Goal: Task Accomplishment & Management: Manage account settings

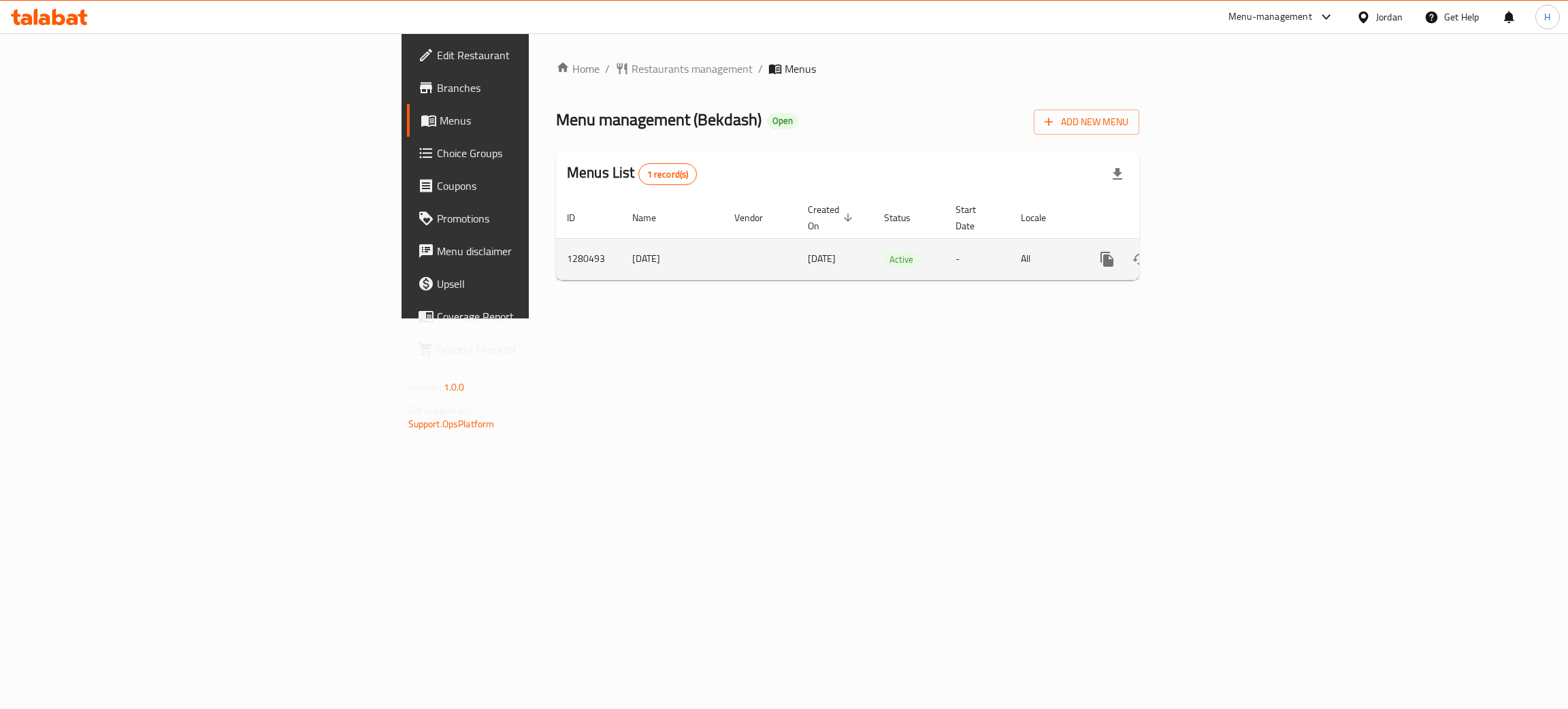
click at [1211, 253] on icon "enhanced table" at bounding box center [1205, 259] width 12 height 12
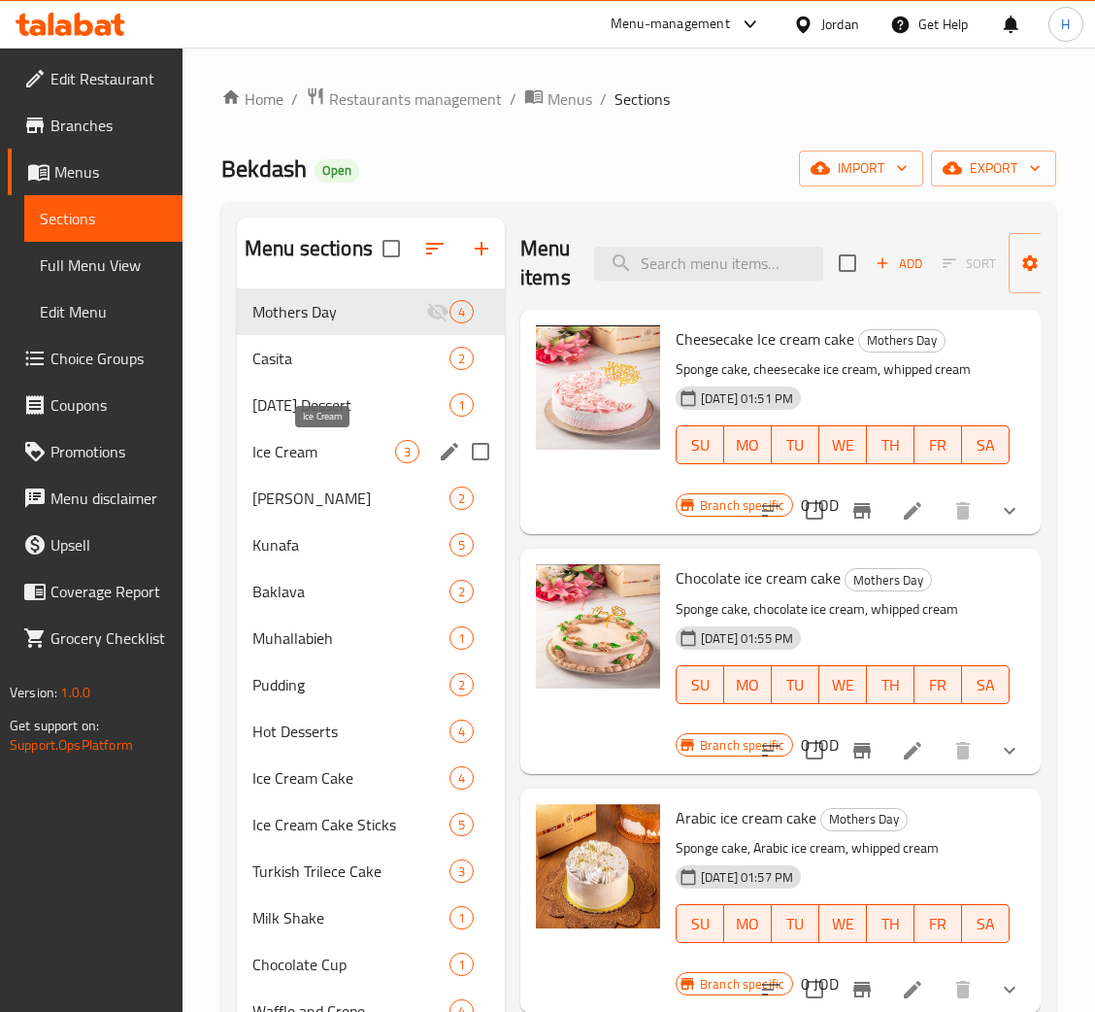
click at [319, 459] on span "Ice Cream" at bounding box center [323, 451] width 143 height 23
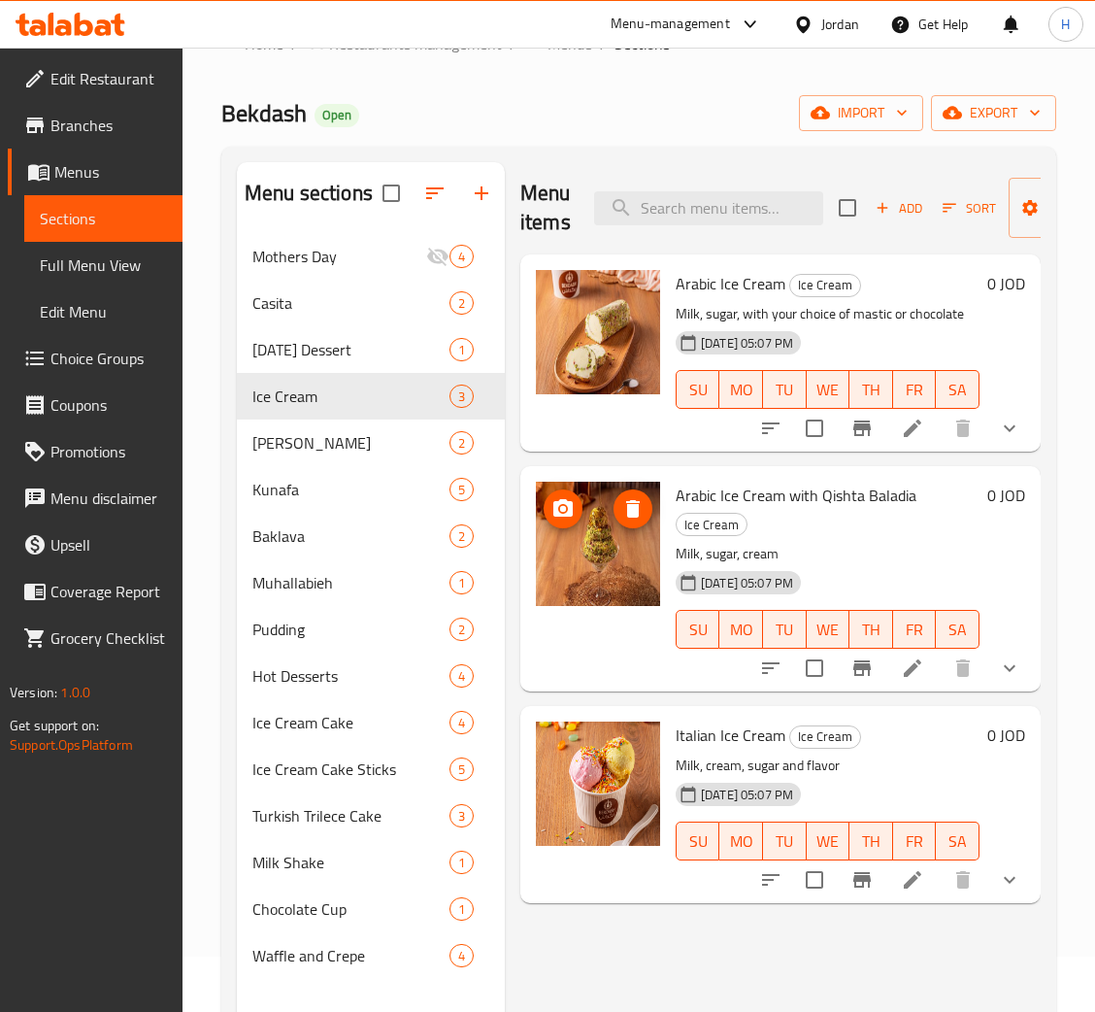
scroll to position [56, 0]
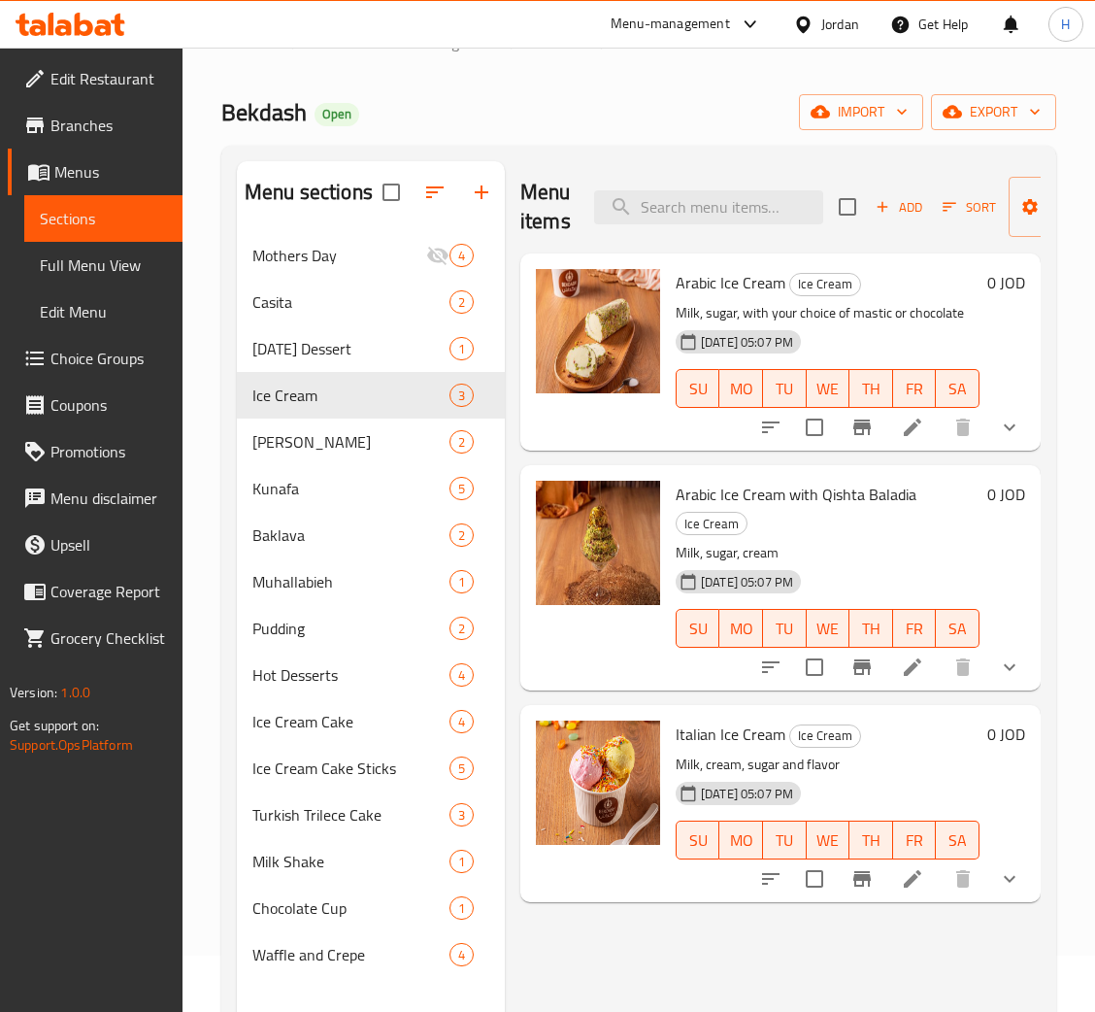
click at [1023, 436] on button "show more" at bounding box center [1010, 427] width 47 height 47
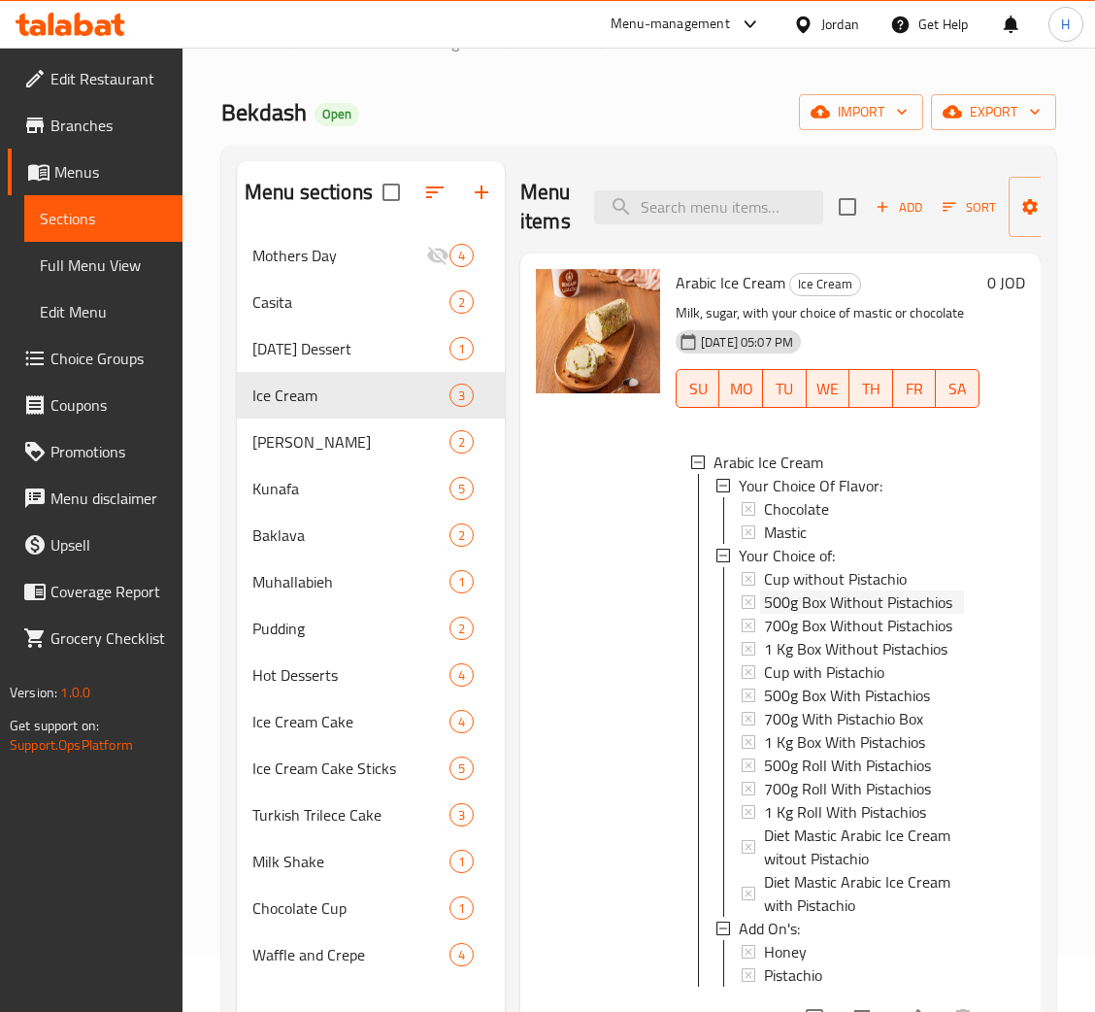
click at [846, 614] on span "500g Box Without Pistachios" at bounding box center [858, 601] width 188 height 23
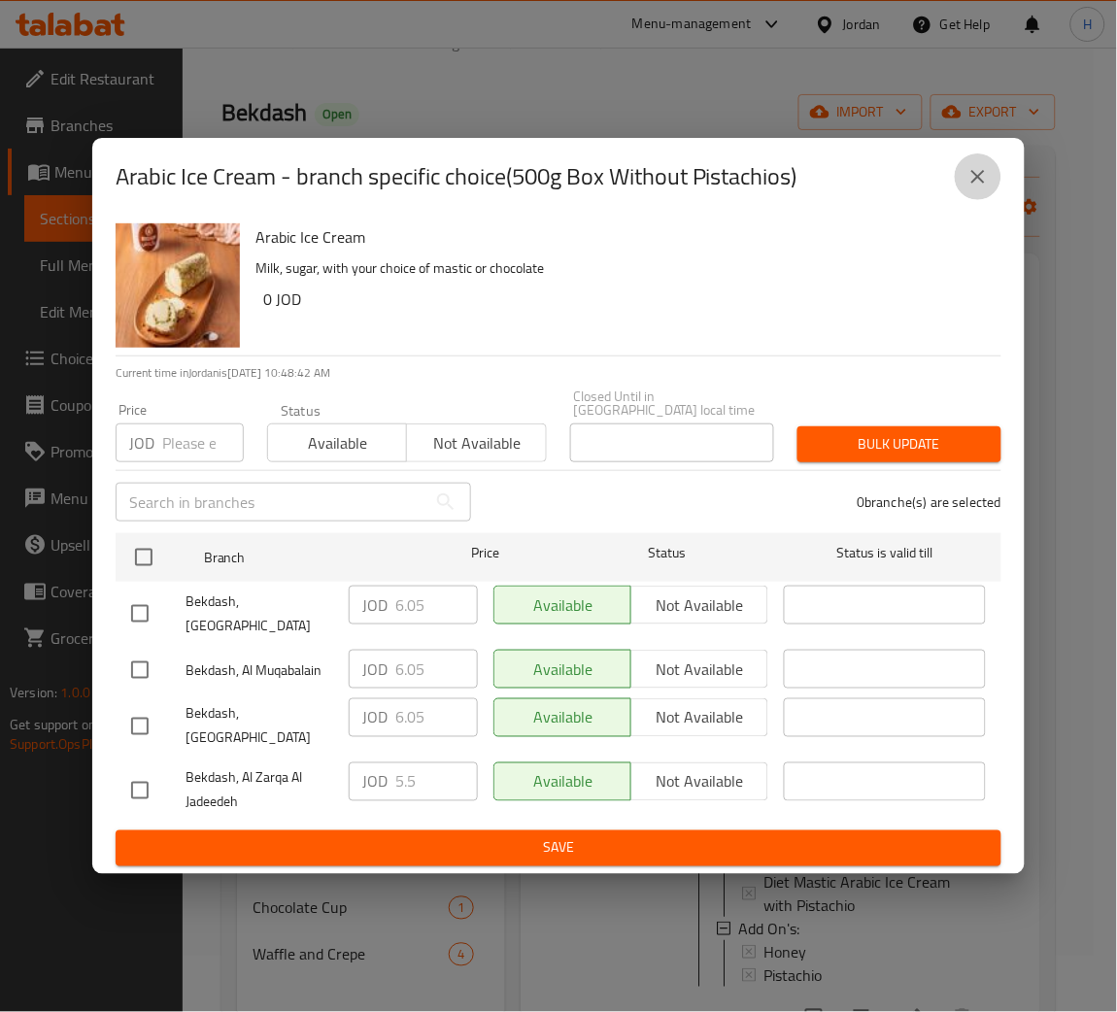
click at [970, 186] on icon "close" at bounding box center [977, 176] width 23 height 23
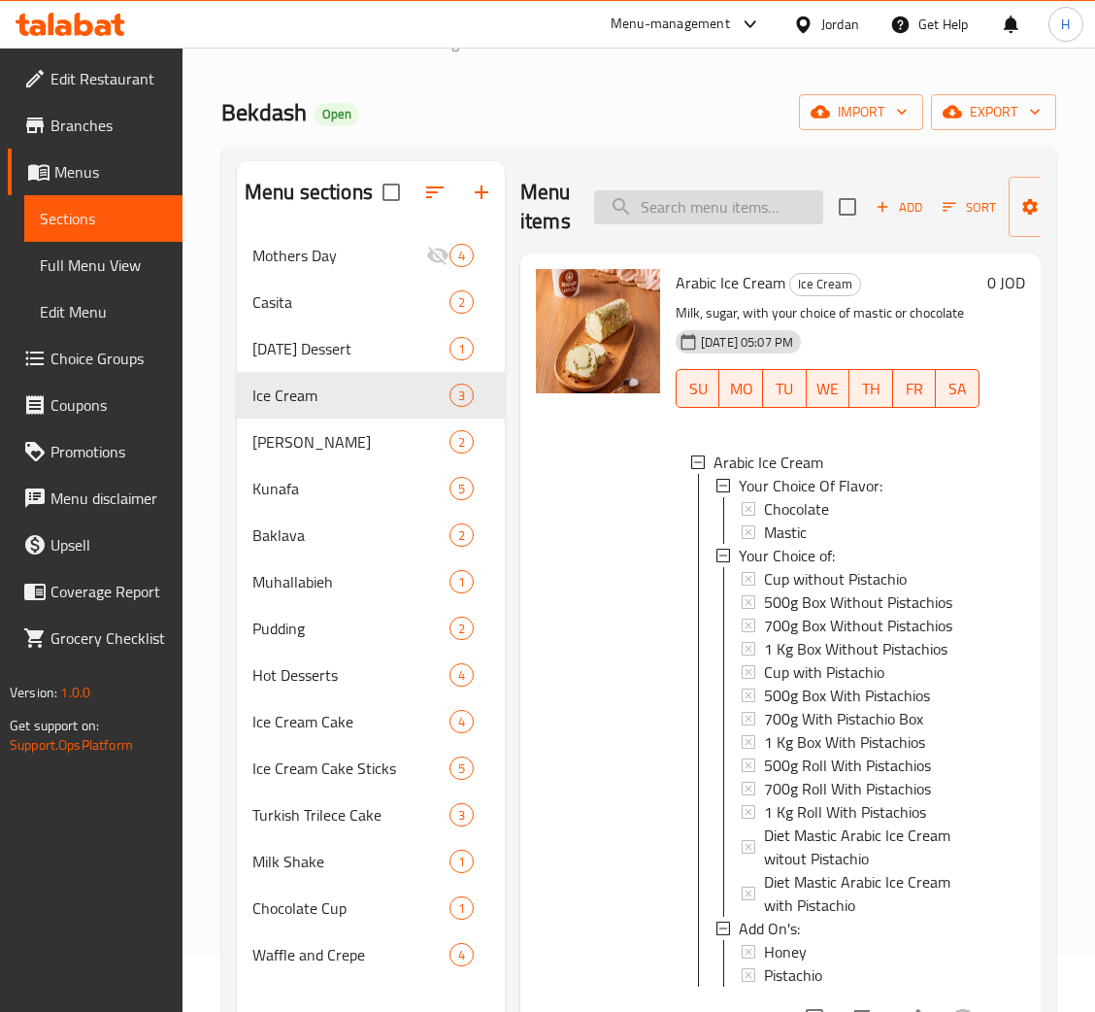
click at [761, 204] on input "search" at bounding box center [708, 207] width 229 height 34
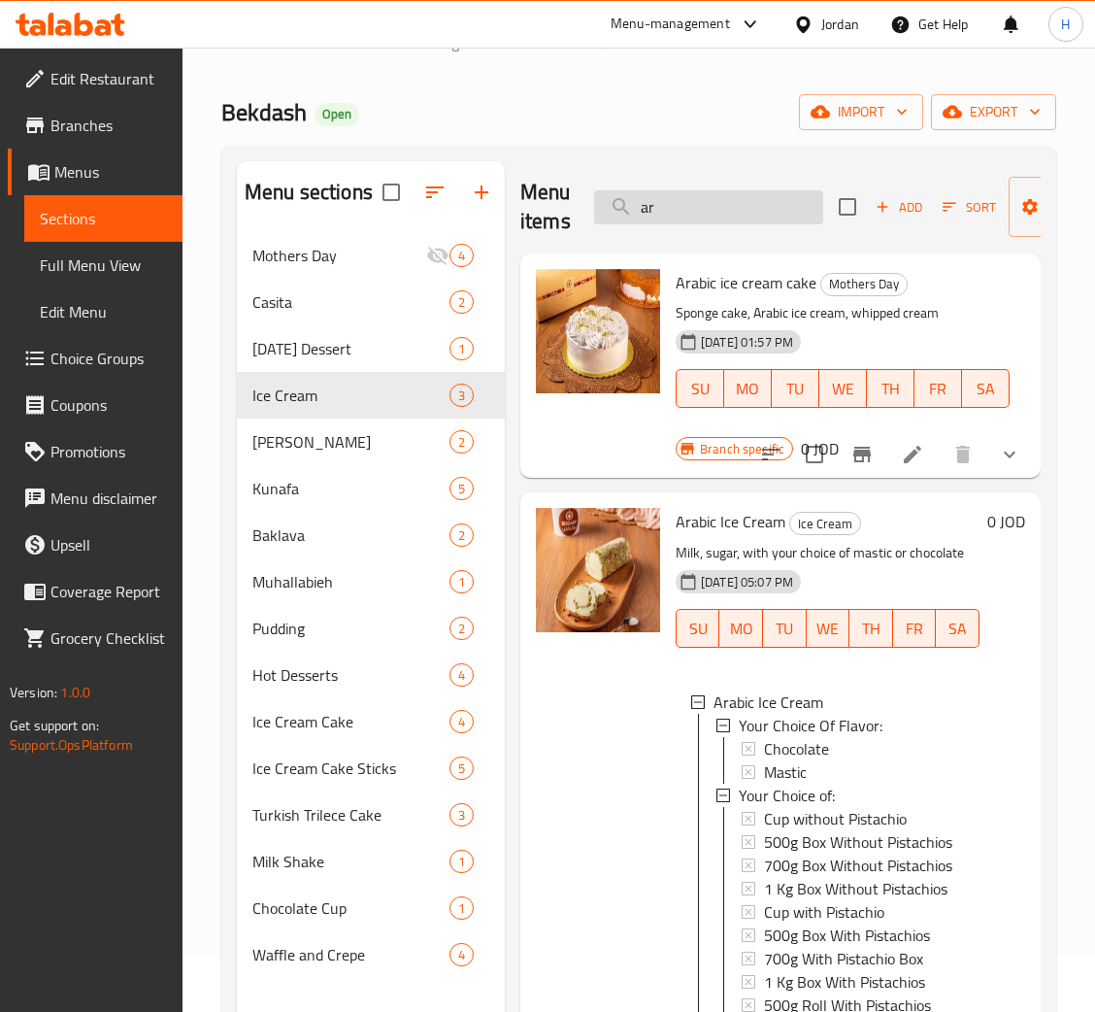
type input "a"
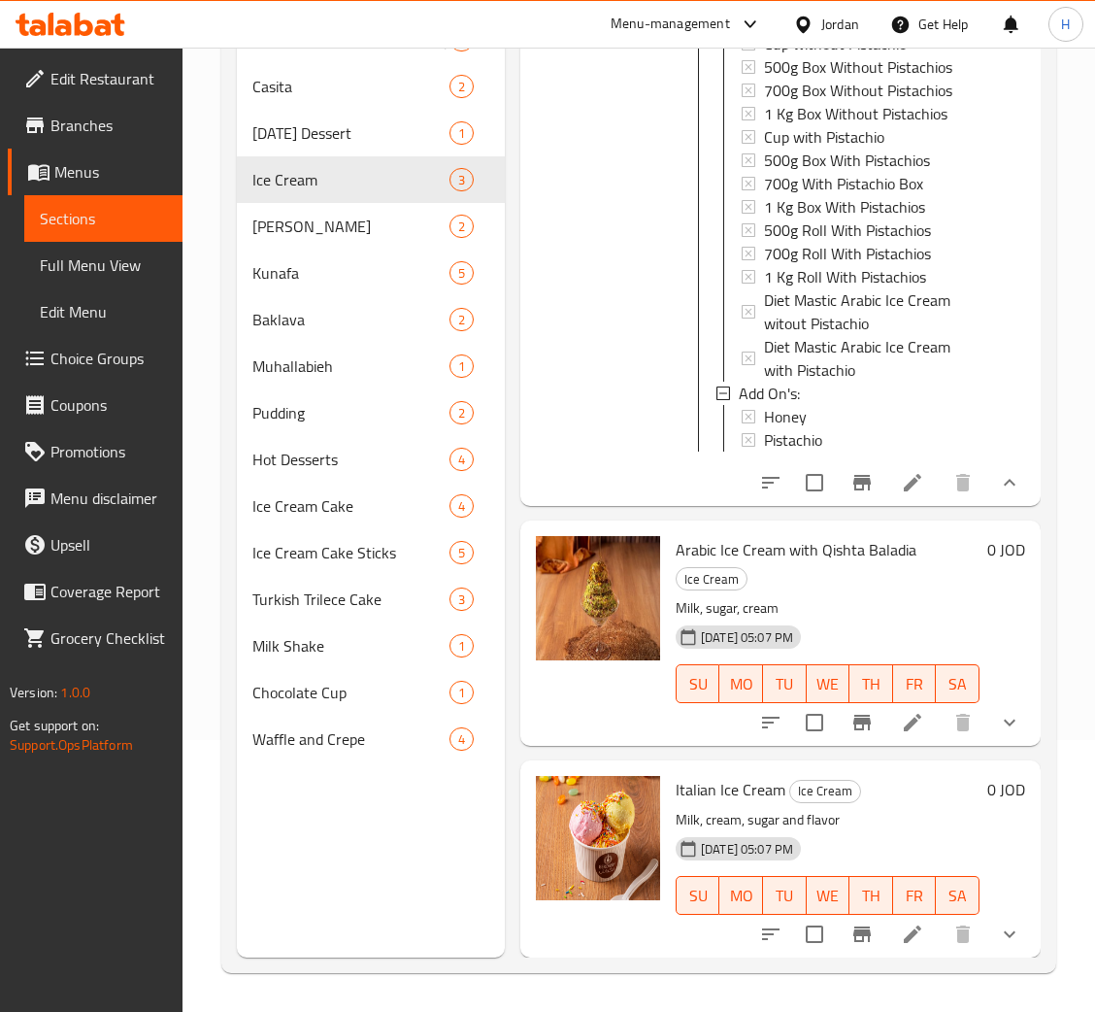
scroll to position [477, 0]
click at [998, 494] on icon "show more" at bounding box center [1009, 482] width 23 height 23
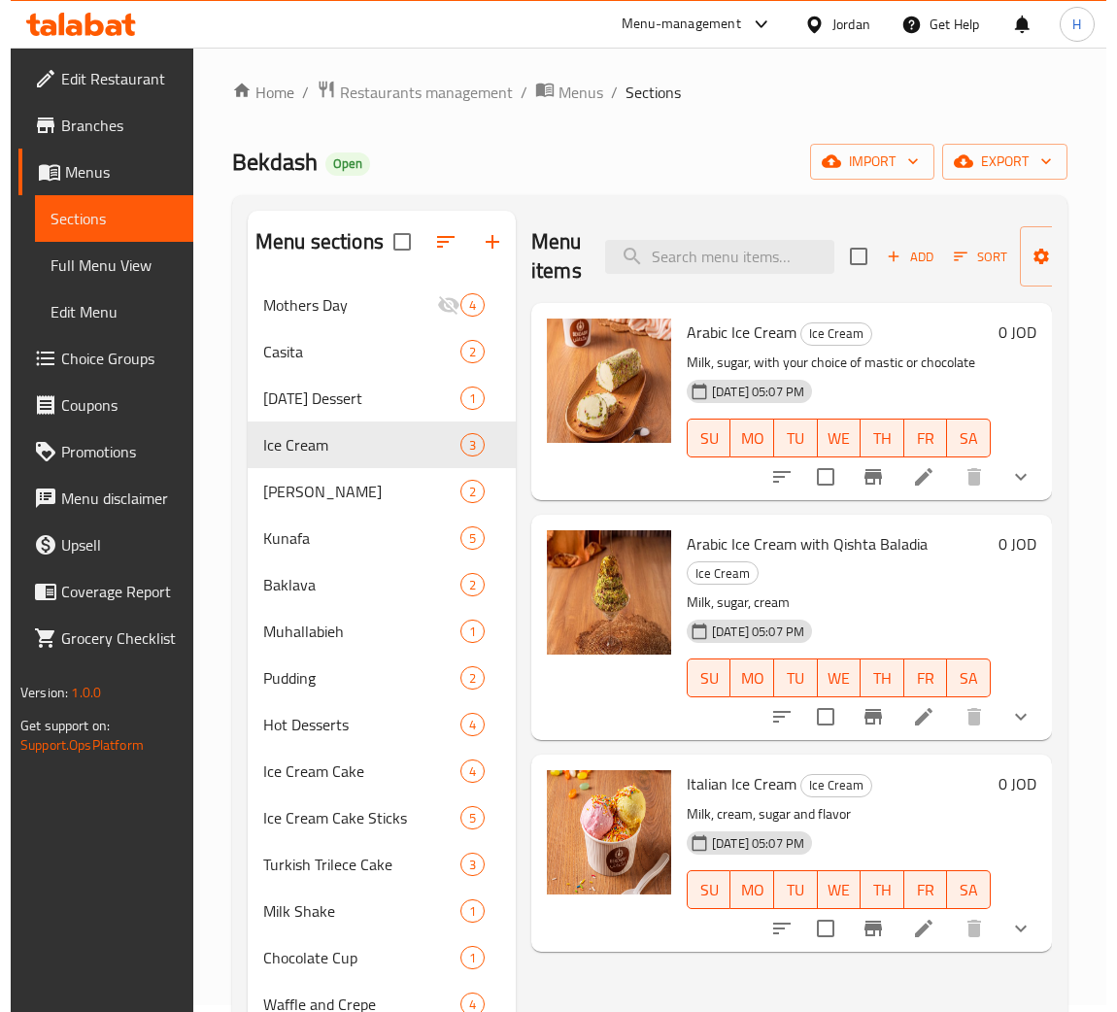
scroll to position [0, 0]
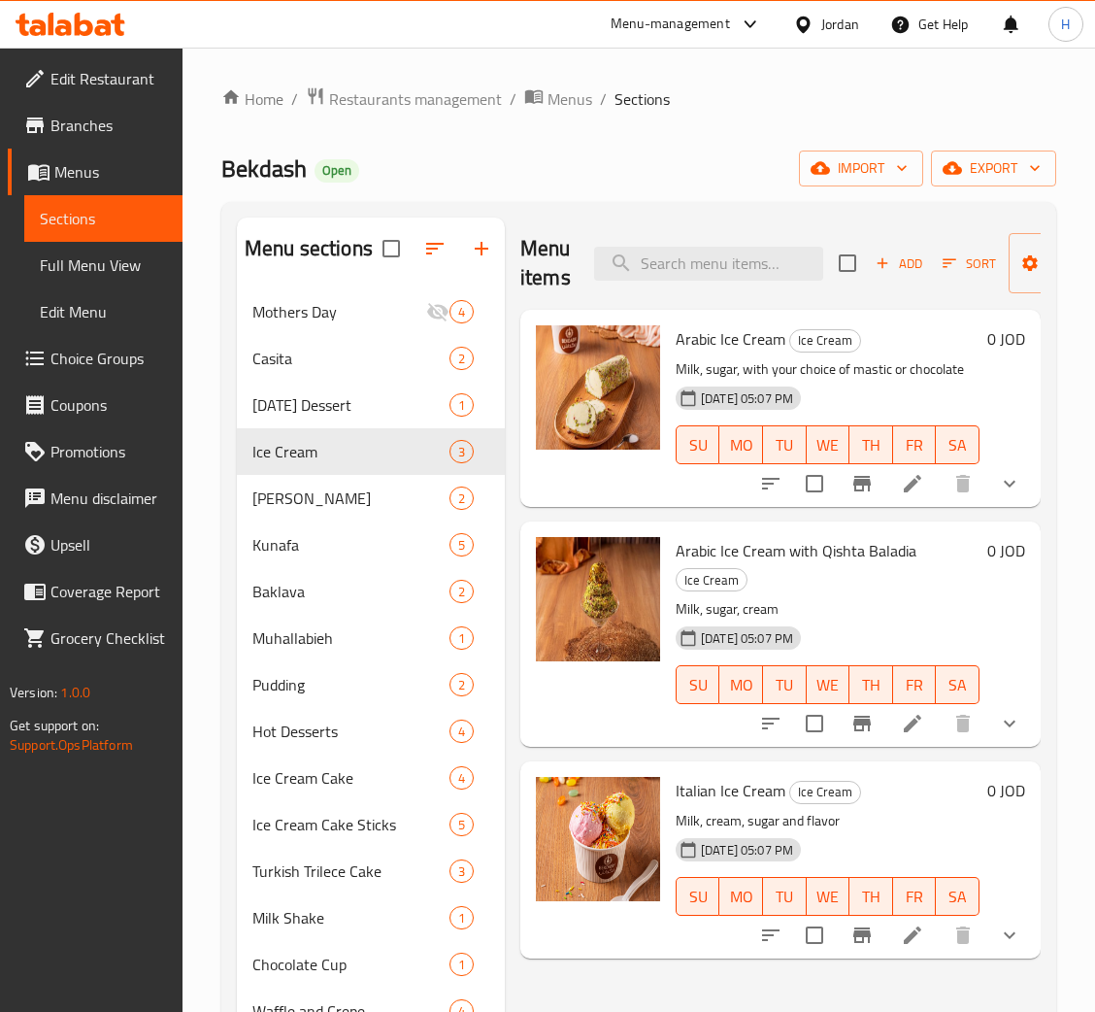
click at [137, 360] on span "Choice Groups" at bounding box center [108, 358] width 117 height 23
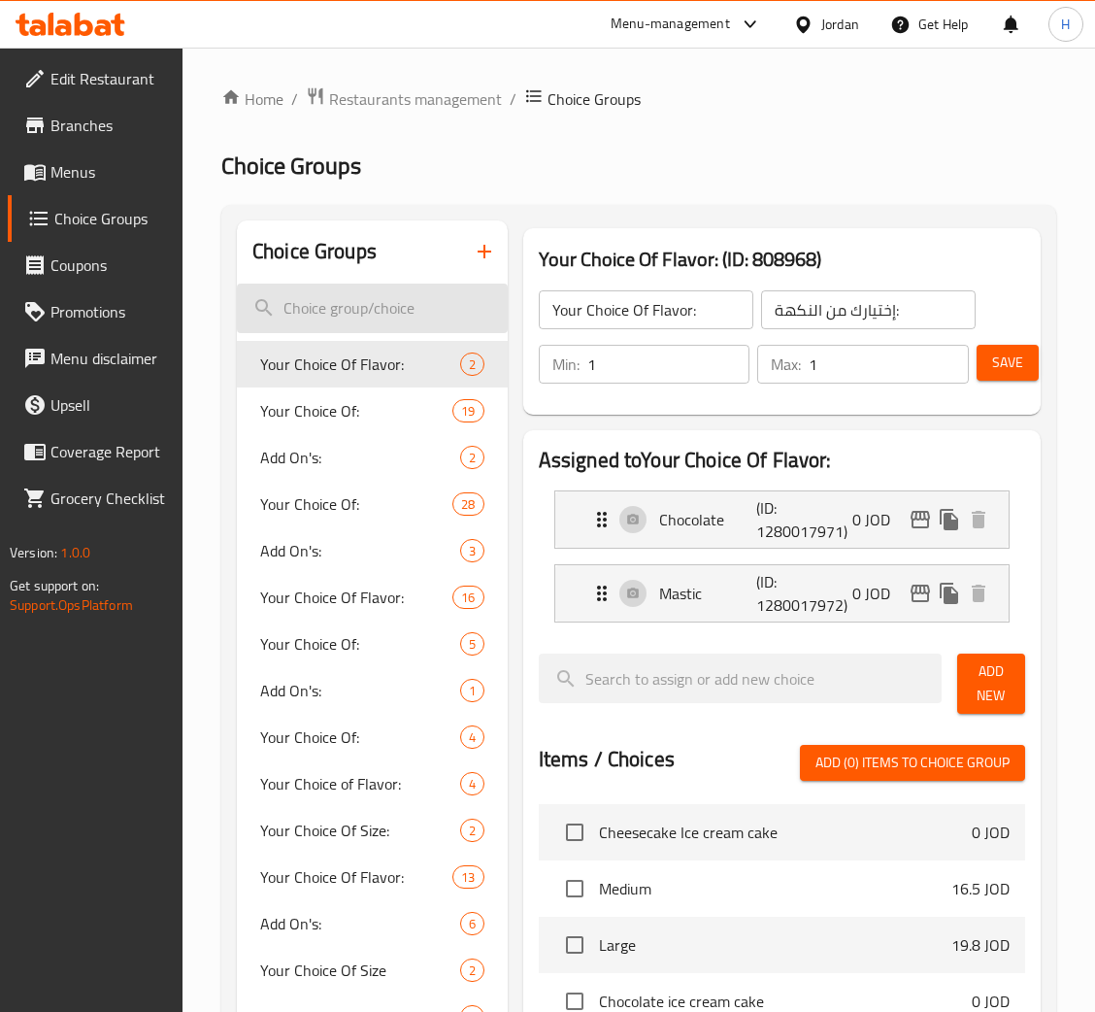
click at [412, 301] on input "search" at bounding box center [372, 309] width 271 height 50
drag, startPoint x: 103, startPoint y: 175, endPoint x: 220, endPoint y: 201, distance: 120.4
click at [102, 175] on span "Menus" at bounding box center [108, 171] width 117 height 23
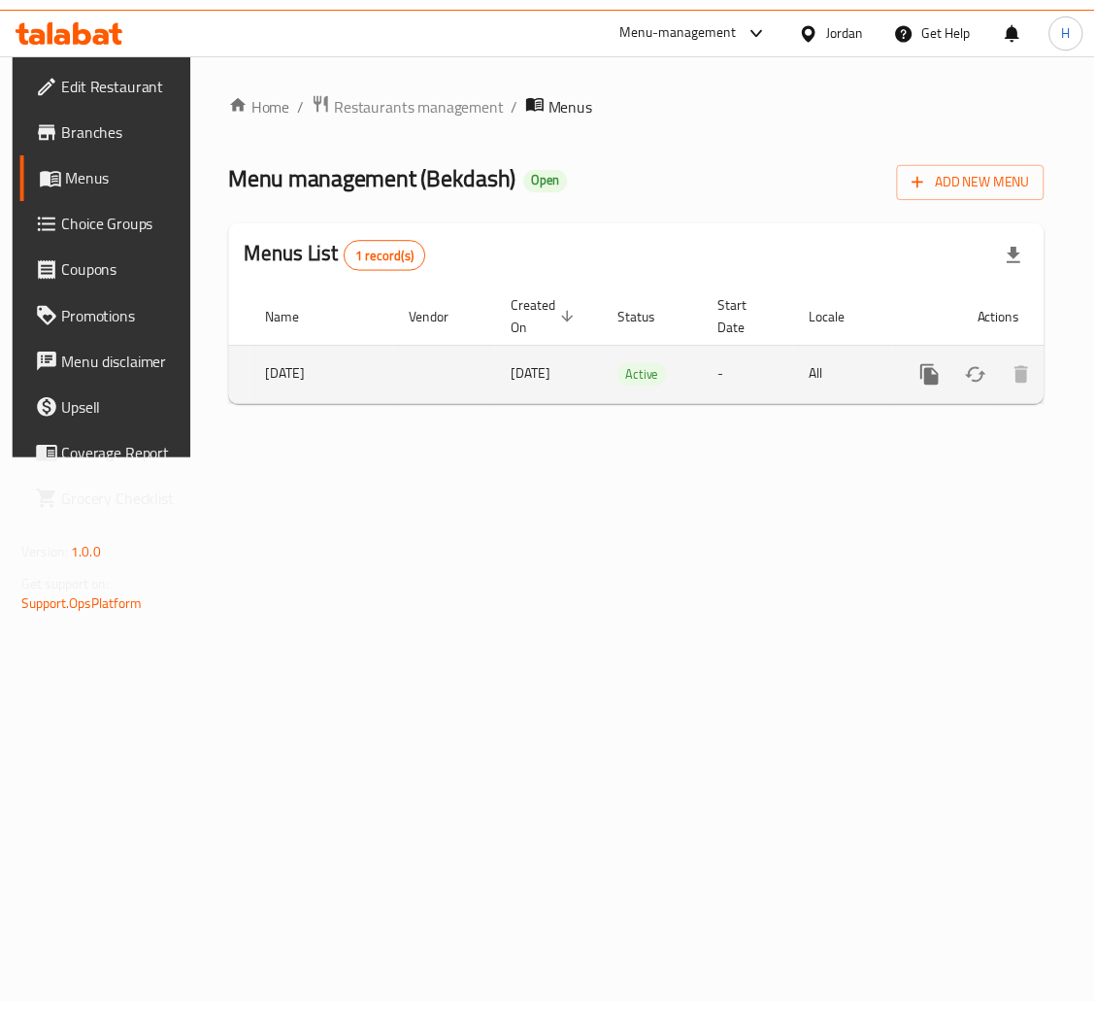
scroll to position [0, 110]
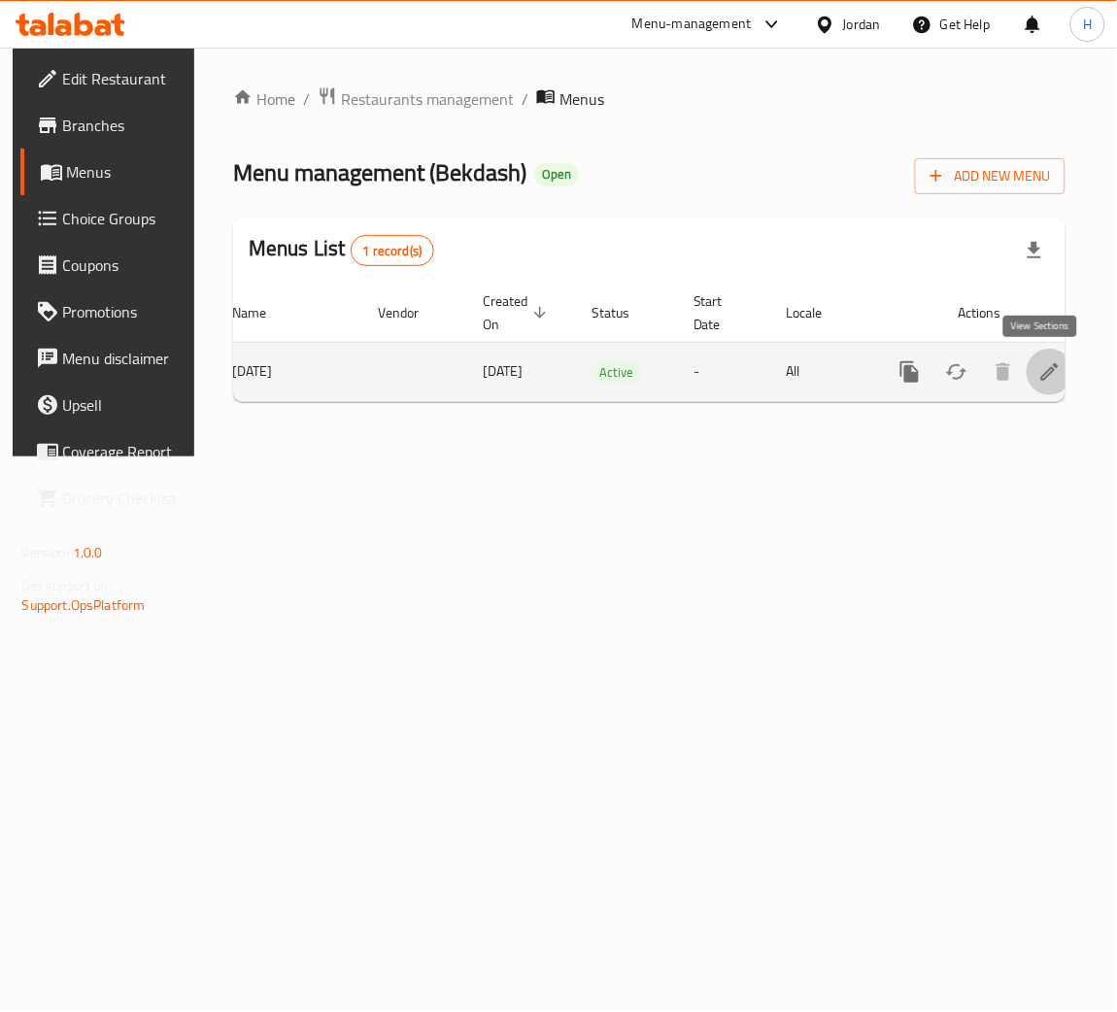
click at [1041, 373] on icon "enhanced table" at bounding box center [1049, 371] width 17 height 17
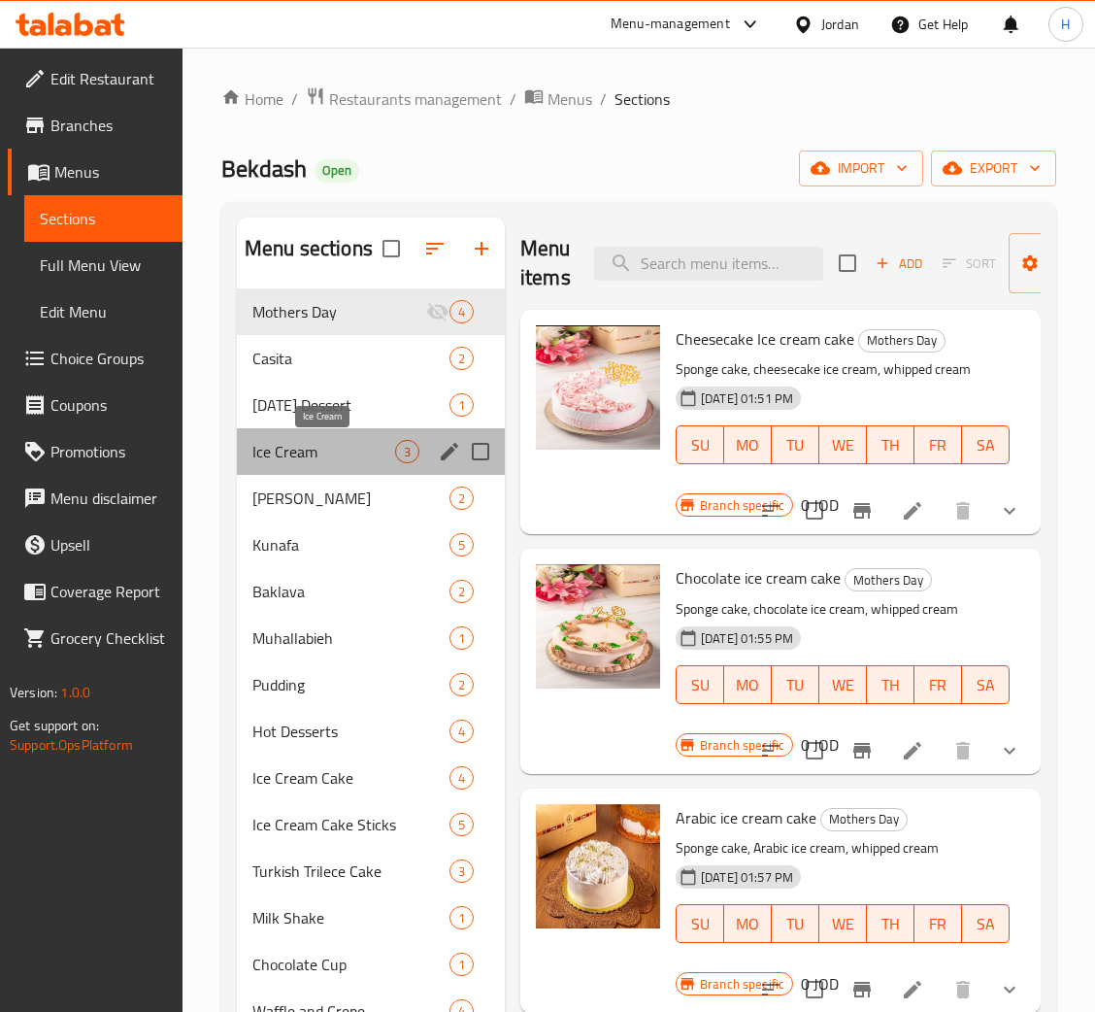
click at [360, 462] on span "Ice Cream" at bounding box center [323, 451] width 143 height 23
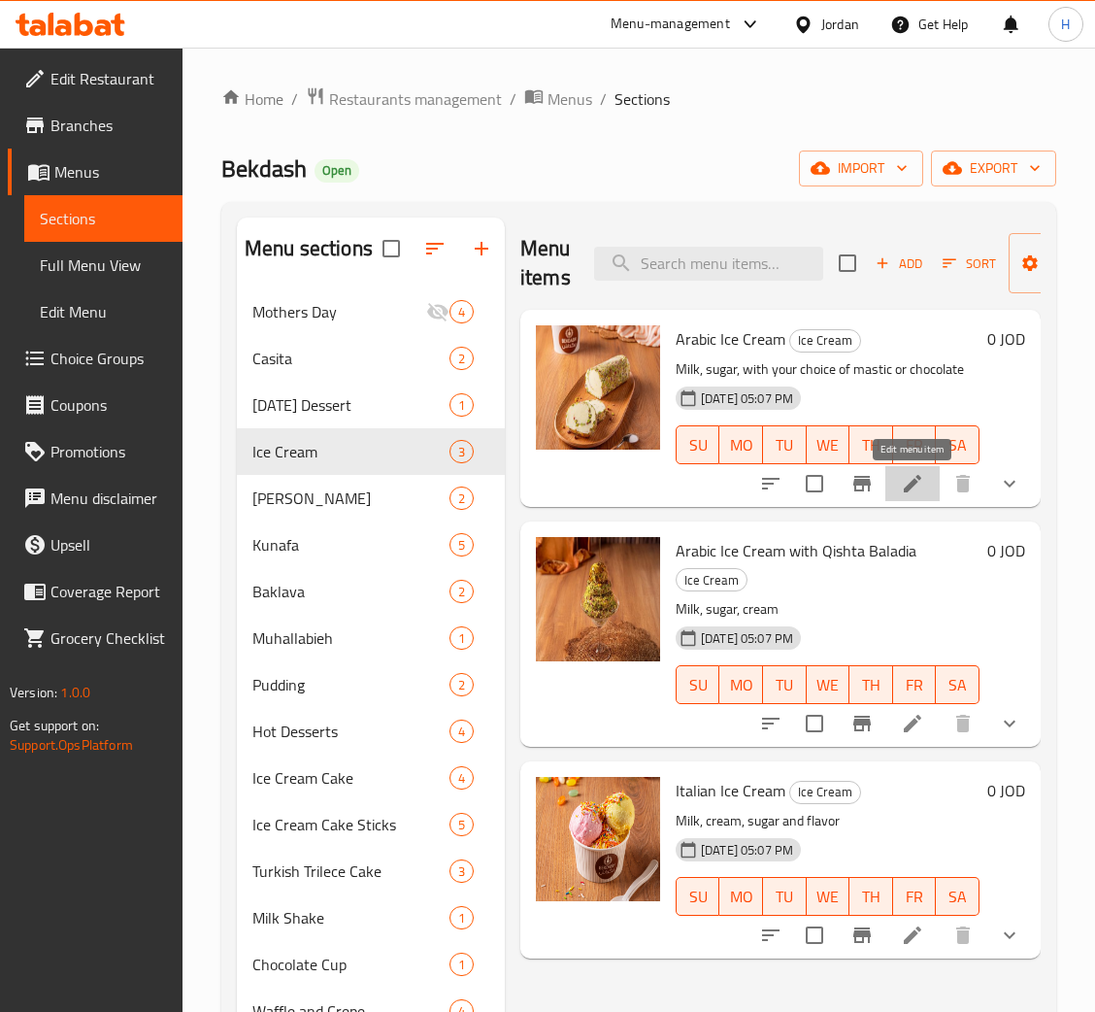
drag, startPoint x: 919, startPoint y: 478, endPoint x: 91, endPoint y: 194, distance: 874.6
drag, startPoint x: 913, startPoint y: 487, endPoint x: 905, endPoint y: 480, distance: 11.0
click at [119, 361] on span "Choice Groups" at bounding box center [108, 358] width 117 height 23
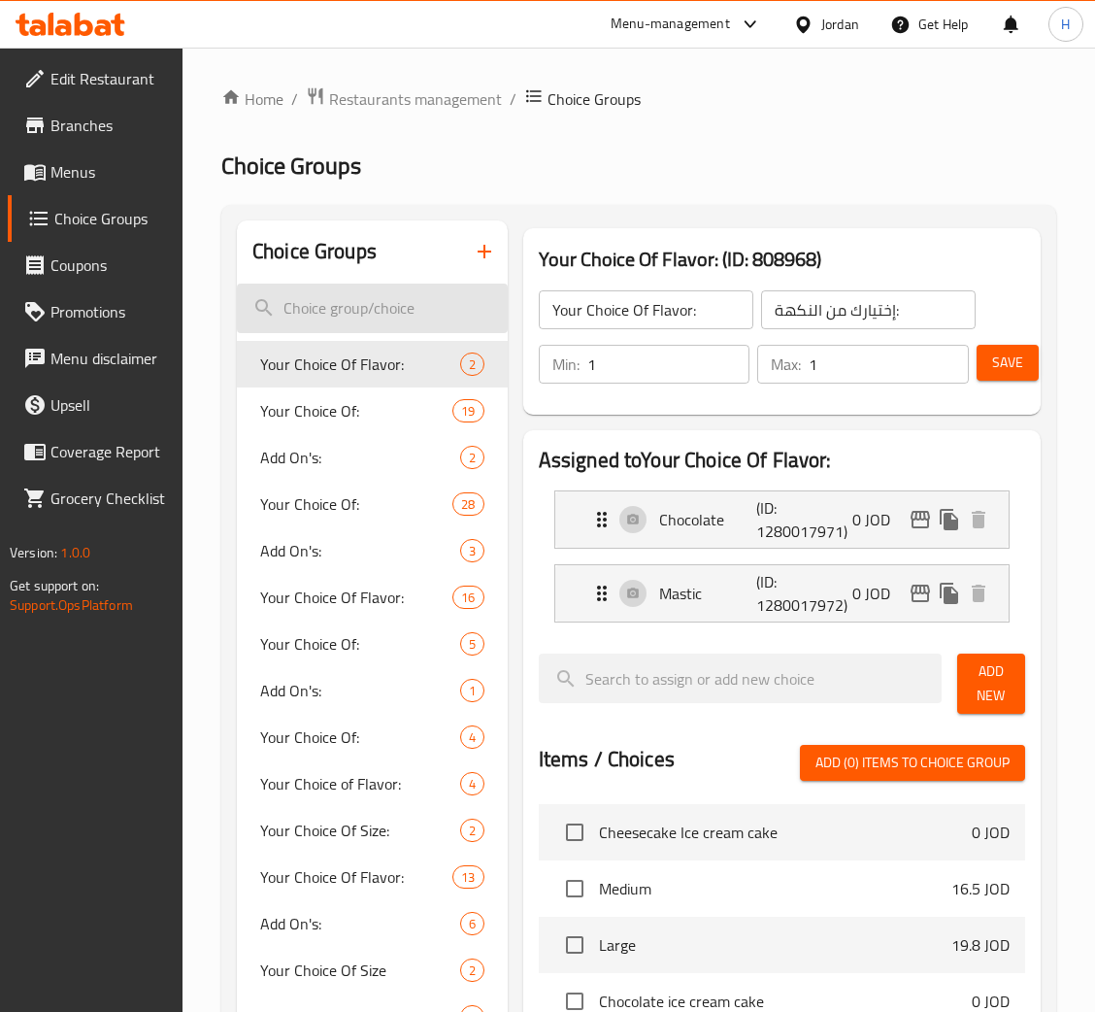
click at [406, 313] on input "search" at bounding box center [372, 309] width 271 height 50
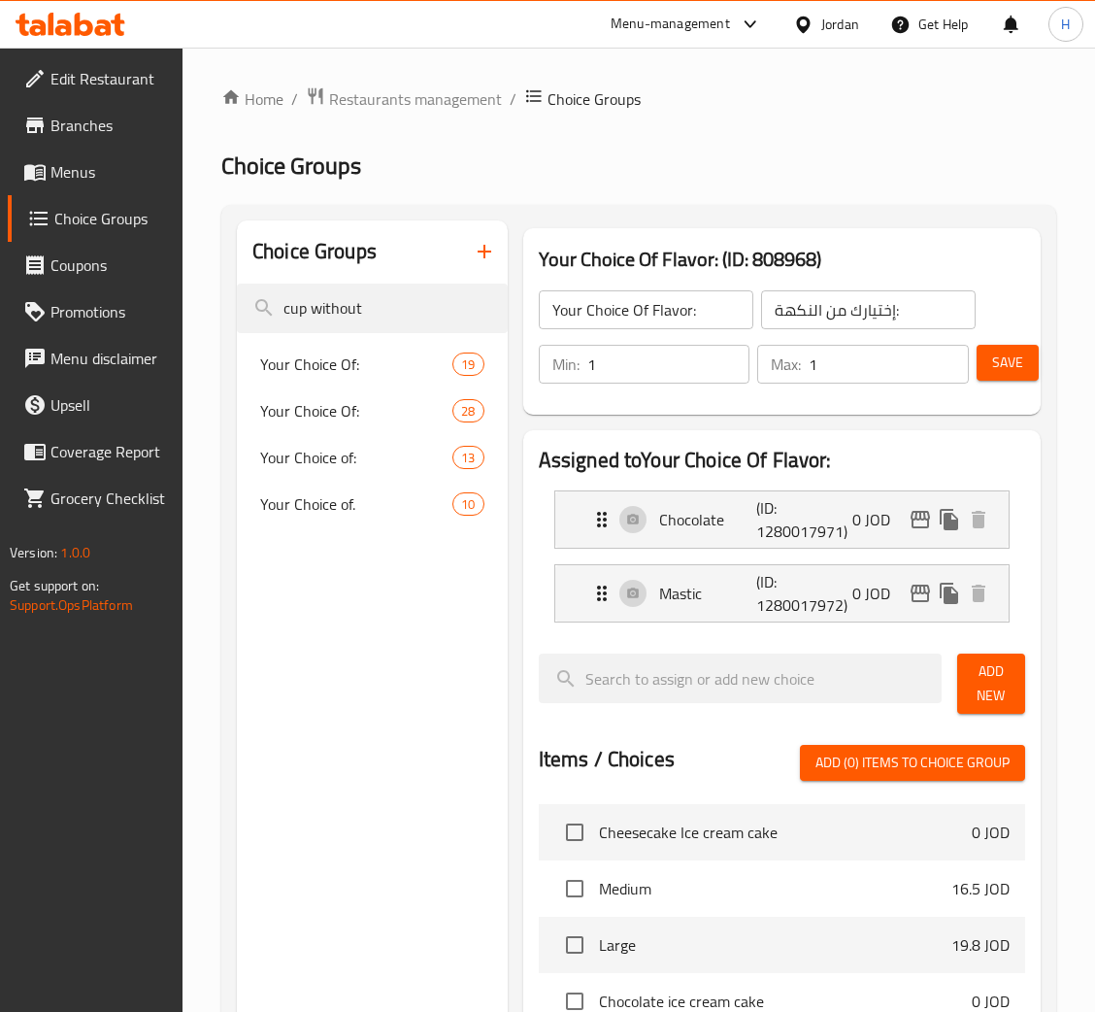
type input "cup without"
drag, startPoint x: 386, startPoint y: 357, endPoint x: 529, endPoint y: 509, distance: 208.8
click at [384, 357] on span "Your Choice Of:" at bounding box center [327, 363] width 134 height 23
type input "Your Choice Of:"
type input "إختيارك من:"
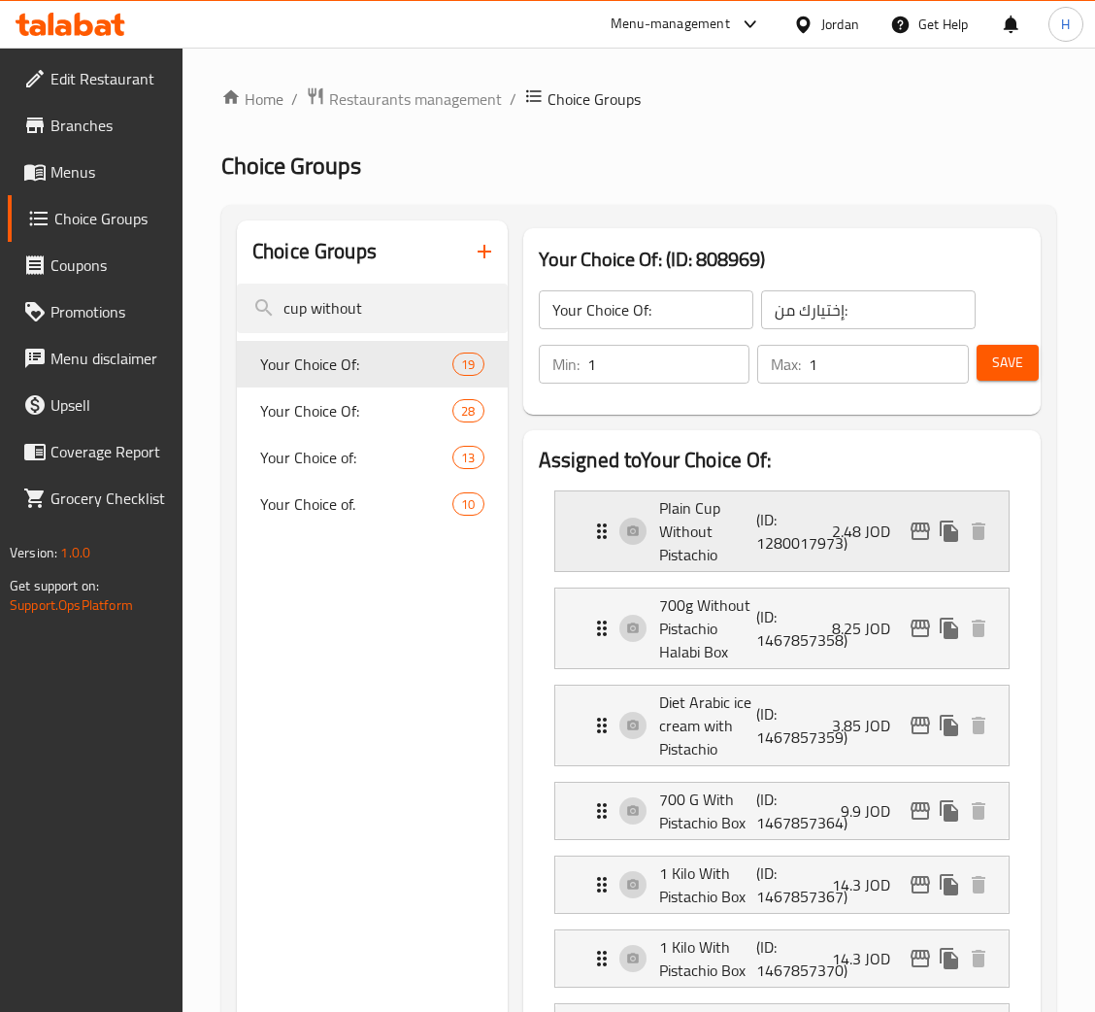
click at [631, 540] on div "Plain Cup Without Pistachio (ID: 1280017973) 2.48 JOD" at bounding box center [787, 531] width 395 height 80
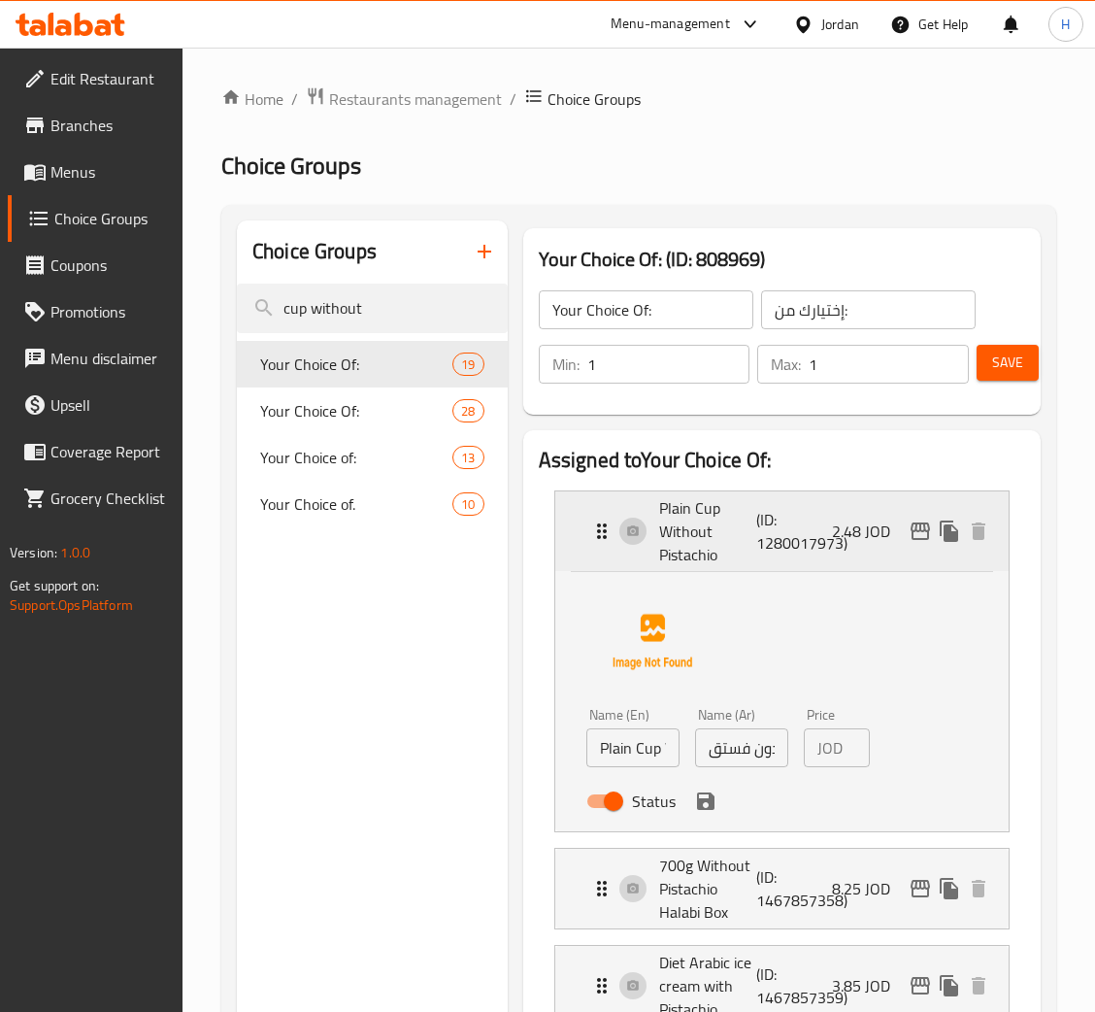
click at [630, 548] on div "Plain Cup Without Pistachio (ID: 1280017973) 2.48 JOD" at bounding box center [787, 531] width 395 height 80
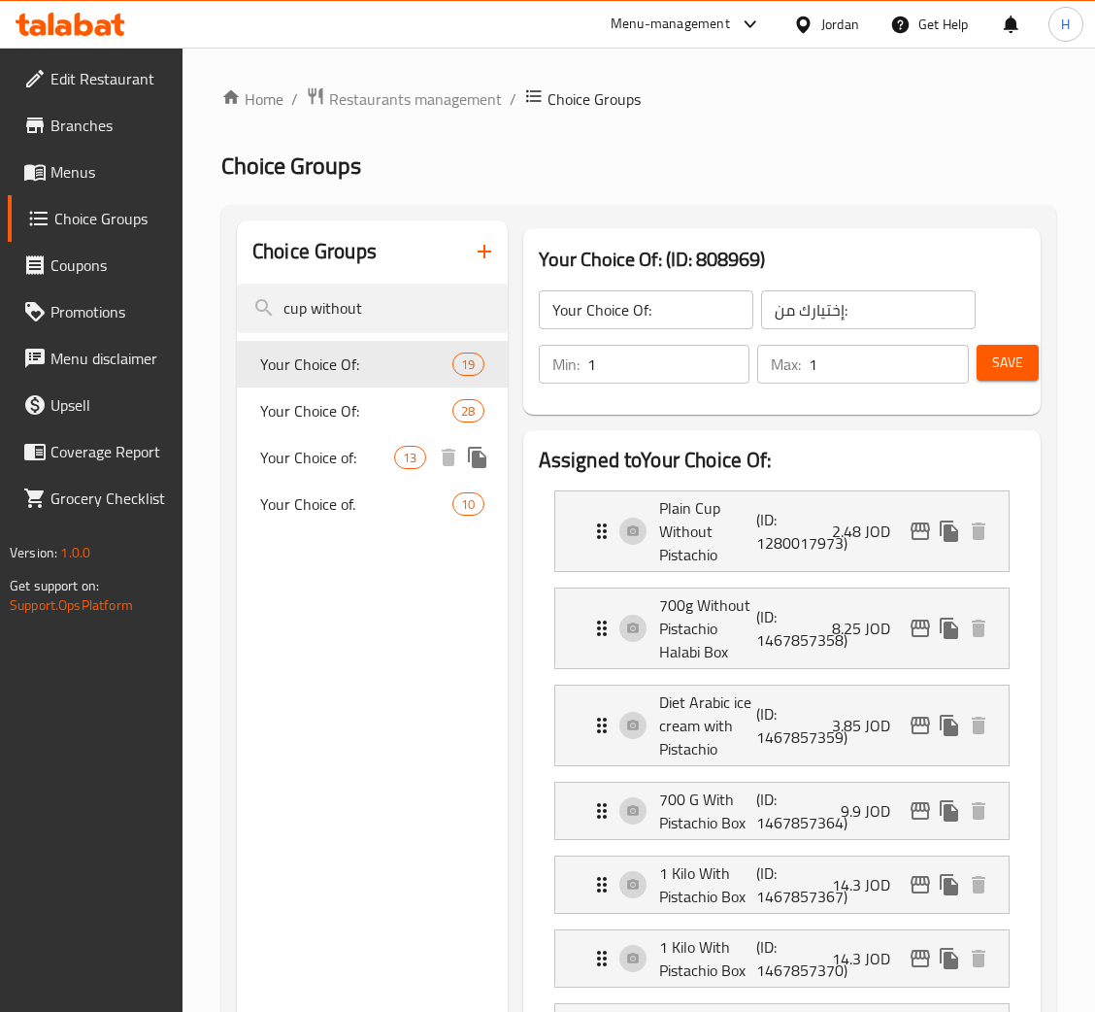
click at [310, 417] on span "Your Choice Of:" at bounding box center [356, 410] width 192 height 23
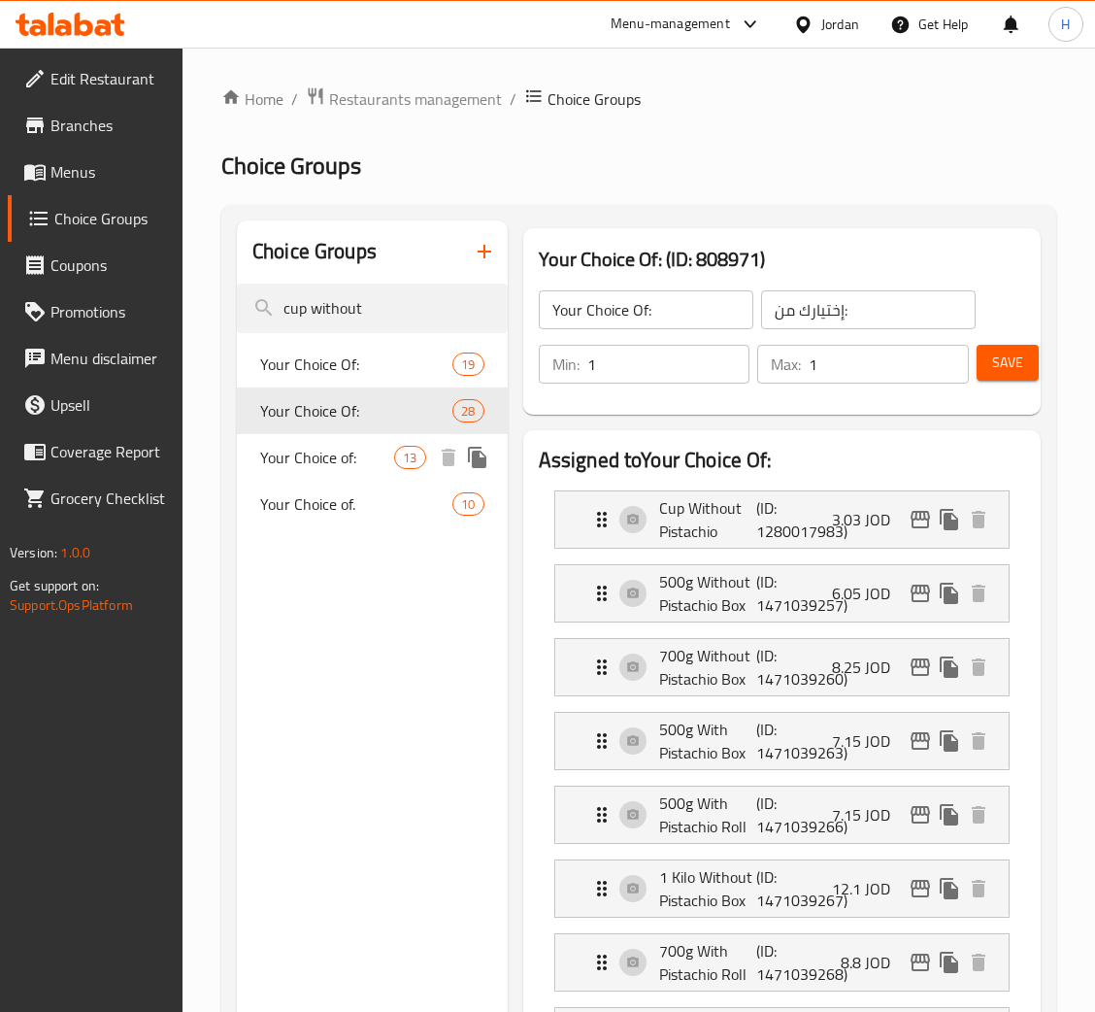
click at [308, 458] on span "Your Choice of:" at bounding box center [327, 457] width 134 height 23
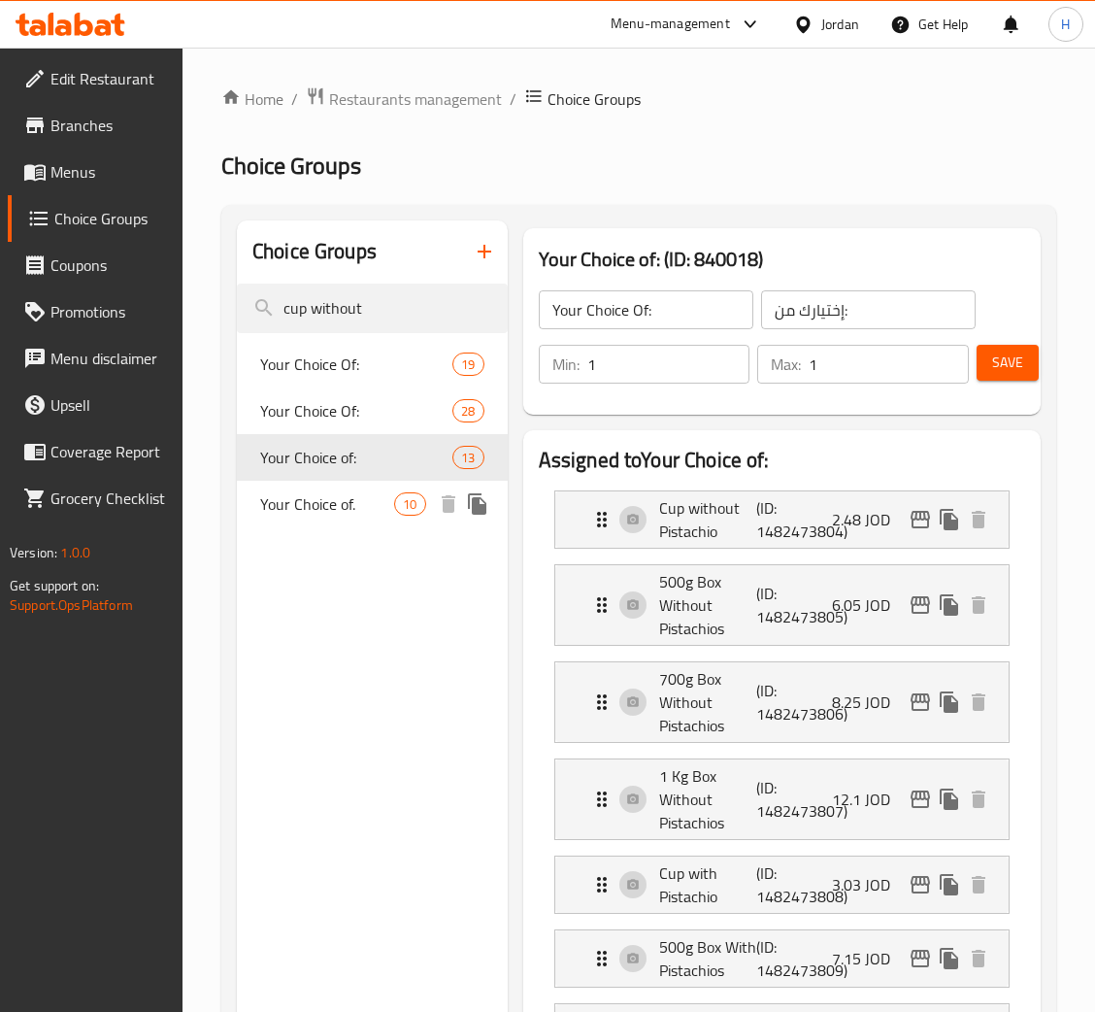
type input "Your Choice of:"
type input "اختيارك من"
click at [436, 283] on div "Choice Groups" at bounding box center [372, 251] width 271 height 63
click at [433, 285] on input "cup without" at bounding box center [372, 309] width 271 height 50
type input "cup withou"
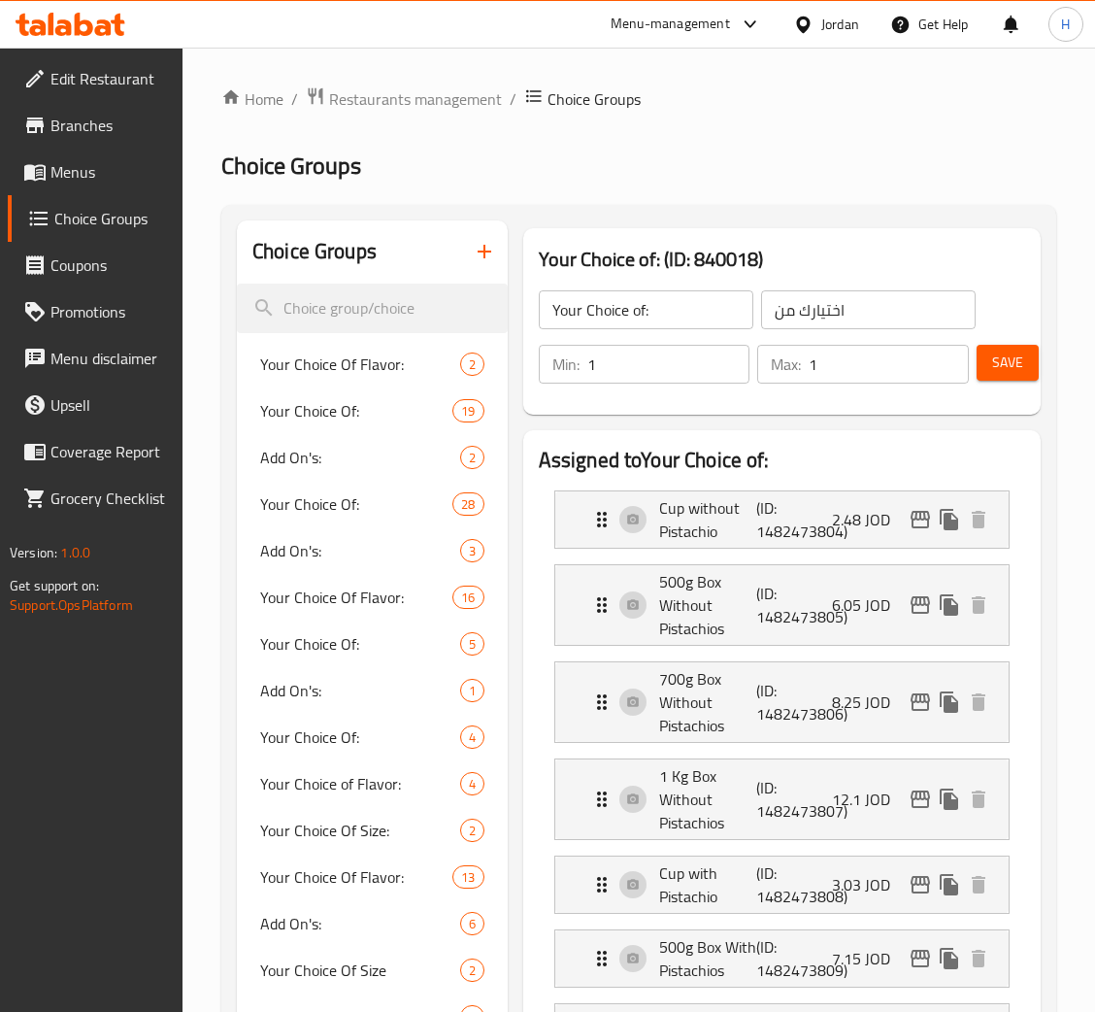
click at [485, 245] on icon "button" at bounding box center [484, 251] width 23 height 23
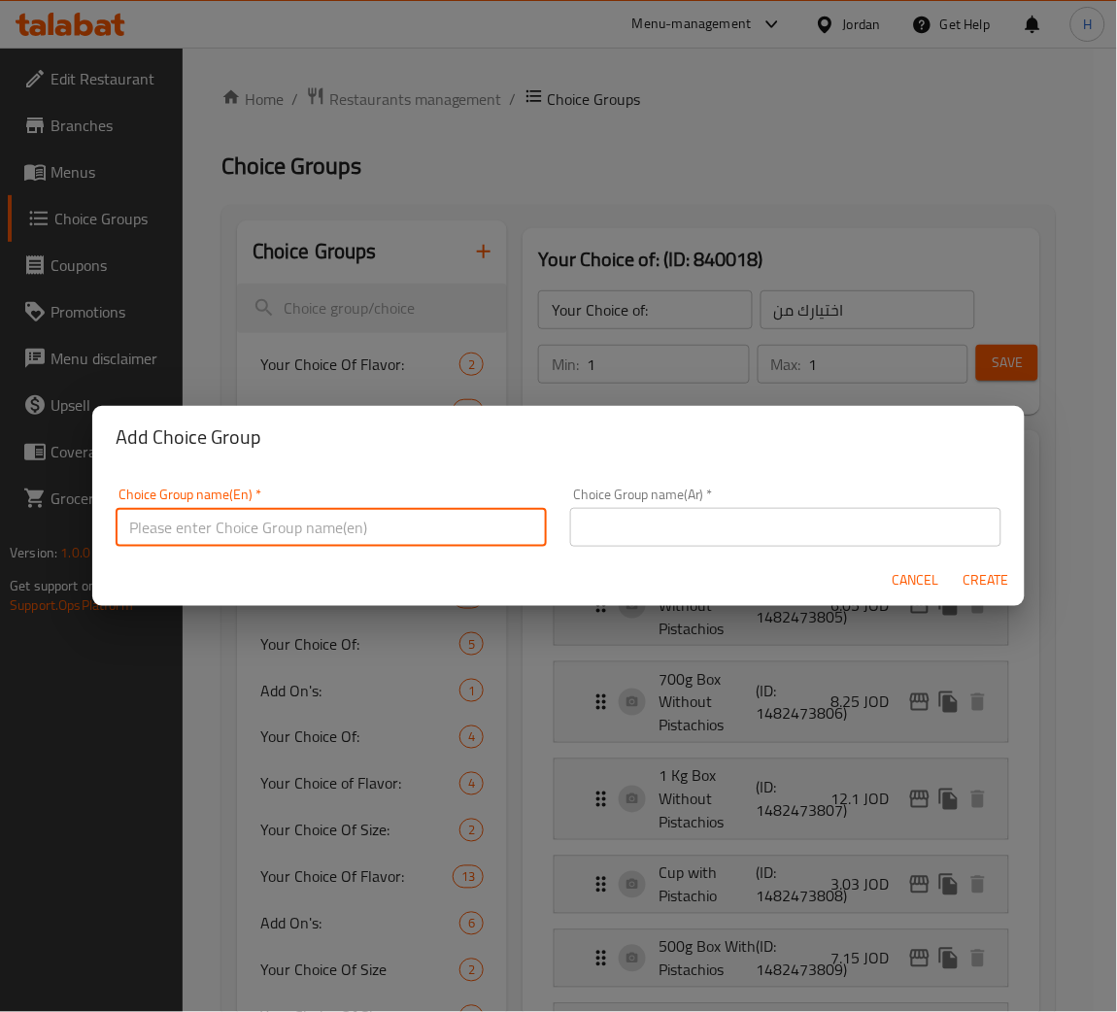
click at [404, 535] on input "text" at bounding box center [331, 527] width 431 height 39
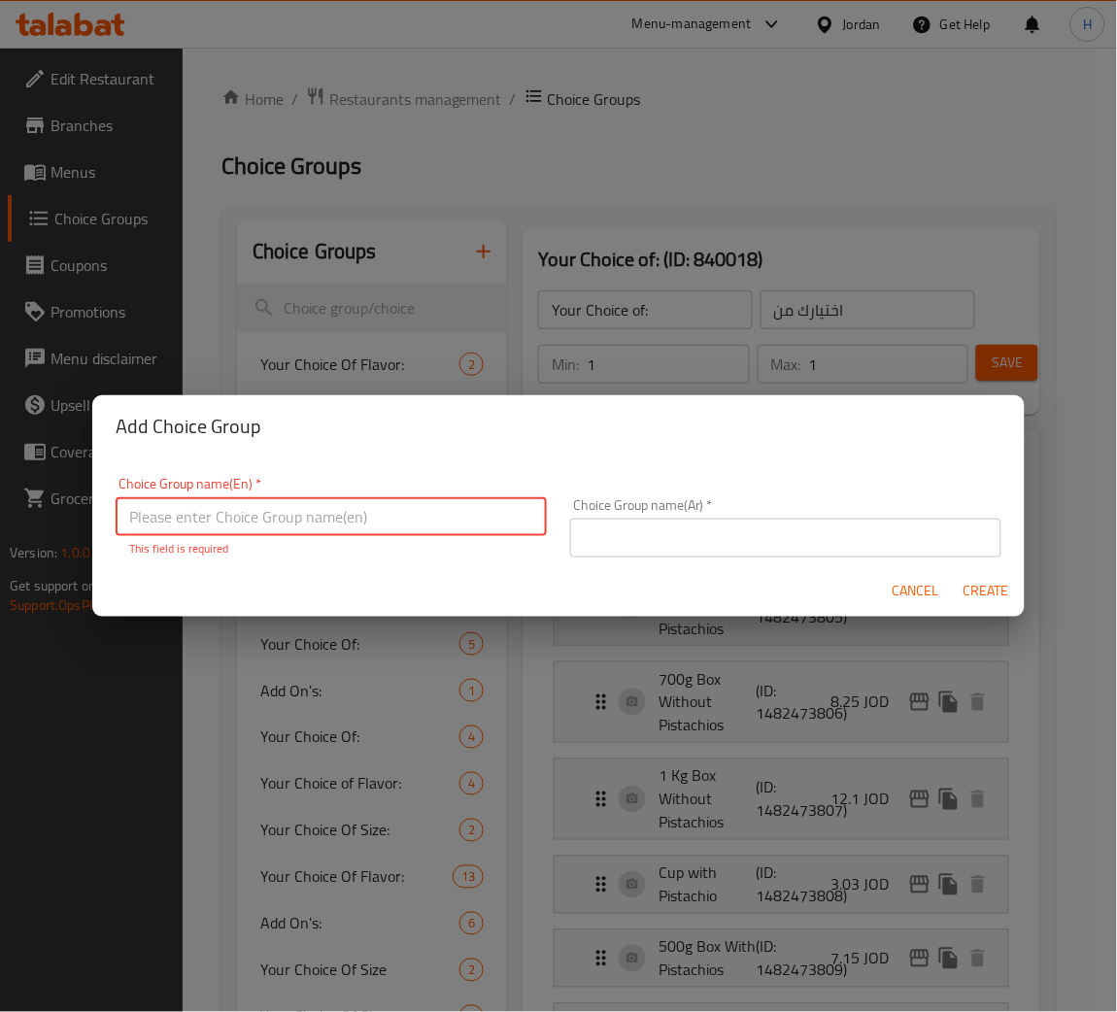
click at [386, 519] on input "text" at bounding box center [331, 516] width 431 height 39
type input "Your Choice Of Size"
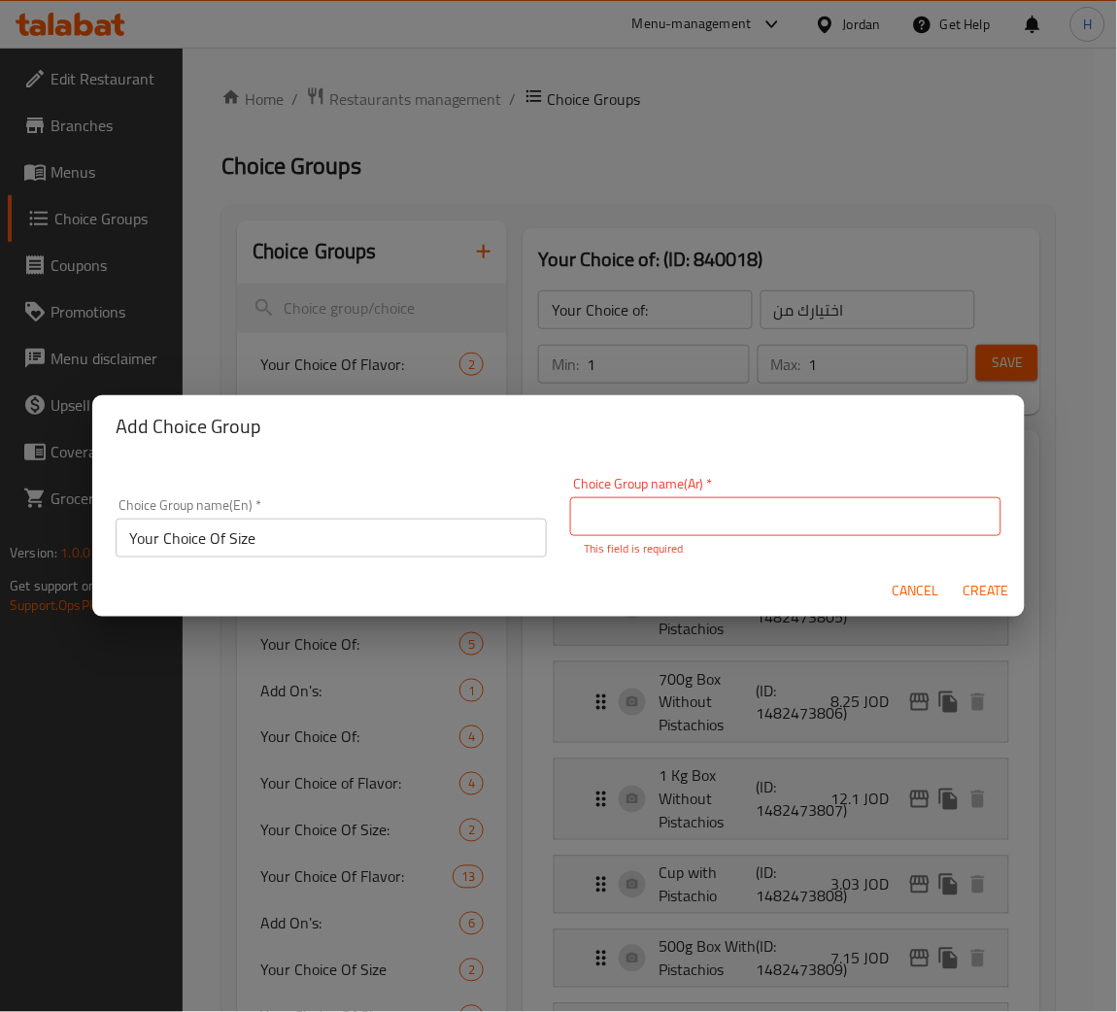
click at [832, 521] on input "text" at bounding box center [785, 516] width 431 height 39
type input "اختيارك من الحجم"
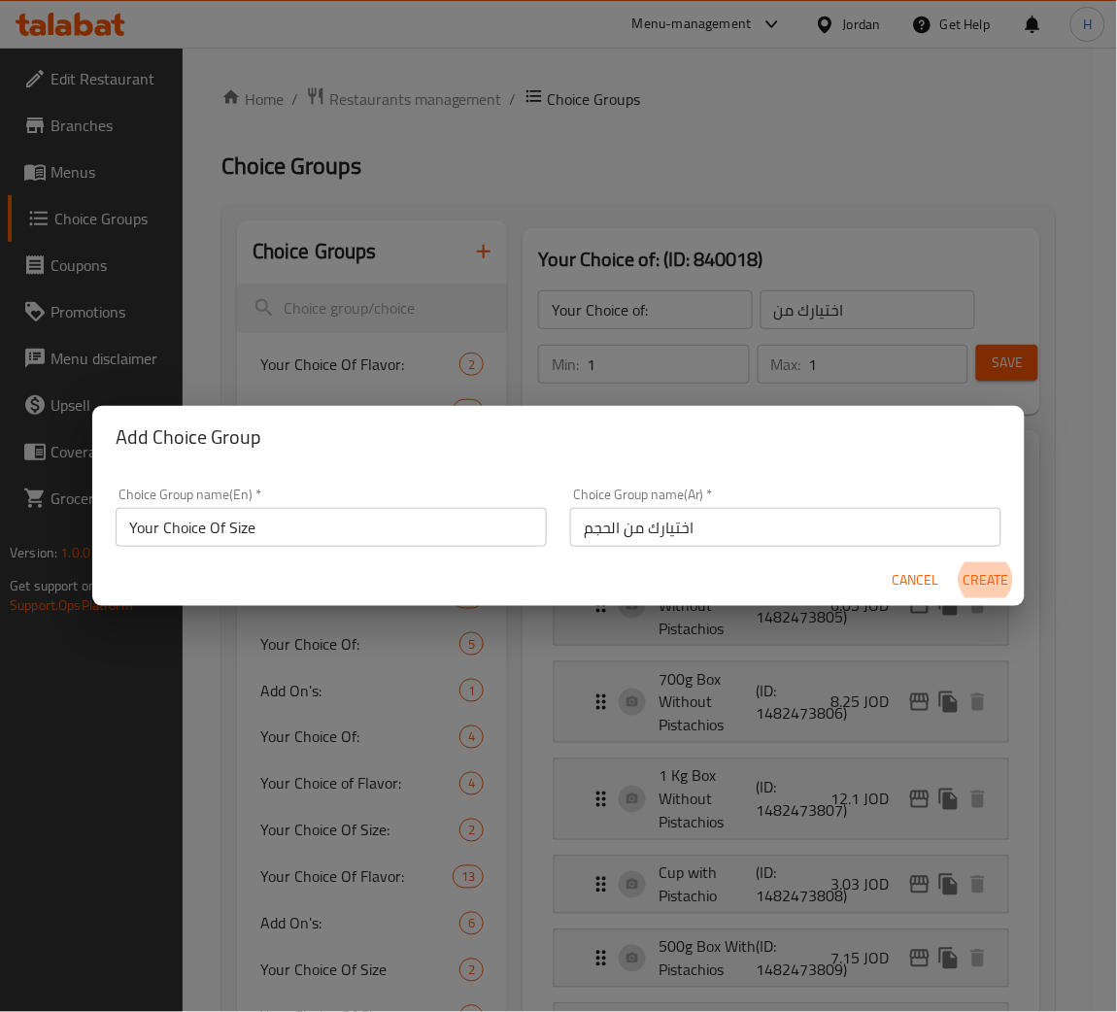
click at [955, 562] on button "Create" at bounding box center [986, 580] width 62 height 36
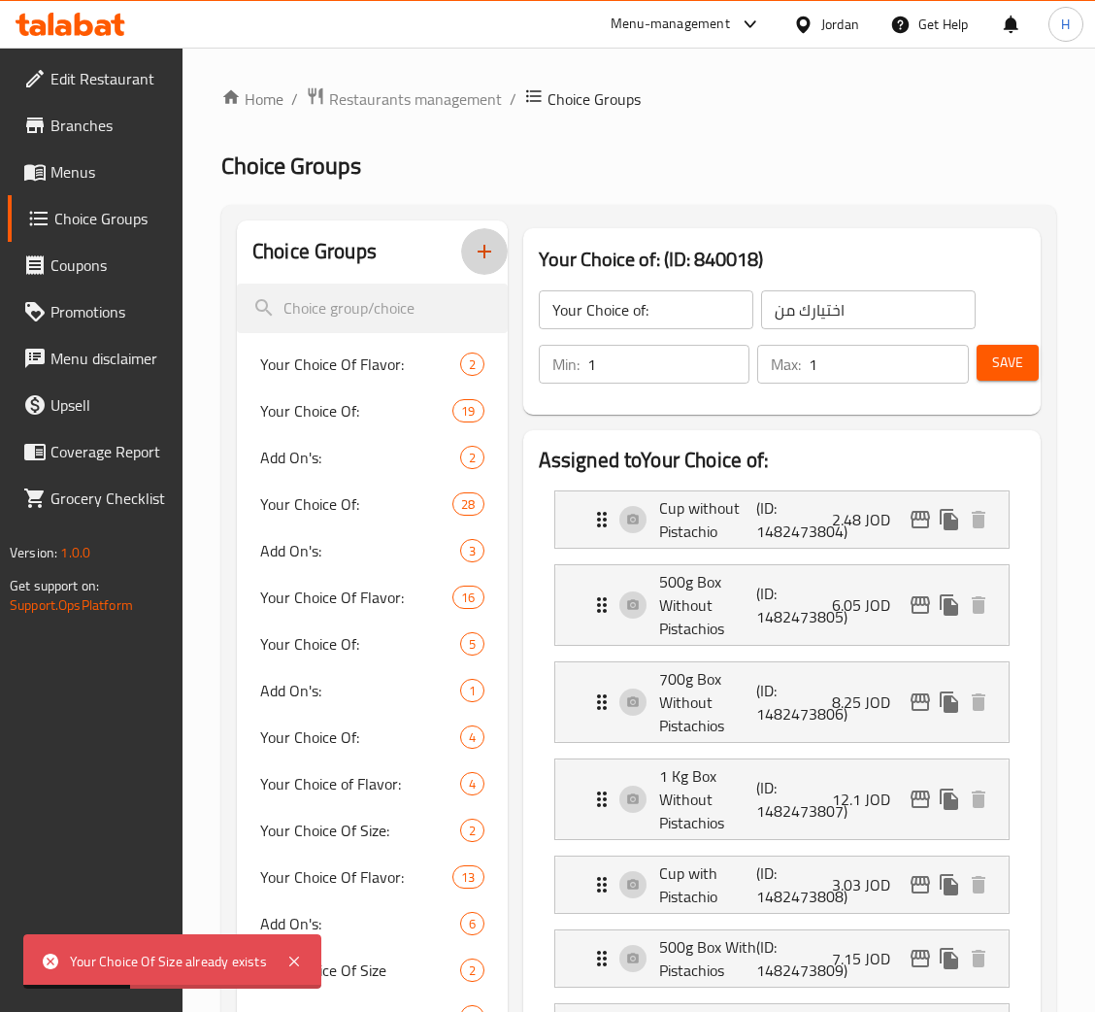
click at [479, 263] on icon "button" at bounding box center [484, 251] width 23 height 23
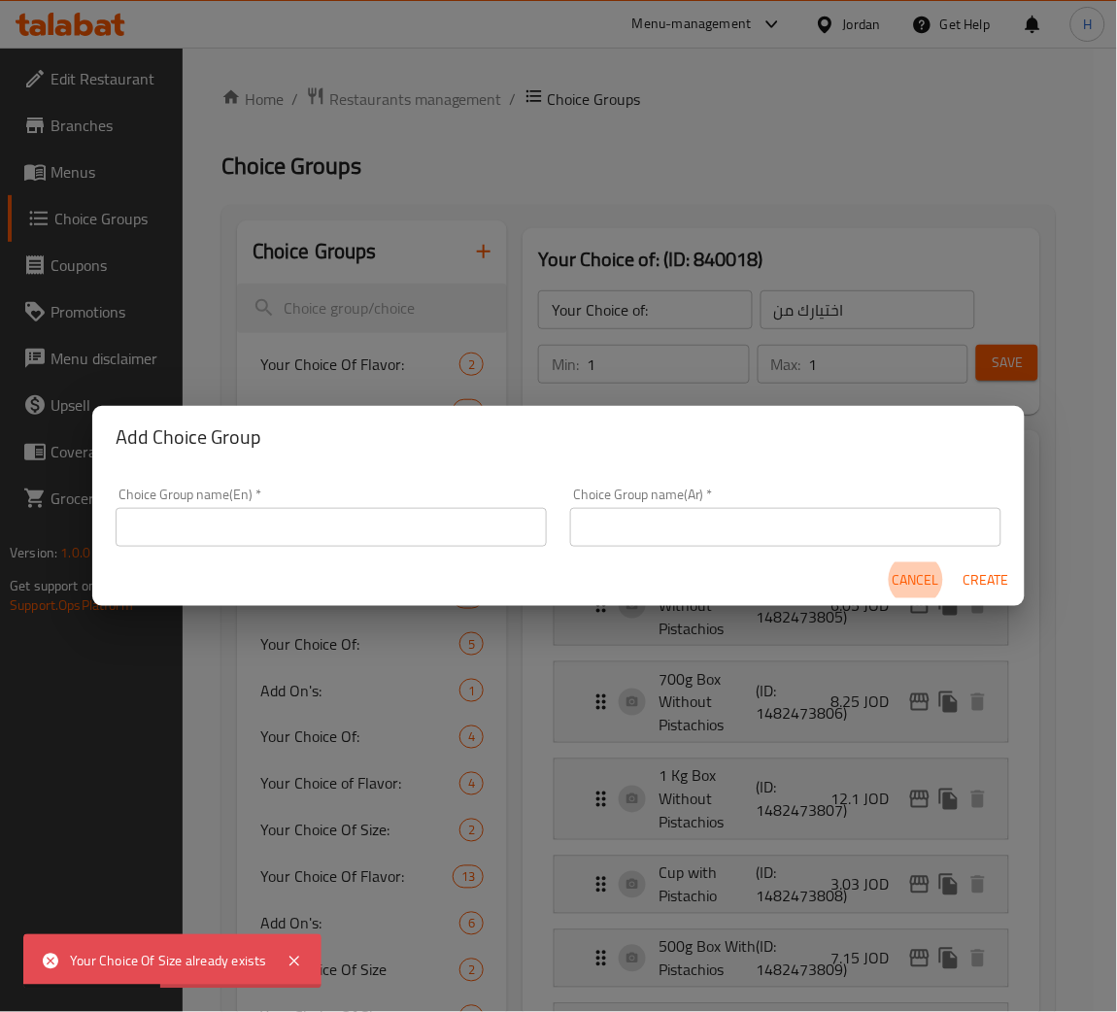
click at [415, 513] on input "text" at bounding box center [331, 527] width 431 height 39
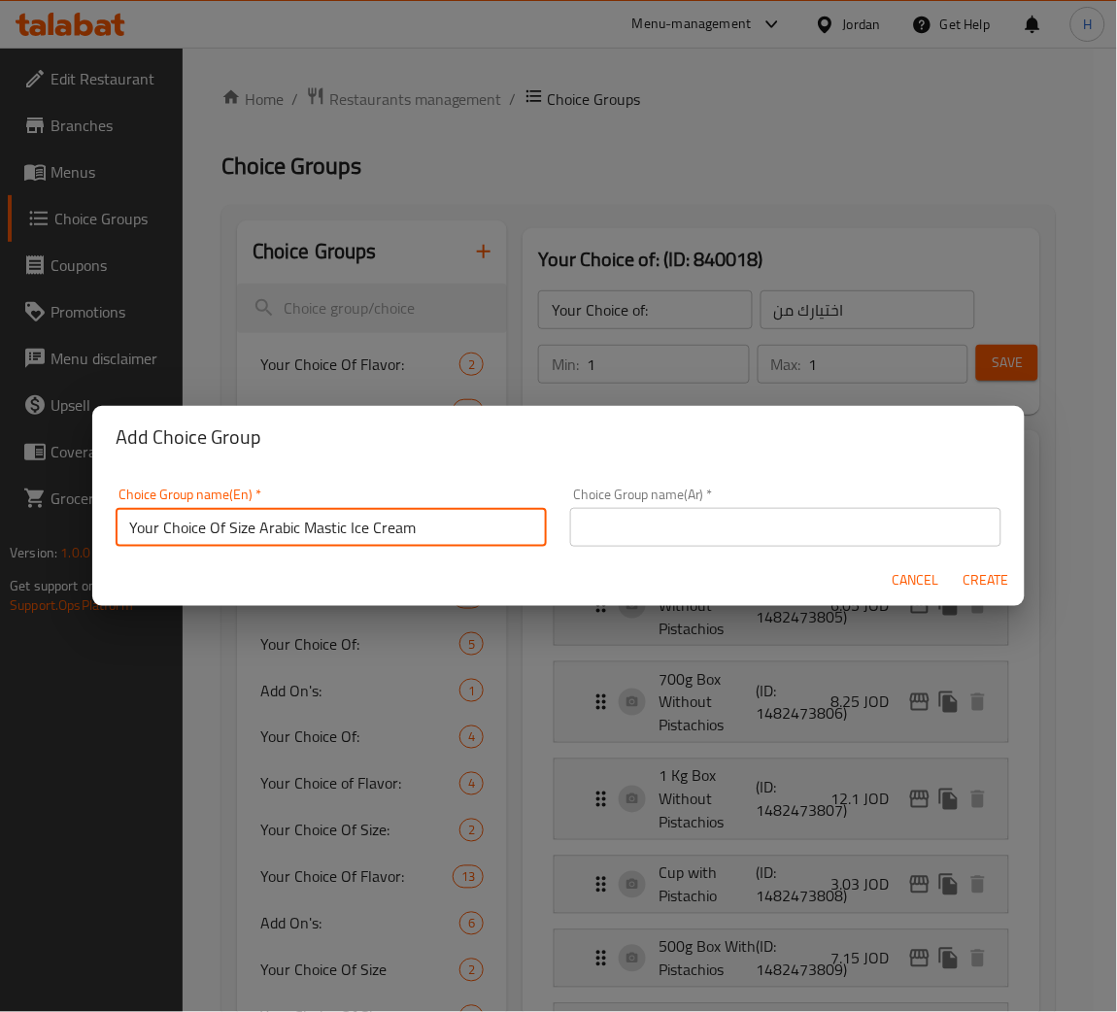
type input "Your Choice Of Size Arabic Mastic Ice Cream"
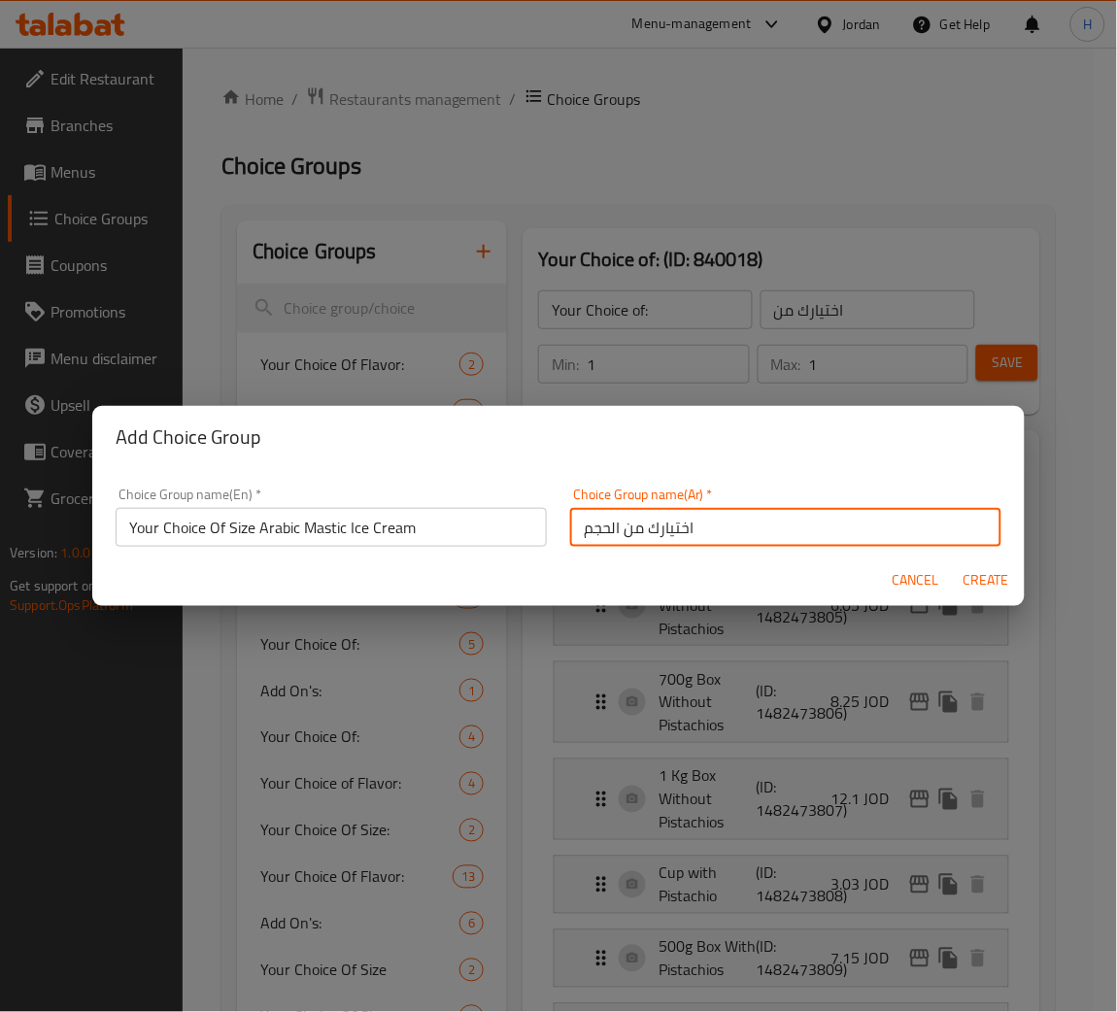
type input "اختيارك من الحجم"
click at [955, 562] on button "Create" at bounding box center [986, 580] width 62 height 36
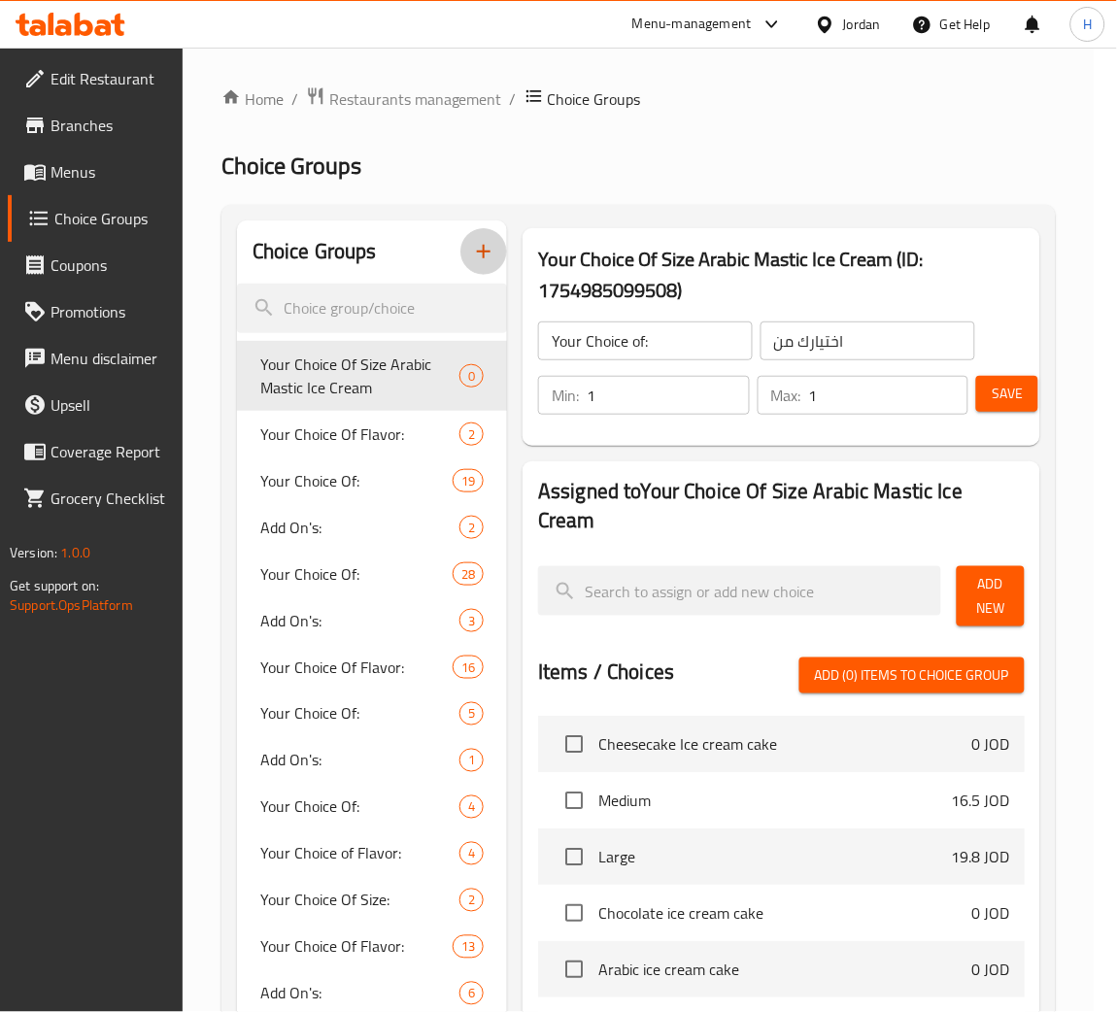
type input "Your Choice Of Size Arabic Mastic Ice Cream"
type input "اختيارك من الحجم"
type input "0"
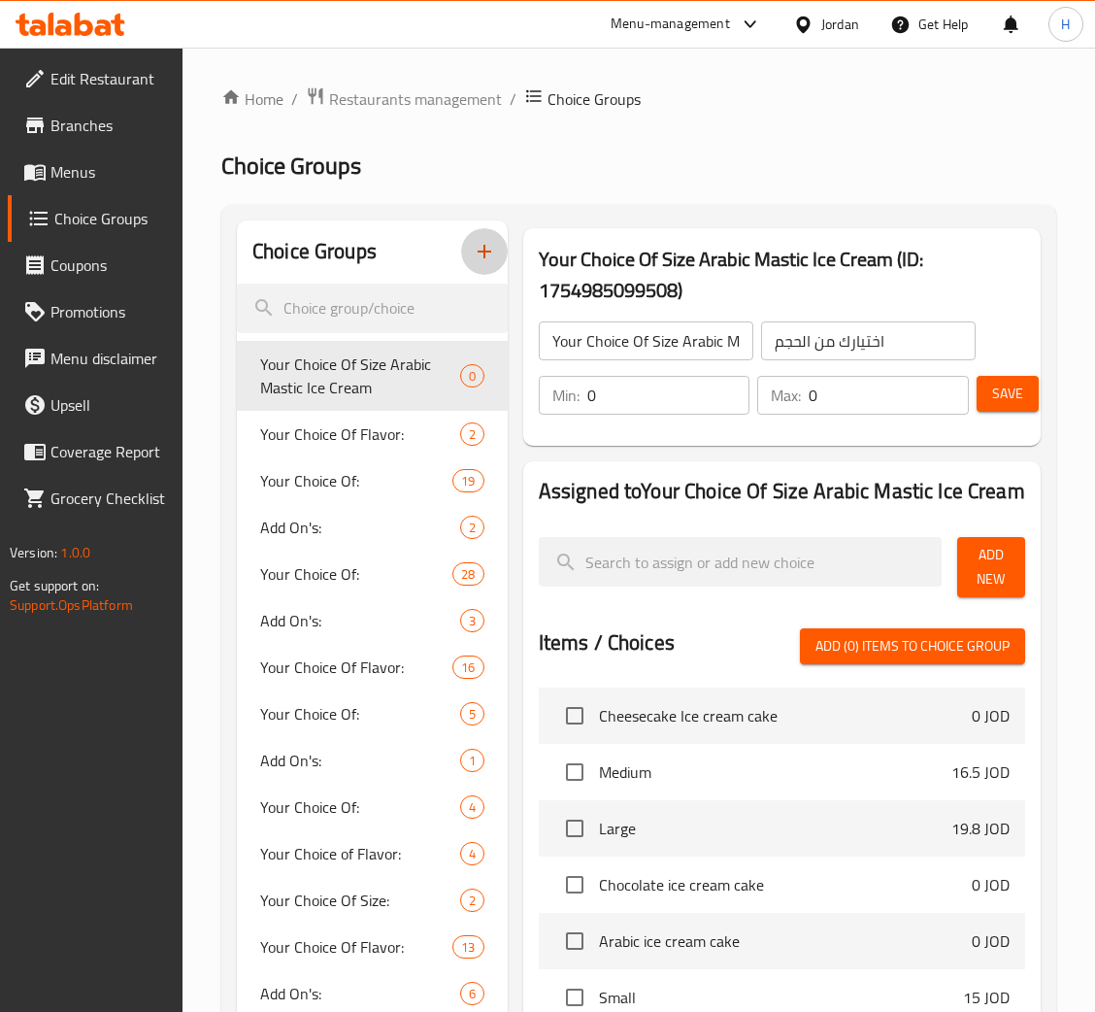
click at [589, 411] on input "0" at bounding box center [668, 395] width 163 height 39
type input "1"
click at [1009, 582] on span "Add New" at bounding box center [991, 567] width 37 height 49
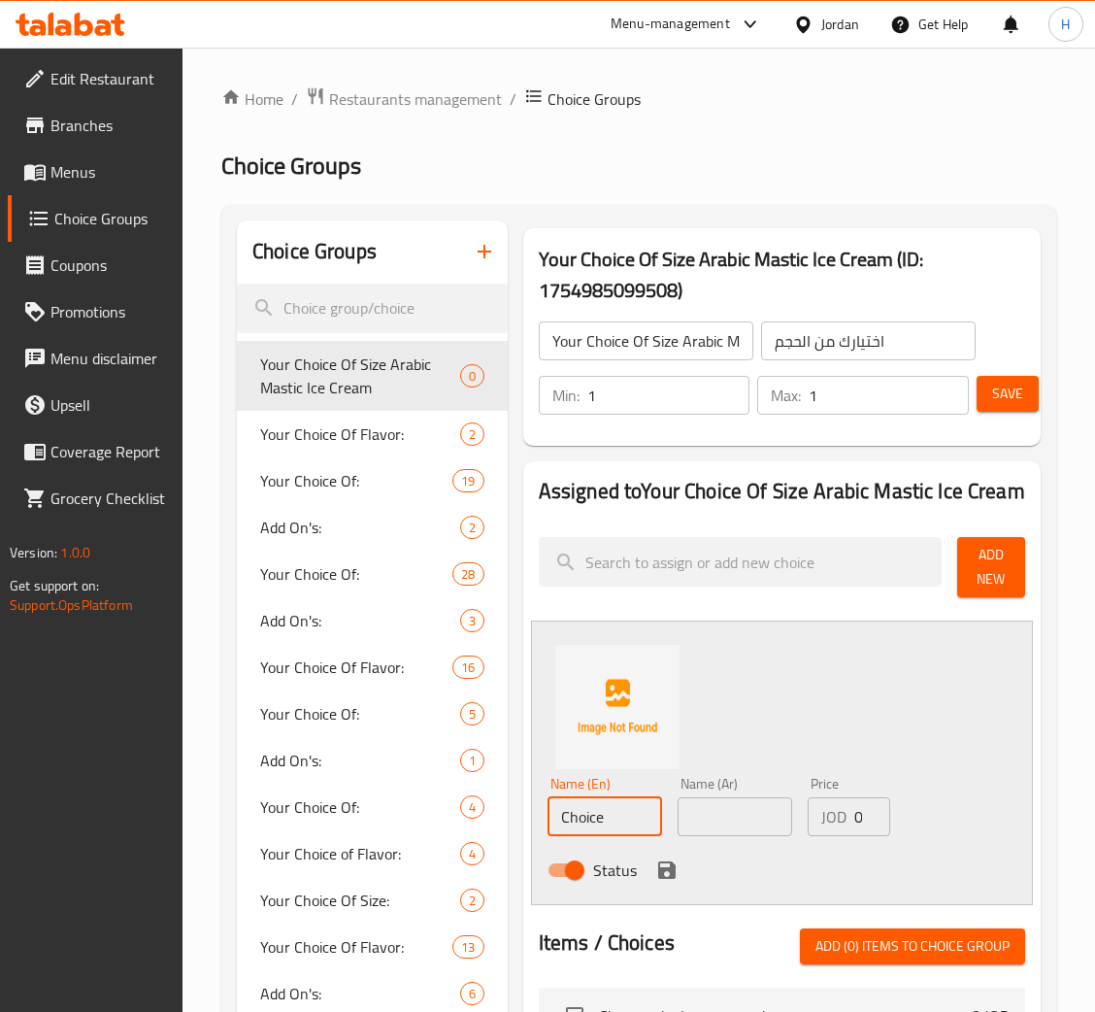
click at [638, 819] on input "Choice" at bounding box center [605, 816] width 115 height 39
type input "Cup Without Pistachio"
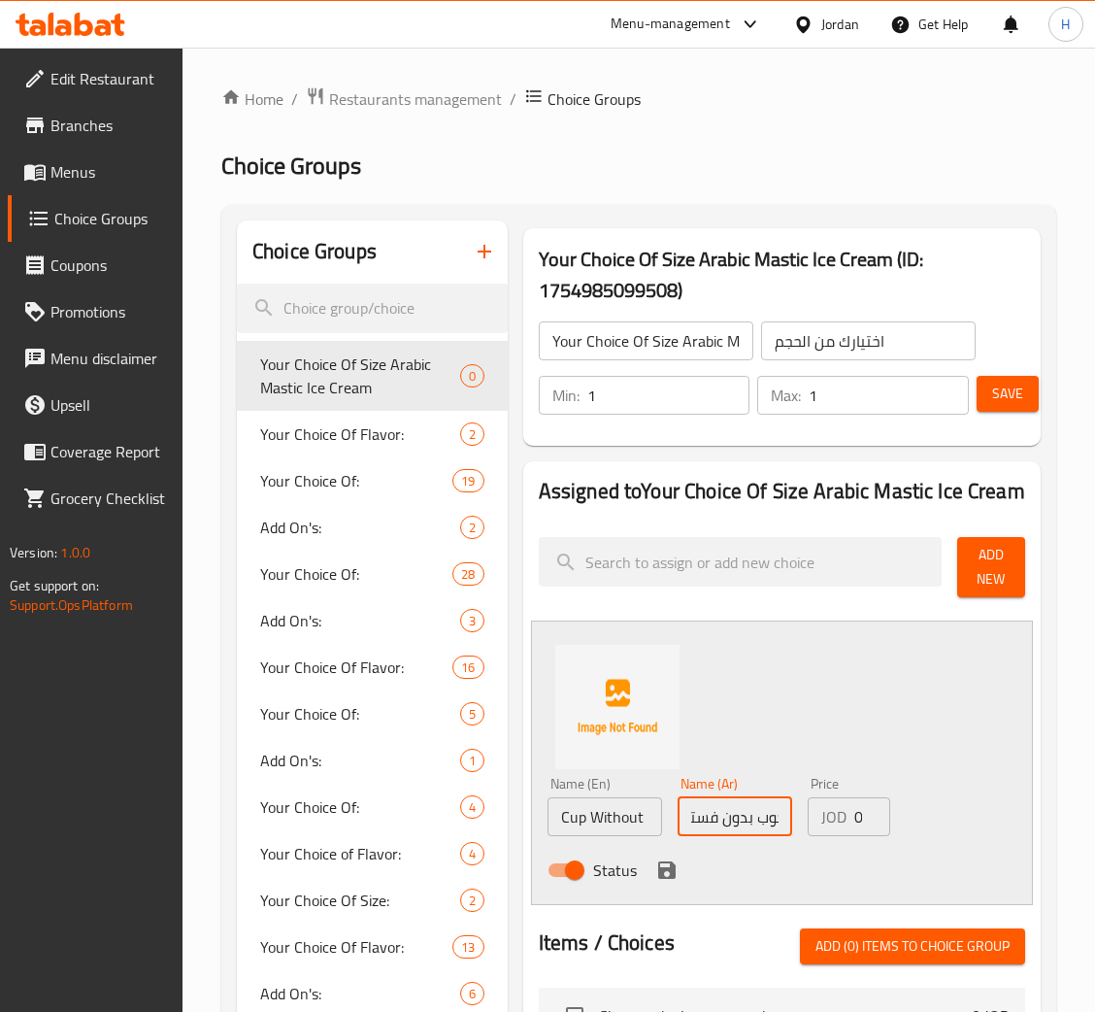
scroll to position [0, 21]
type input "كوب بدون فستق"
type input "2.48"
click at [675, 871] on icon "save" at bounding box center [666, 869] width 23 height 23
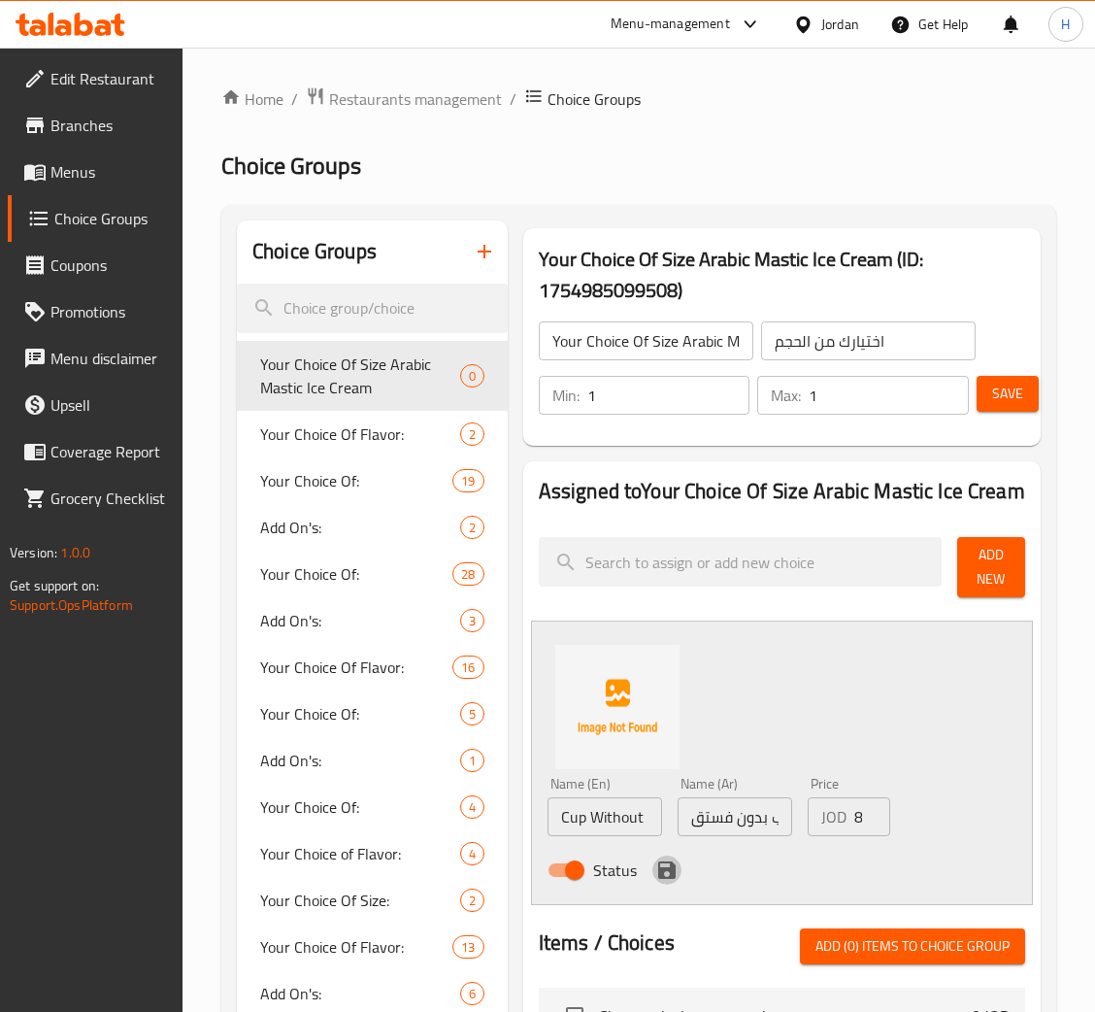
scroll to position [0, 0]
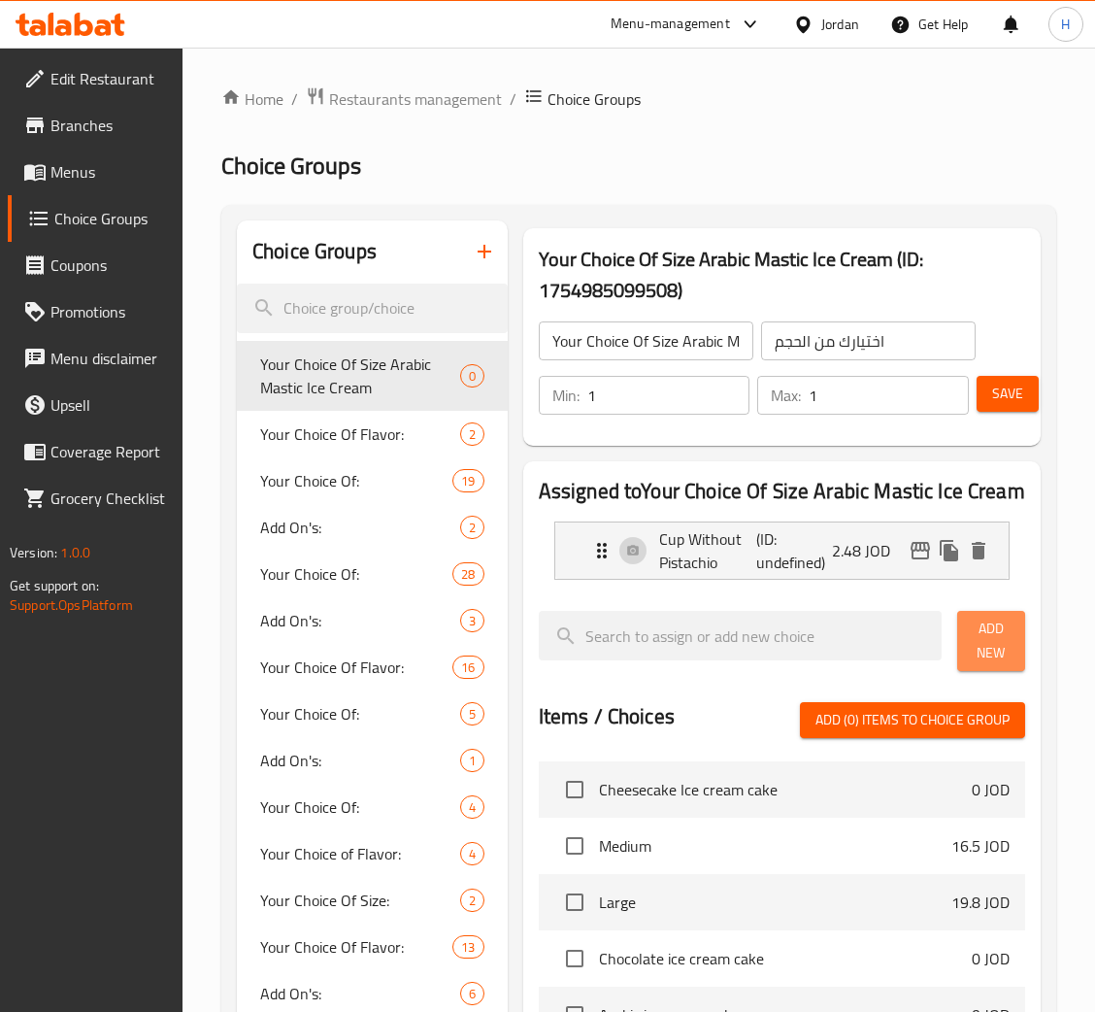
click at [991, 640] on span "Add New" at bounding box center [991, 641] width 37 height 49
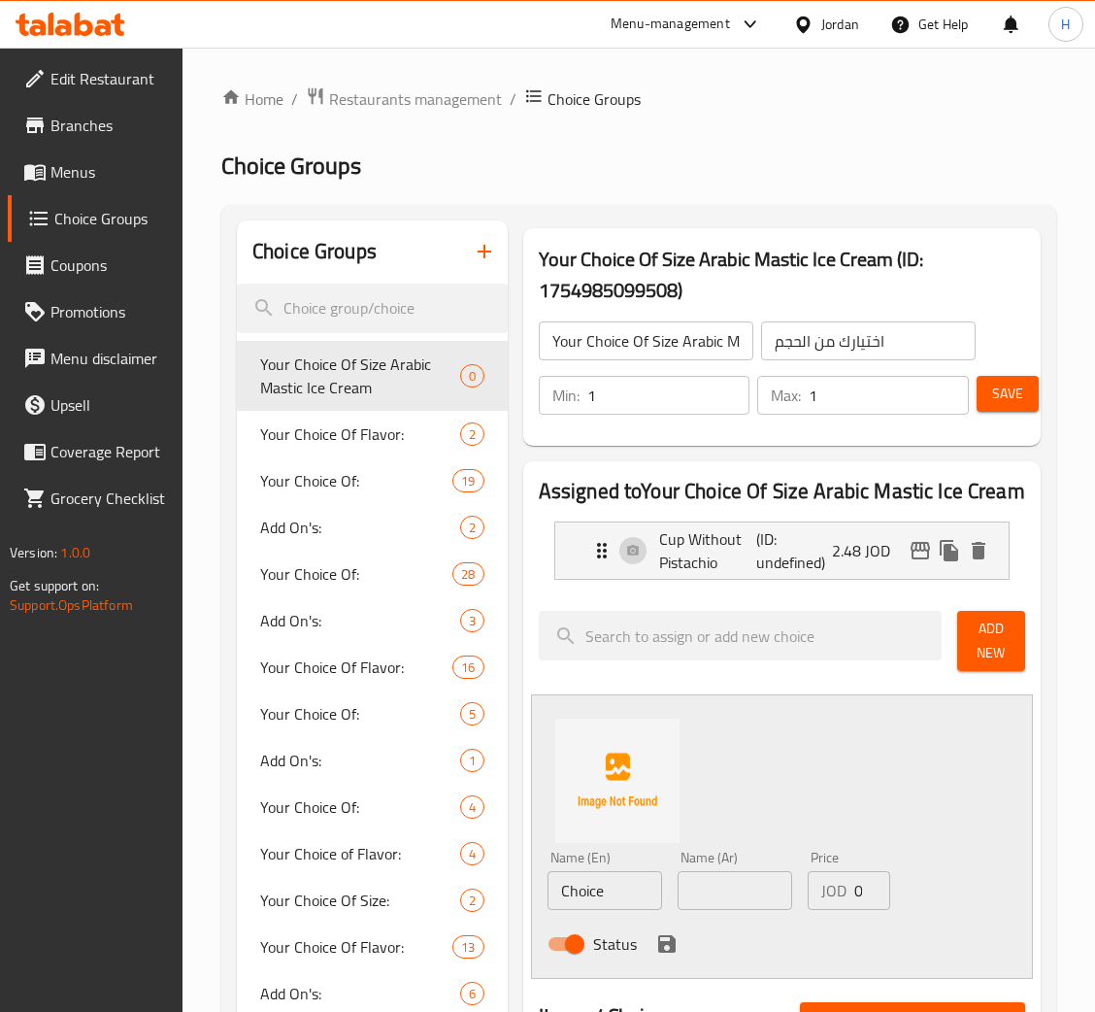
click at [609, 889] on input "Choice" at bounding box center [605, 890] width 115 height 39
type input "500 g without pistachio box"
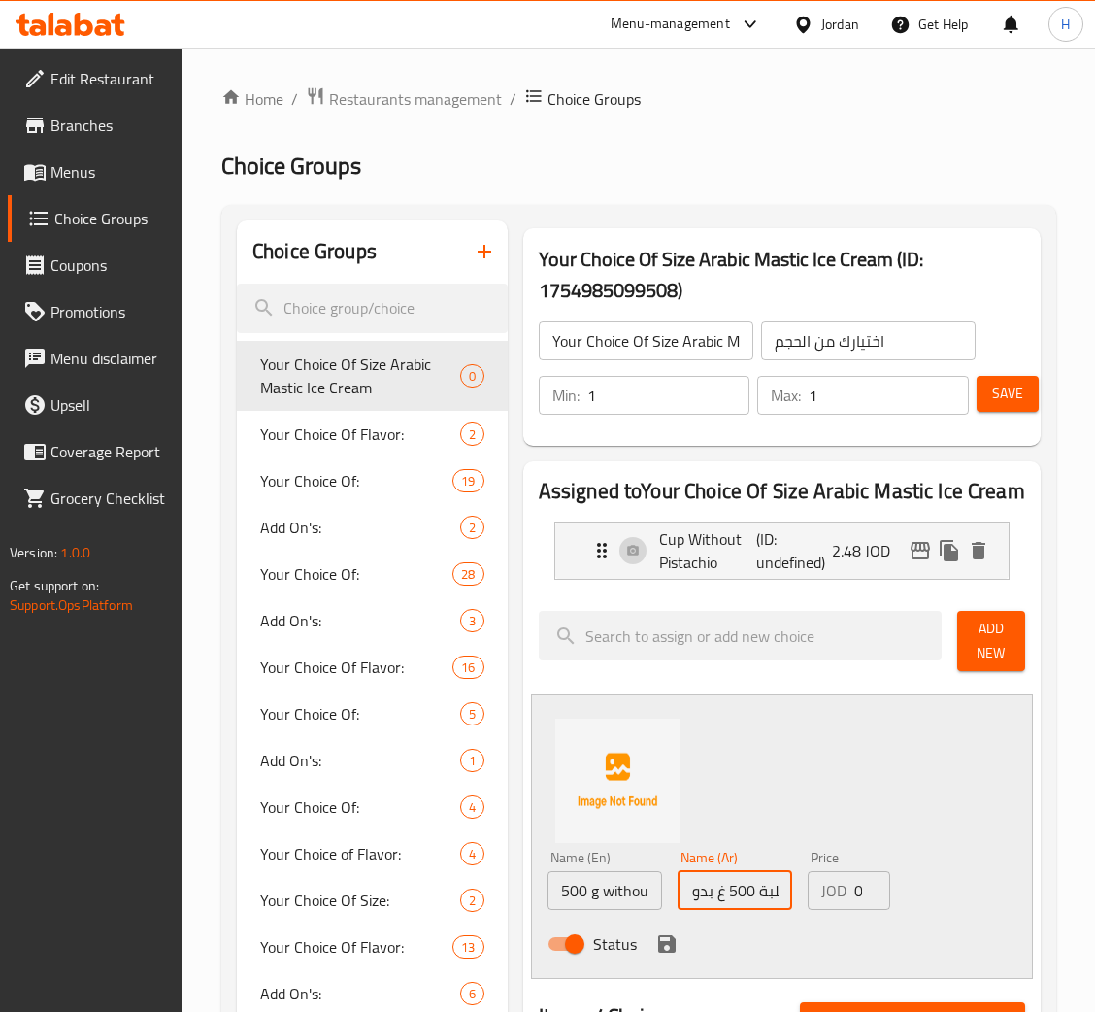
scroll to position [0, 61]
type input "علبة 500 غ بدون فستق"
type input "6.05"
click at [660, 943] on icon "save" at bounding box center [666, 943] width 17 height 17
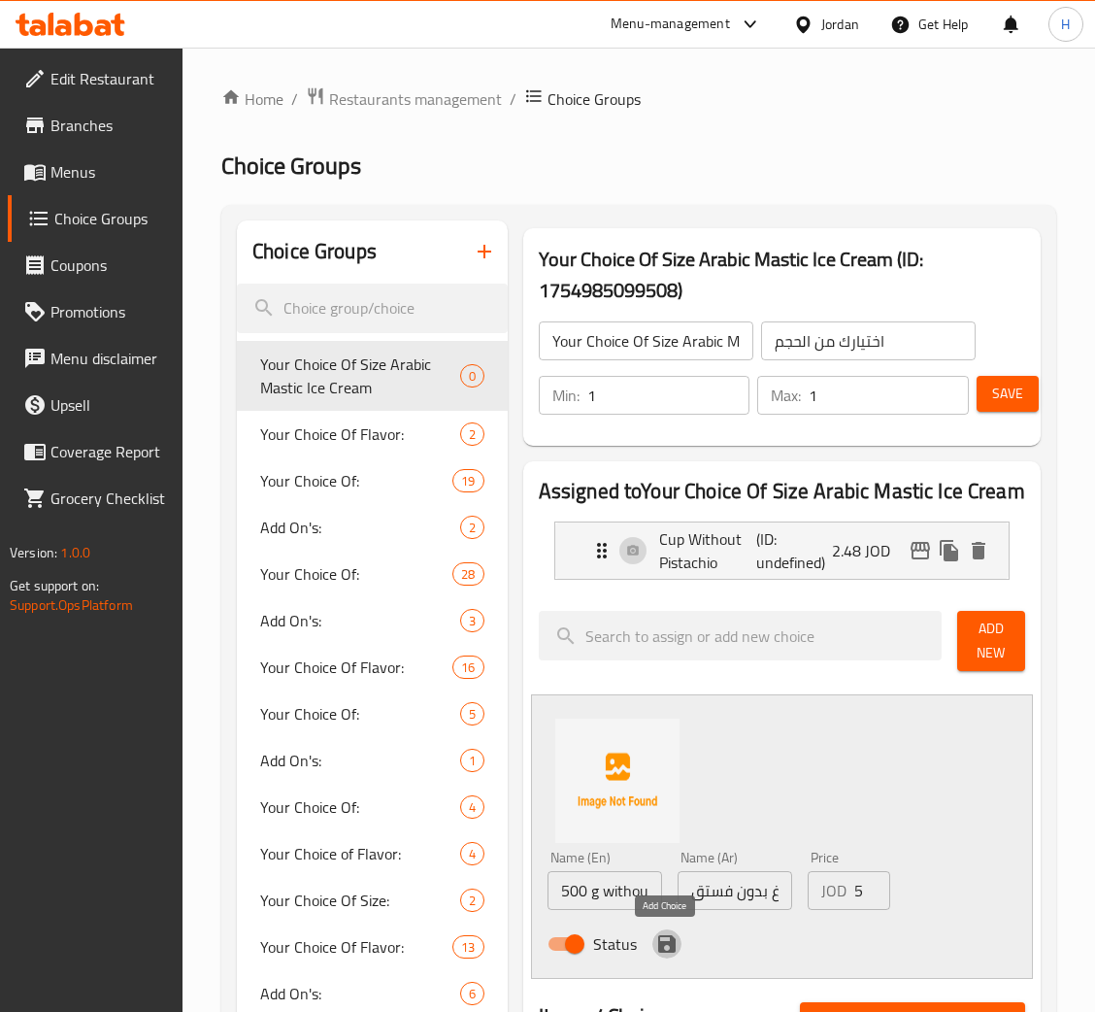
scroll to position [0, 0]
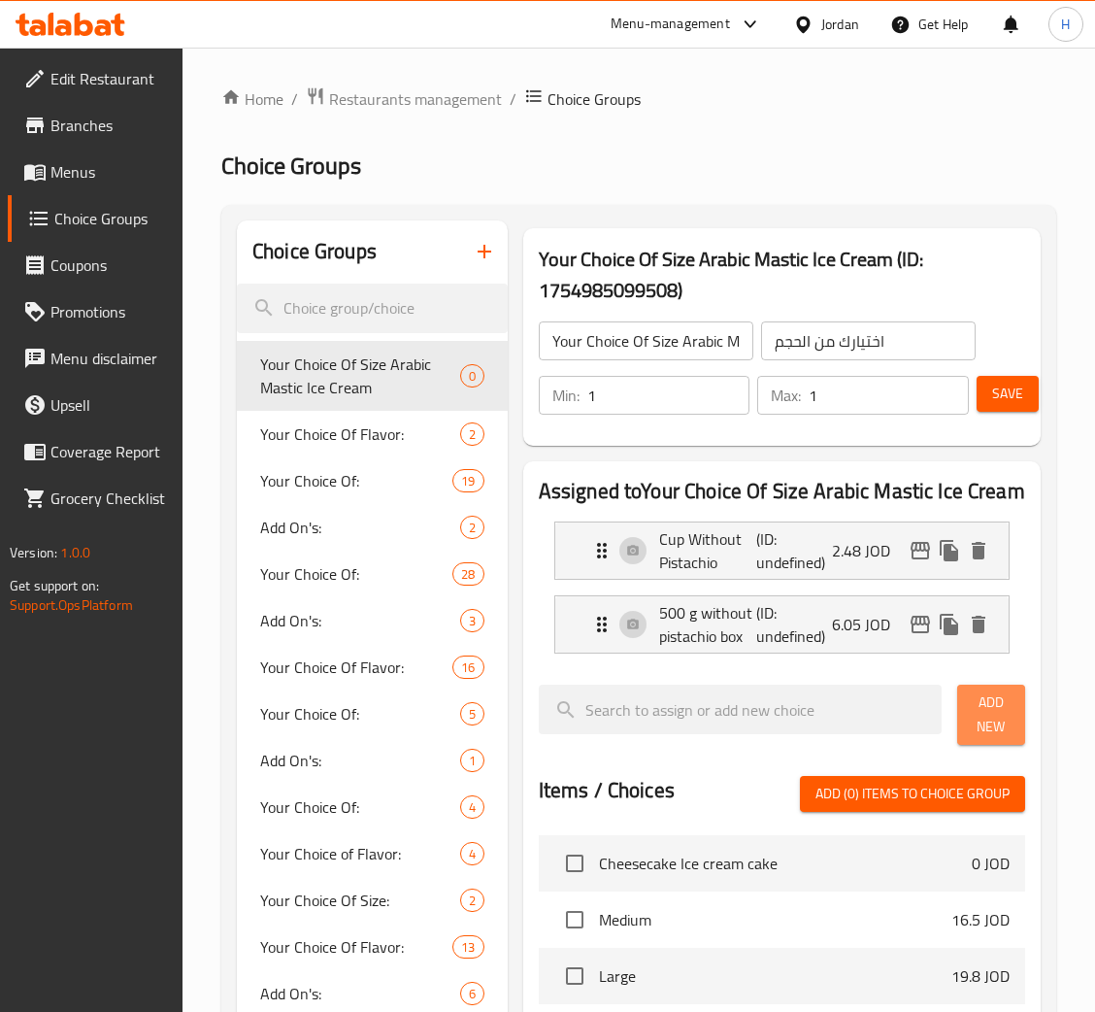
click at [974, 690] on button "Add New" at bounding box center [991, 715] width 68 height 60
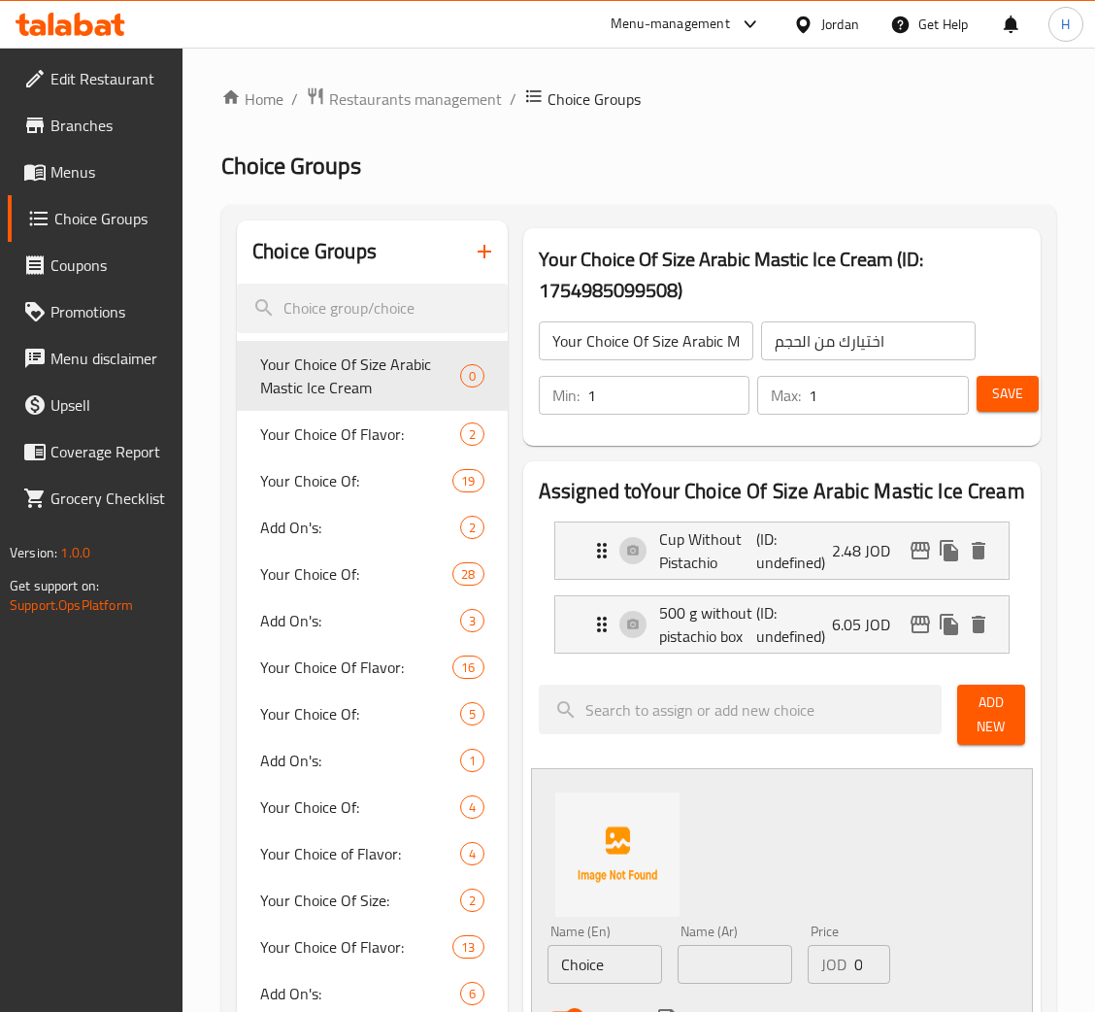
click at [599, 946] on input "Choice" at bounding box center [605, 964] width 115 height 39
type input "700 g without pistachio box"
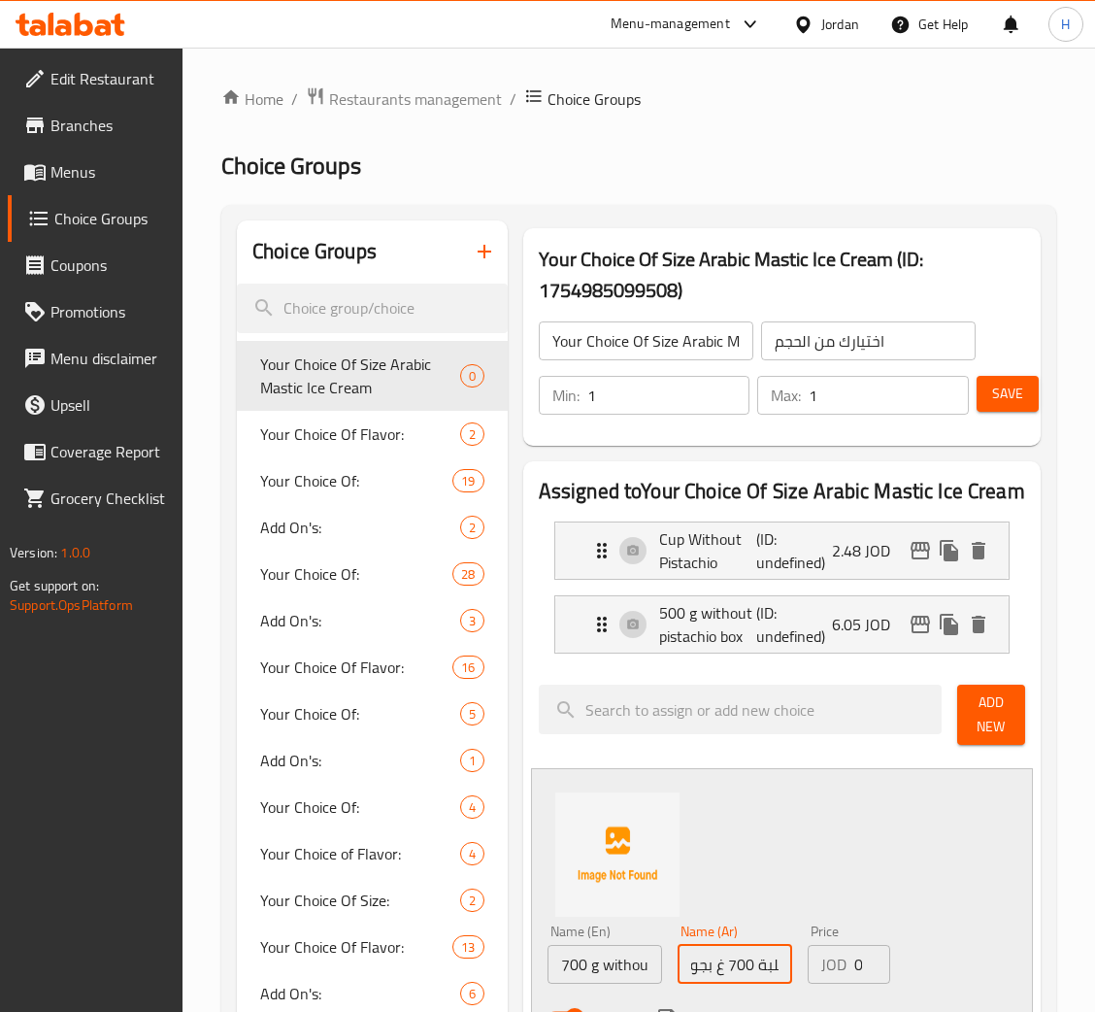
scroll to position [0, 64]
type input "علبة 700 غ بجون فستق"
type input "8.25"
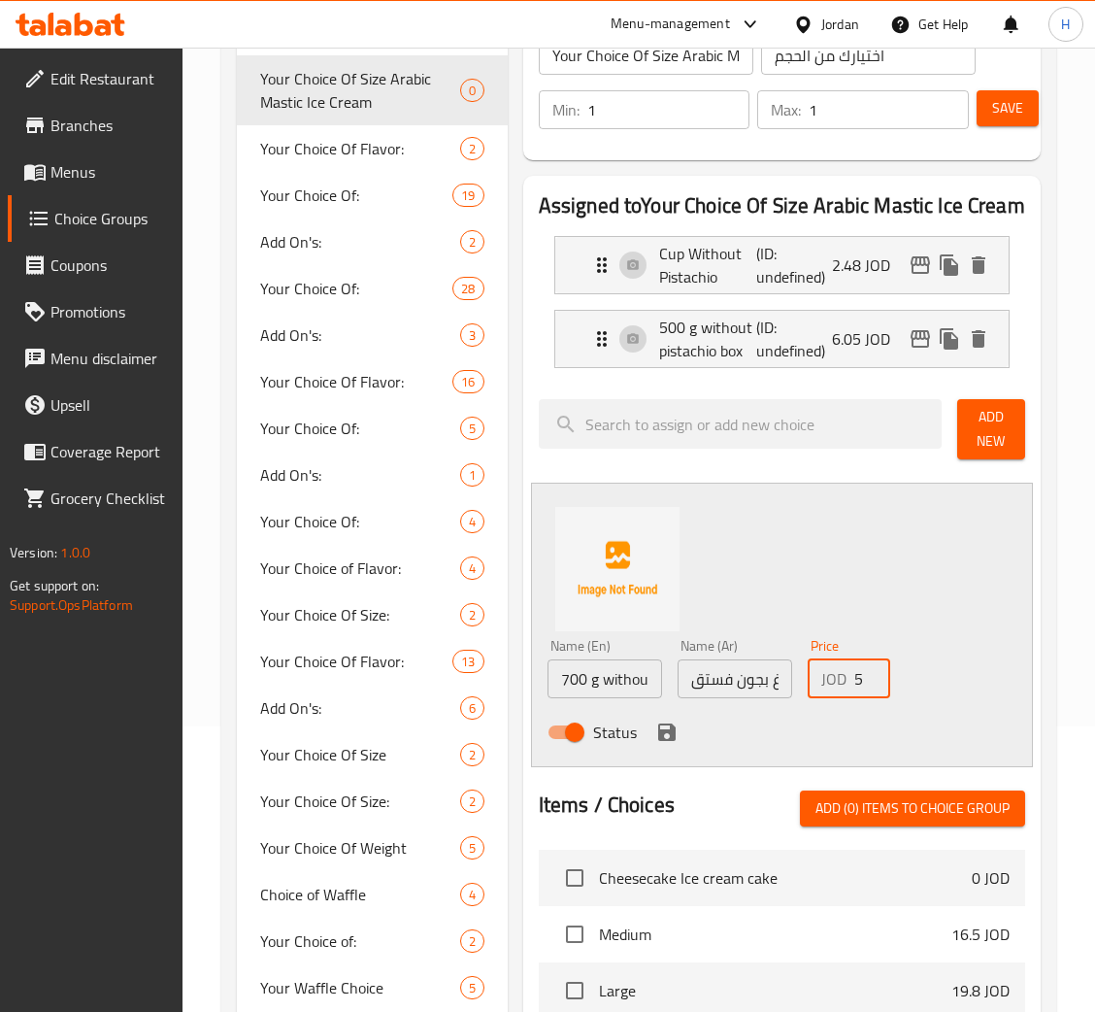
scroll to position [291, 0]
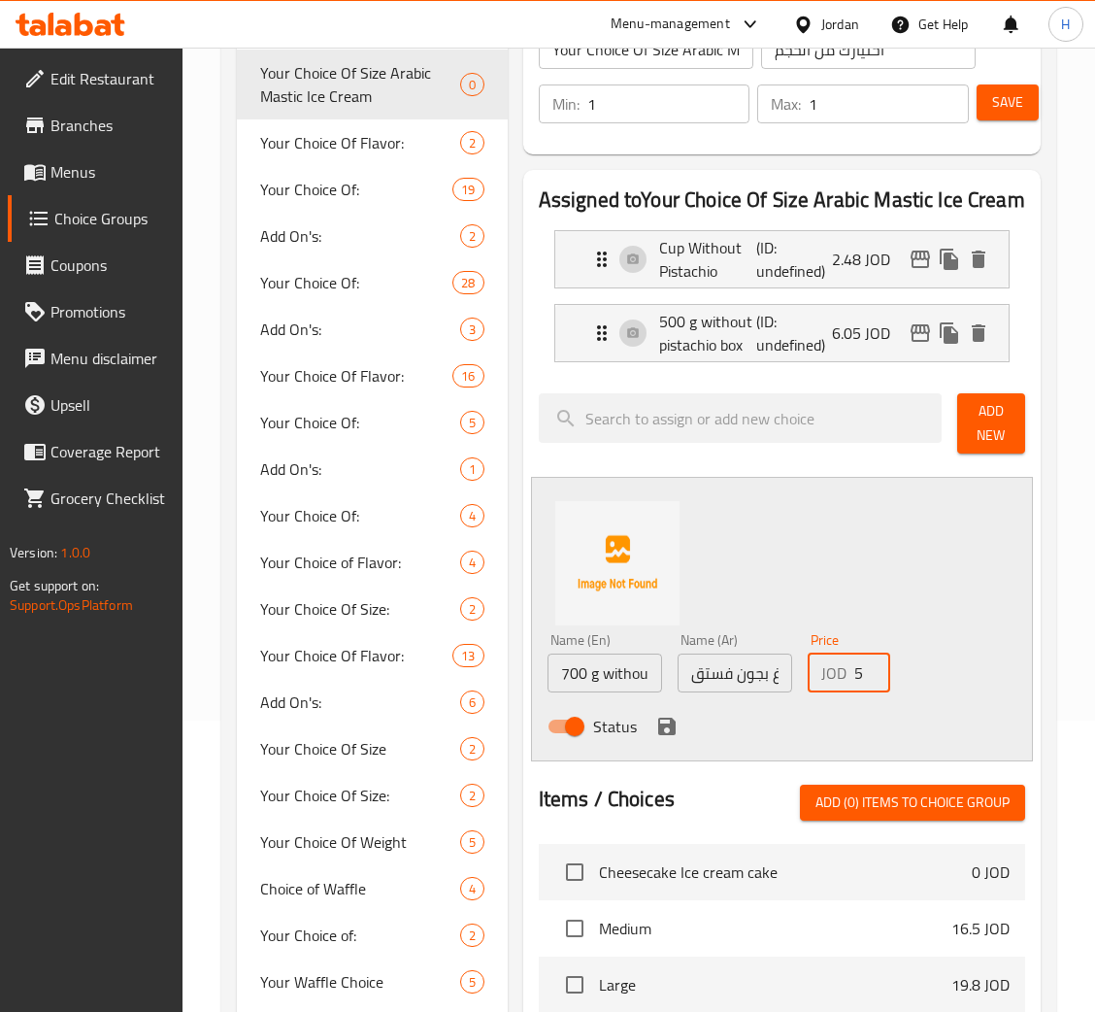
click at [661, 738] on icon "save" at bounding box center [666, 726] width 23 height 23
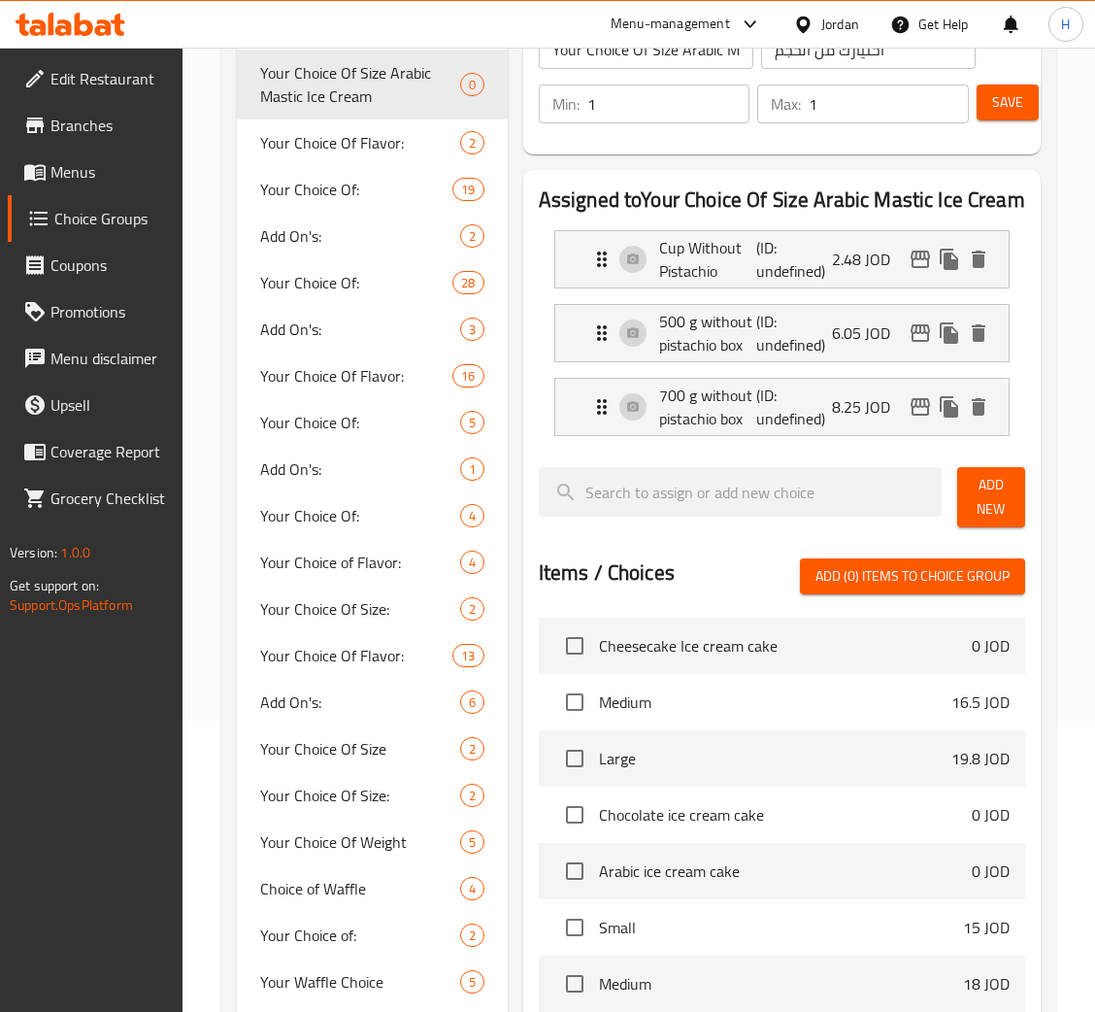
click at [1033, 488] on div "Assigned to Your Choice Of Size Arabic Mastic Ice Cream Cup Without Pistachio (…" at bounding box center [782, 701] width 518 height 1062
click at [987, 488] on span "Add New" at bounding box center [991, 497] width 37 height 49
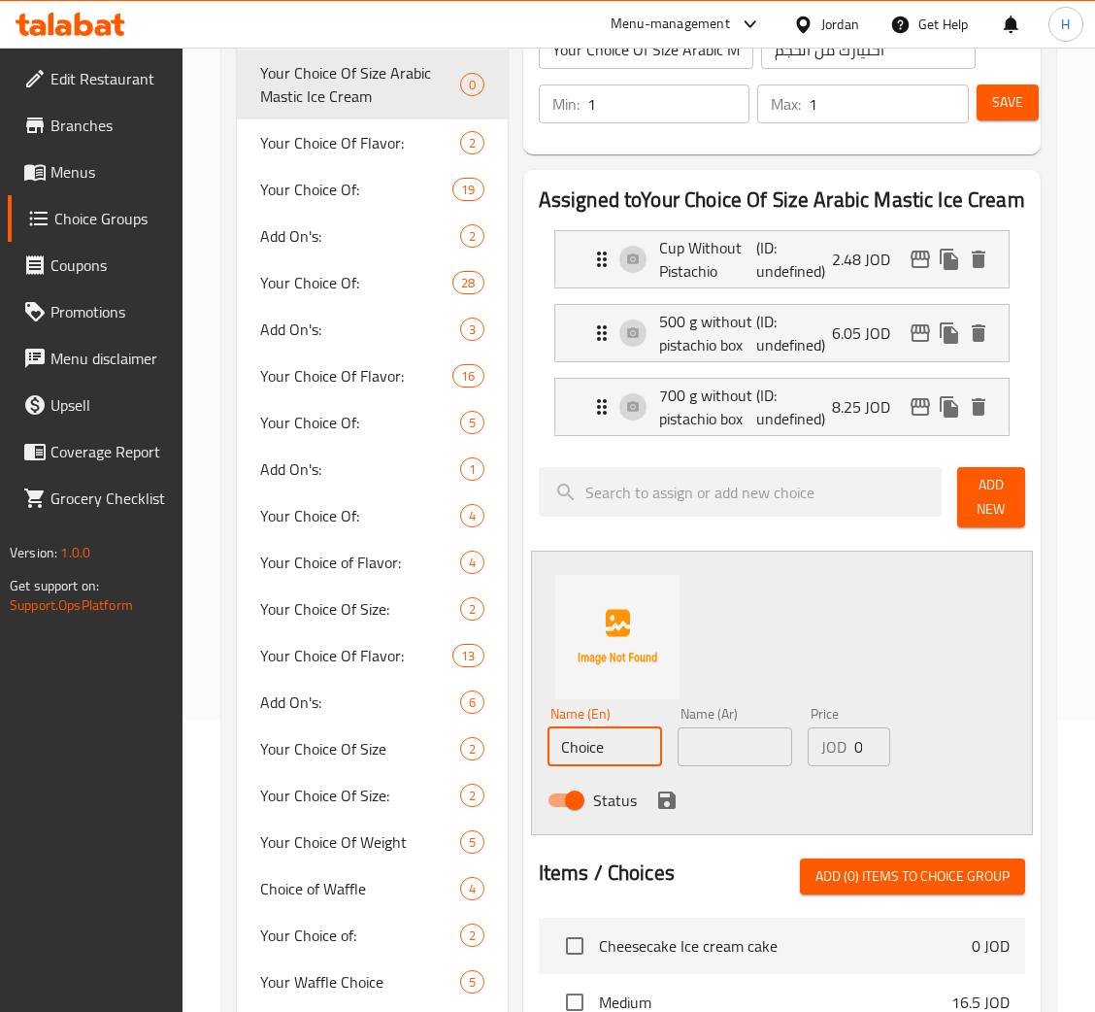
click at [619, 762] on input "Choice" at bounding box center [605, 746] width 115 height 39
type input "1 kilo without pistachio box"
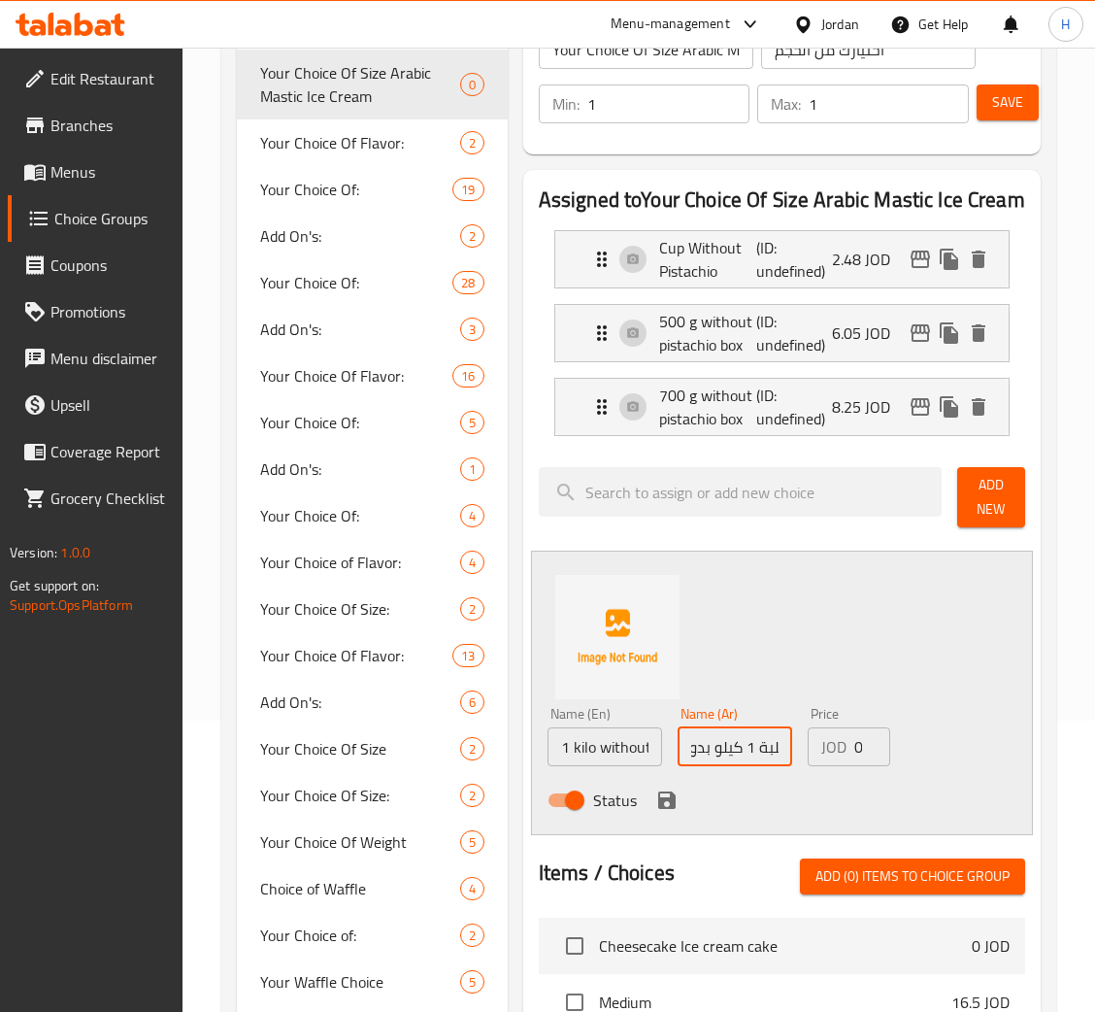
scroll to position [0, 65]
type input "علبة 1 كيلو بدون فستق"
type input "12.10"
click at [672, 803] on icon "save" at bounding box center [666, 799] width 17 height 17
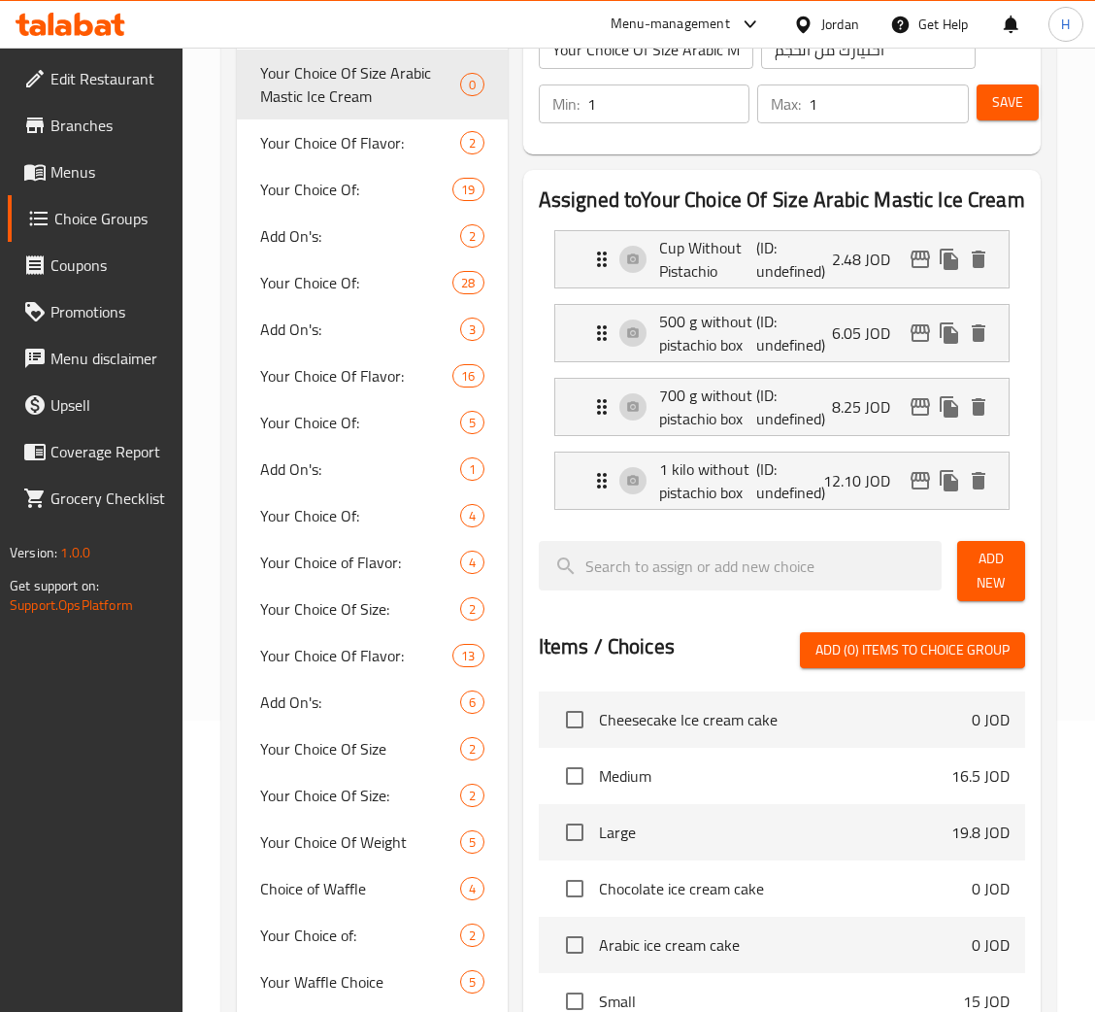
click at [978, 600] on button "Add New" at bounding box center [991, 571] width 68 height 60
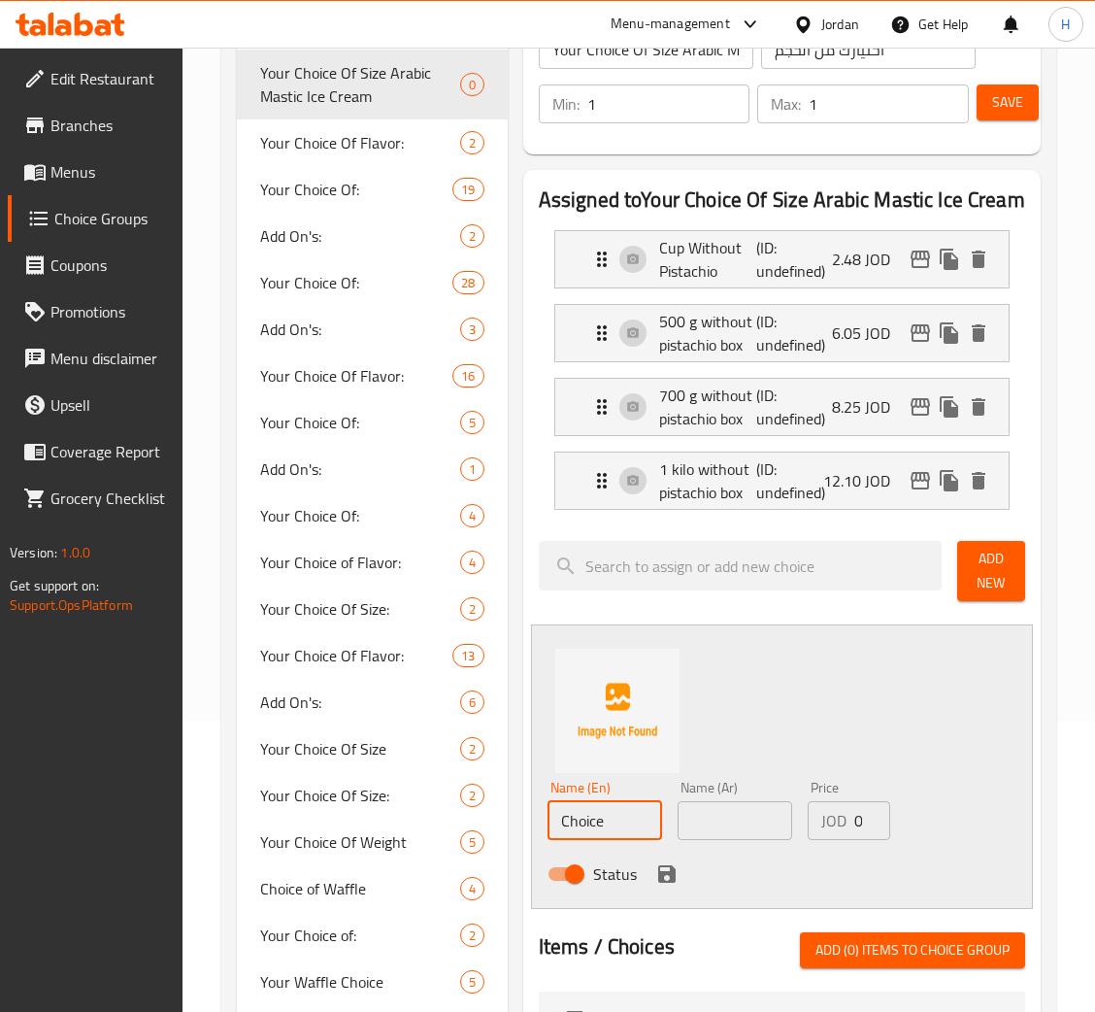
click at [637, 806] on input "Choice" at bounding box center [605, 820] width 115 height 39
click at [637, 804] on input "Choice" at bounding box center [605, 820] width 115 height 39
type input "Cup with pistachio"
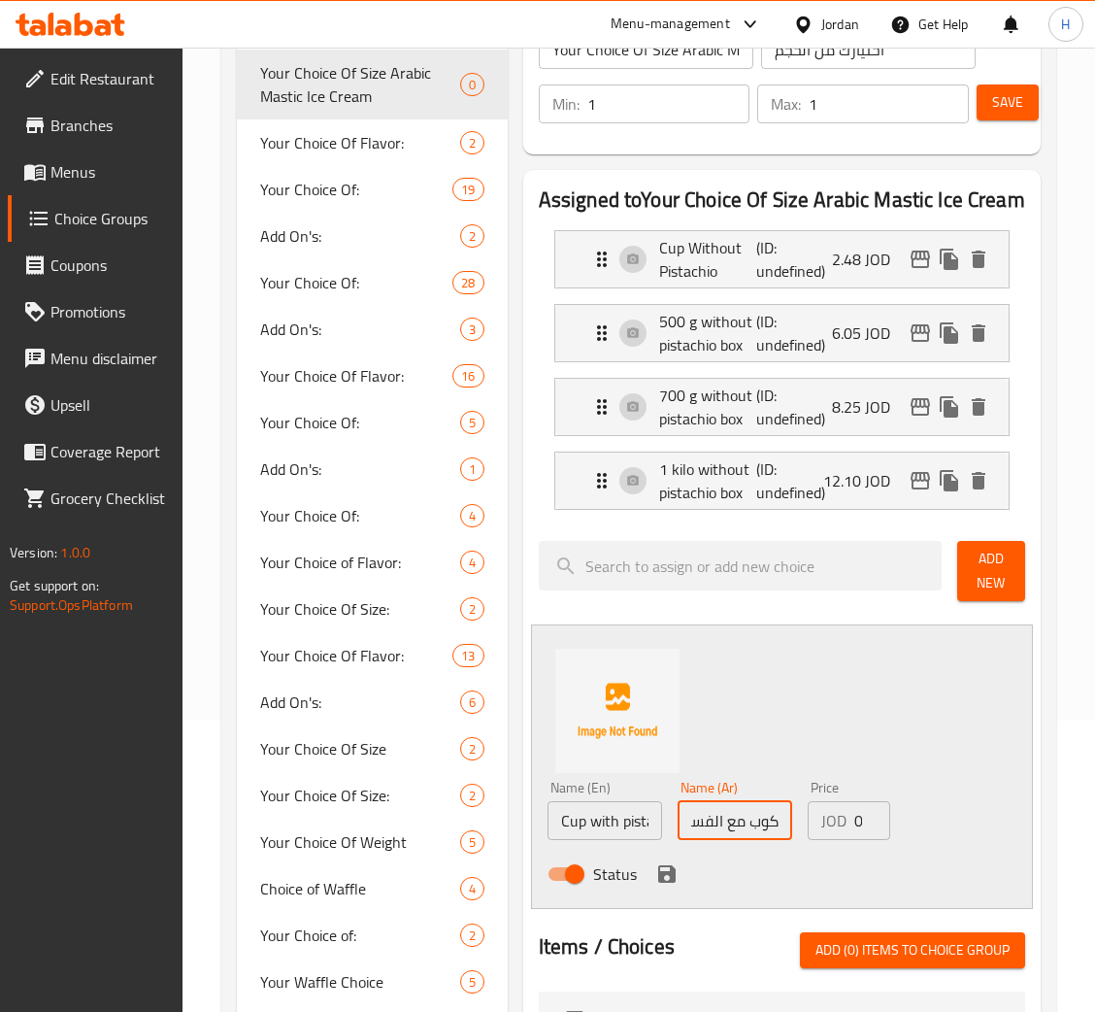
type input "كوب مع الفستق"
type input "3.03"
click at [648, 870] on div "Status" at bounding box center [735, 874] width 391 height 52
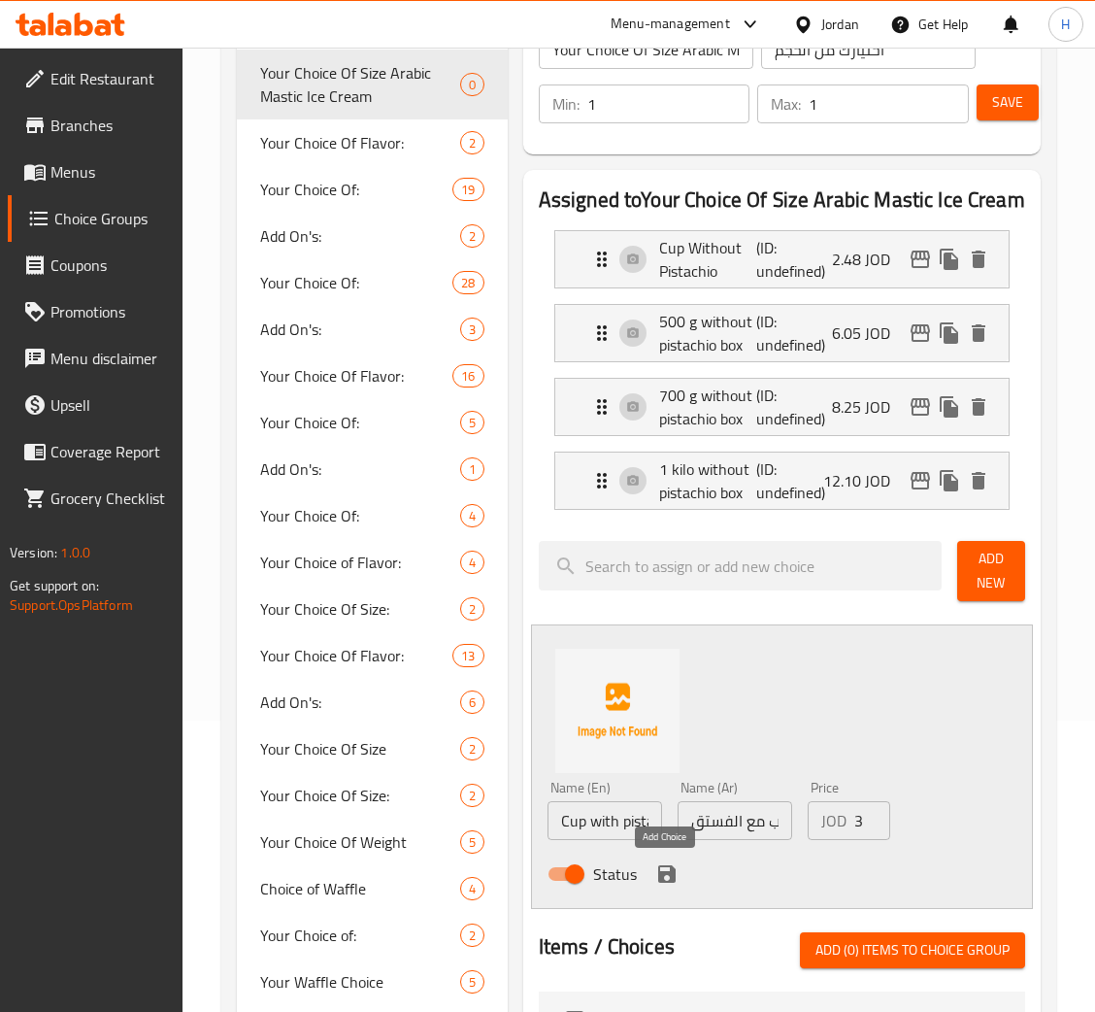
click at [658, 876] on icon "save" at bounding box center [666, 873] width 17 height 17
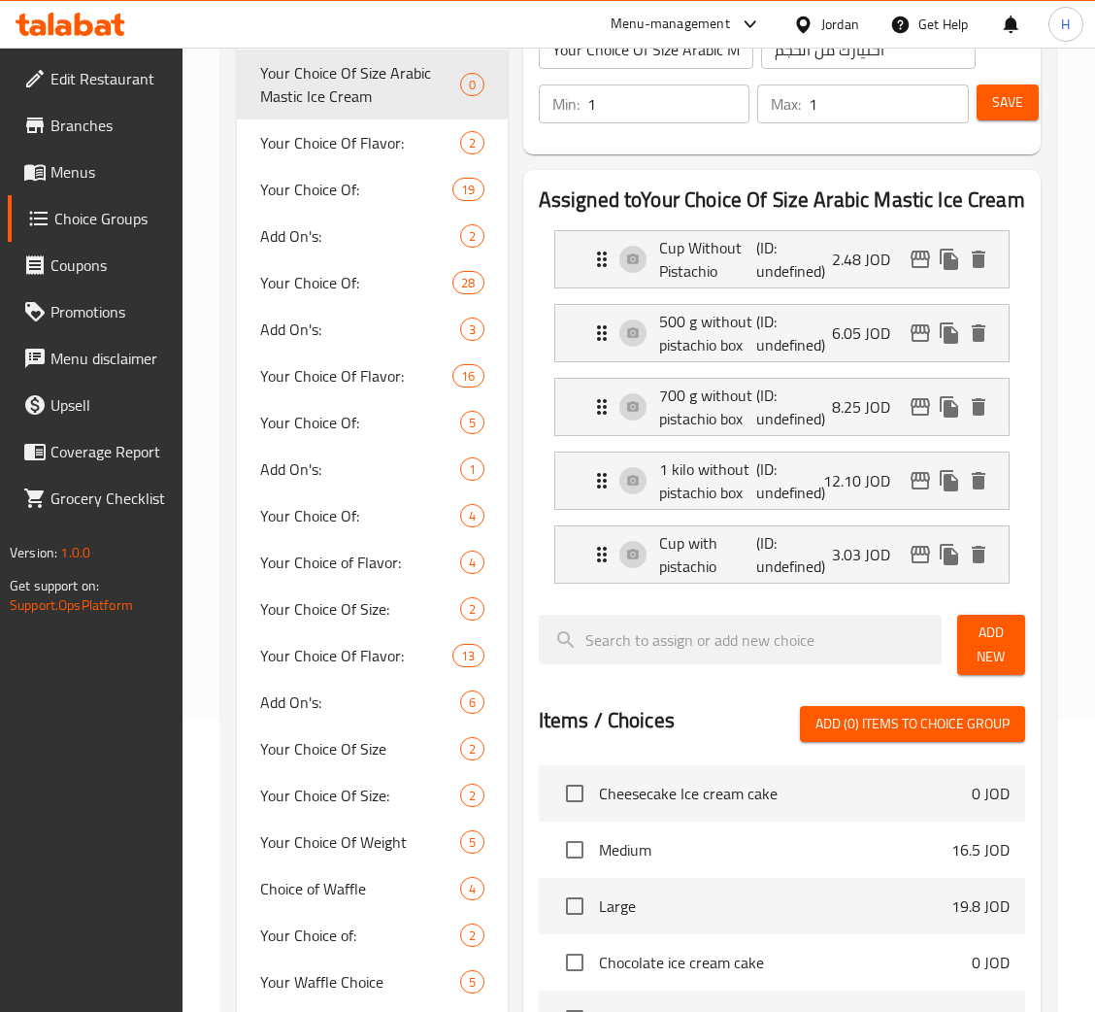
click at [998, 653] on span "Add New" at bounding box center [991, 645] width 37 height 49
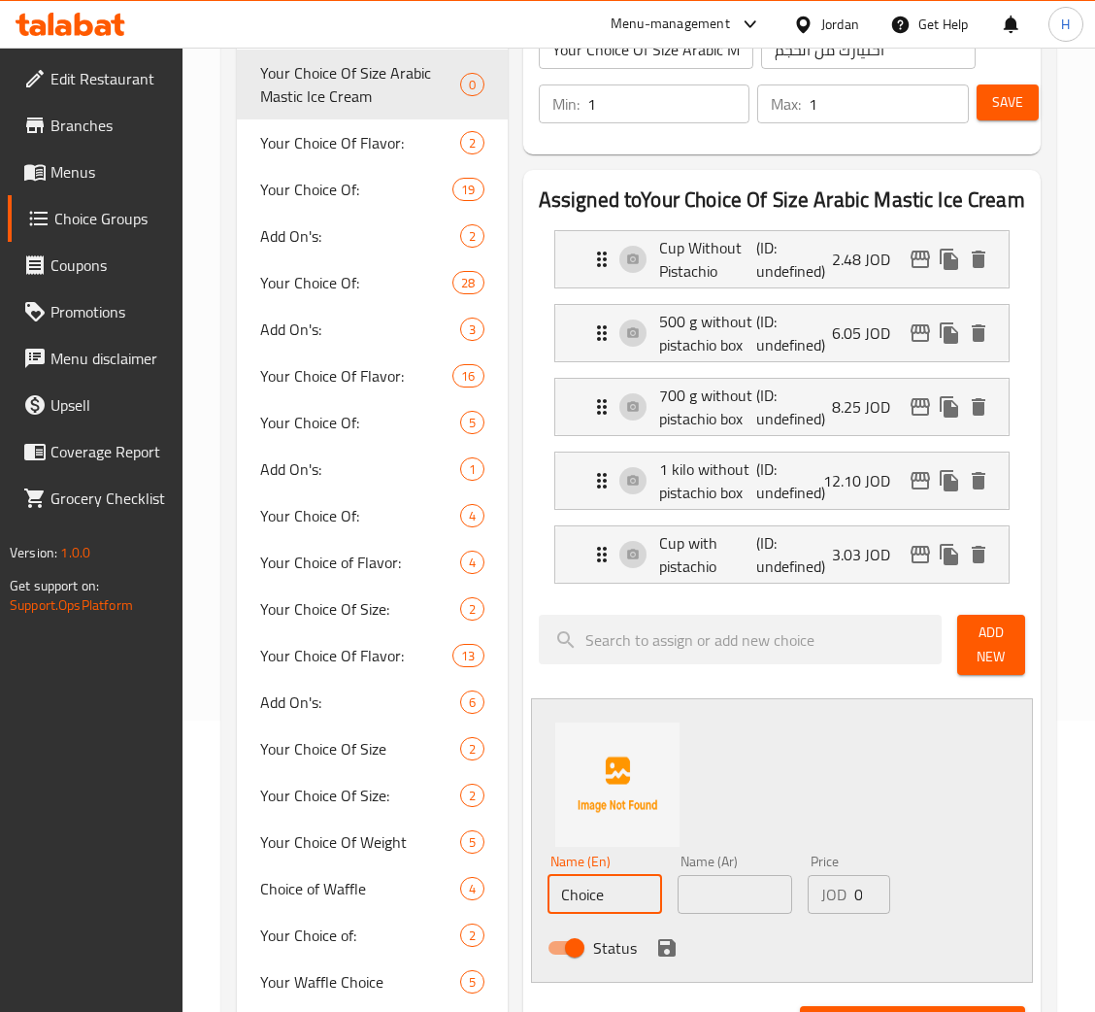
click at [604, 905] on input "Choice" at bounding box center [605, 894] width 115 height 39
click at [605, 902] on input "Choice" at bounding box center [605, 894] width 115 height 39
click at [605, 900] on input "Choice" at bounding box center [605, 894] width 115 height 39
type input "500 g with pistachio box"
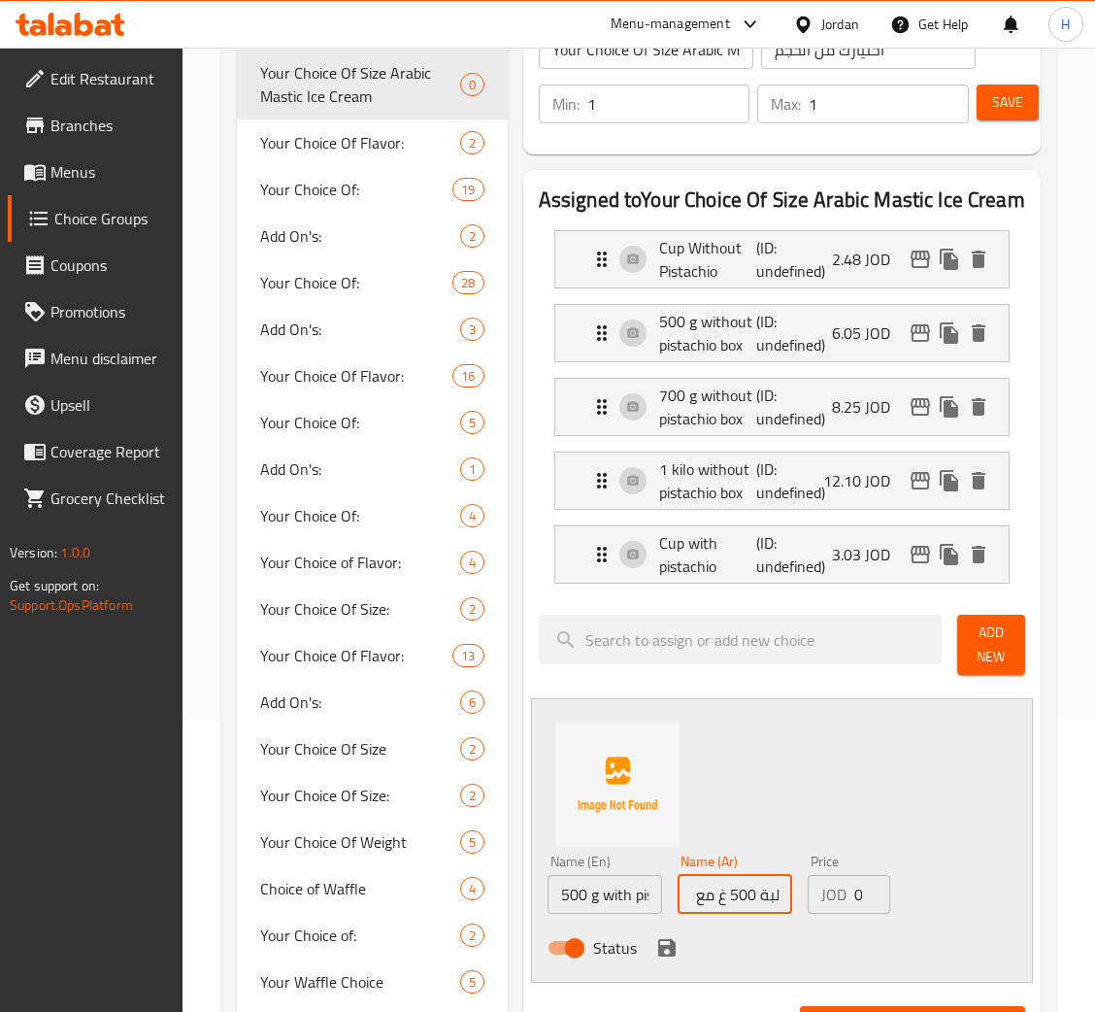
scroll to position [0, 59]
type input "علبة 500 غ مع الفستق"
type input "7.15"
click at [649, 946] on div "Status" at bounding box center [735, 948] width 391 height 52
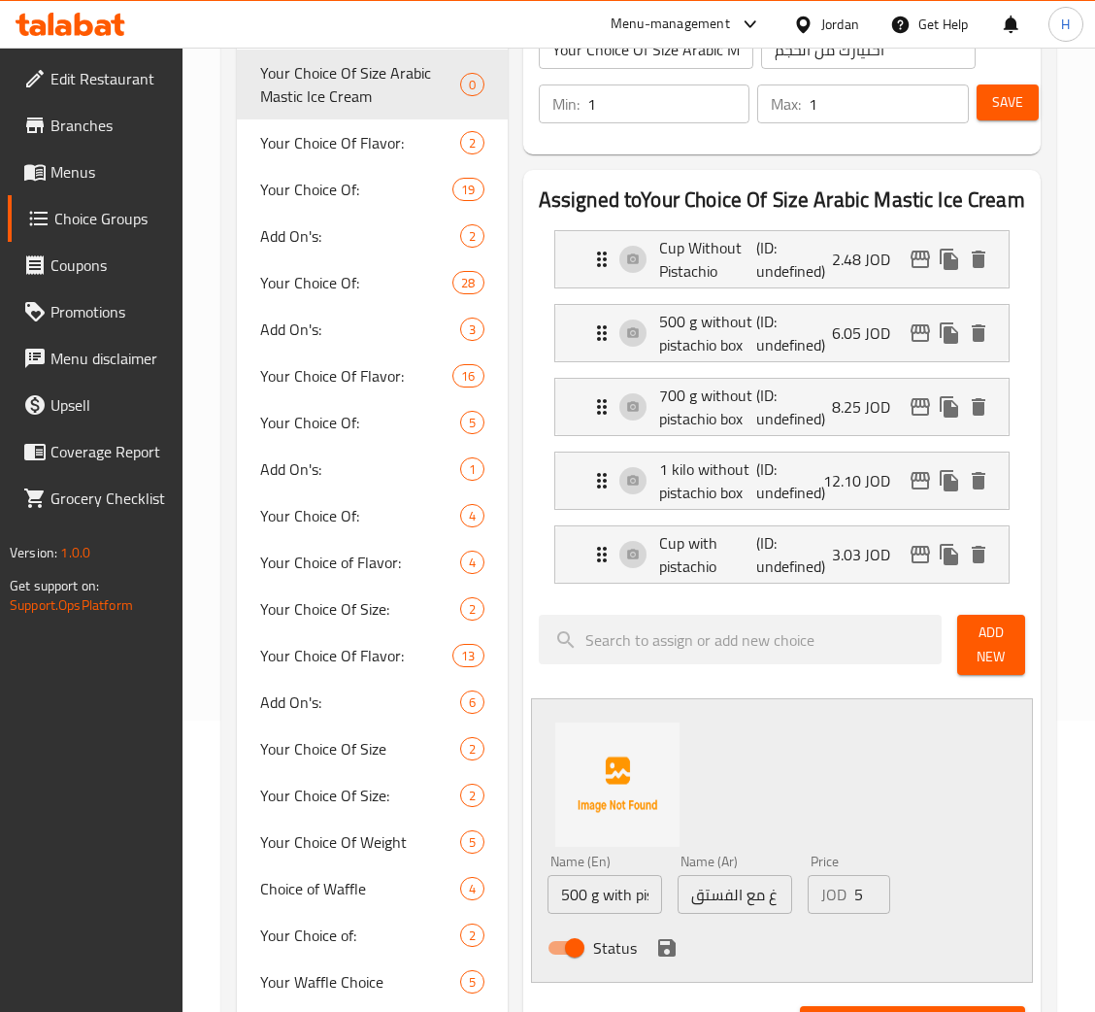
scroll to position [0, 0]
click at [658, 946] on icon "save" at bounding box center [666, 947] width 17 height 17
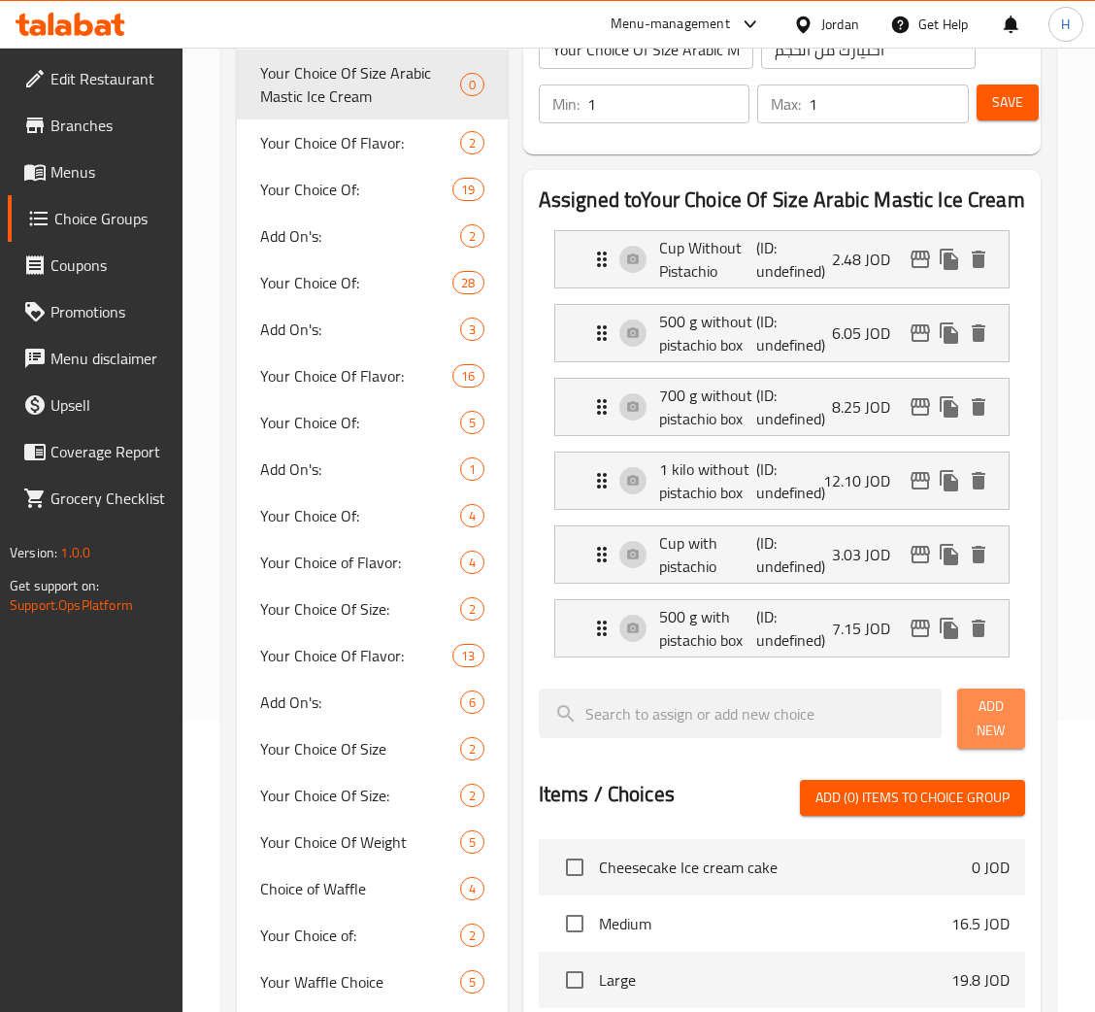
click at [966, 711] on button "Add New" at bounding box center [991, 718] width 68 height 60
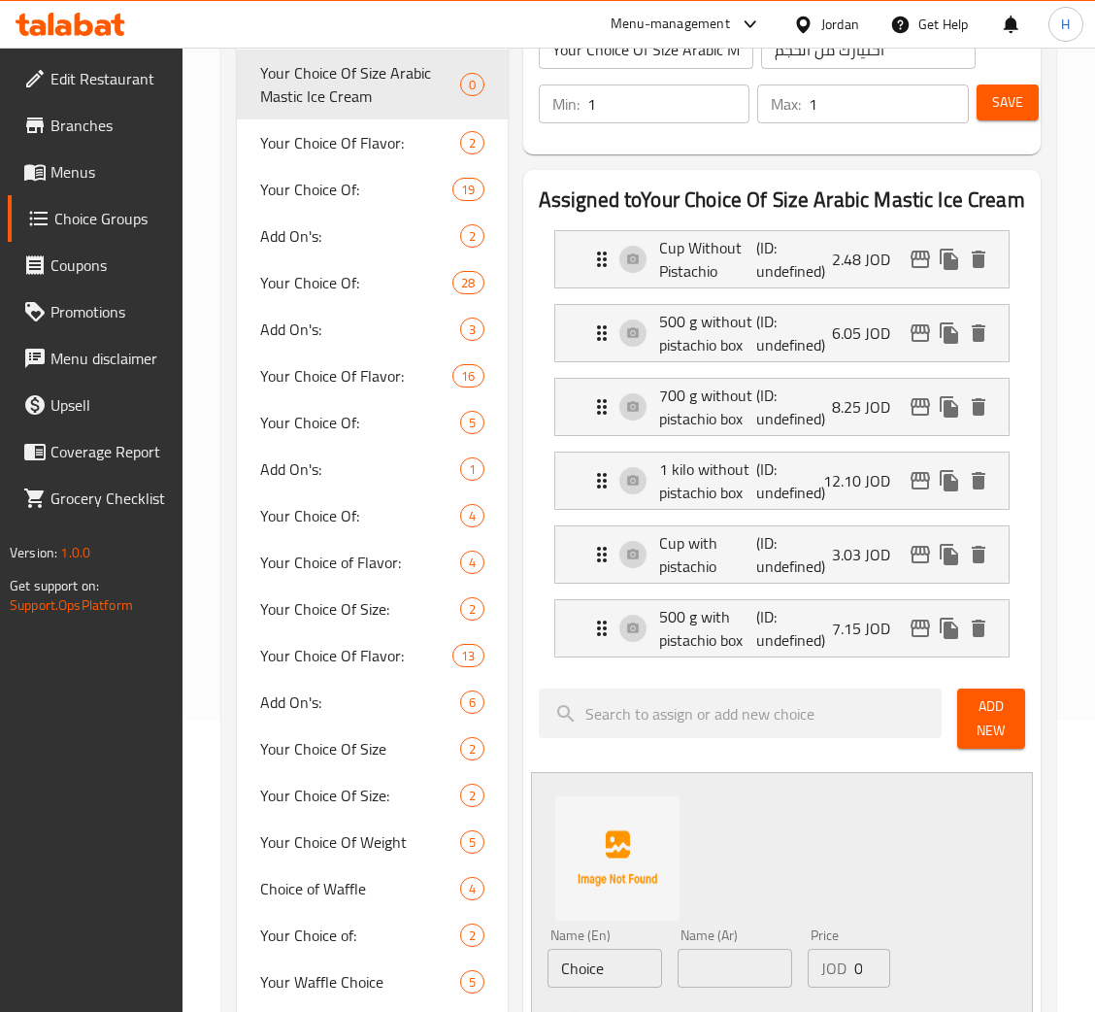
click at [627, 966] on input "Choice" at bounding box center [605, 968] width 115 height 39
click at [627, 963] on input "Choice" at bounding box center [605, 968] width 115 height 39
type input "700 g with pistachio box"
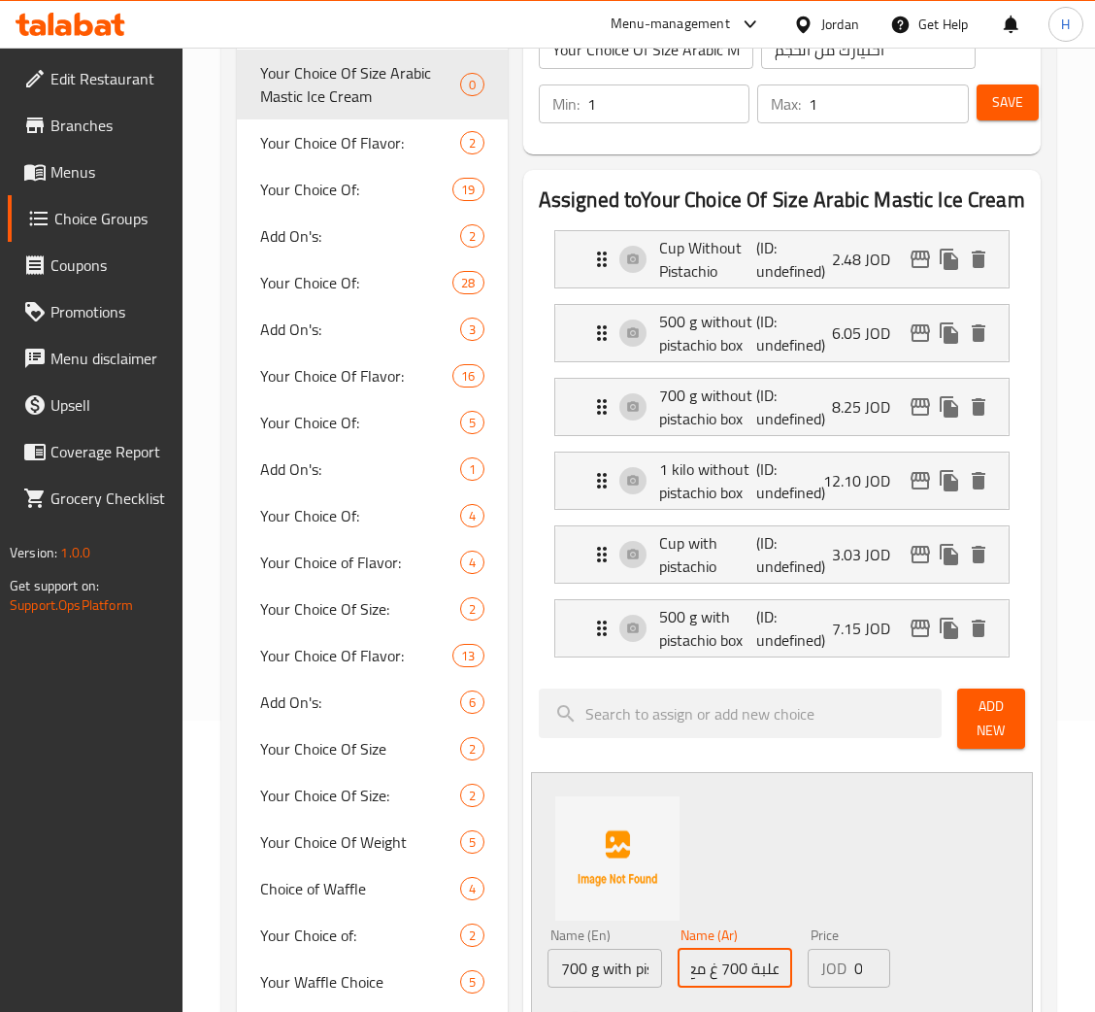
type input "علبة 700 غ مع فستق"
type input "9.90"
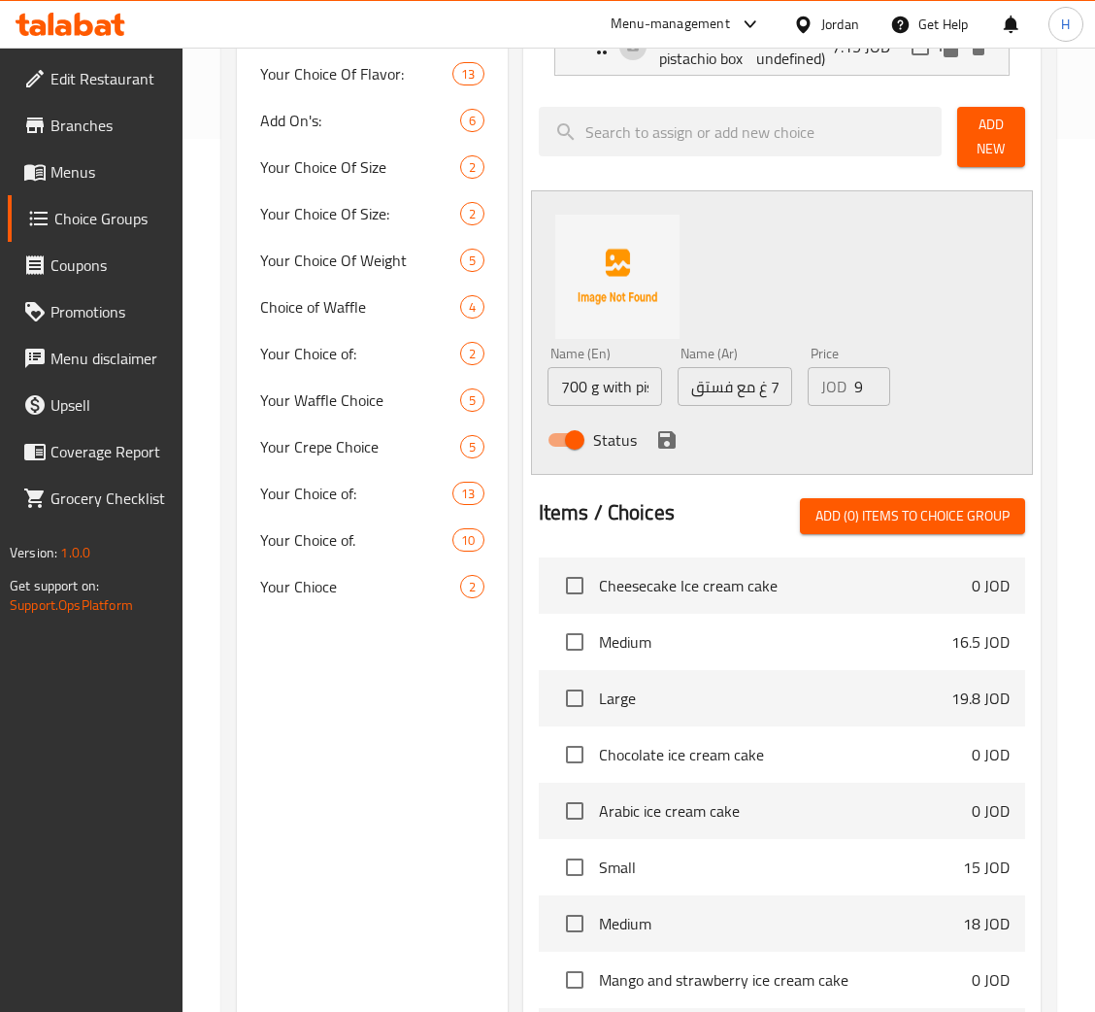
drag, startPoint x: 674, startPoint y: 445, endPoint x: 793, endPoint y: 551, distance: 159.6
click at [674, 445] on icon "save" at bounding box center [666, 439] width 23 height 23
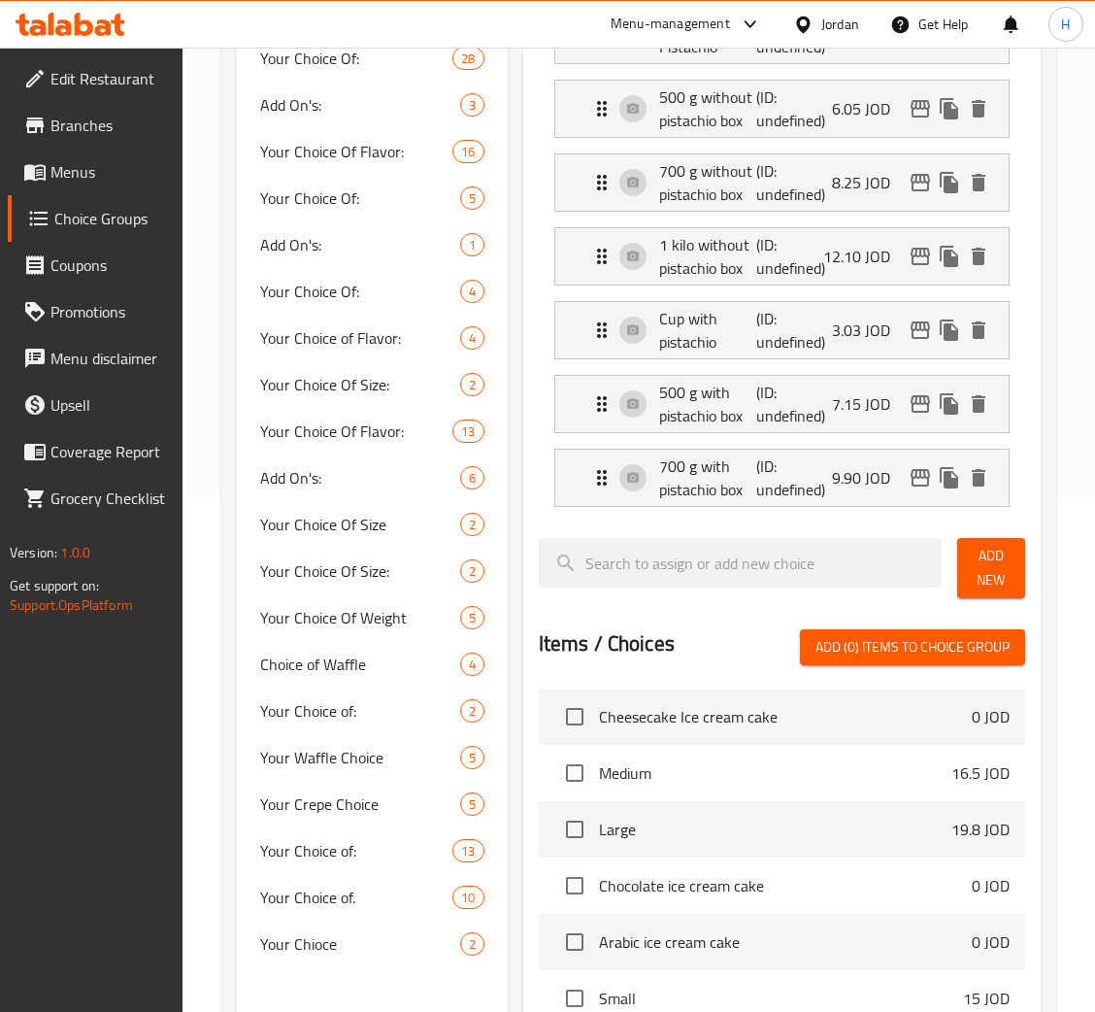
scroll to position [436, 0]
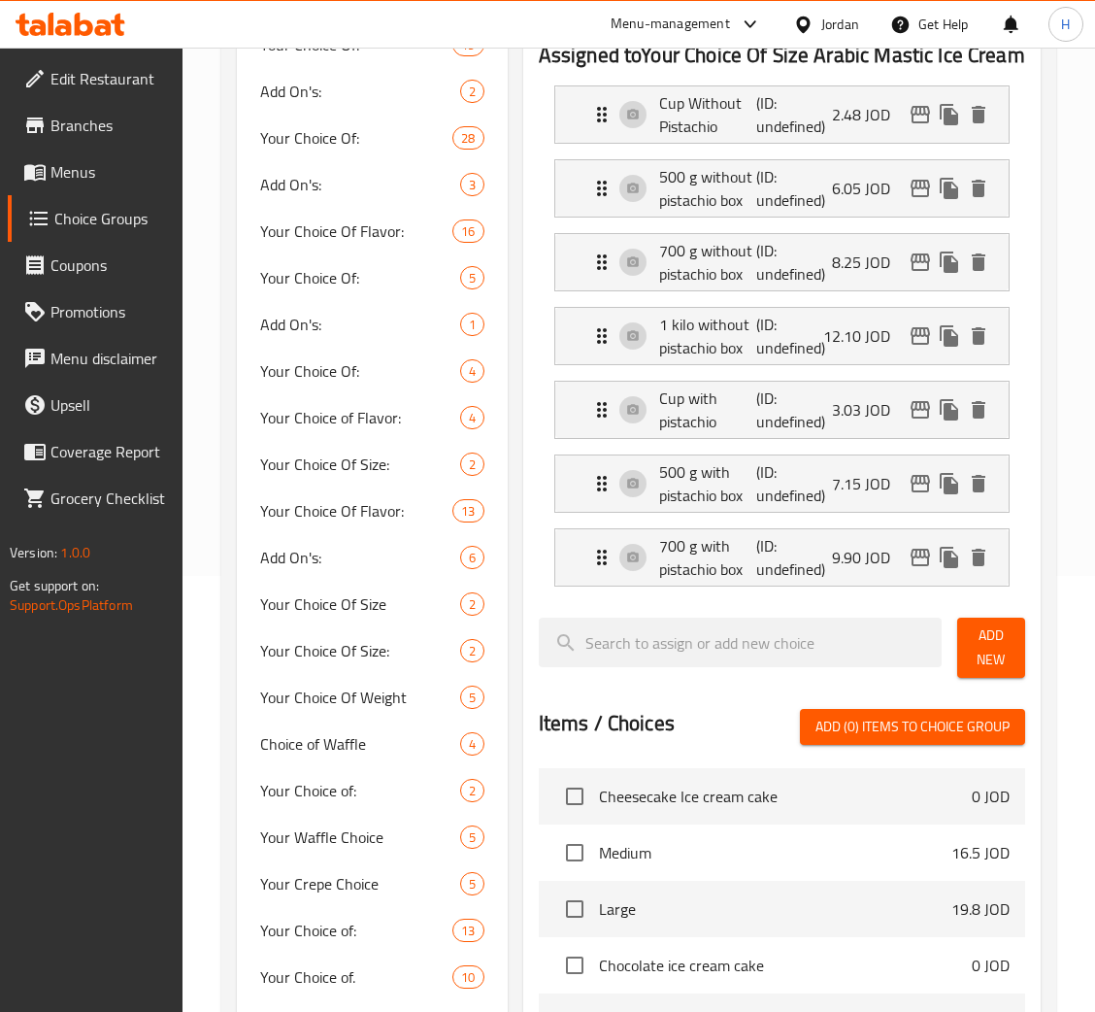
drag, startPoint x: 1000, startPoint y: 637, endPoint x: 966, endPoint y: 657, distance: 39.6
click at [1000, 629] on span "Add New" at bounding box center [991, 647] width 37 height 49
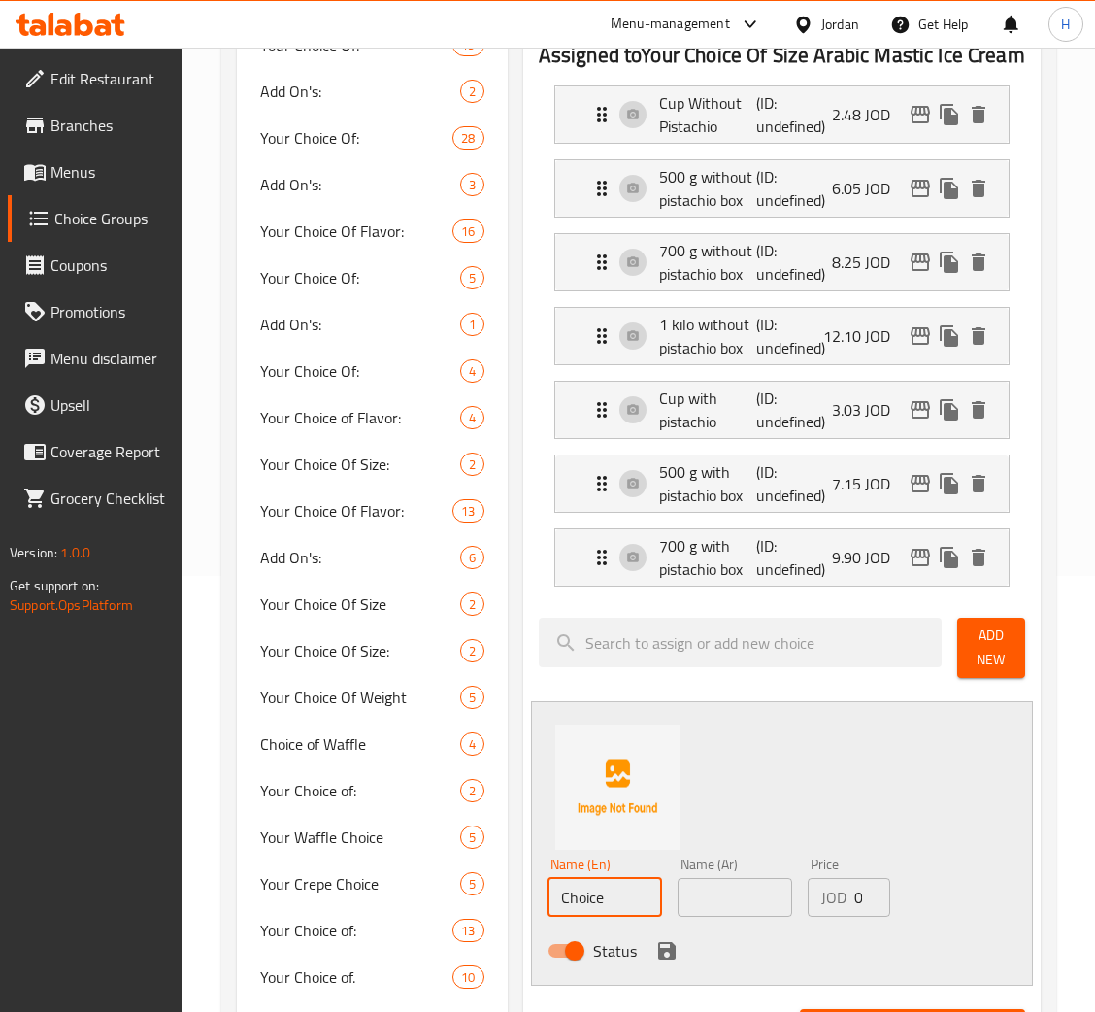
click at [621, 905] on input "Choice" at bounding box center [605, 897] width 115 height 39
click at [656, 896] on input "Choice" at bounding box center [605, 897] width 115 height 39
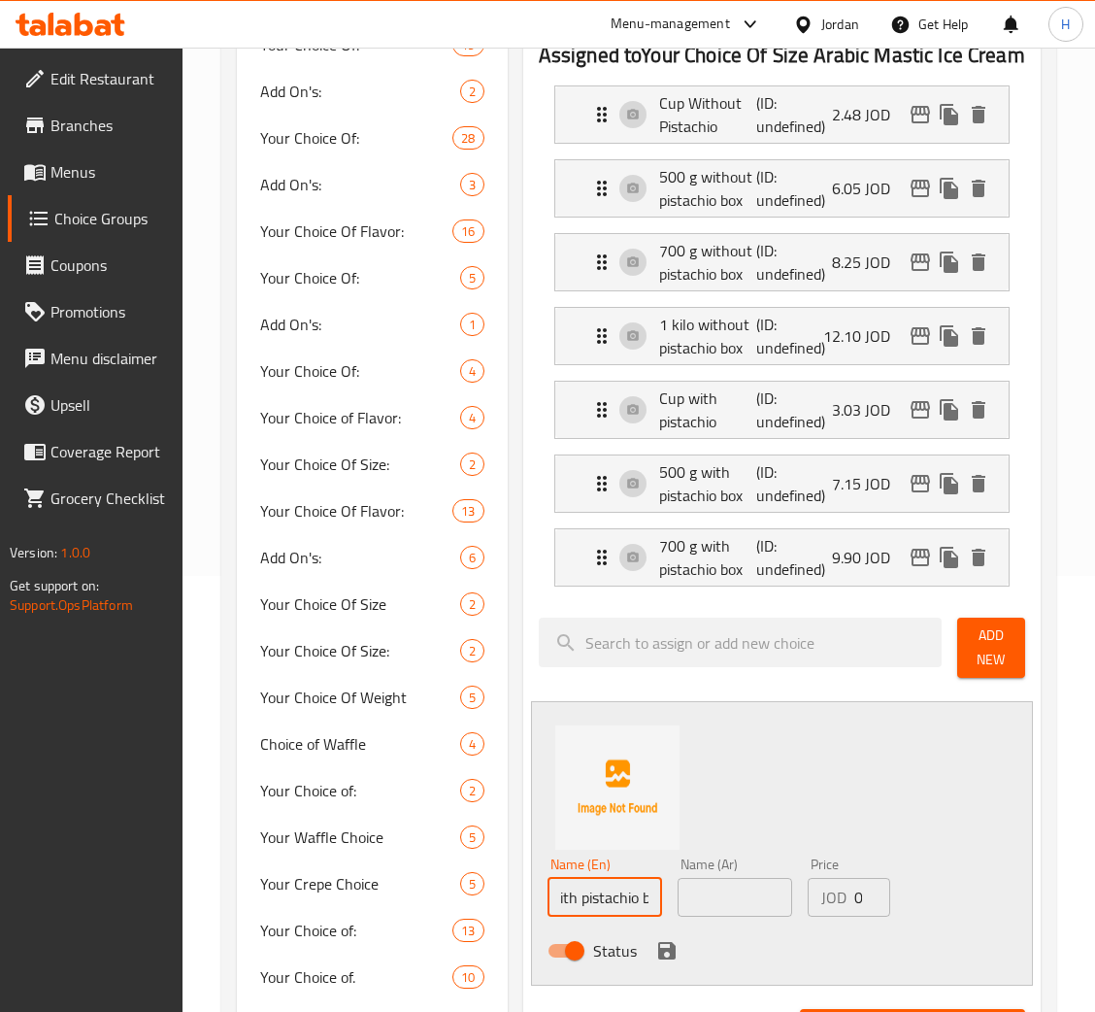
scroll to position [0, 67]
type input "1 kilo with pistachio box"
type input "علبة 1 كيلو مع الفستق"
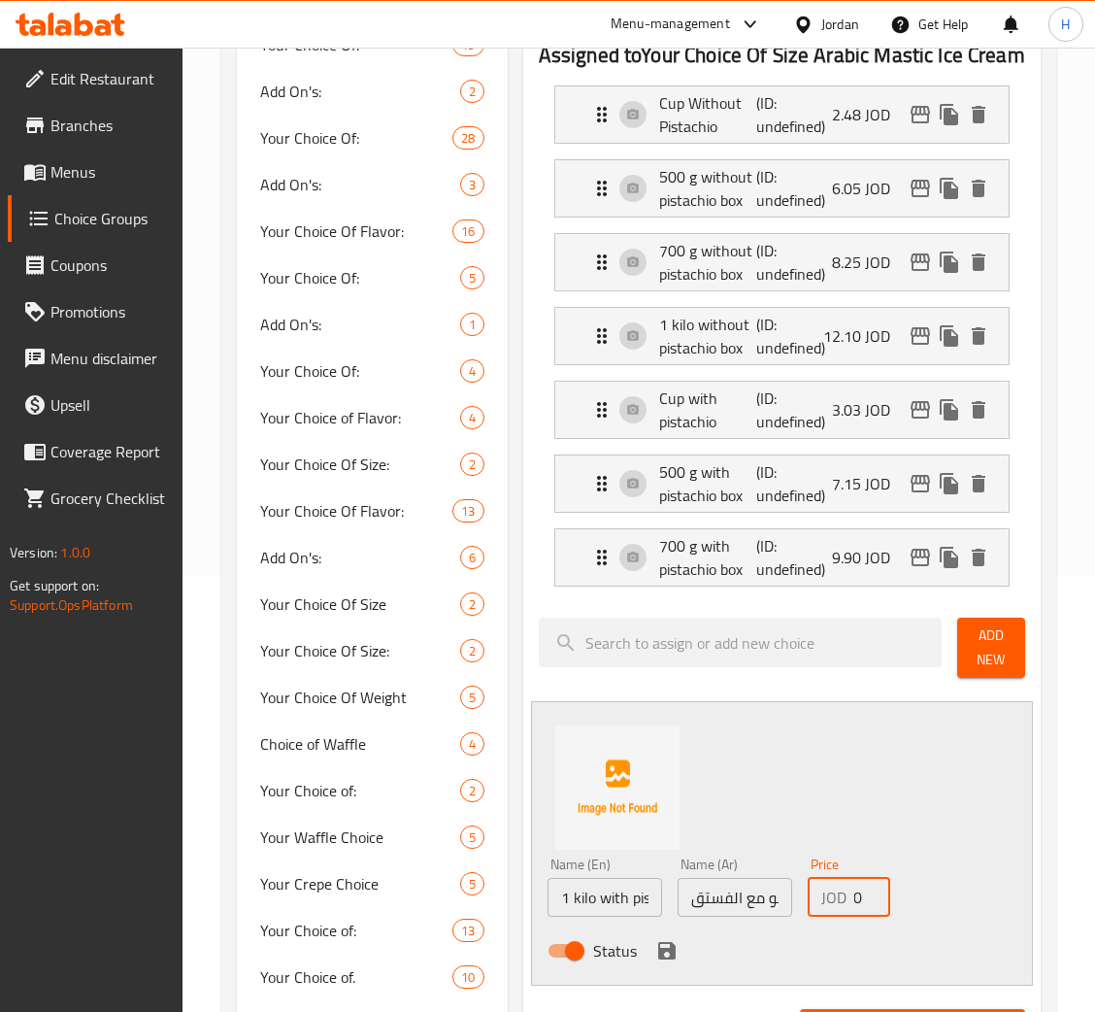
type input "14.30"
click at [653, 954] on button "save" at bounding box center [667, 950] width 29 height 29
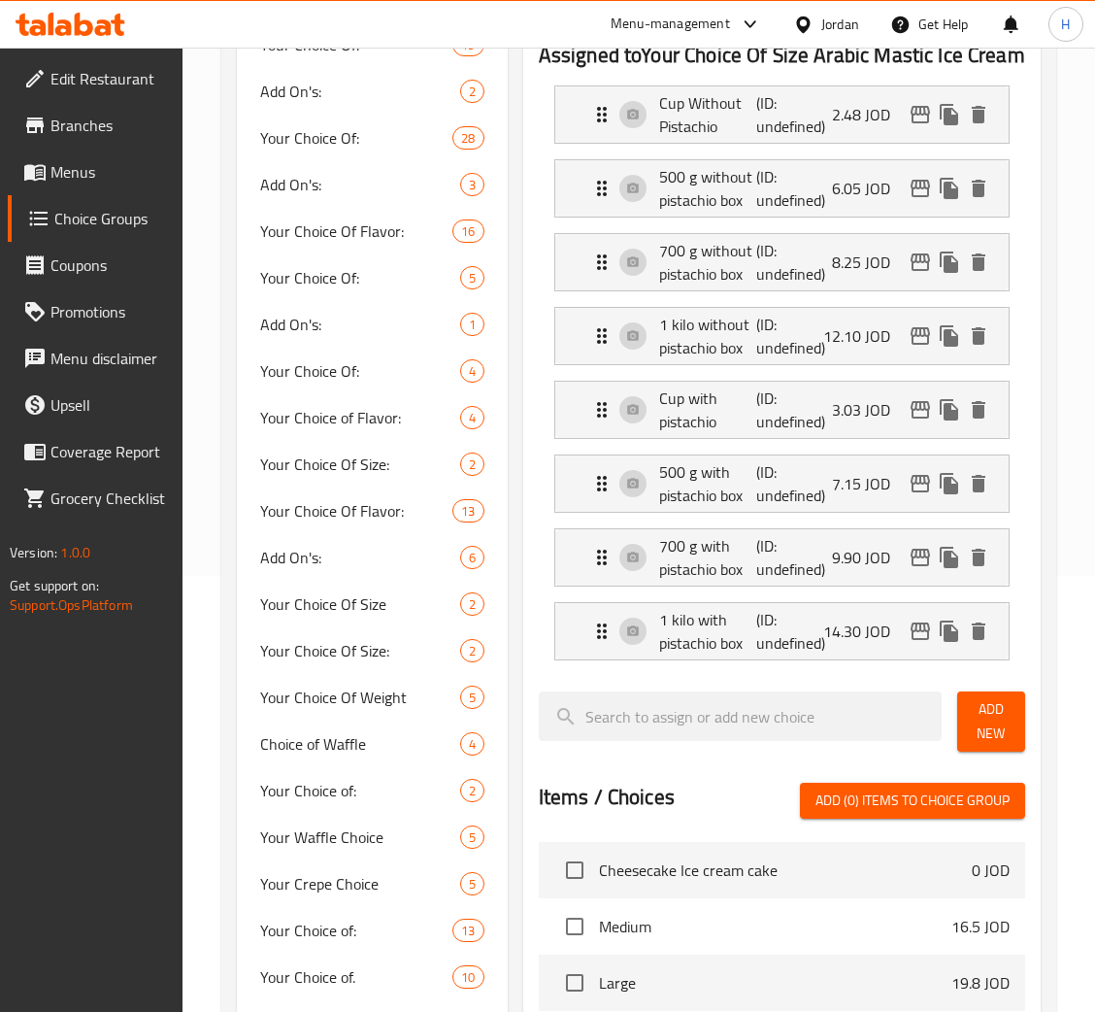
click at [987, 743] on span "Add New" at bounding box center [991, 721] width 37 height 49
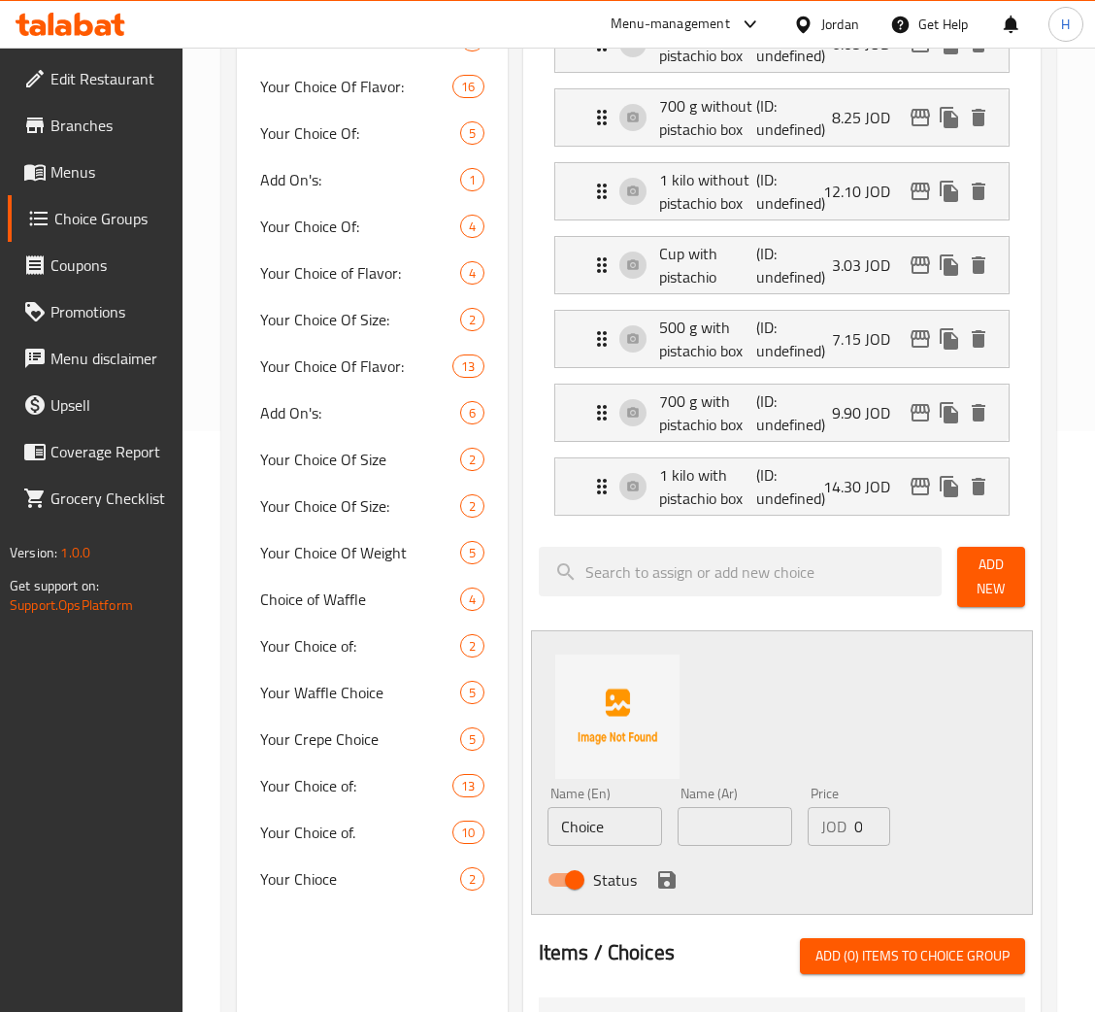
scroll to position [583, 0]
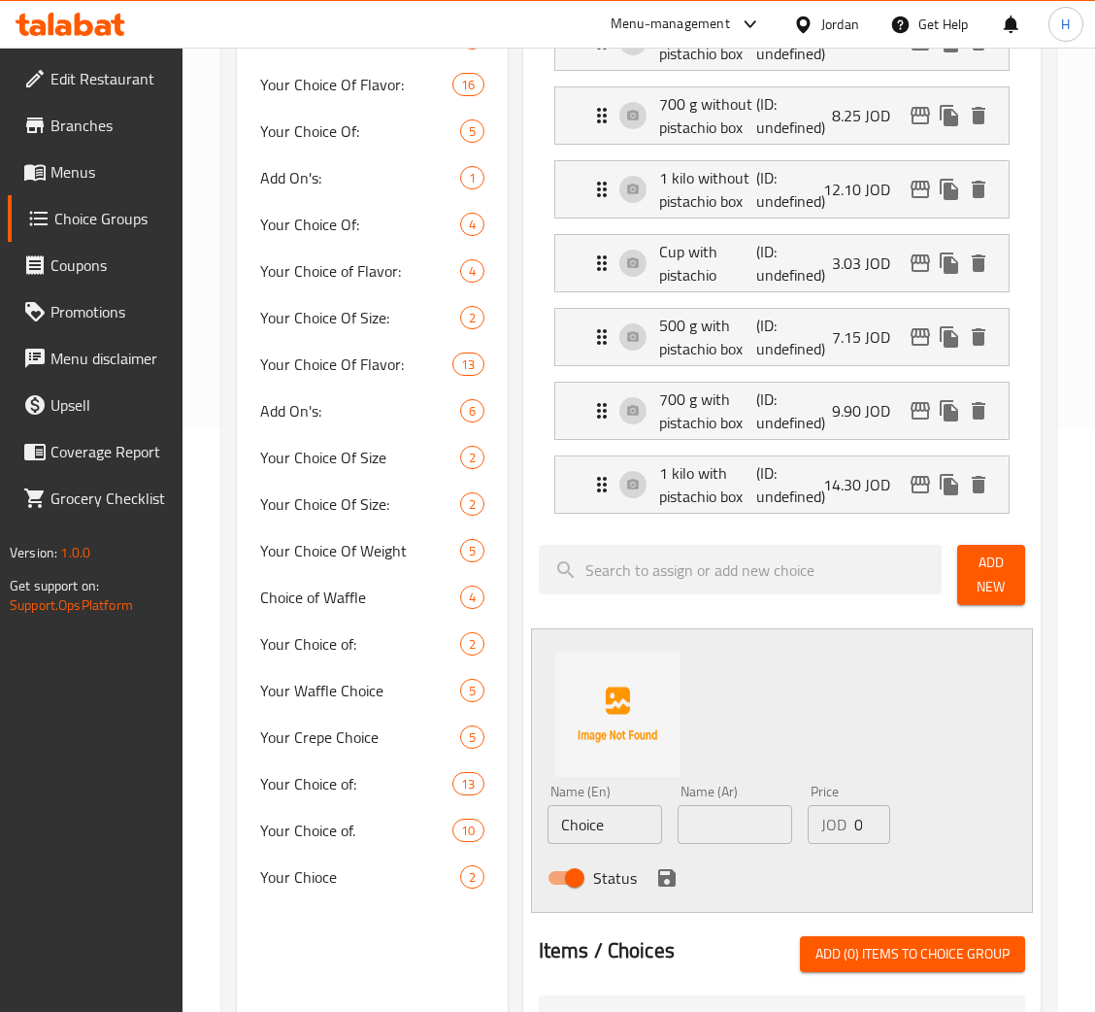
click at [645, 830] on input "Choice" at bounding box center [605, 824] width 115 height 39
click at [644, 830] on input "Choice" at bounding box center [605, 824] width 115 height 39
type input "500 g with pistachio roll"
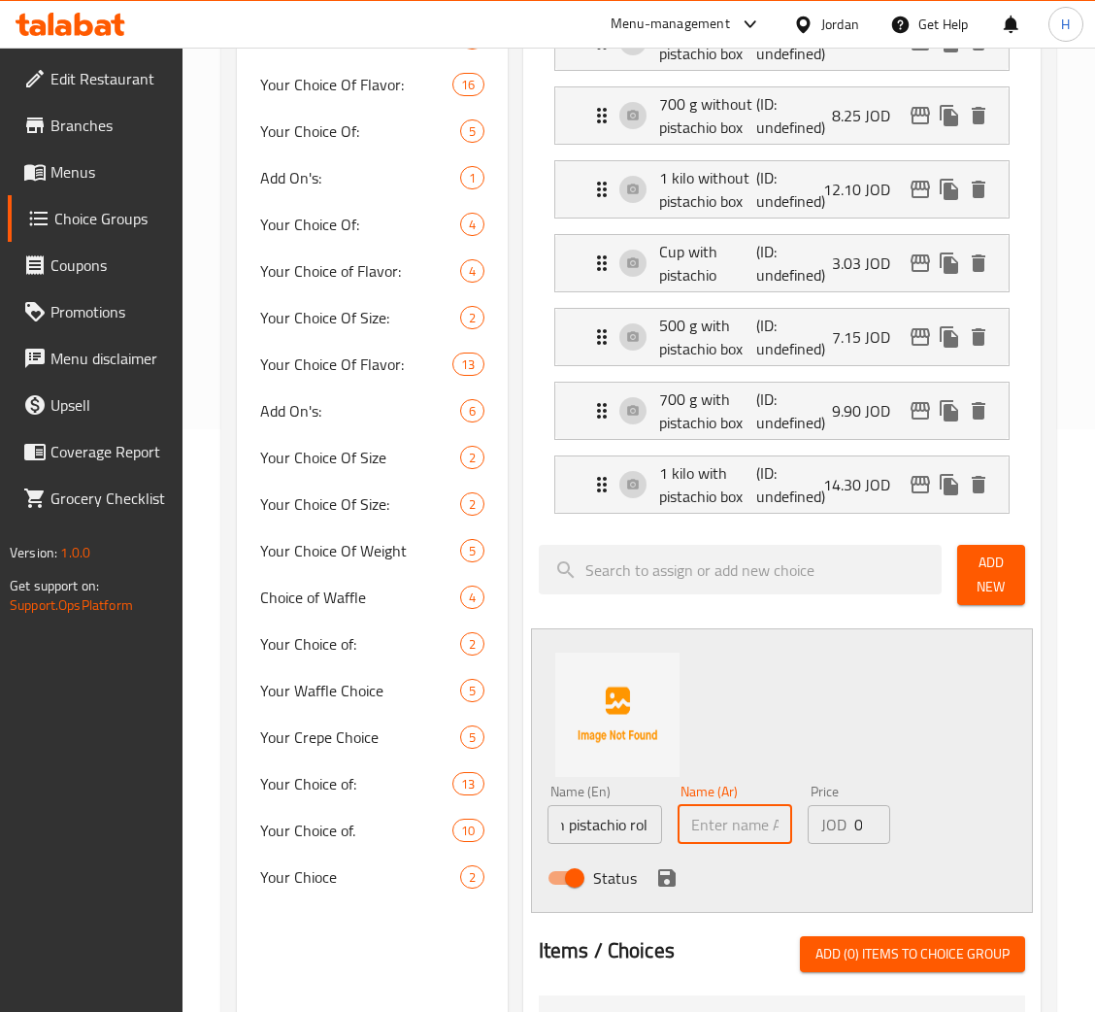
scroll to position [0, 0]
click at [736, 829] on input "text" at bounding box center [735, 824] width 115 height 39
type input "رول 500 غ مع الفستق"
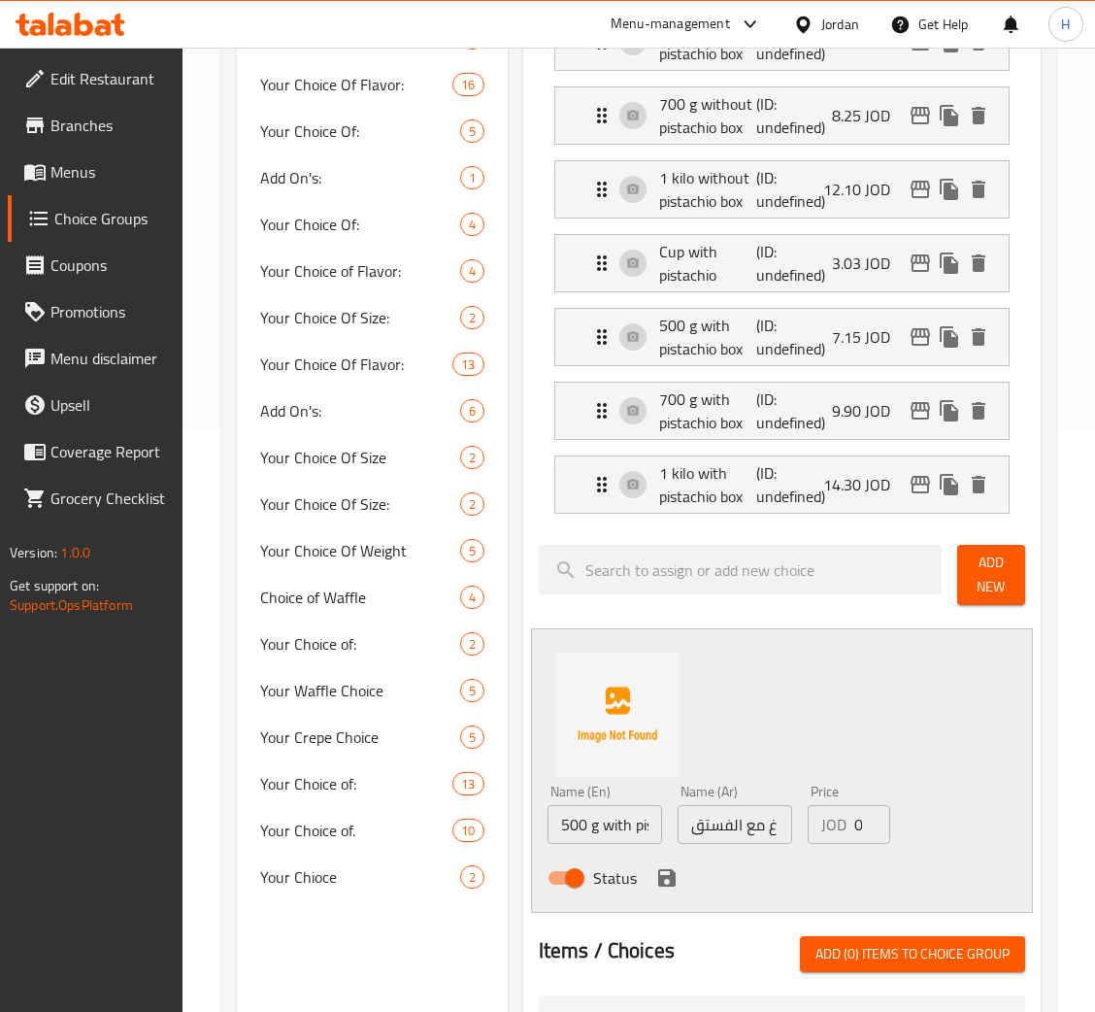
click at [760, 831] on input "رول 500 غ مع الفستق" at bounding box center [735, 824] width 115 height 39
type input "7.15"
click at [653, 879] on button "save" at bounding box center [667, 877] width 29 height 29
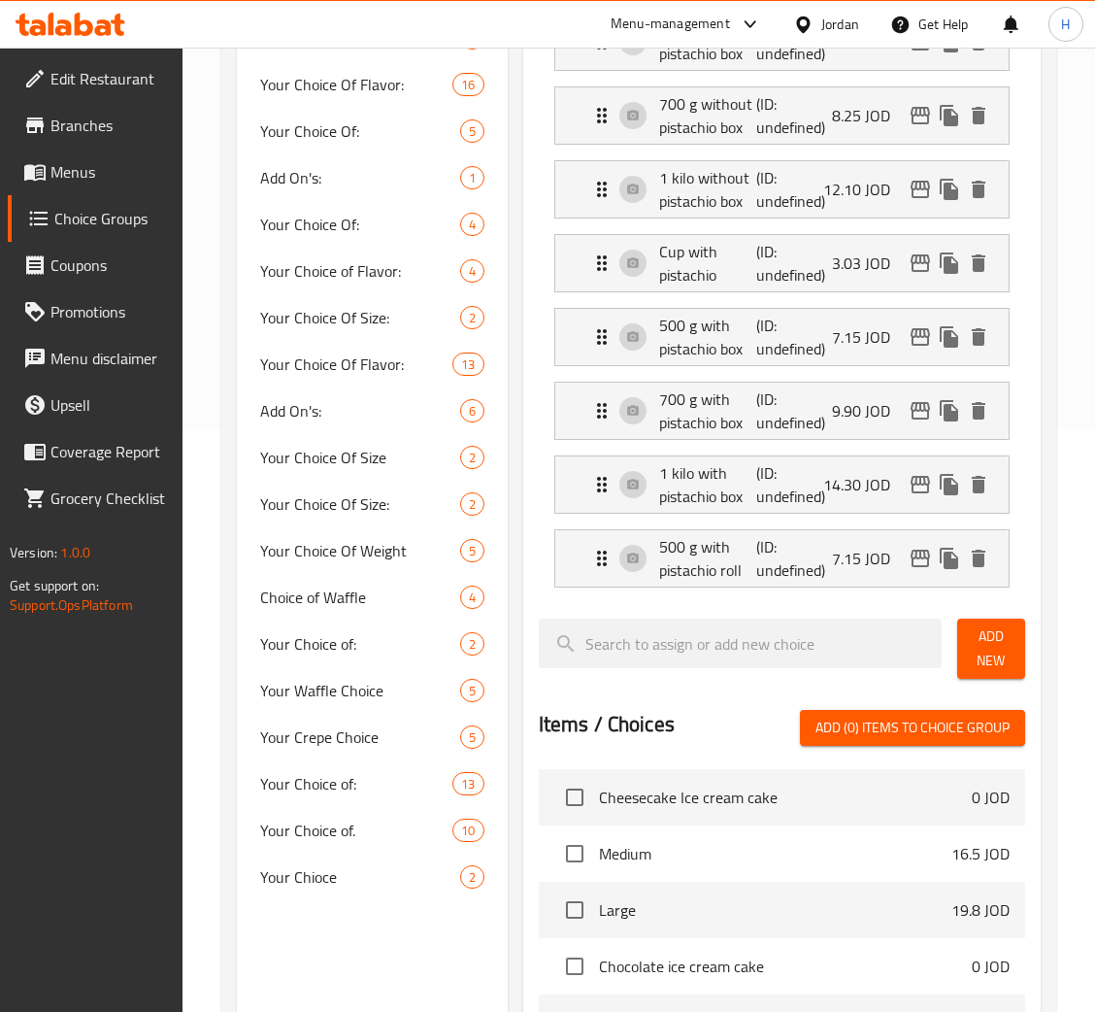
click at [1015, 644] on button "Add New" at bounding box center [991, 649] width 68 height 60
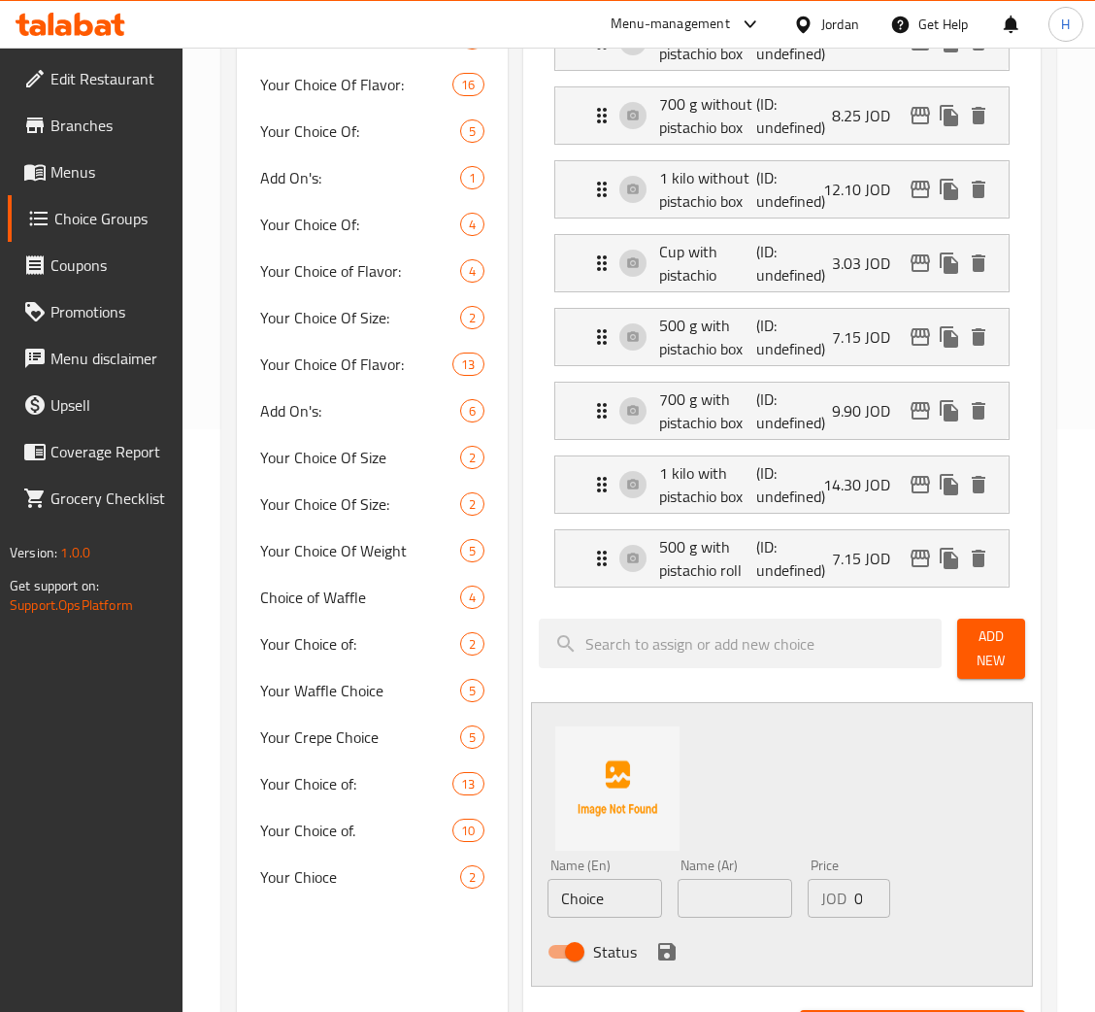
click at [625, 897] on input "Choice" at bounding box center [605, 898] width 115 height 39
click at [626, 896] on input "Choice" at bounding box center [605, 898] width 115 height 39
type input "700 g with pistachio roll"
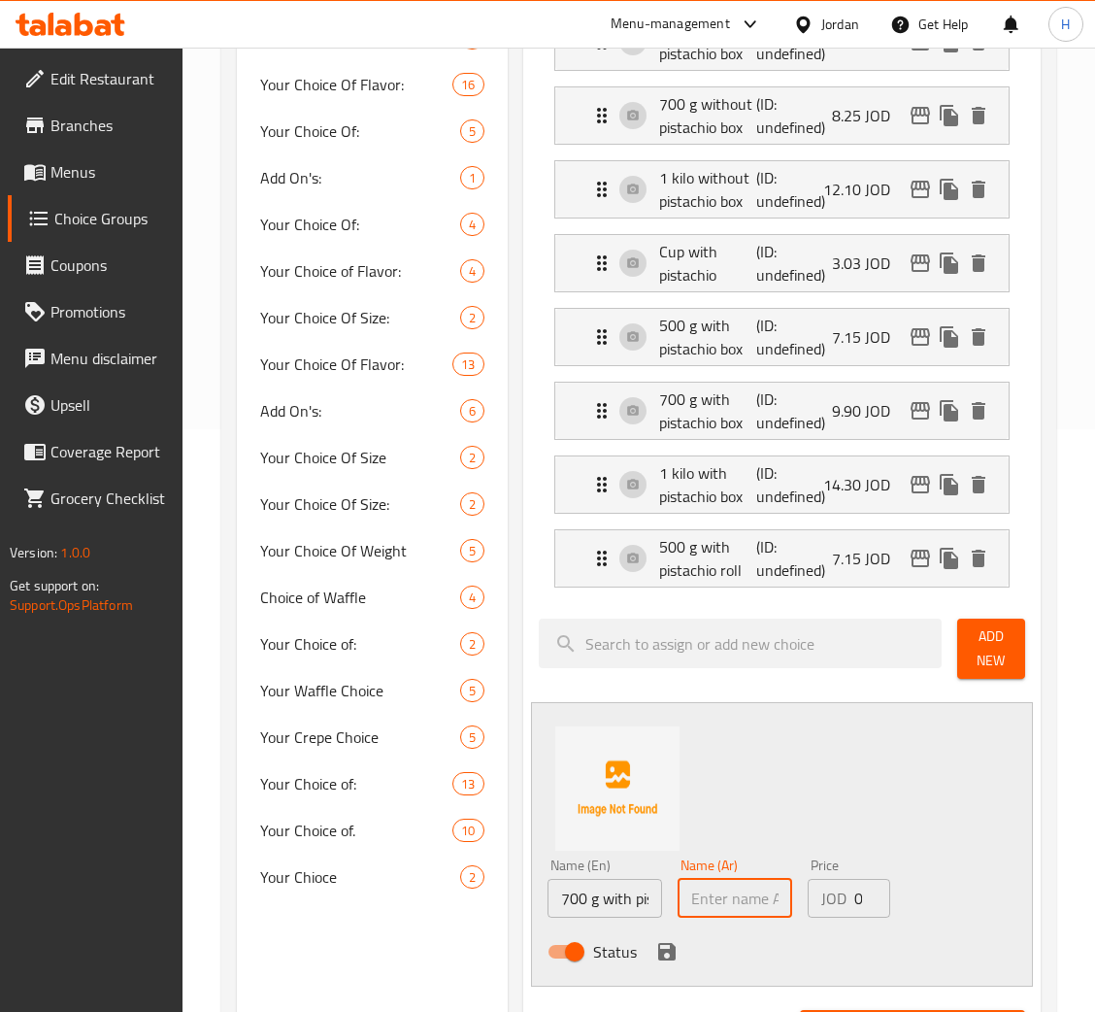
click at [765, 903] on input "text" at bounding box center [735, 898] width 115 height 39
type input "رول 700 غ مع الفستق"
type input "8.80"
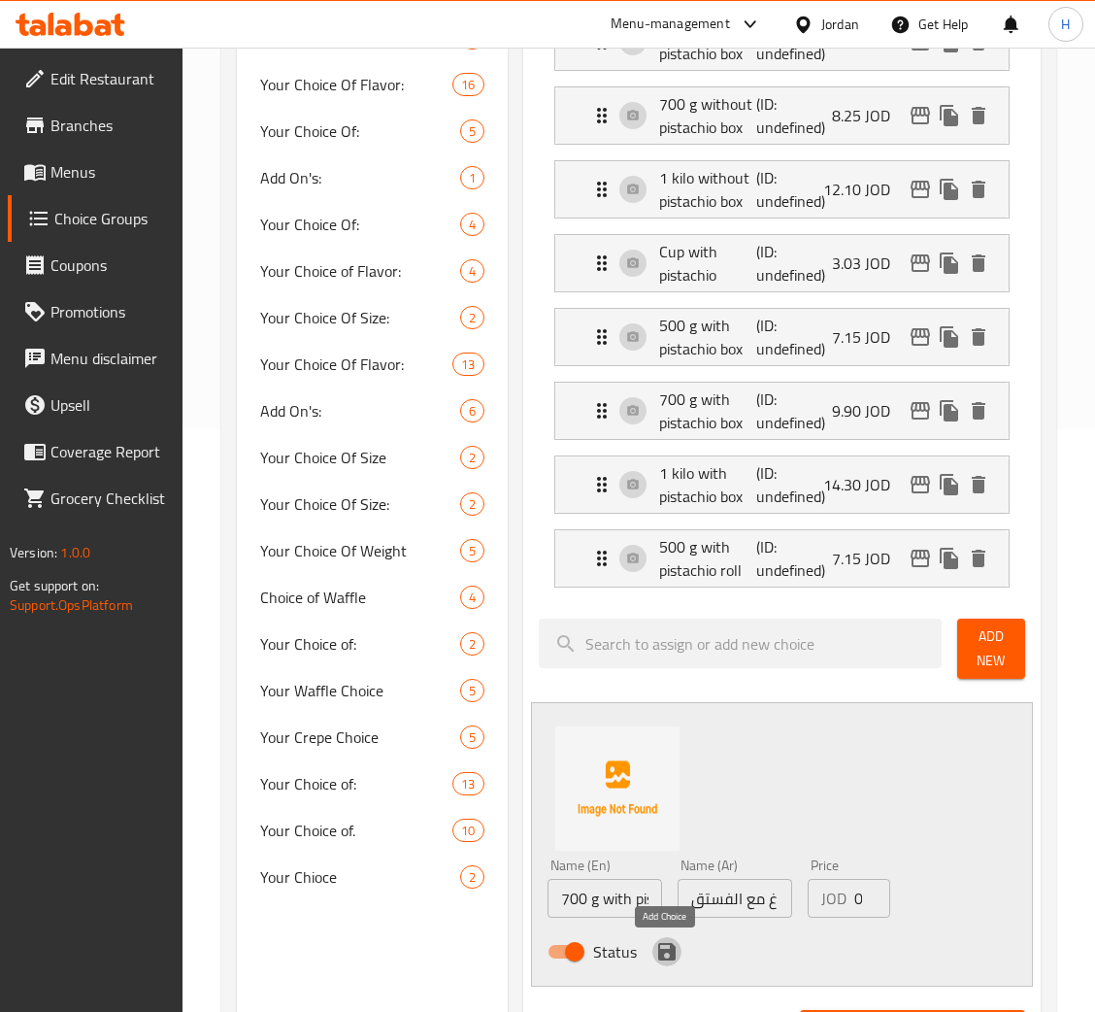
click at [672, 960] on icon "save" at bounding box center [666, 951] width 17 height 17
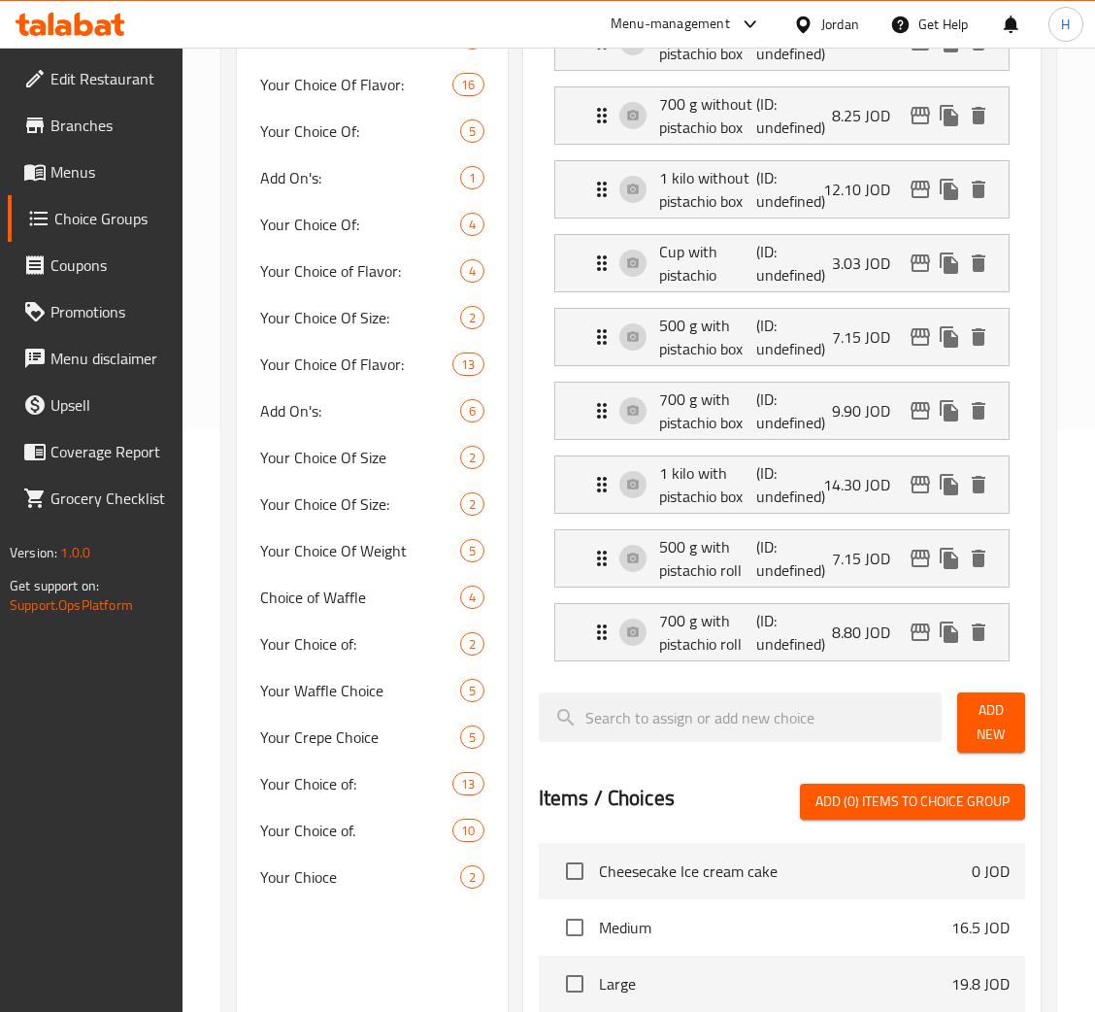
drag, startPoint x: 992, startPoint y: 730, endPoint x: 913, endPoint y: 774, distance: 90.8
click at [992, 730] on span "Add New" at bounding box center [991, 722] width 37 height 49
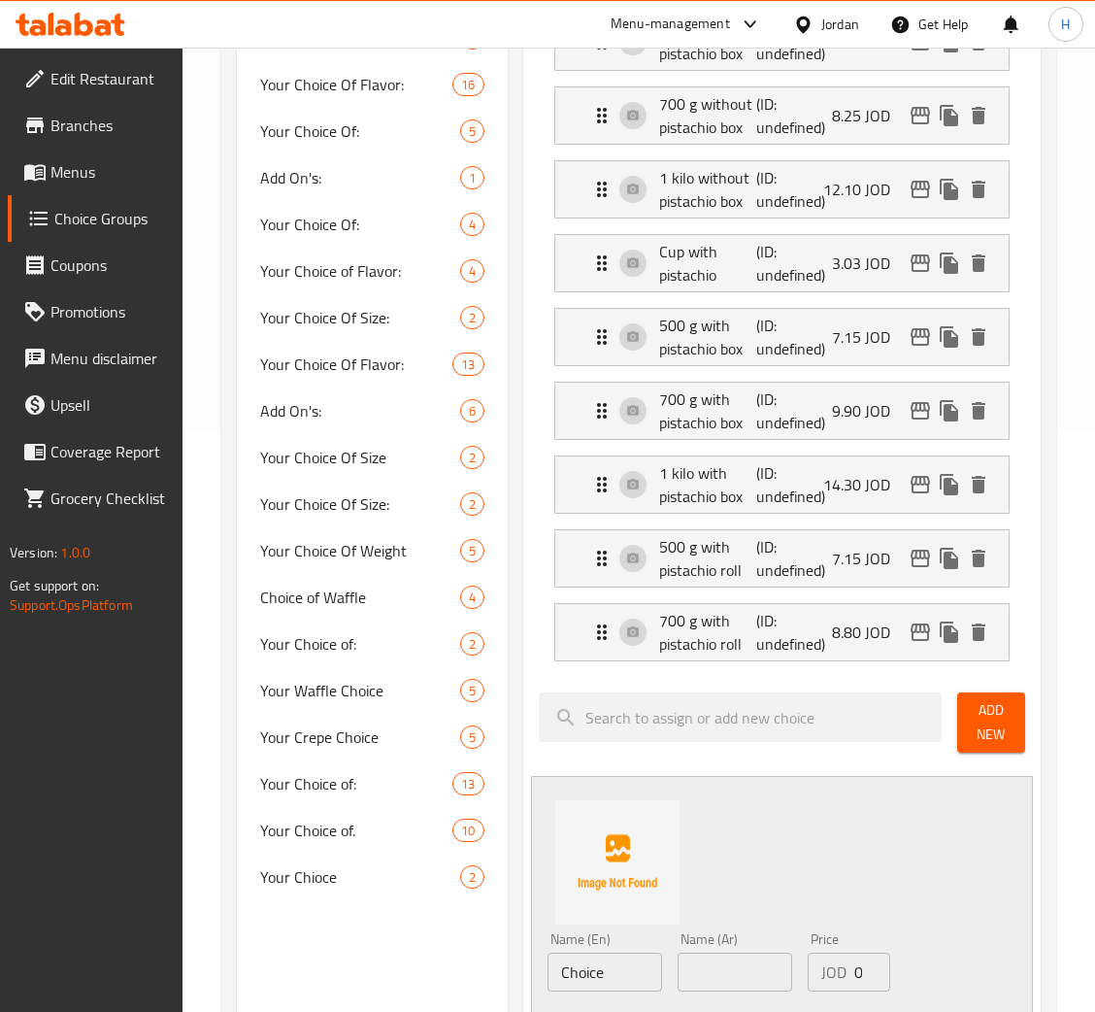
click at [602, 975] on input "Choice" at bounding box center [605, 972] width 115 height 39
click at [604, 975] on input "Choice" at bounding box center [605, 972] width 115 height 39
type input "1 kilo with pistachio roll"
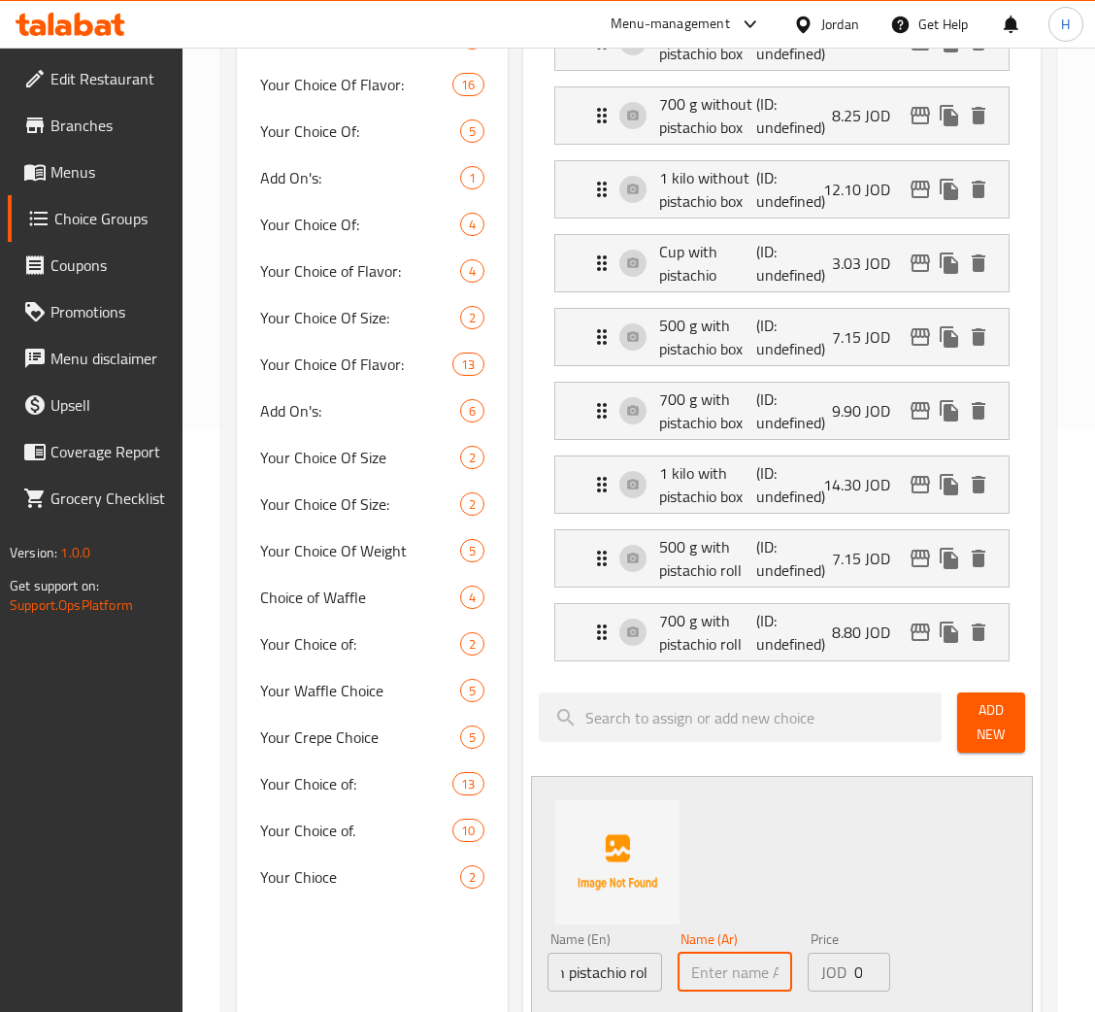
scroll to position [0, 0]
click at [741, 964] on input "text" at bounding box center [735, 972] width 115 height 39
type input "رول 1 كيلو مع الفستق"
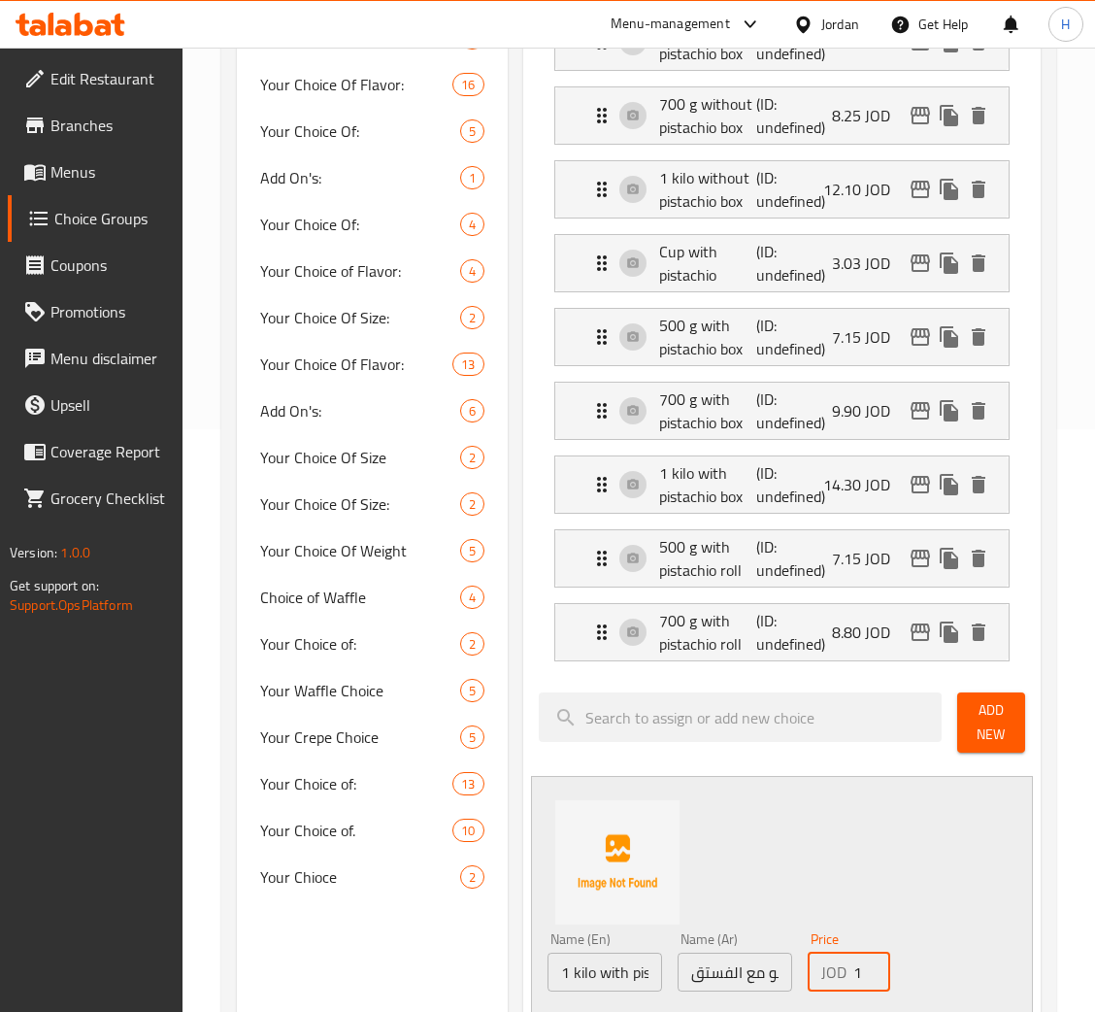
type input "12.10"
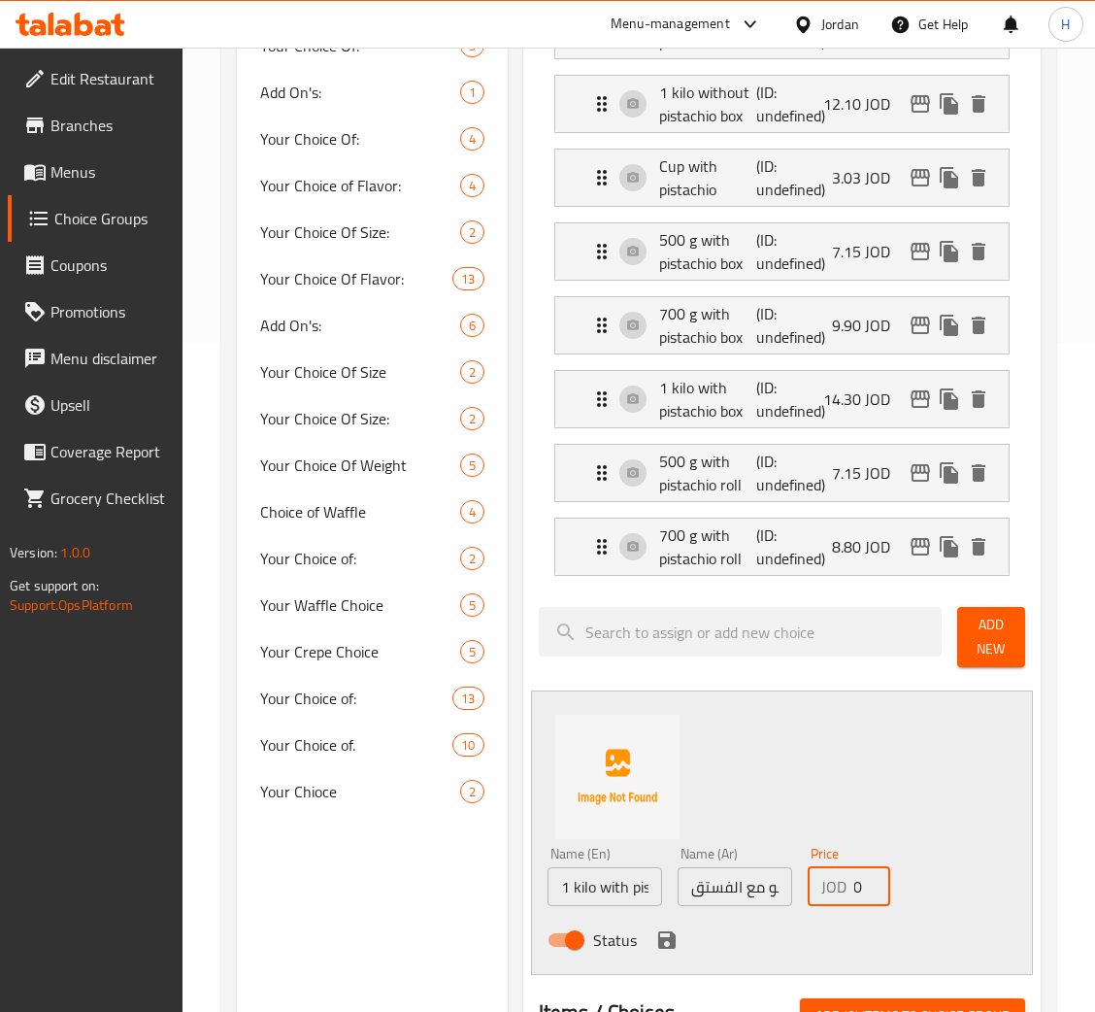
scroll to position [727, 0]
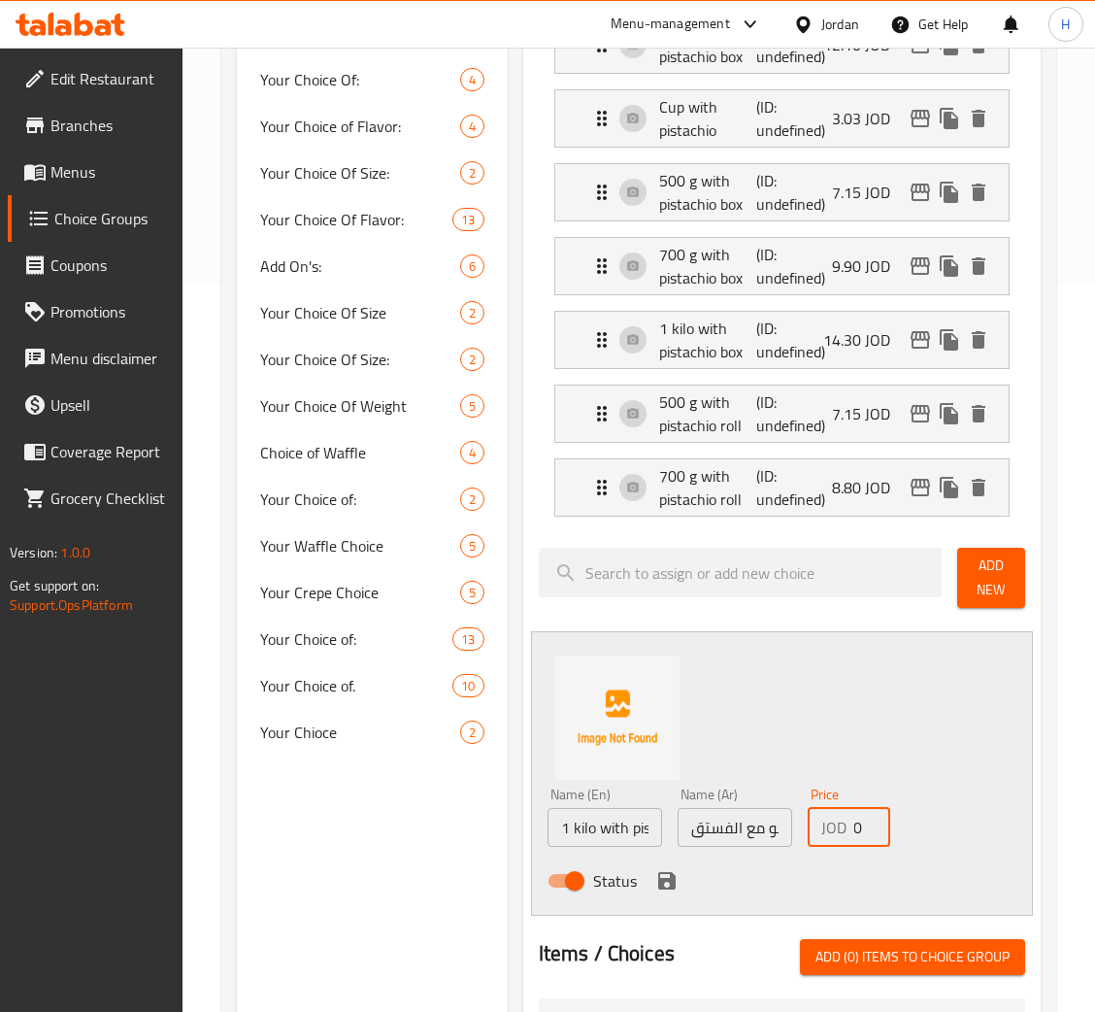
click at [673, 883] on icon "save" at bounding box center [666, 880] width 17 height 17
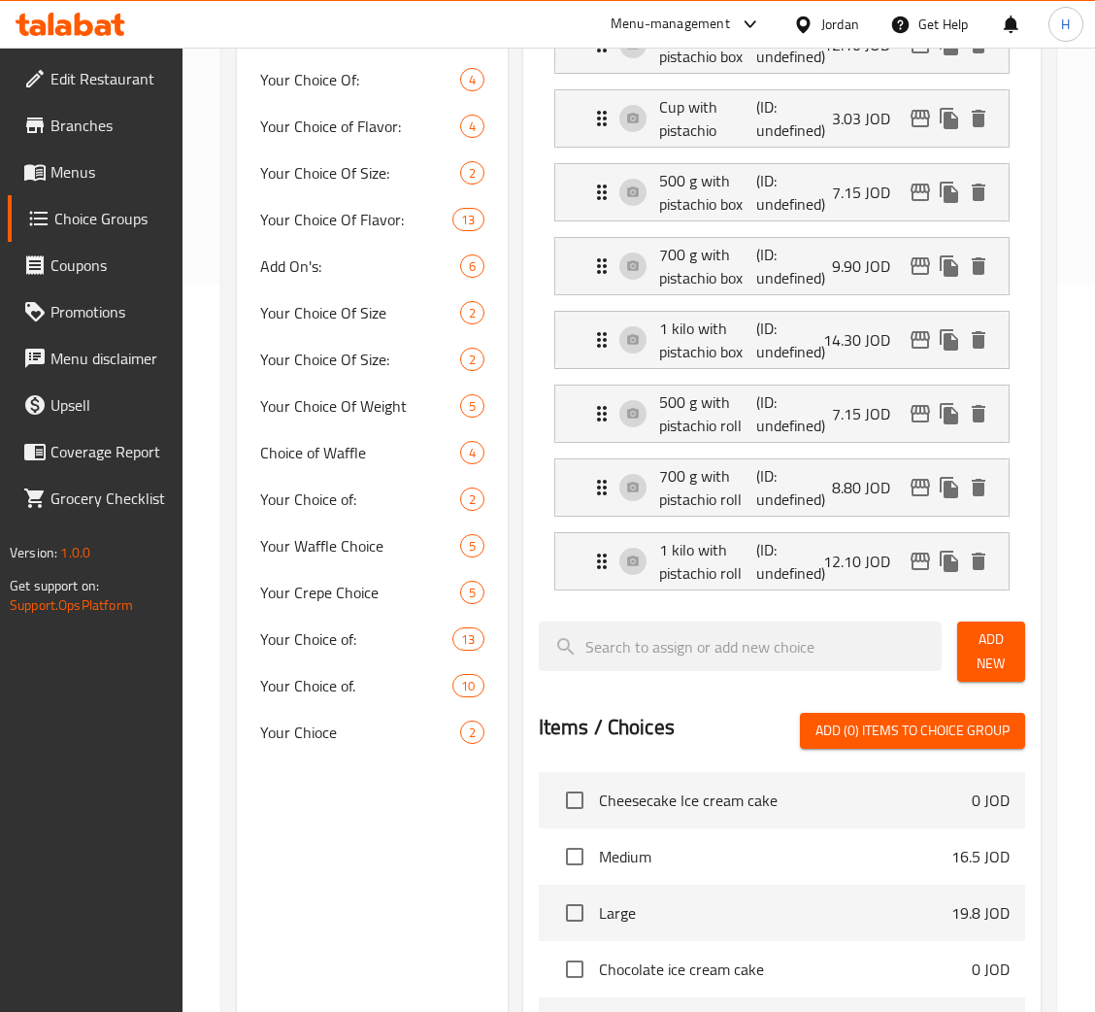
drag, startPoint x: 1005, startPoint y: 650, endPoint x: 1073, endPoint y: 632, distance: 70.2
click at [1004, 650] on span "Add New" at bounding box center [991, 651] width 37 height 49
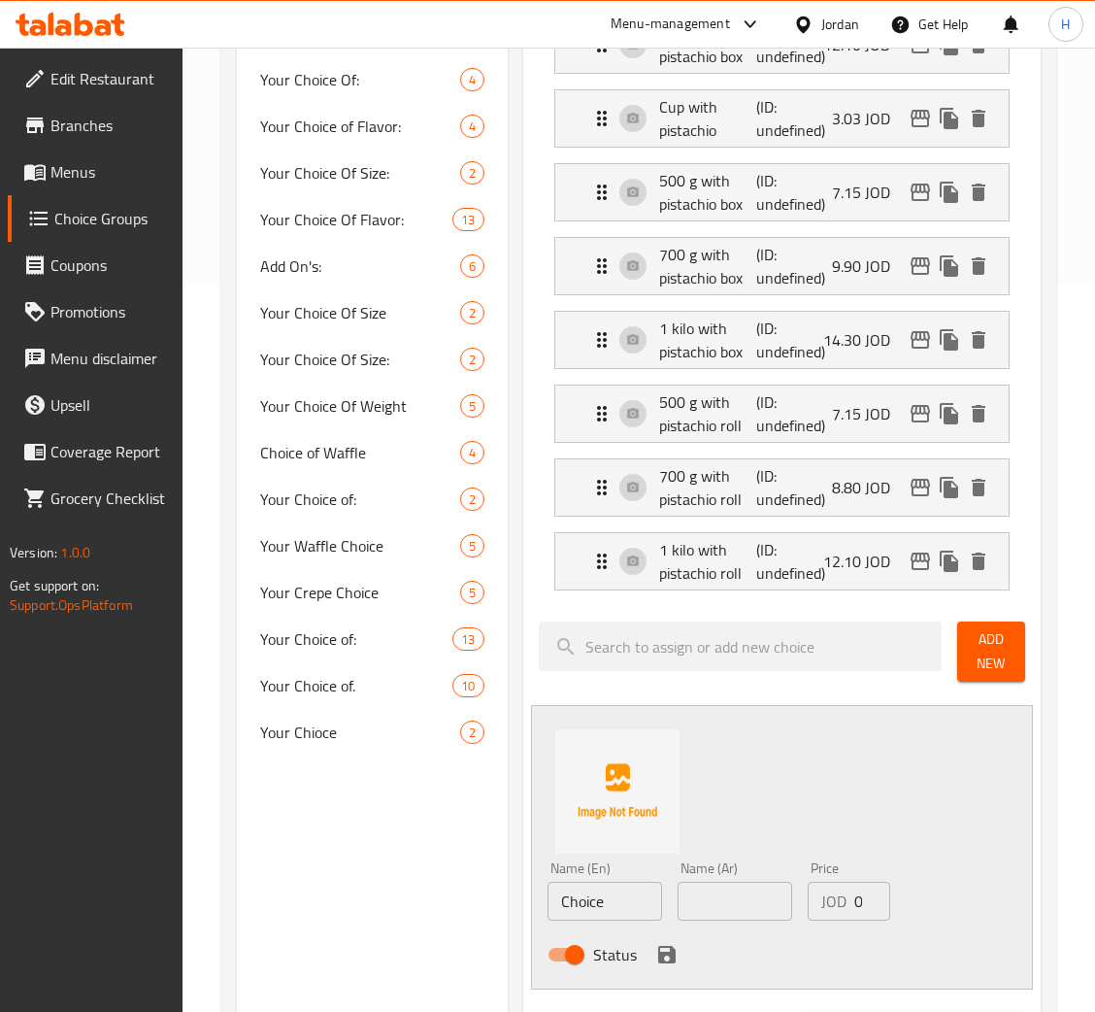
click at [638, 906] on input "Choice" at bounding box center [605, 901] width 115 height 39
type input "Diet Mastic Arabic Ice Cream without pistachio"
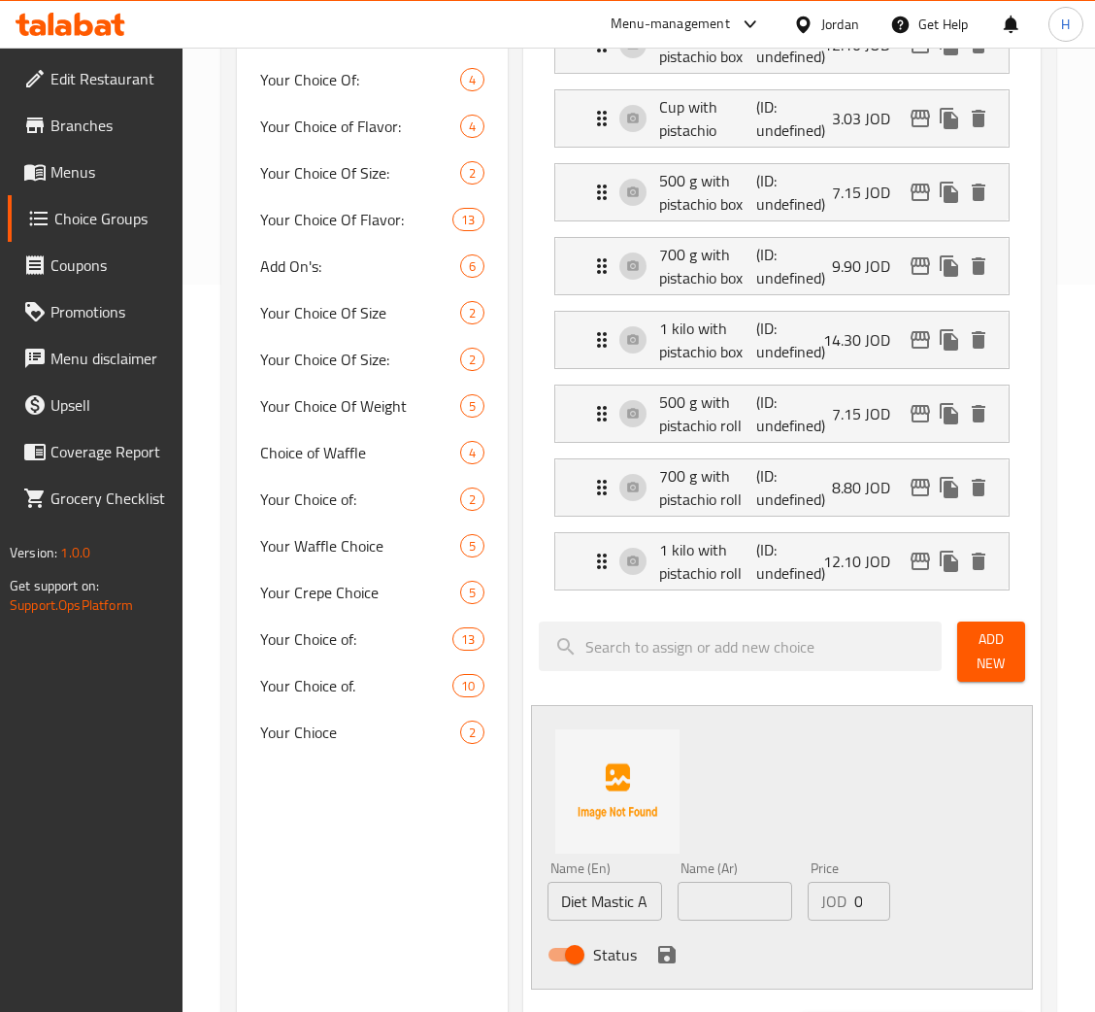
click at [759, 893] on input "text" at bounding box center [735, 901] width 115 height 39
type input "دايت بوظة عربية بالمستكة بدون فستق"
type input "3.30"
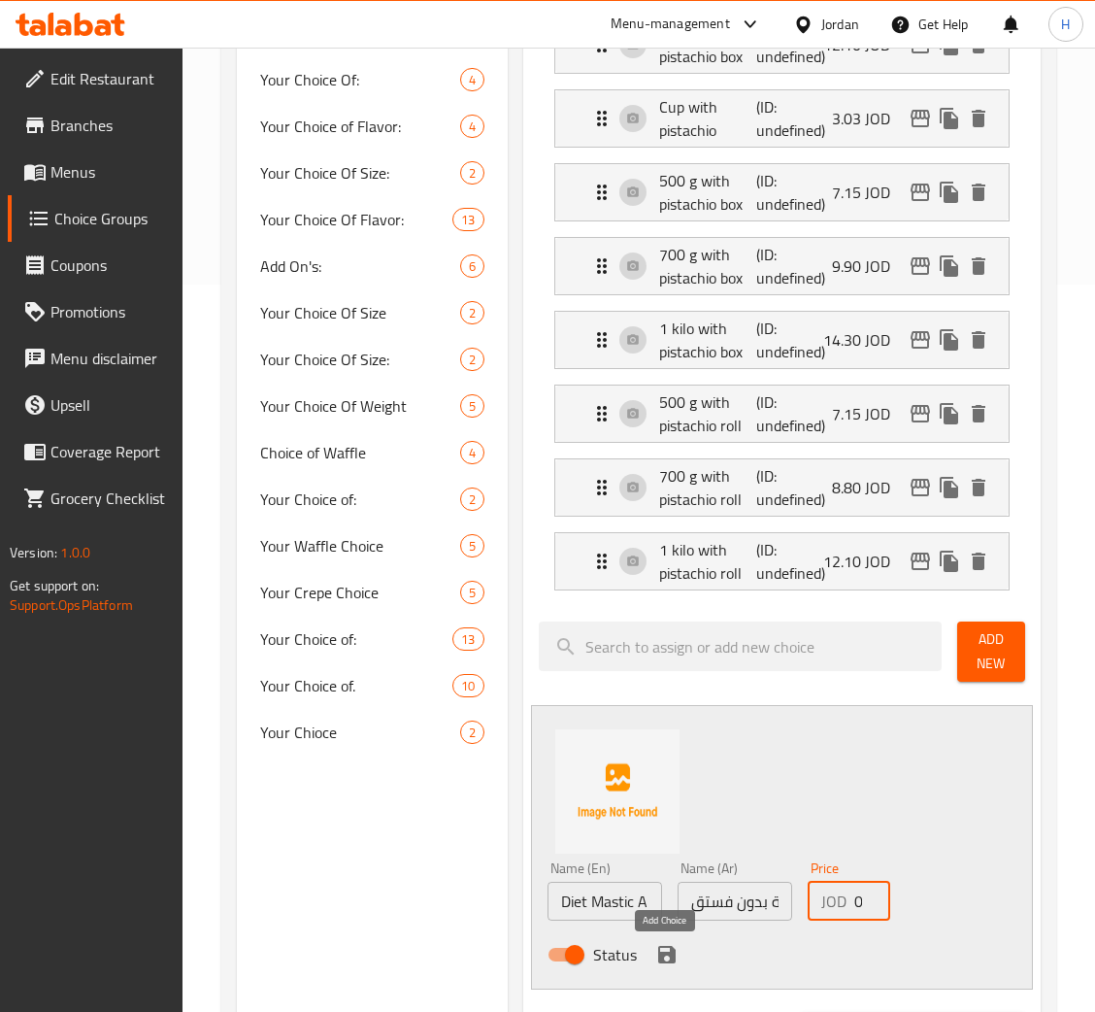
click at [668, 958] on icon "save" at bounding box center [666, 954] width 17 height 17
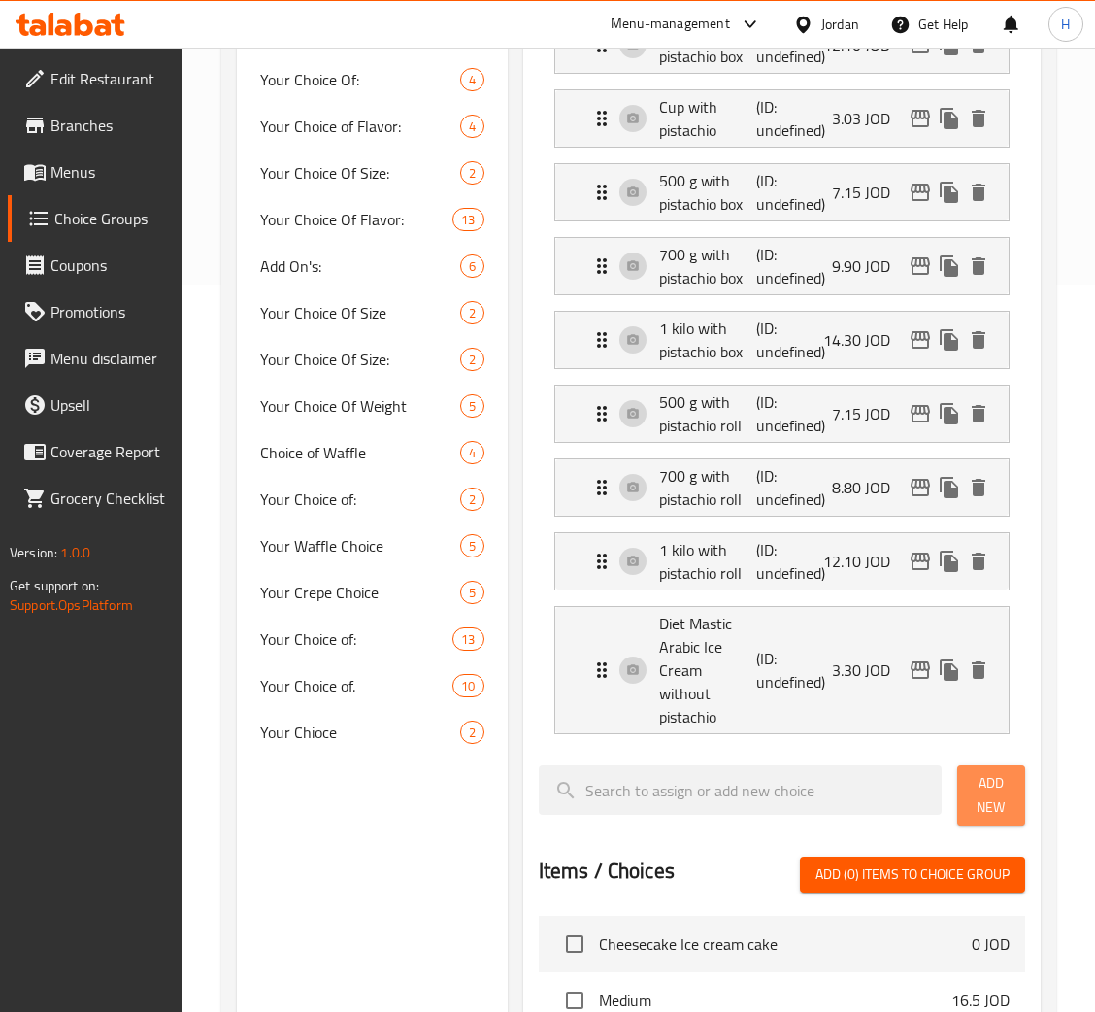
click at [1004, 772] on span "Add New" at bounding box center [991, 795] width 37 height 49
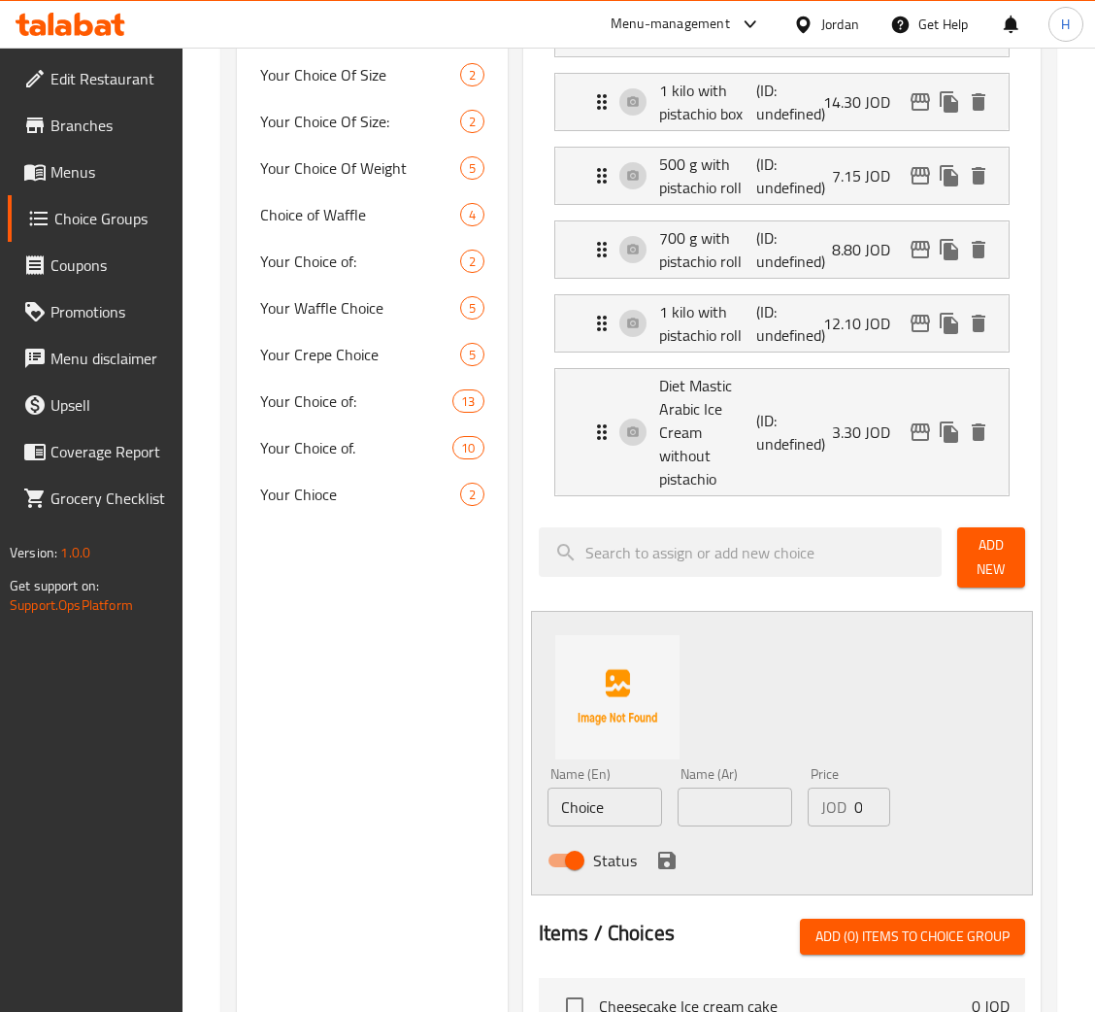
scroll to position [1456, 0]
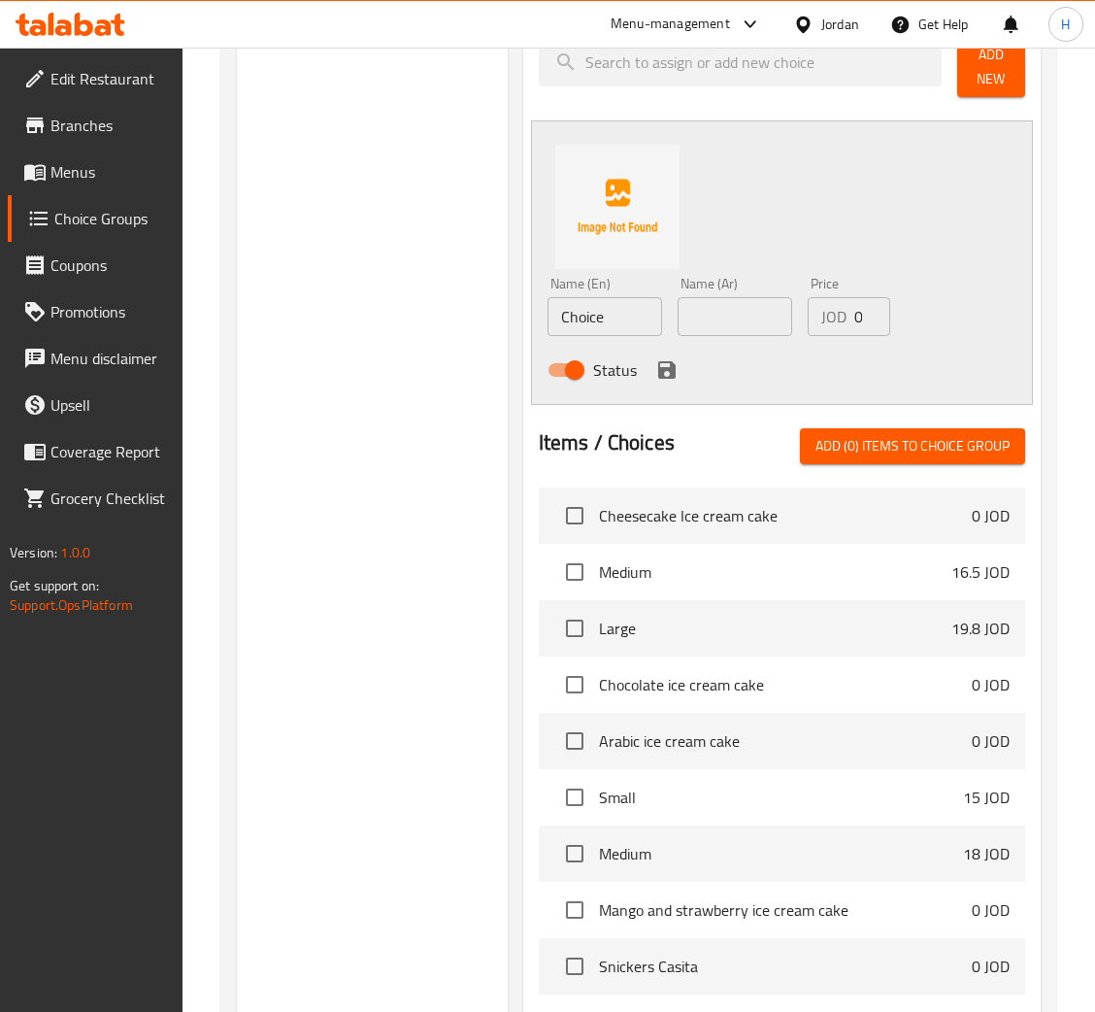
click at [611, 297] on input "Choice" at bounding box center [605, 316] width 115 height 39
type input "Diet Mastic Arabic Ice Cream with pistachio"
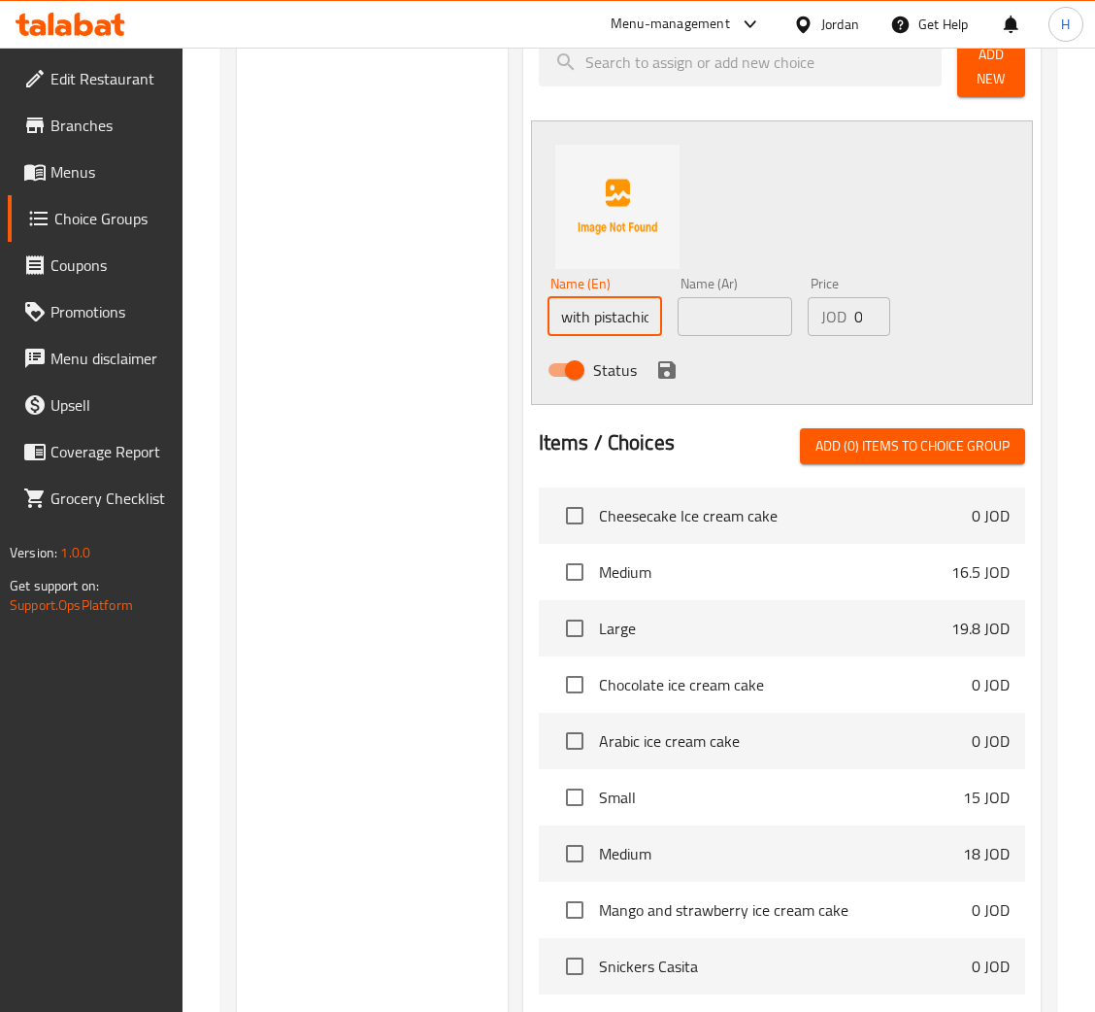
scroll to position [0, 0]
click at [760, 297] on input "text" at bounding box center [735, 316] width 115 height 39
type input "دايت بوظة عربية بالمستكة مع الفستق"
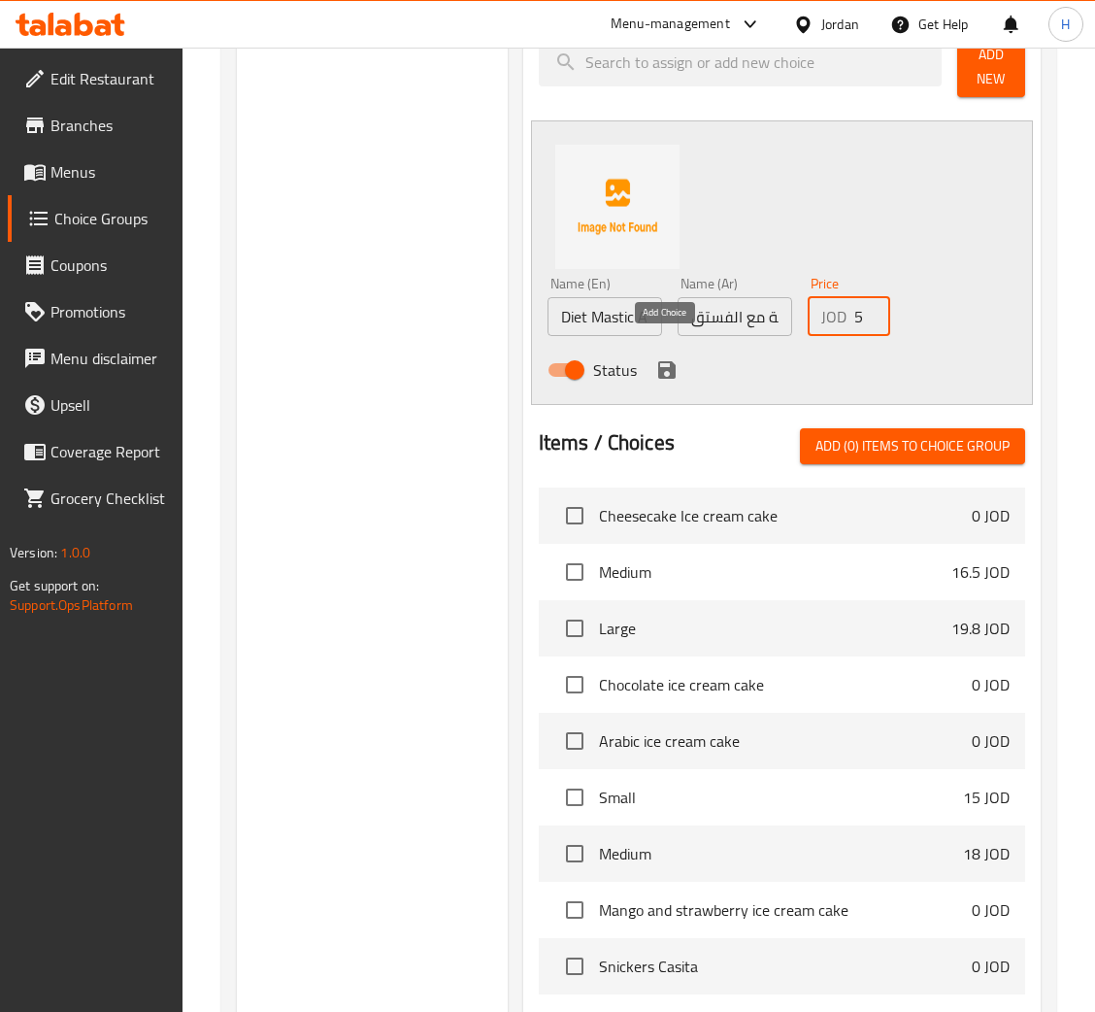
type input "3.85"
click at [674, 358] on icon "save" at bounding box center [666, 369] width 23 height 23
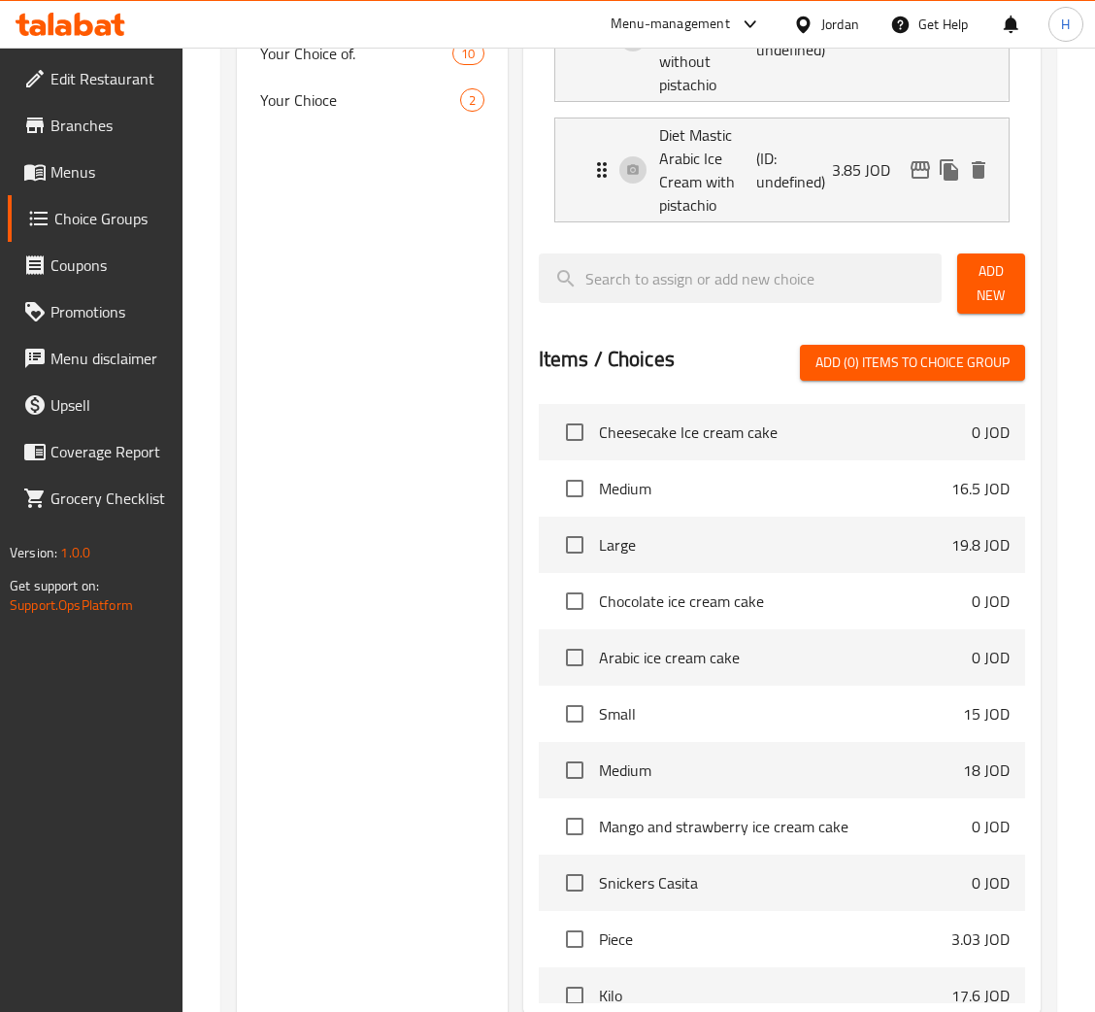
scroll to position [1165, 0]
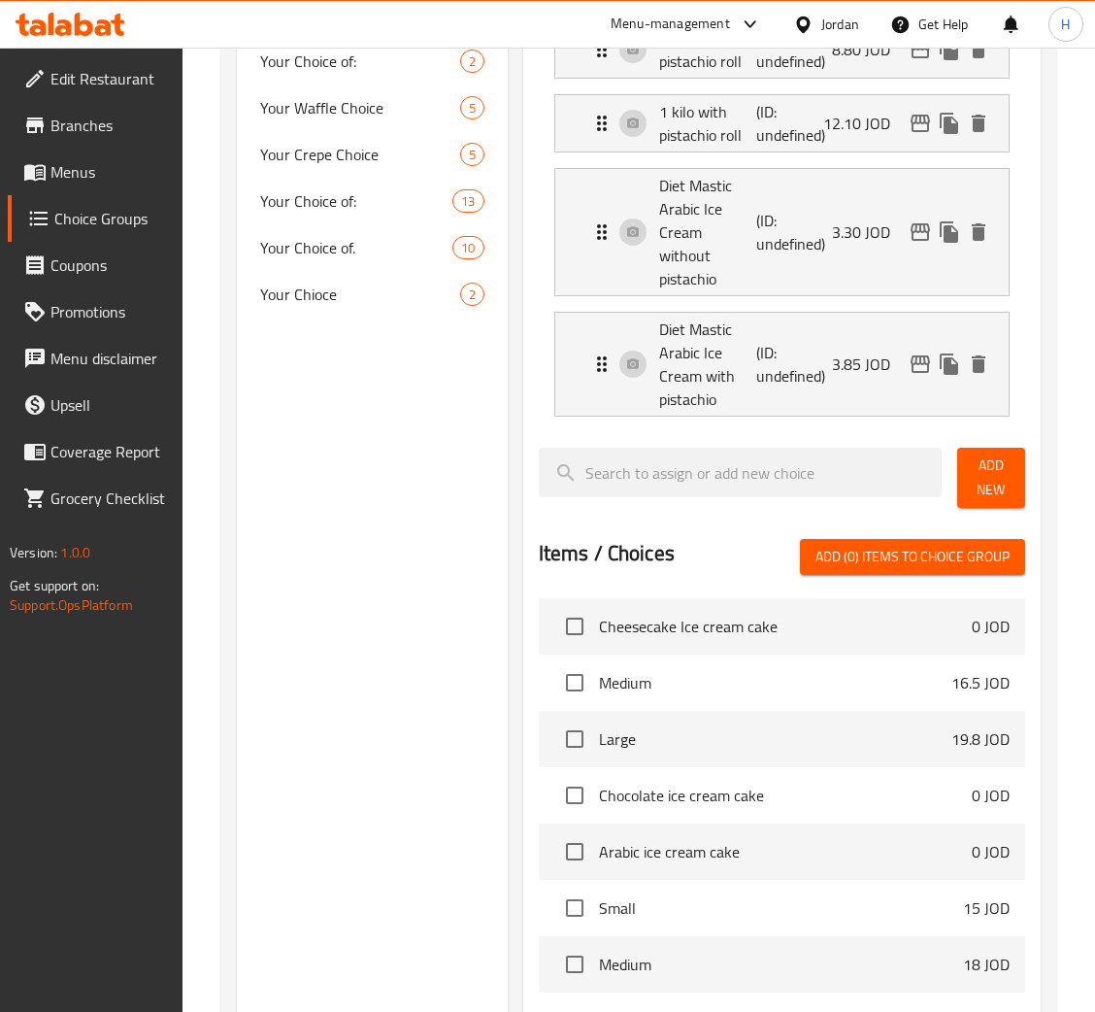
click at [989, 472] on span "Add New" at bounding box center [991, 477] width 37 height 49
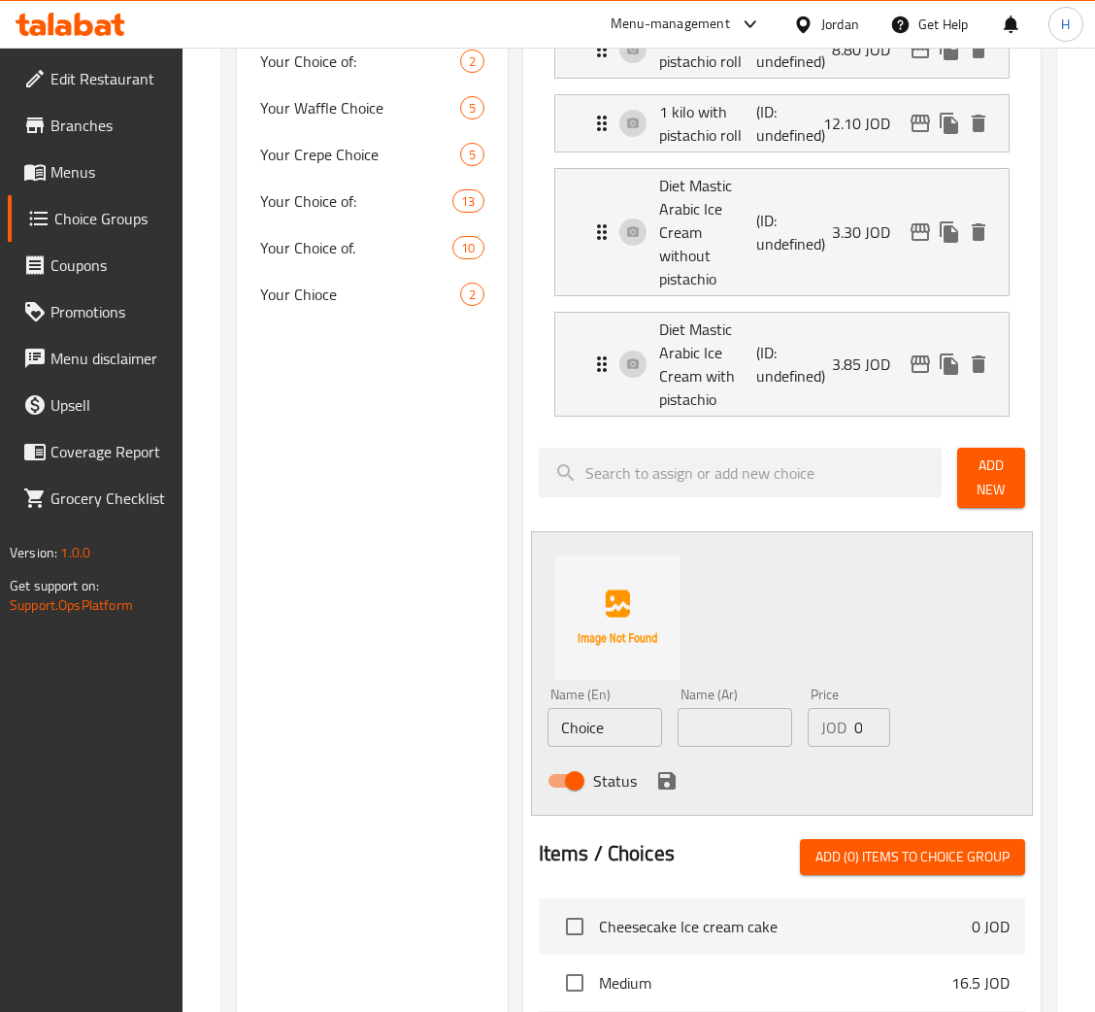
click at [621, 708] on input "Choice" at bounding box center [605, 727] width 115 height 39
type input "1 kilo diet mastic arabic ice cream without pistachio"
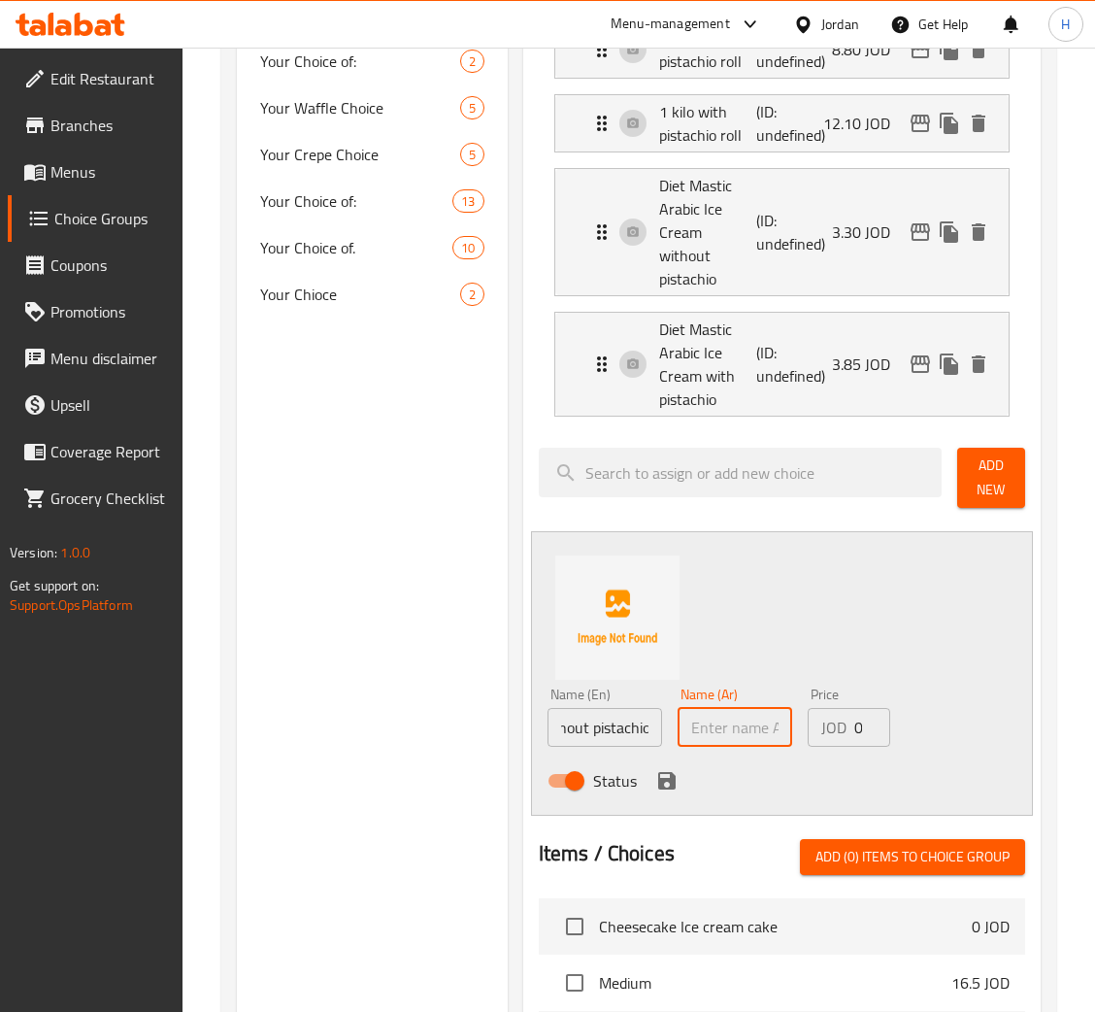
scroll to position [0, 0]
click at [727, 708] on input "text" at bounding box center [735, 727] width 115 height 39
type input "كيلو دايت بوظة عربية بالمستكة بدون الفستق"
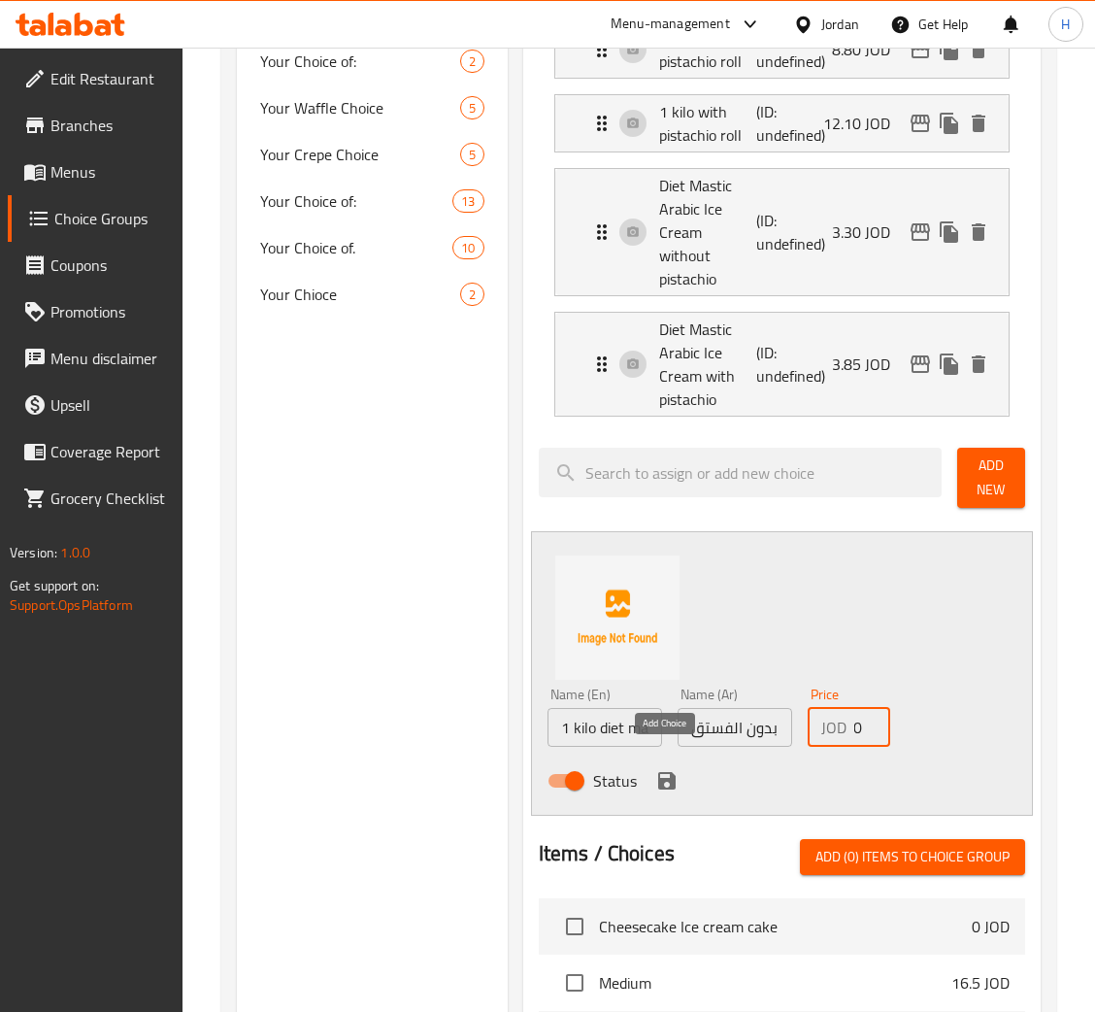
type input "14.30"
click at [665, 769] on icon "save" at bounding box center [666, 780] width 23 height 23
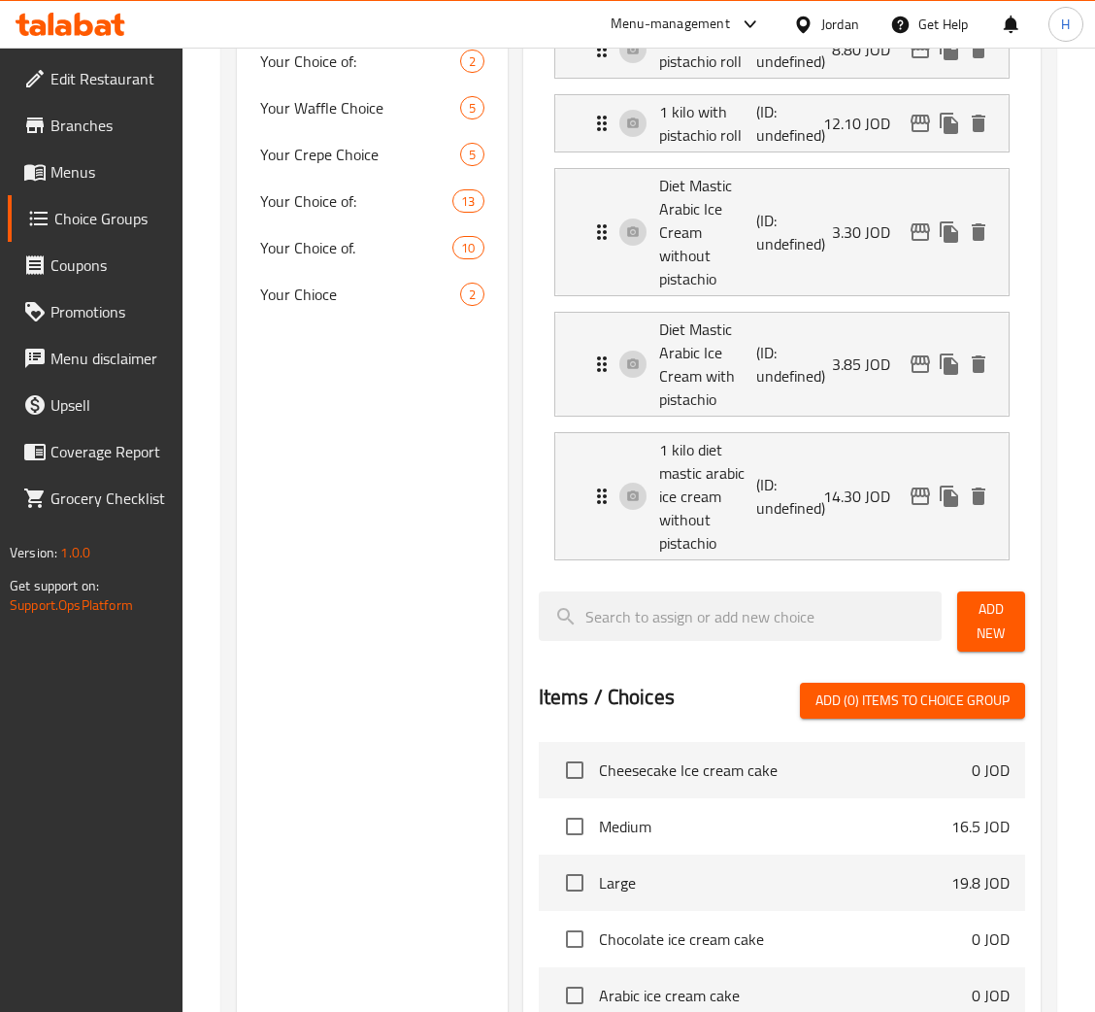
click at [997, 584] on div "Add New" at bounding box center [992, 622] width 84 height 76
click at [980, 608] on span "Add New" at bounding box center [991, 621] width 37 height 49
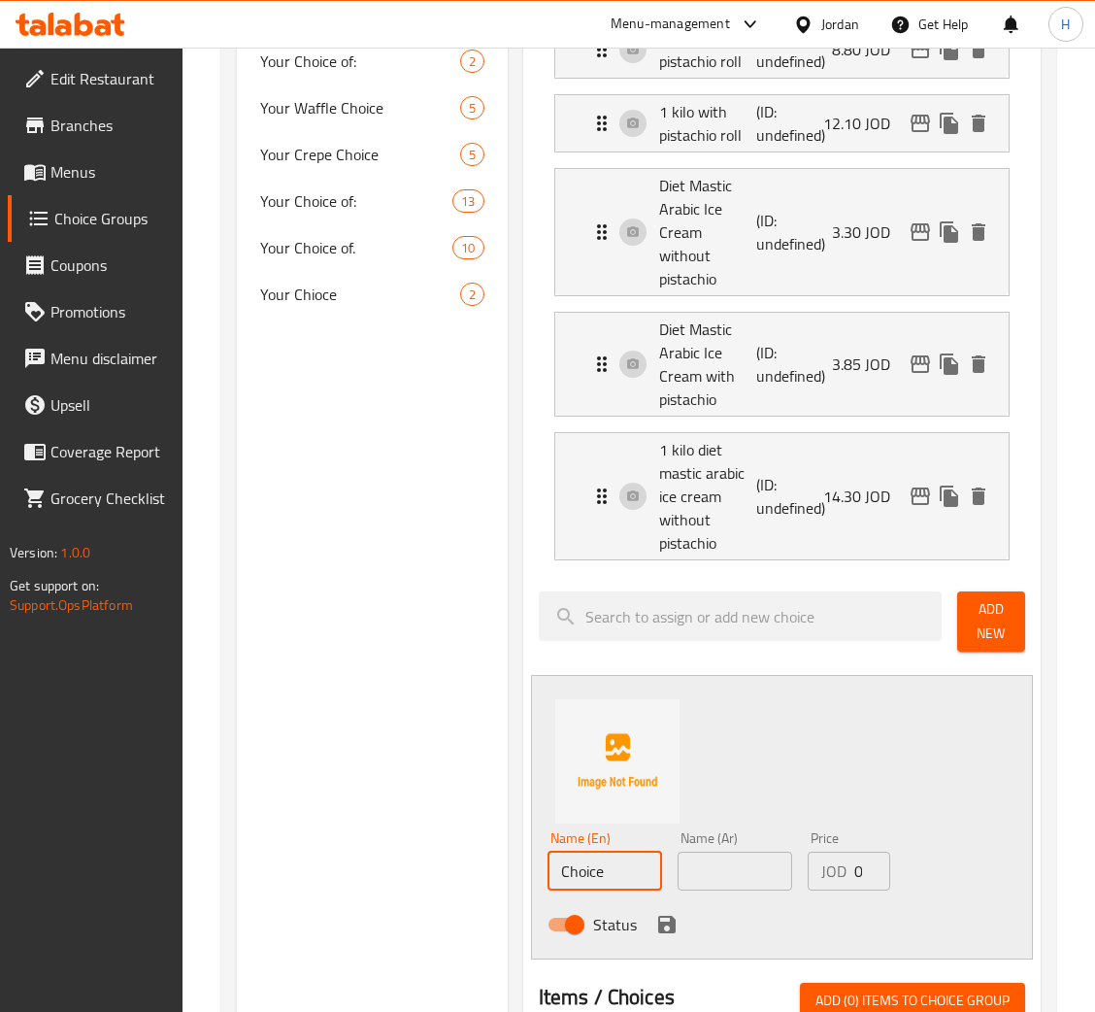
click at [620, 852] on input "Choice" at bounding box center [605, 871] width 115 height 39
click at [622, 831] on div "Name (En) Choice Name (En)" at bounding box center [605, 860] width 115 height 59
click at [624, 852] on input "Choice" at bounding box center [605, 871] width 115 height 39
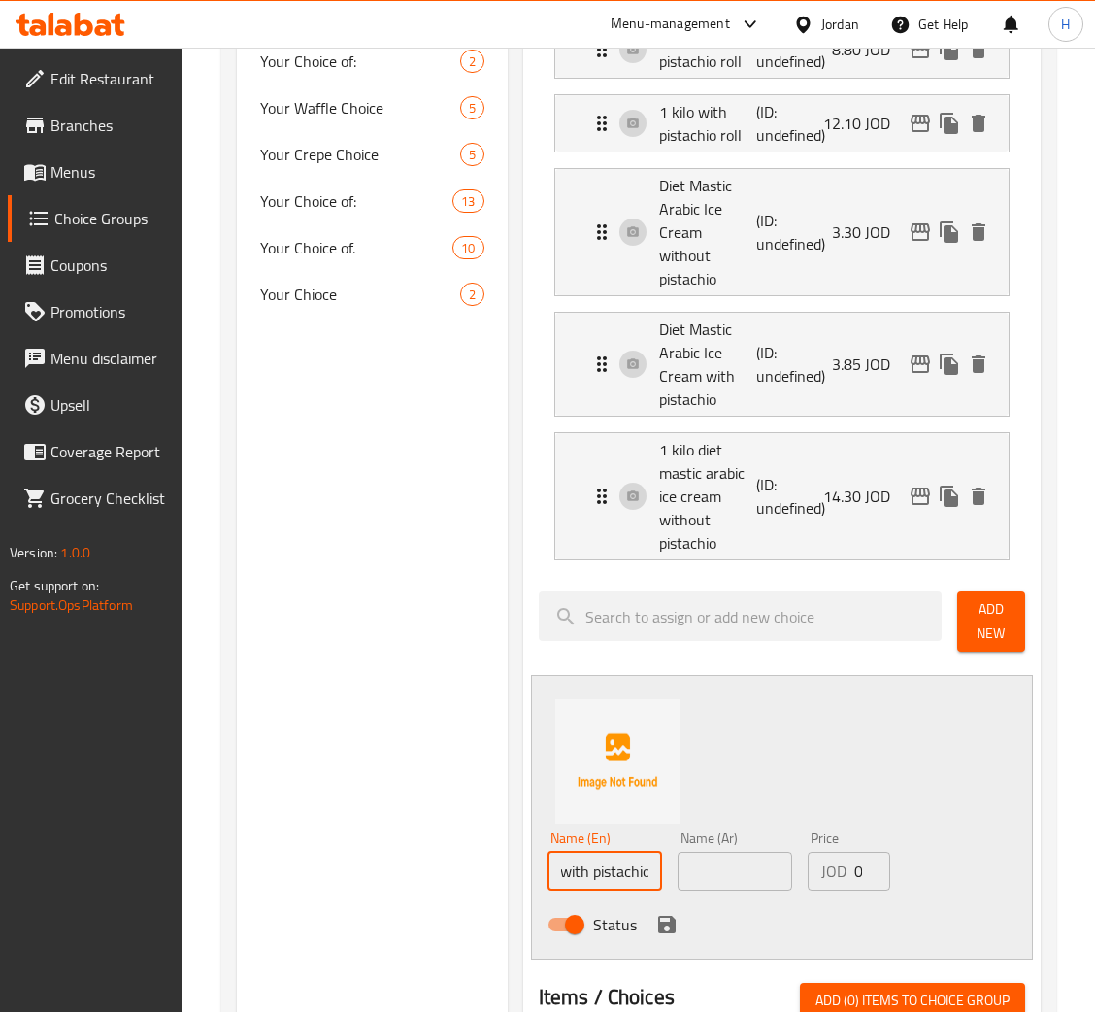
type input "1 kilo diet mastic arabic ice cream with pistachio"
click at [758, 860] on input "text" at bounding box center [735, 871] width 115 height 39
type input "كيلو دايت بوظة عربية بالمستكة مع الفستق"
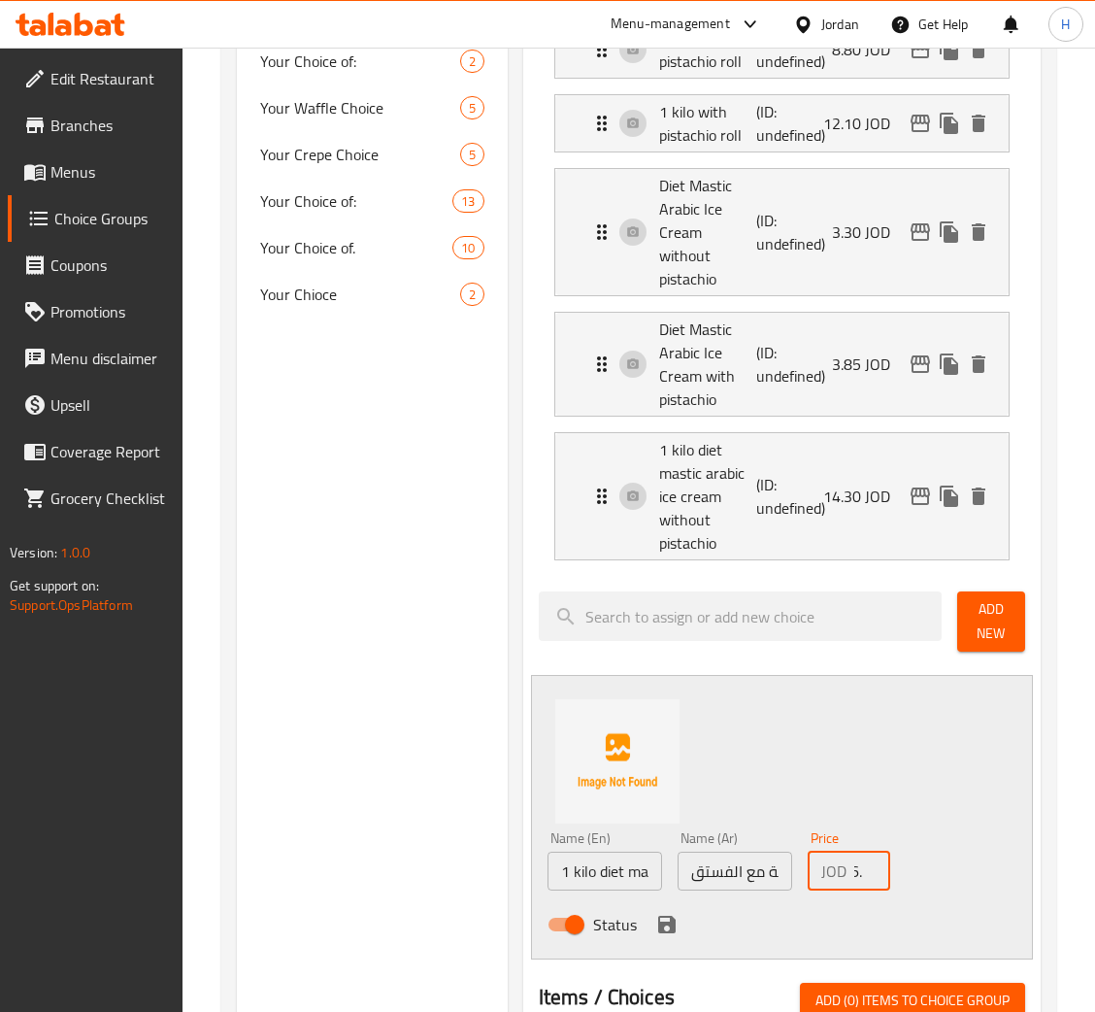
scroll to position [0, 30]
type input "16.50"
click at [675, 913] on icon "save" at bounding box center [666, 924] width 23 height 23
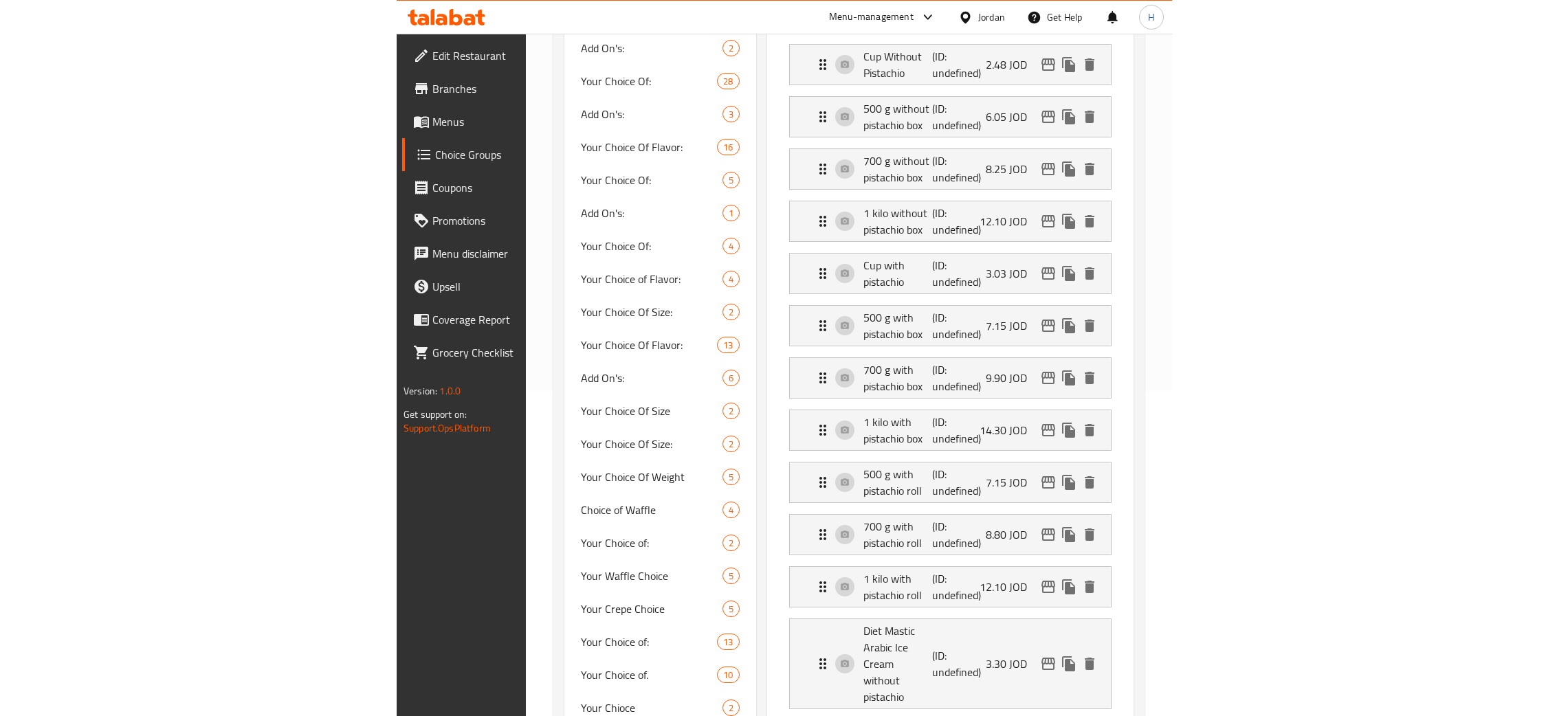
scroll to position [0, 0]
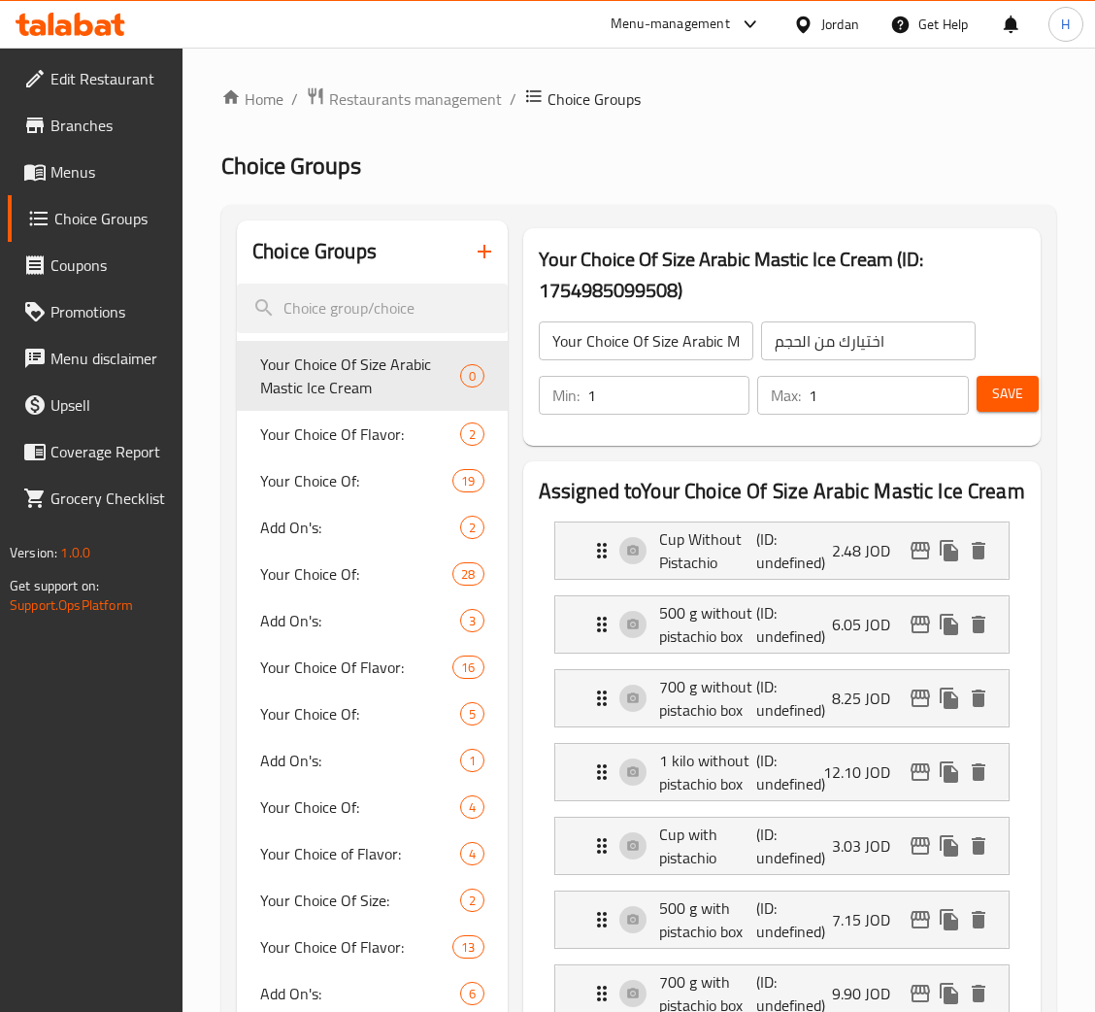
click at [989, 405] on button "Save" at bounding box center [1008, 394] width 62 height 36
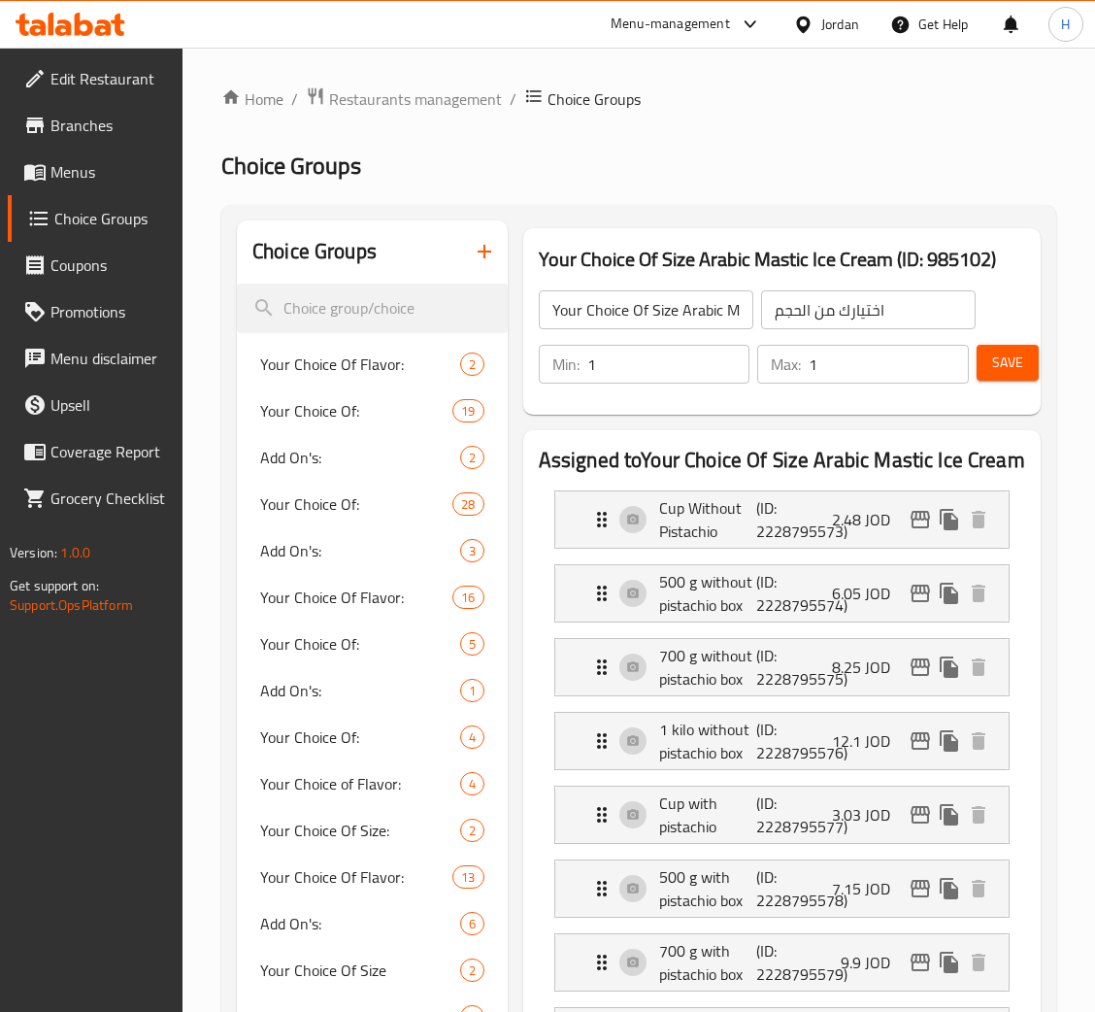
drag, startPoint x: 1010, startPoint y: 346, endPoint x: 1086, endPoint y: 401, distance: 93.8
click at [1011, 346] on button "Save" at bounding box center [1008, 363] width 62 height 36
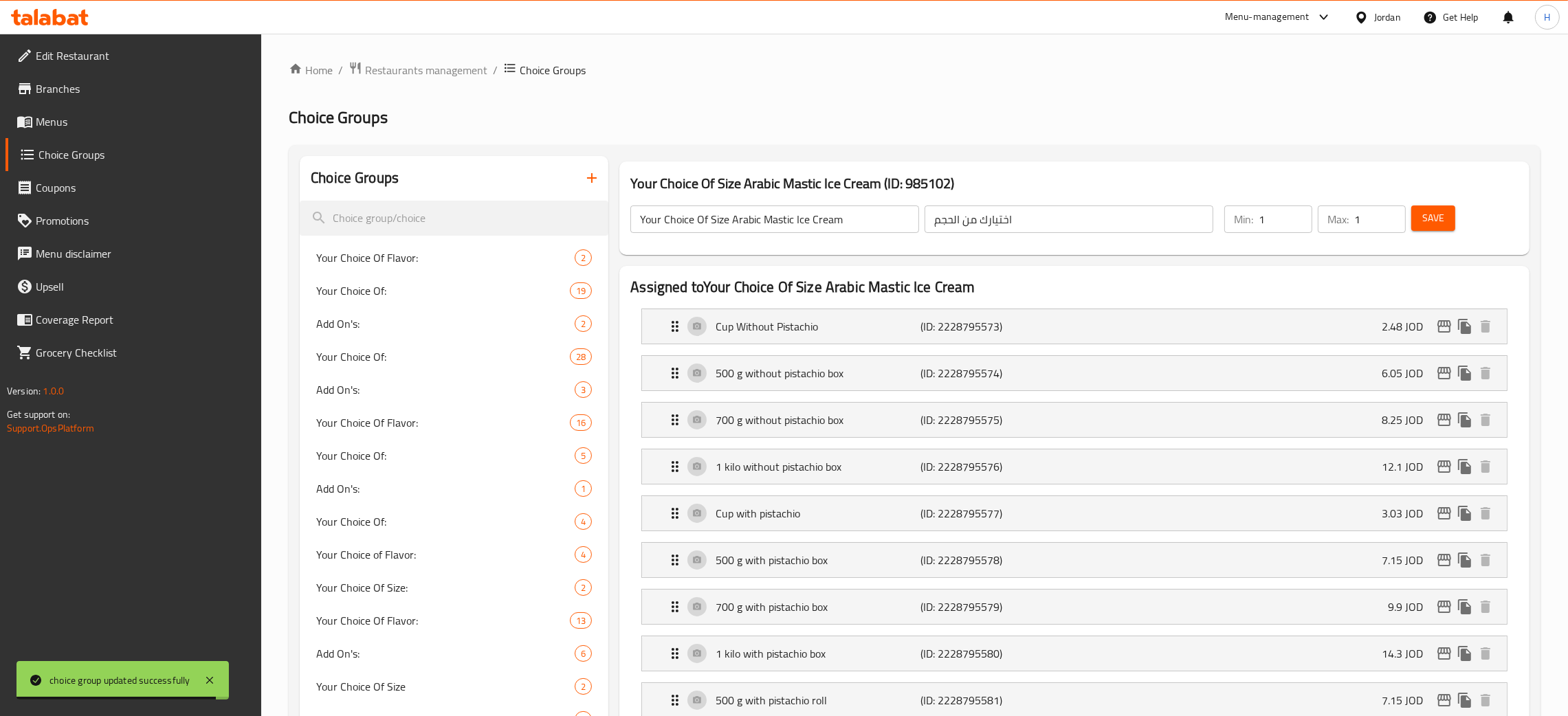
drag, startPoint x: 84, startPoint y: 119, endPoint x: 589, endPoint y: 305, distance: 538.2
click at [84, 118] on span "Menus" at bounding box center [143, 121] width 215 height 16
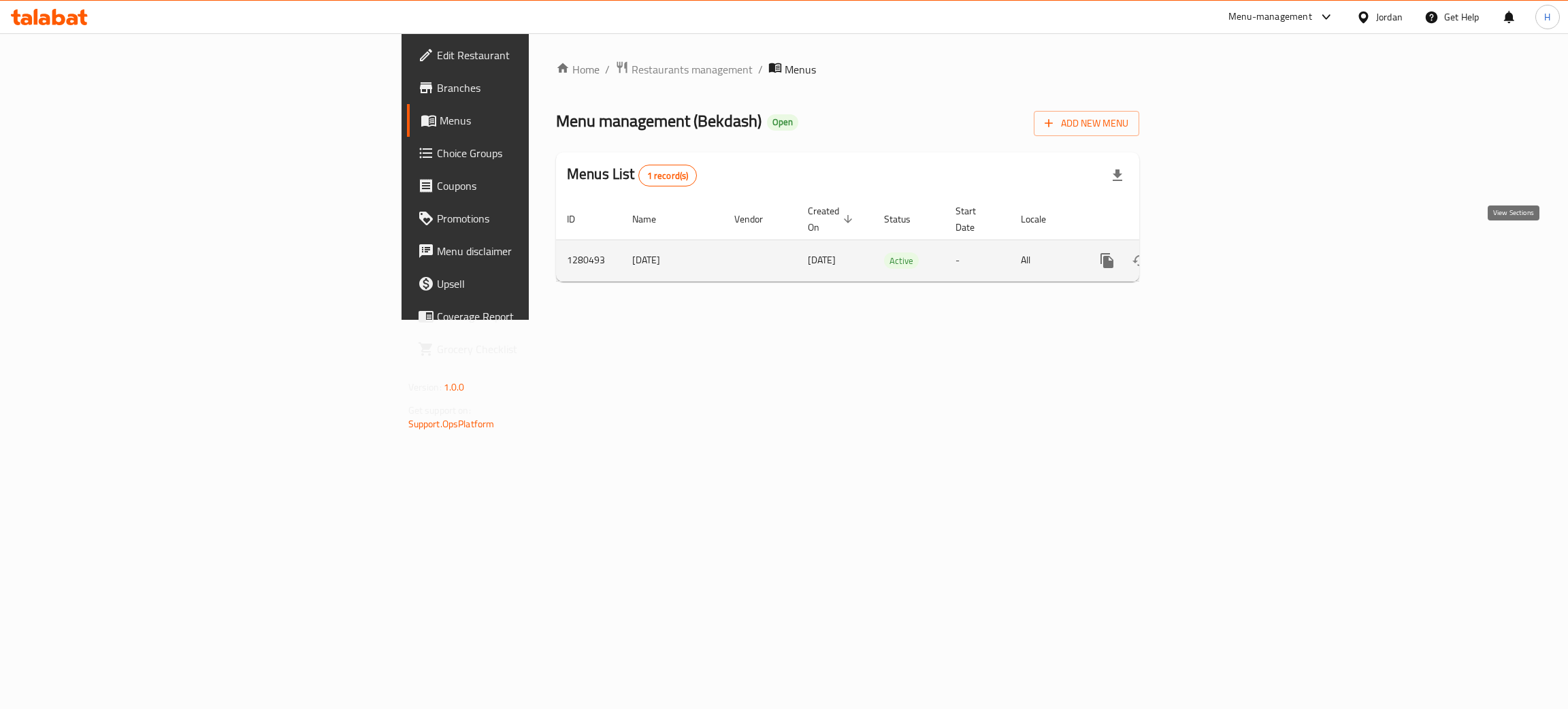
click at [1213, 252] on icon "enhanced table" at bounding box center [1205, 260] width 16 height 16
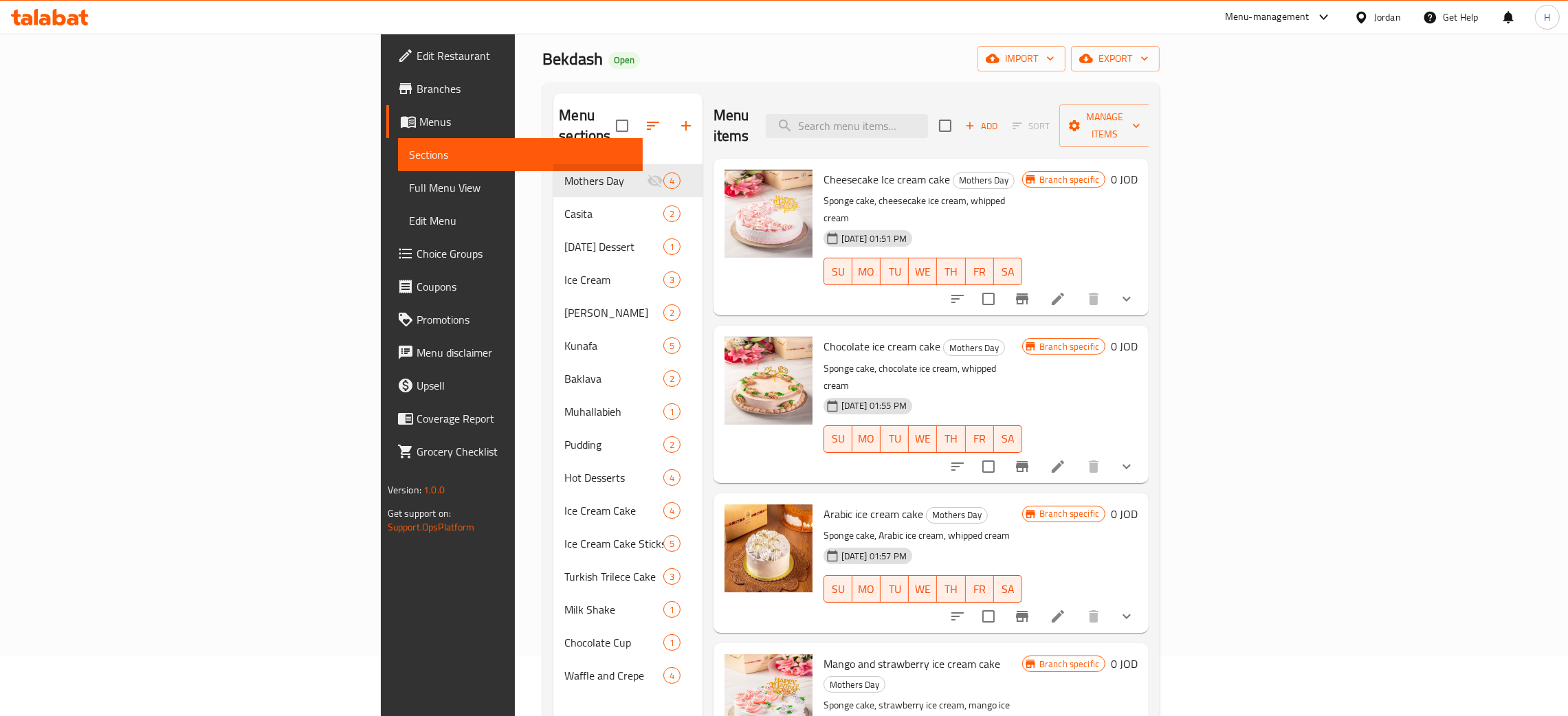
scroll to position [103, 0]
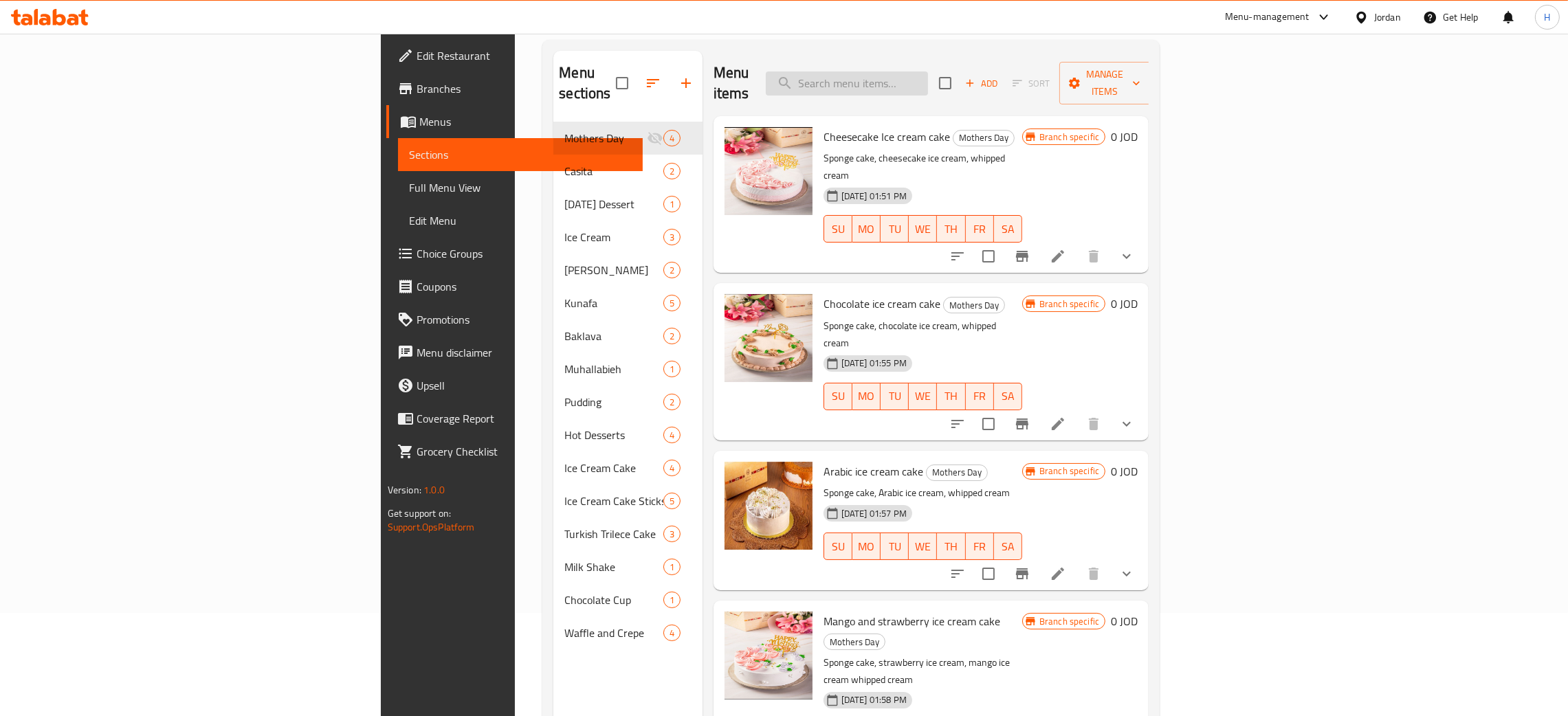
click at [928, 71] on input "search" at bounding box center [847, 83] width 162 height 24
type input "arabic ice"
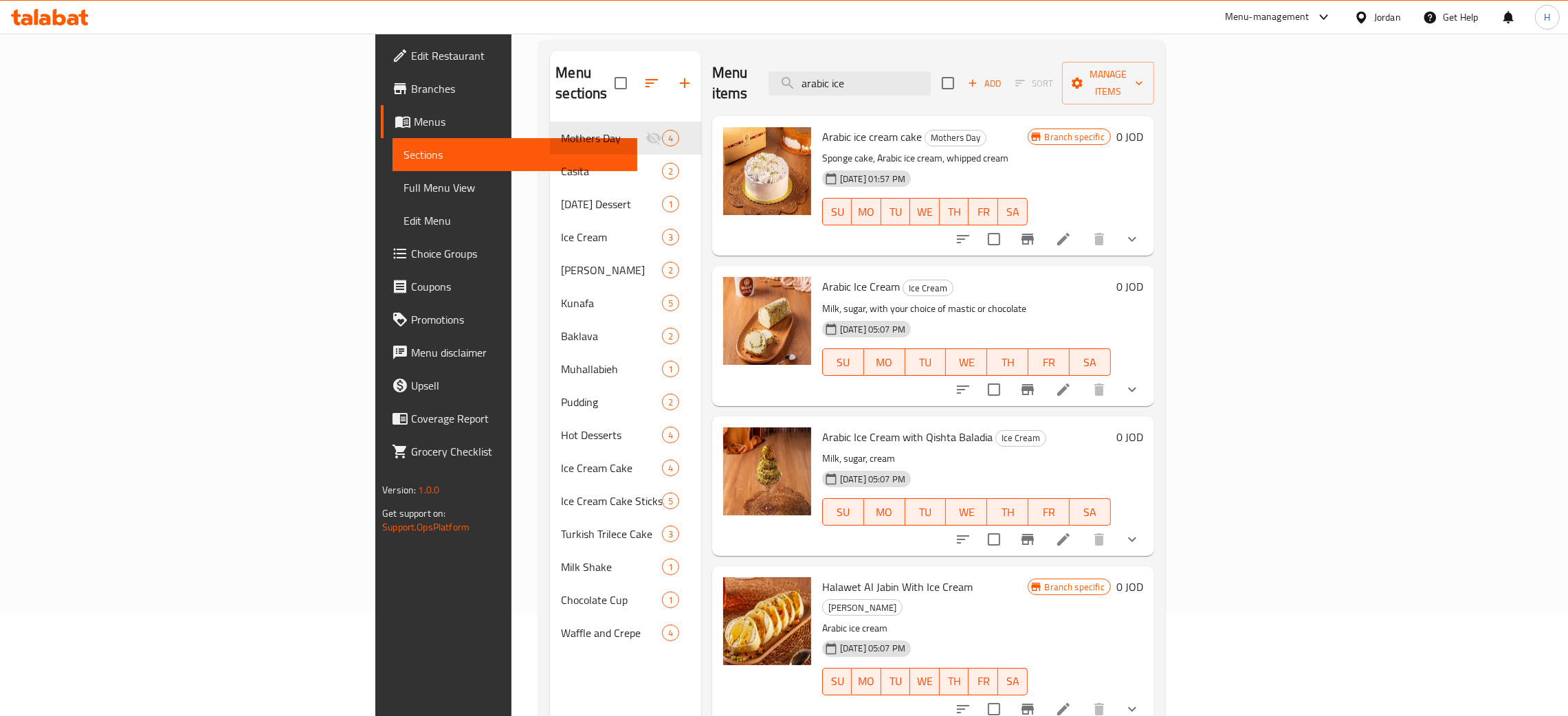
click at [1072, 381] on icon at bounding box center [1063, 389] width 16 height 16
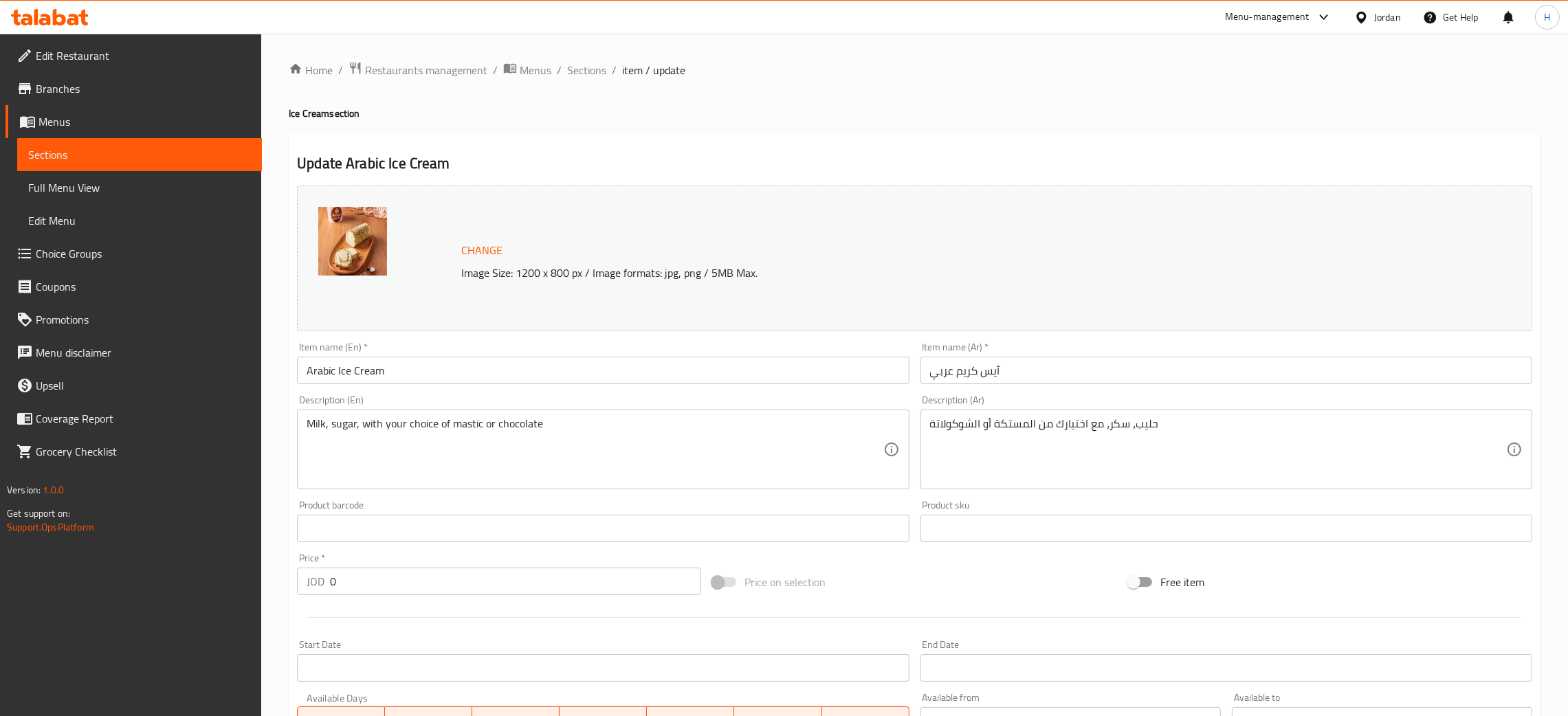
scroll to position [410, 0]
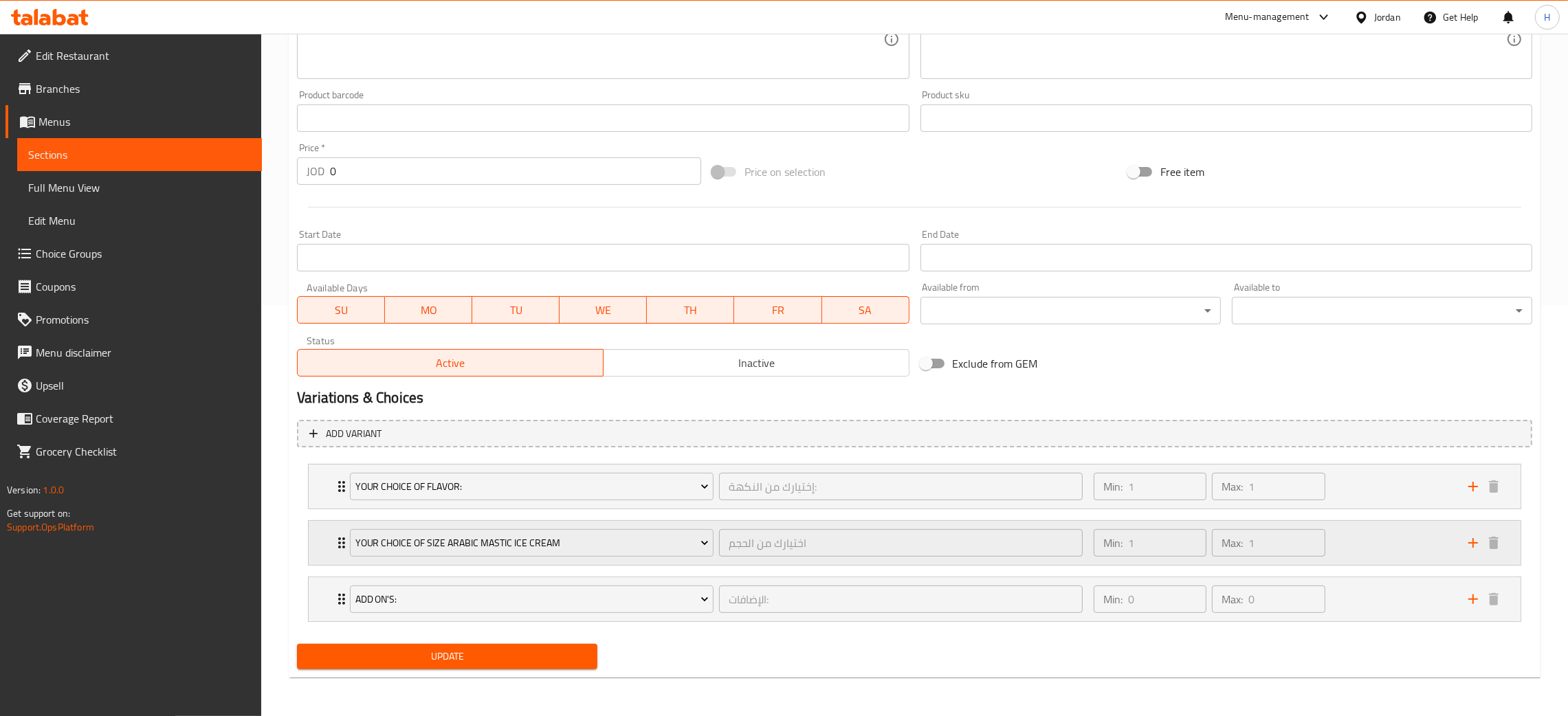
click at [328, 509] on div "Your Choice Of Size Arabic Mastic Ice Cream اختيارك من الحجم ​ Min: 1 ​ Max: 1 ​" at bounding box center [915, 486] width 1212 height 44
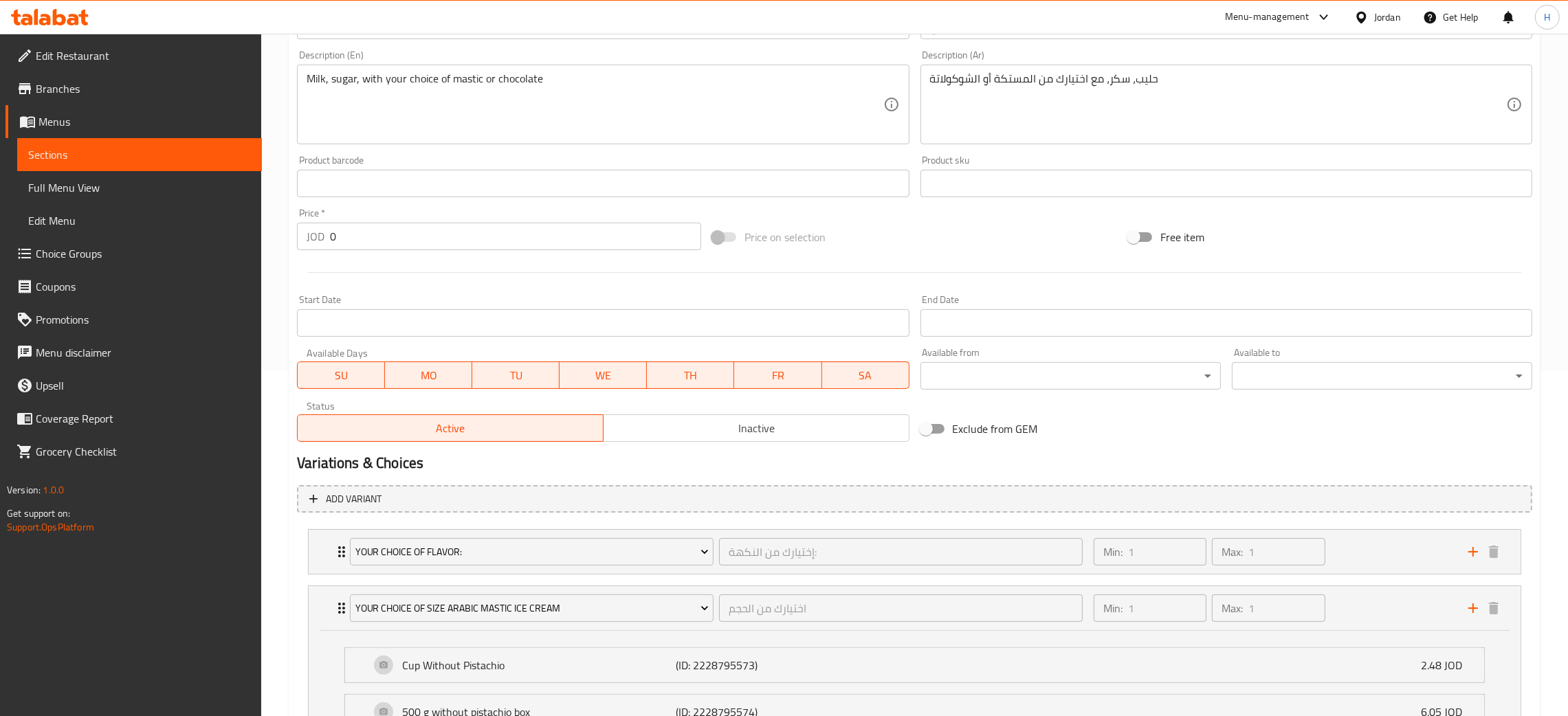
scroll to position [303, 0]
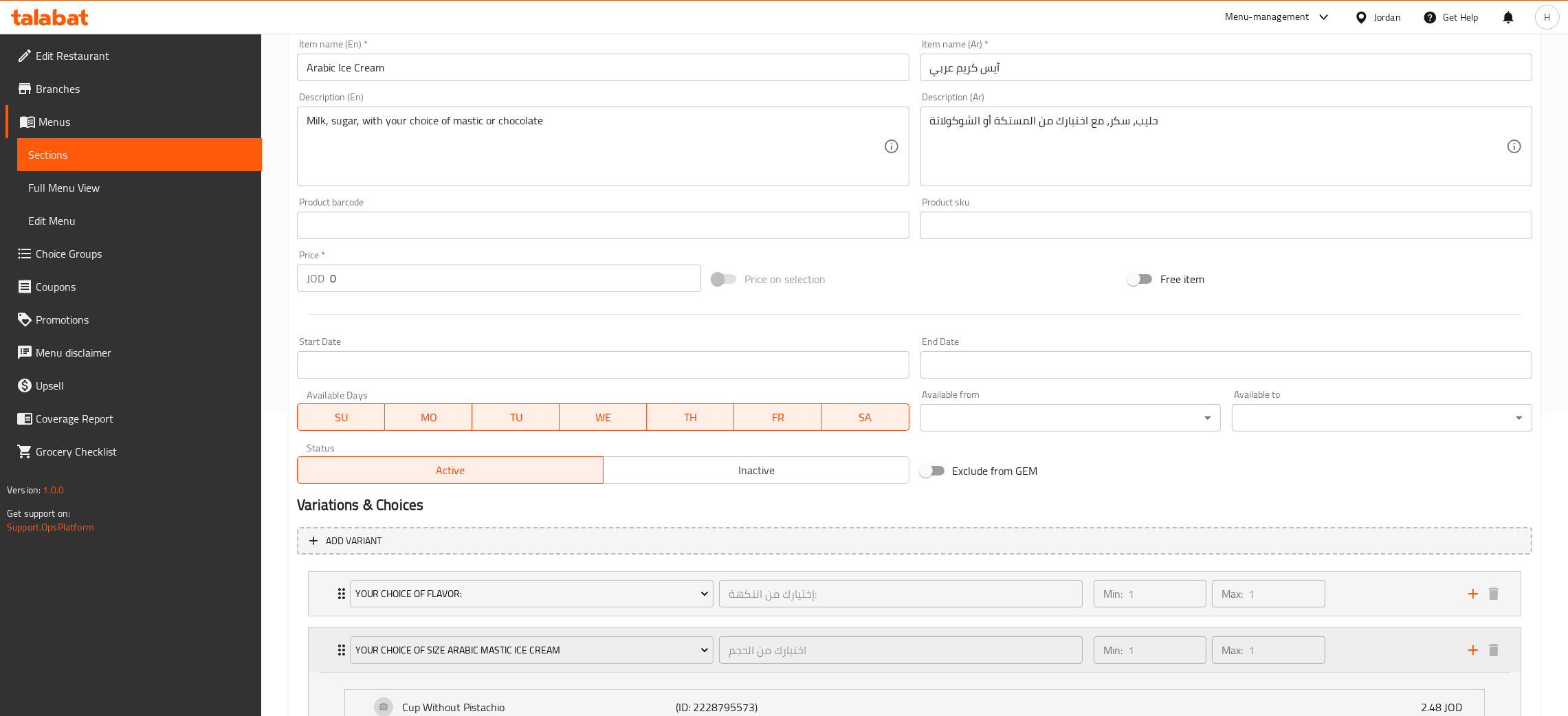
click at [320, 653] on div "Your Choice Of Size Arabic Mastic Ice Cream اختيارك من الحجم ​ Min: 1 ​ Max: 1 ​" at bounding box center [915, 650] width 1212 height 44
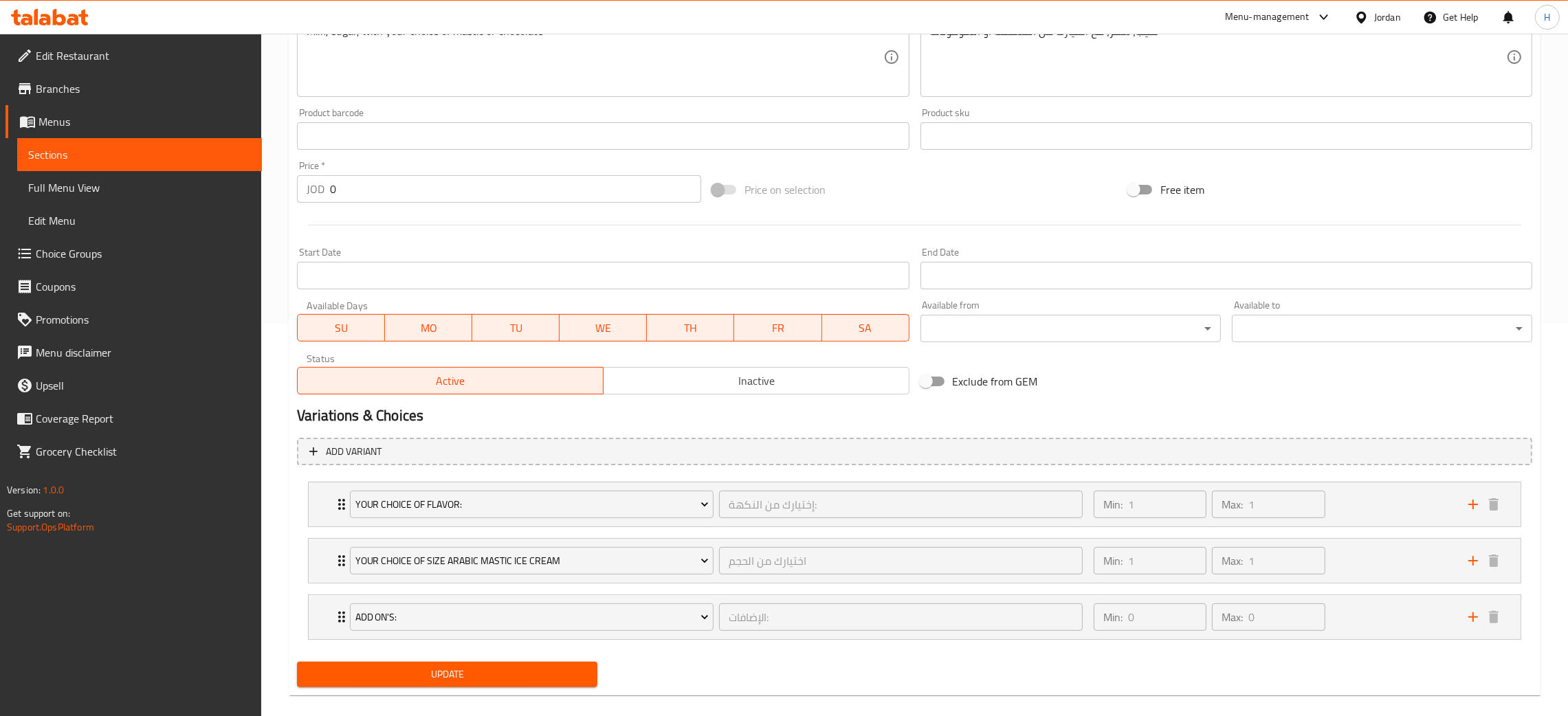
scroll to position [410, 0]
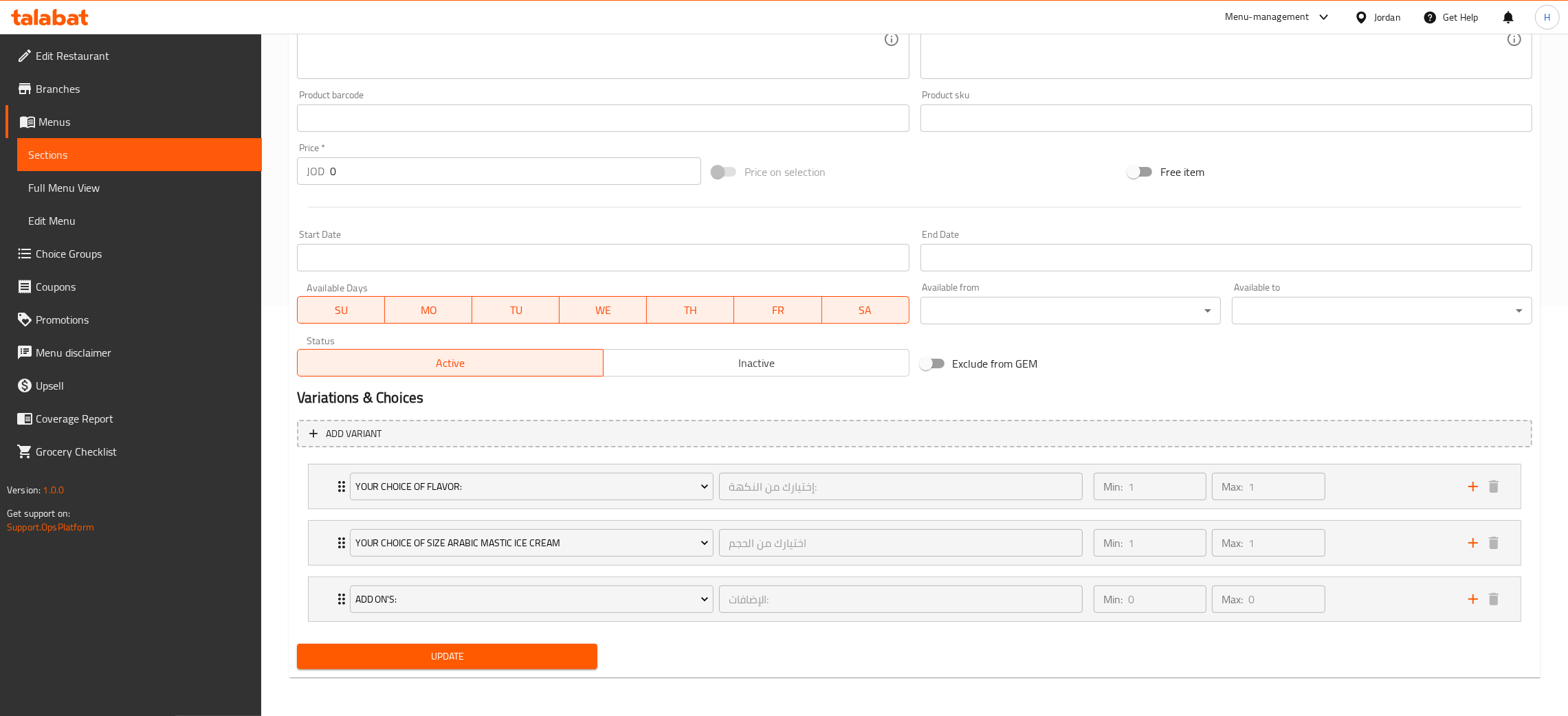
click at [456, 657] on span "Update" at bounding box center [447, 657] width 278 height 17
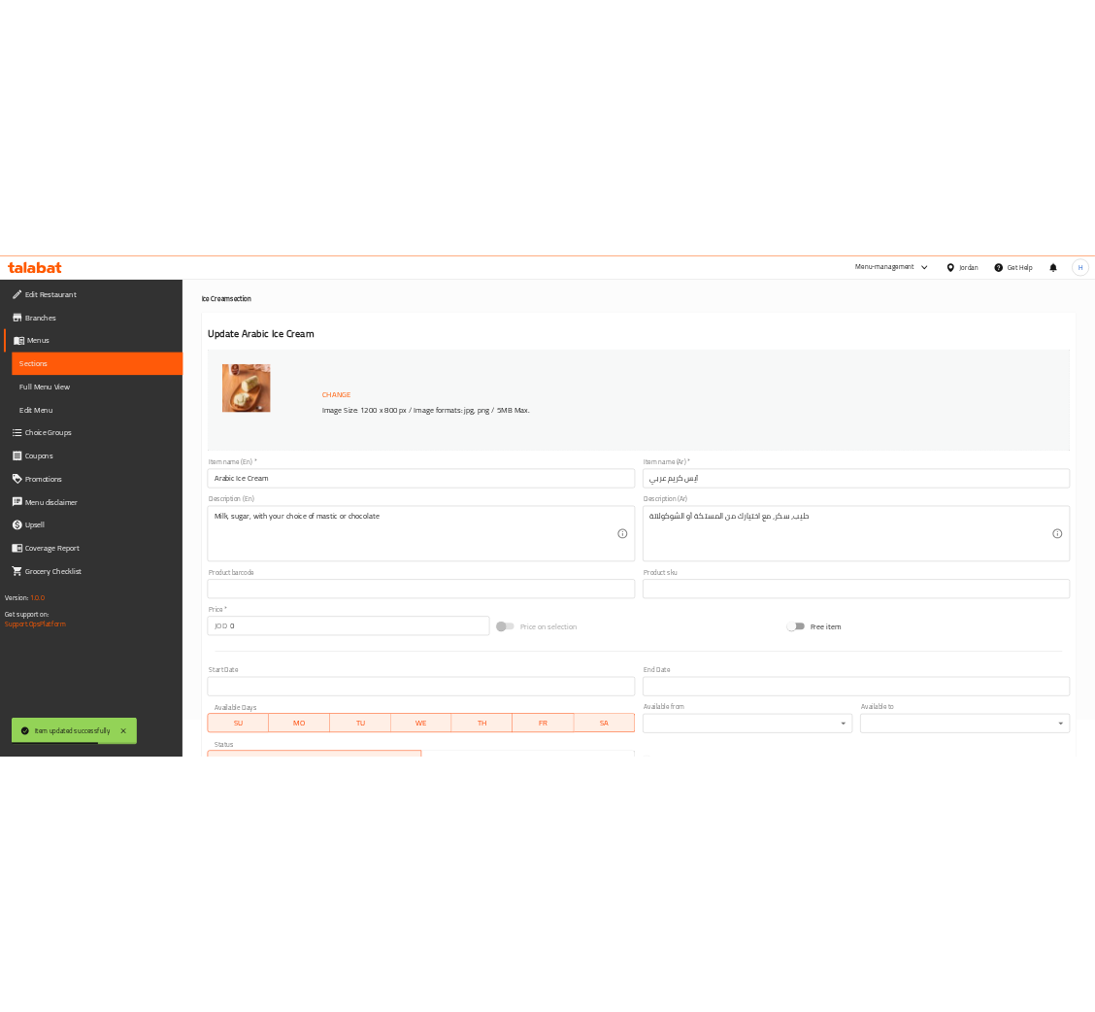
scroll to position [0, 0]
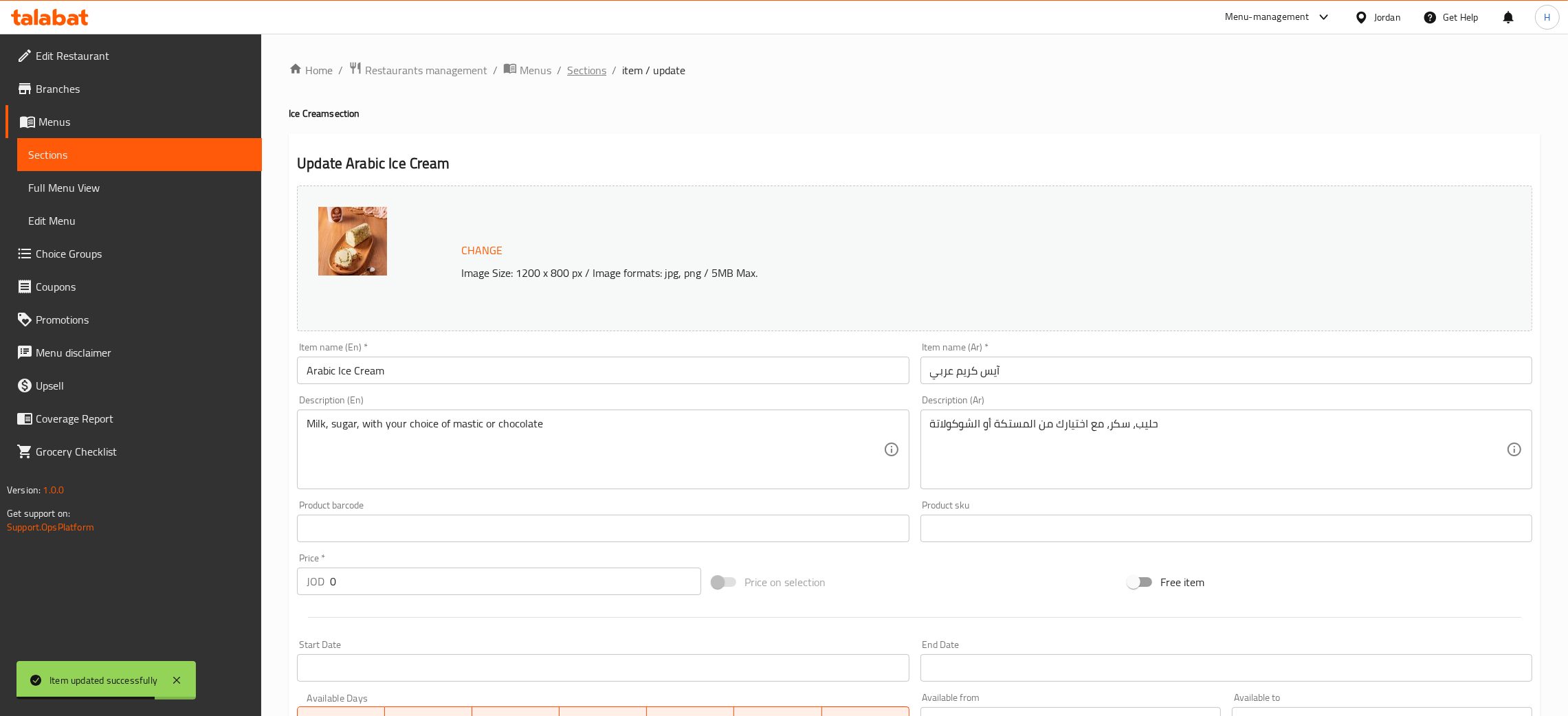
click at [577, 67] on span "Sections" at bounding box center [586, 69] width 39 height 16
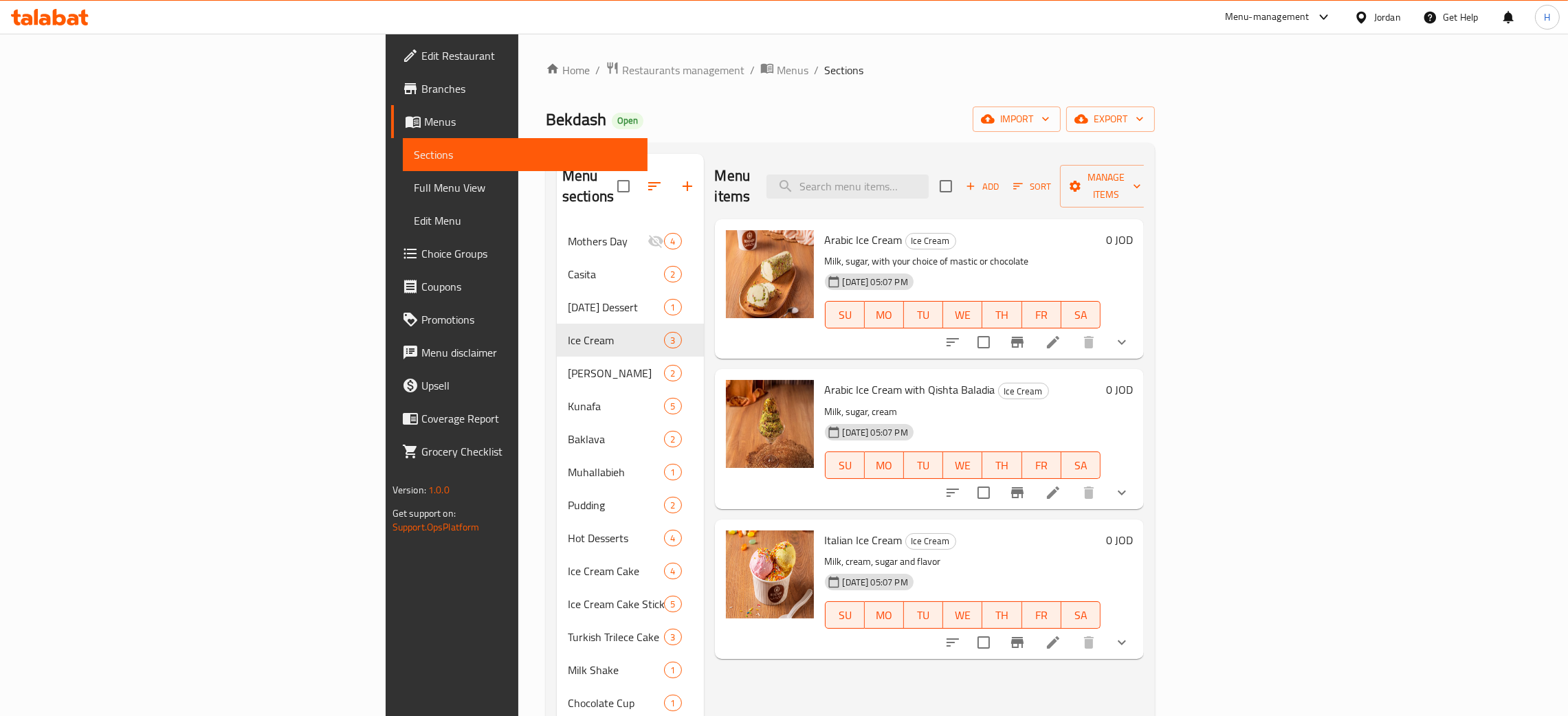
click at [640, 122] on div "Bekdash Open import export" at bounding box center [850, 120] width 609 height 25
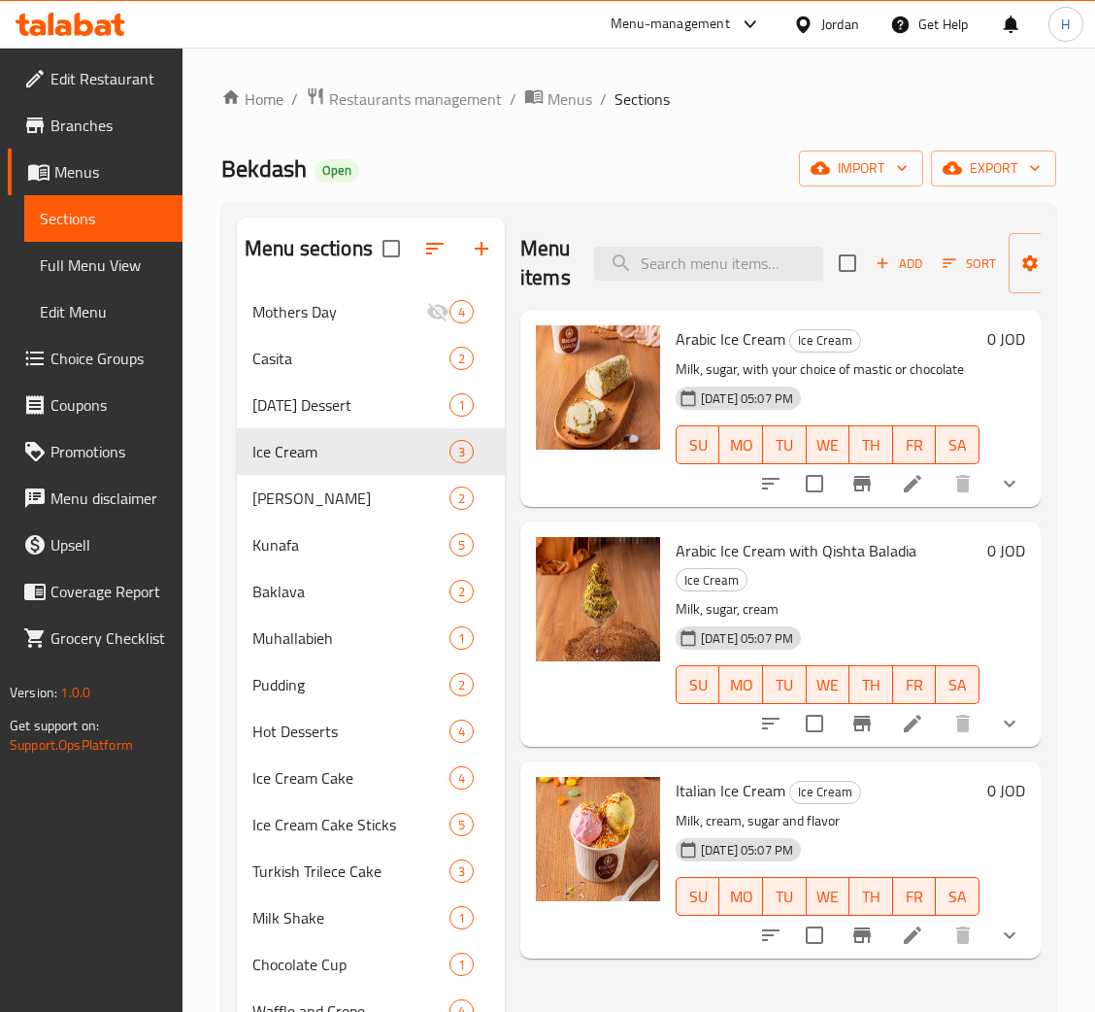
click at [60, 35] on icon at bounding box center [63, 27] width 17 height 17
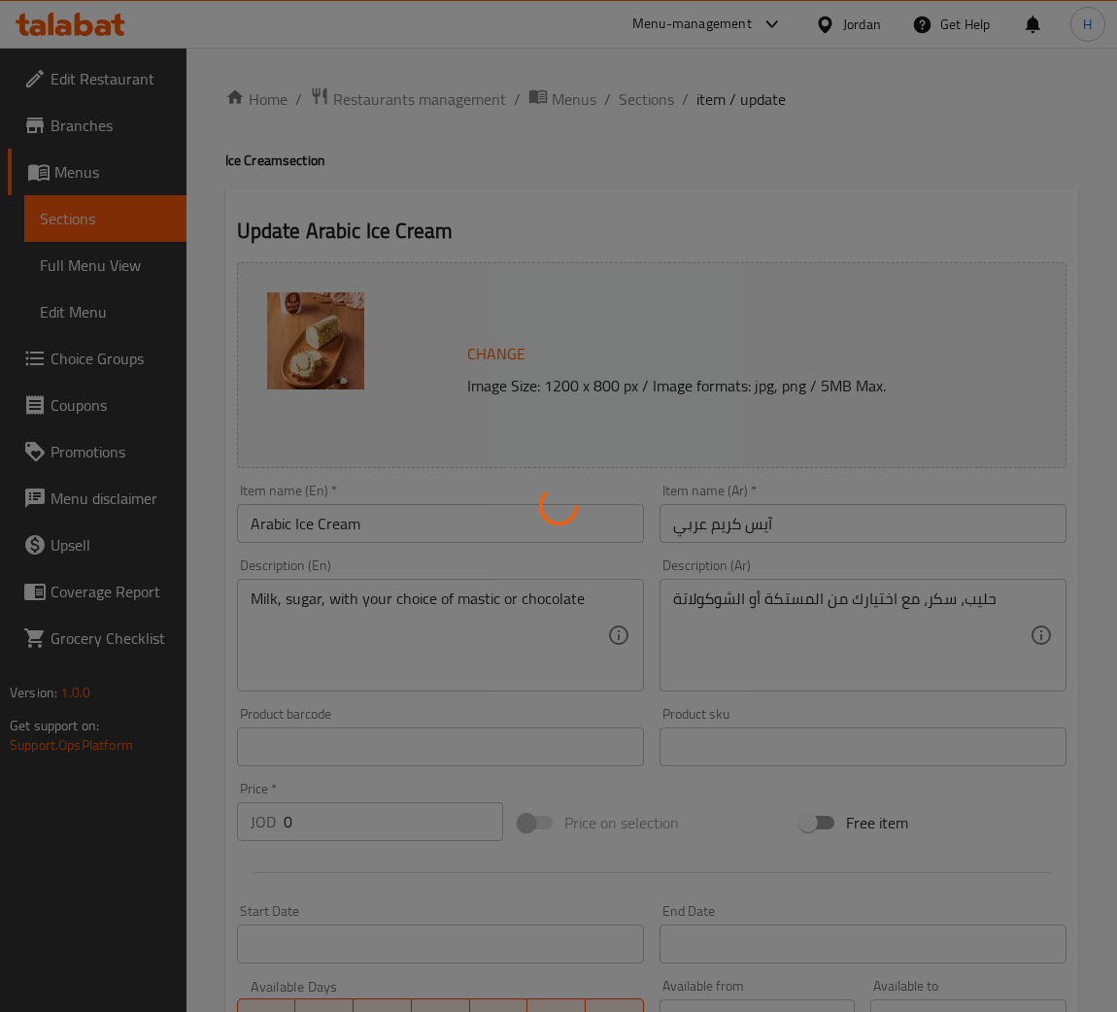
type input "إختيارك من النكهة:"
type input "1"
type input "اختيارك من"
type input "1"
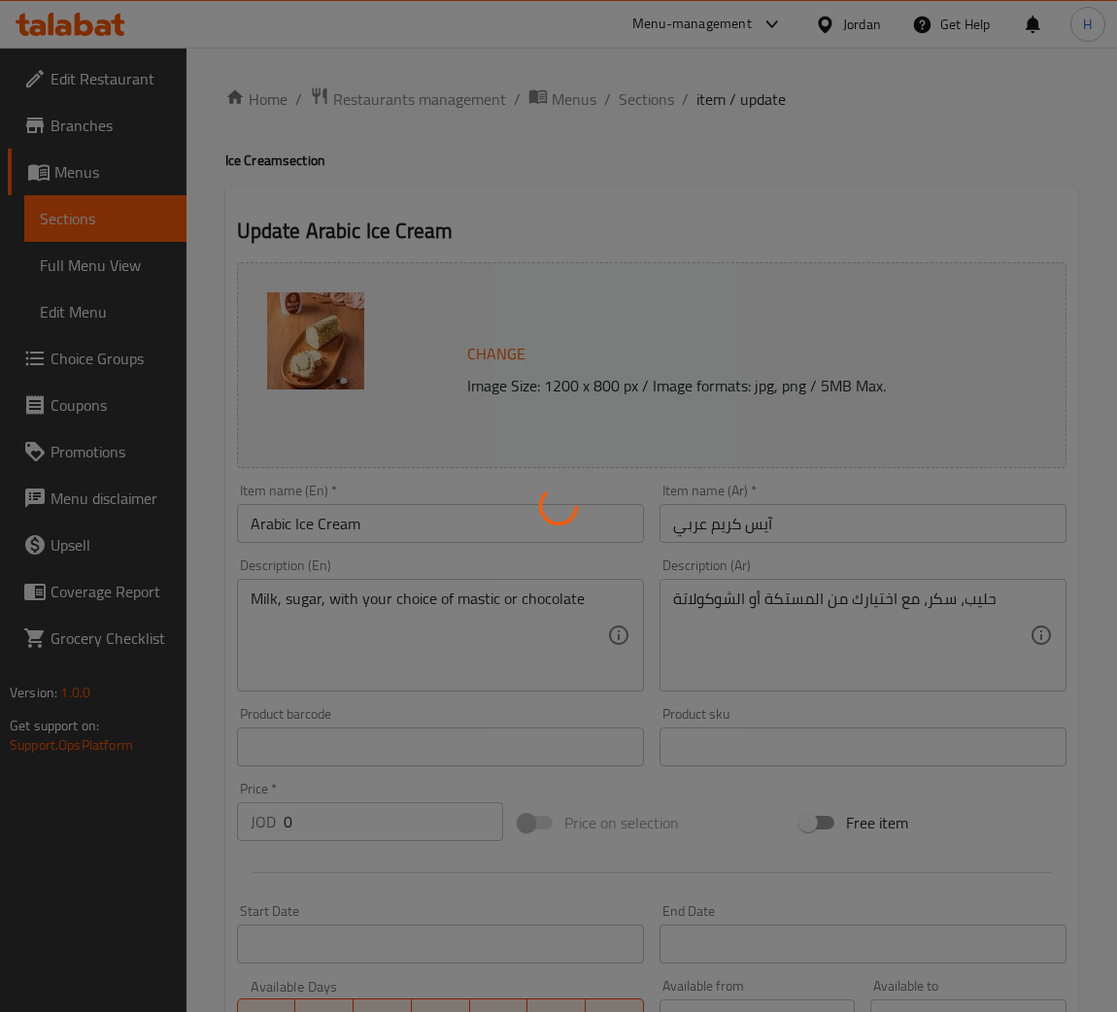
type input "1"
type input "الإضافات:"
type input "0"
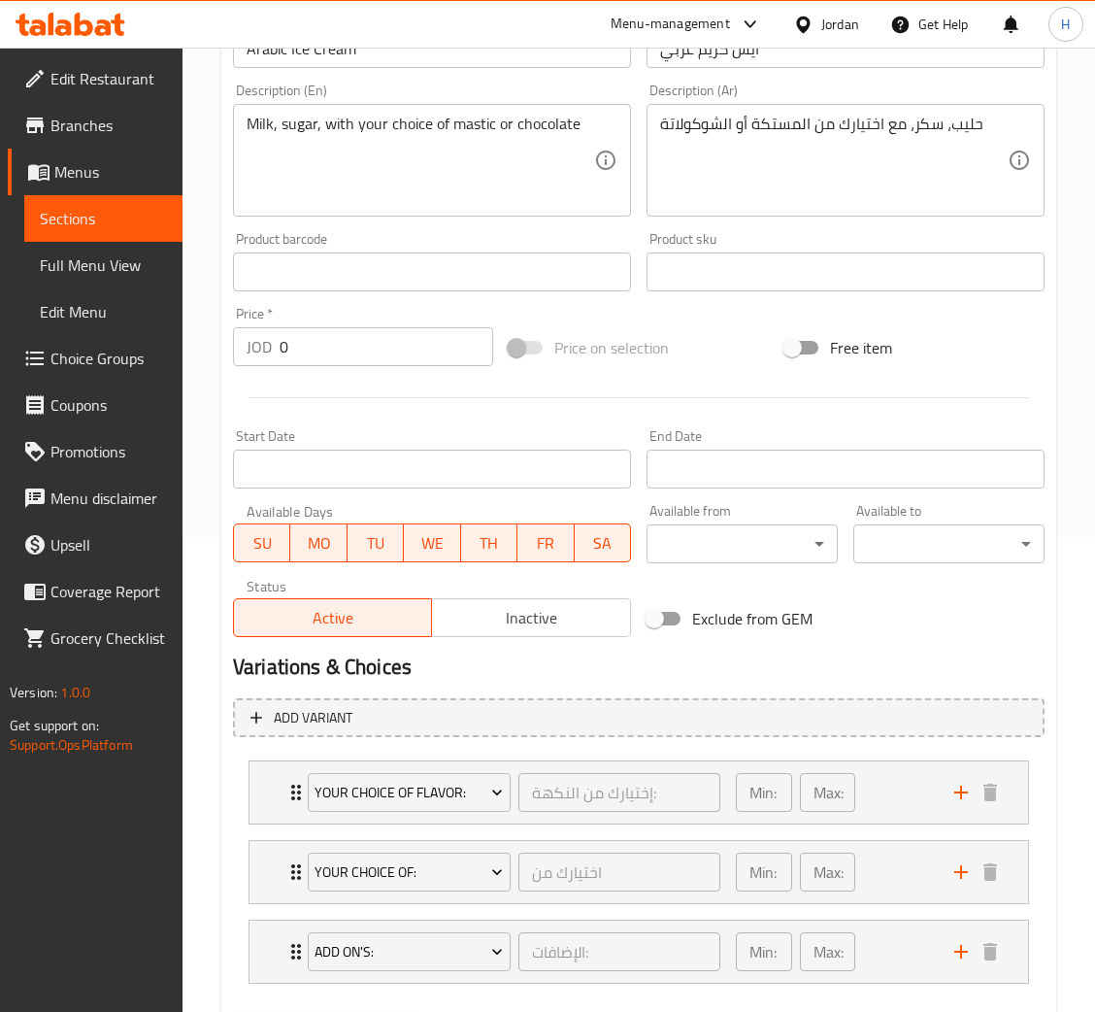
scroll to position [580, 0]
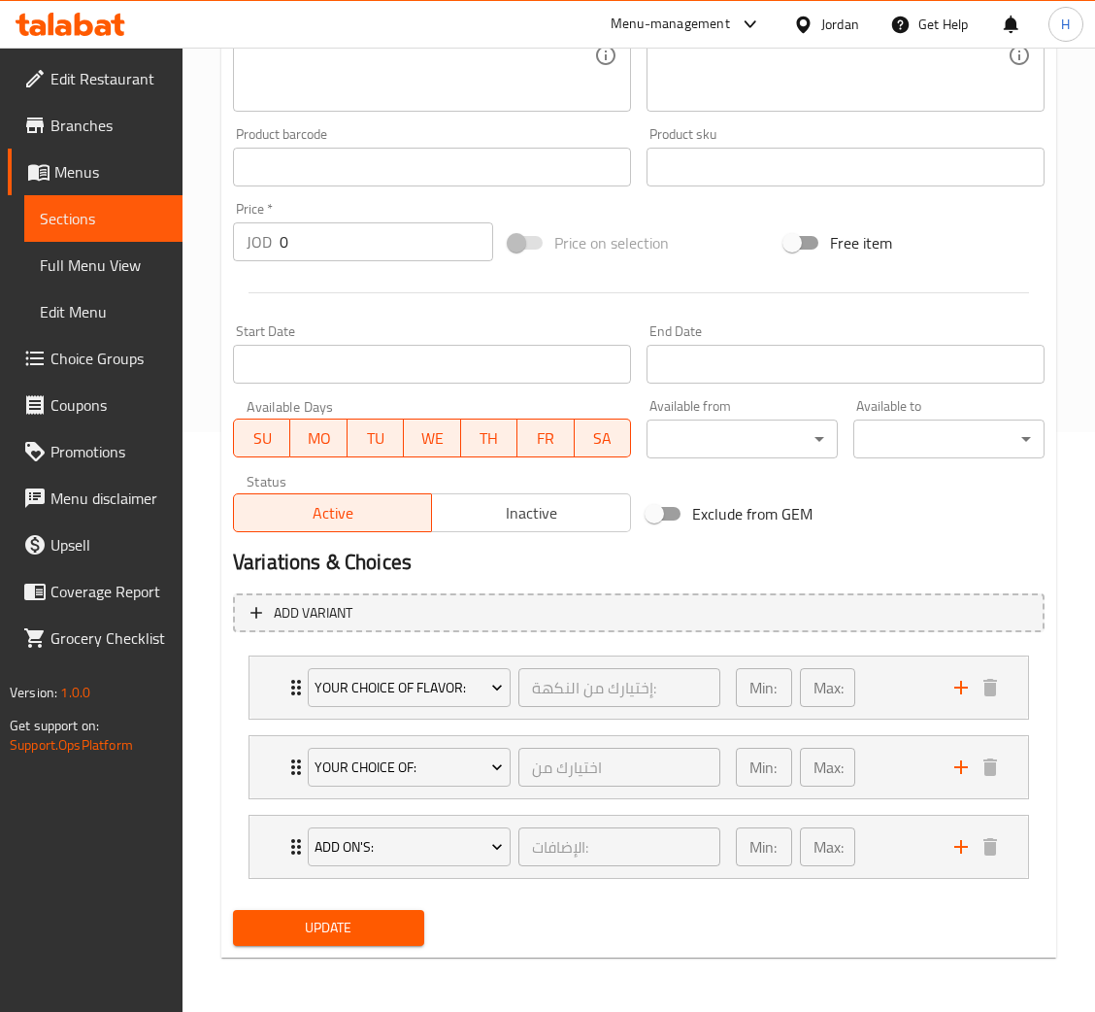
click at [252, 652] on li "Your Choice Of Flavor: إختيارك من النكهة: ​ Min: 1 ​ Max: 1 ​ Chocolate (ID: 12…" at bounding box center [639, 688] width 812 height 80
click at [271, 702] on div "Your Choice Of Flavor: إختيارك من النكهة: ​ Min: 1 ​ Max: 1 ​" at bounding box center [639, 687] width 779 height 62
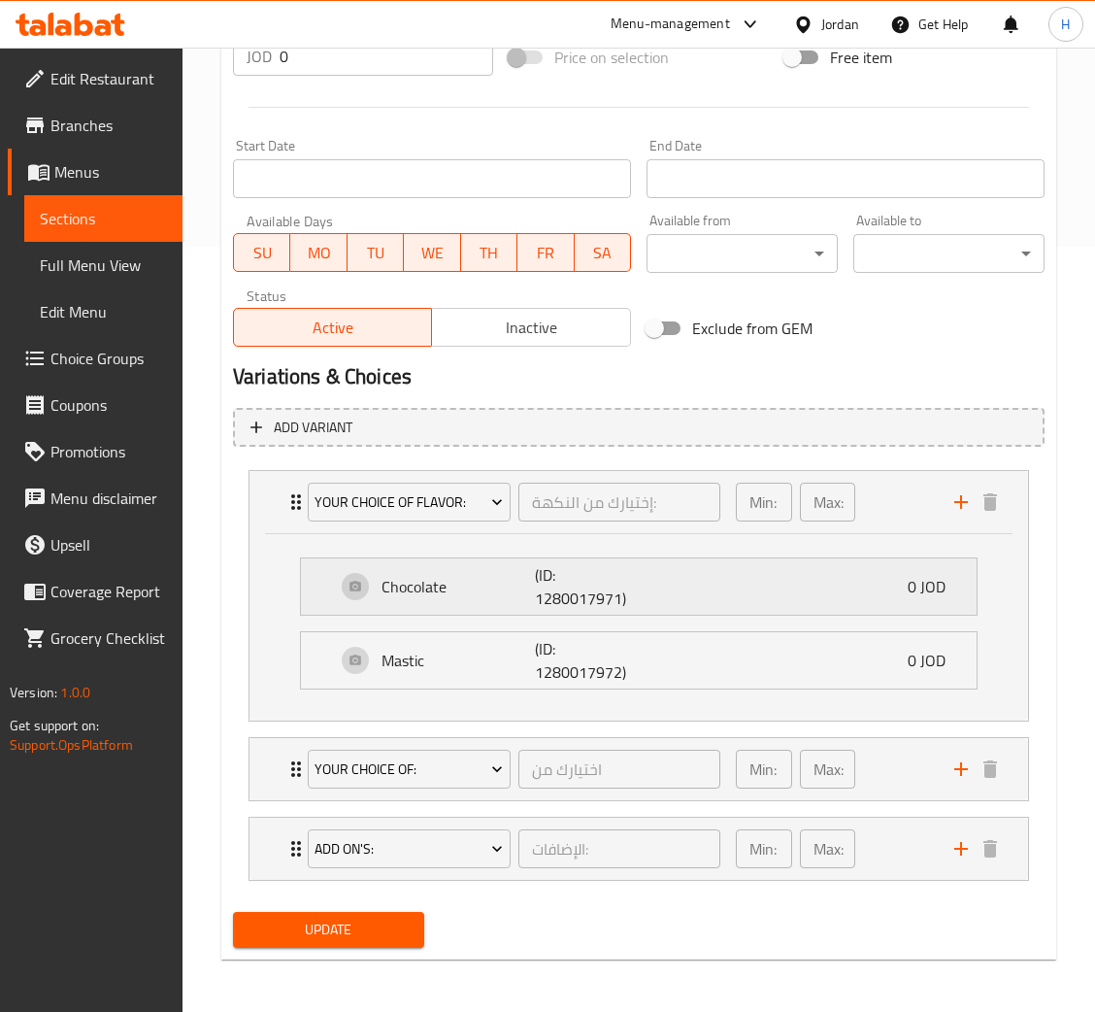
scroll to position [767, 0]
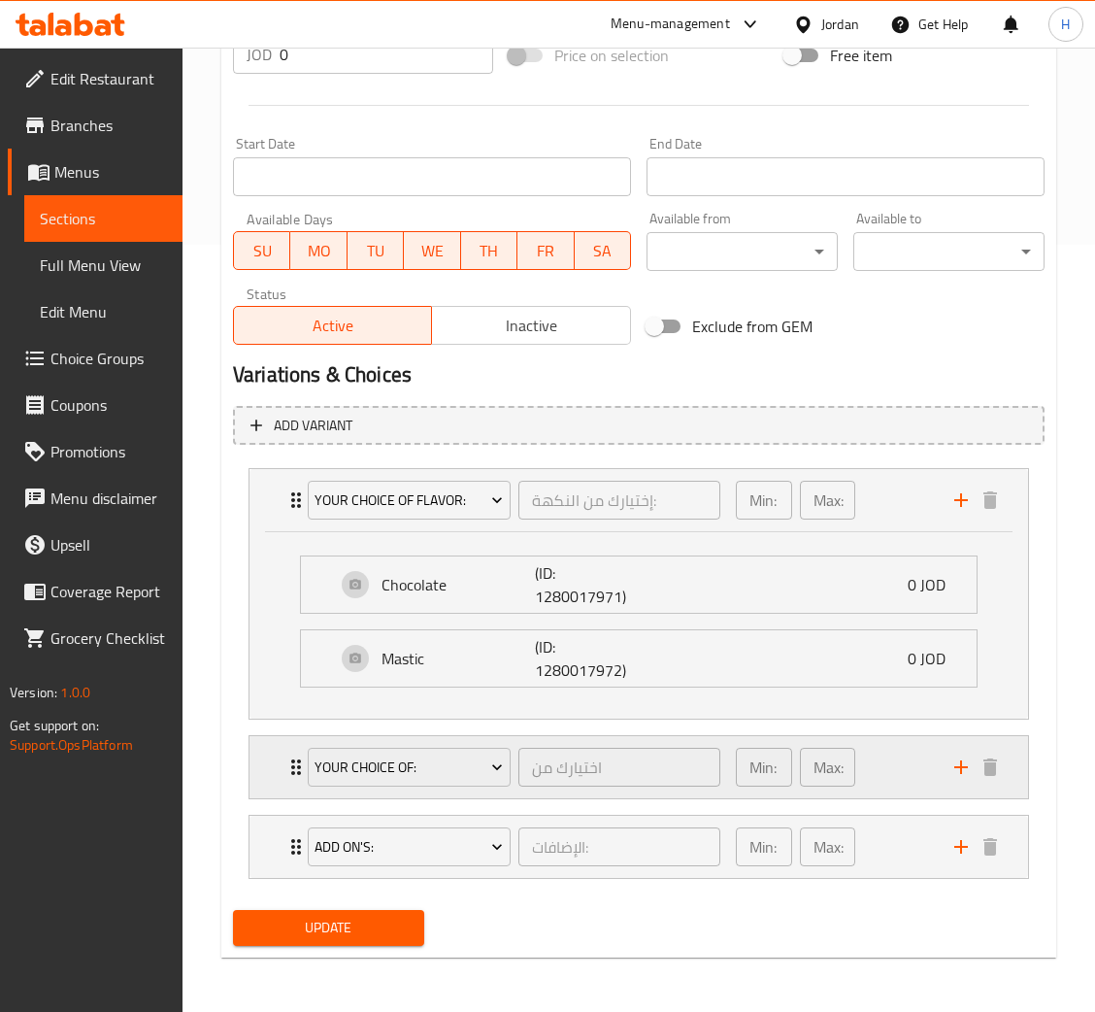
click at [264, 531] on div "Your Choice of: اختيارك من ​ Min: 1 ​ Max: 1 ​" at bounding box center [639, 500] width 779 height 62
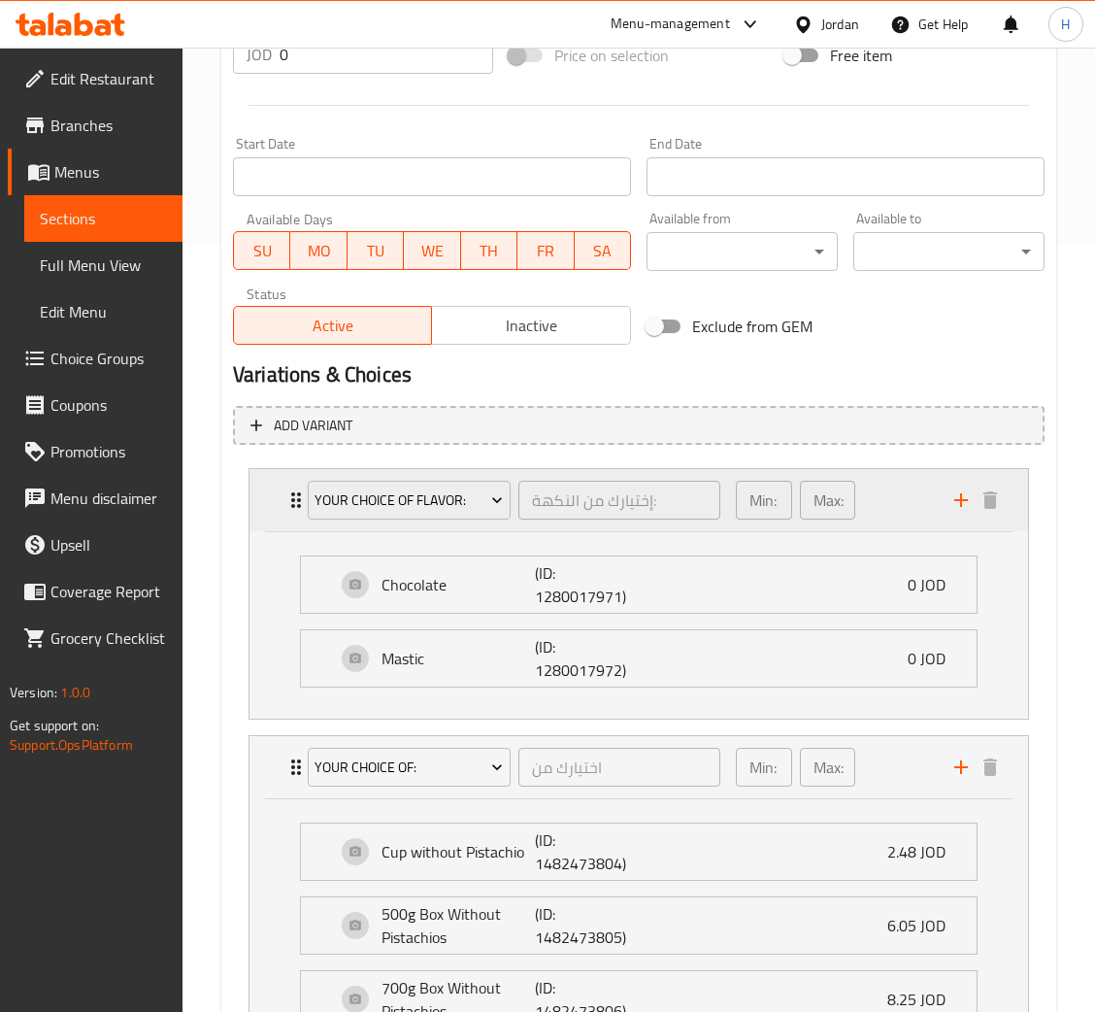
click at [282, 499] on div "Your Choice Of Flavor: إختيارك من النكهة: ​ Min: 1 ​ Max: 1 ​" at bounding box center [639, 500] width 779 height 62
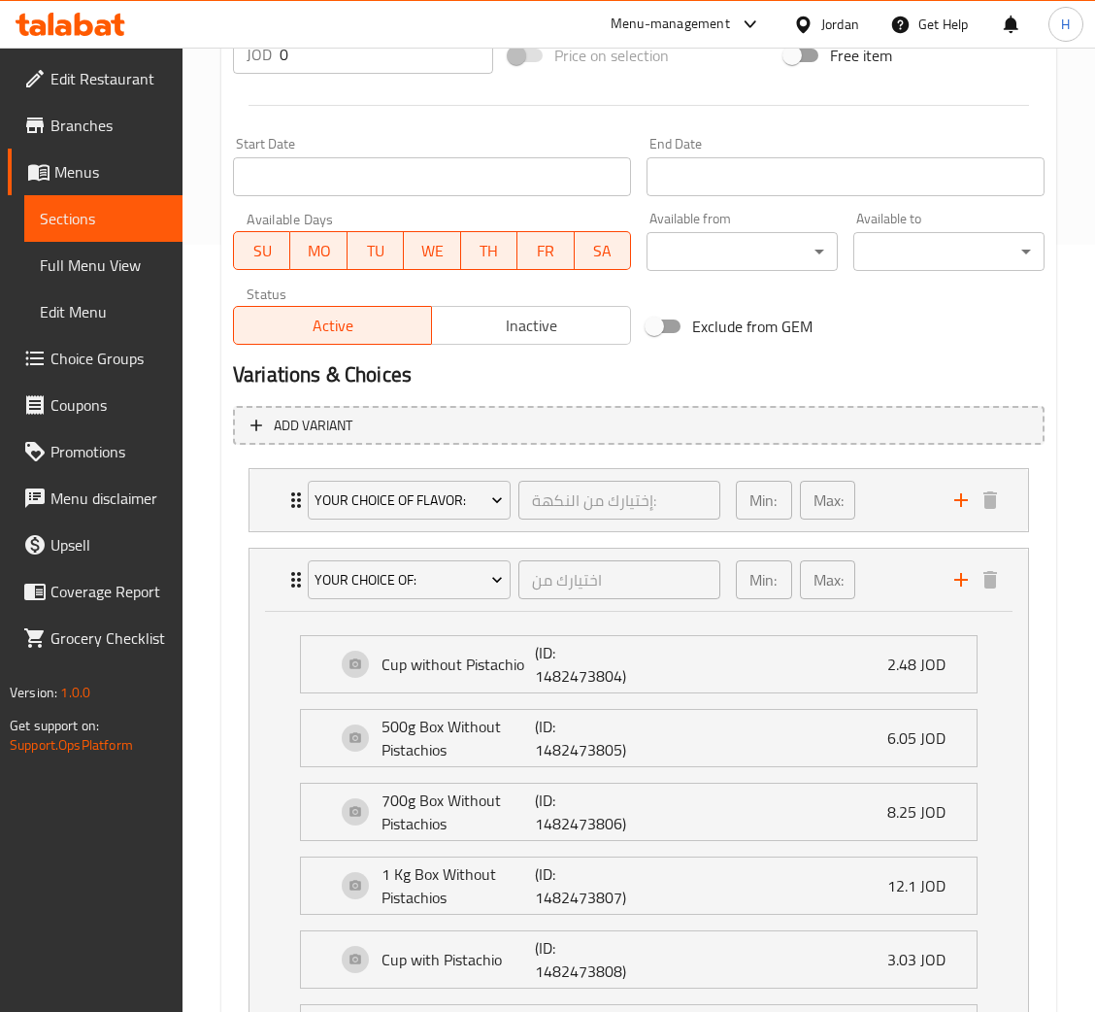
click at [285, 596] on div "Your Choice of: اختيارك من ​ Min: 1 ​ Max: 1 ​" at bounding box center [645, 580] width 721 height 62
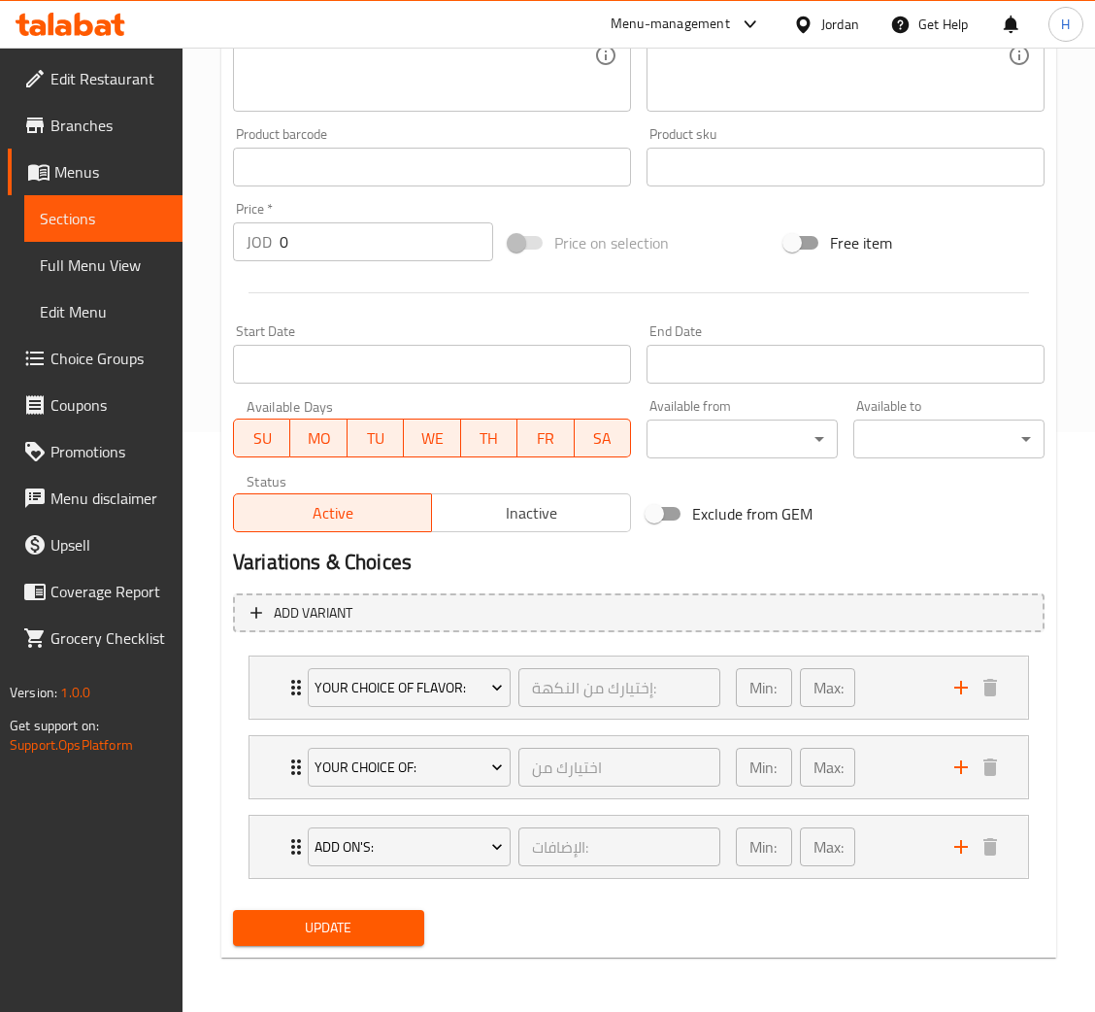
scroll to position [580, 0]
click at [288, 859] on div "Add On's: الإضافات: ​ Min: 0 ​ Max: 0 ​" at bounding box center [645, 847] width 721 height 62
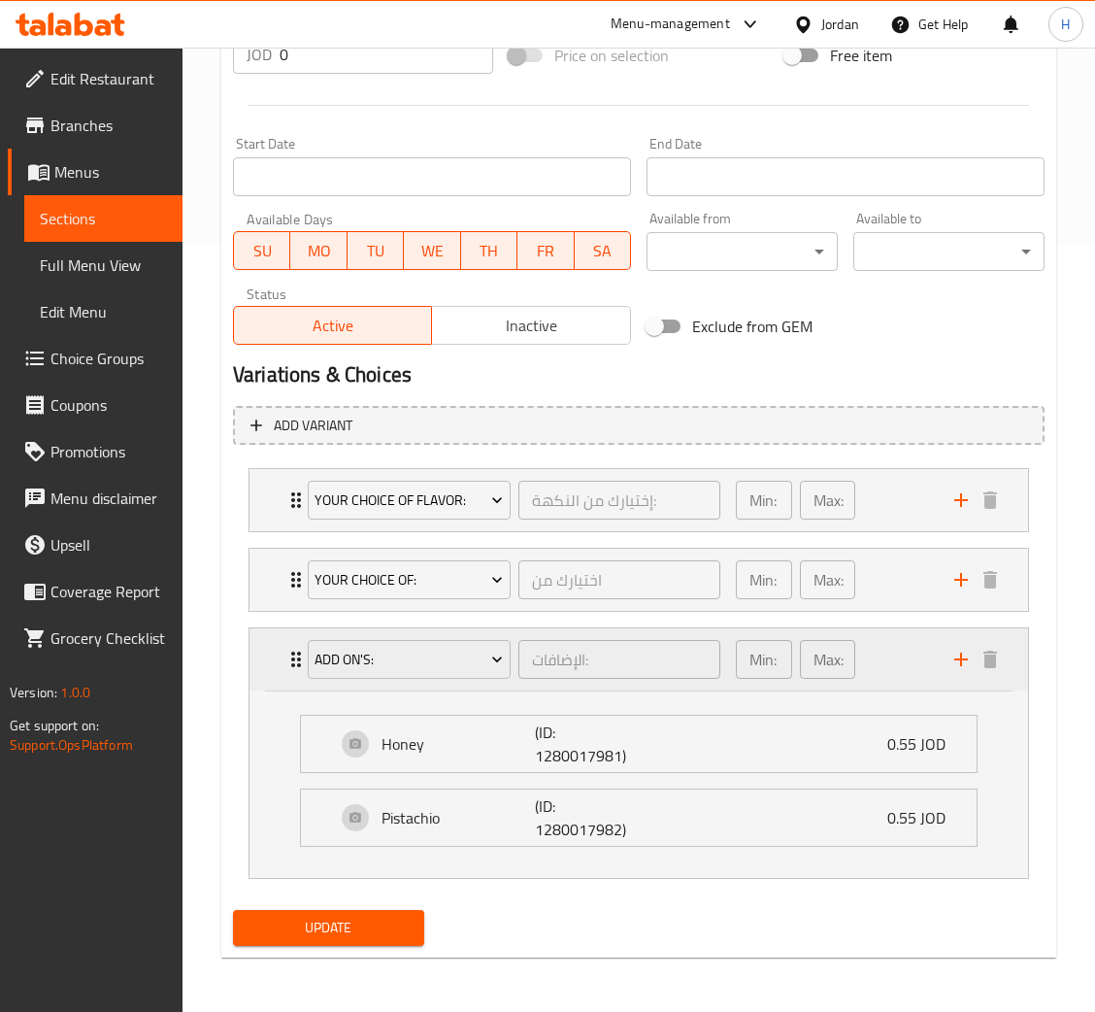
click at [277, 663] on div "Add On's: الإضافات: ​ Min: 0 ​ Max: 0 ​" at bounding box center [639, 659] width 779 height 62
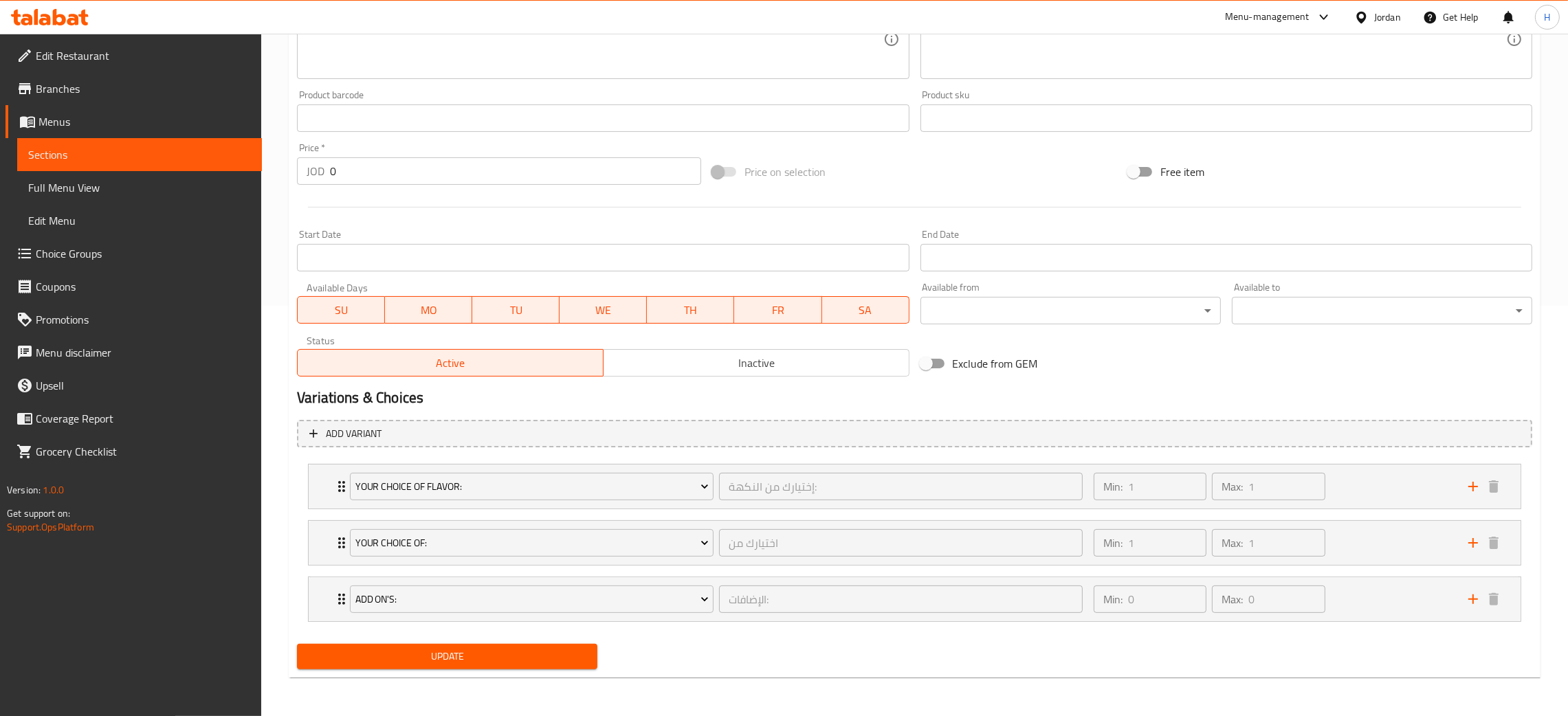
click at [410, 651] on span "Update" at bounding box center [447, 657] width 278 height 17
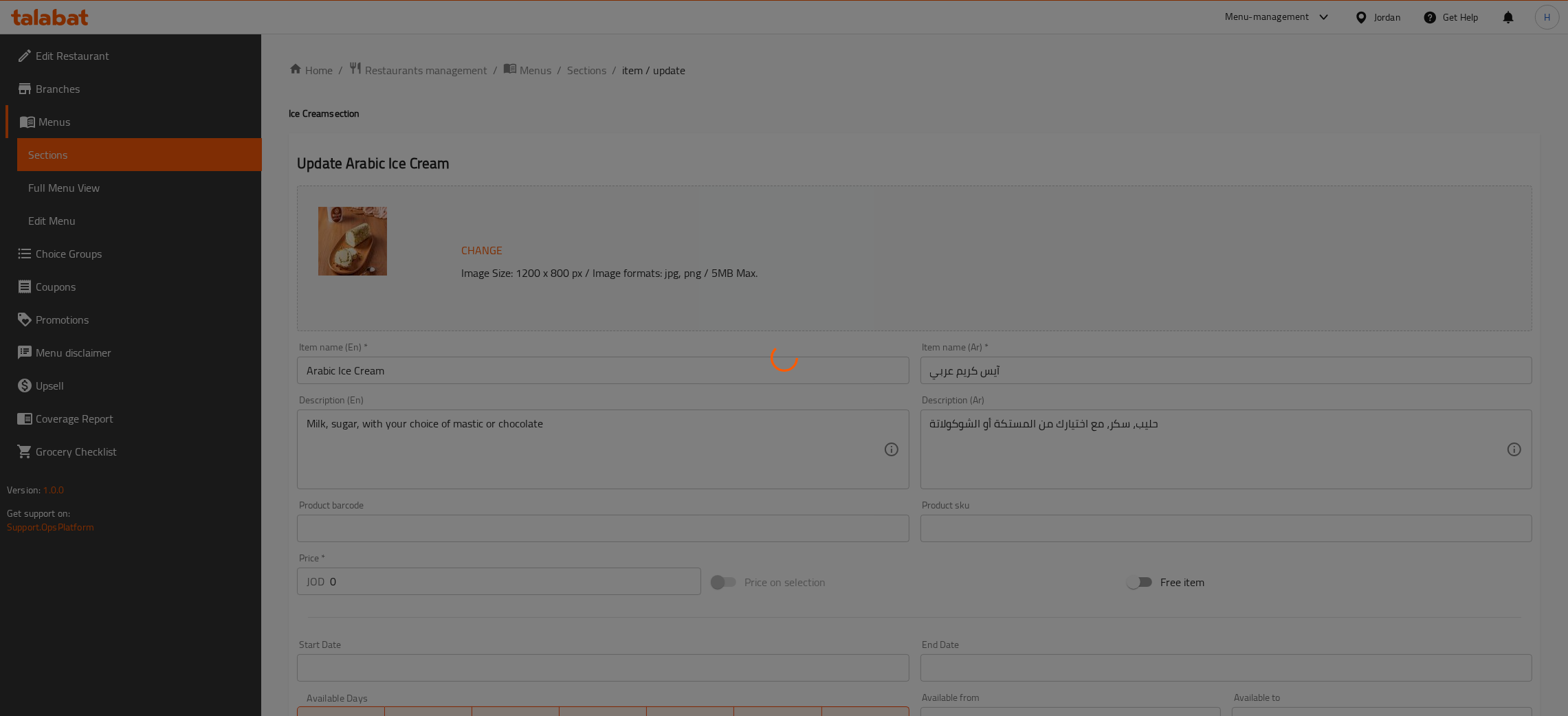
type input "إختيارك من النكهة:"
type input "1"
type input "اختيارك من"
type input "1"
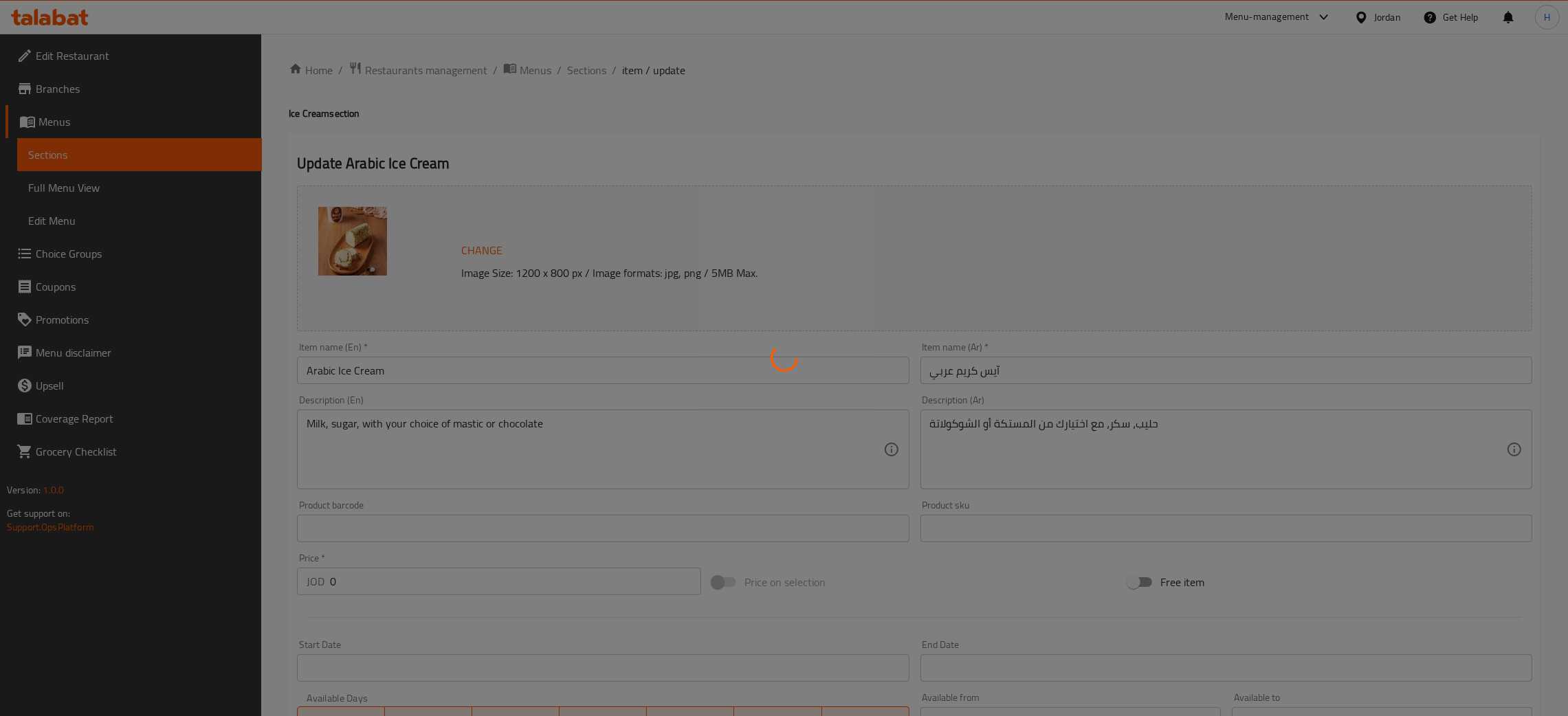
type input "1"
type input "الإضافات:"
type input "0"
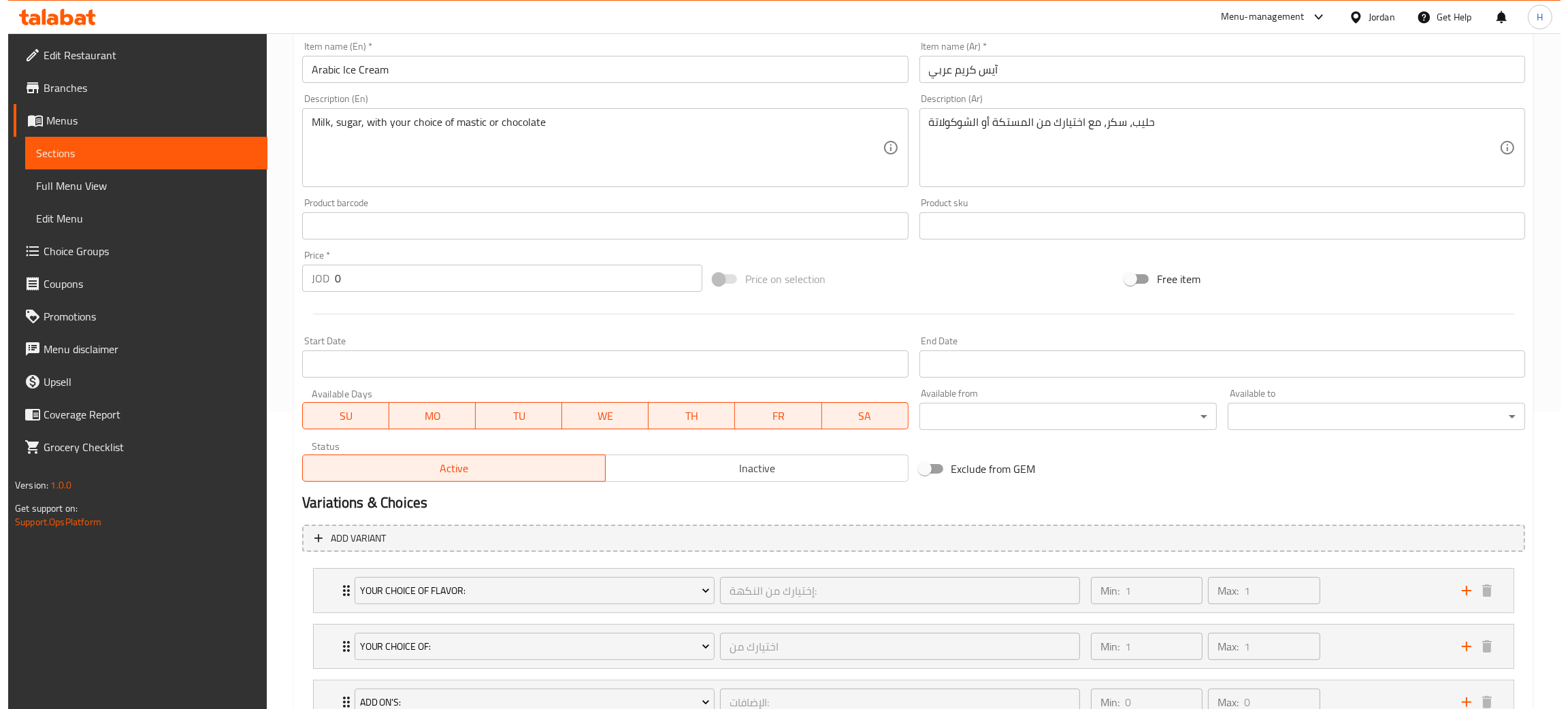
scroll to position [406, 0]
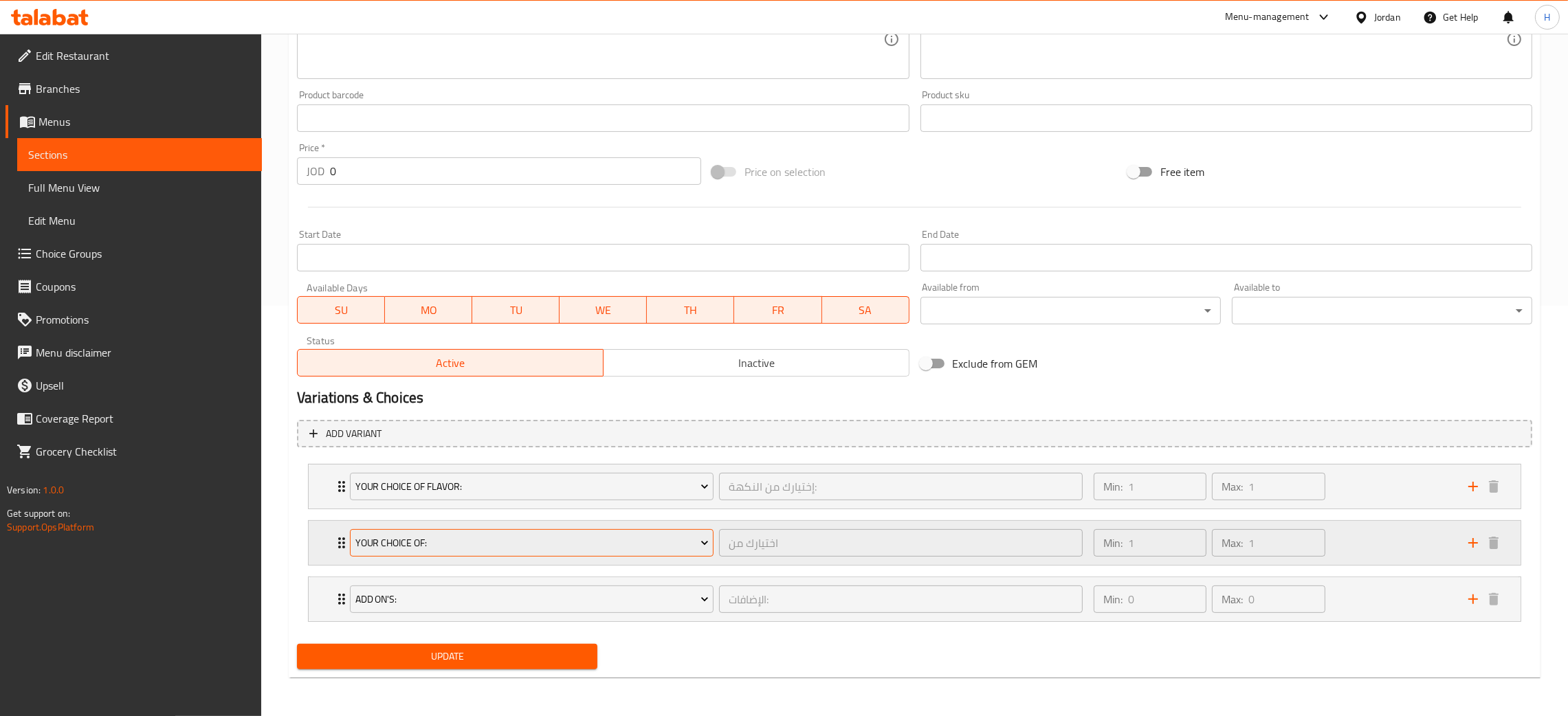
click at [486, 544] on span "Your Choice of:" at bounding box center [532, 543] width 353 height 17
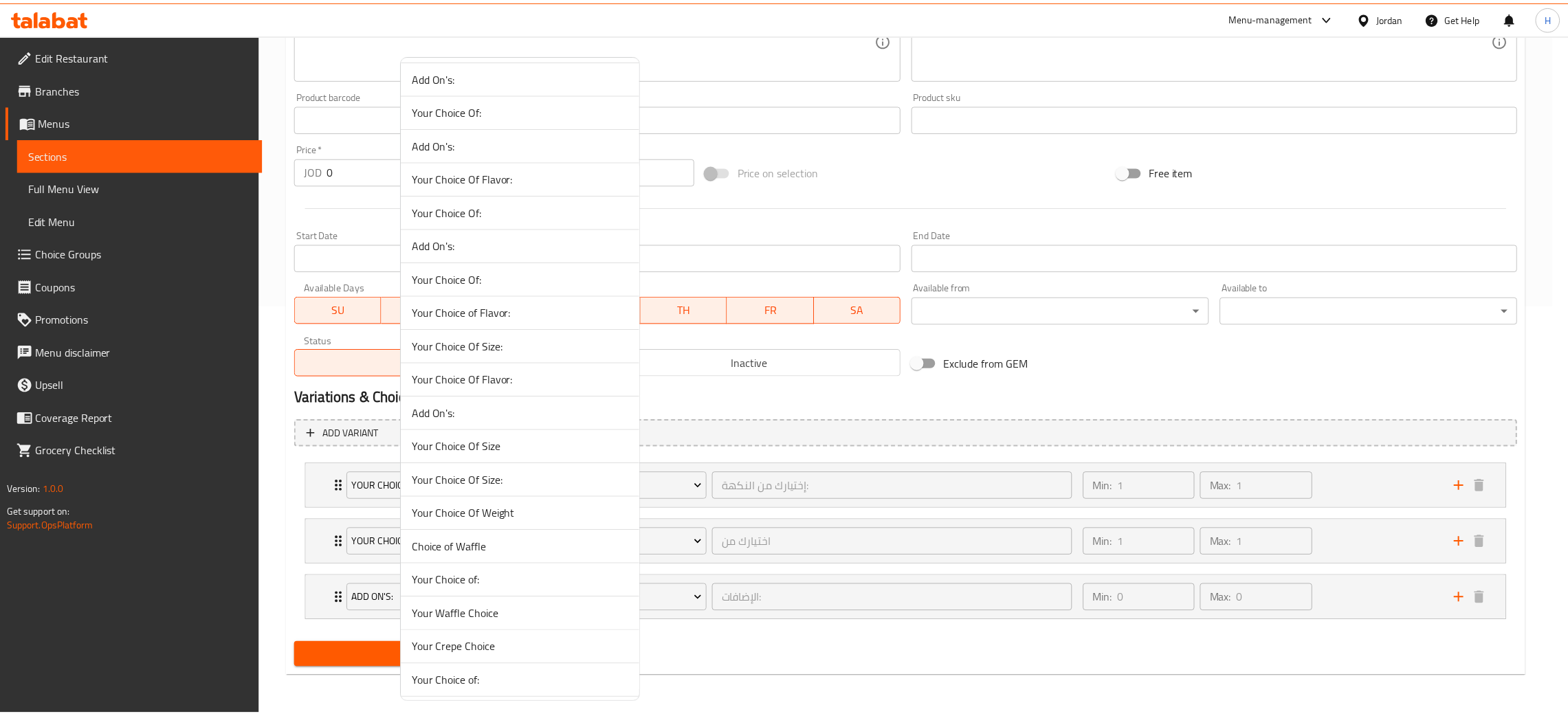
scroll to position [171, 0]
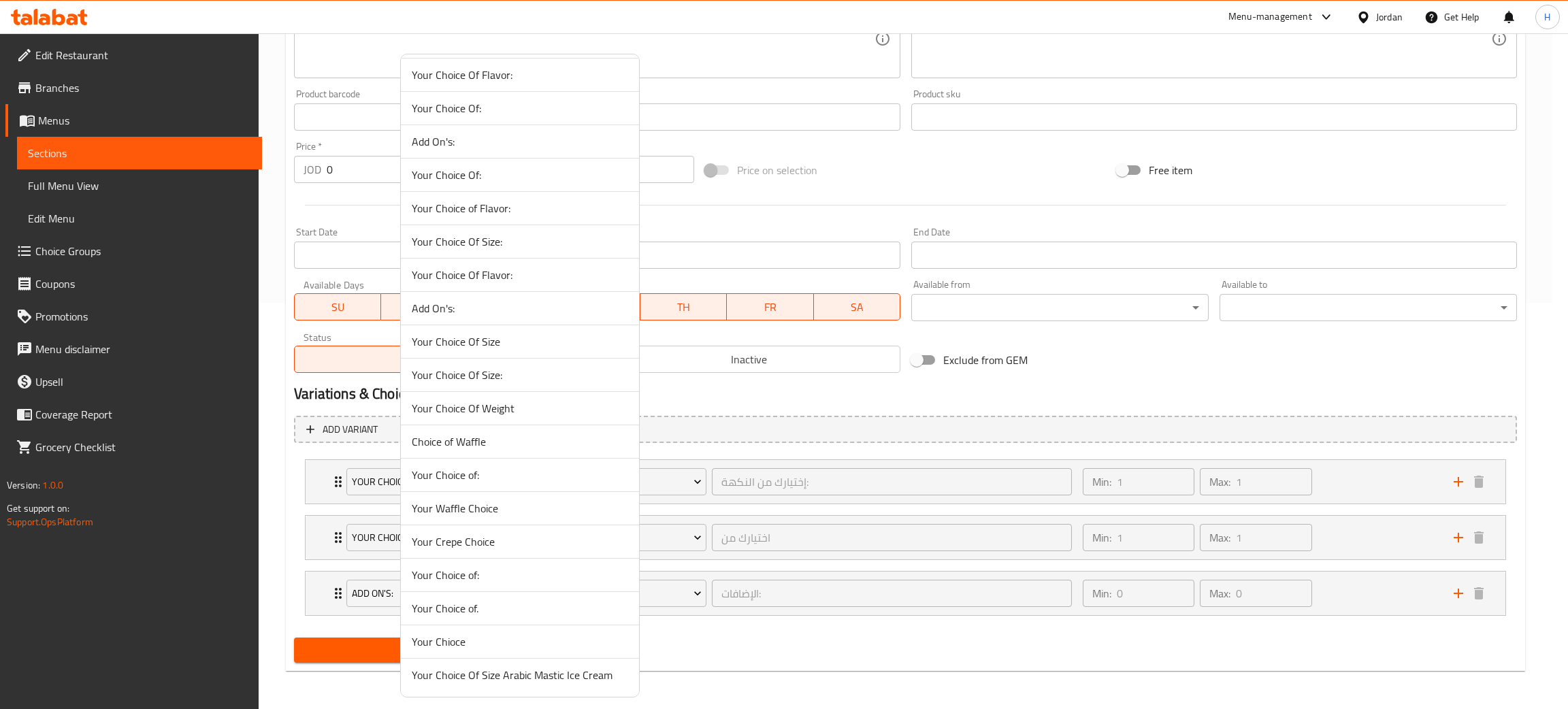
click at [551, 677] on span "Your Choice Of Size Arabic Mastic Ice Cream" at bounding box center [519, 675] width 217 height 16
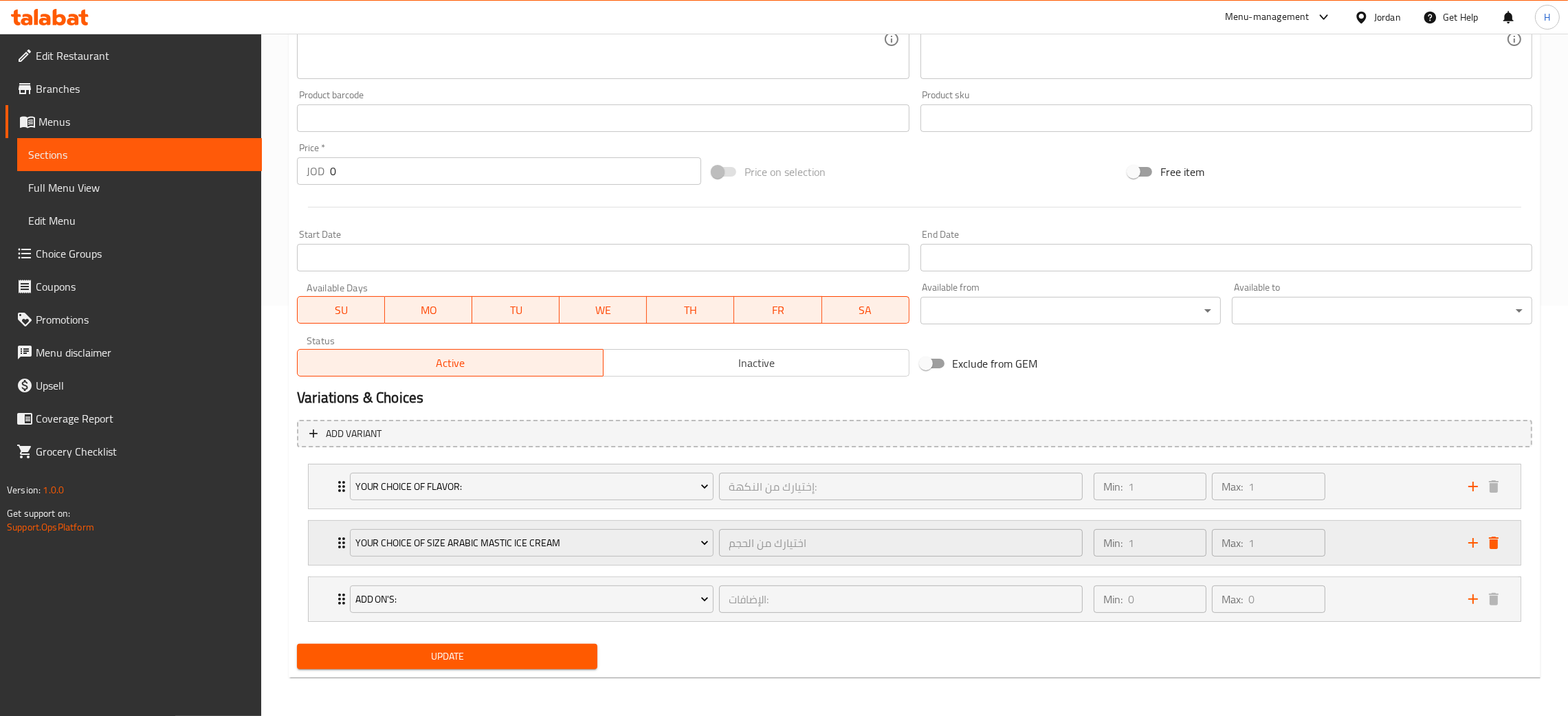
click at [336, 535] on icon "Expand" at bounding box center [341, 542] width 16 height 16
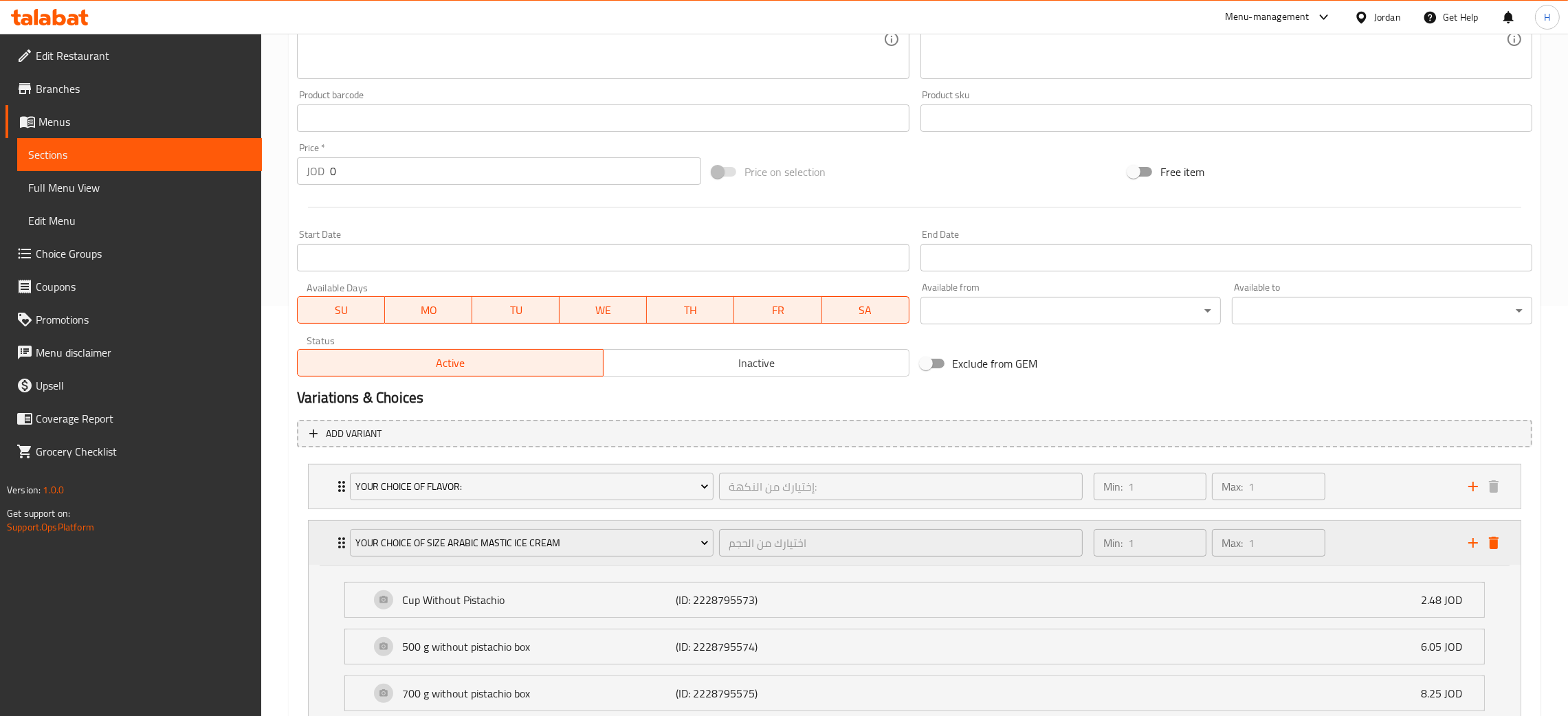
click at [333, 537] on icon "Expand" at bounding box center [341, 542] width 16 height 16
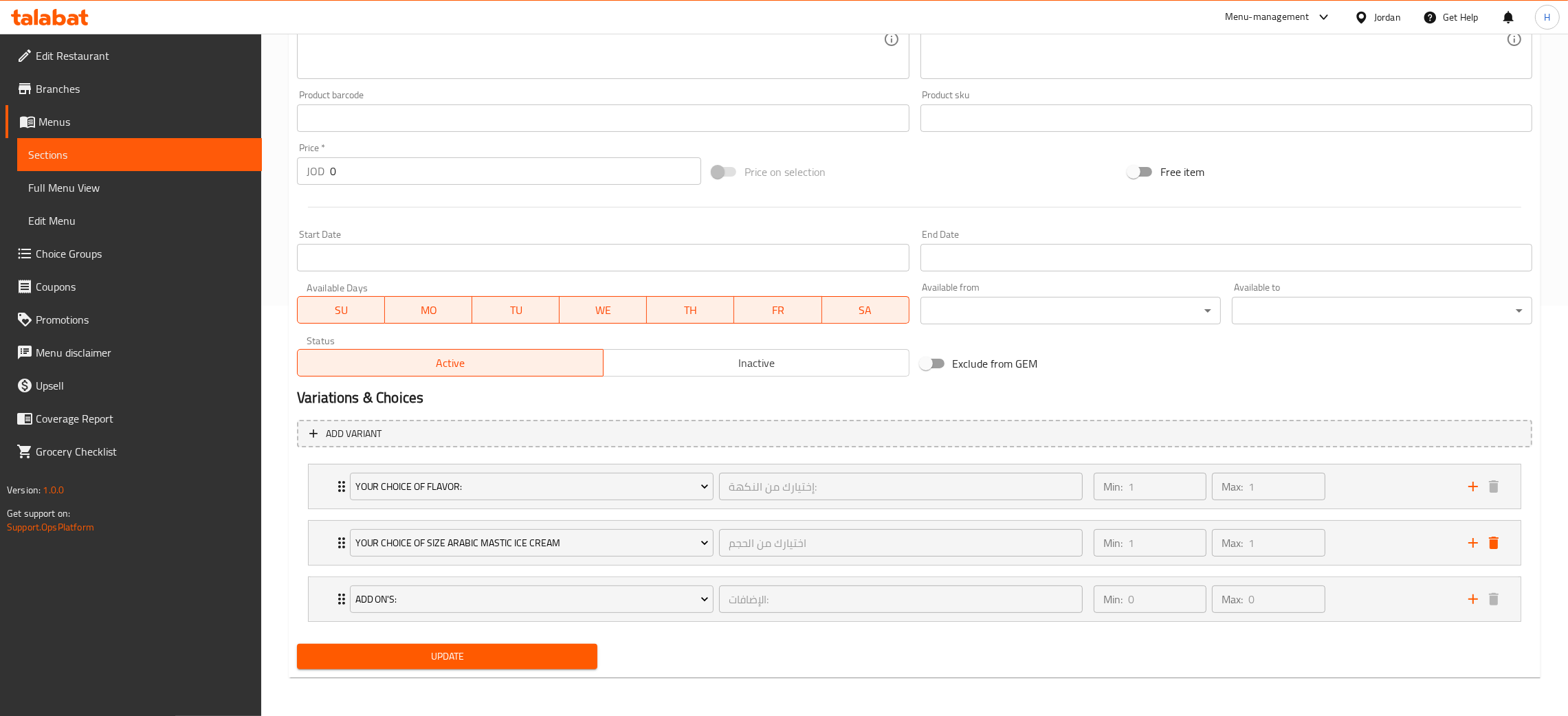
click at [493, 655] on span "Update" at bounding box center [447, 657] width 278 height 17
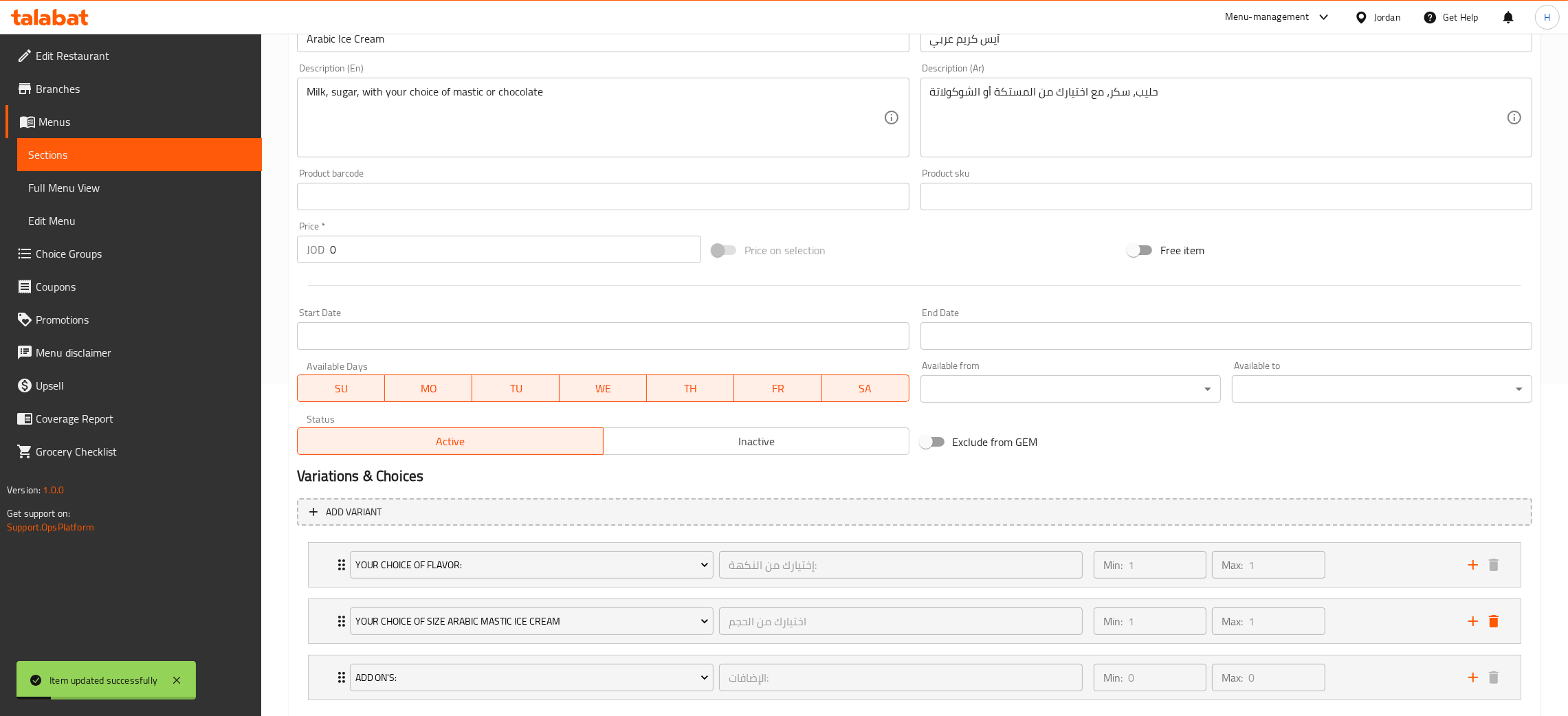
scroll to position [410, 0]
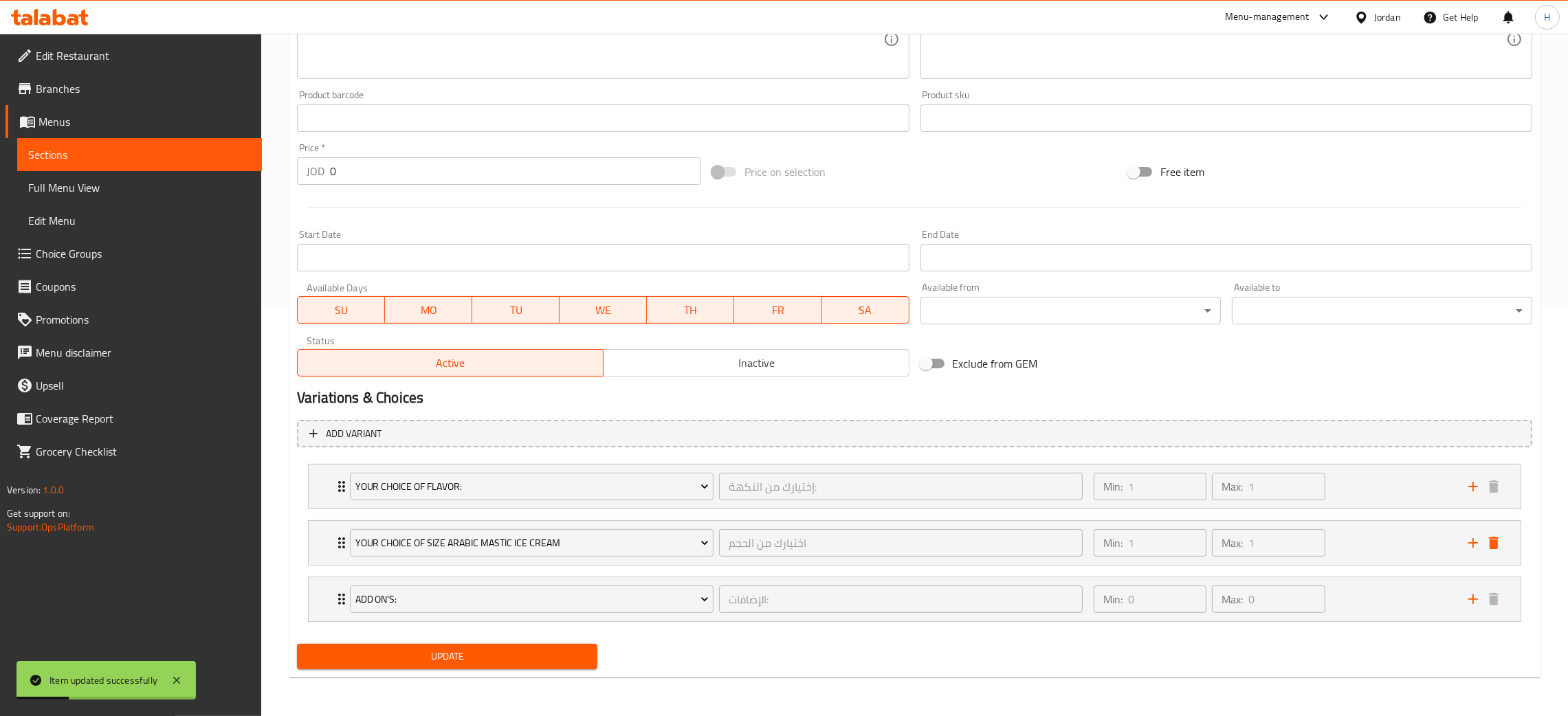
drag, startPoint x: 336, startPoint y: 487, endPoint x: 433, endPoint y: 513, distance: 100.4
click at [336, 487] on icon "Expand" at bounding box center [341, 486] width 16 height 16
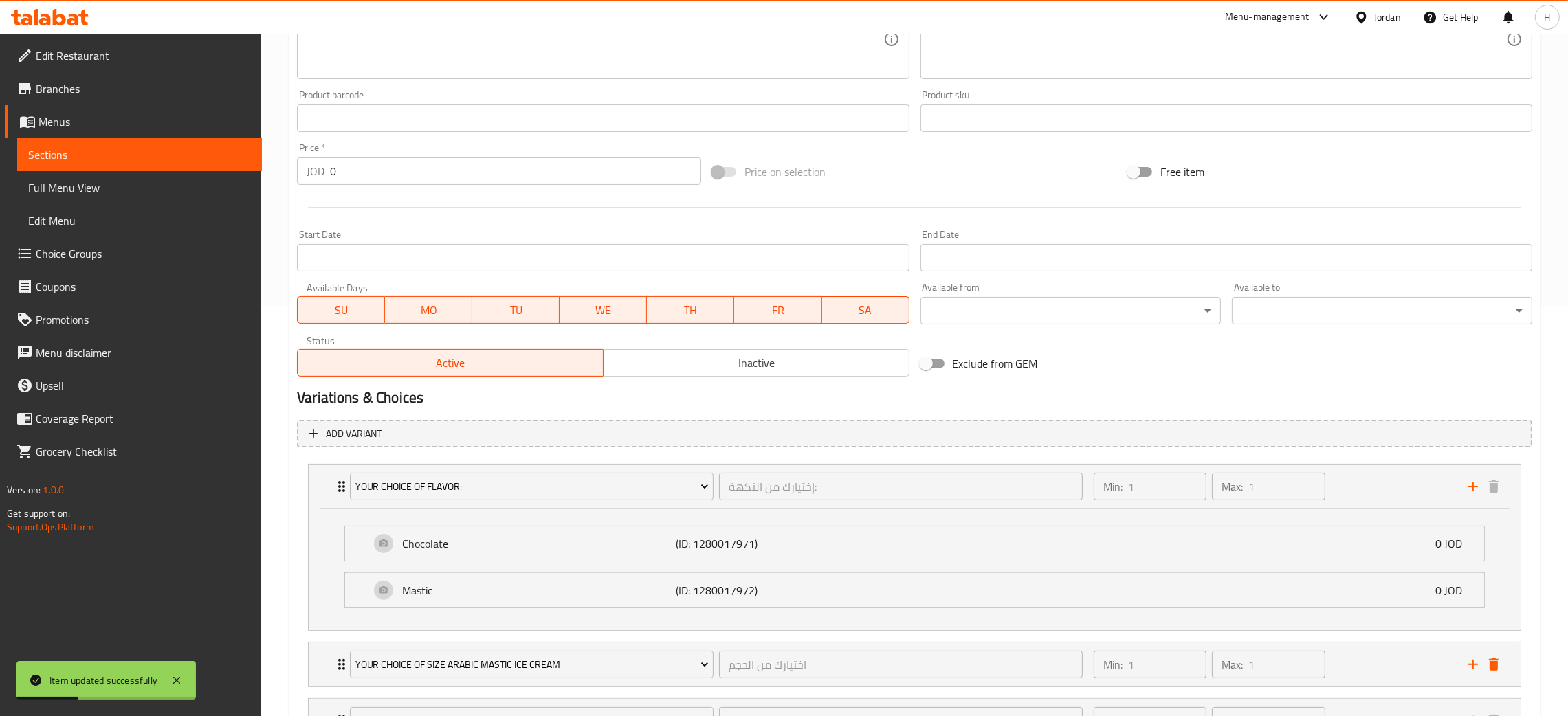
scroll to position [530, 0]
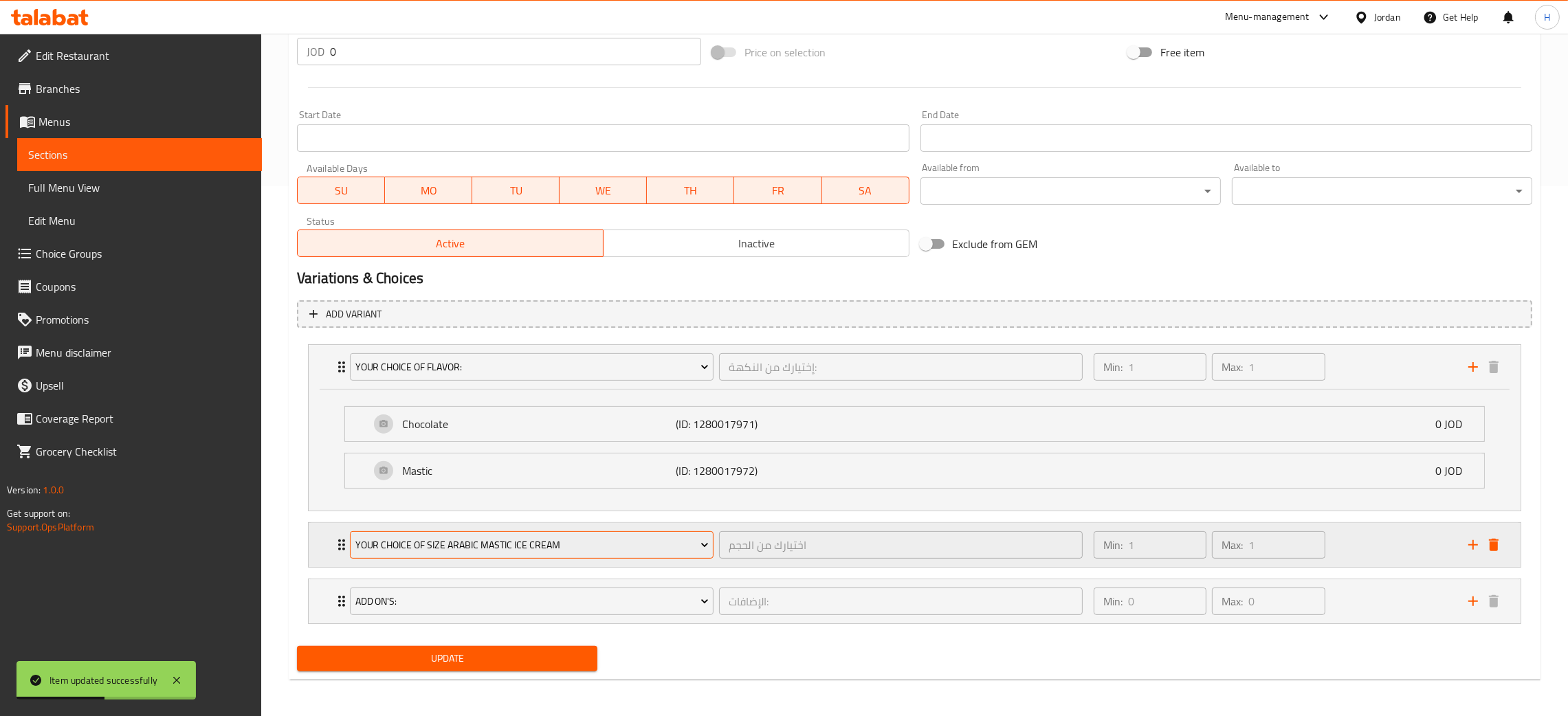
click at [350, 534] on button "Your Choice Of Size Arabic Mastic Ice Cream" at bounding box center [532, 545] width 364 height 28
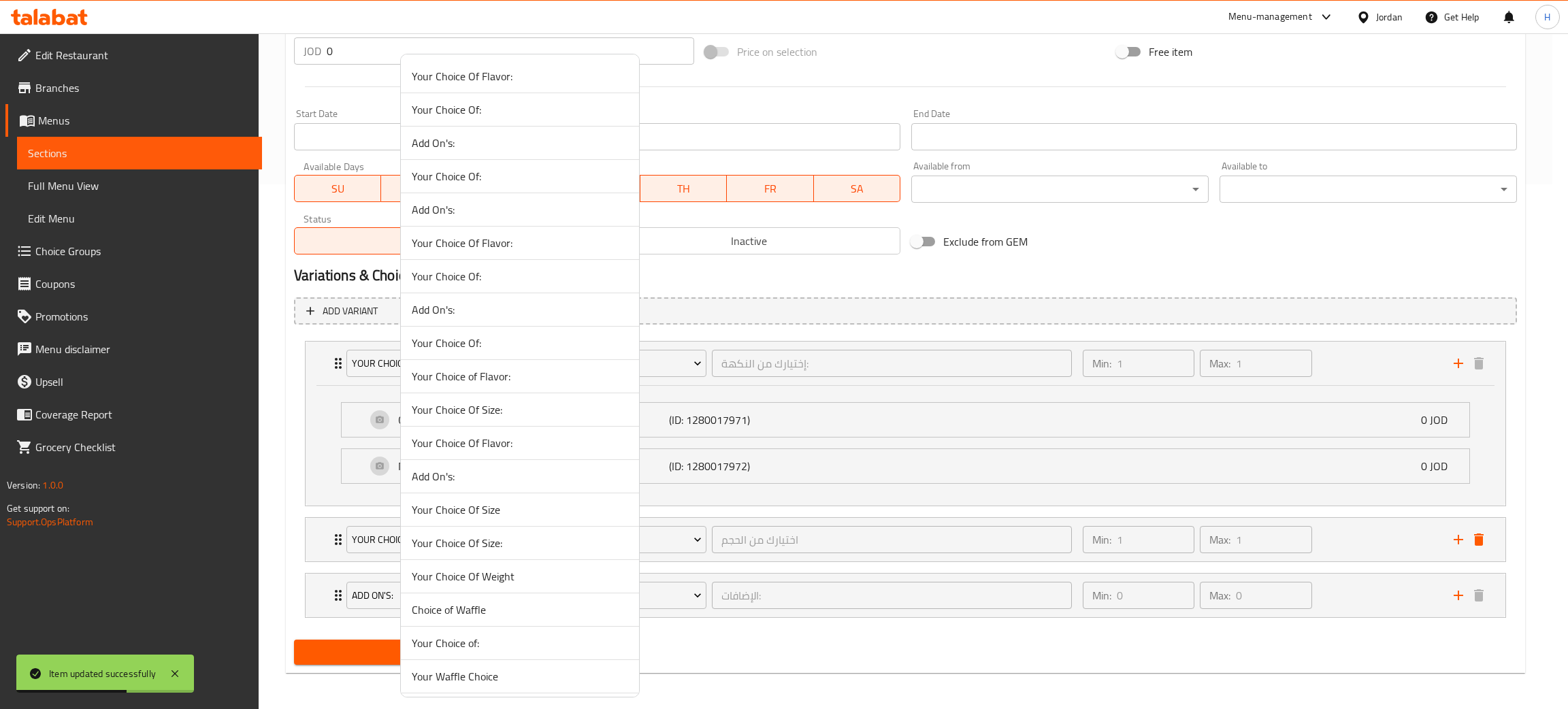
drag, startPoint x: 1373, startPoint y: 643, endPoint x: 1368, endPoint y: 600, distance: 43.3
click at [1372, 643] on div at bounding box center [784, 354] width 1568 height 709
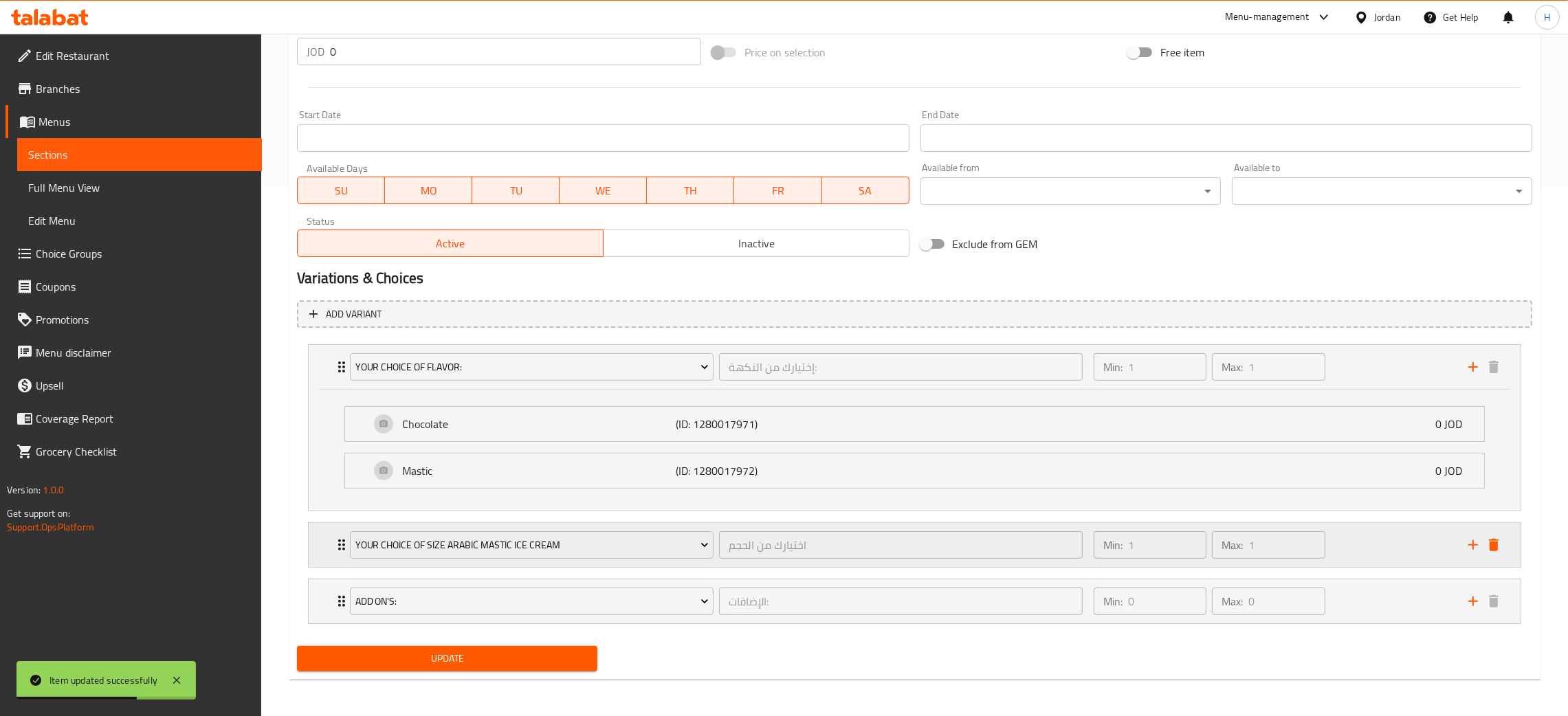
click at [1373, 560] on div "Min: 1 ​ Max: 1 ​" at bounding box center [1272, 545] width 374 height 44
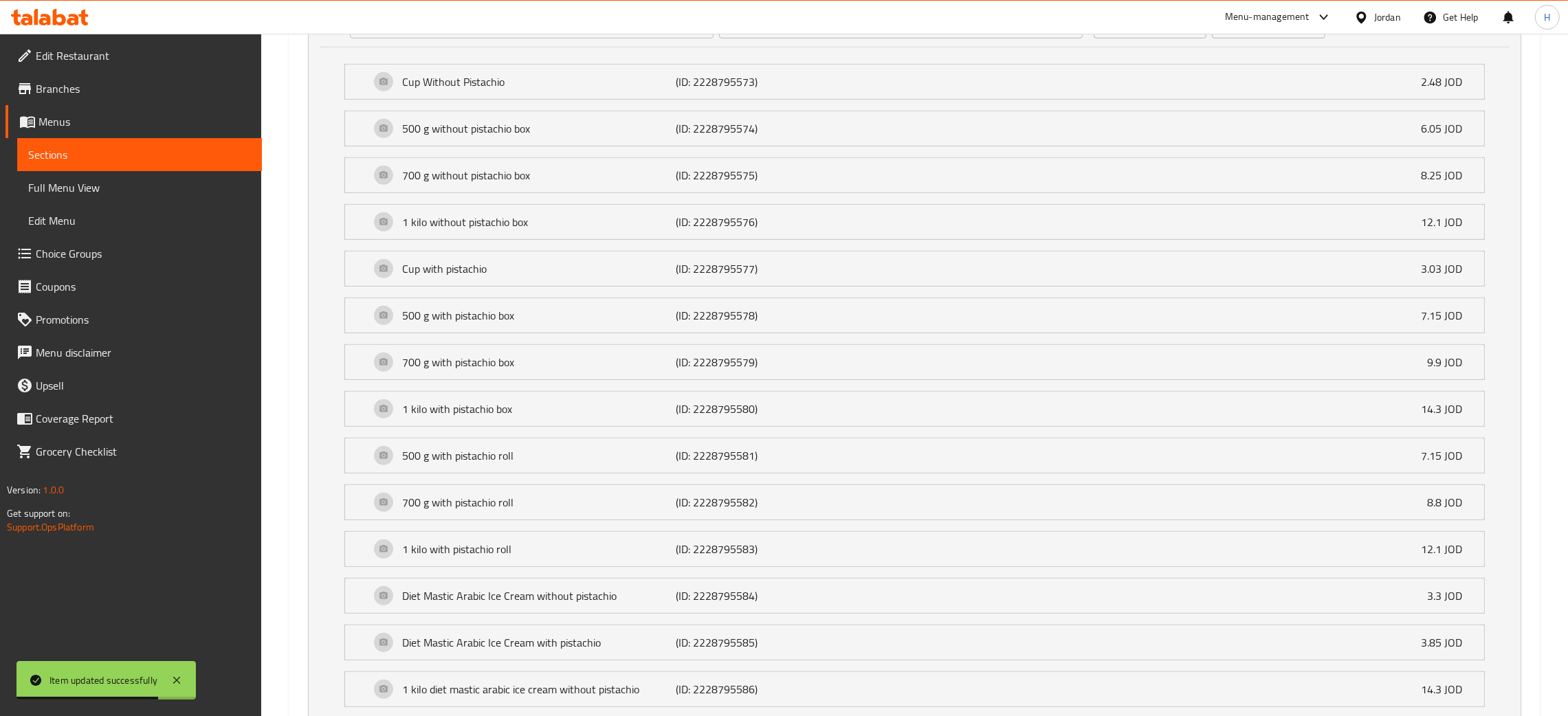
scroll to position [1265, 0]
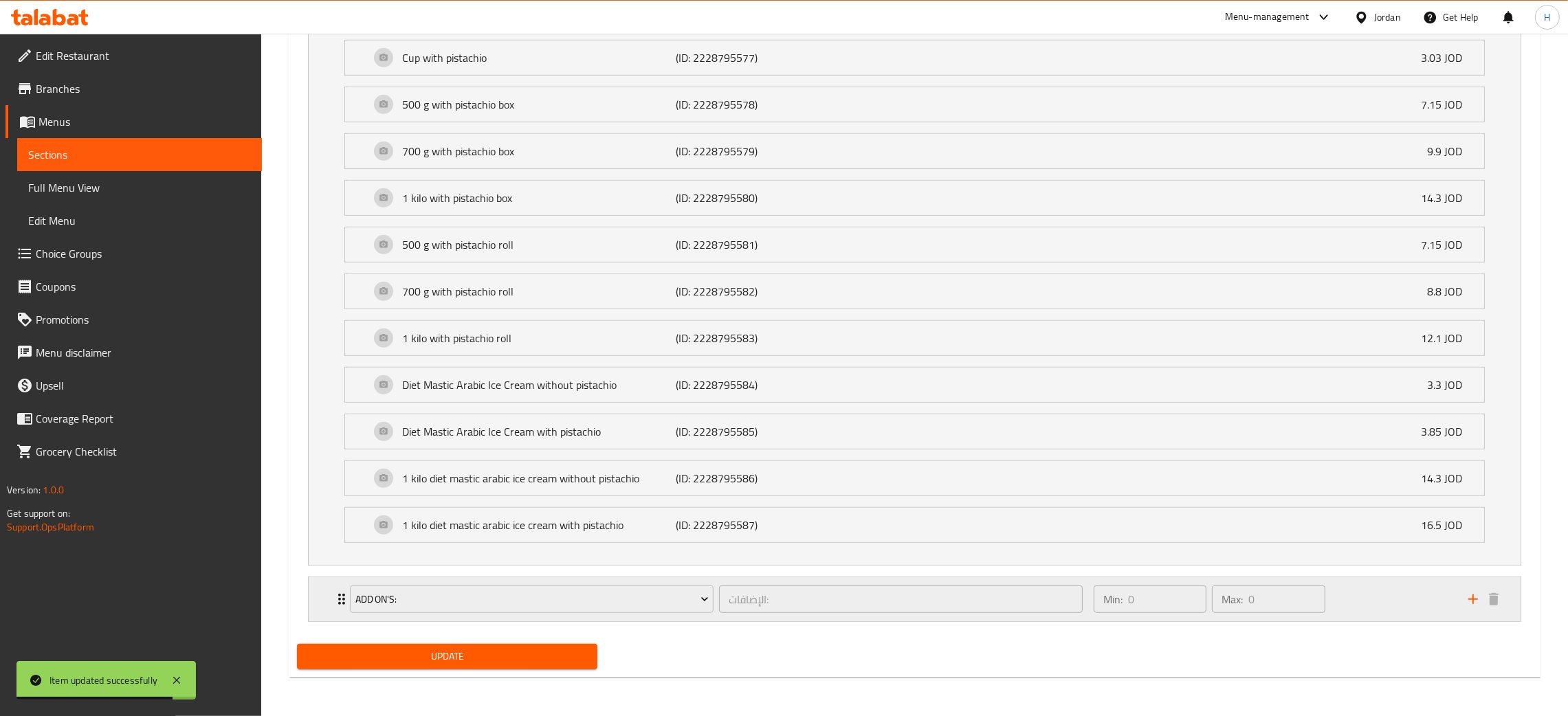
click at [1414, 610] on div "Min: 0 ​ Max: 0 ​" at bounding box center [1272, 599] width 374 height 44
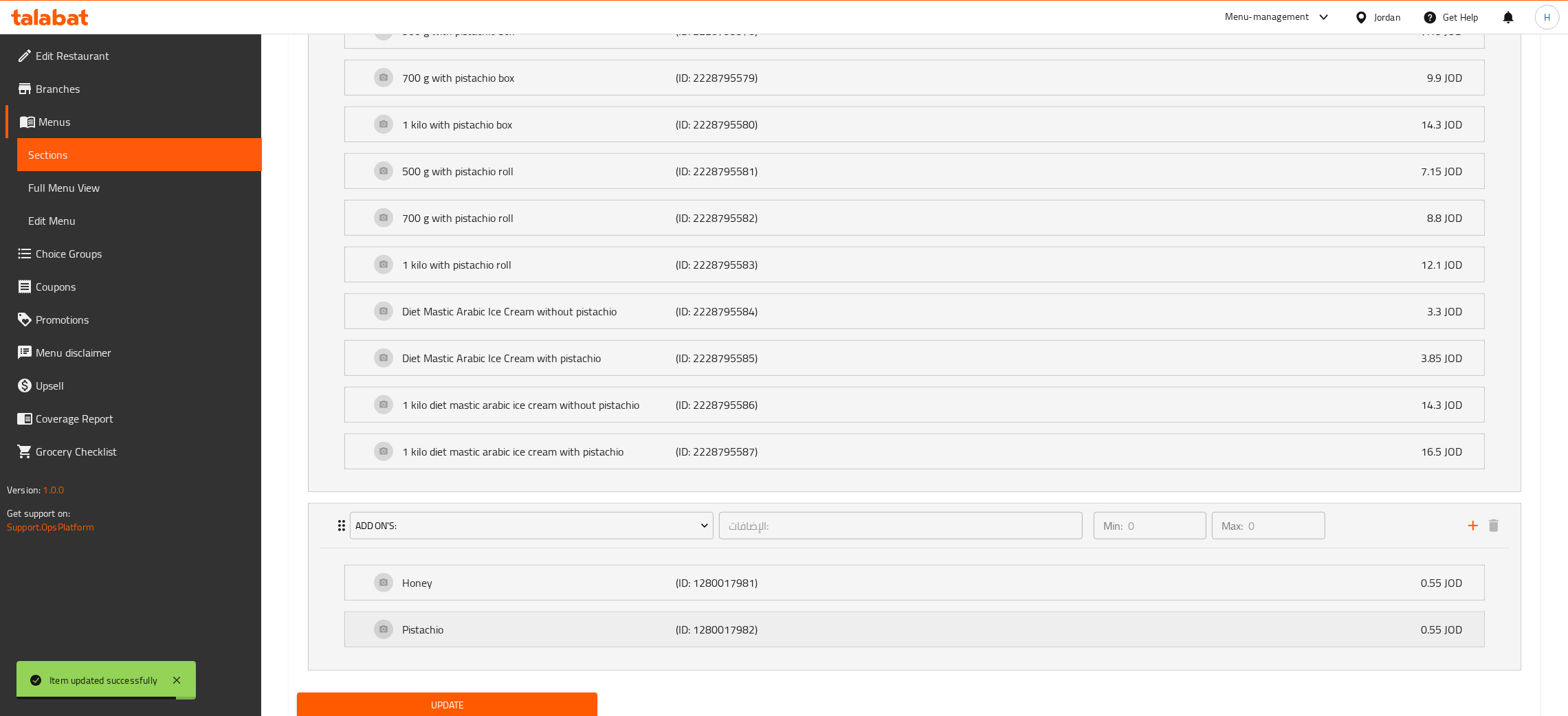
scroll to position [1379, 0]
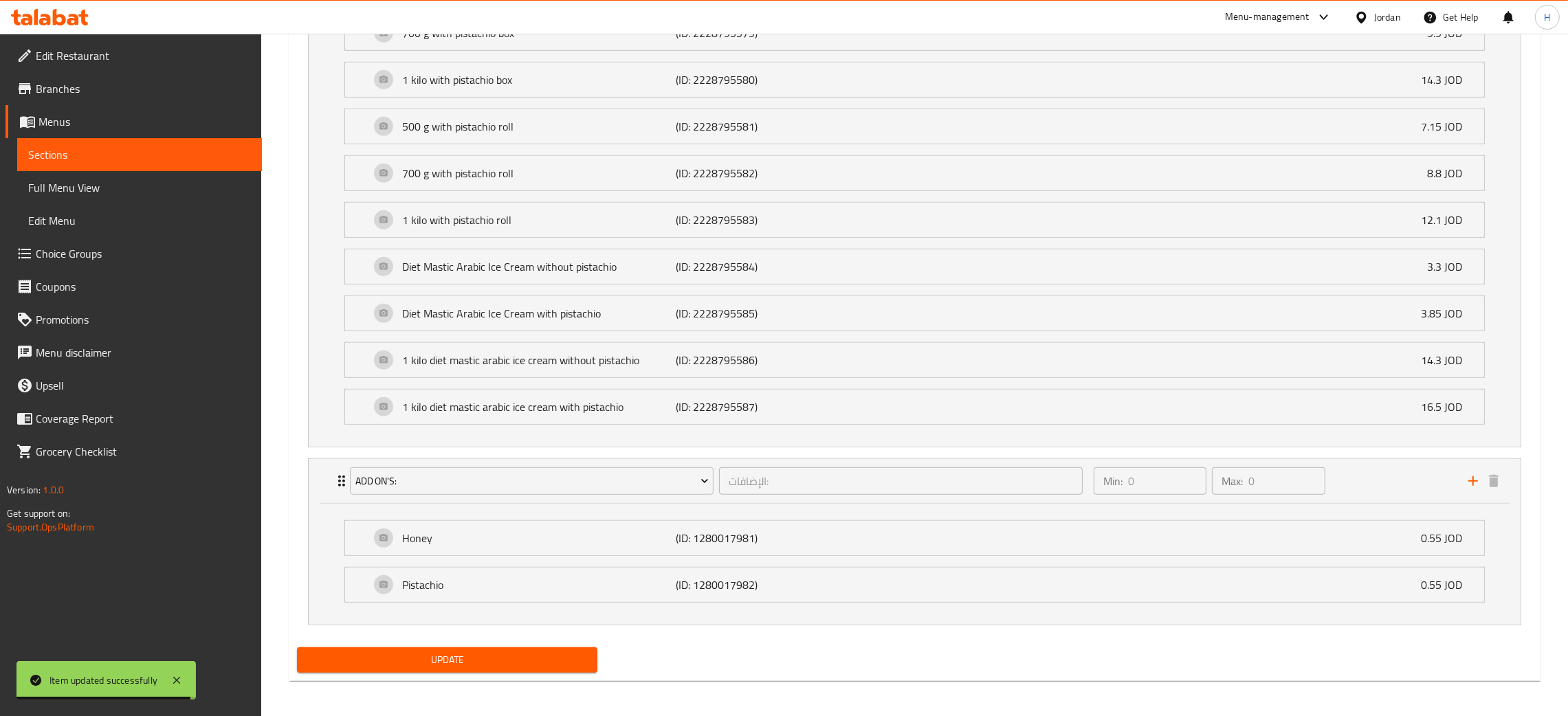
click at [506, 662] on span "Update" at bounding box center [447, 660] width 278 height 17
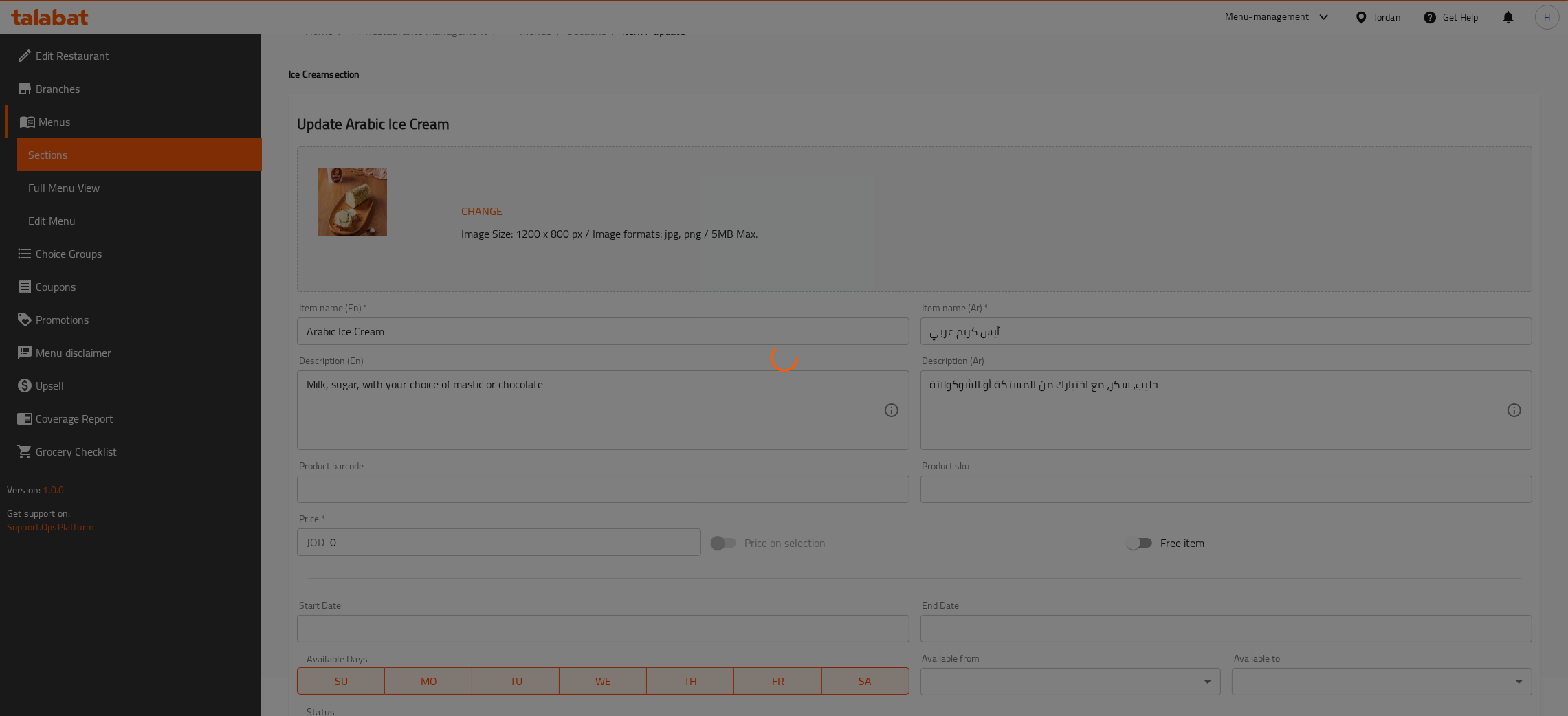
scroll to position [0, 0]
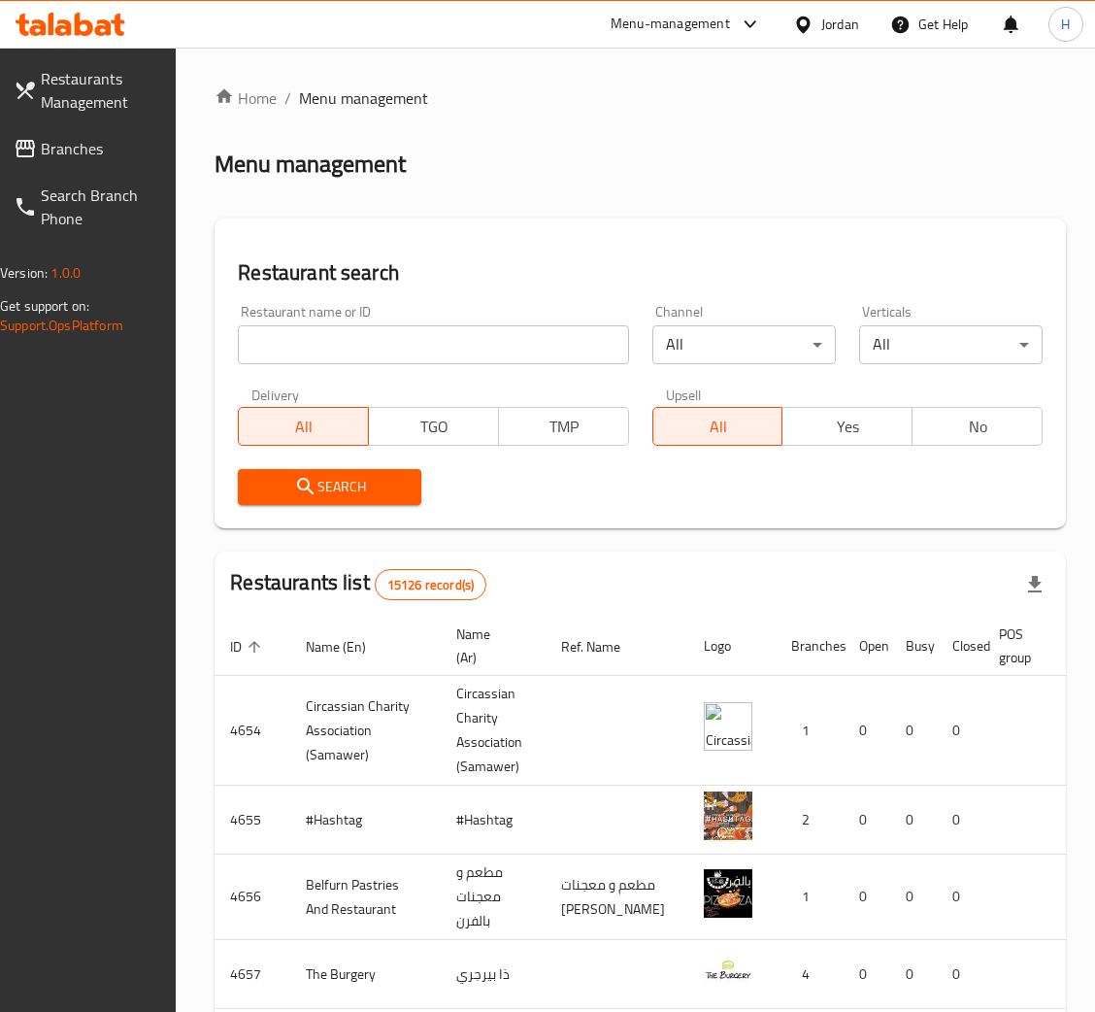
click at [118, 146] on span "Branches" at bounding box center [99, 148] width 117 height 23
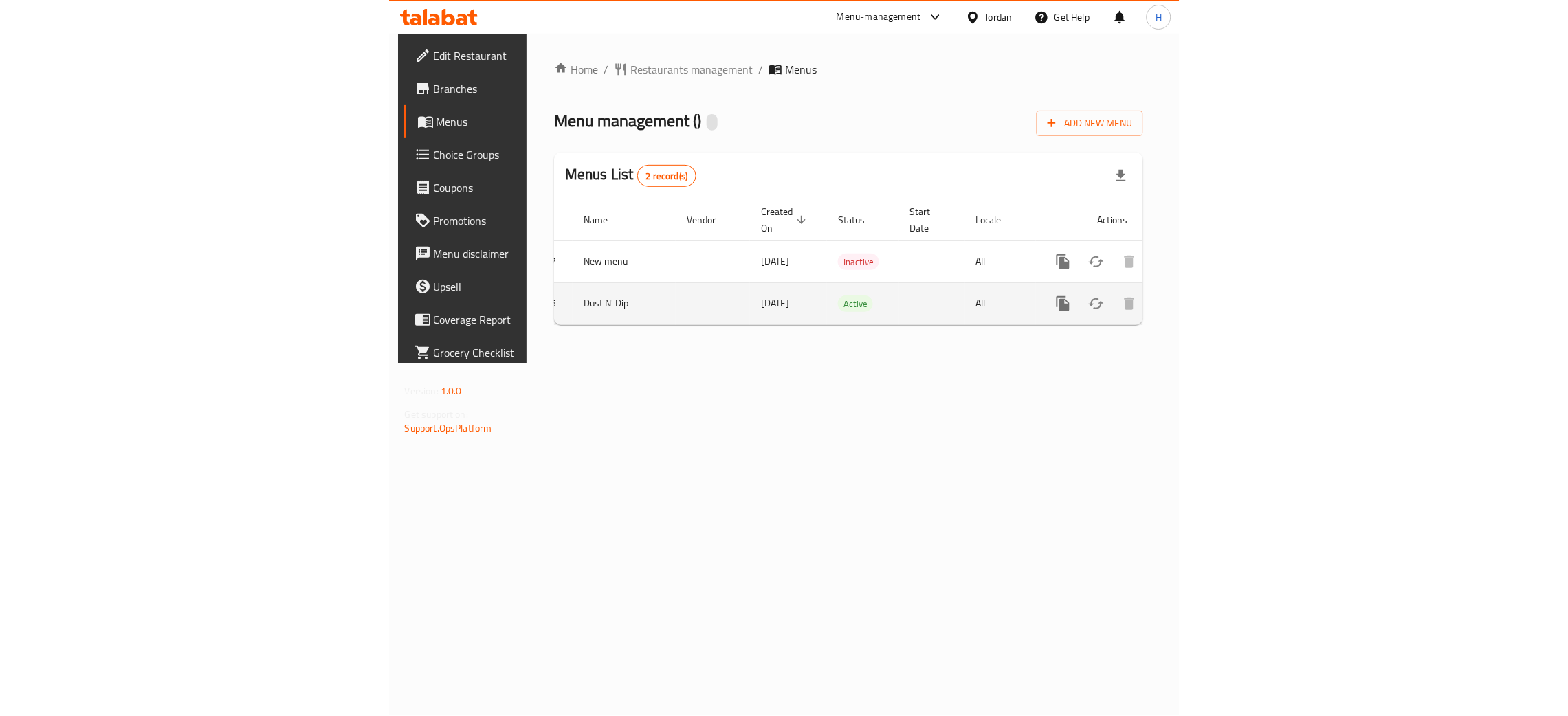
scroll to position [0, 78]
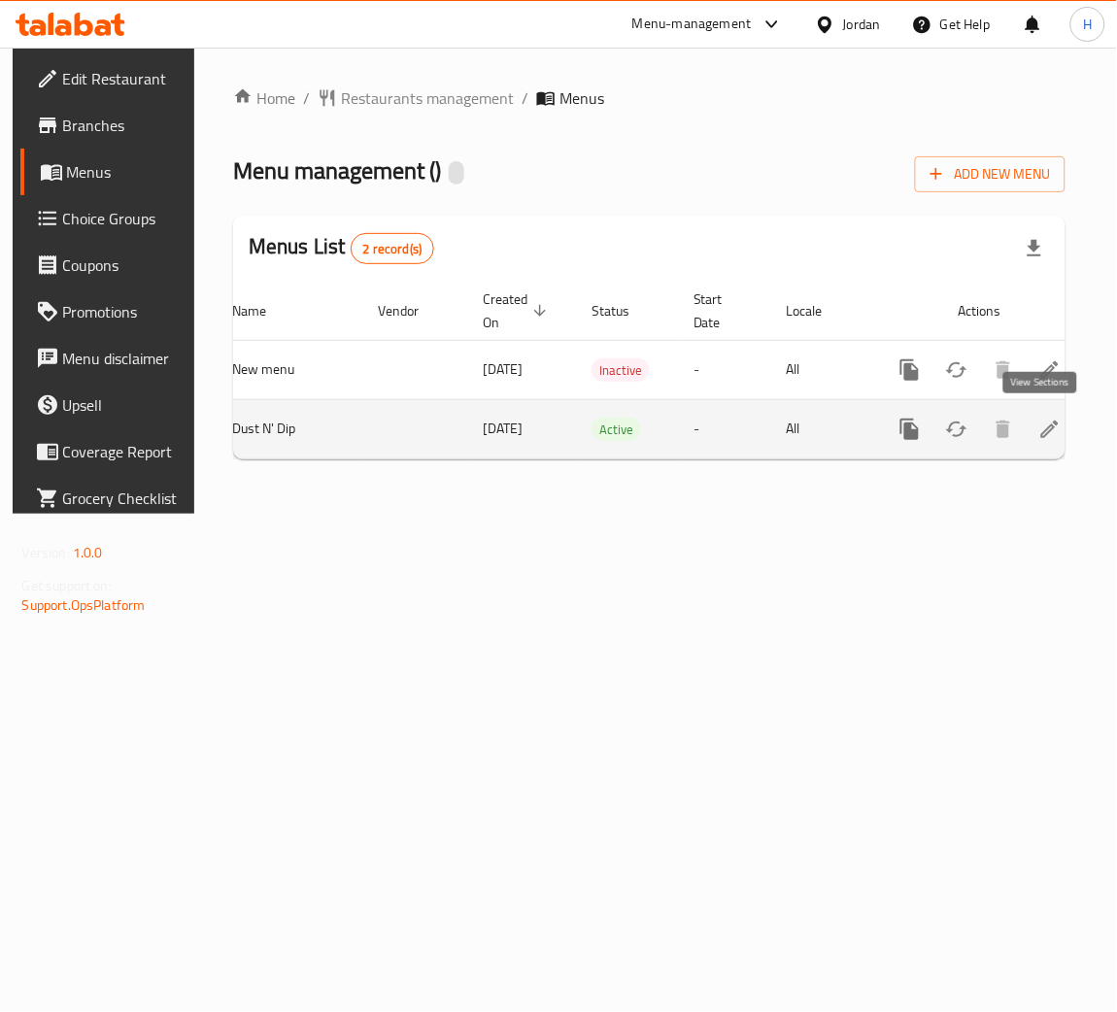
click at [1041, 413] on link "enhanced table" at bounding box center [1049, 429] width 47 height 47
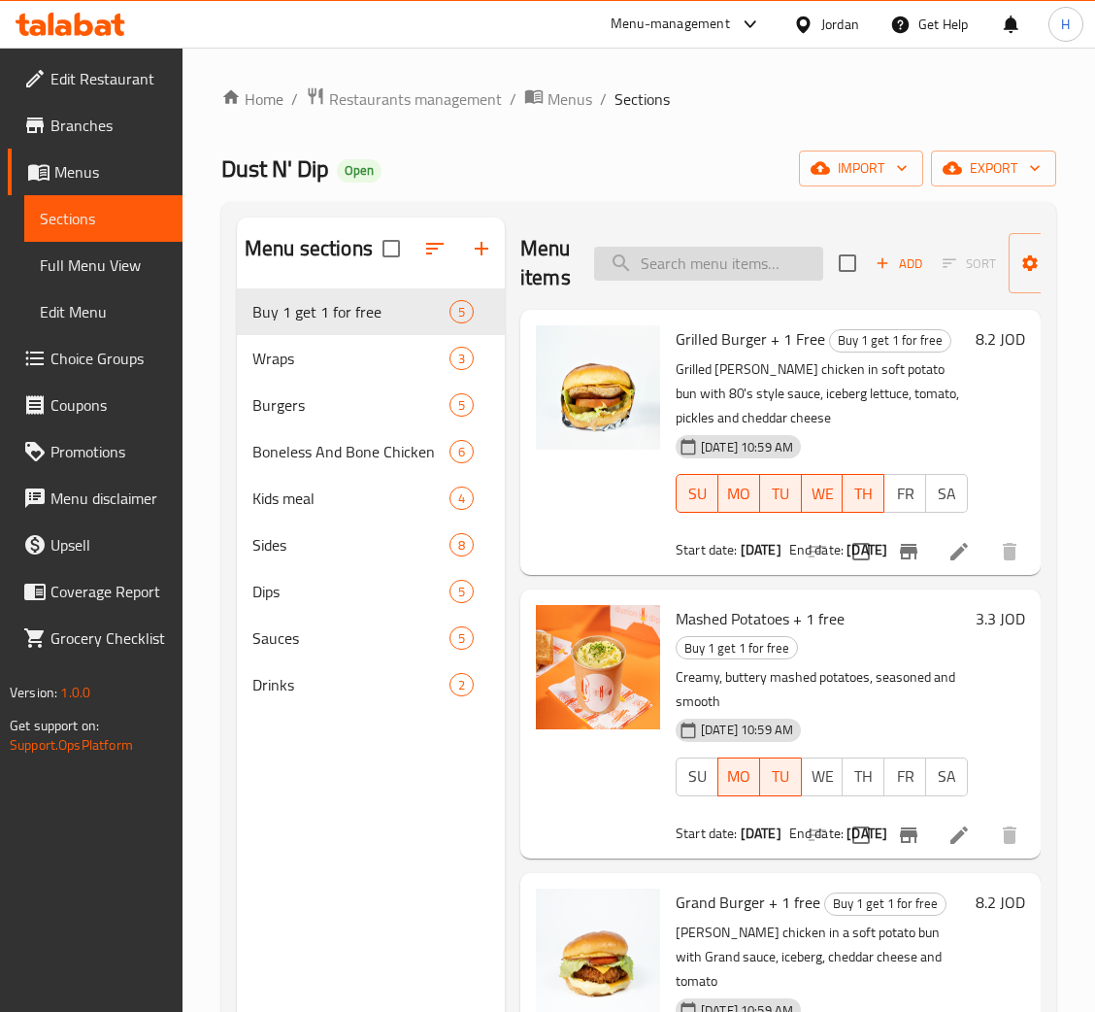
click at [657, 273] on input "search" at bounding box center [708, 264] width 229 height 34
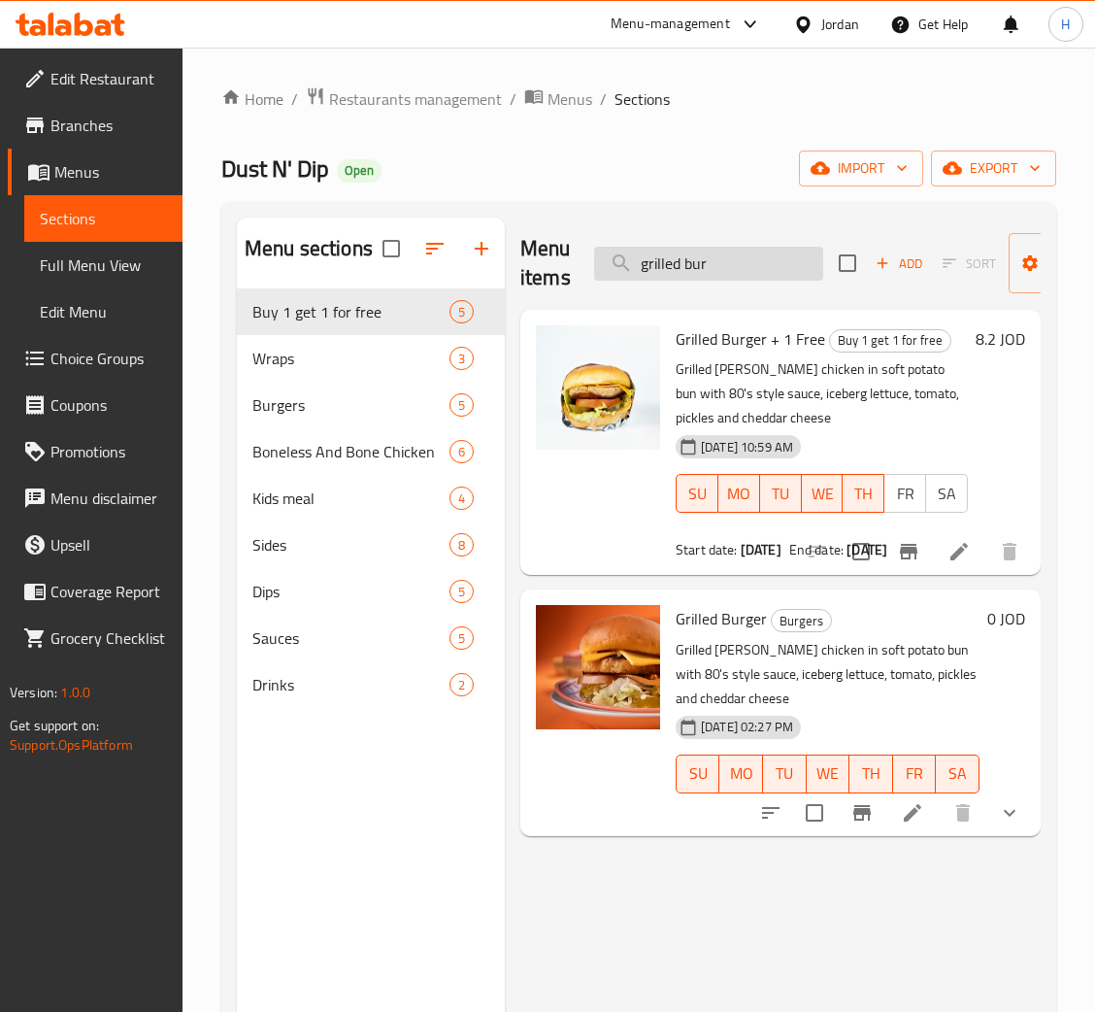
click at [659, 254] on input "grilled bur" at bounding box center [708, 264] width 229 height 34
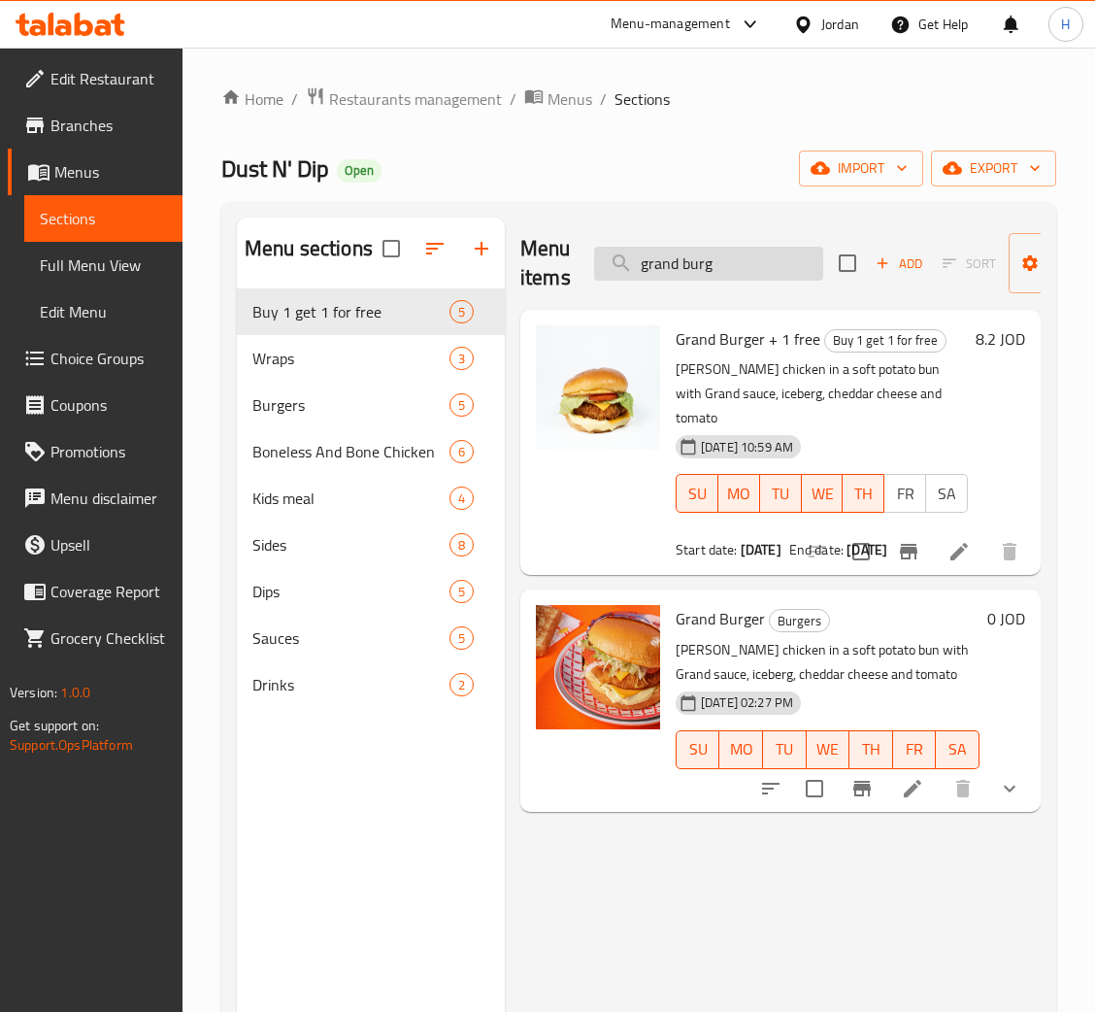
click at [759, 264] on input "grand burg" at bounding box center [708, 264] width 229 height 34
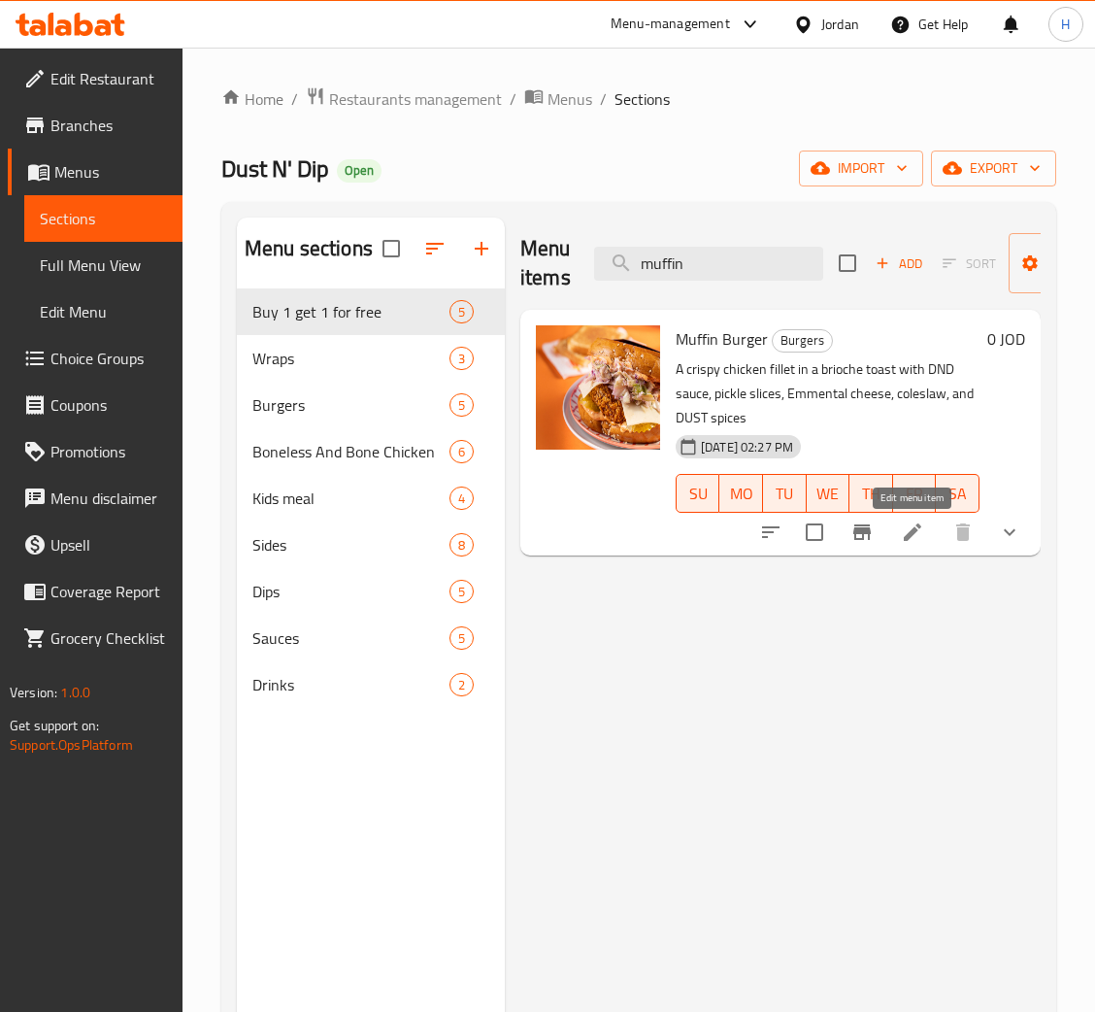
drag, startPoint x: 907, startPoint y: 540, endPoint x: 902, endPoint y: 526, distance: 14.4
click at [719, 265] on input "muffin" at bounding box center [708, 264] width 229 height 34
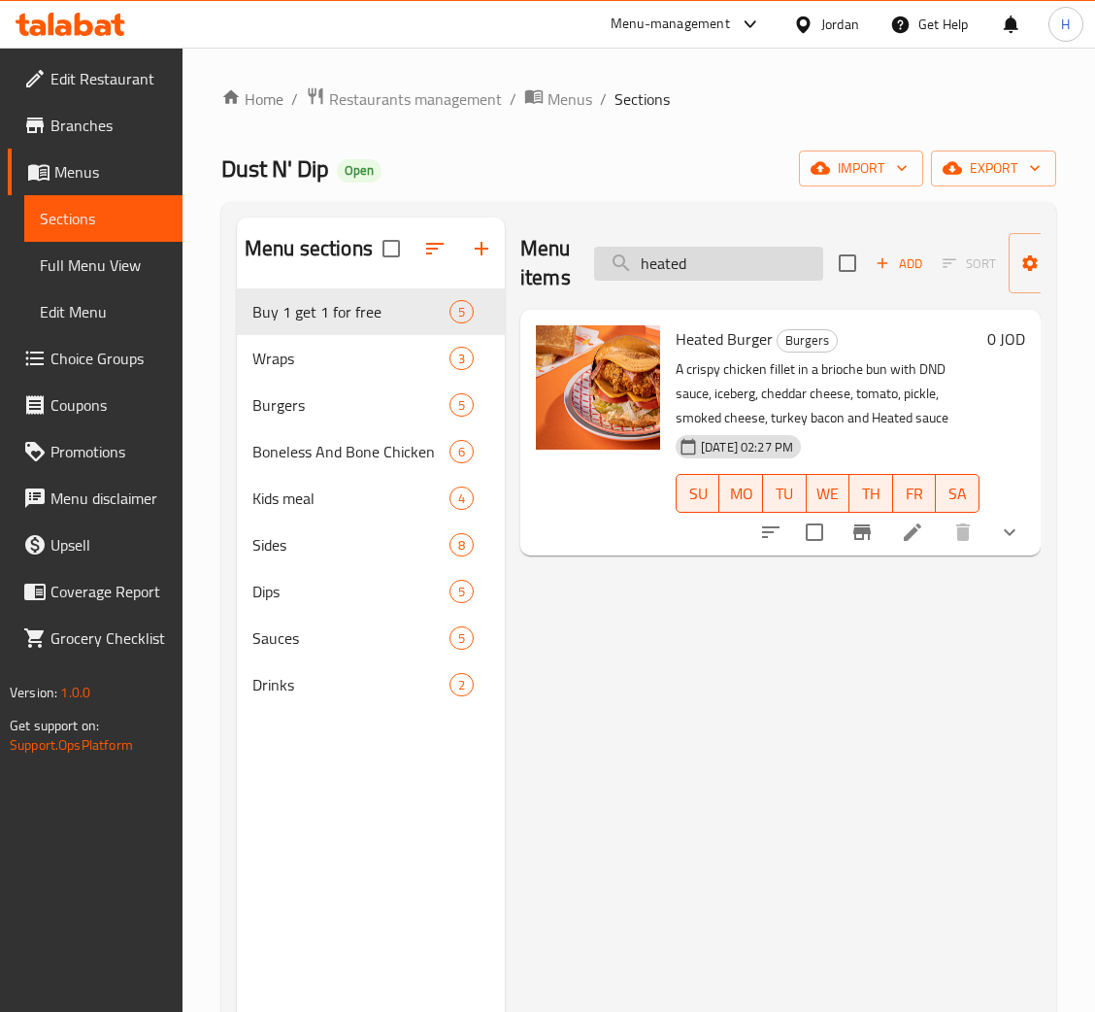
click at [700, 272] on input "heated" at bounding box center [708, 264] width 229 height 34
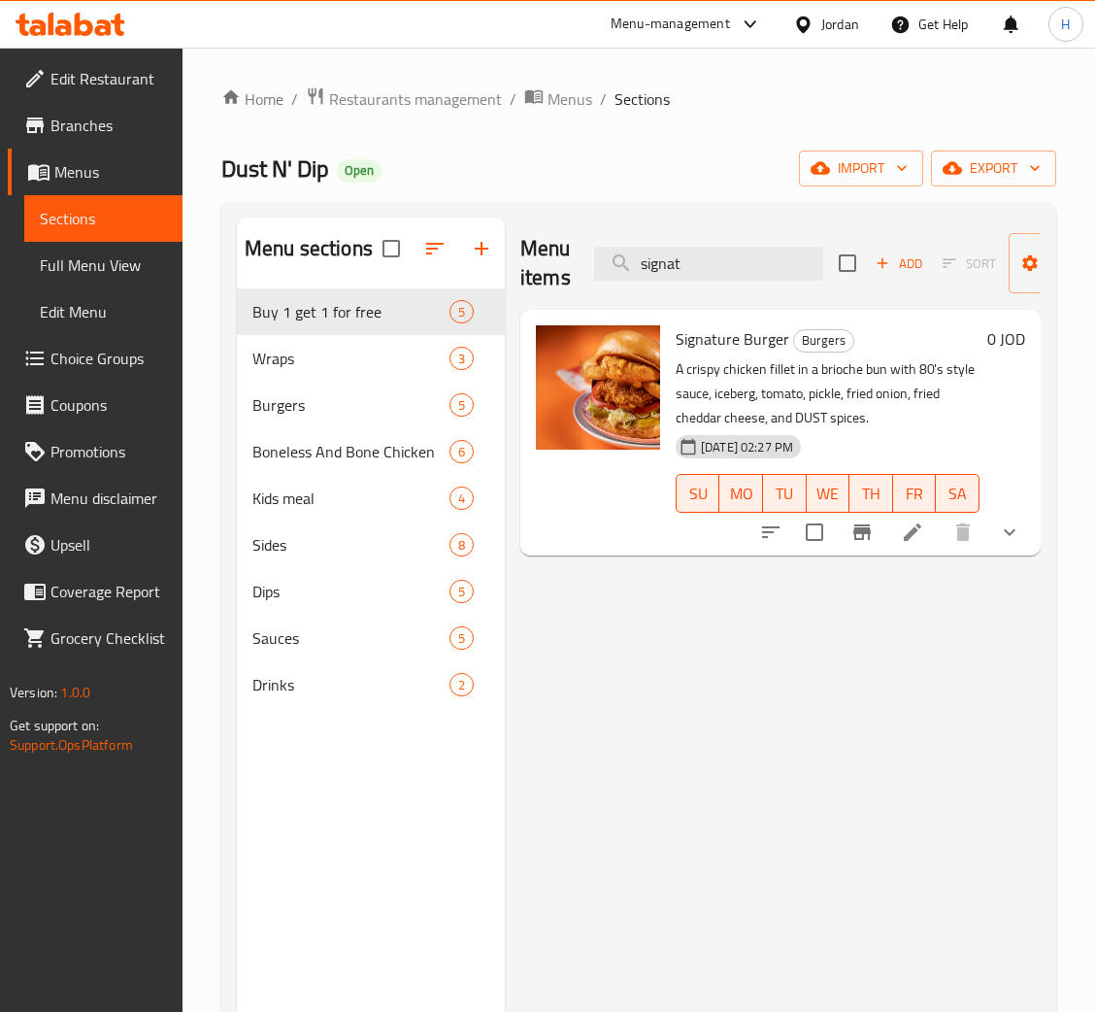
type input "signat"
drag, startPoint x: 905, startPoint y: 526, endPoint x: 846, endPoint y: 416, distance: 125.6
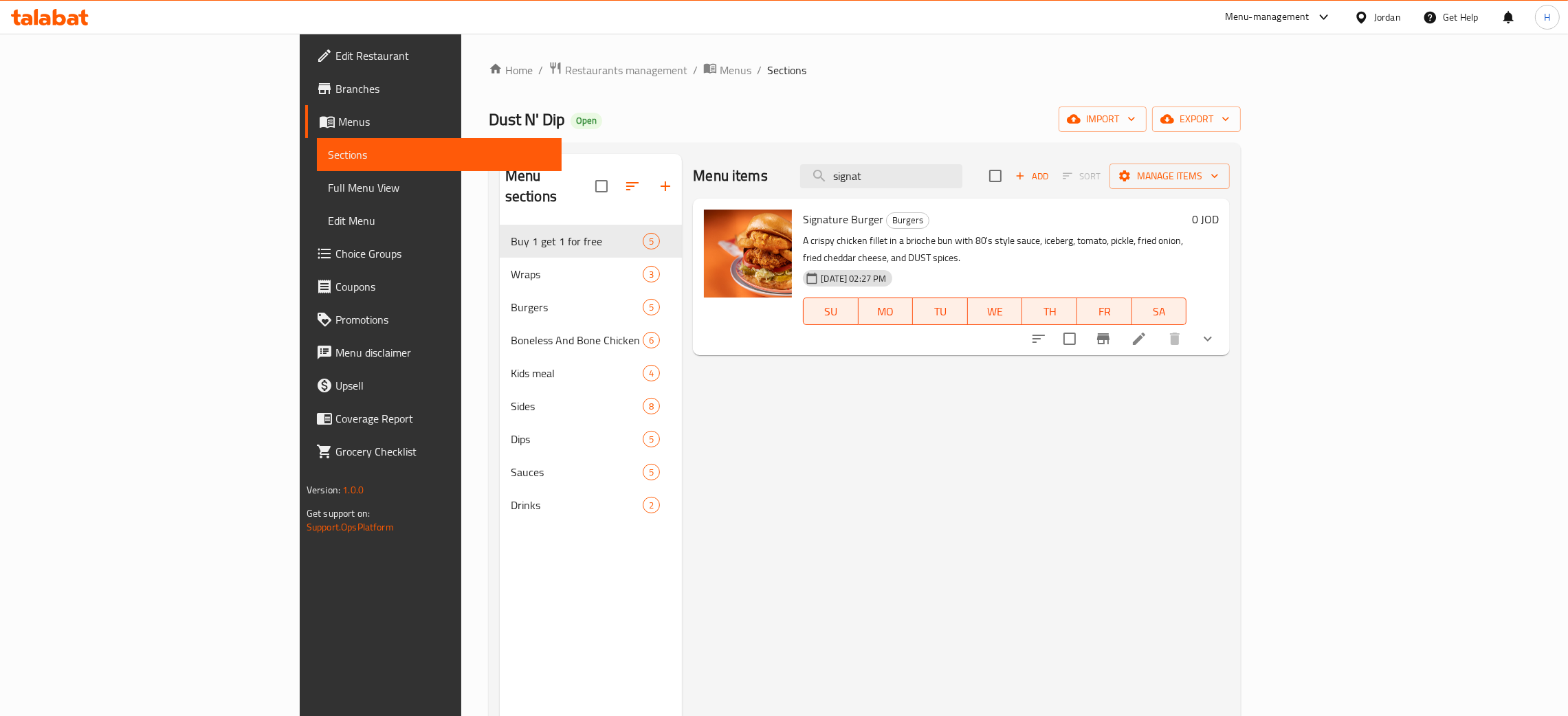
click at [82, 25] on icon at bounding box center [50, 17] width 78 height 16
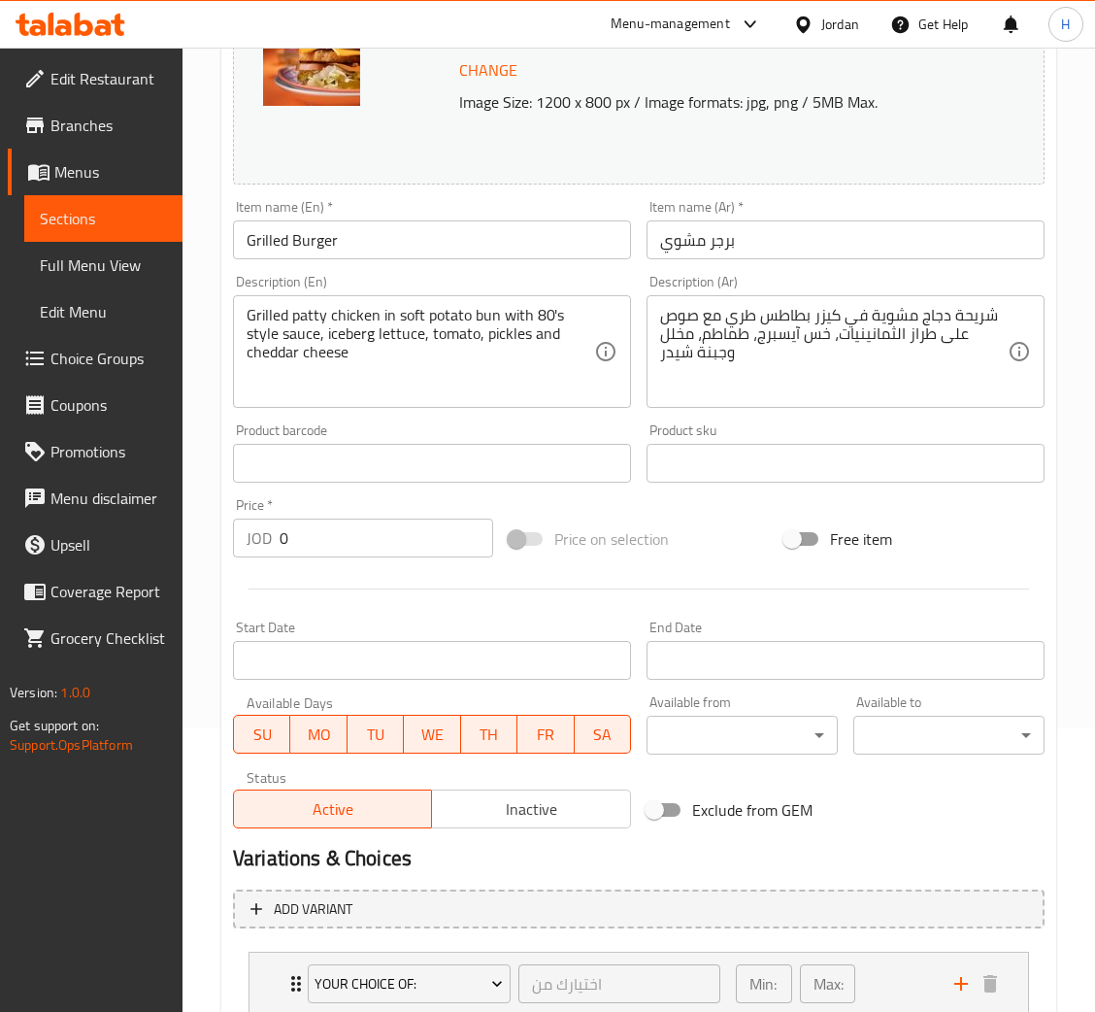
scroll to position [420, 0]
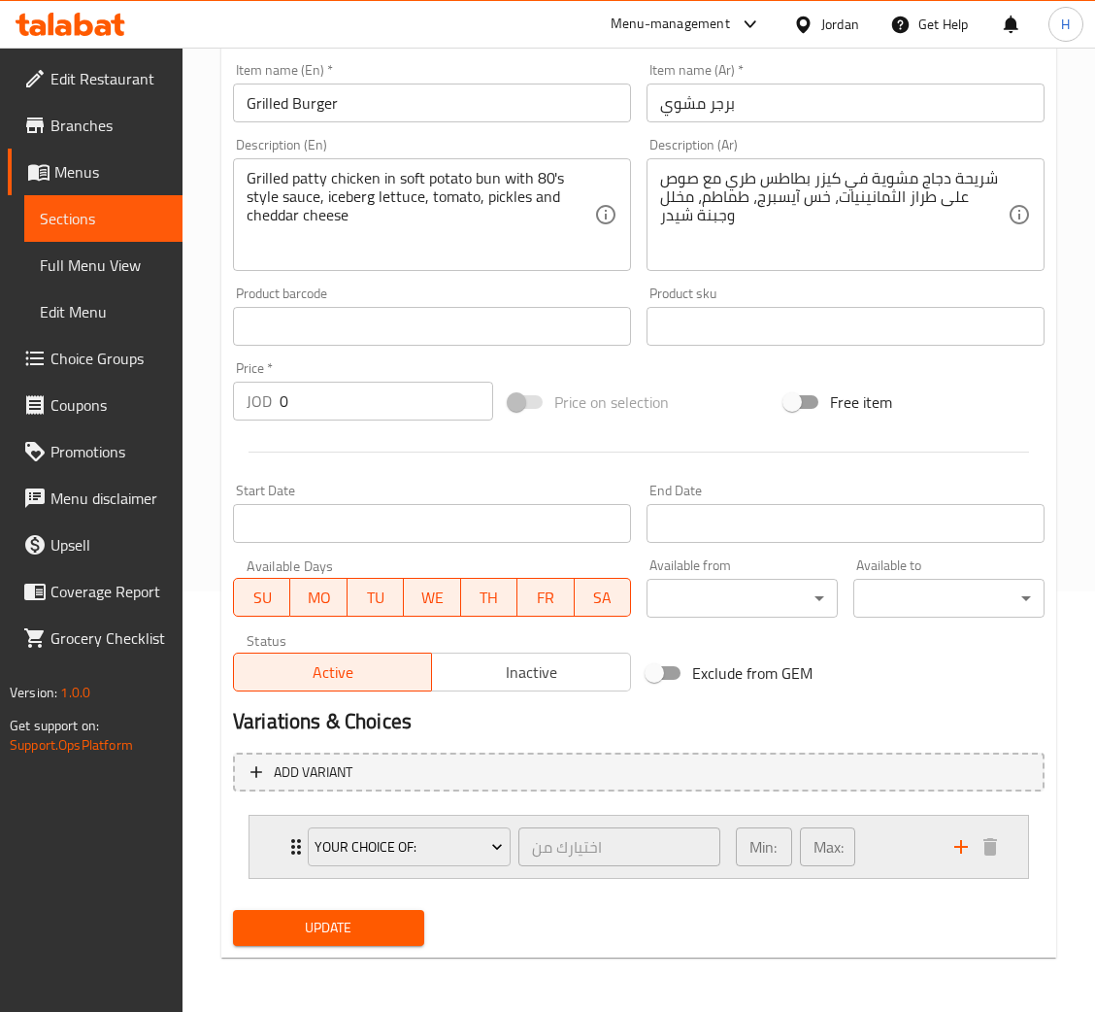
click at [261, 838] on div "your choice of: اختيارك من ​ Min: 1 ​ Max: 1 ​" at bounding box center [639, 847] width 779 height 62
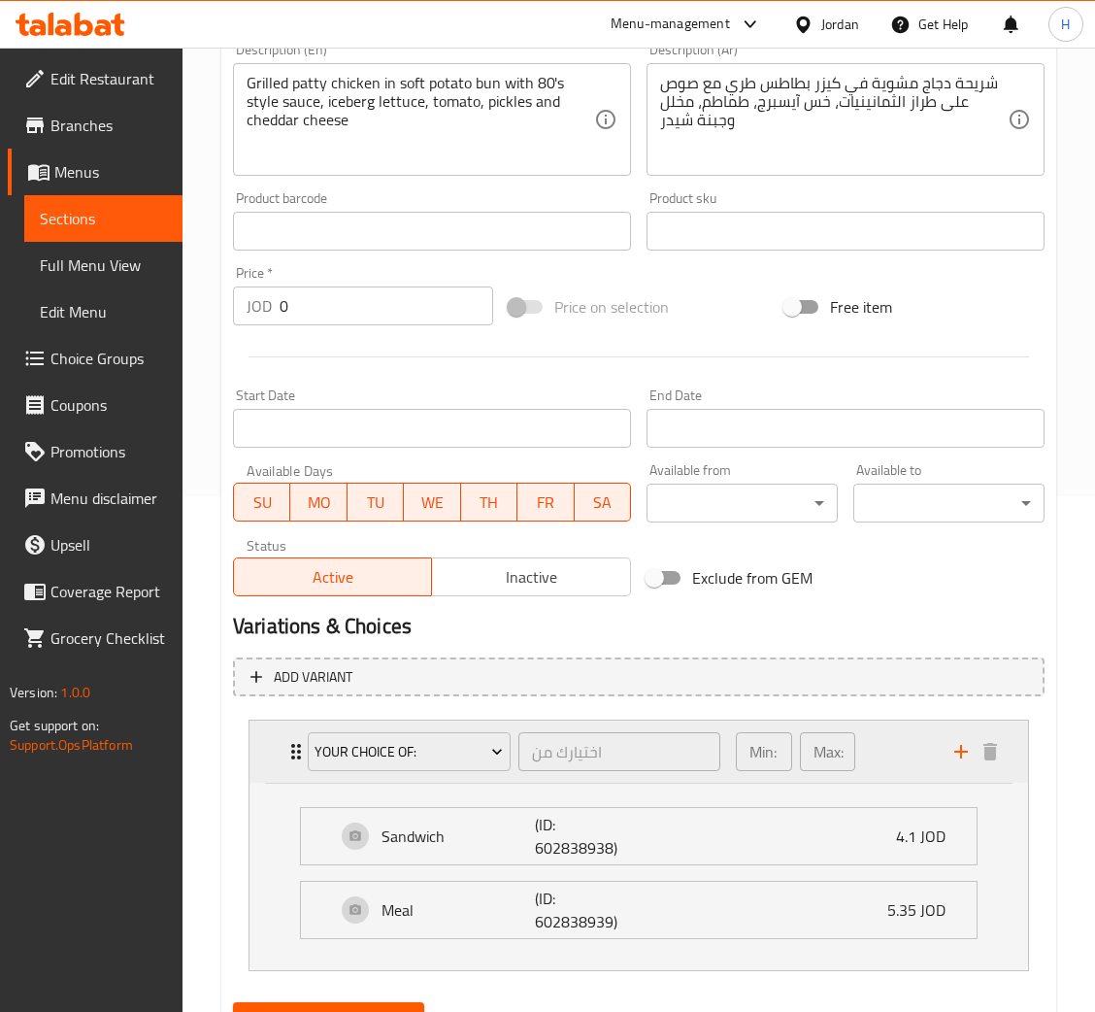
scroll to position [608, 0]
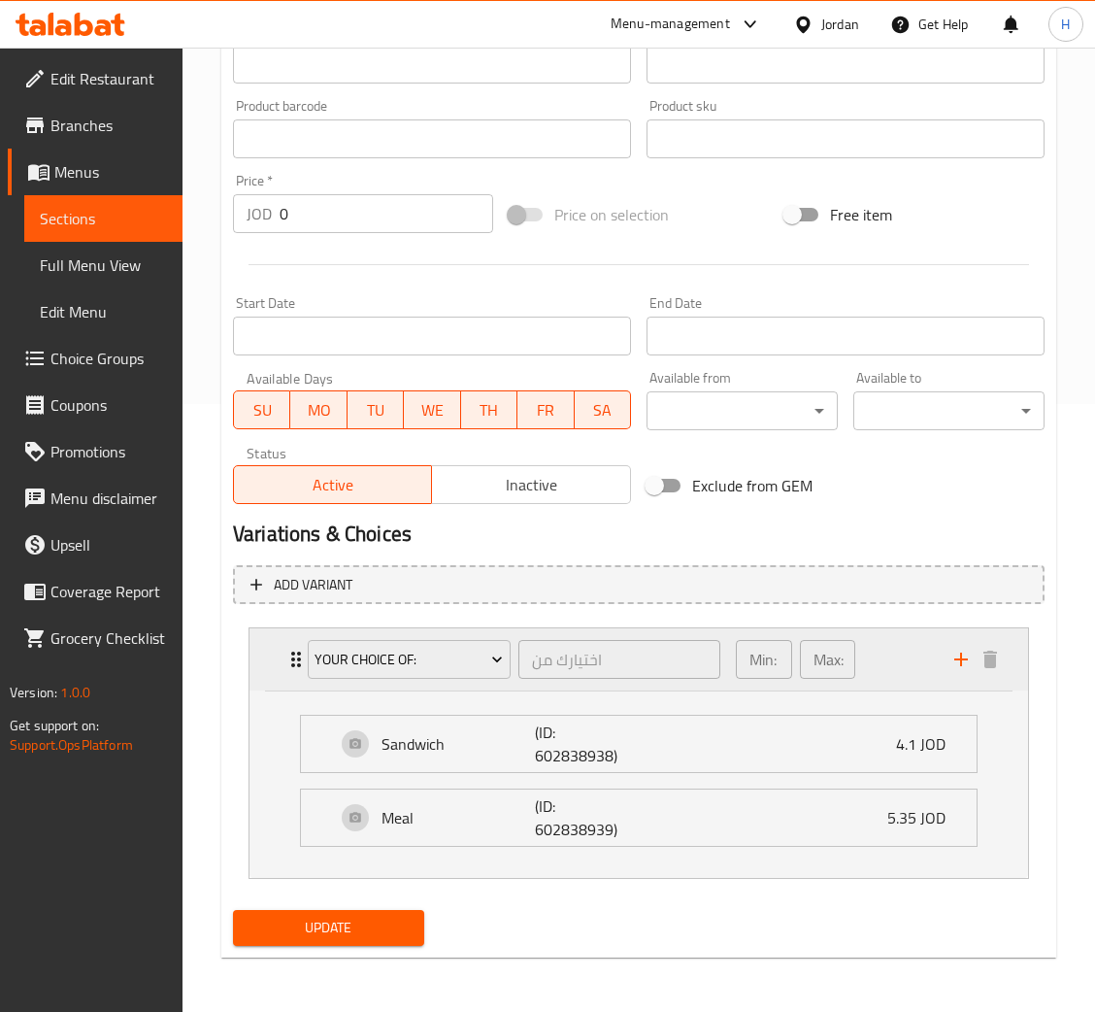
click at [259, 664] on div "your choice of: اختيارك من ​ Min: 1 ​ Max: 1 ​" at bounding box center [639, 659] width 779 height 62
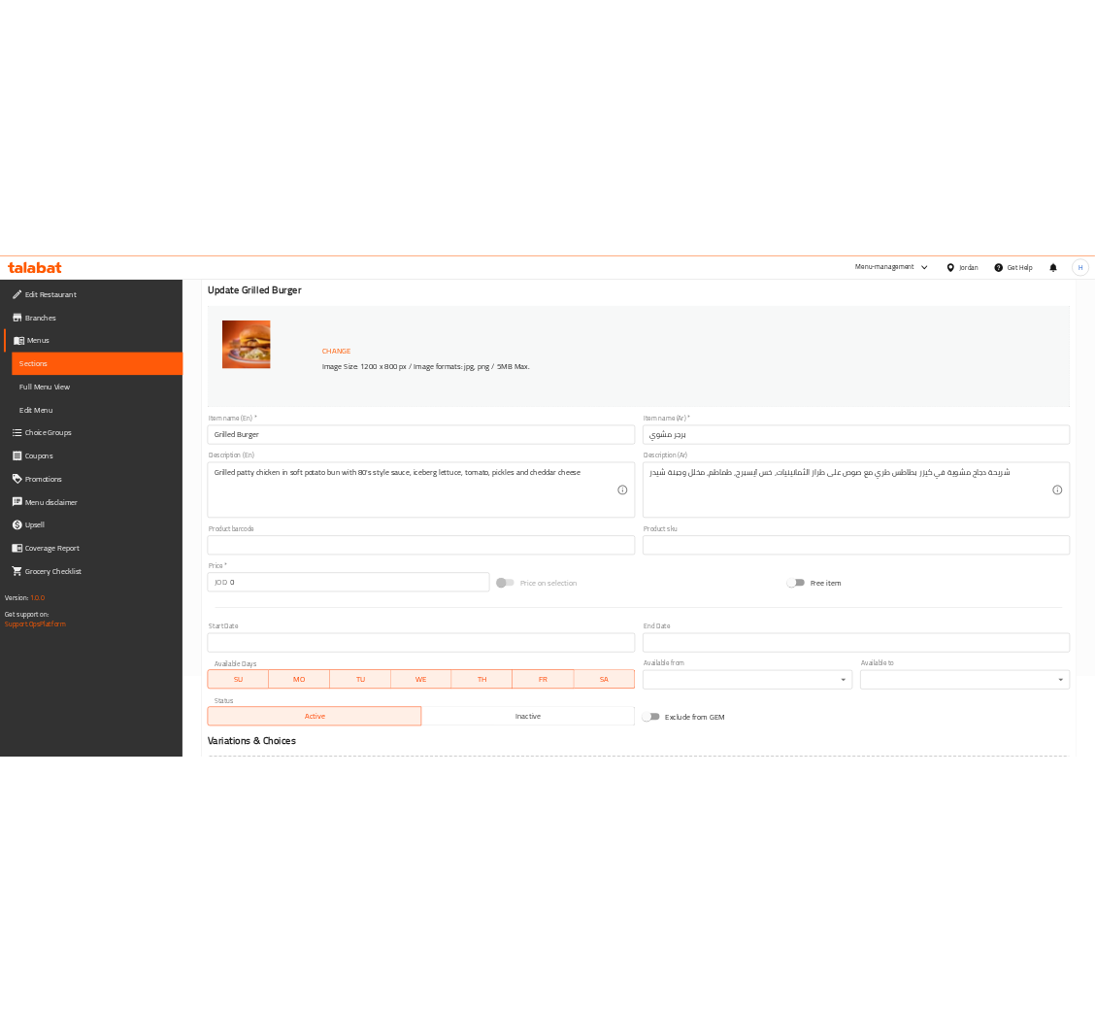
scroll to position [0, 0]
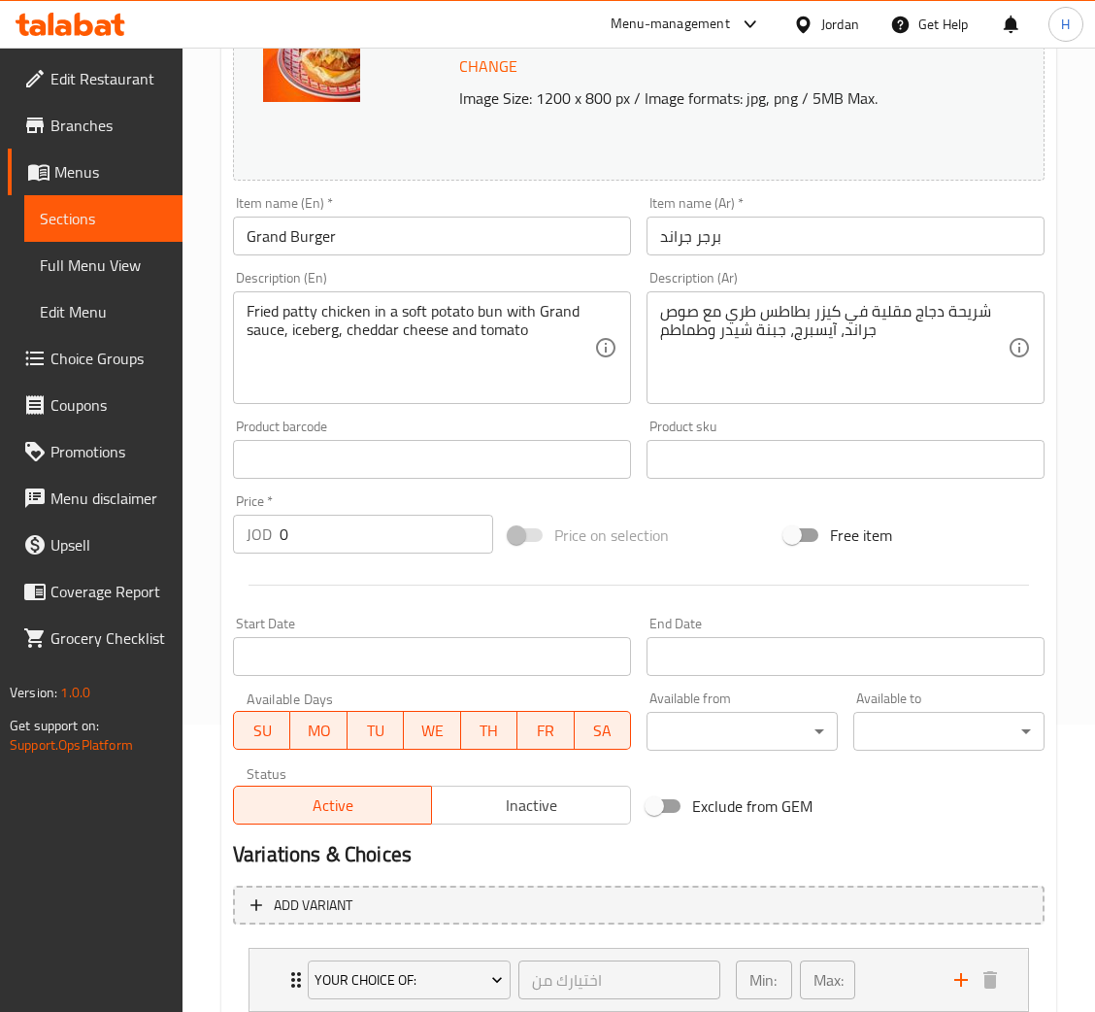
scroll to position [420, 0]
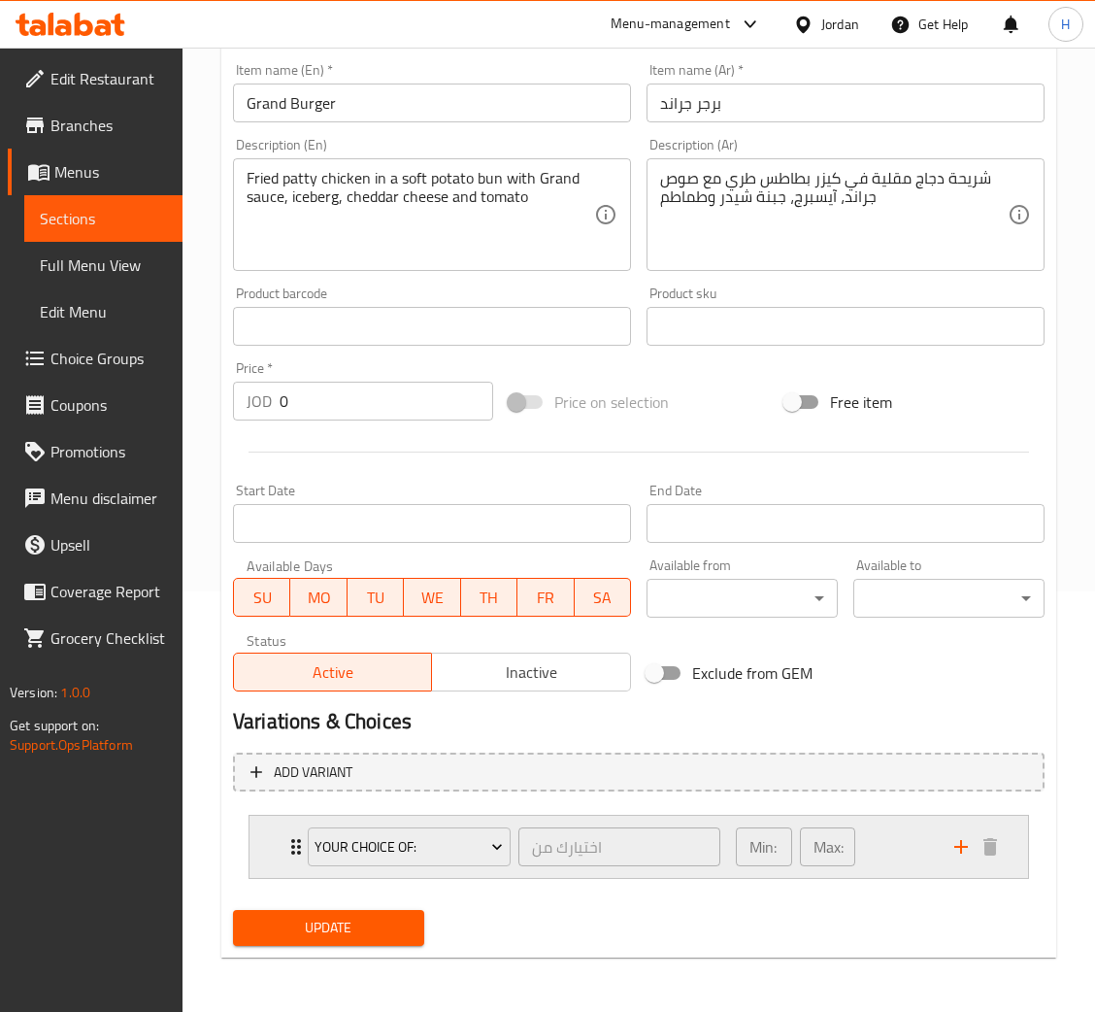
click at [265, 862] on div "your choice of: اختيارك من ​ Min: 1 ​ Max: 1 ​" at bounding box center [639, 847] width 779 height 62
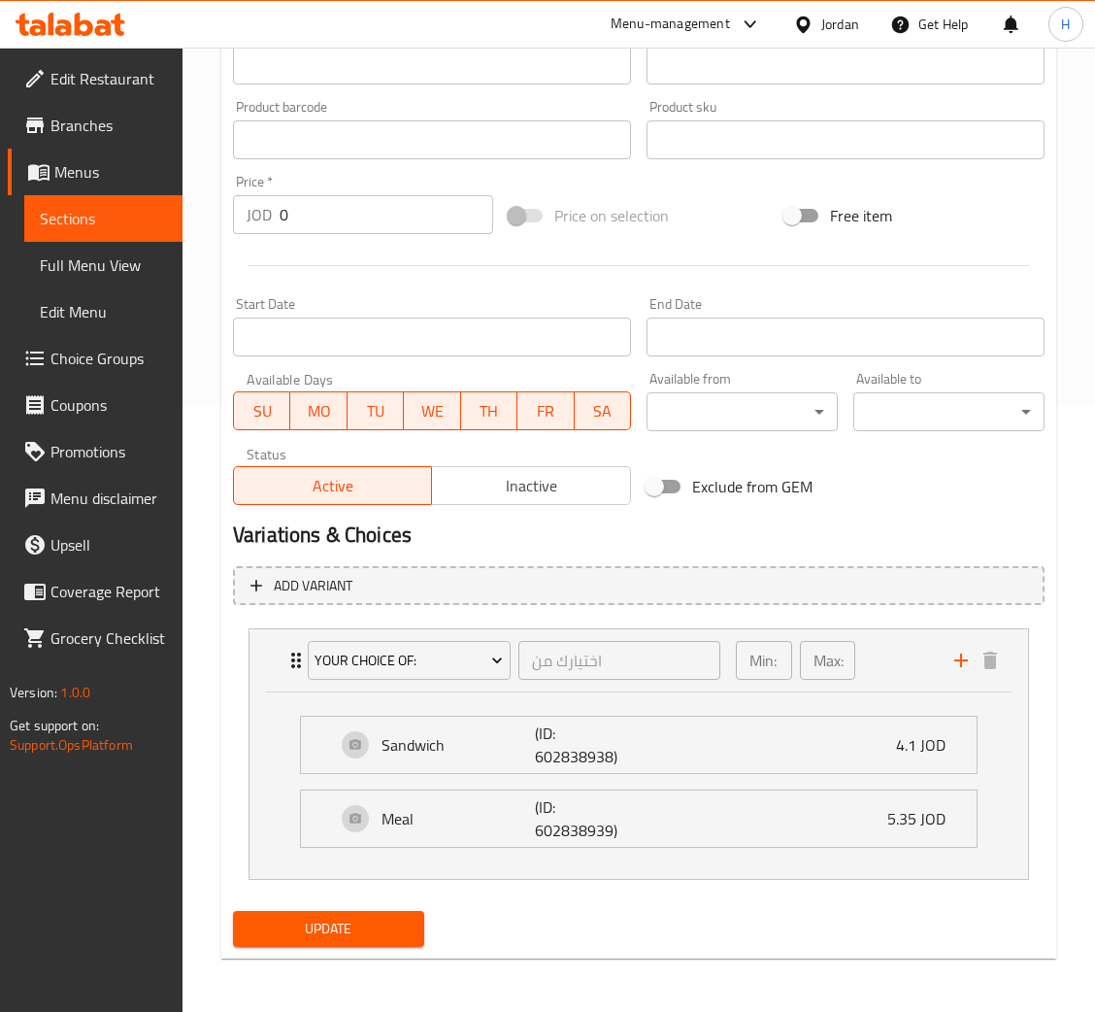
scroll to position [592, 0]
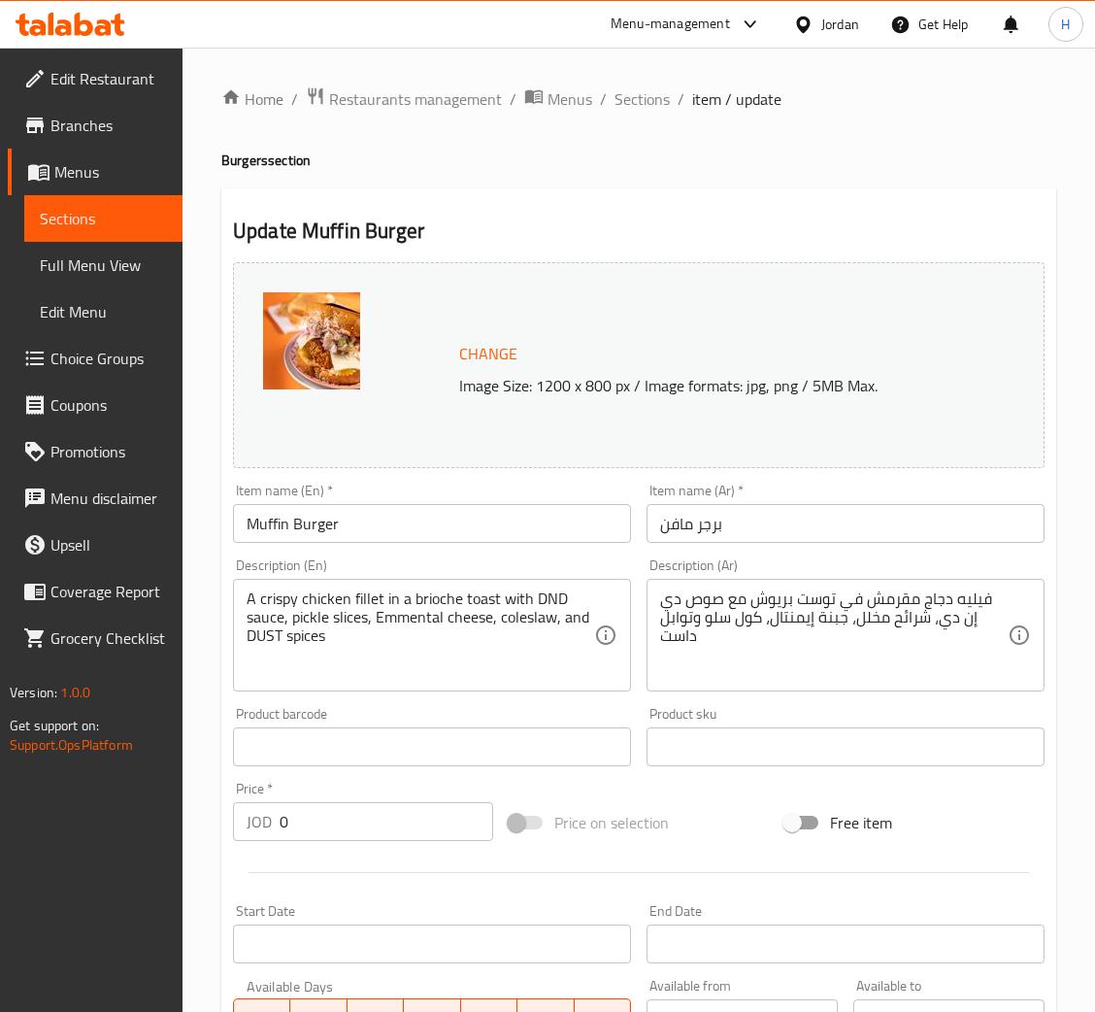
click at [753, 196] on div "Update Muffin Burger Change Image Size: 1200 x 800 px / Image formats: jpg, png…" at bounding box center [638, 783] width 835 height 1191
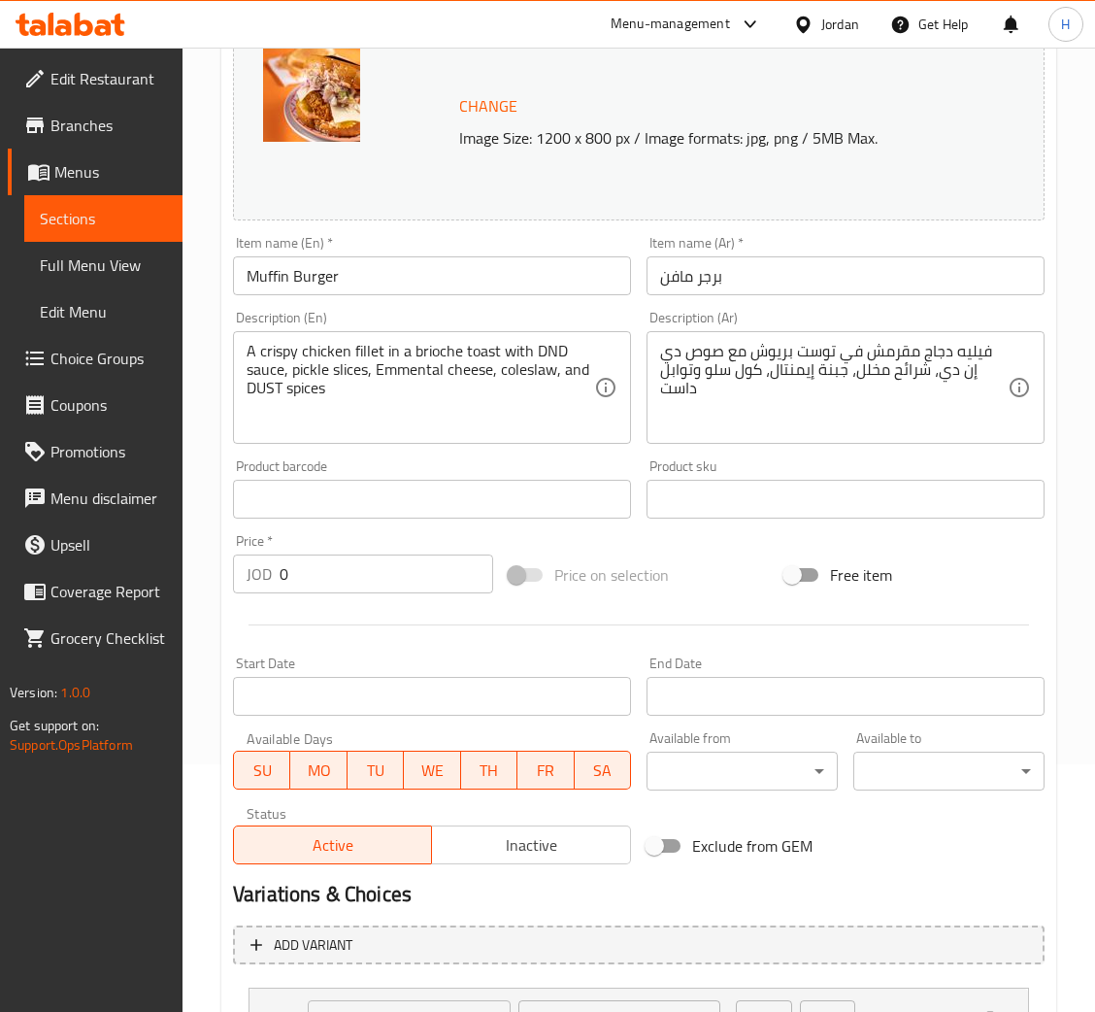
scroll to position [420, 0]
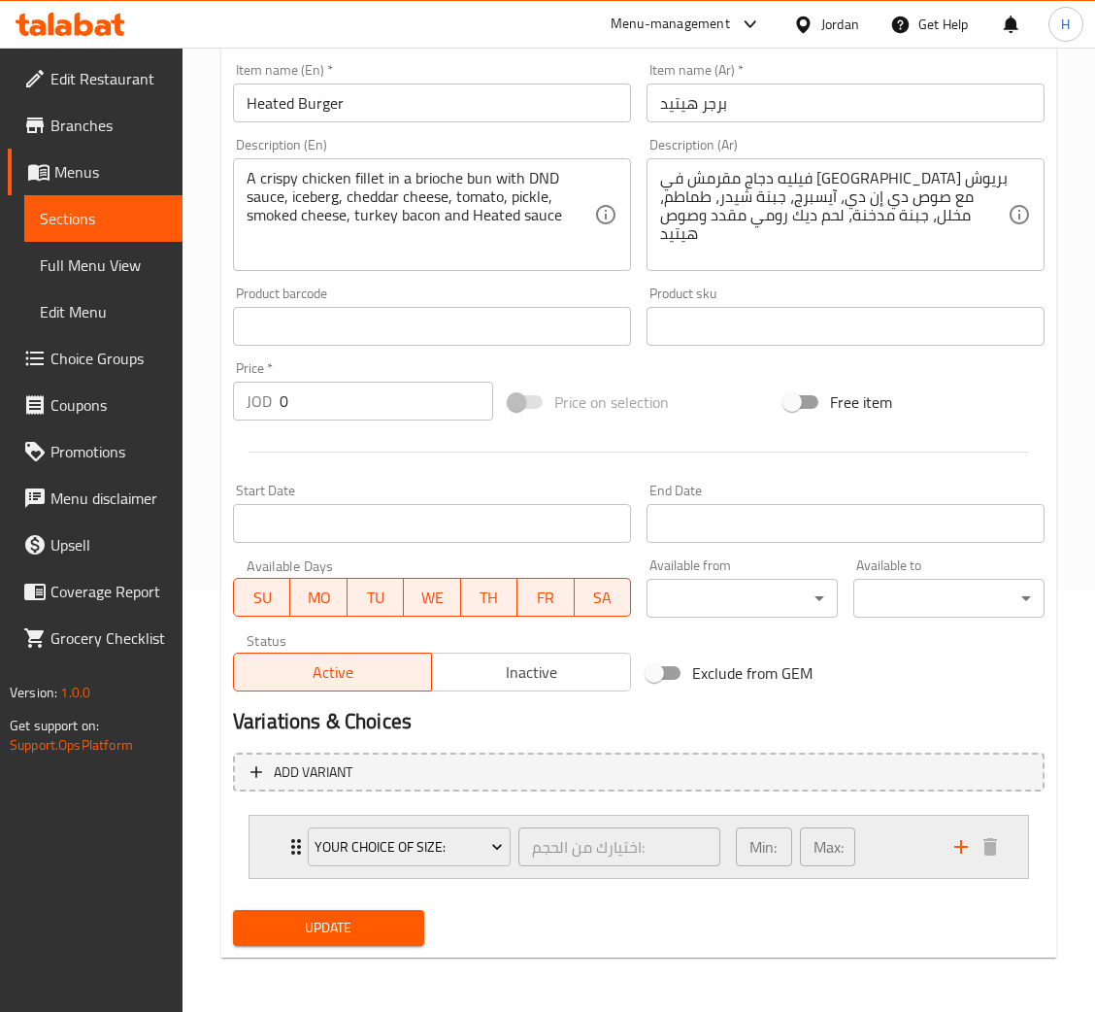
click at [250, 830] on div "Your choice of Size: اختيارك من الحجم: ​ Min: 1 ​ Max: 1 ​" at bounding box center [639, 847] width 779 height 62
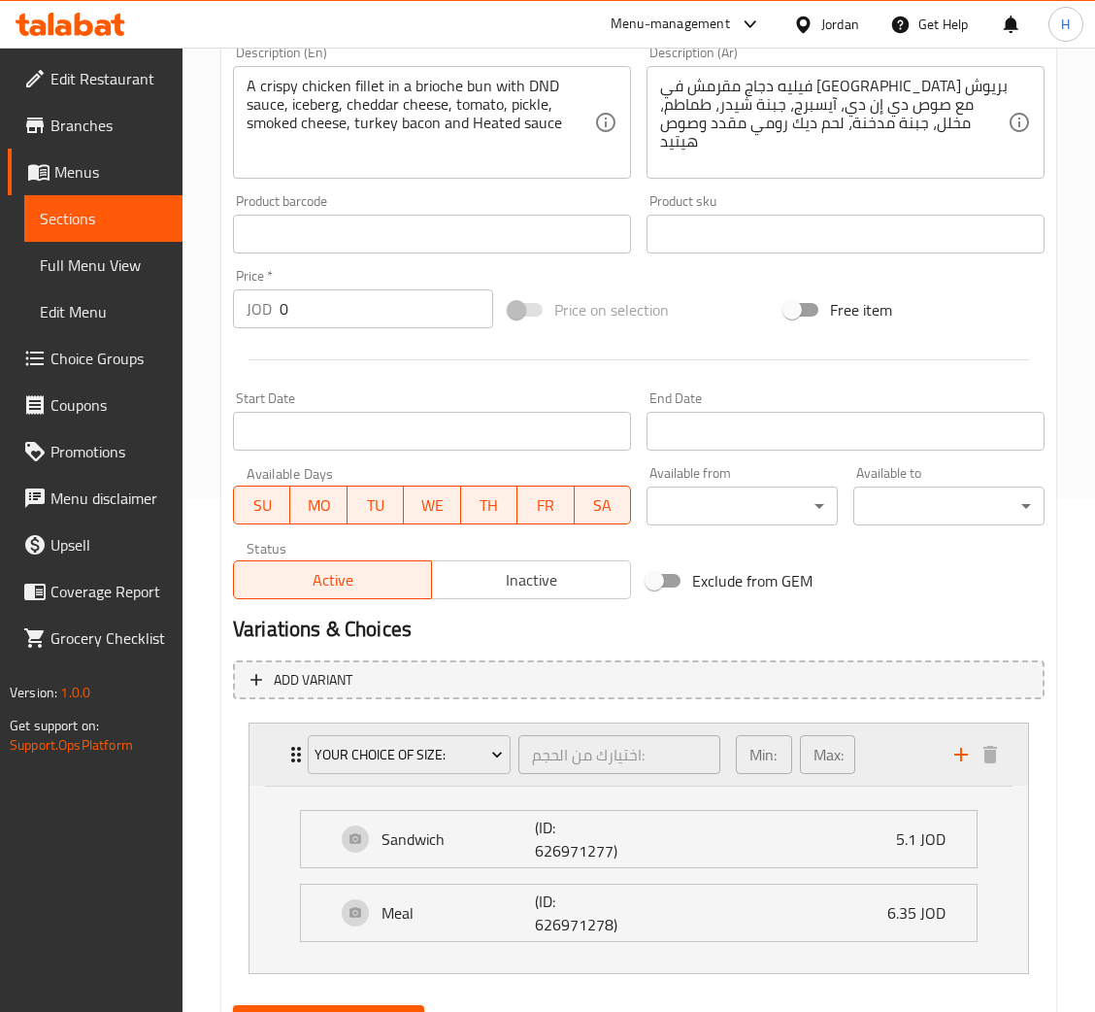
scroll to position [608, 0]
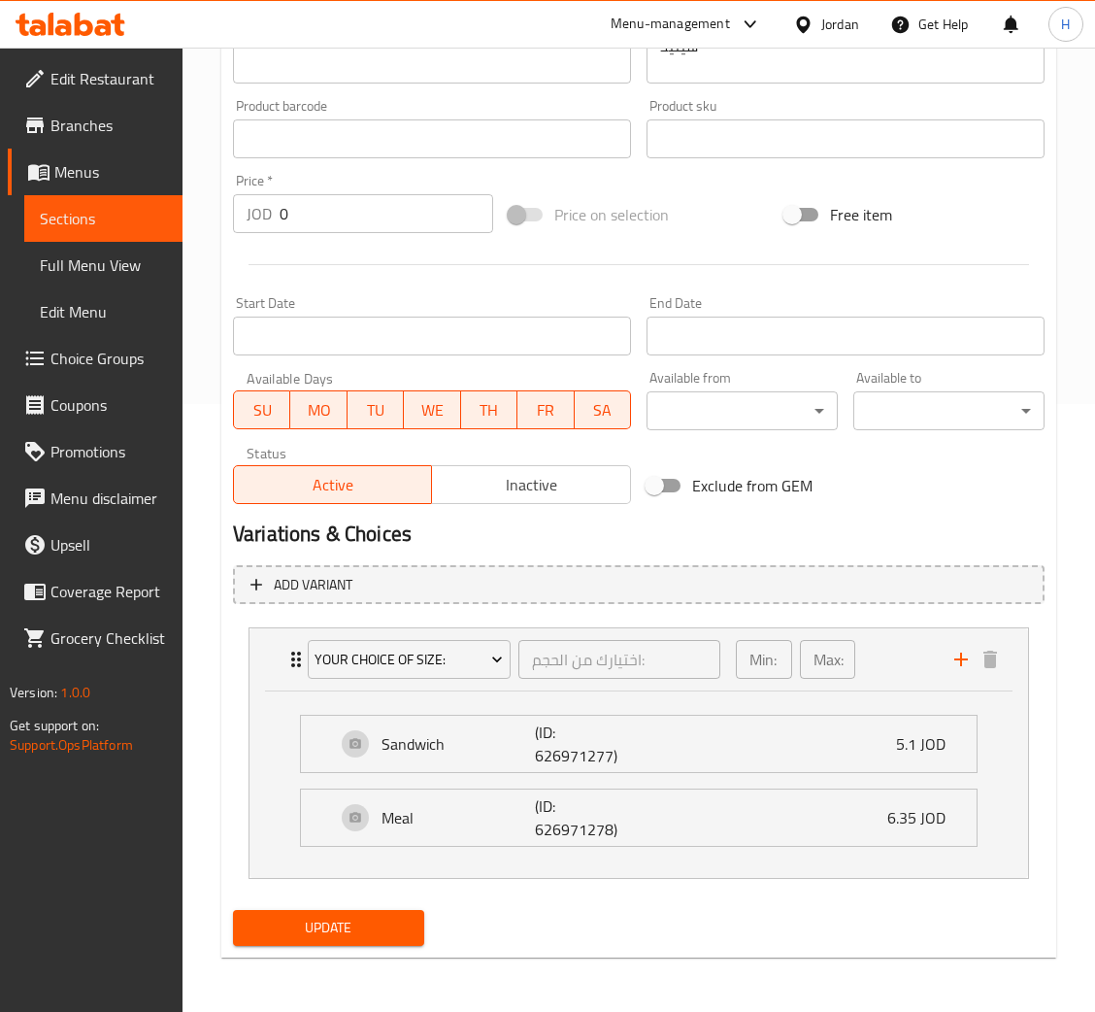
drag, startPoint x: 452, startPoint y: 676, endPoint x: -2, endPoint y: 587, distance: 462.0
click at [273, 308] on div "Start Date Start Date" at bounding box center [432, 325] width 398 height 59
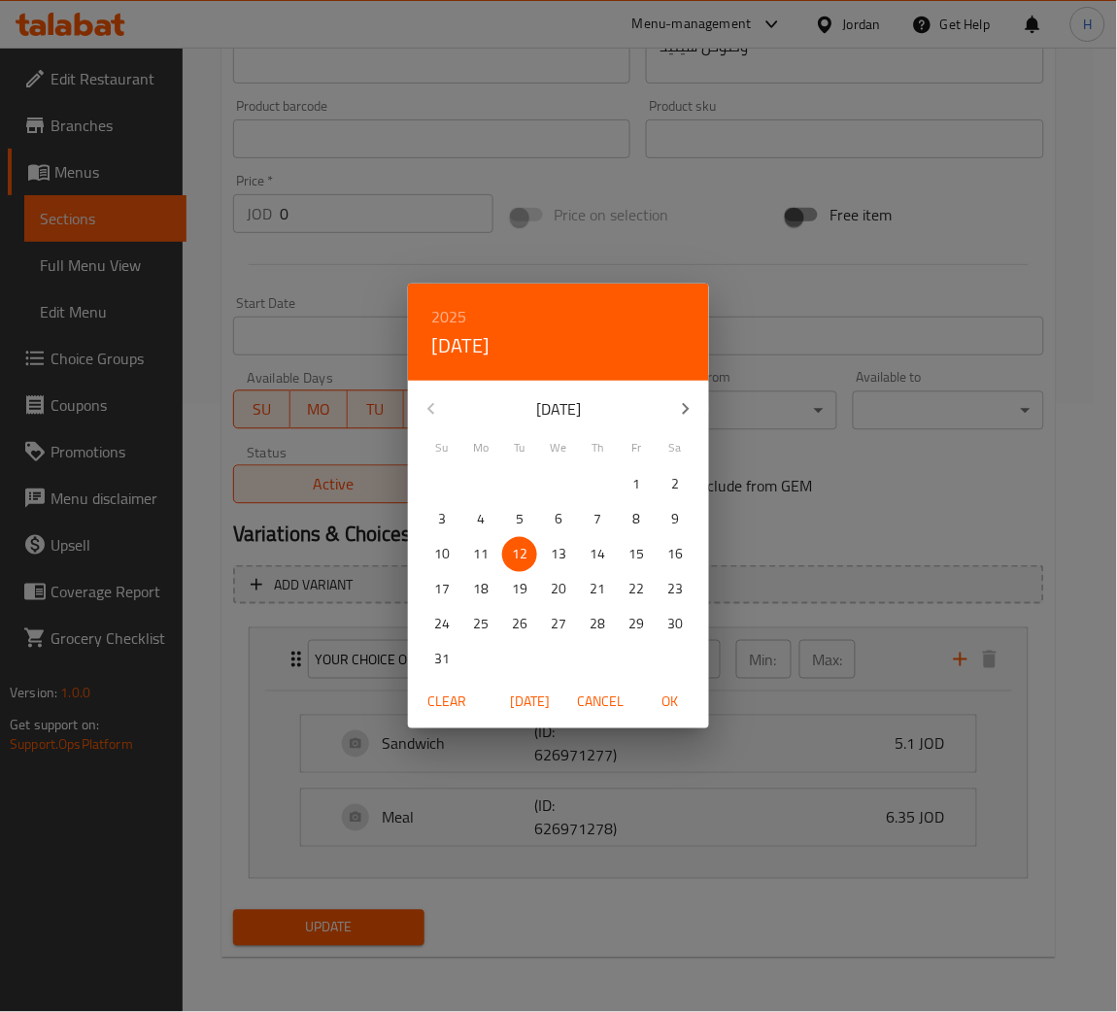
click at [273, 308] on div "2025 Tue, Aug 12 August 2025 Su Mo Tu We Th Fr Sa 27 28 29 30 31 1 2 3 4 5 6 7 …" at bounding box center [558, 506] width 1117 height 1012
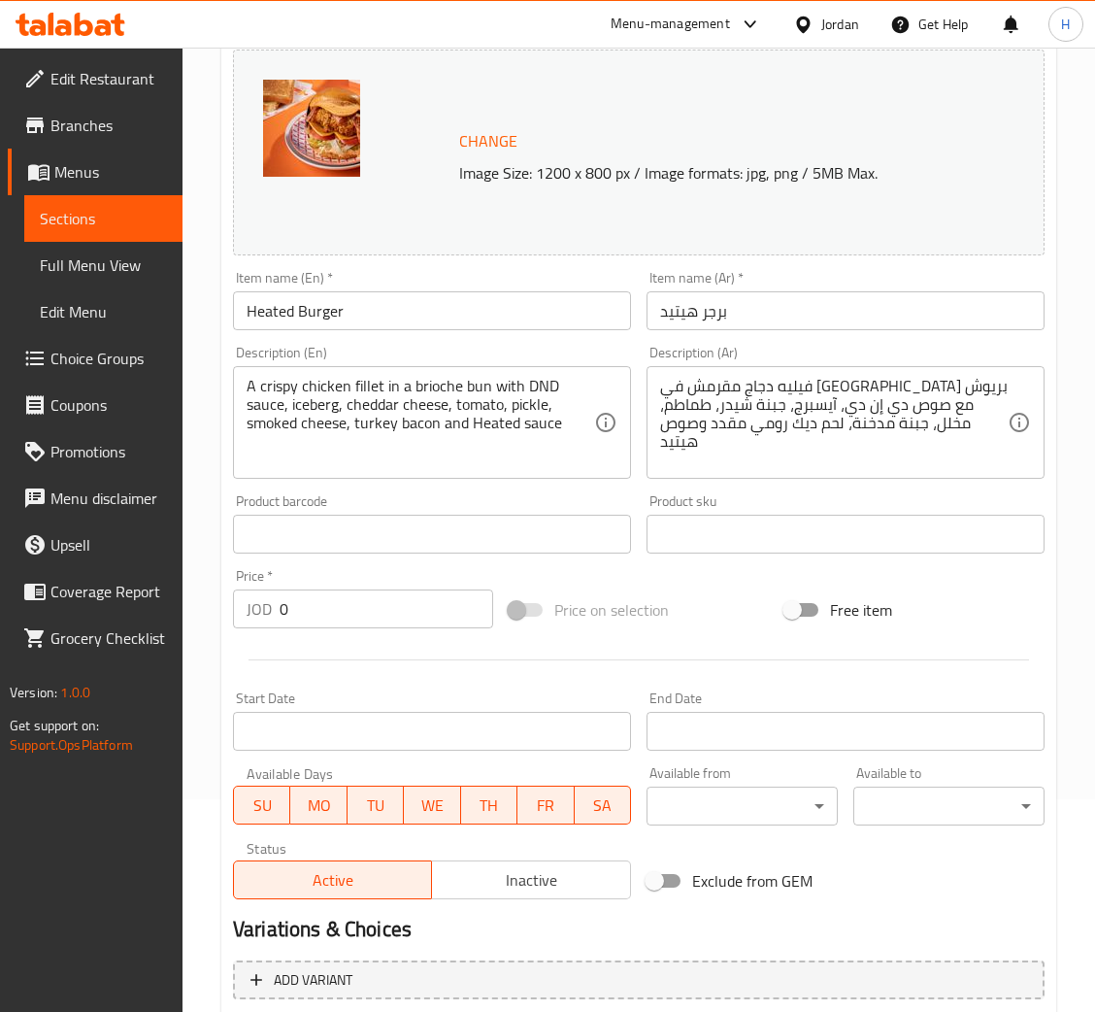
scroll to position [0, 0]
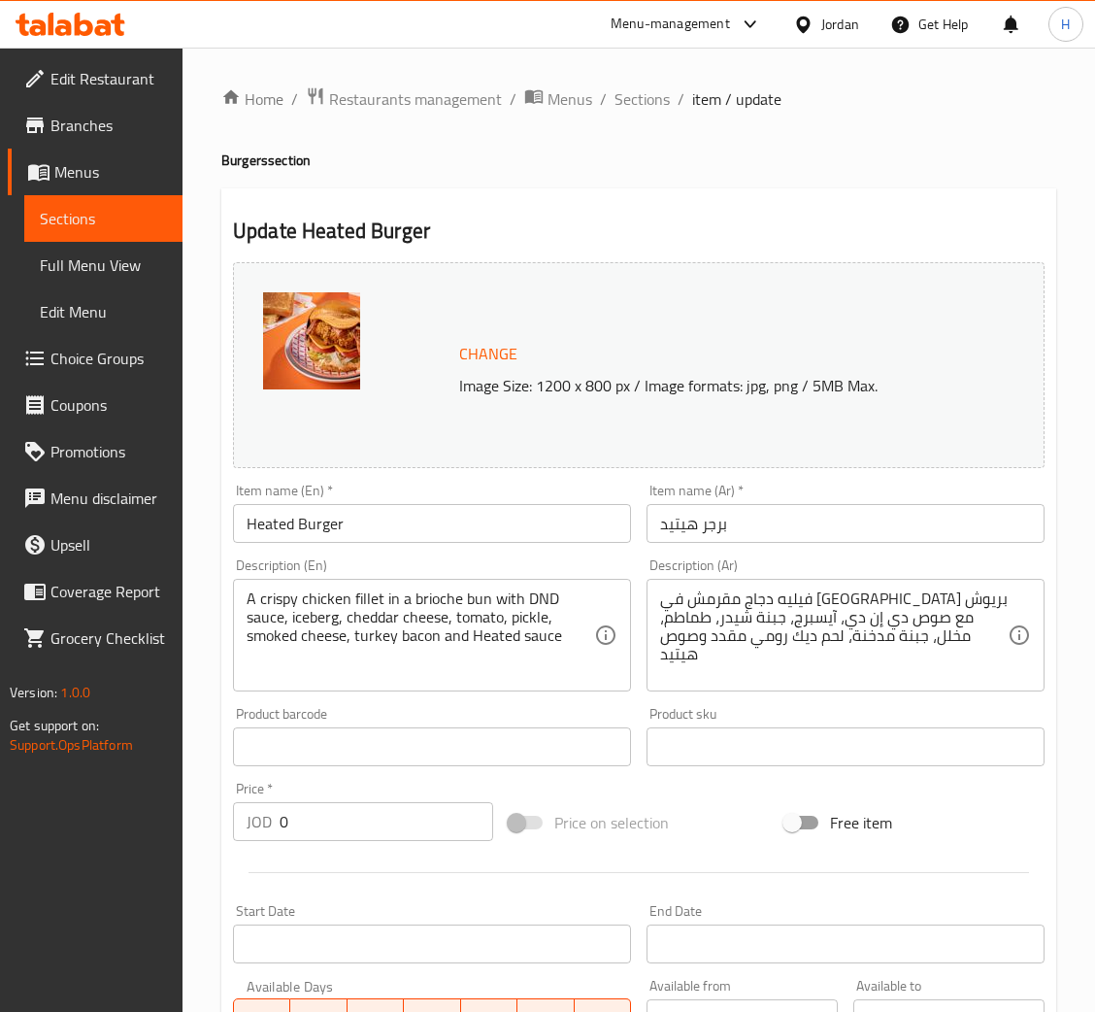
click at [503, 209] on div "Update Heated Burger Change Image Size: 1200 x 800 px / Image formats: jpg, png…" at bounding box center [638, 877] width 835 height 1378
click at [267, 162] on h4 "Burgers section" at bounding box center [638, 160] width 835 height 19
click at [417, 157] on h4 "Burgers section" at bounding box center [638, 160] width 835 height 19
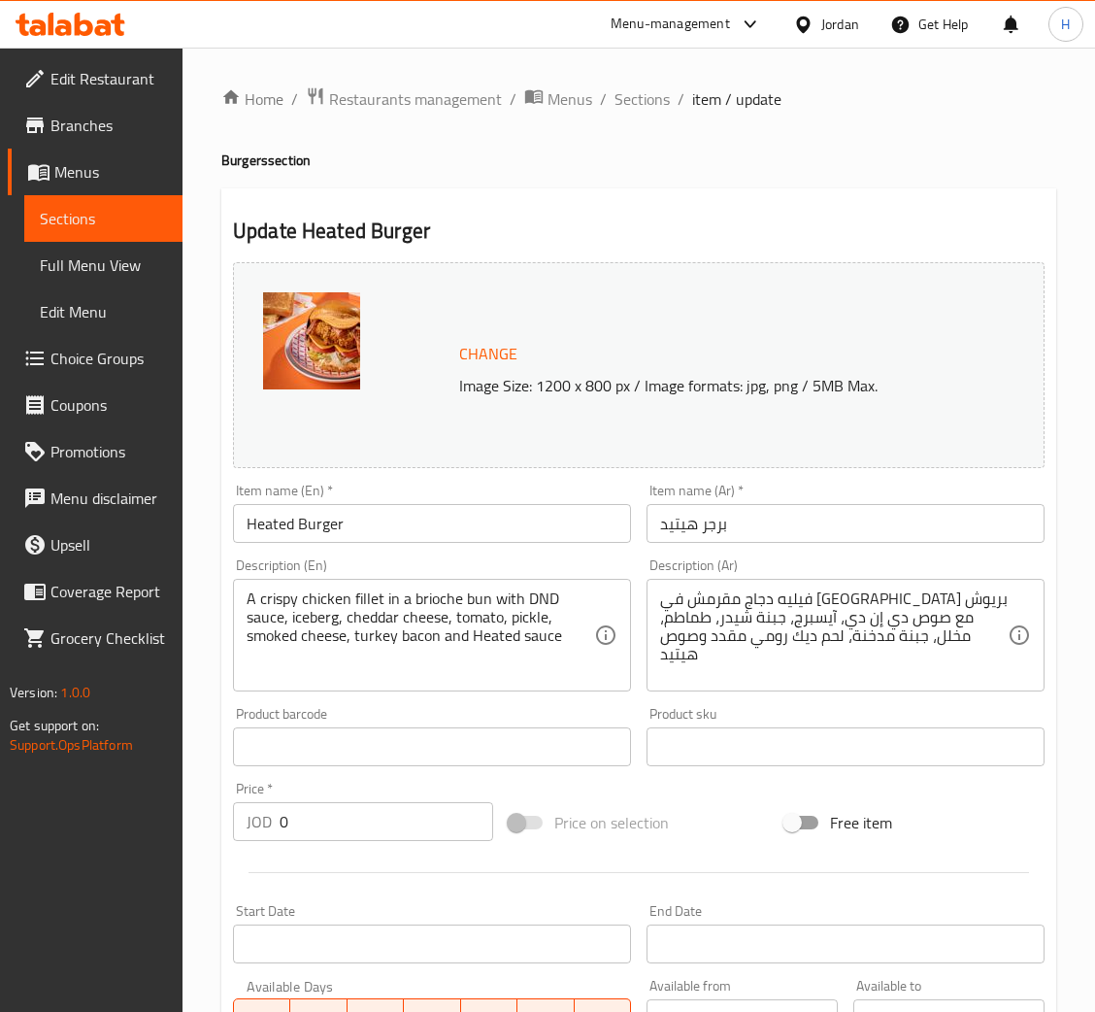
click at [709, 203] on div "Update Heated Burger Change Image Size: 1200 x 800 px / Image formats: jpg, png…" at bounding box center [638, 877] width 835 height 1378
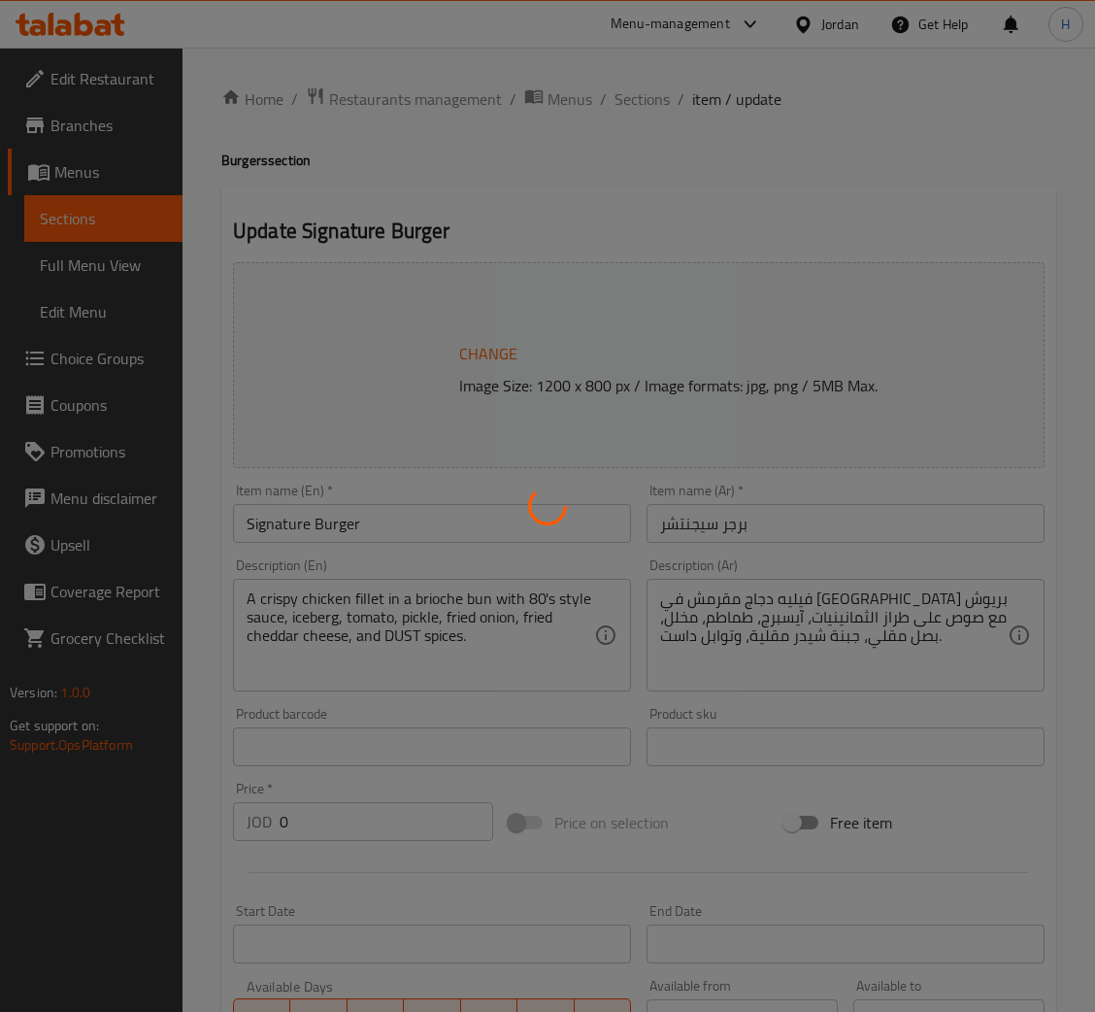
type input "اختيارك من الحجم:"
type input "1"
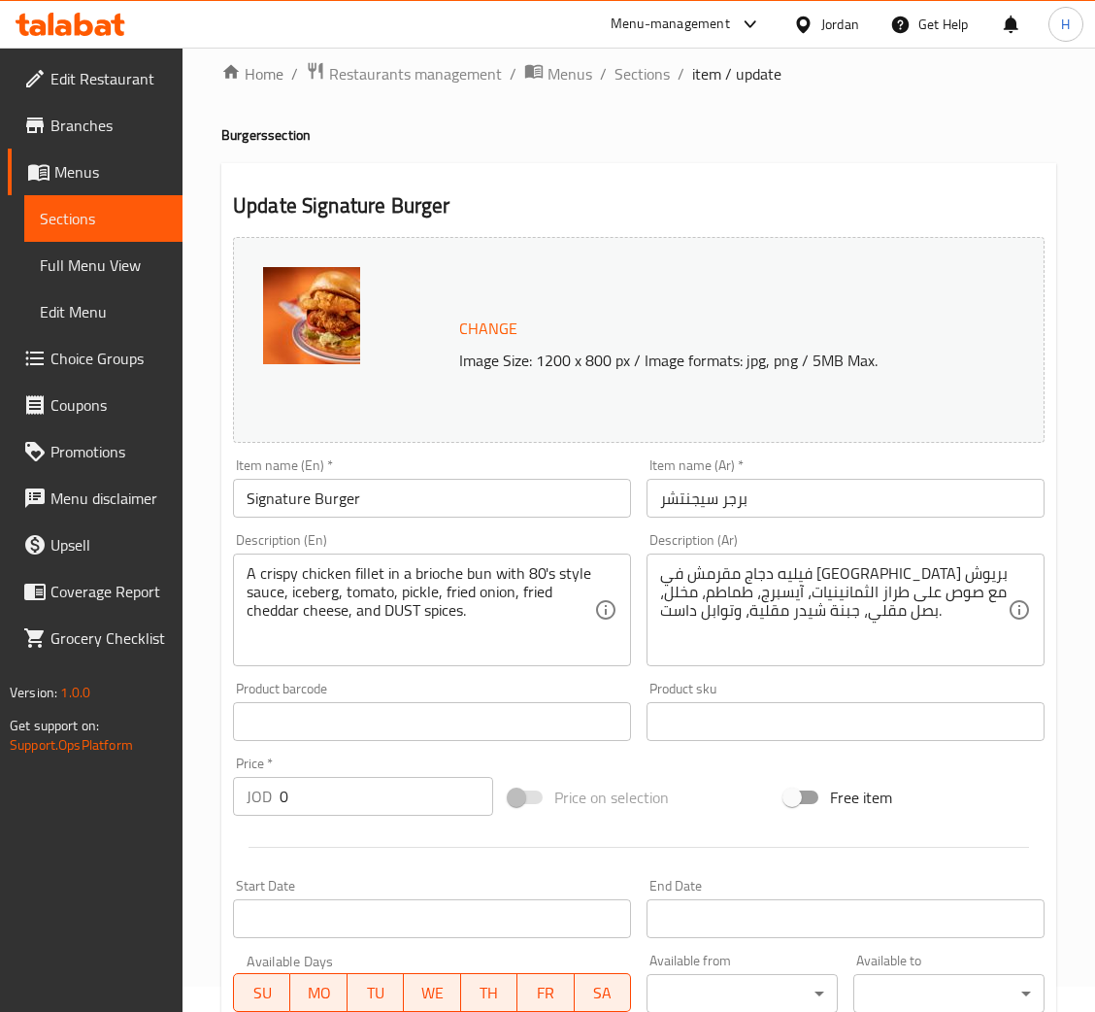
scroll to position [420, 0]
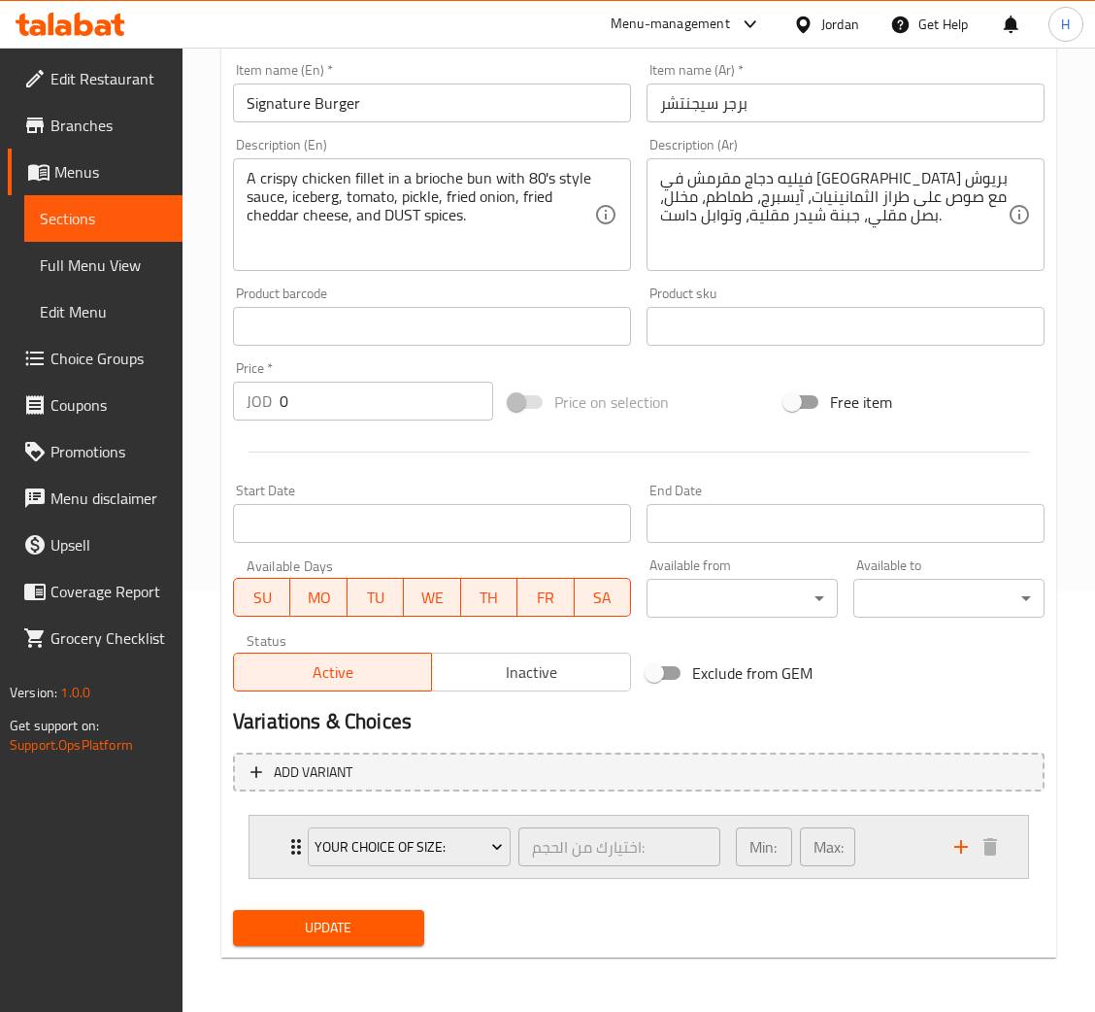
click at [276, 865] on div "Your choice of Size: اختيارك من الحجم: ​ Min: 1 ​ Max: 1 ​" at bounding box center [639, 847] width 779 height 62
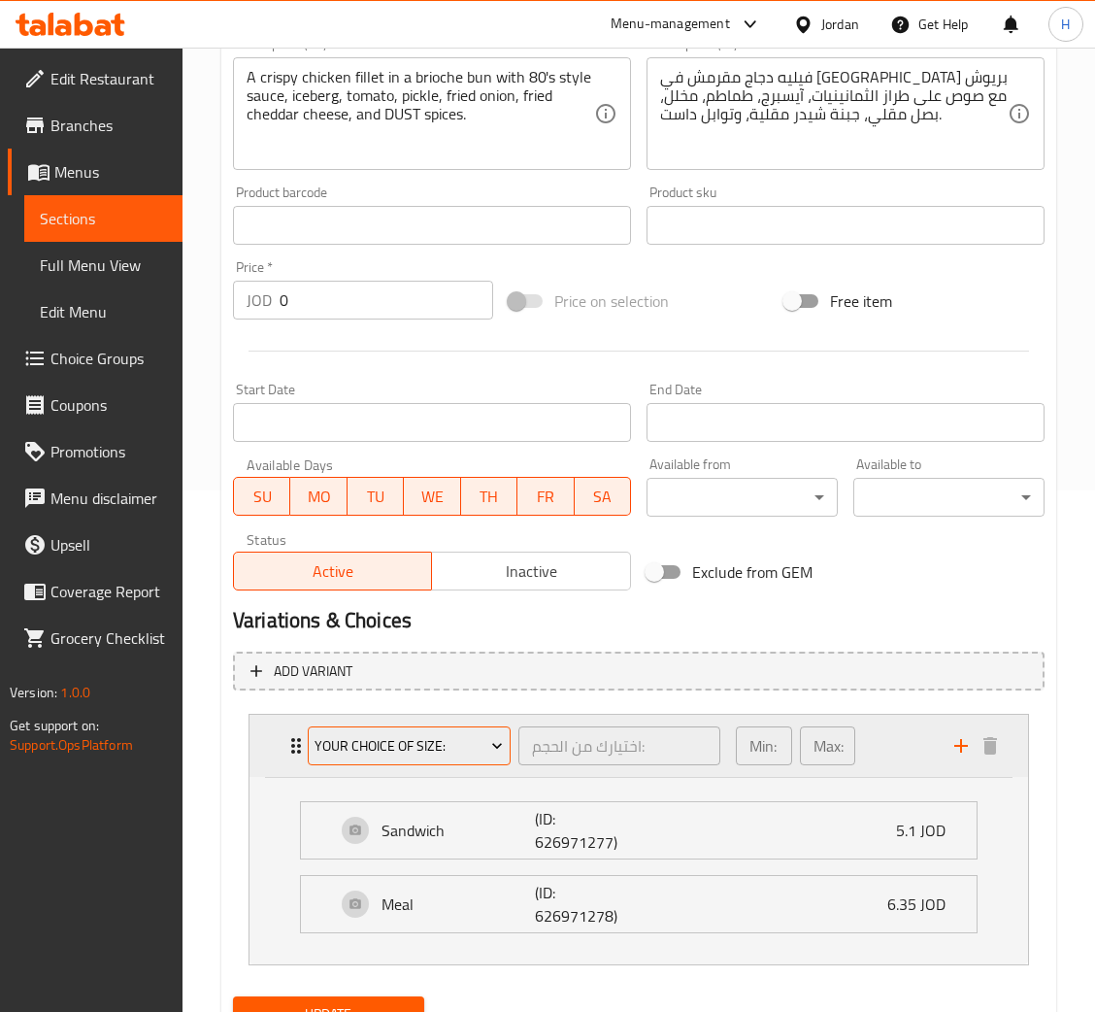
scroll to position [608, 0]
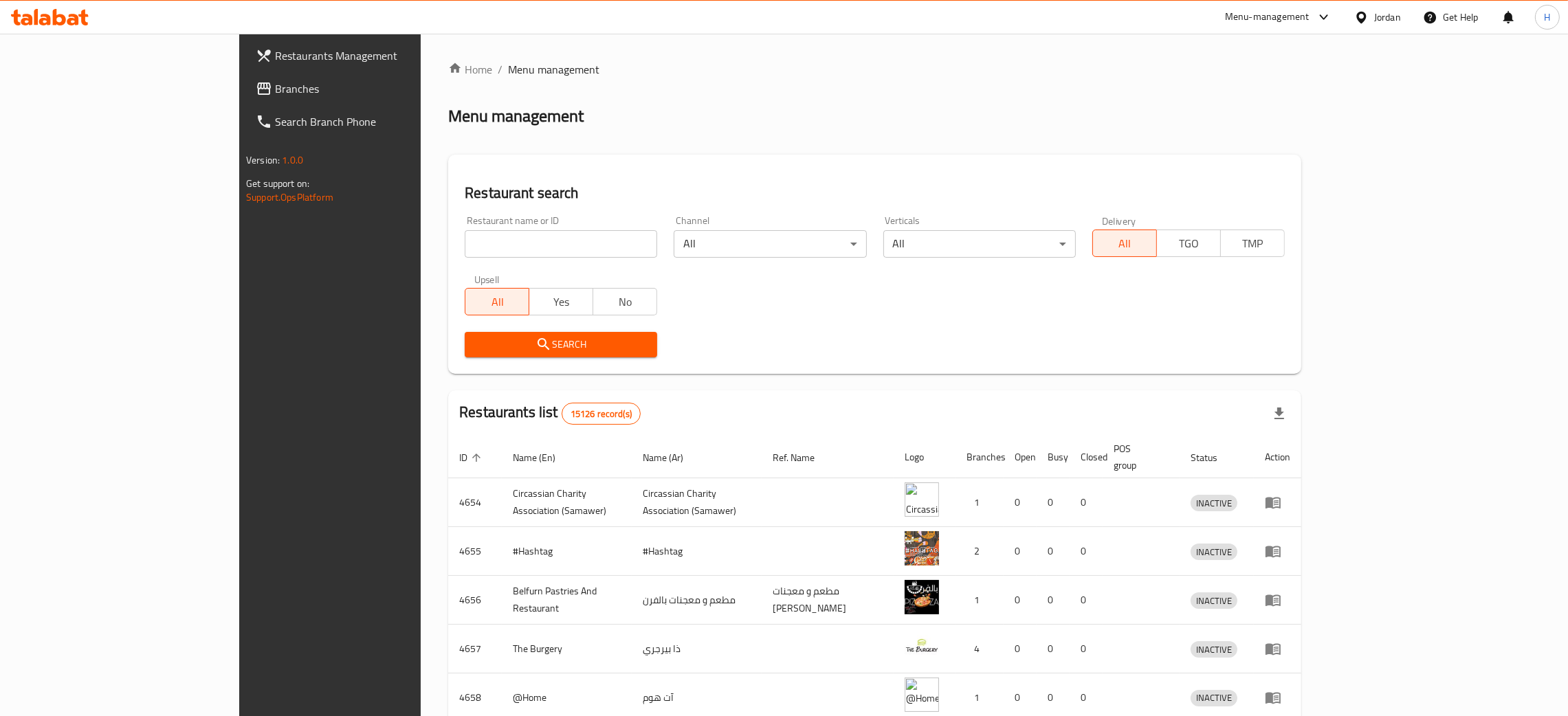
click at [464, 250] on input "search" at bounding box center [561, 243] width 193 height 28
paste input "693859"
type input "693859"
click button "Search" at bounding box center [561, 345] width 193 height 25
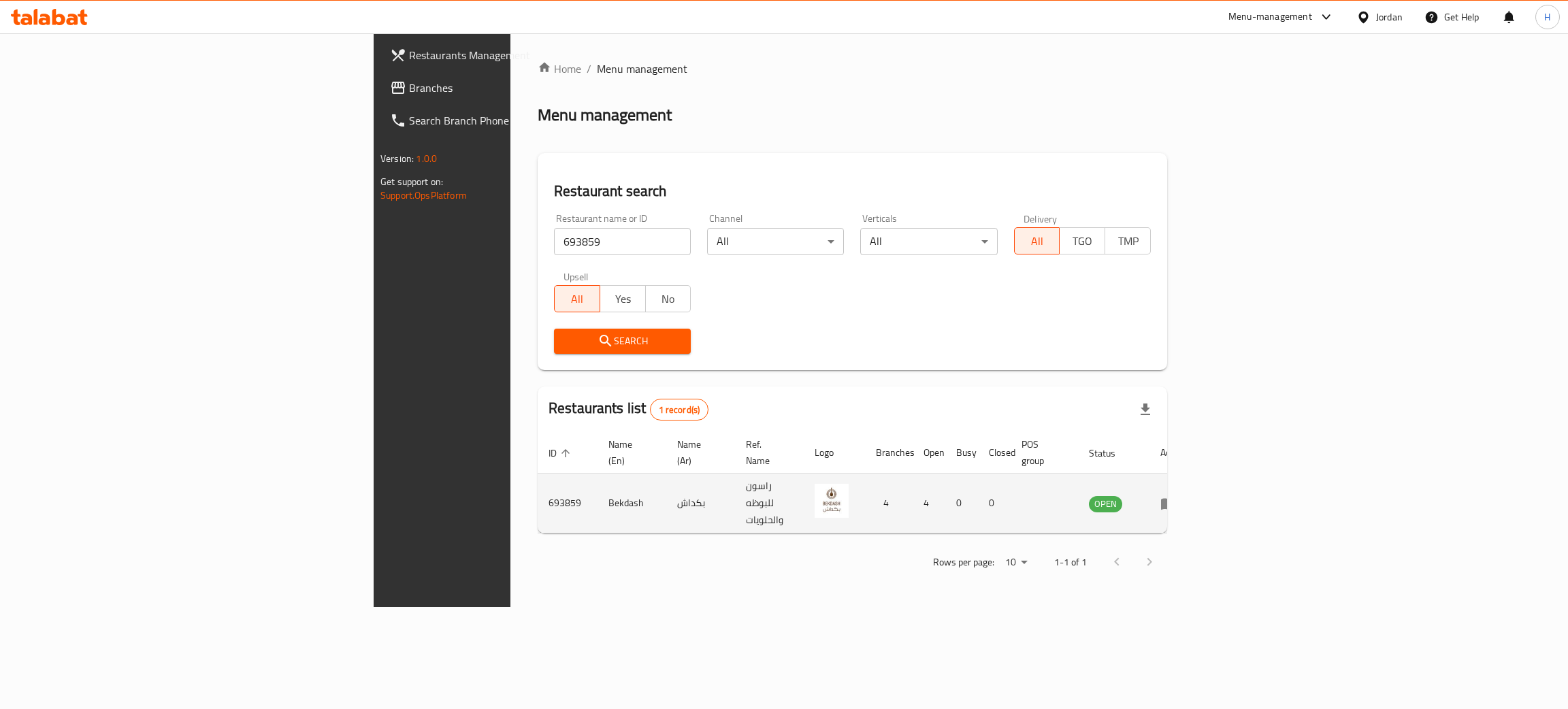
click at [1176, 498] on icon "enhanced table" at bounding box center [1168, 504] width 15 height 12
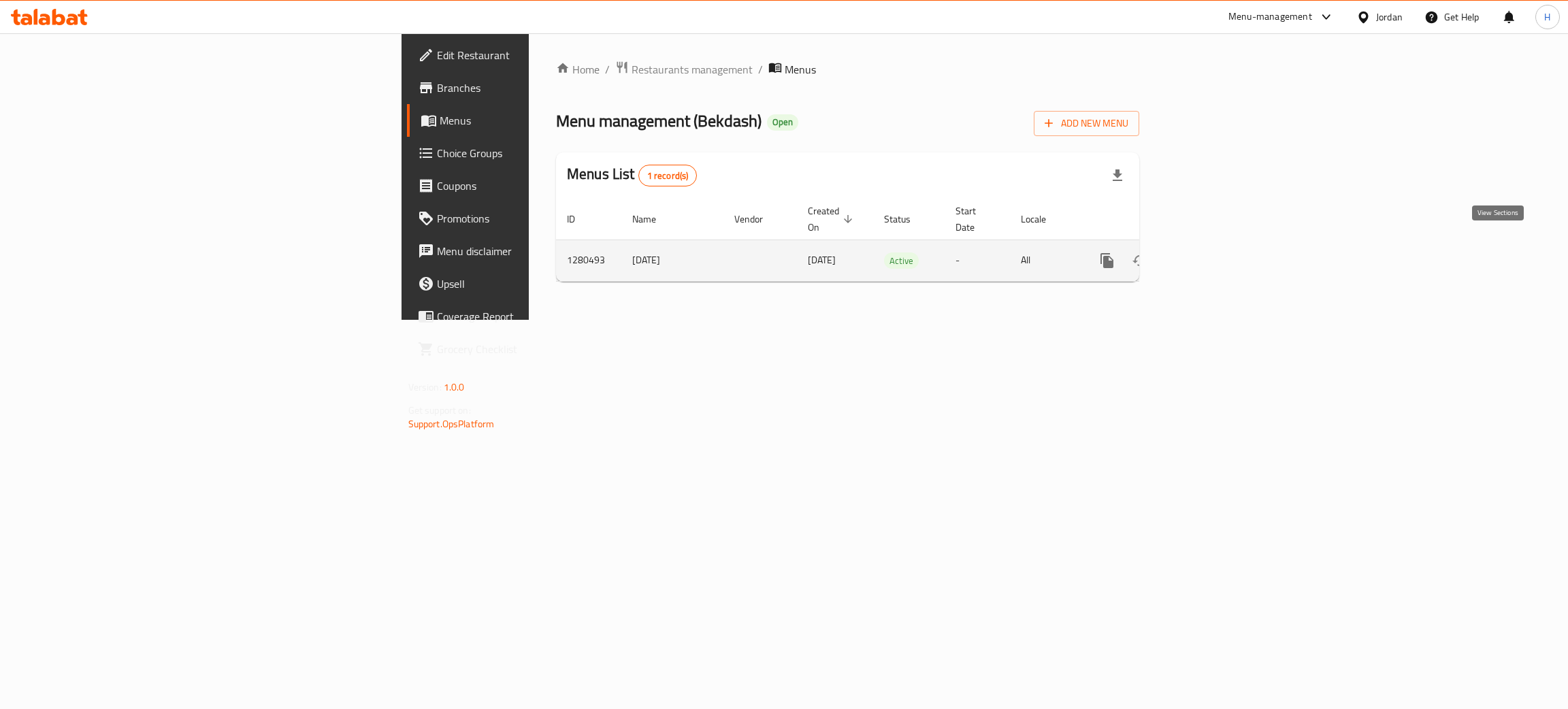
click at [1211, 254] on icon "enhanced table" at bounding box center [1205, 260] width 12 height 12
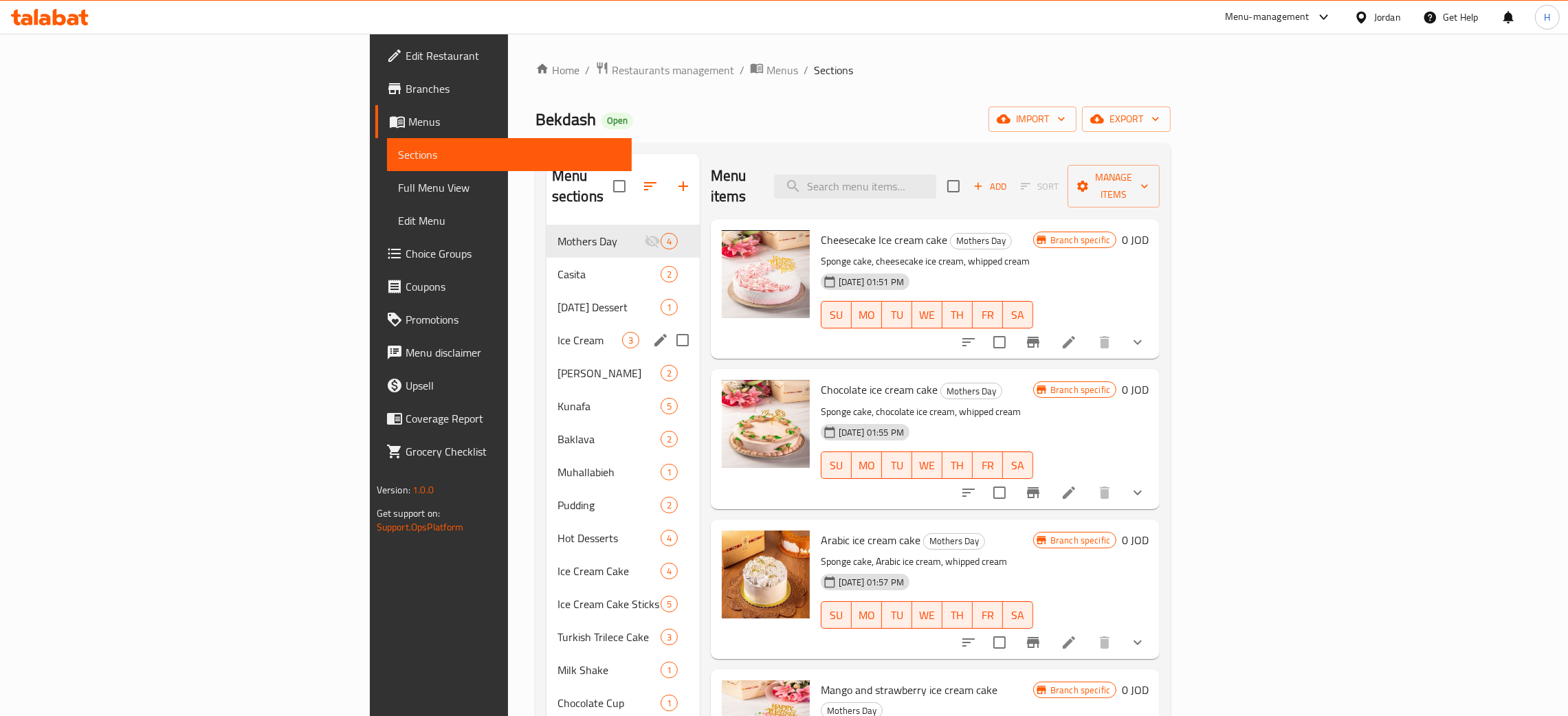
click at [558, 332] on span "Ice Cream" at bounding box center [590, 340] width 64 height 16
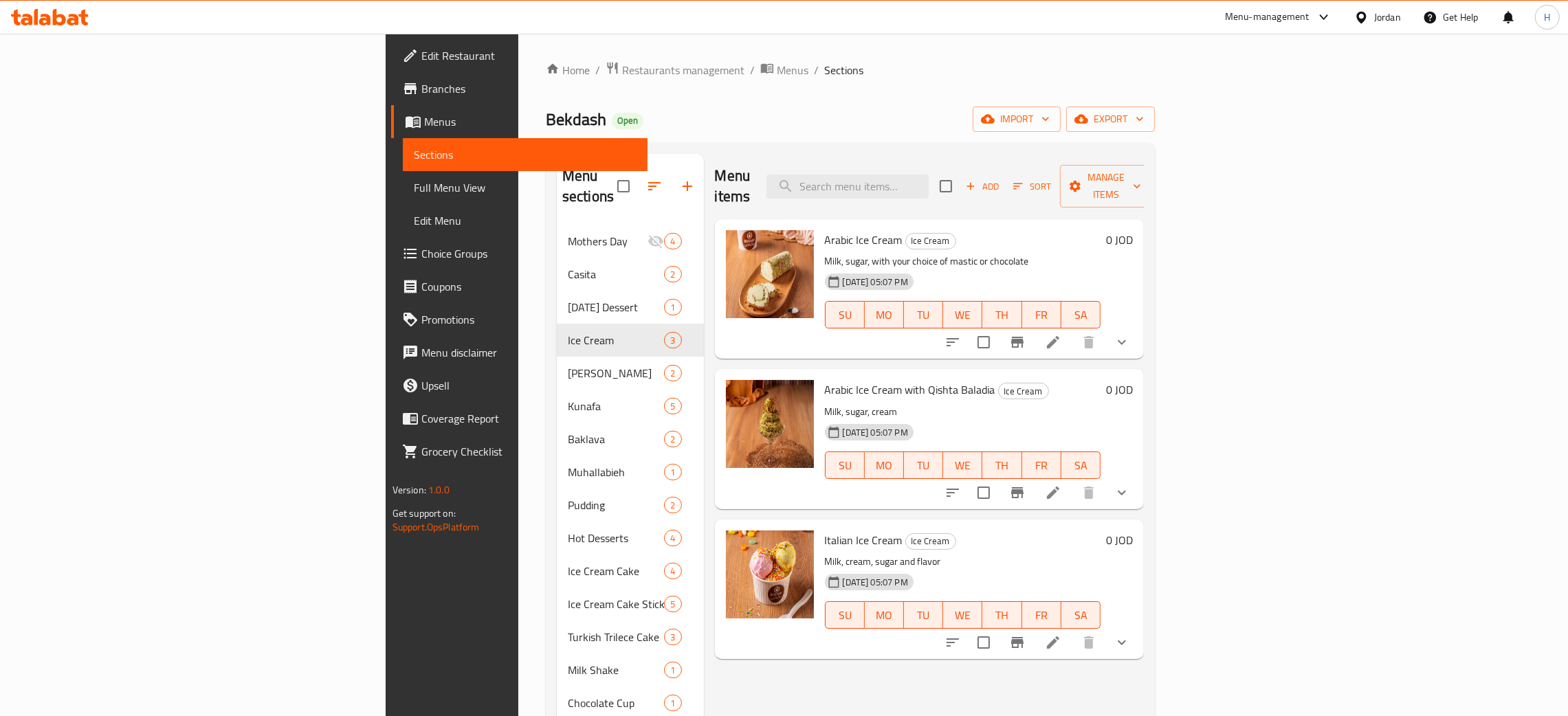
click at [843, 715] on div "Menu items Add Sort Manage items Arabic Ice Cream Ice Cream Milk, sugar, with y…" at bounding box center [924, 512] width 440 height 716
click at [929, 176] on input "search" at bounding box center [847, 187] width 162 height 24
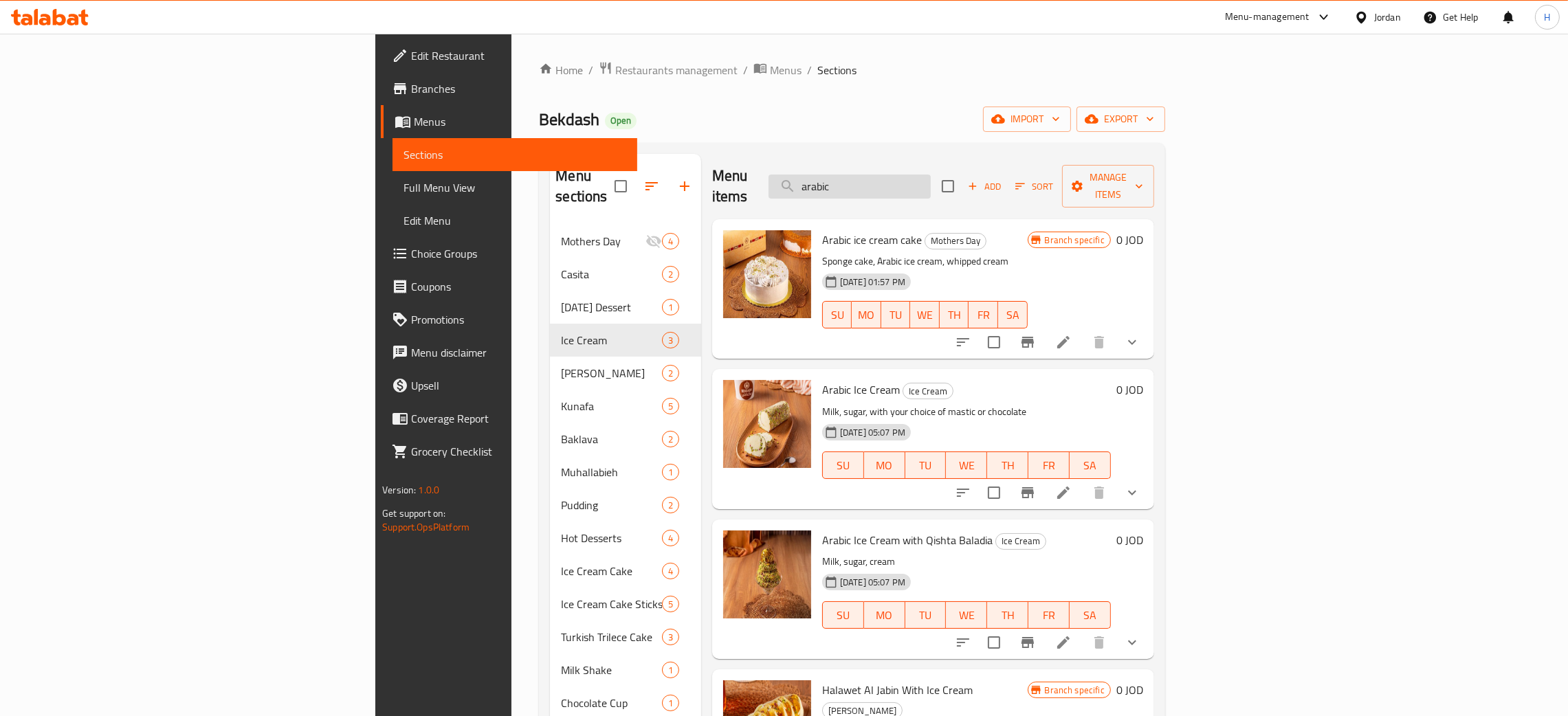
type input "arabic"
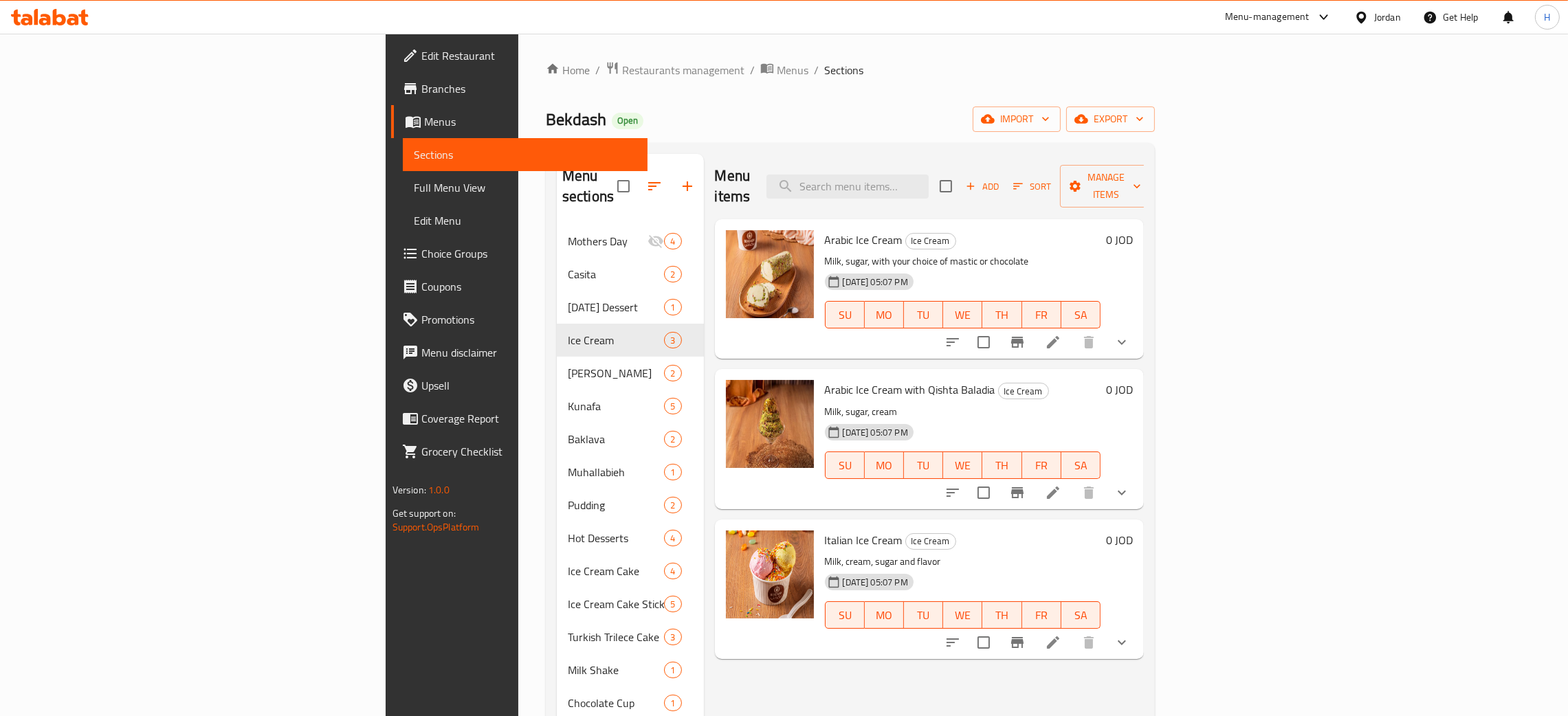
click at [1001, 178] on span "Add" at bounding box center [982, 186] width 37 height 16
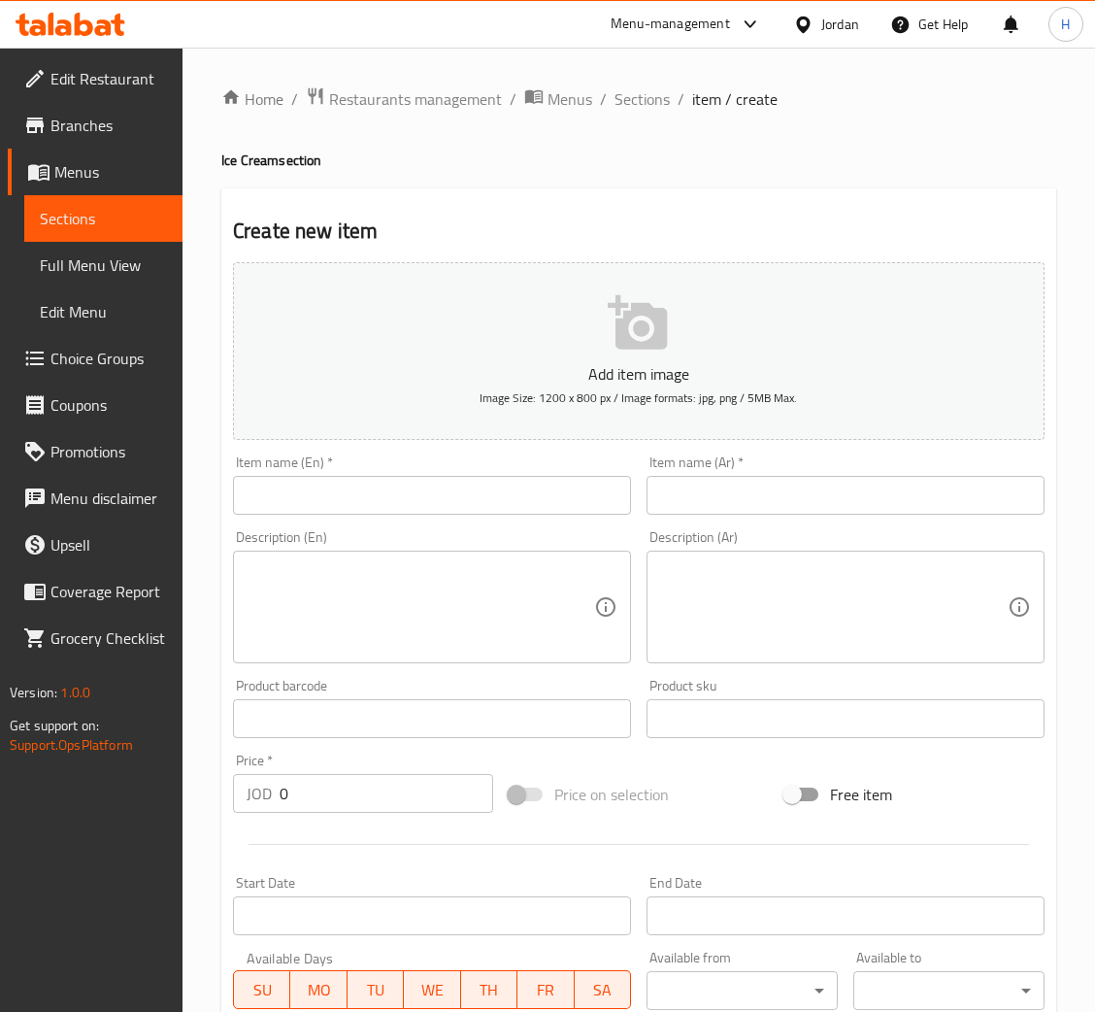
drag, startPoint x: 370, startPoint y: 501, endPoint x: 380, endPoint y: 493, distance: 12.4
click at [370, 501] on input "text" at bounding box center [432, 495] width 398 height 39
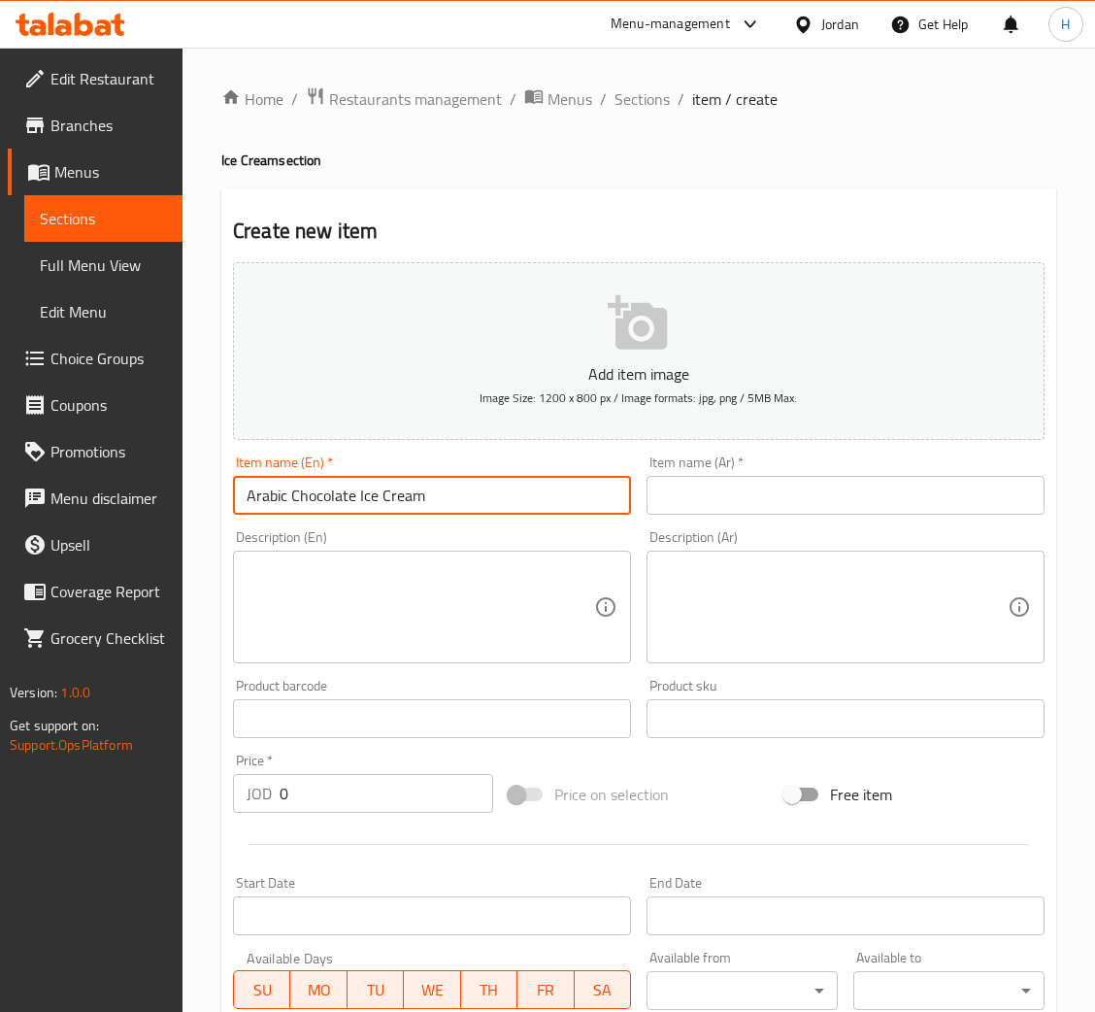
type input "Arabic Chocolate Ice Cream"
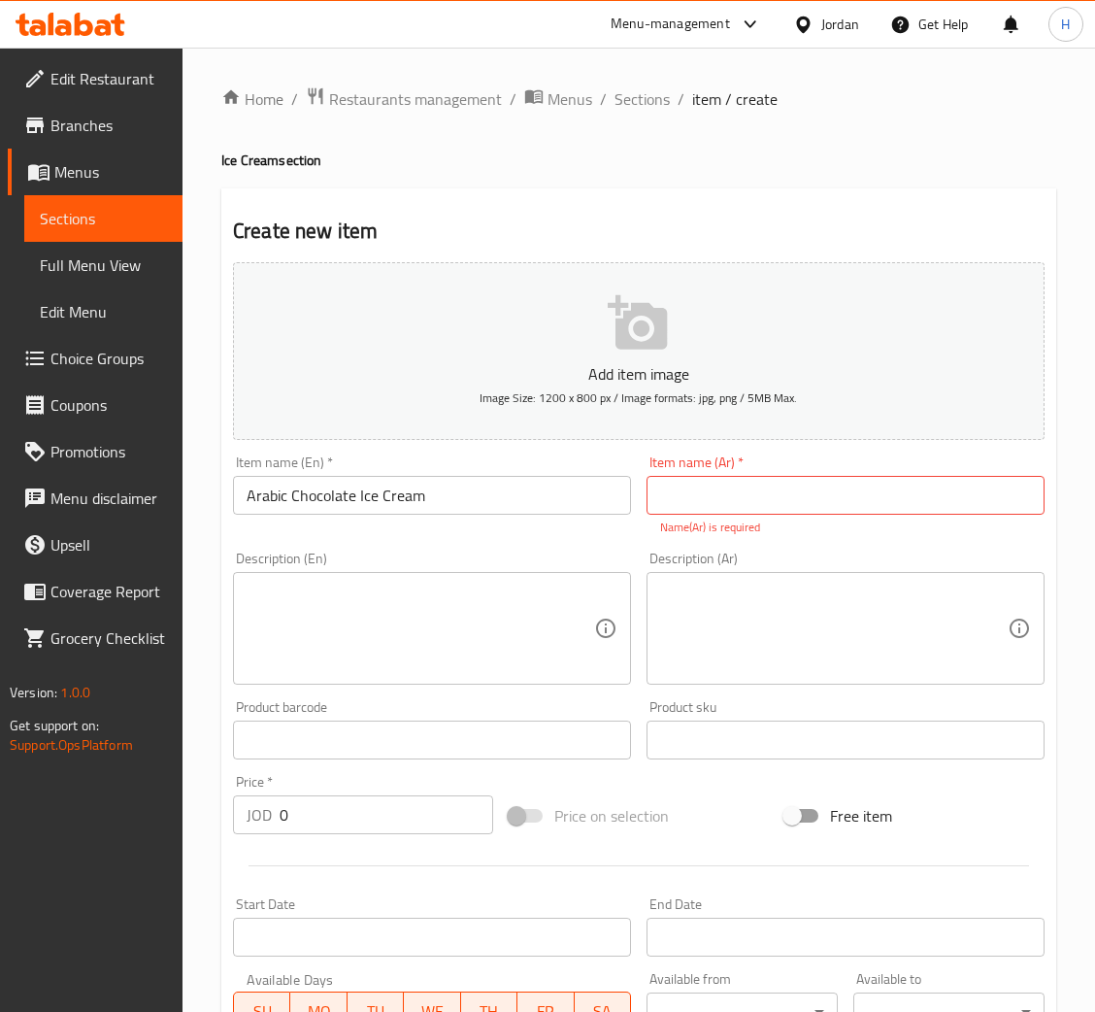
click at [707, 484] on input "text" at bounding box center [846, 495] width 398 height 39
click at [850, 483] on input "text" at bounding box center [846, 495] width 398 height 39
type input "بوظة عربية شوكلاتة"
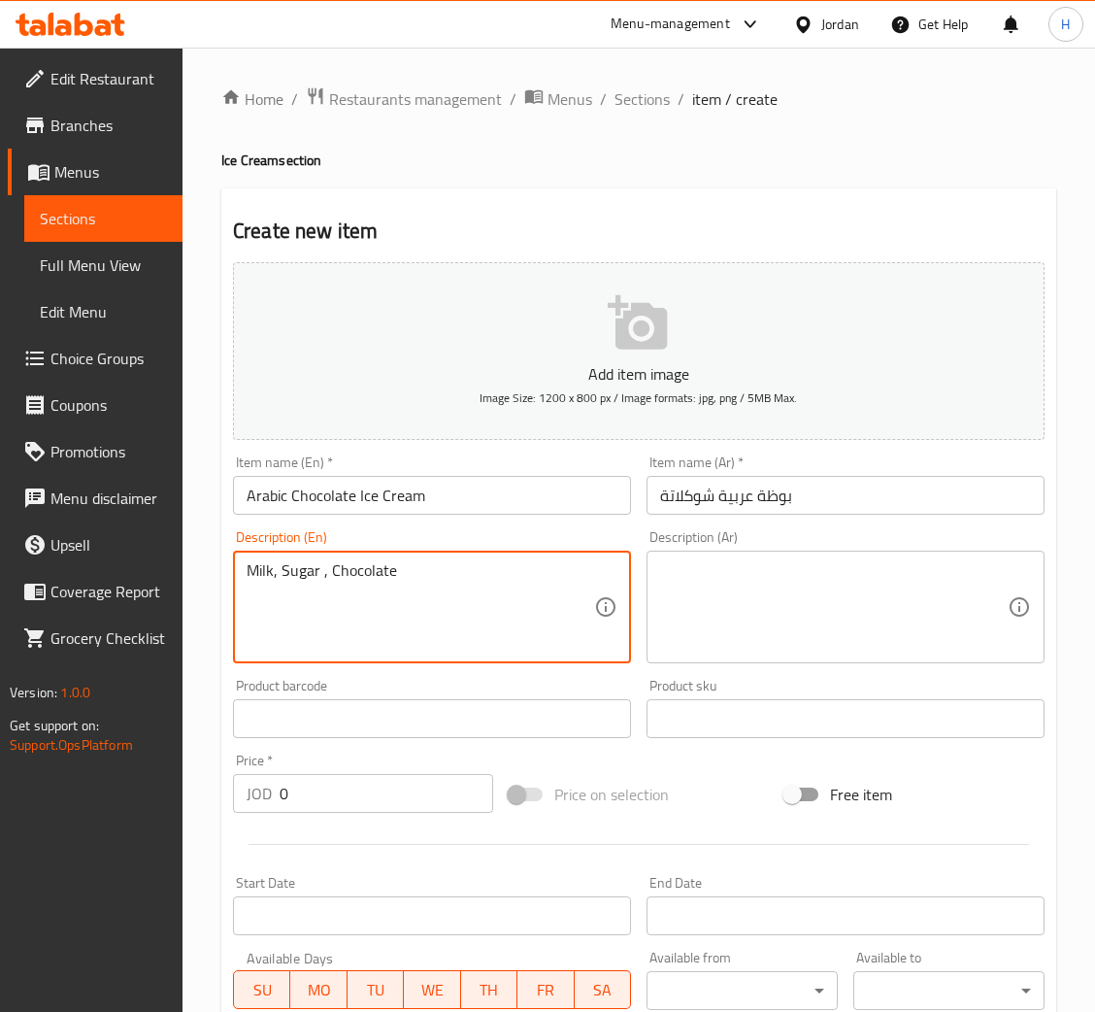
type textarea "Milk, Sugar , Chocolate"
click at [834, 585] on textarea at bounding box center [834, 607] width 348 height 92
paste textarea "حليب، سكر، شوكولاتة"
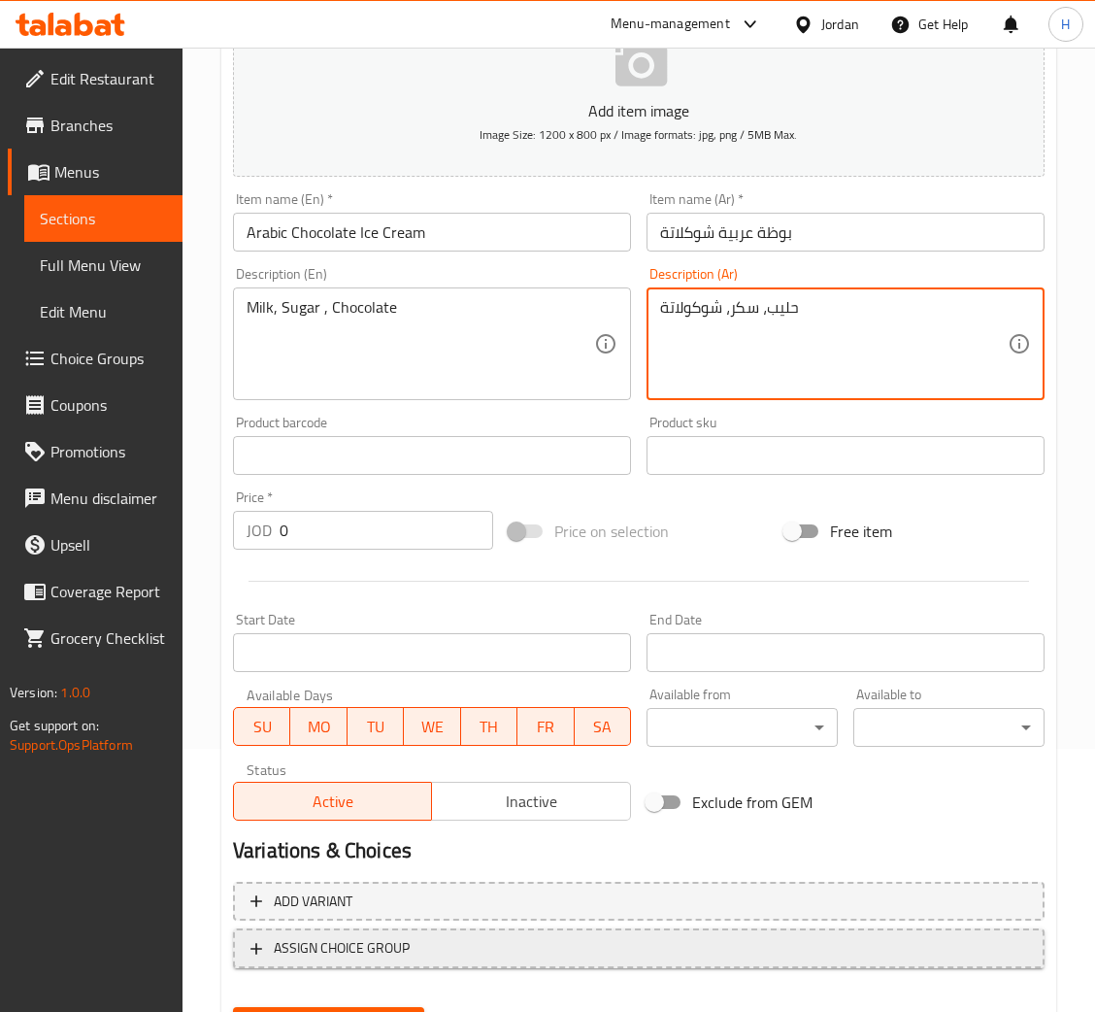
scroll to position [356, 0]
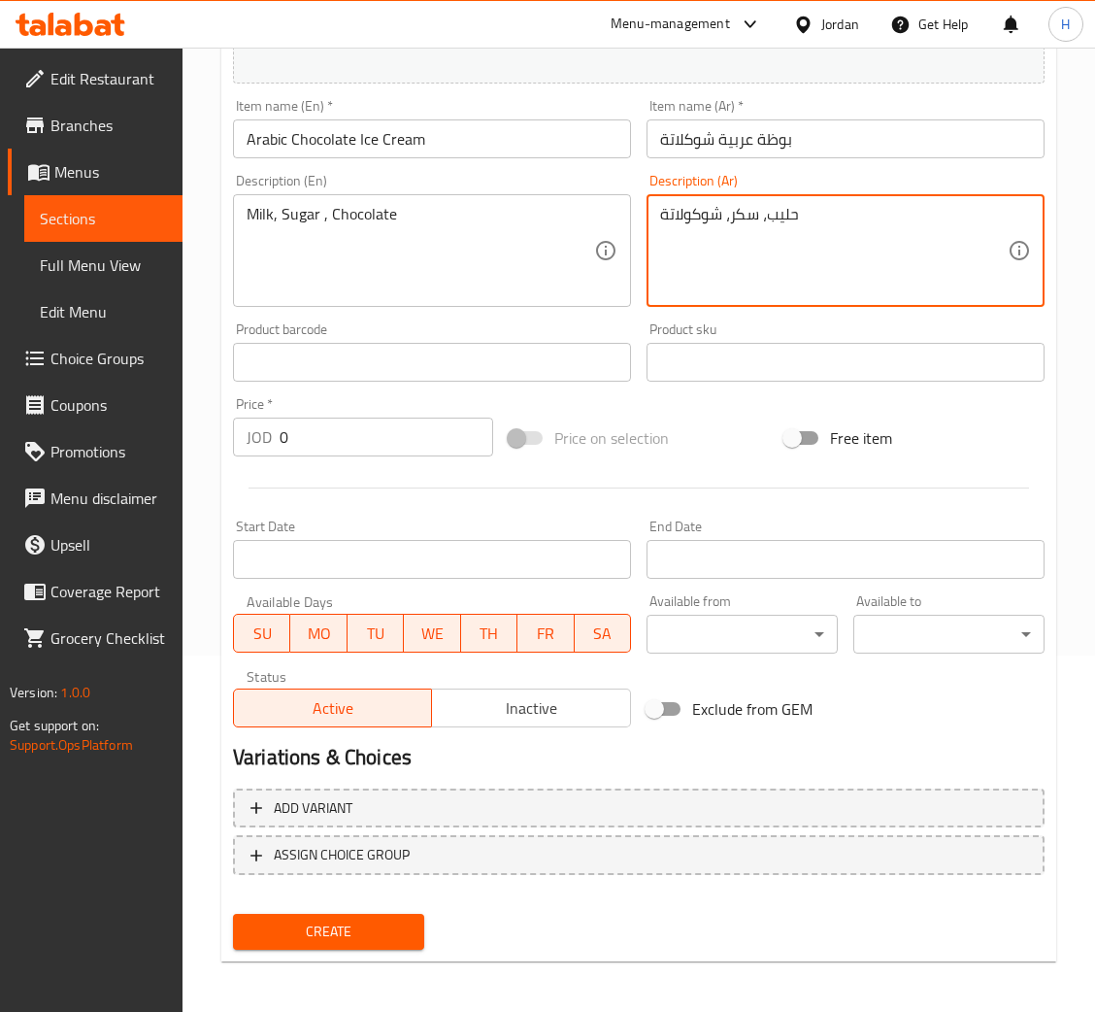
type textarea "حليب، سكر، شوكولاتة"
click at [499, 716] on span "Inactive" at bounding box center [531, 708] width 183 height 28
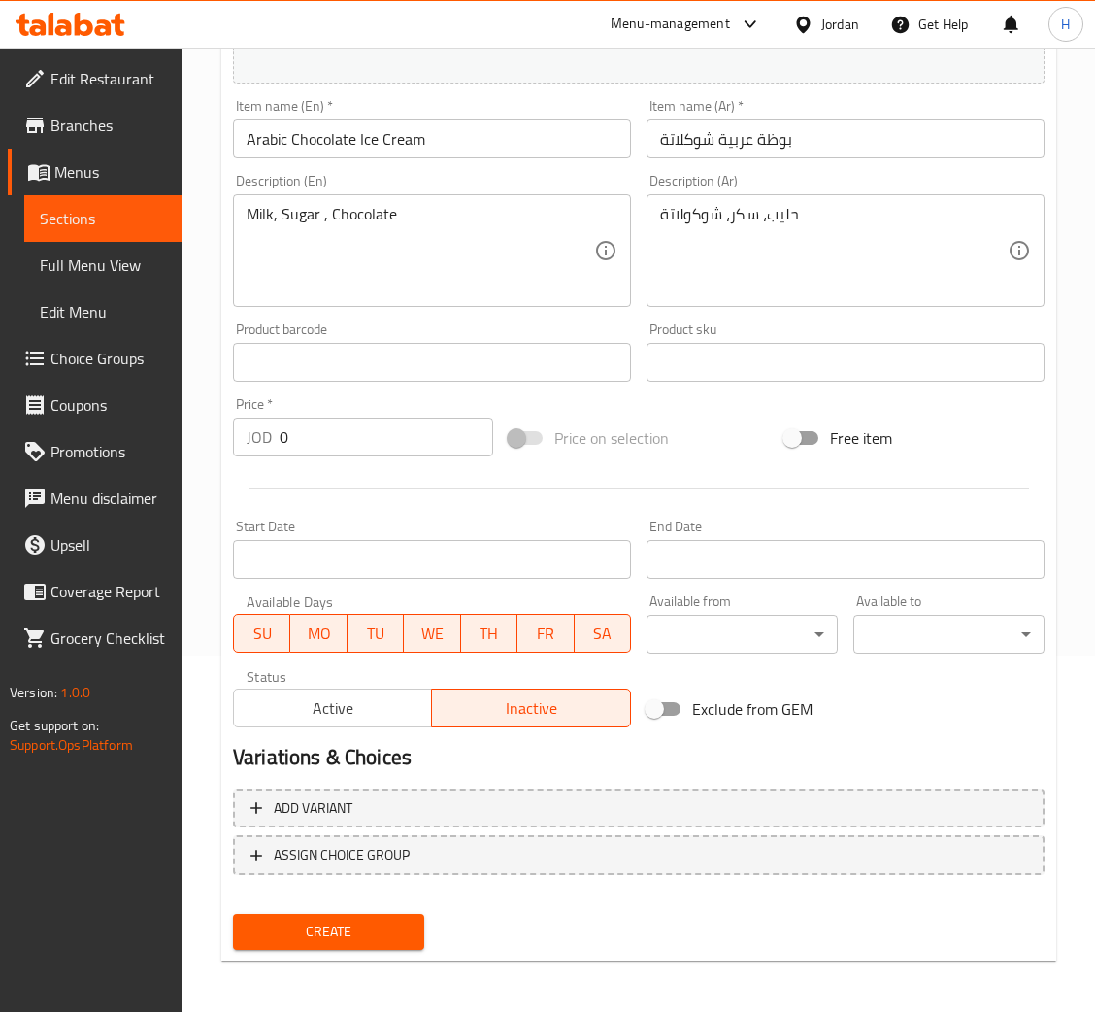
click at [366, 935] on span "Create" at bounding box center [329, 932] width 160 height 24
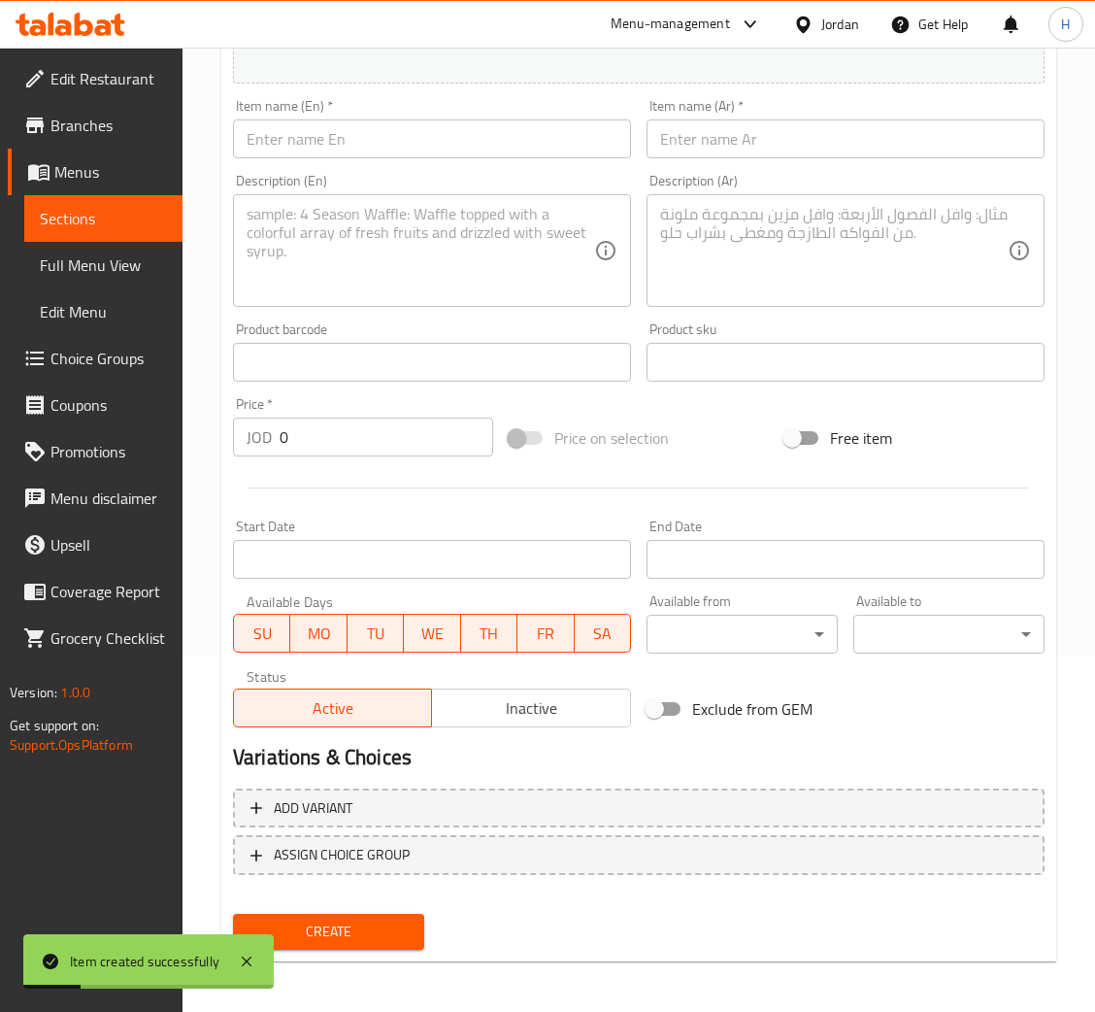
scroll to position [0, 0]
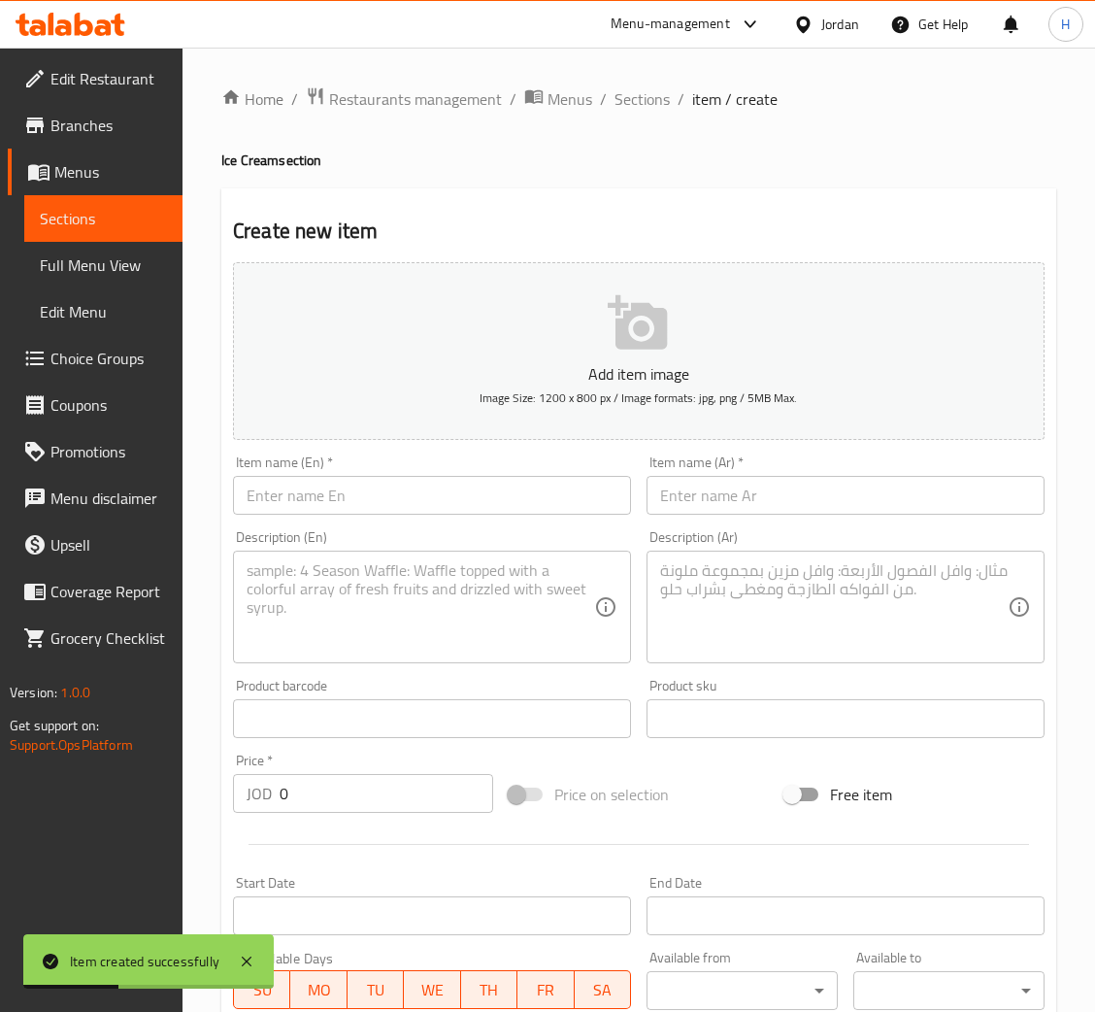
click at [135, 352] on span "Choice Groups" at bounding box center [108, 358] width 117 height 23
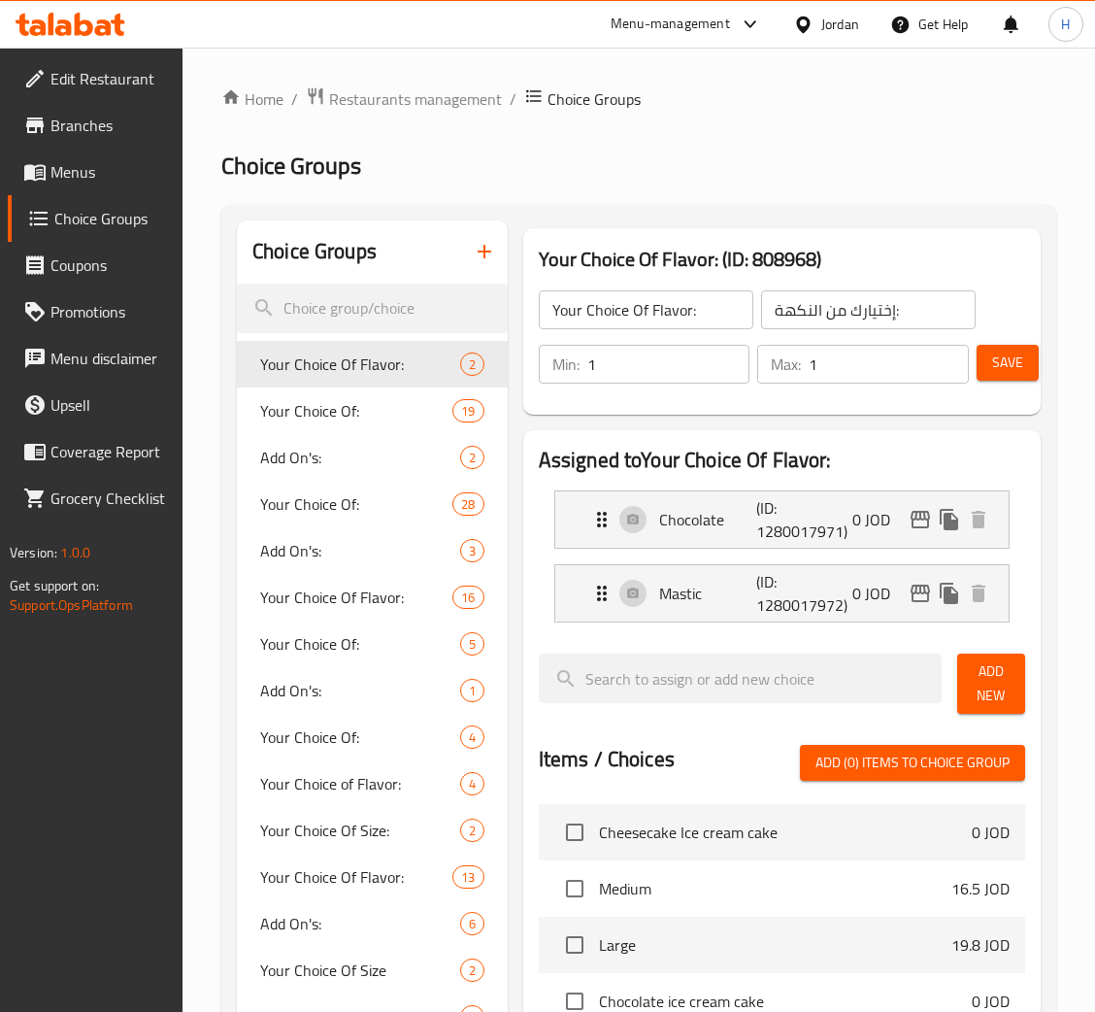
click at [502, 261] on button "button" at bounding box center [484, 251] width 47 height 47
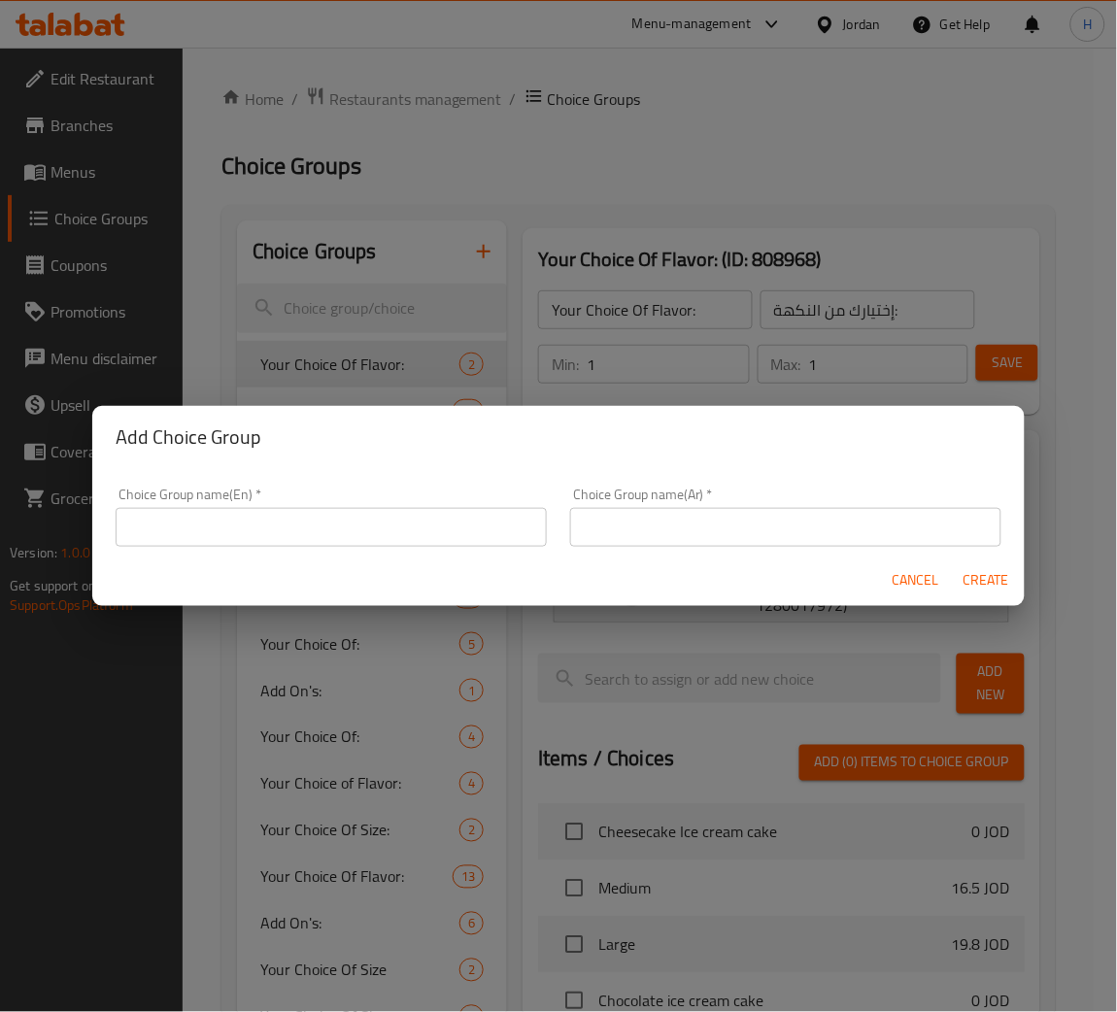
click at [465, 521] on input "text" at bounding box center [331, 527] width 431 height 39
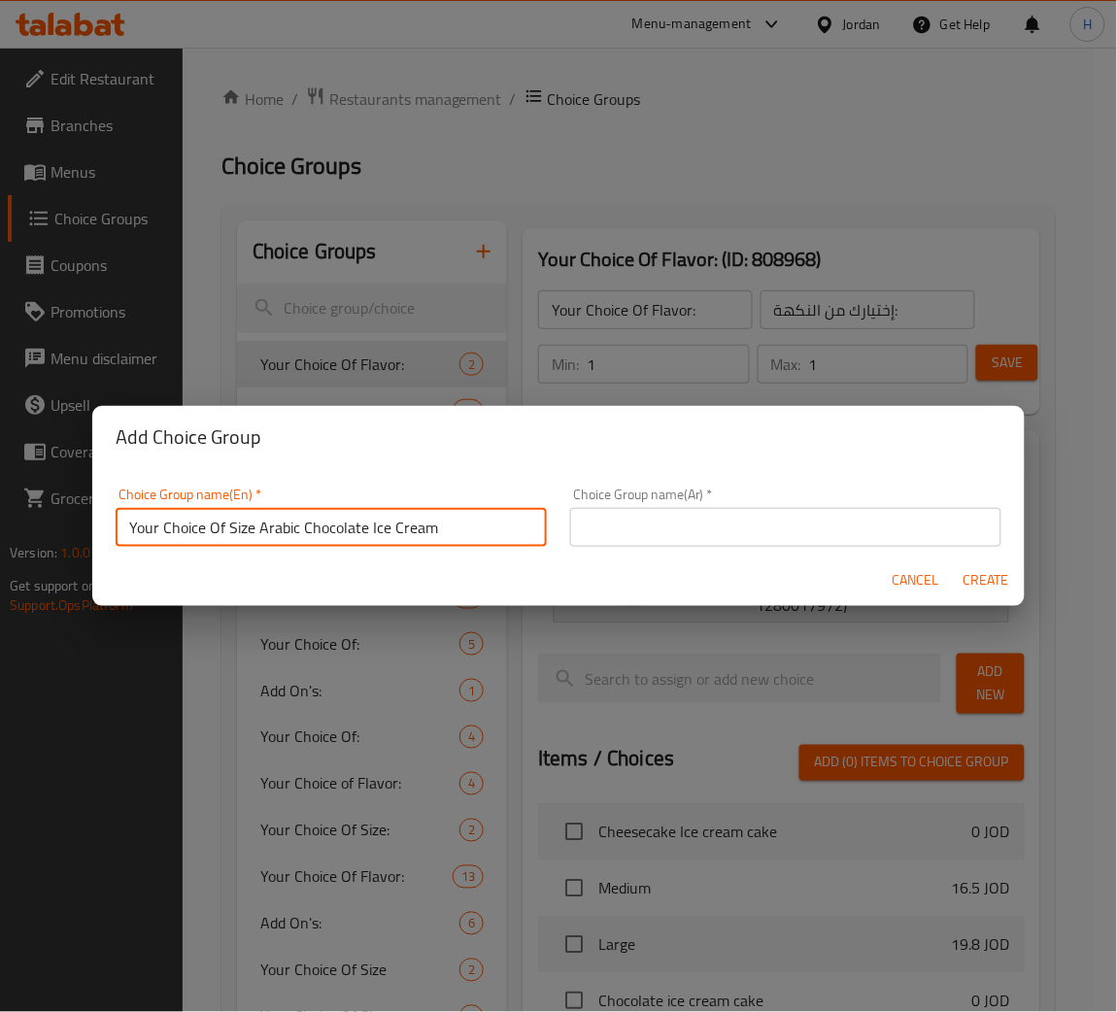
type input "Your Choice Of Size Arabic Chocolate Ice Cream"
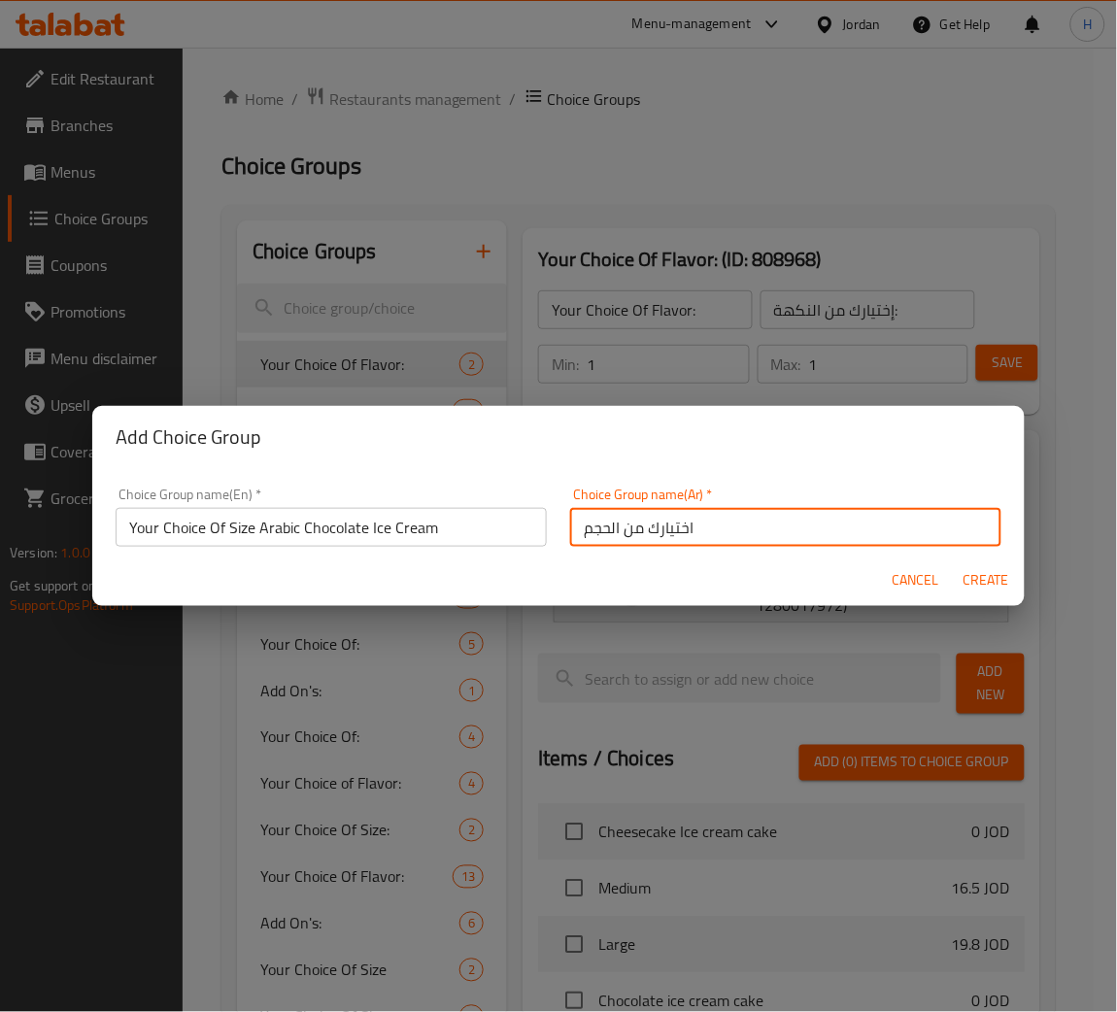
type input "اختيارك من الحجم"
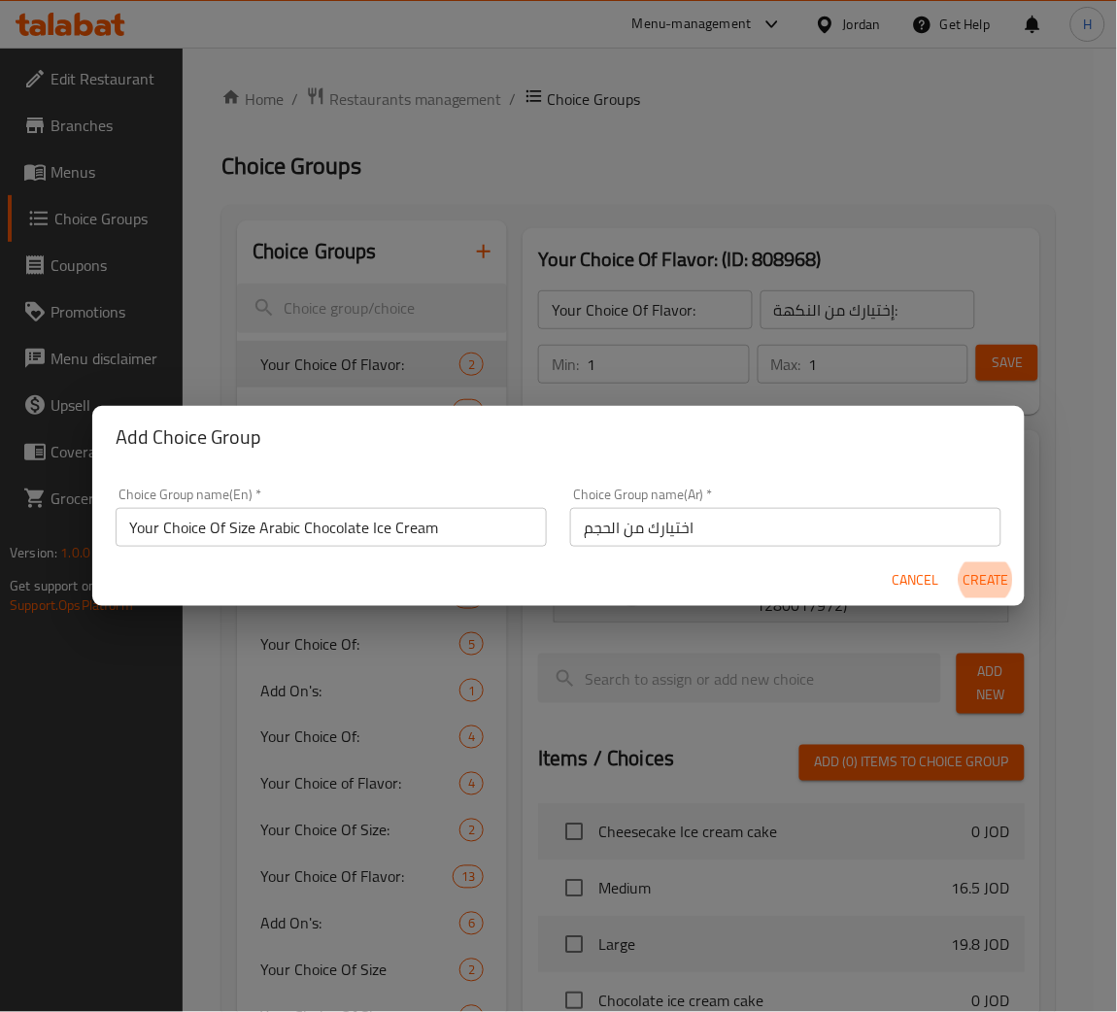
click at [955, 562] on button "Create" at bounding box center [986, 580] width 62 height 36
type input "Your Choice Of Size Arabic Chocolate Ice Cream"
type input "اختيارك من الحجم"
type input "0"
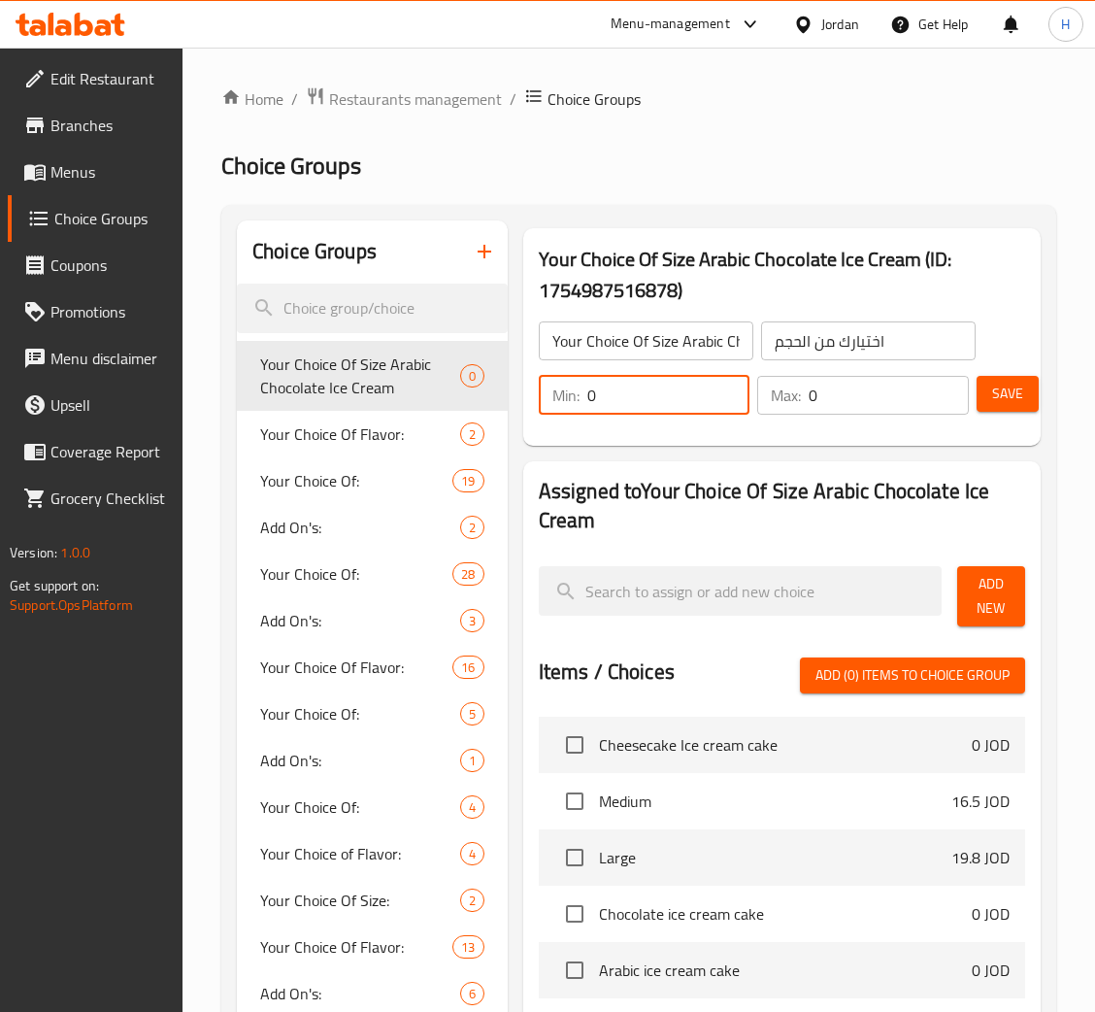
drag, startPoint x: 643, startPoint y: 414, endPoint x: 632, endPoint y: 413, distance: 10.7
click at [638, 414] on input "0" at bounding box center [668, 395] width 163 height 39
type input "1"
click at [984, 575] on span "Add New" at bounding box center [991, 596] width 37 height 49
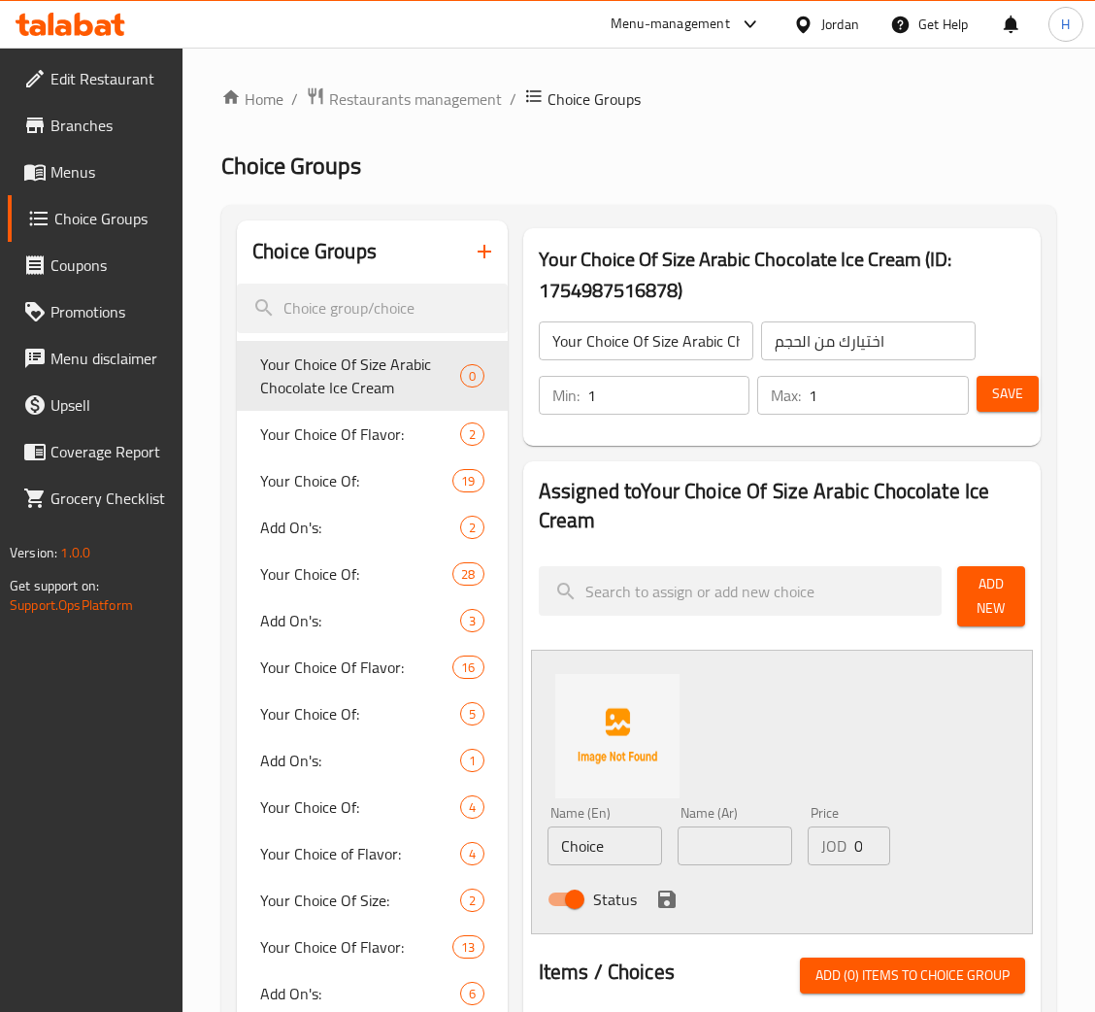
click at [628, 842] on input "Choice" at bounding box center [605, 845] width 115 height 39
click at [619, 848] on input "Choice" at bounding box center [605, 845] width 115 height 39
click at [619, 845] on input "Choice" at bounding box center [605, 845] width 115 height 39
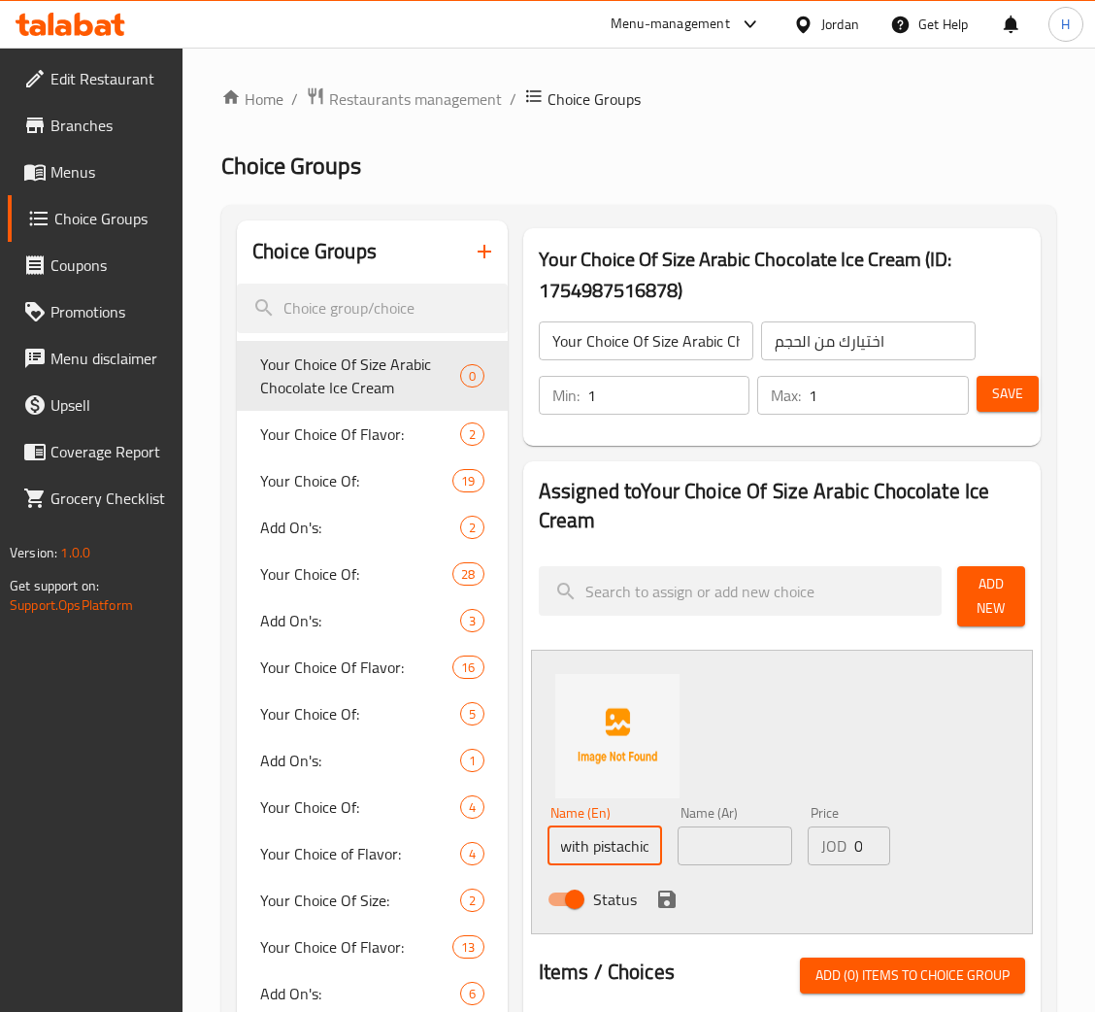
type input "Cup with pistachio"
type input "كوب"
click at [636, 851] on input "Cup with pistachio" at bounding box center [605, 845] width 115 height 39
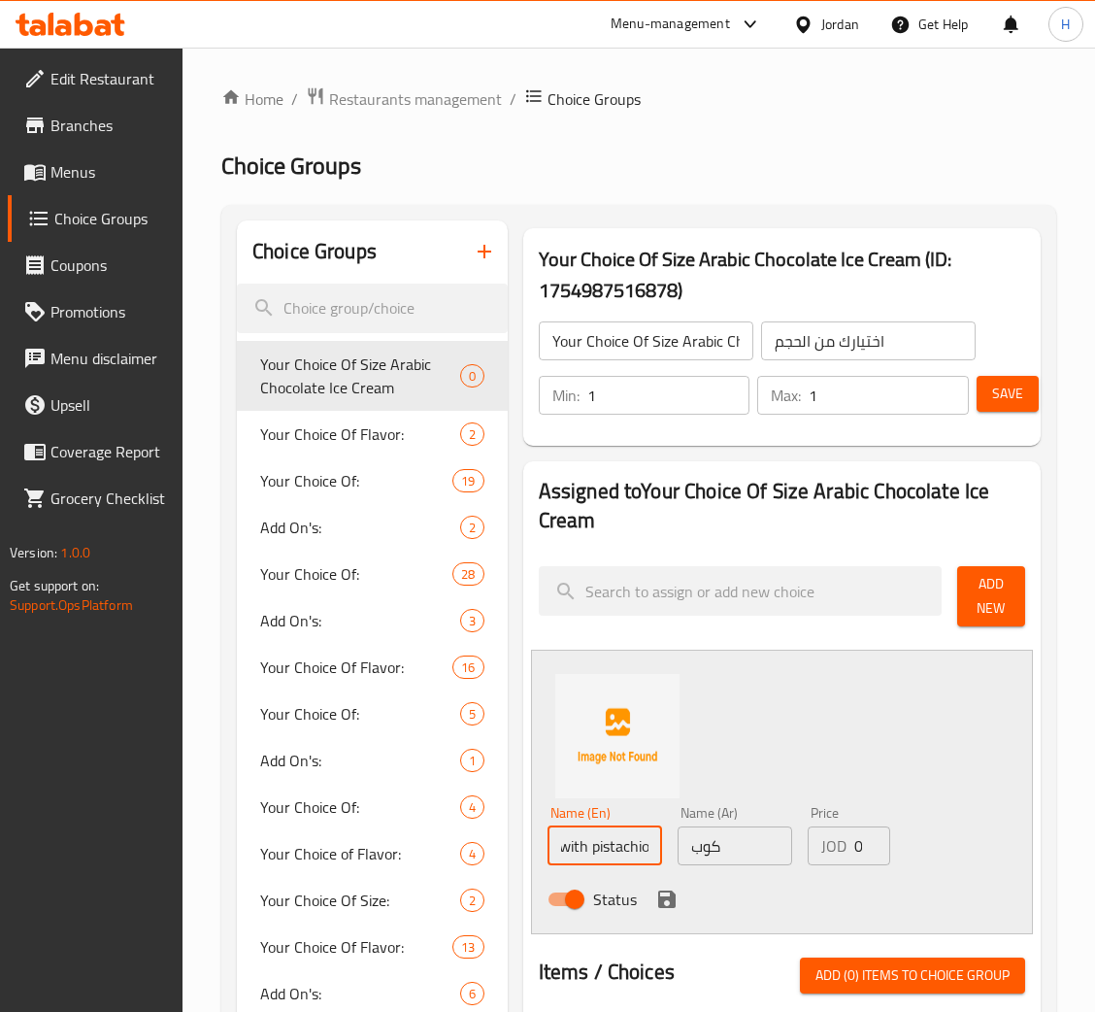
click at [636, 851] on input "Cup with pistachio" at bounding box center [605, 845] width 115 height 39
type input "Cup Without Pistachio"
type input "كوب بدون فستق"
click at [733, 855] on input "كوب بدون فستق" at bounding box center [735, 845] width 115 height 39
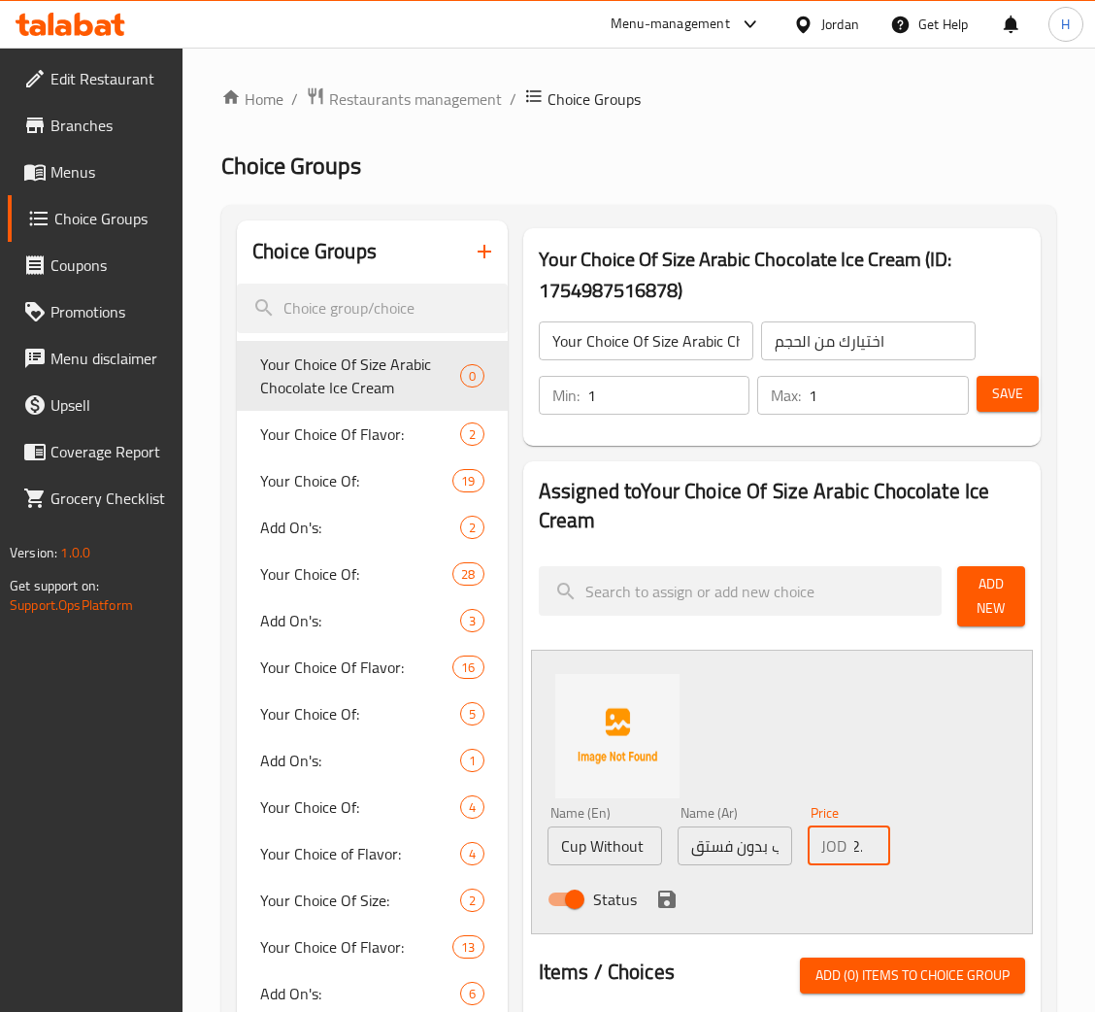
scroll to position [0, 20]
type input "2.48"
click at [651, 888] on div "Status" at bounding box center [735, 899] width 391 height 52
click at [658, 897] on icon "save" at bounding box center [666, 898] width 17 height 17
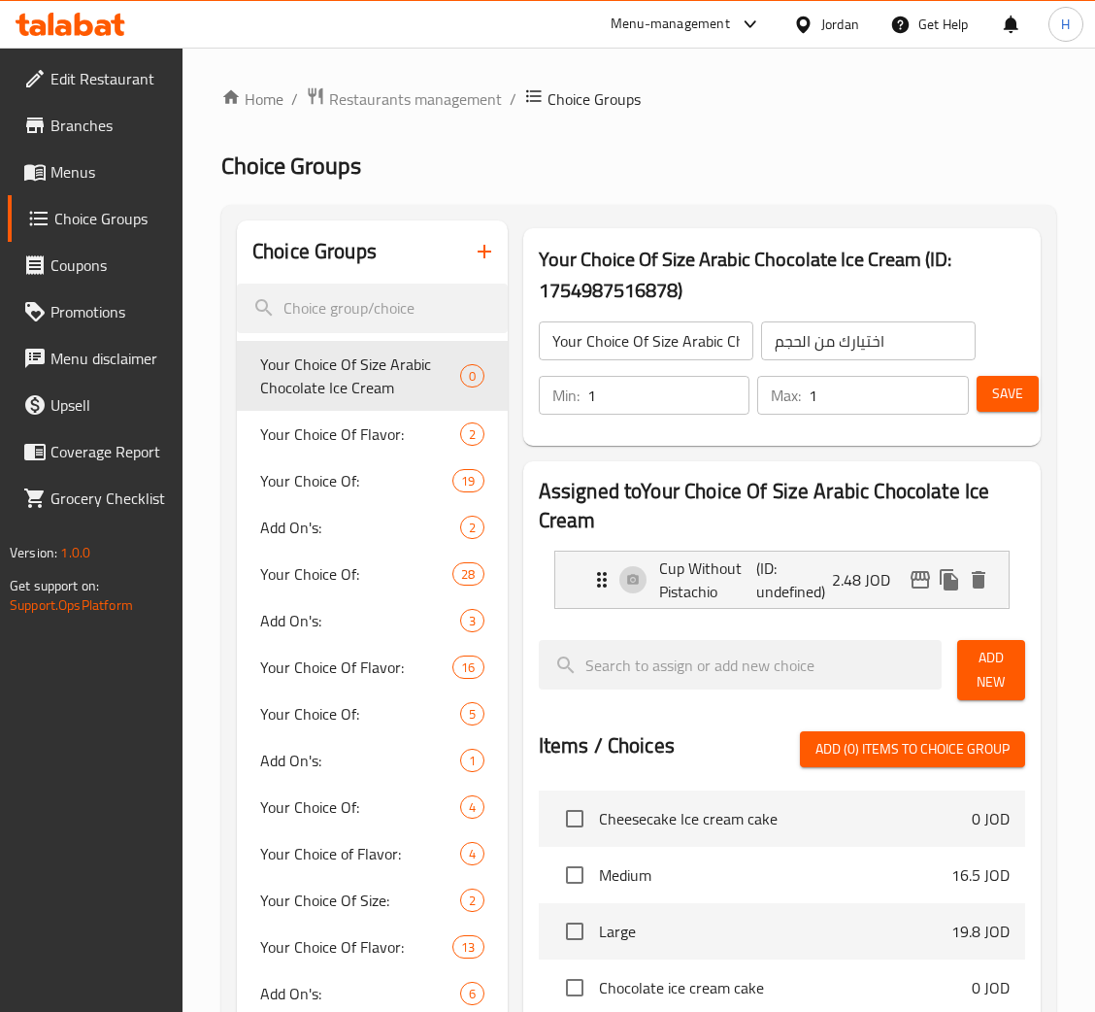
click at [1018, 674] on button "Add New" at bounding box center [991, 670] width 68 height 60
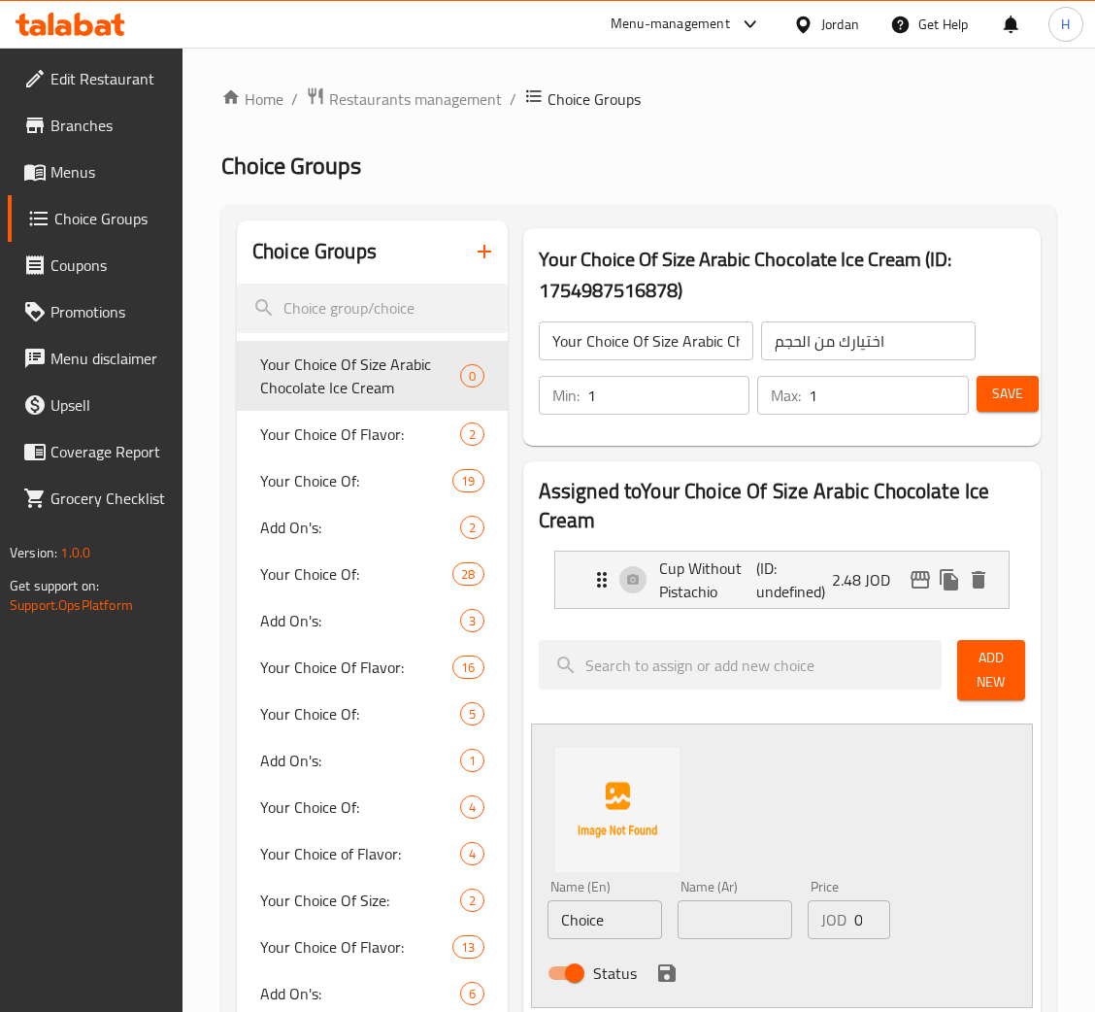
click at [609, 915] on input "Choice" at bounding box center [605, 919] width 115 height 39
type input "500 g without pistachio box"
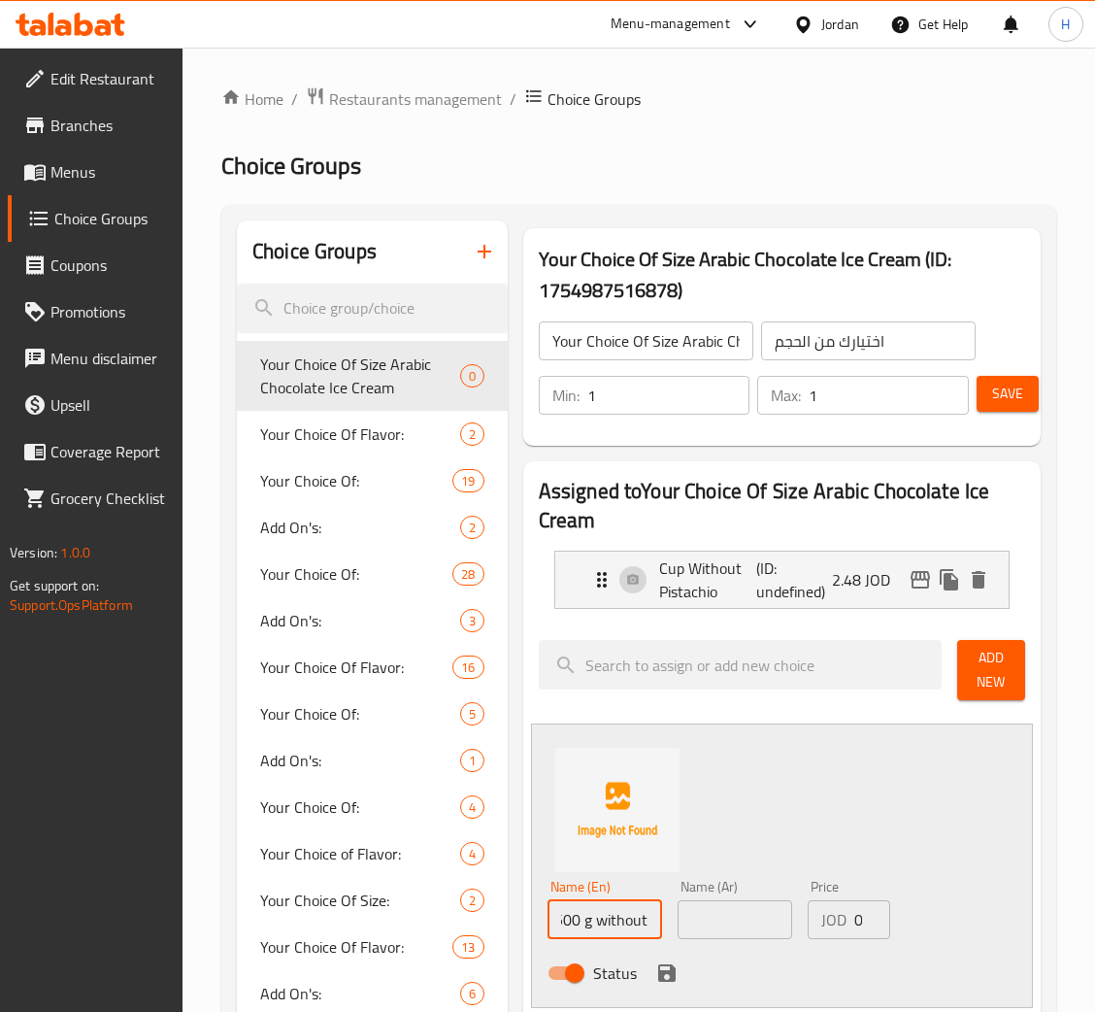
scroll to position [0, 92]
drag, startPoint x: 598, startPoint y: 931, endPoint x: 704, endPoint y: 920, distance: 106.5
click at [704, 920] on div "Name (En) 500 g without pistachio box Name (En) Name (Ar) Name (Ar) Price JOD 0…" at bounding box center [735, 935] width 391 height 127
click at [702, 923] on input "text" at bounding box center [735, 919] width 115 height 39
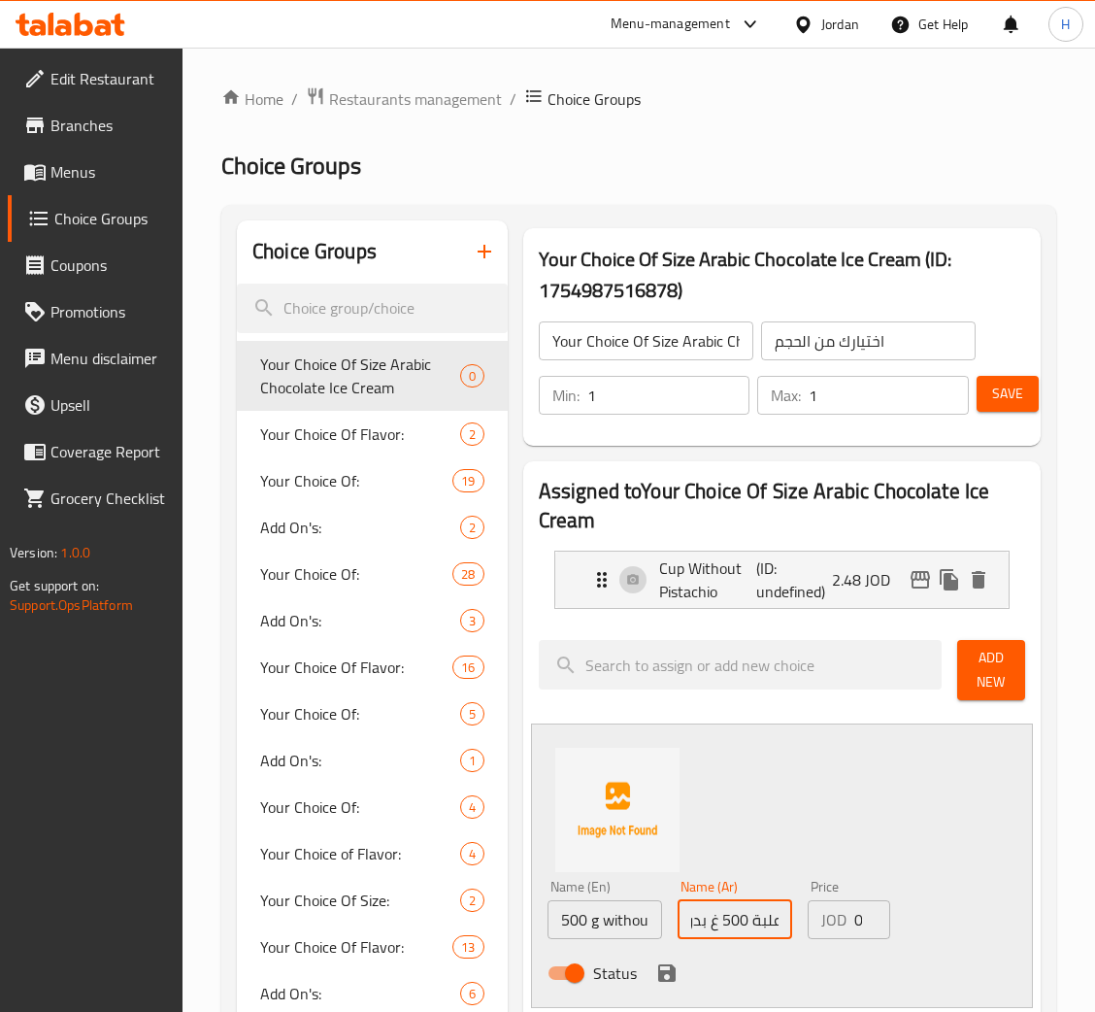
type input "علبة 500 غ بدون فستق"
type input "6.05"
click at [667, 976] on icon "save" at bounding box center [666, 972] width 23 height 23
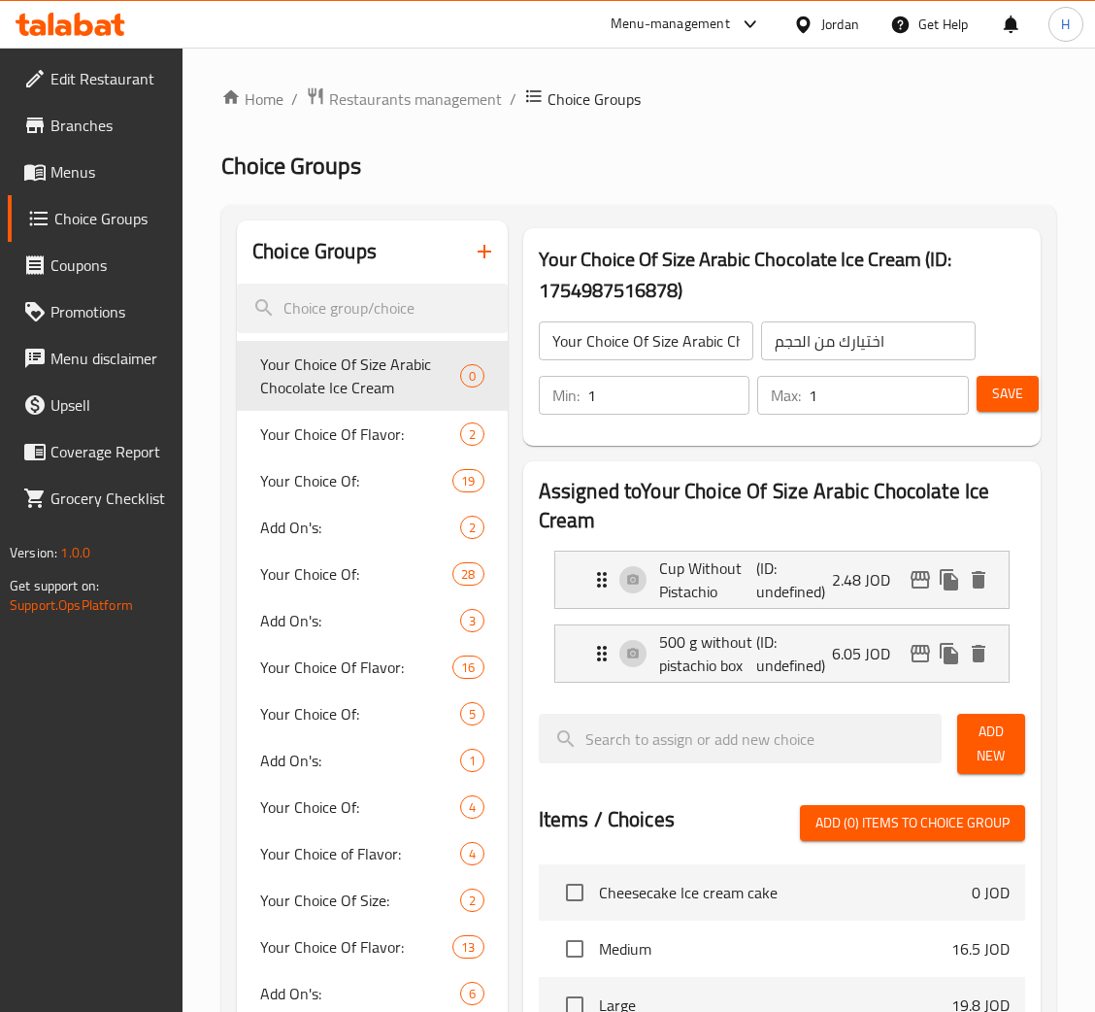
click at [997, 727] on span "Add New" at bounding box center [991, 744] width 37 height 49
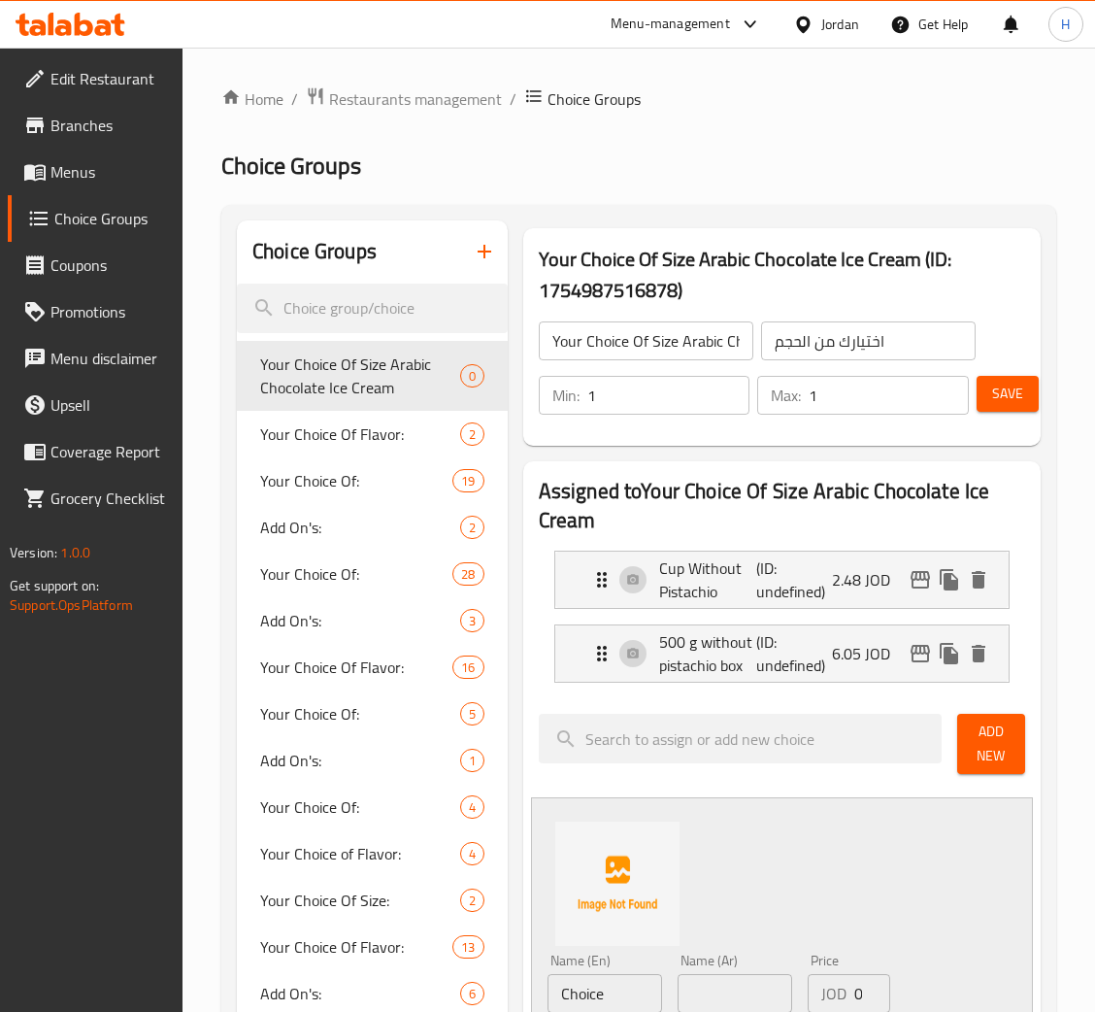
scroll to position [436, 0]
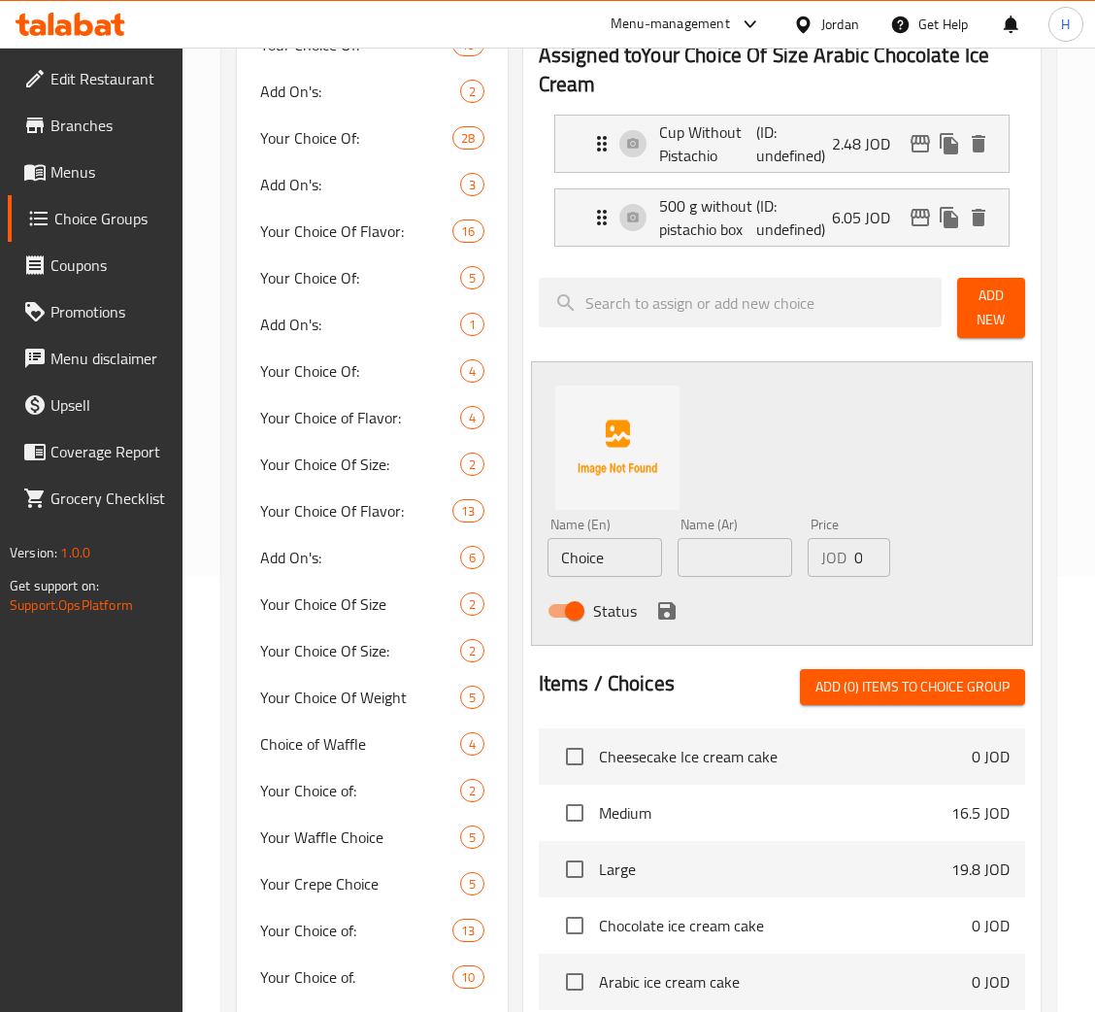
click at [633, 569] on input "Choice" at bounding box center [605, 557] width 115 height 39
type input "700 g without pistachio box"
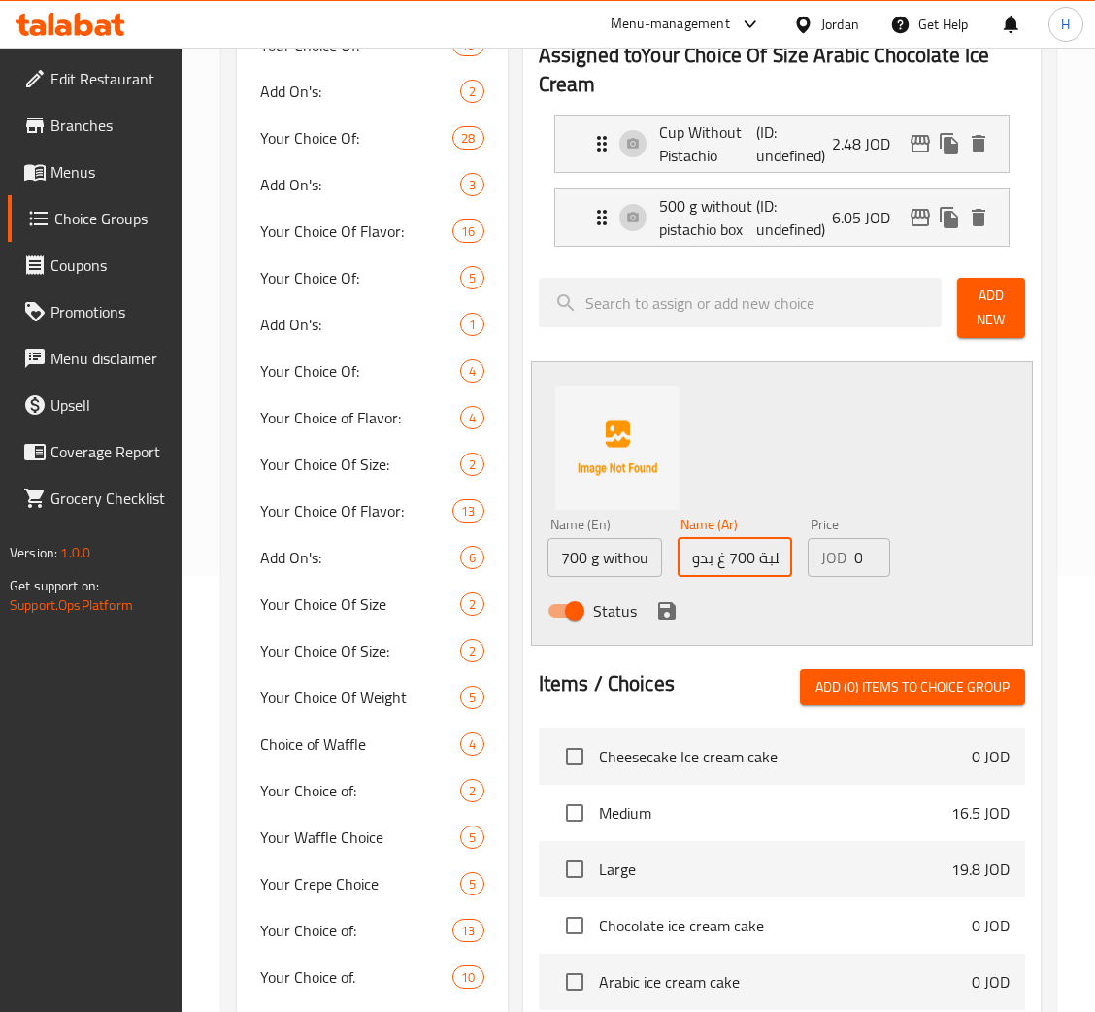
scroll to position [0, 61]
type input "علبة 700 غ بدون فستق"
type input "8.25"
click at [667, 599] on icon "save" at bounding box center [666, 610] width 23 height 23
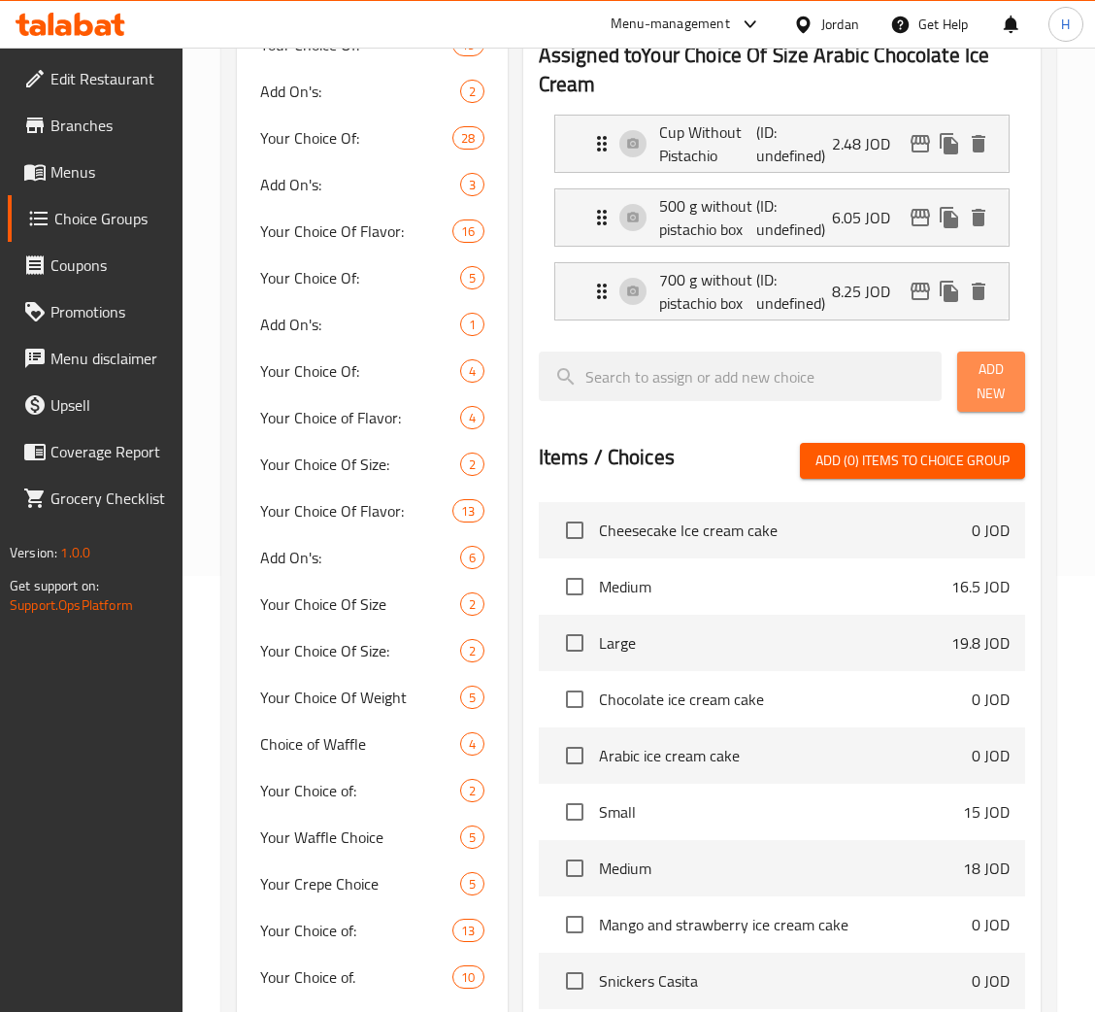
drag, startPoint x: 995, startPoint y: 393, endPoint x: 986, endPoint y: 400, distance: 11.9
click at [995, 390] on span "Add New" at bounding box center [991, 381] width 37 height 49
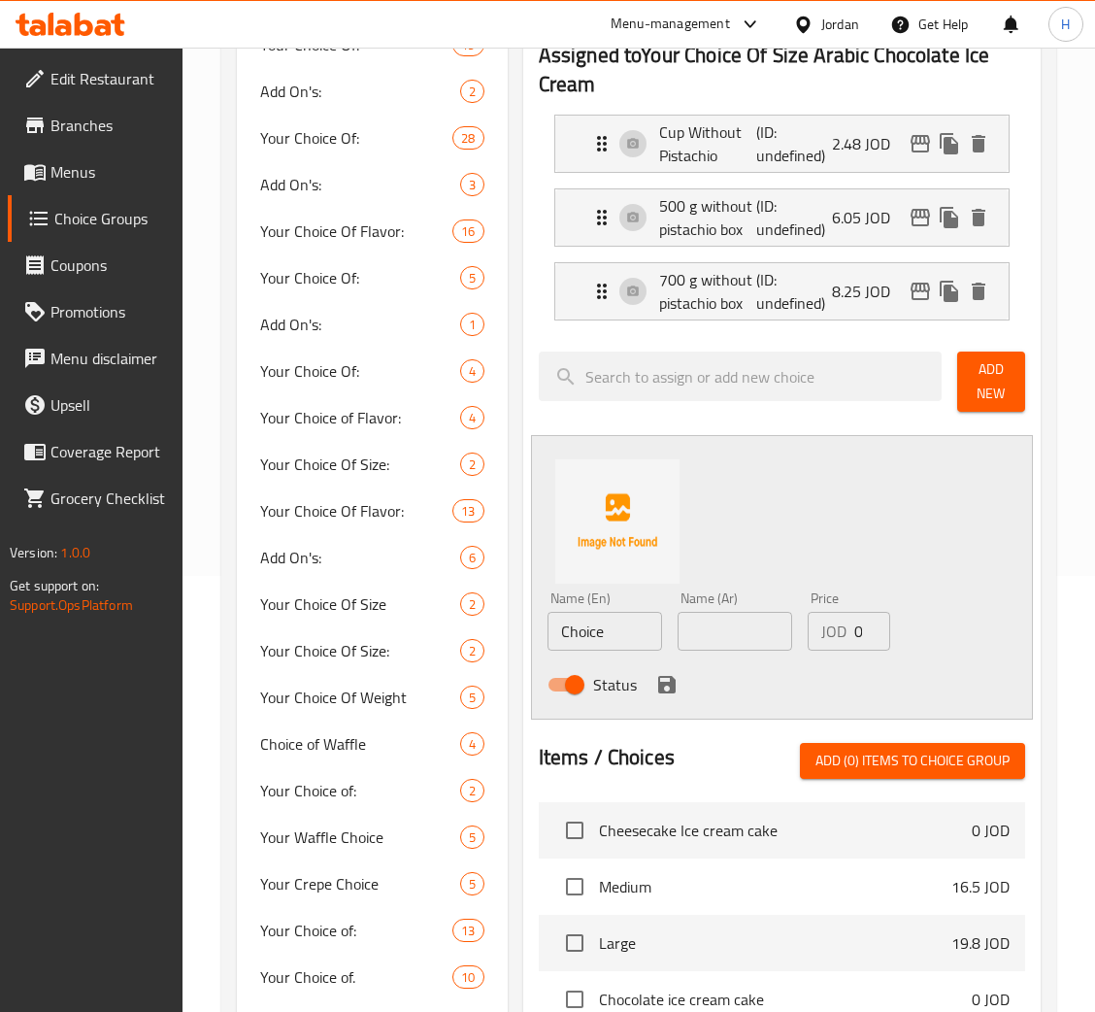
click at [643, 644] on input "Choice" at bounding box center [605, 631] width 115 height 39
type input "1 kilo without pistachio box"
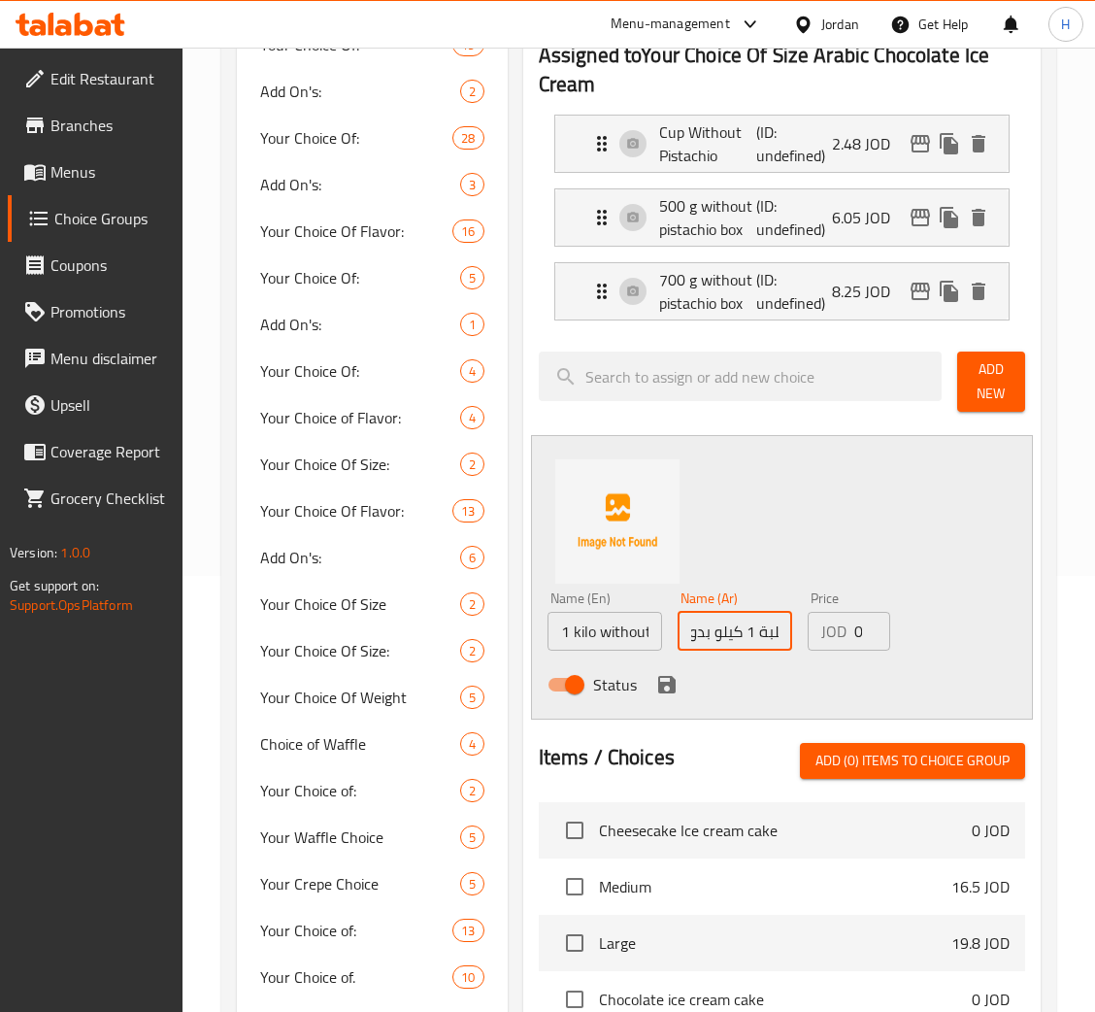
scroll to position [0, 65]
type input "علبة 1 كيلو بدون فستق"
type input "12.10"
click at [669, 686] on icon "save" at bounding box center [666, 684] width 17 height 17
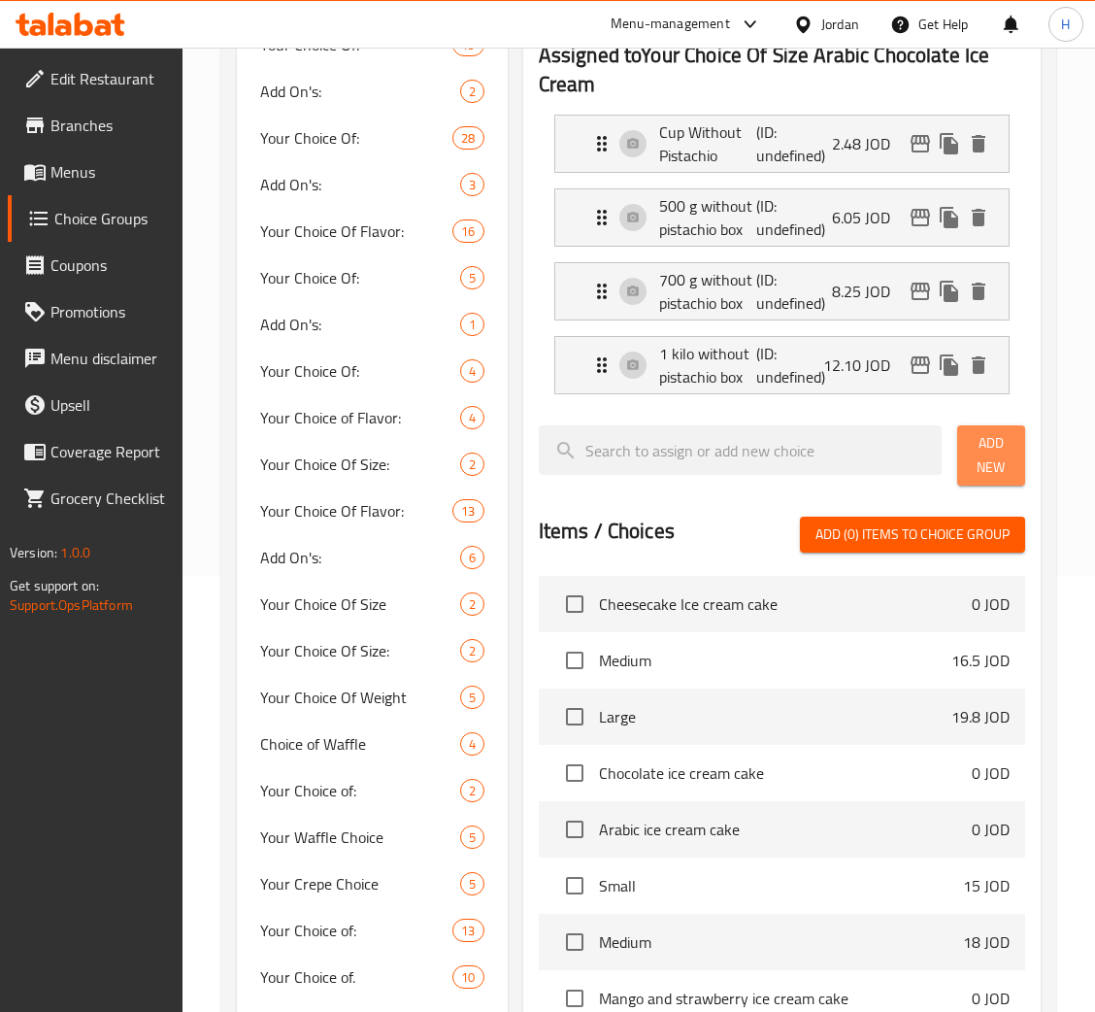
click at [977, 422] on div "Add New" at bounding box center [992, 456] width 84 height 76
click at [973, 460] on span "Add New" at bounding box center [991, 455] width 37 height 49
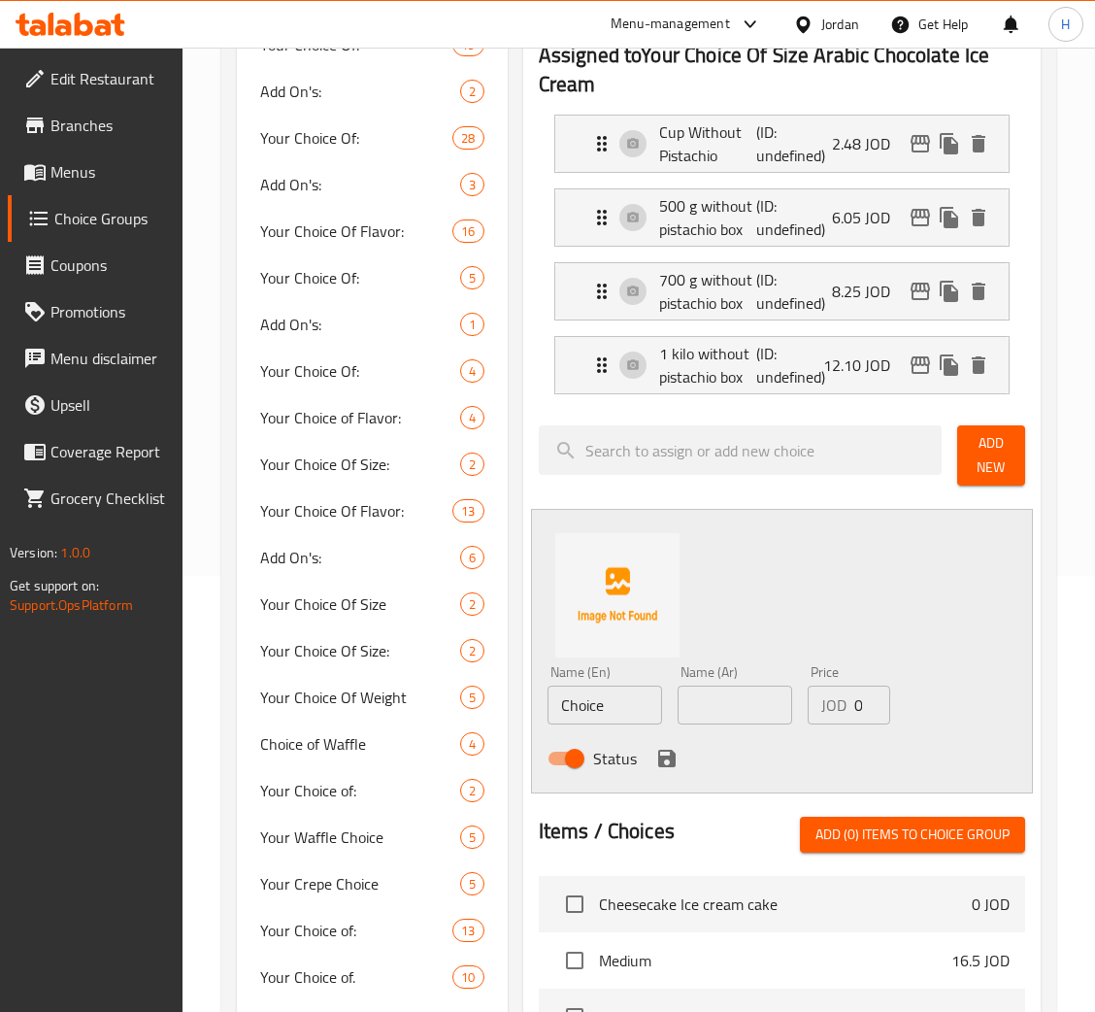
click at [639, 680] on div "Name (En) Choice Name (En)" at bounding box center [605, 694] width 115 height 59
click at [621, 699] on input "Choice" at bounding box center [605, 705] width 115 height 39
type input "Cup with pistachio"
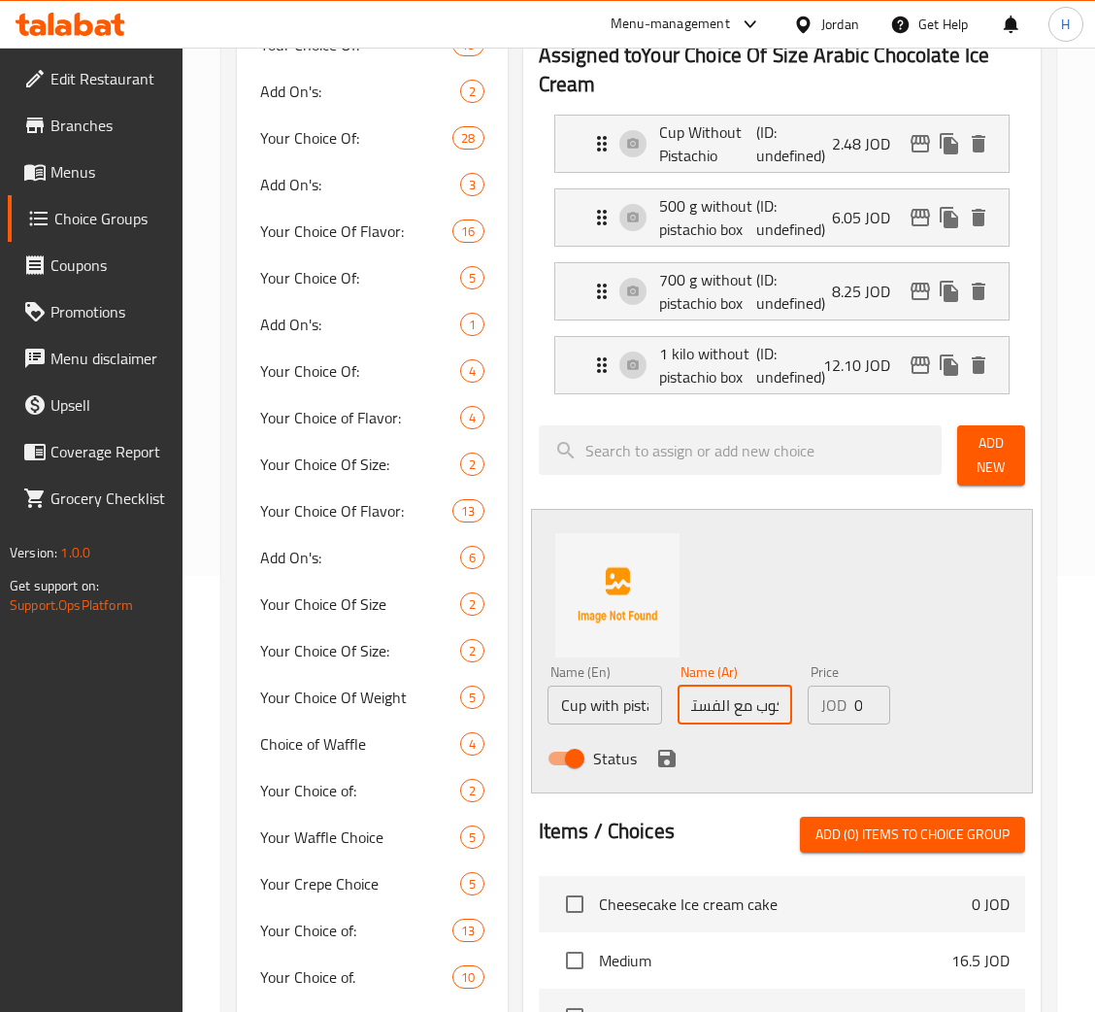
scroll to position [0, 19]
type input "كوب مع الفستق"
type input "3.03"
click at [681, 765] on div "Status" at bounding box center [735, 758] width 391 height 52
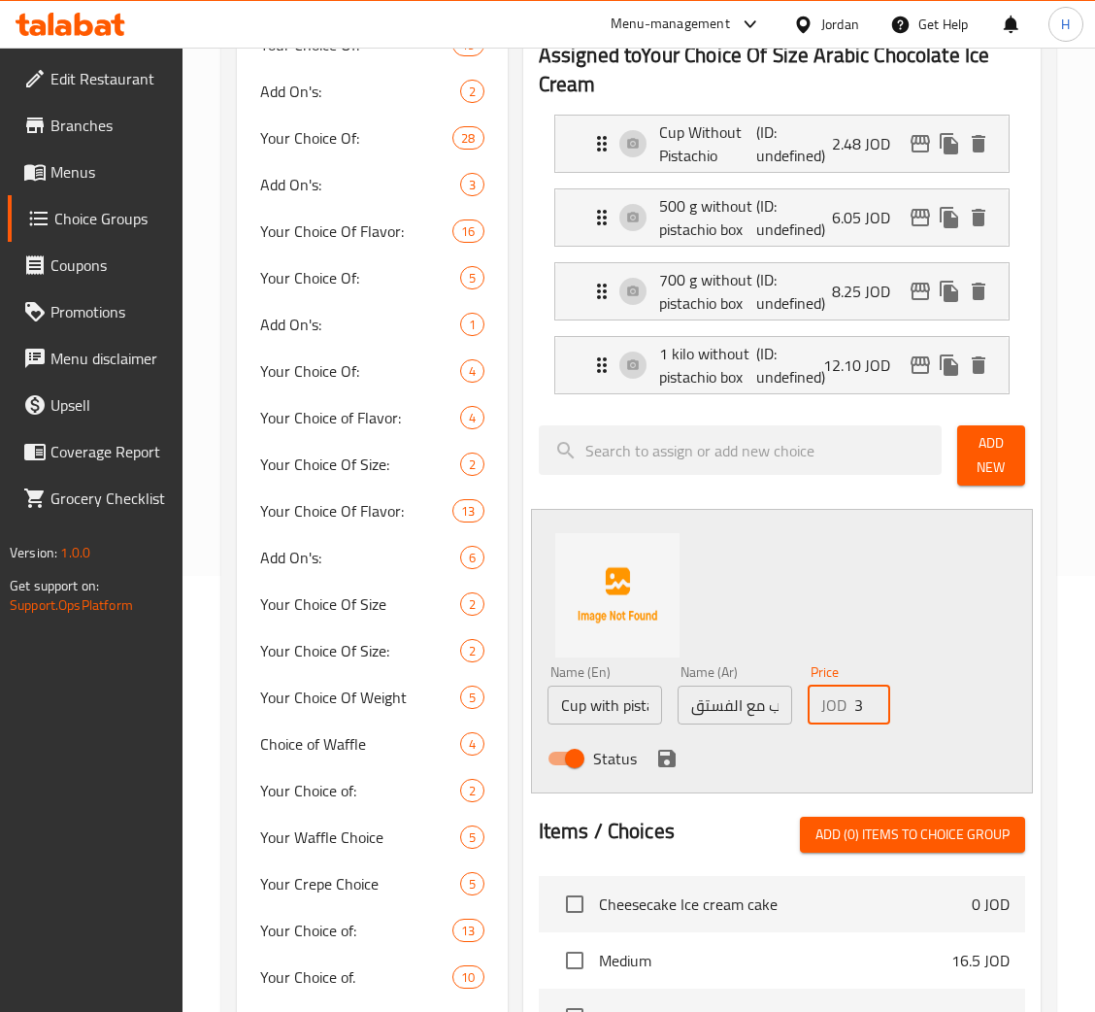
scroll to position [0, 0]
click at [661, 751] on icon "save" at bounding box center [666, 758] width 17 height 17
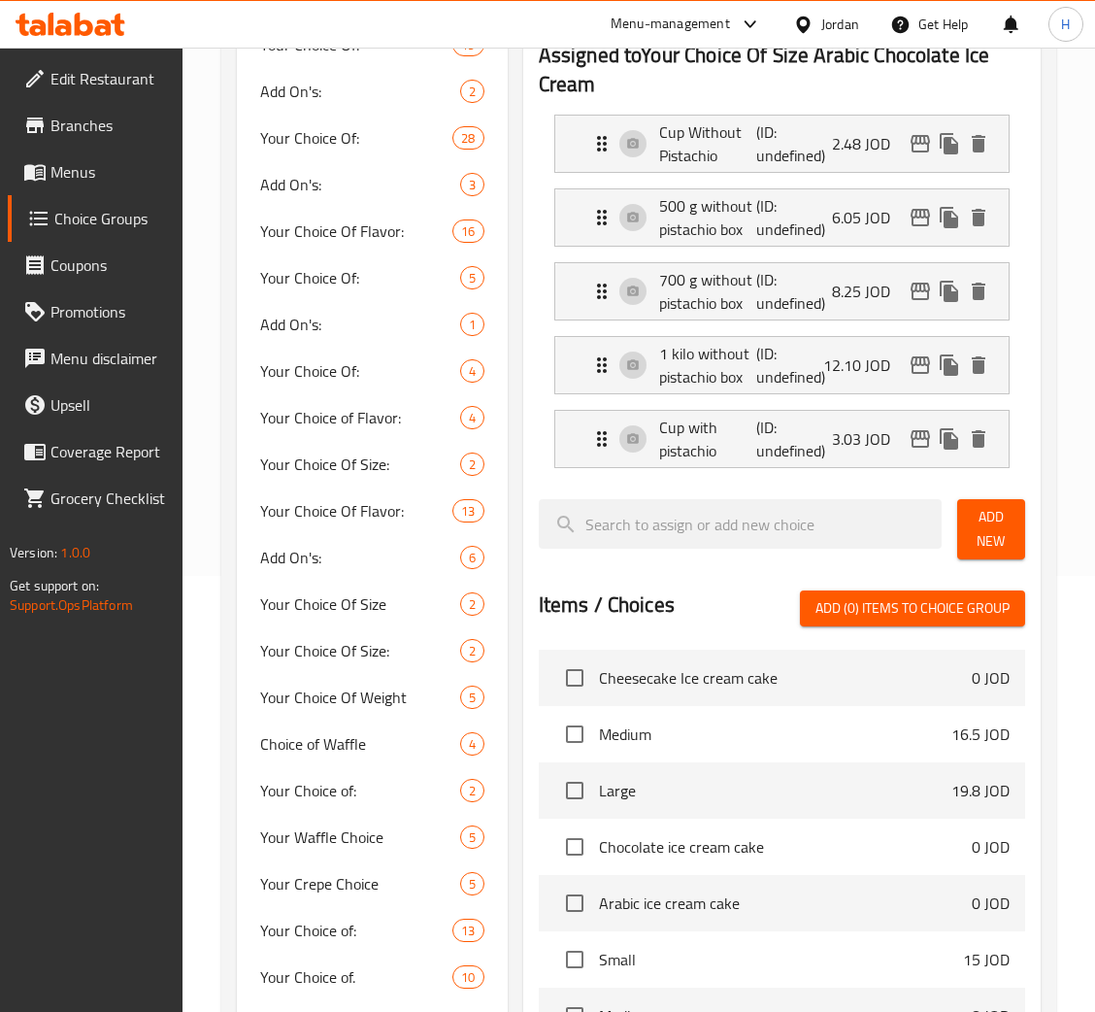
click at [973, 520] on span "Add New" at bounding box center [991, 529] width 37 height 49
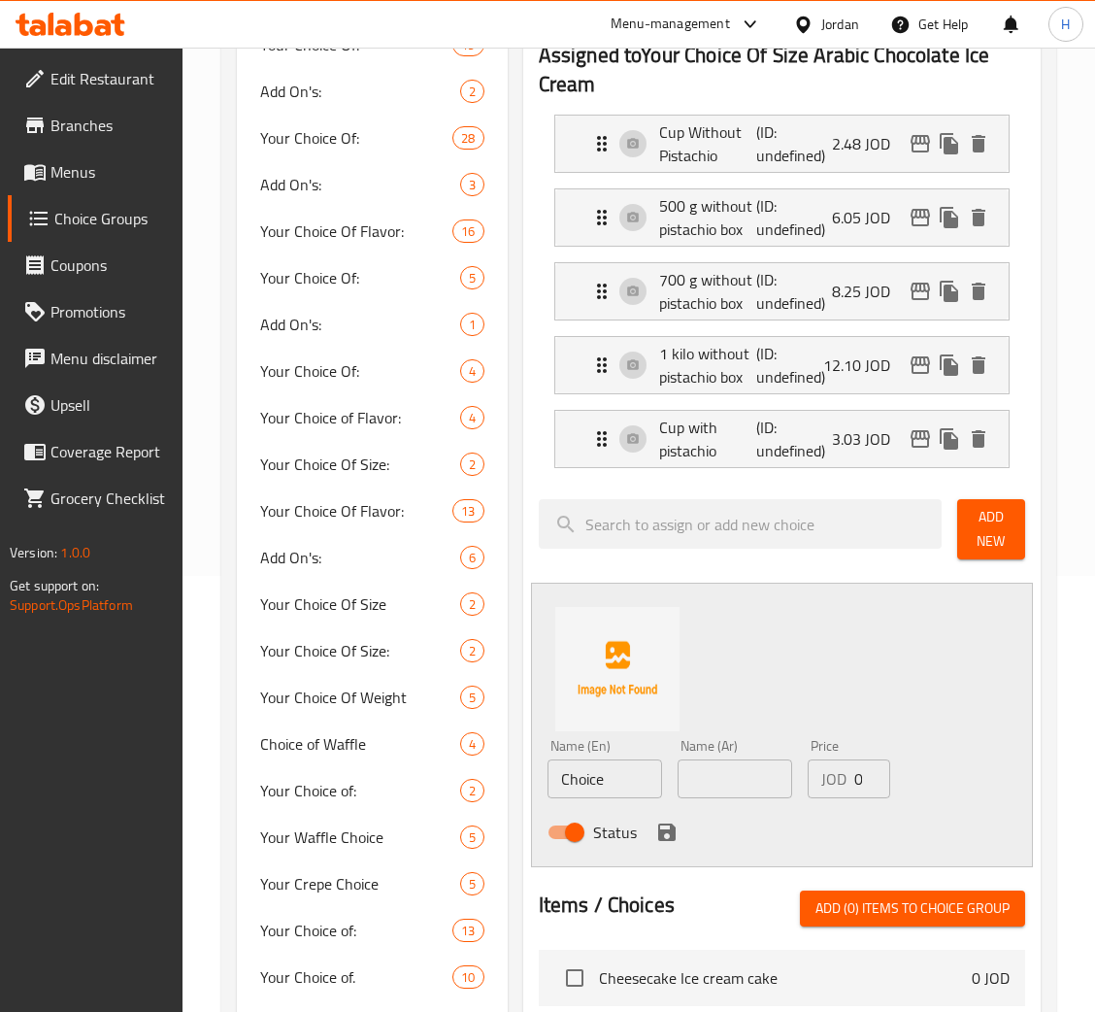
click at [614, 788] on input "Choice" at bounding box center [605, 778] width 115 height 39
type input "500 g with pistachio box"
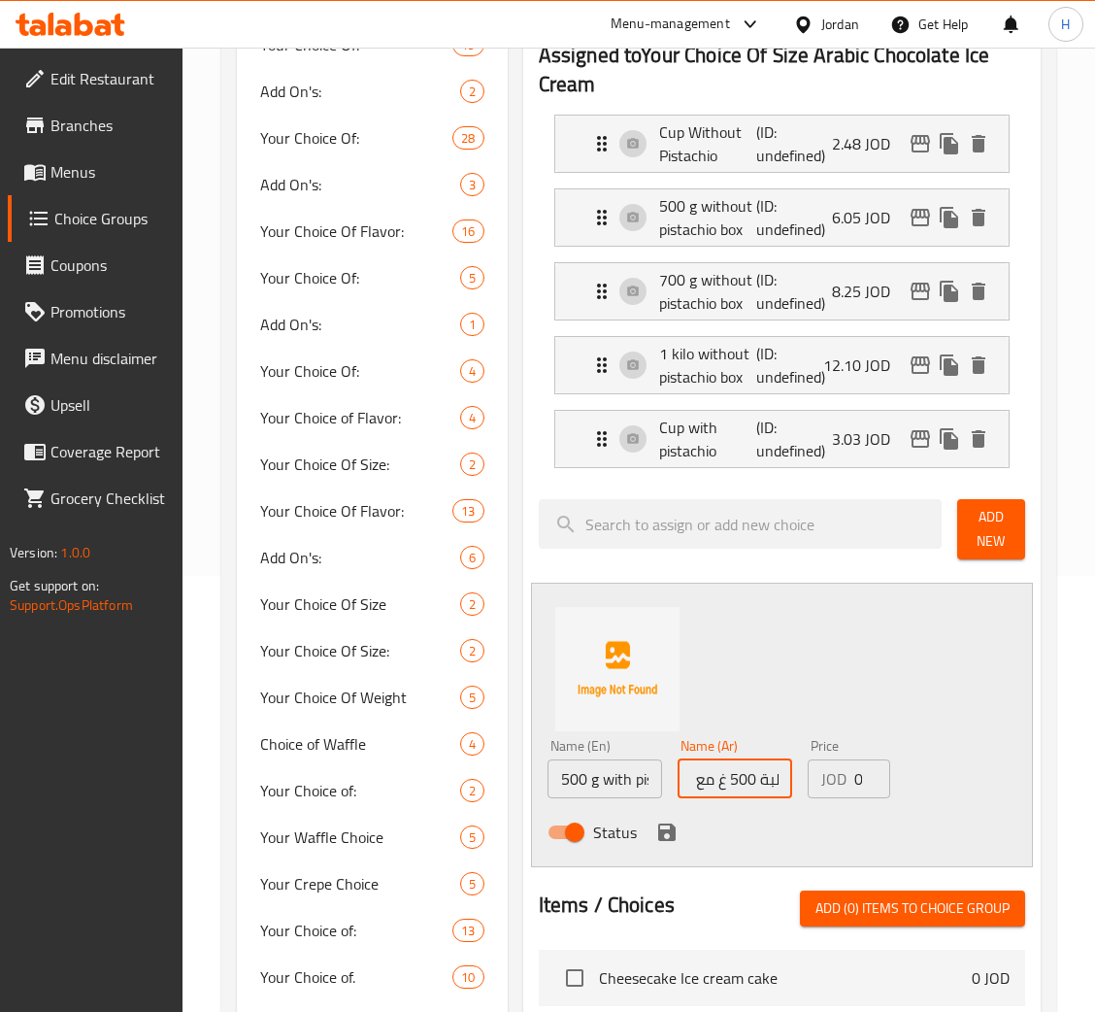
scroll to position [0, 59]
type input "علبة 500 غ مع الفستق"
type input "7.15"
click at [655, 835] on icon "save" at bounding box center [666, 832] width 23 height 23
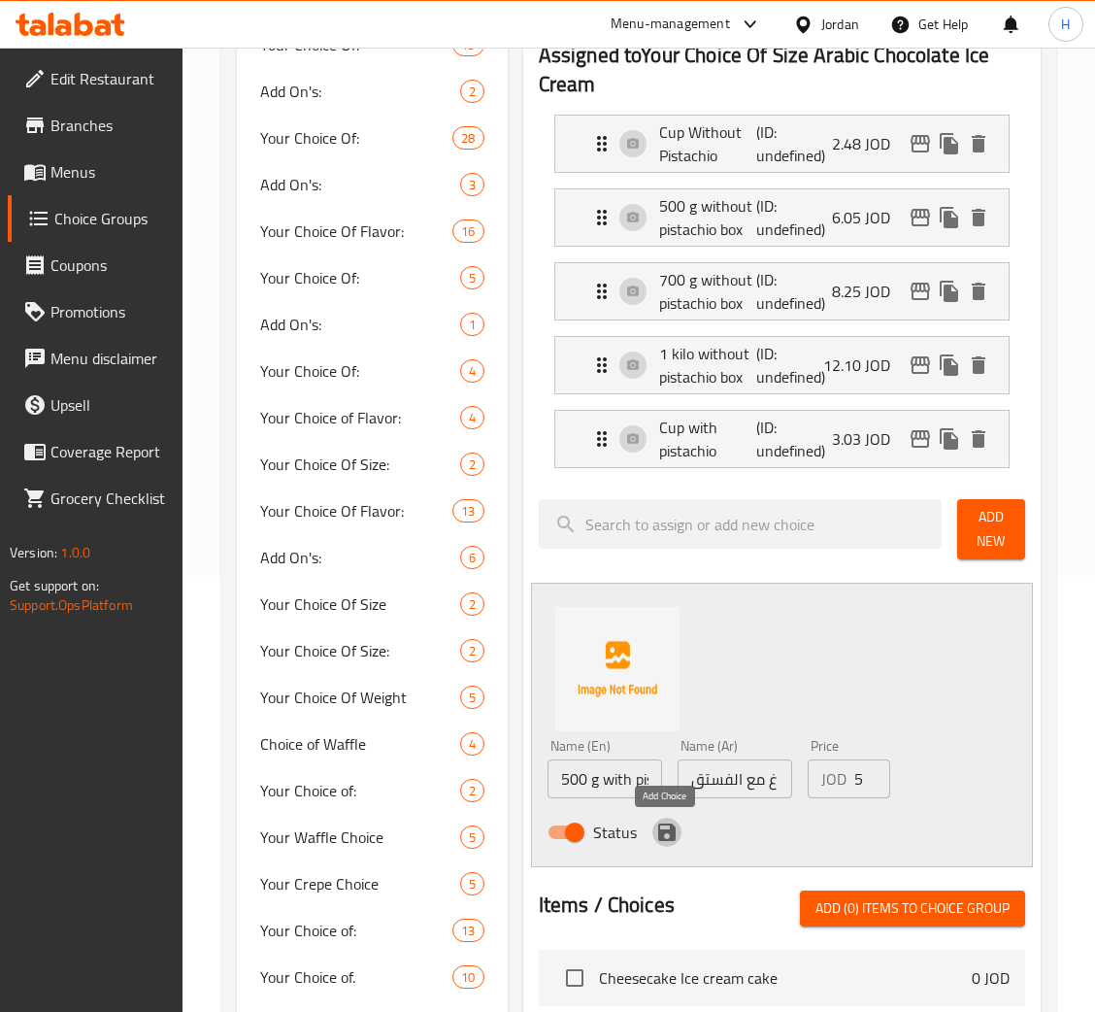
scroll to position [0, 0]
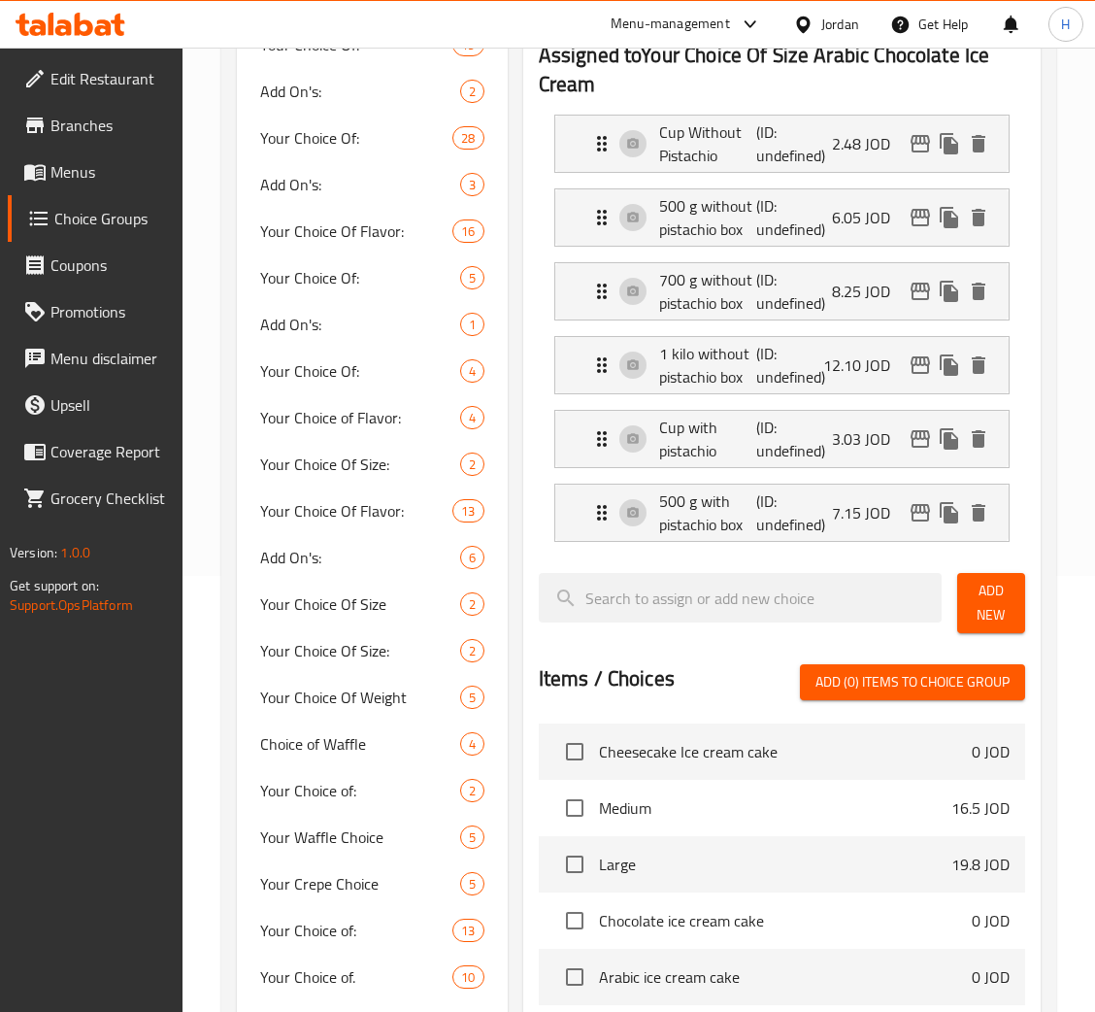
click at [1000, 617] on span "Add New" at bounding box center [991, 603] width 37 height 49
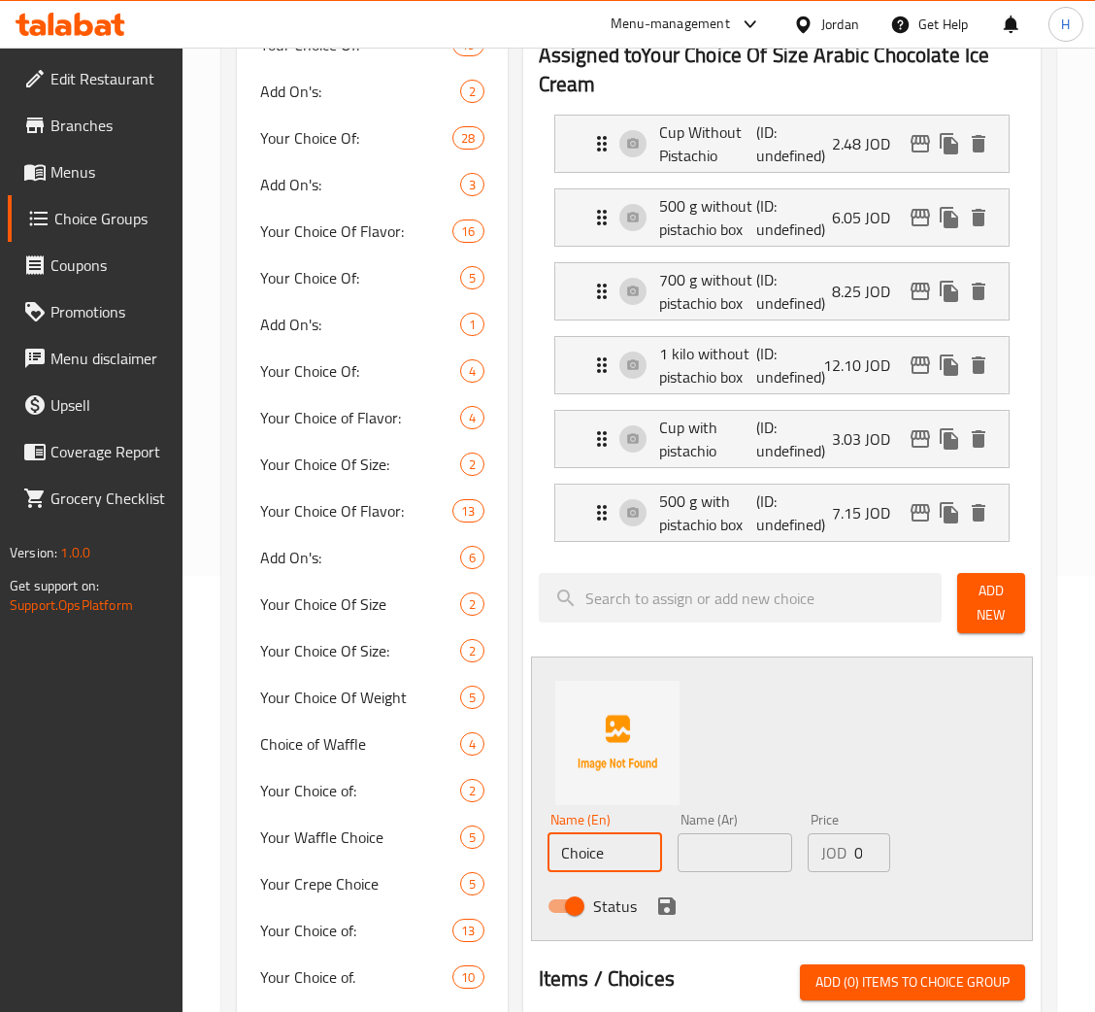
click at [633, 860] on input "Choice" at bounding box center [605, 852] width 115 height 39
type input "700 g with pistachio box"
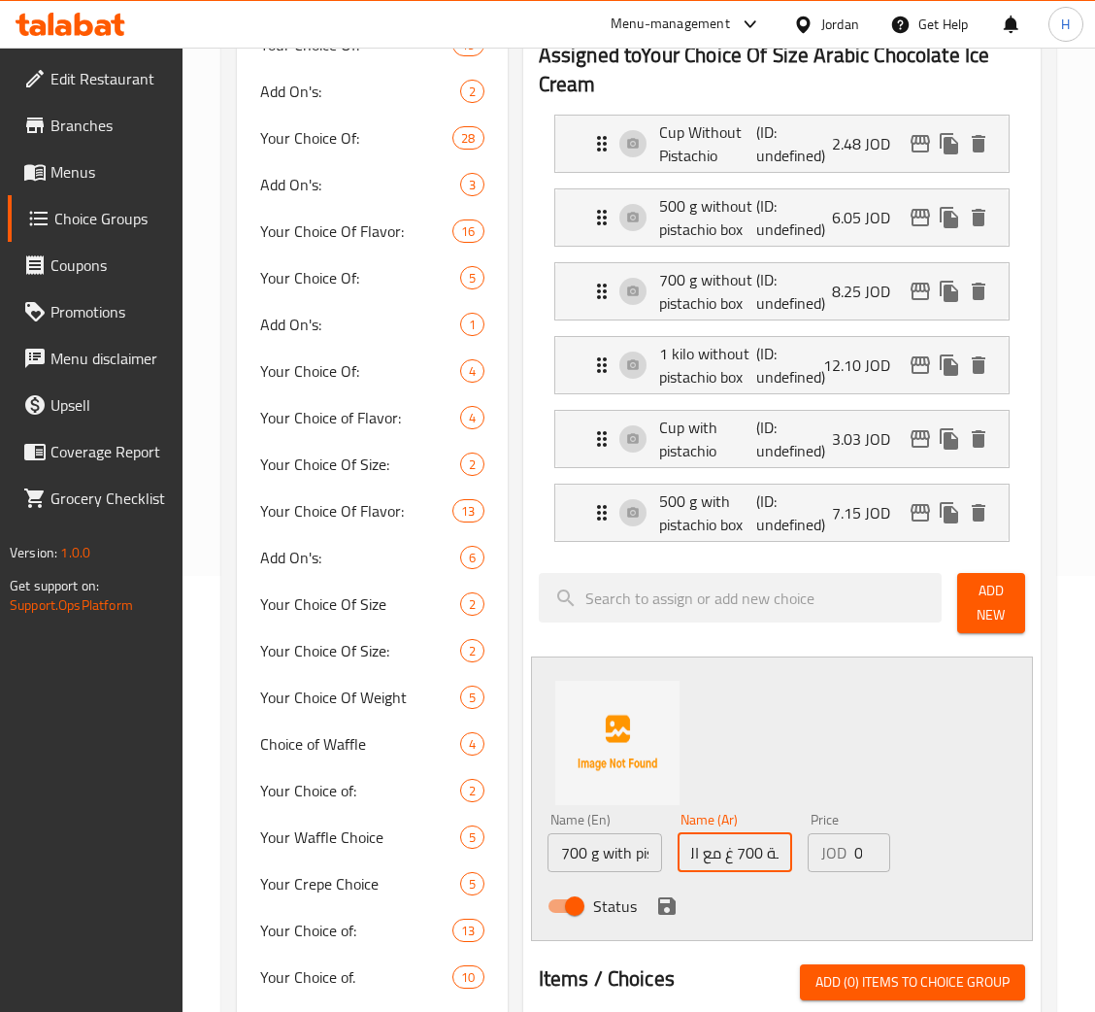
scroll to position [0, 59]
type input "علبة 700 غ مع الفستق"
type input "9.90"
click at [655, 901] on icon "save" at bounding box center [666, 905] width 23 height 23
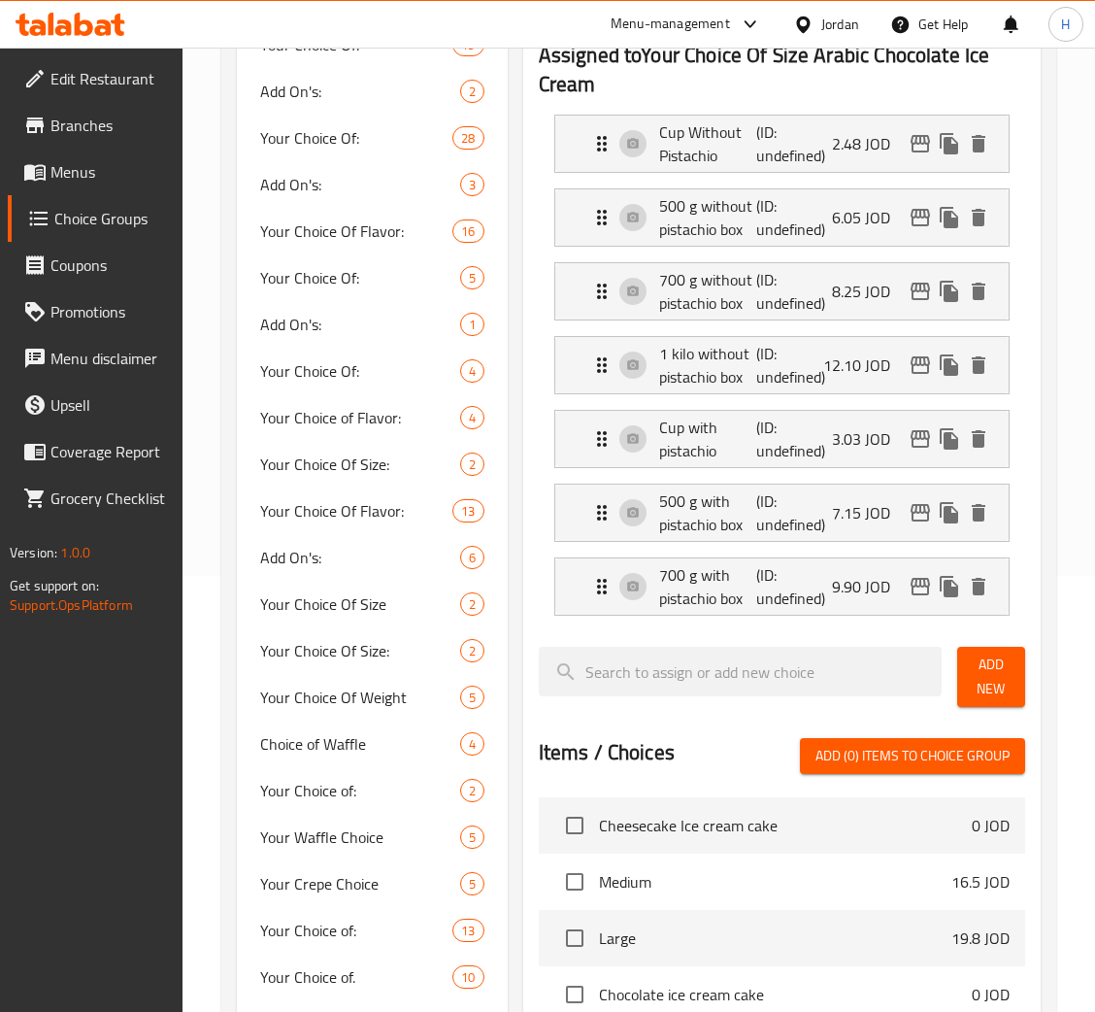
click at [1004, 679] on span "Add New" at bounding box center [991, 677] width 37 height 49
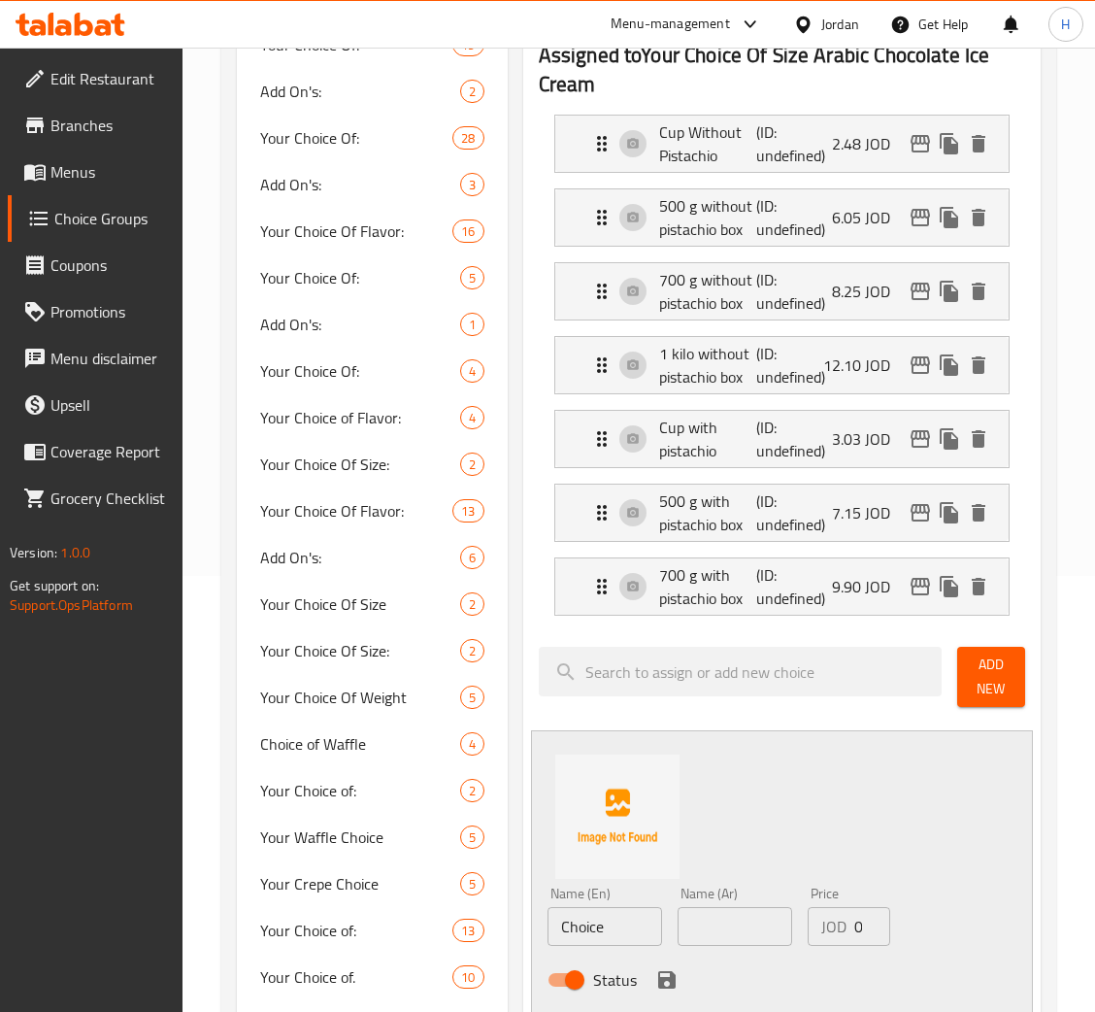
click at [632, 931] on input "Choice" at bounding box center [605, 926] width 115 height 39
type input "1 kilo with pistachio box"
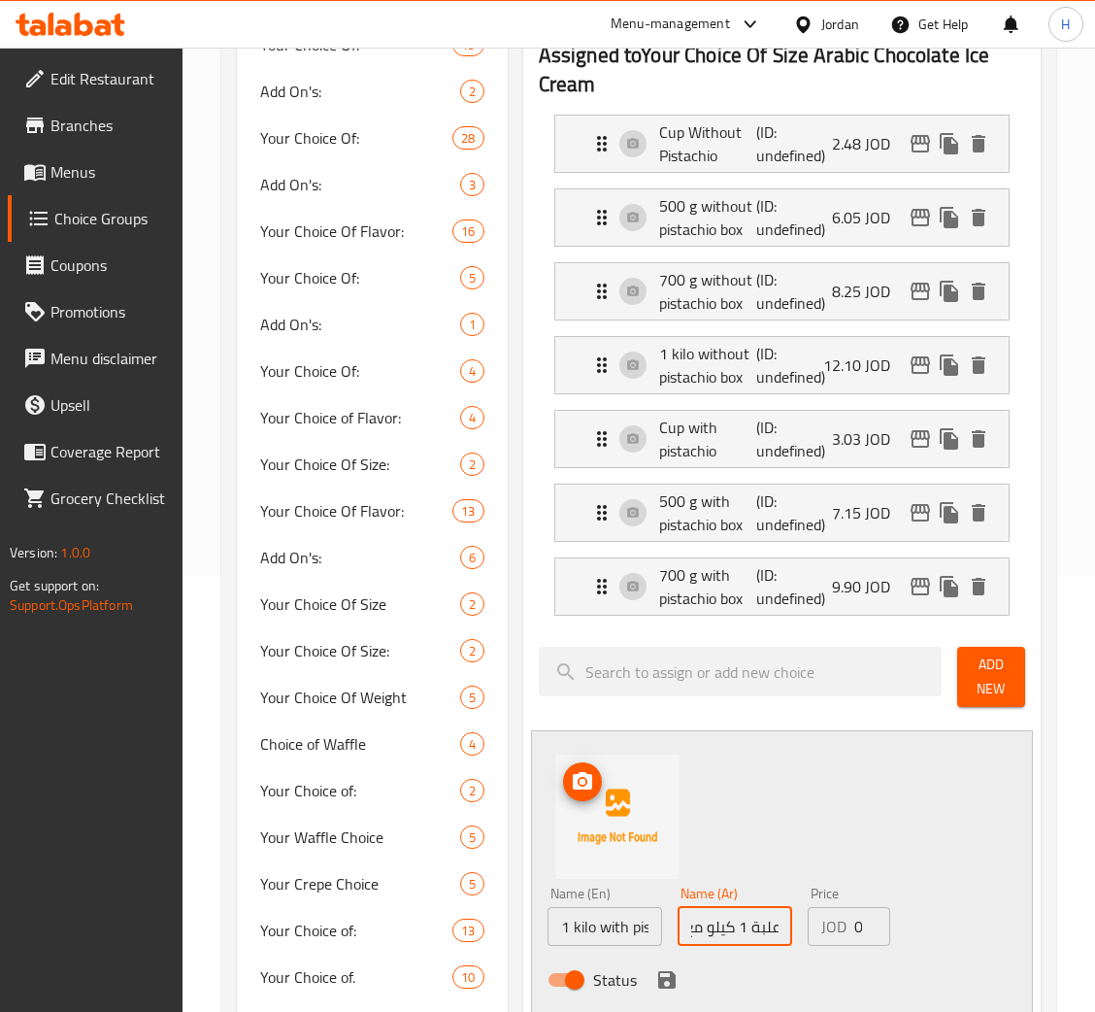
type input "علبة 1 كيلو مع الفستق"
type input "14.60"
click at [660, 969] on button "save" at bounding box center [667, 979] width 29 height 29
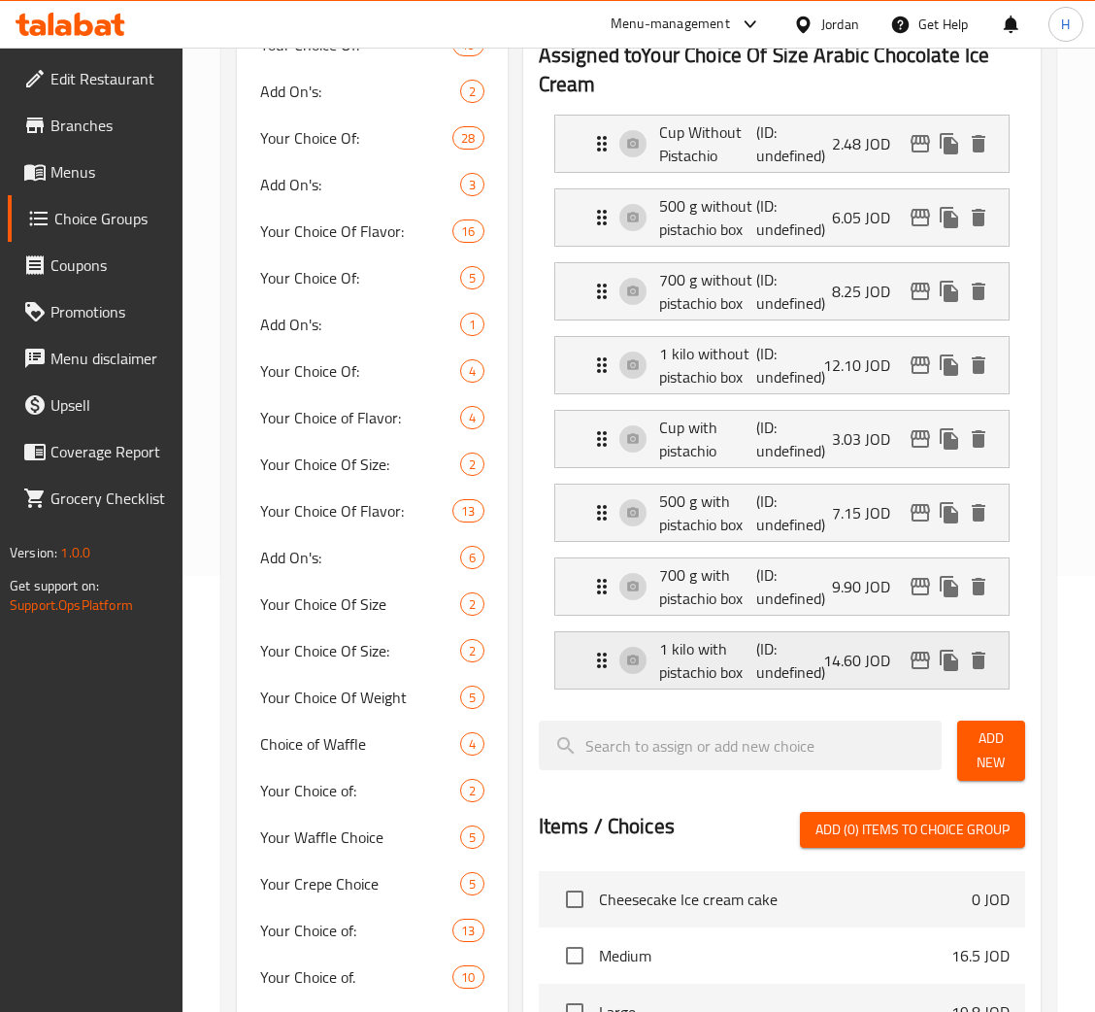
click at [794, 673] on p "(ID: undefined)" at bounding box center [788, 660] width 65 height 47
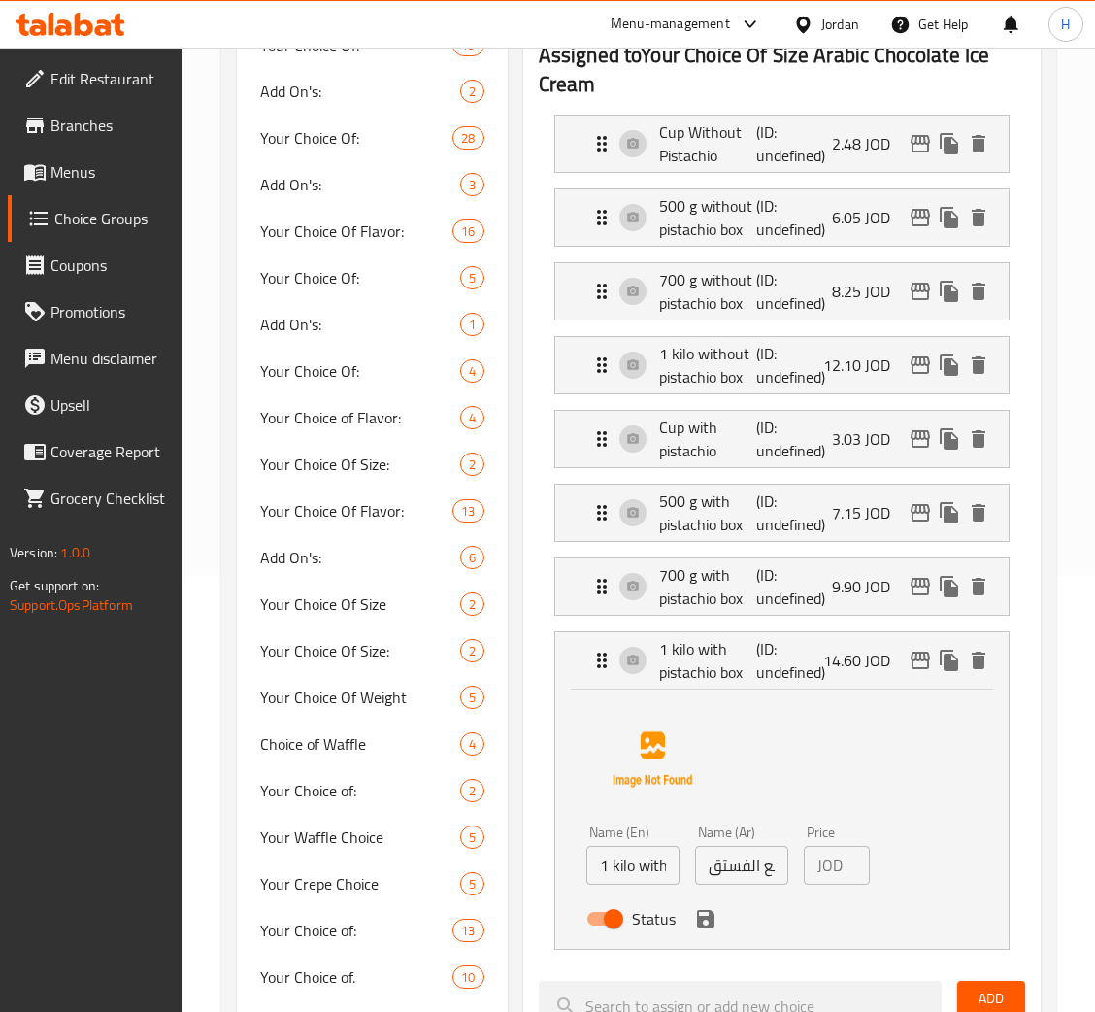
click at [788, 888] on div "Name (Ar) علبة 1 كيلو مع الفستق Name (Ar)" at bounding box center [742, 855] width 109 height 75
click at [767, 879] on input "علبة 1 كيلو مع الفستق" at bounding box center [741, 865] width 93 height 39
click at [701, 924] on icon "save" at bounding box center [705, 918] width 17 height 17
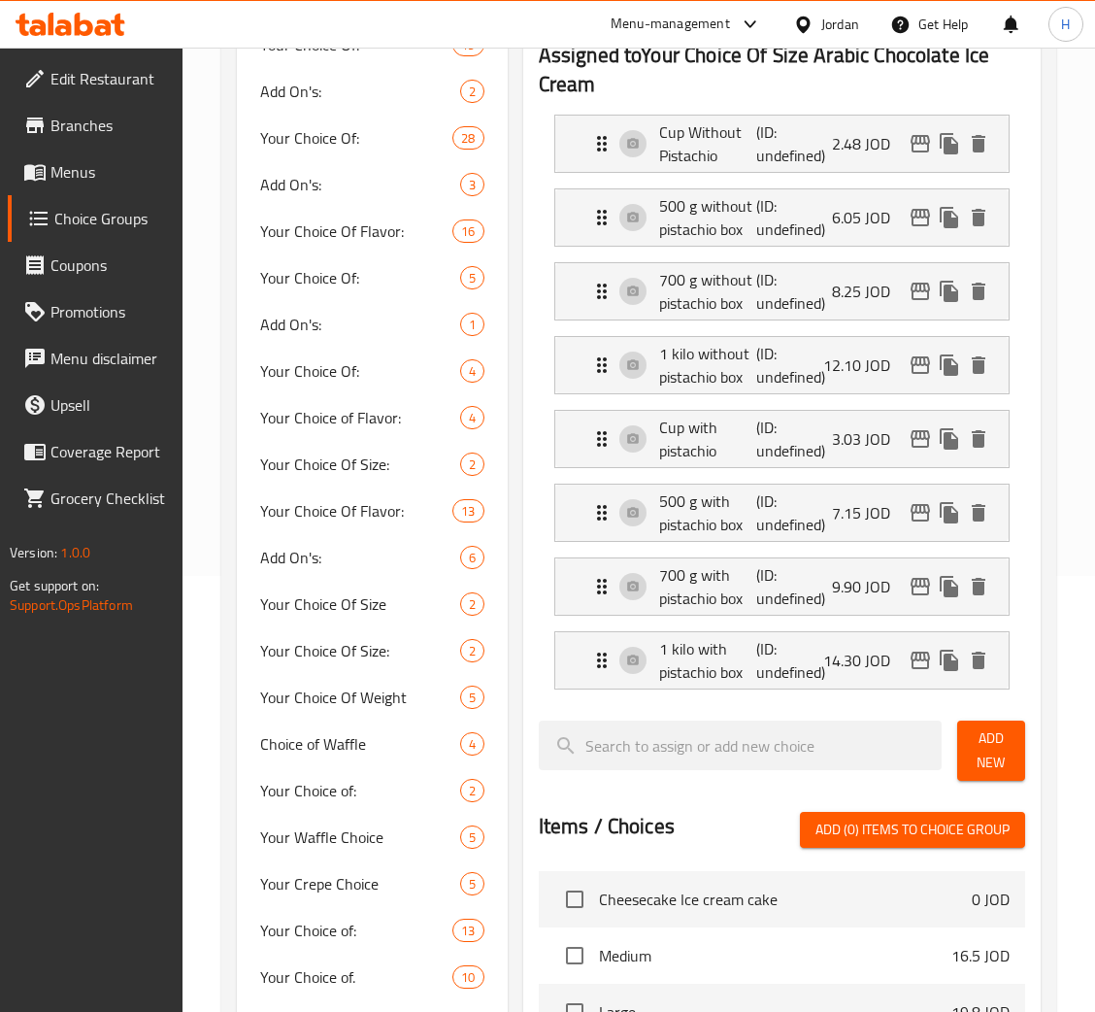
type input "14.30"
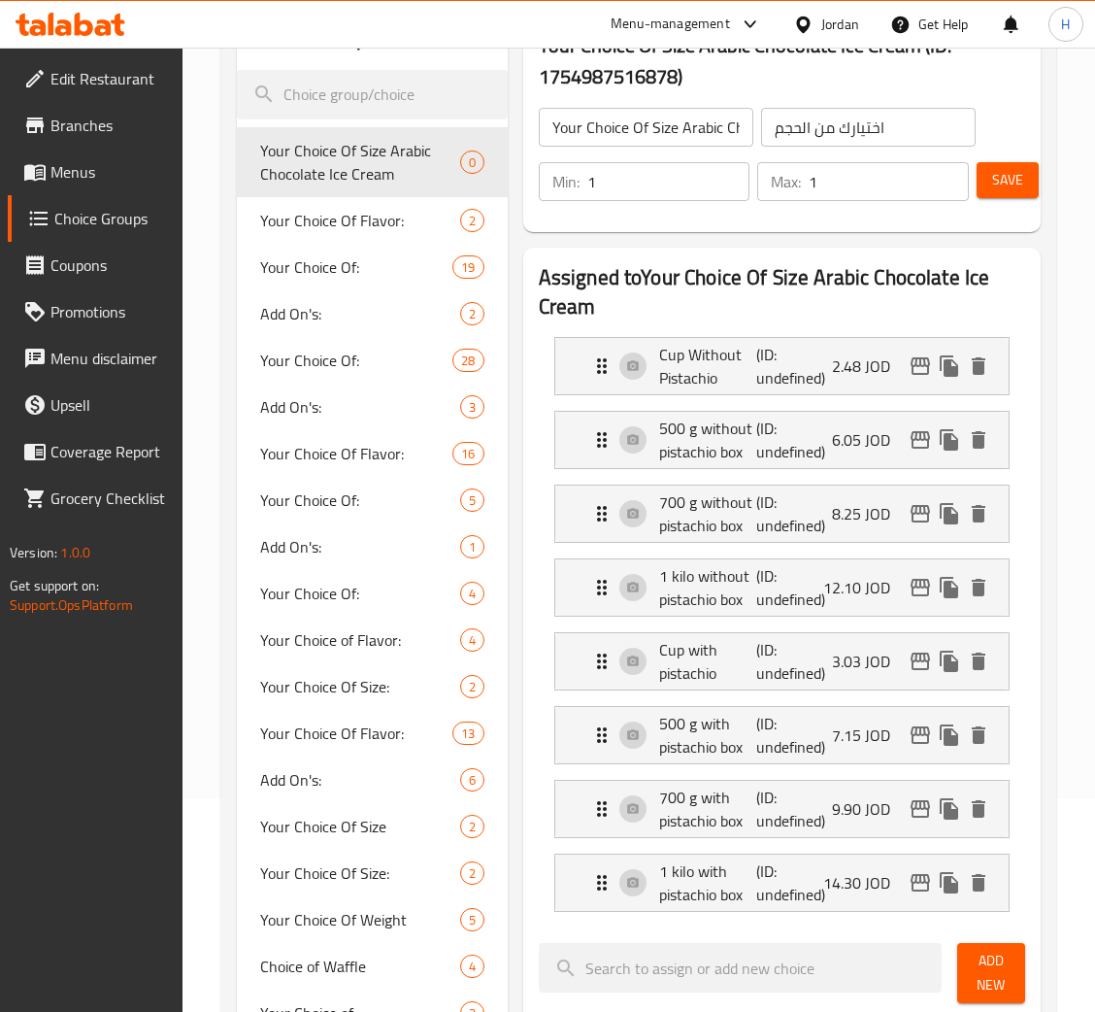
scroll to position [0, 0]
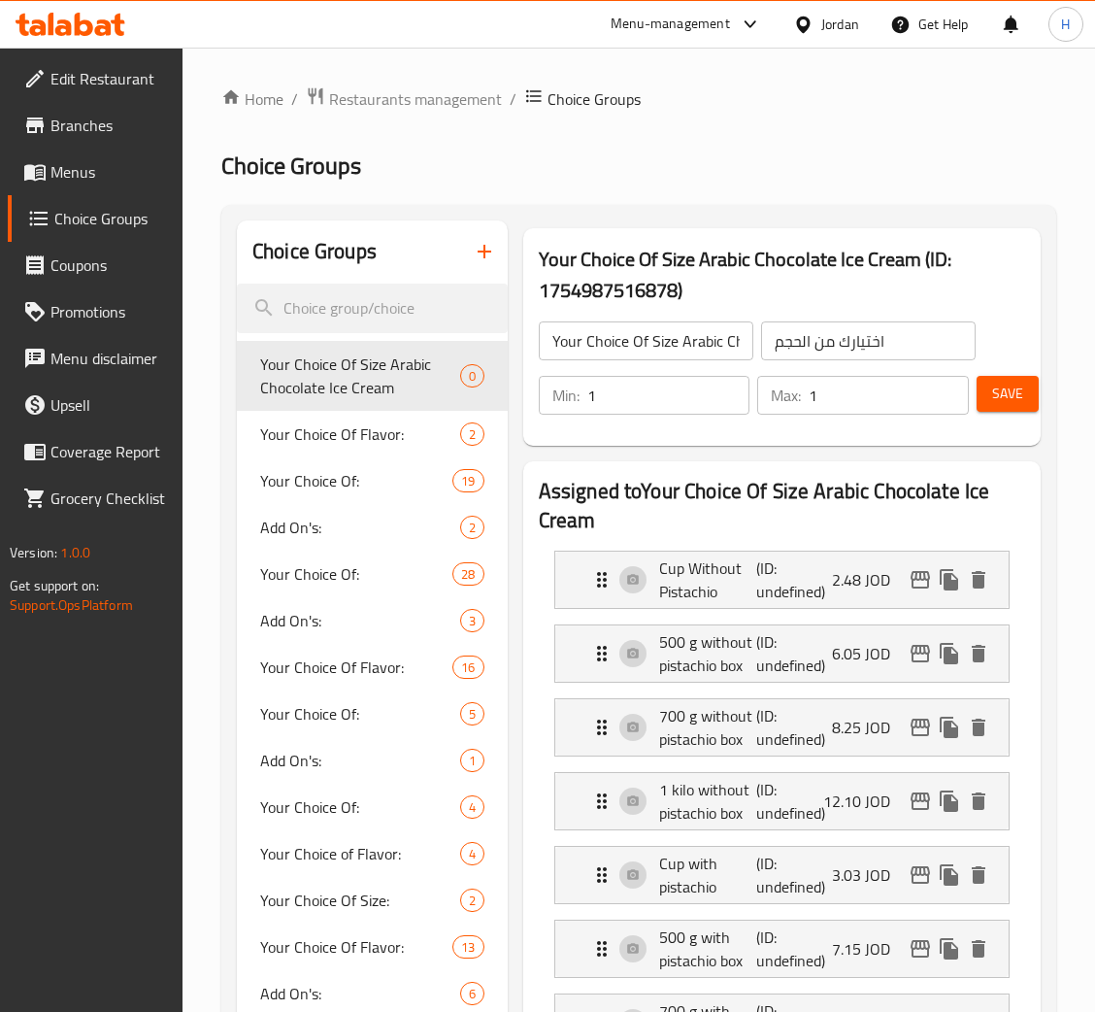
drag, startPoint x: 1024, startPoint y: 404, endPoint x: 1005, endPoint y: 412, distance: 20.9
click at [1023, 404] on button "Save" at bounding box center [1008, 394] width 62 height 36
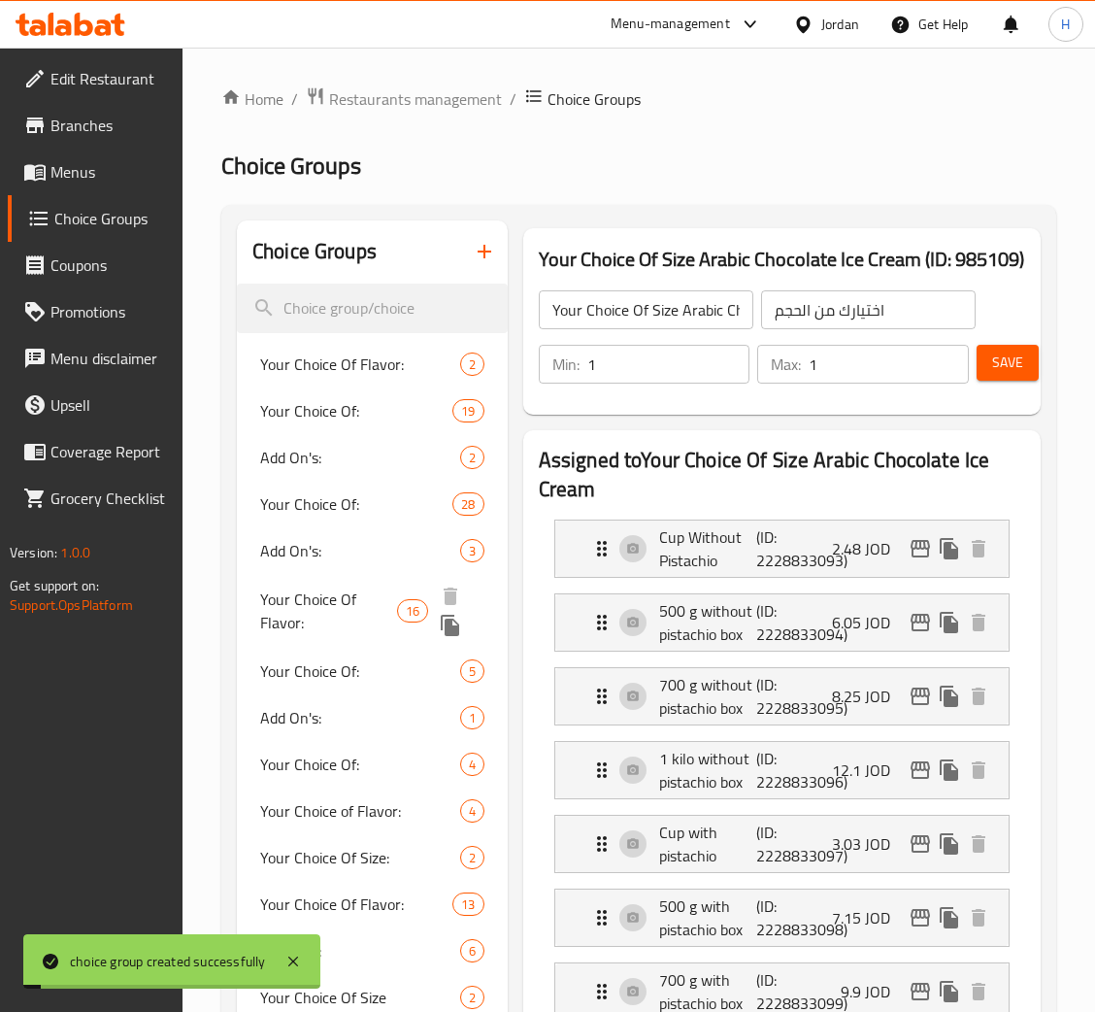
click at [330, 557] on span "Add On's:" at bounding box center [360, 550] width 200 height 23
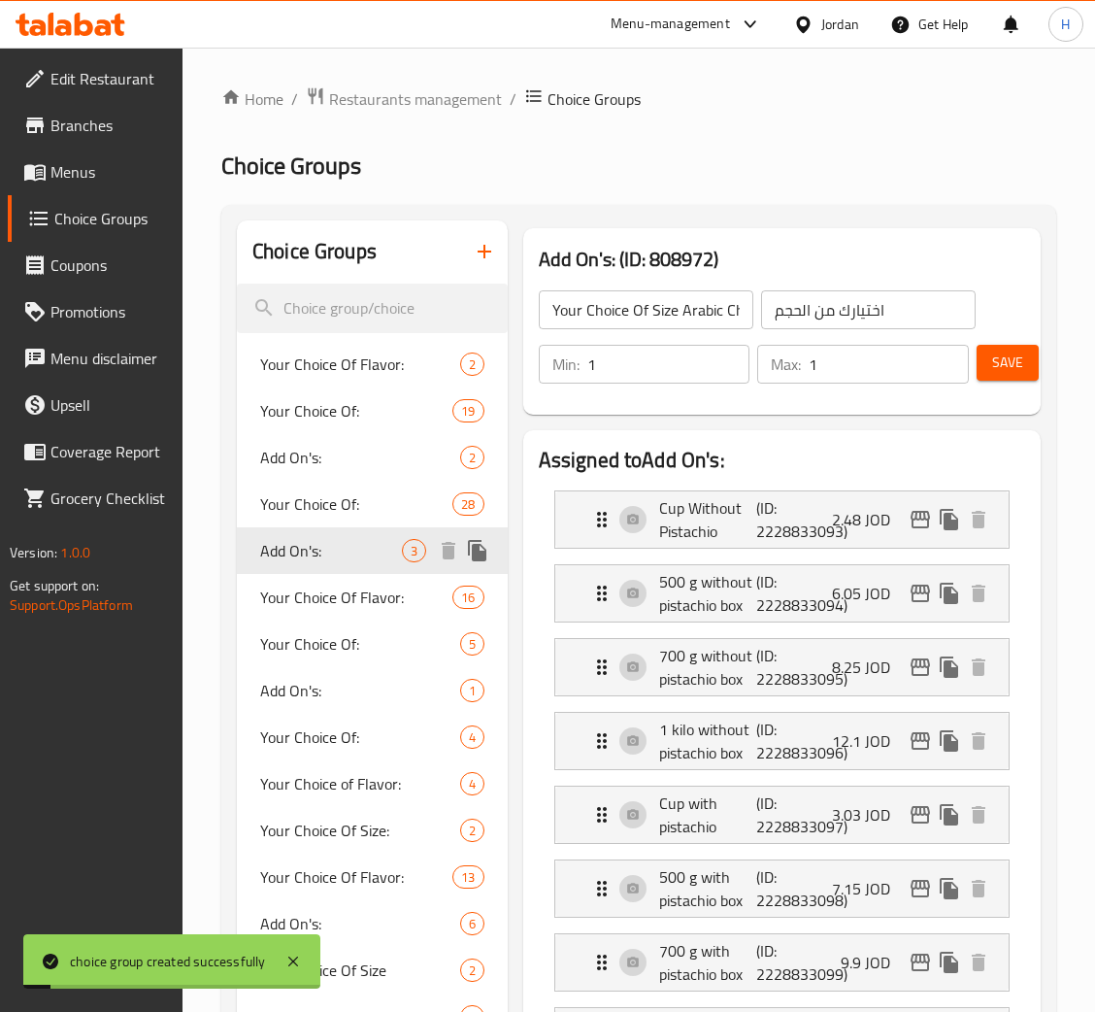
type input "Add On's:"
type input "الإضافات:"
type input "0"
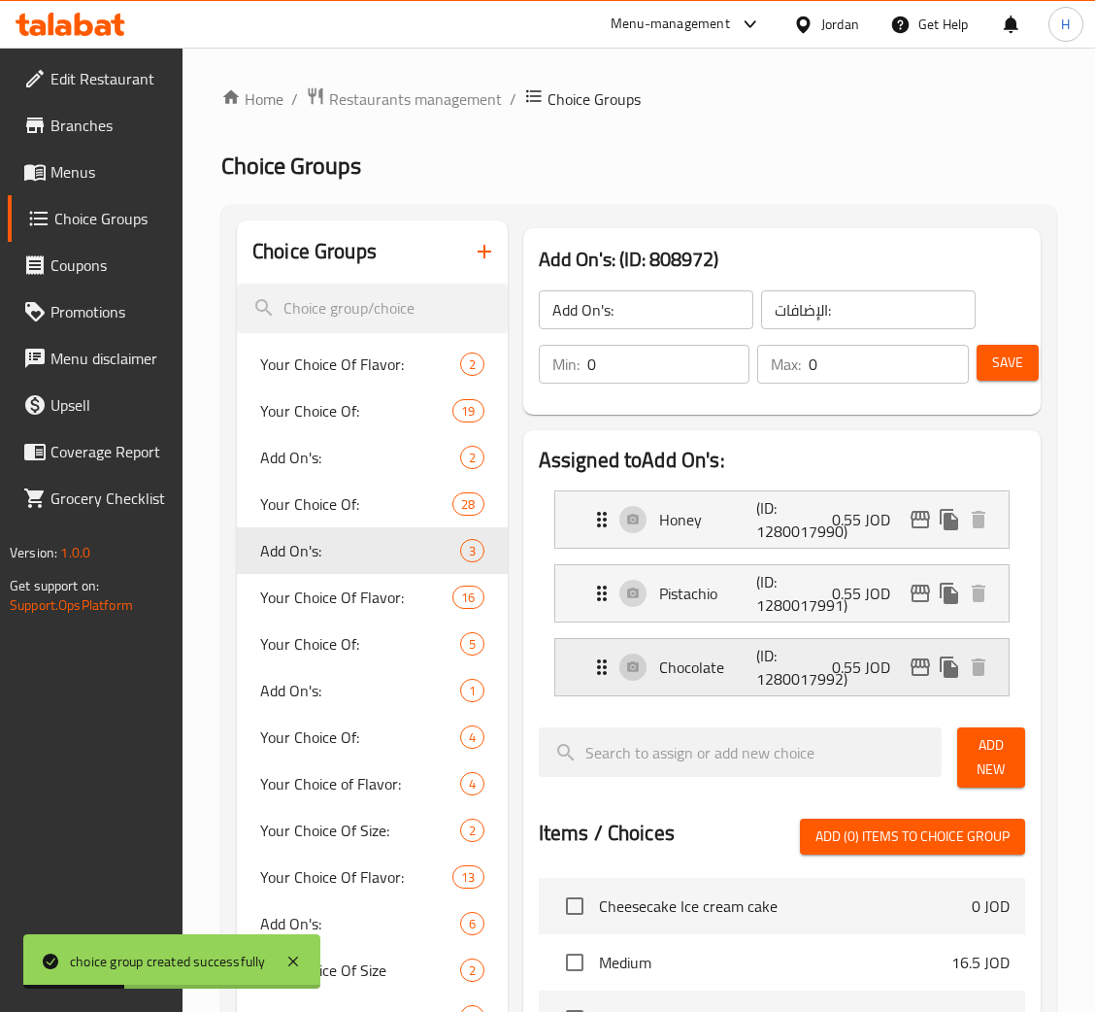
click at [785, 690] on p "(ID: 1280017992)" at bounding box center [788, 667] width 65 height 47
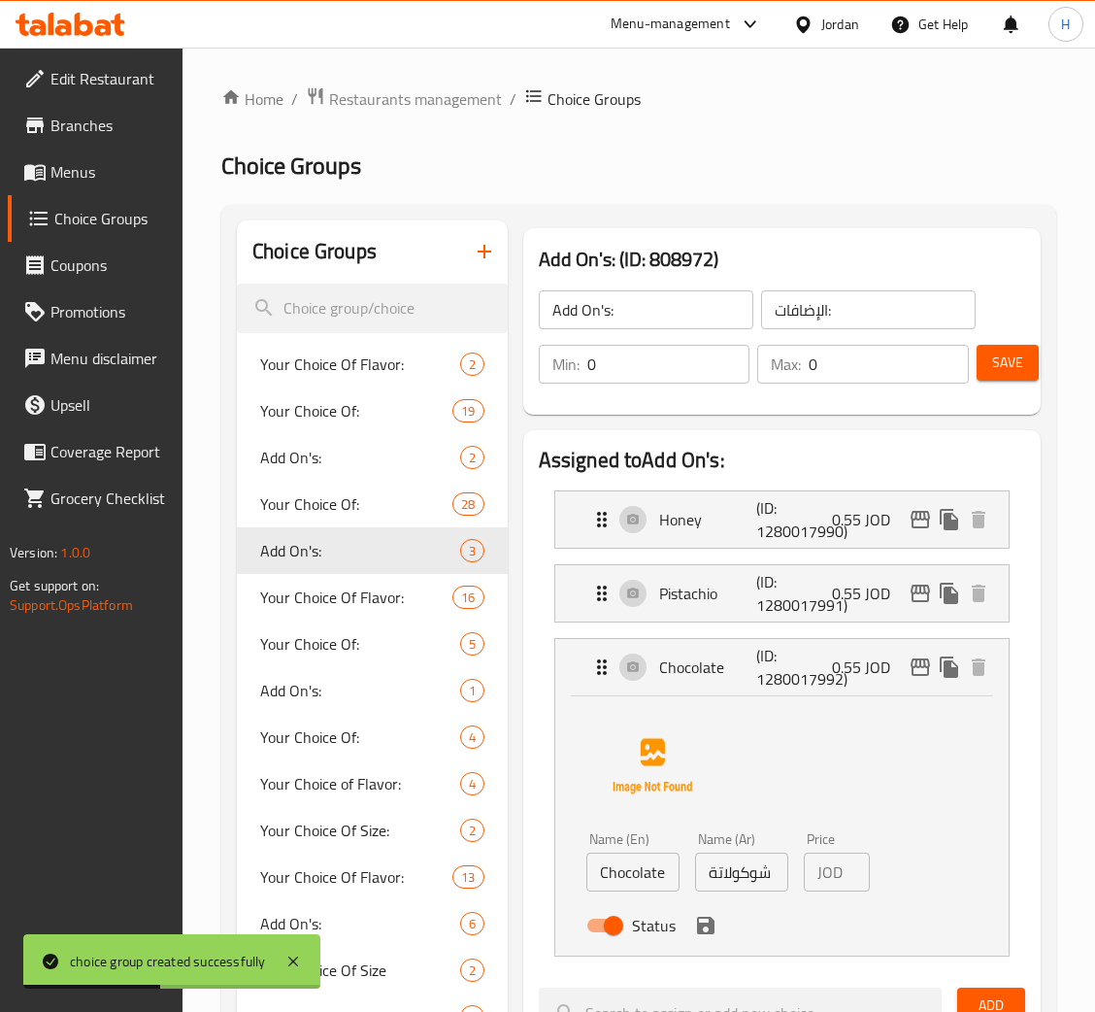
click at [483, 248] on icon "button" at bounding box center [485, 252] width 14 height 14
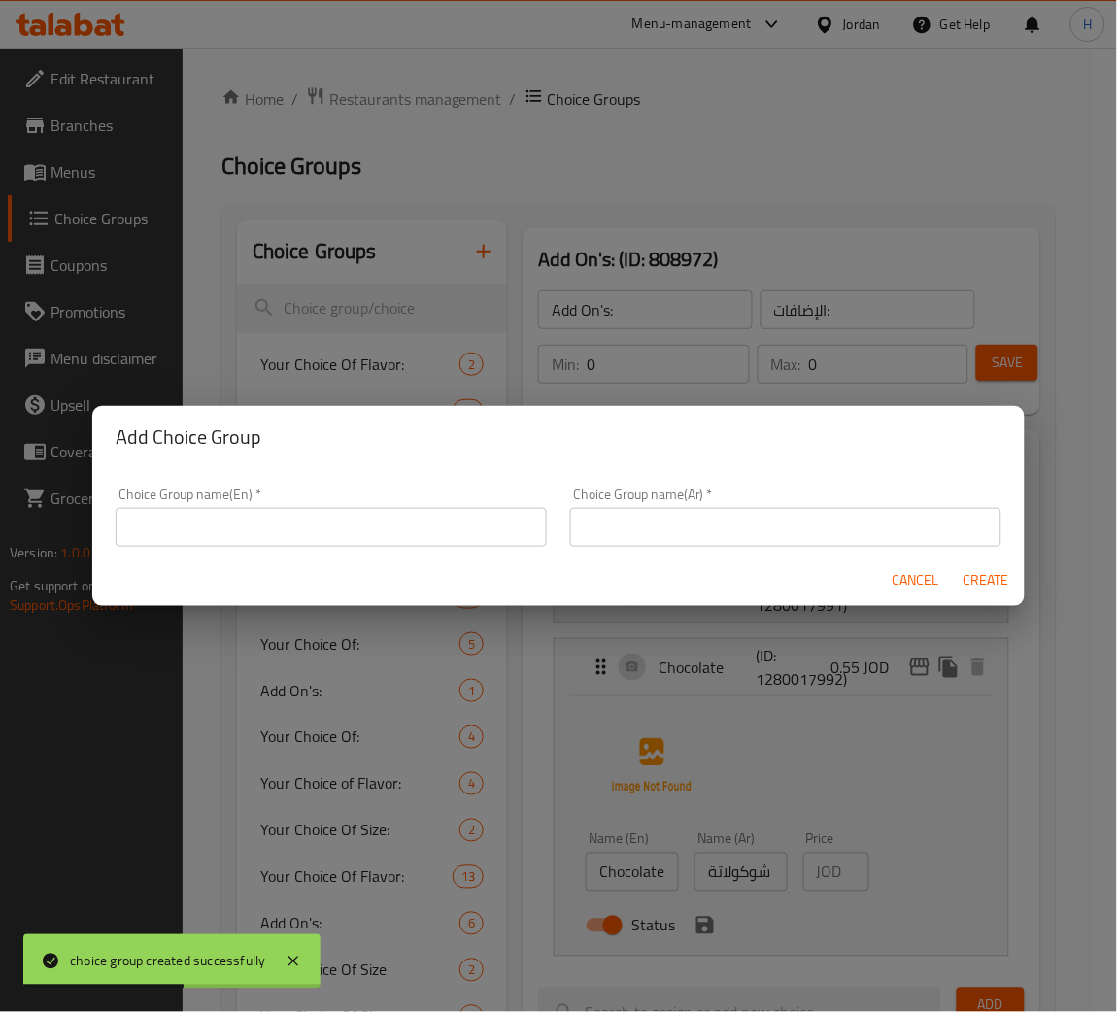
drag, startPoint x: 505, startPoint y: 515, endPoint x: 503, endPoint y: 546, distance: 31.1
click at [505, 515] on input "text" at bounding box center [331, 527] width 431 height 39
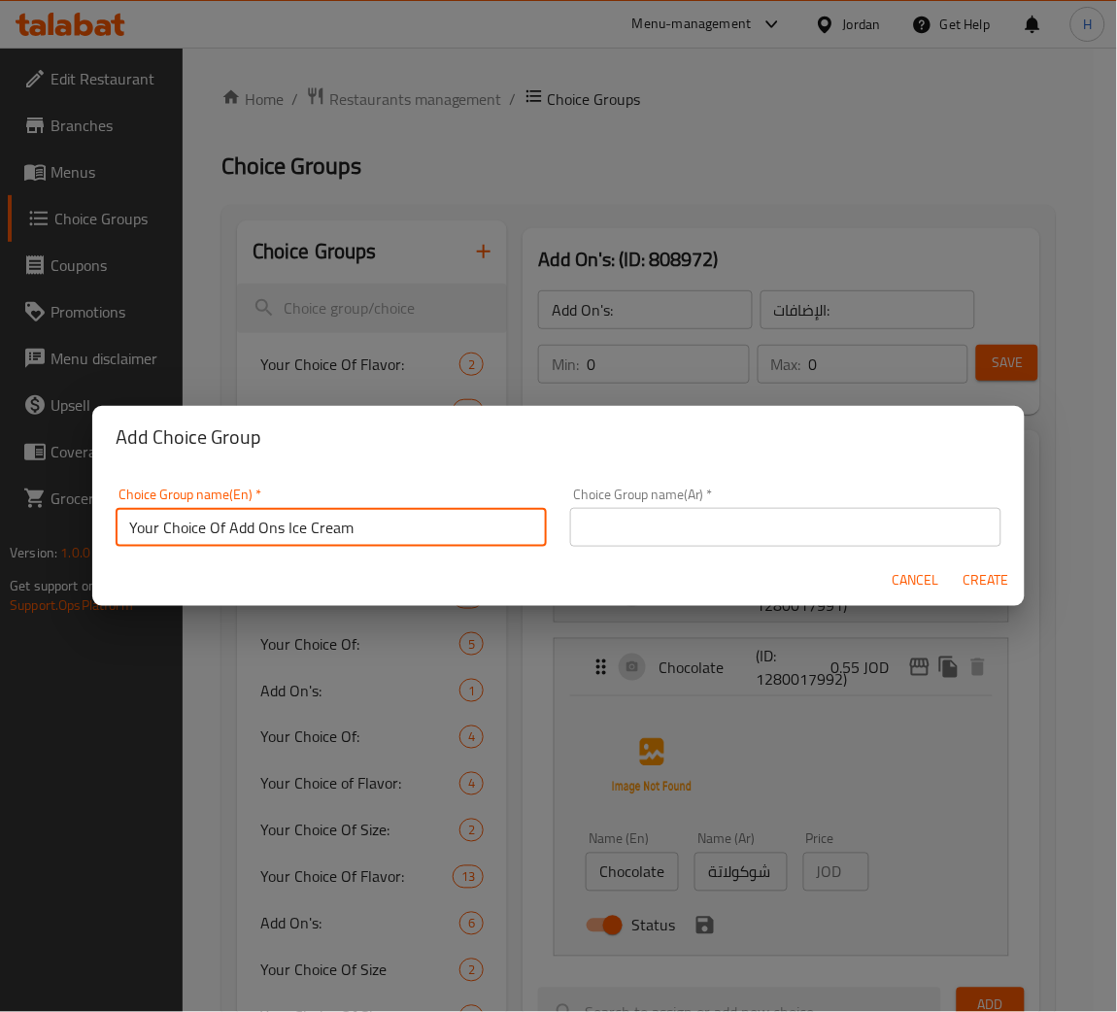
type input "Your Choice Of Add Ons Ice Cream"
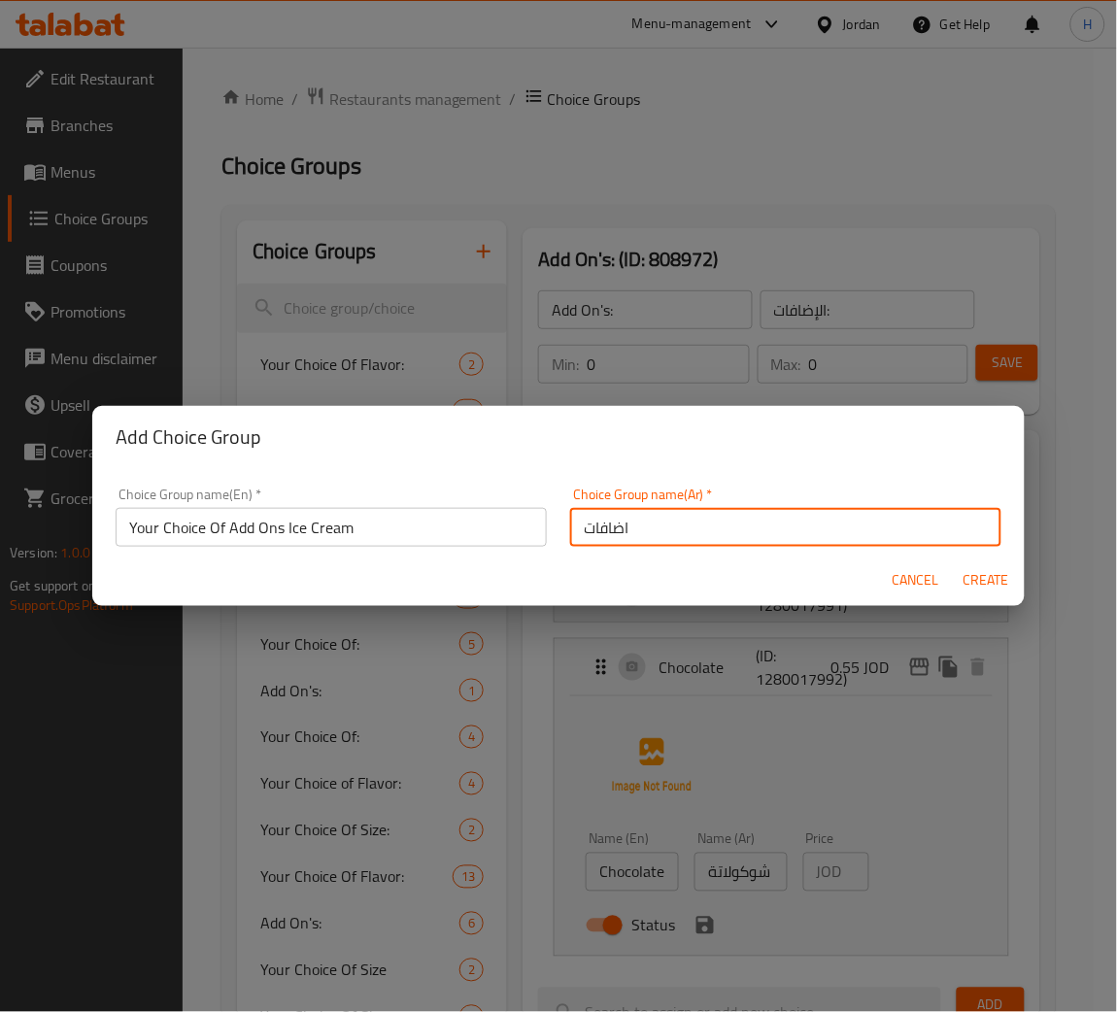
type input "اضافات"
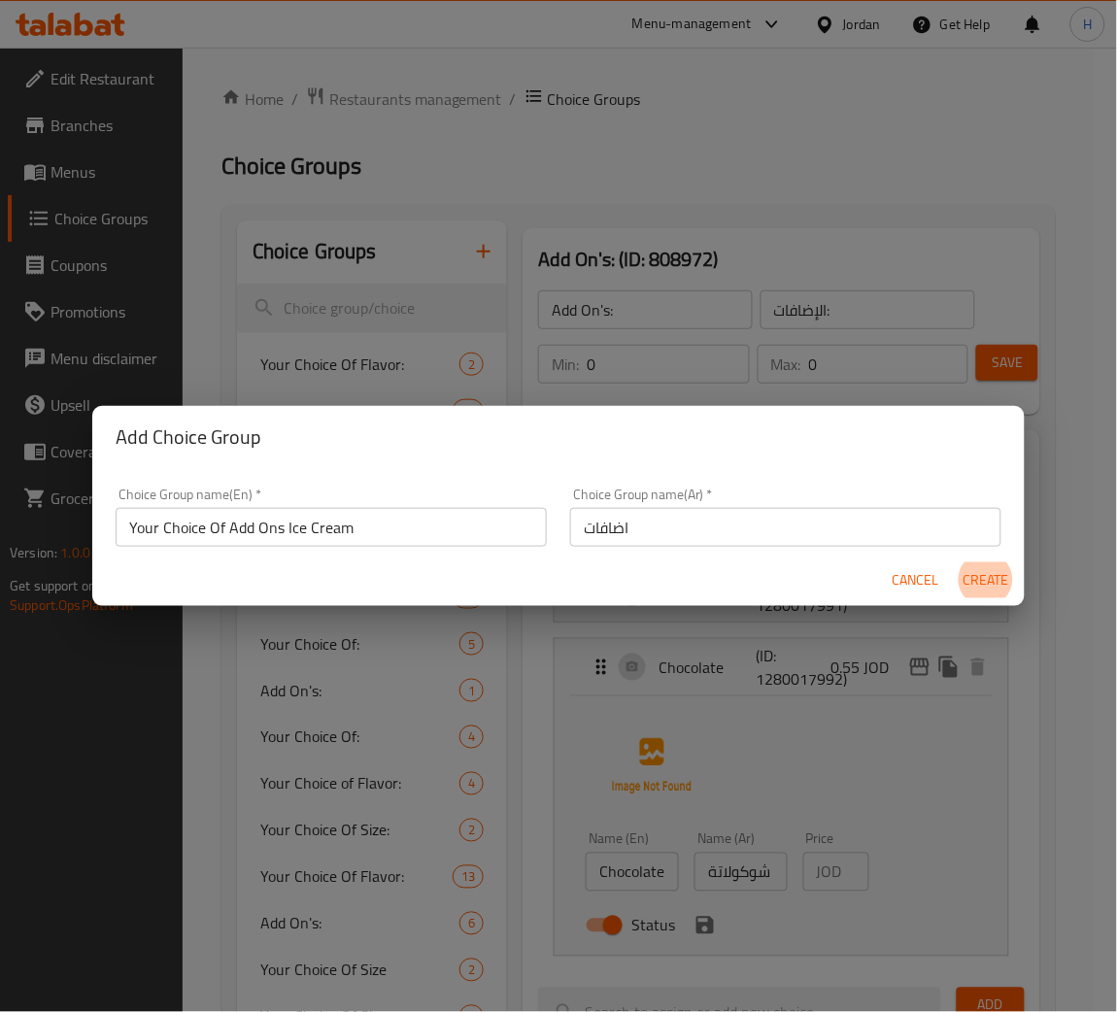
click at [955, 562] on button "Create" at bounding box center [986, 580] width 62 height 36
type input "Your Choice Of Add Ons Ice Cream"
type input "اضافات"
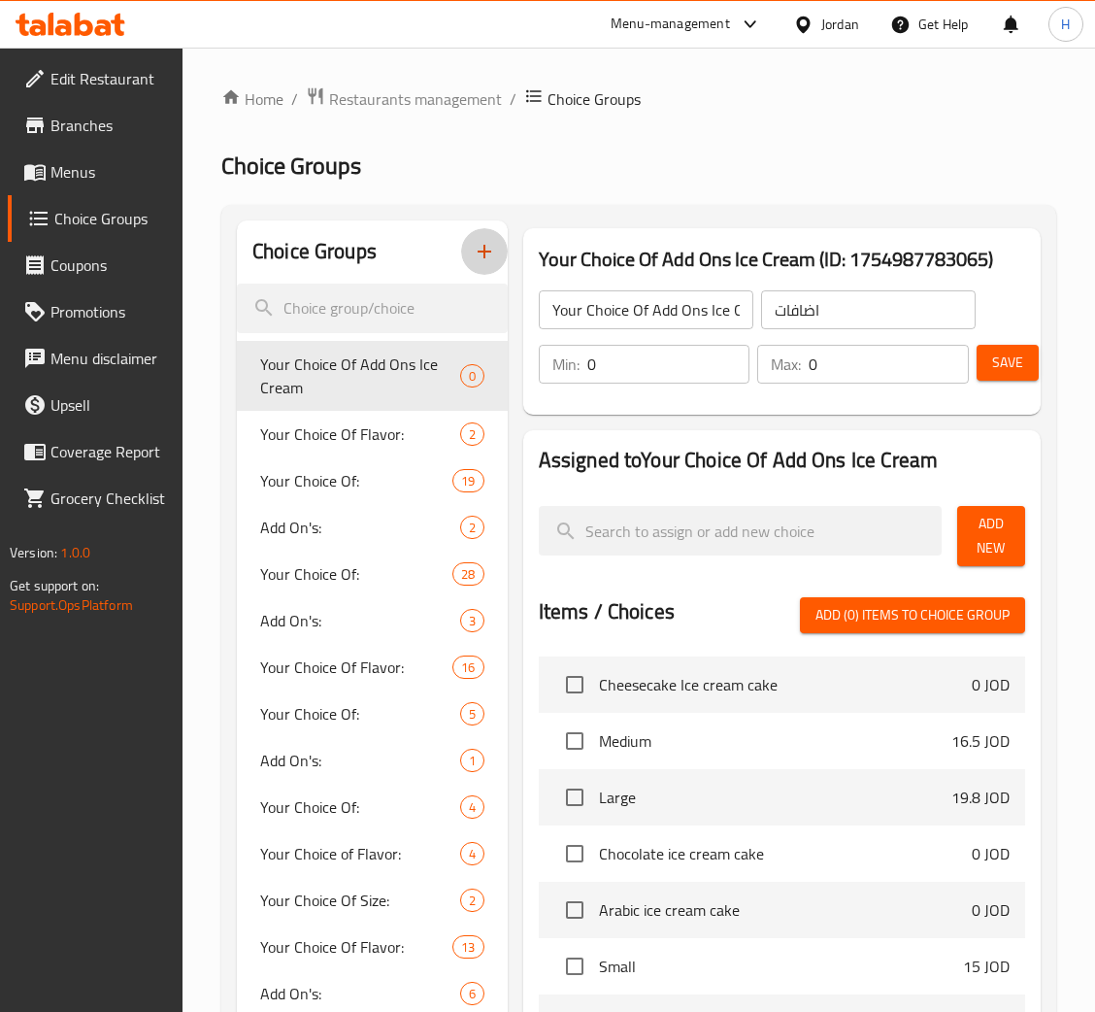
click at [687, 382] on input "0" at bounding box center [668, 364] width 163 height 39
type input "2"
click at [960, 532] on button "Add New" at bounding box center [991, 536] width 68 height 60
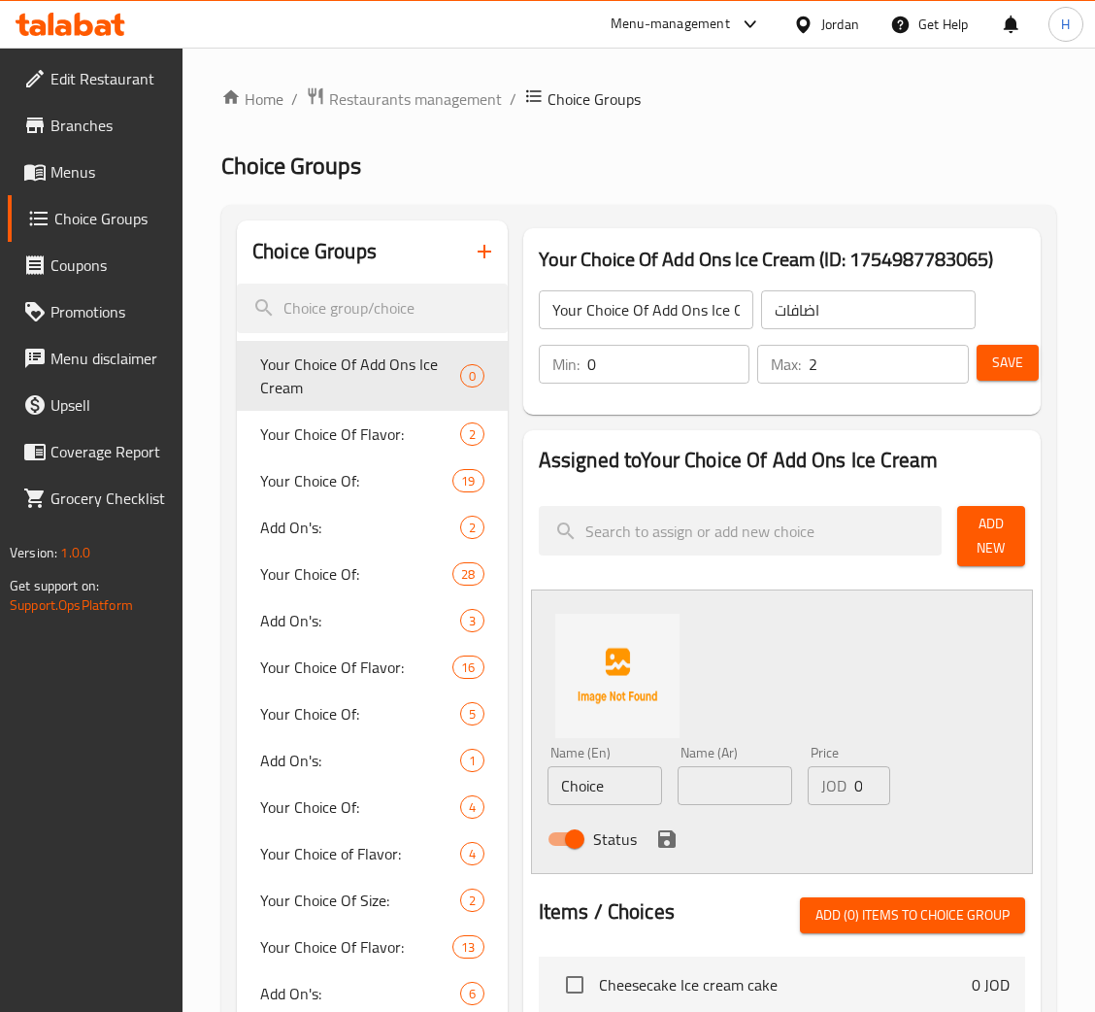
click at [646, 781] on input "Choice" at bounding box center [605, 785] width 115 height 39
type input "Honey"
type input "عسل"
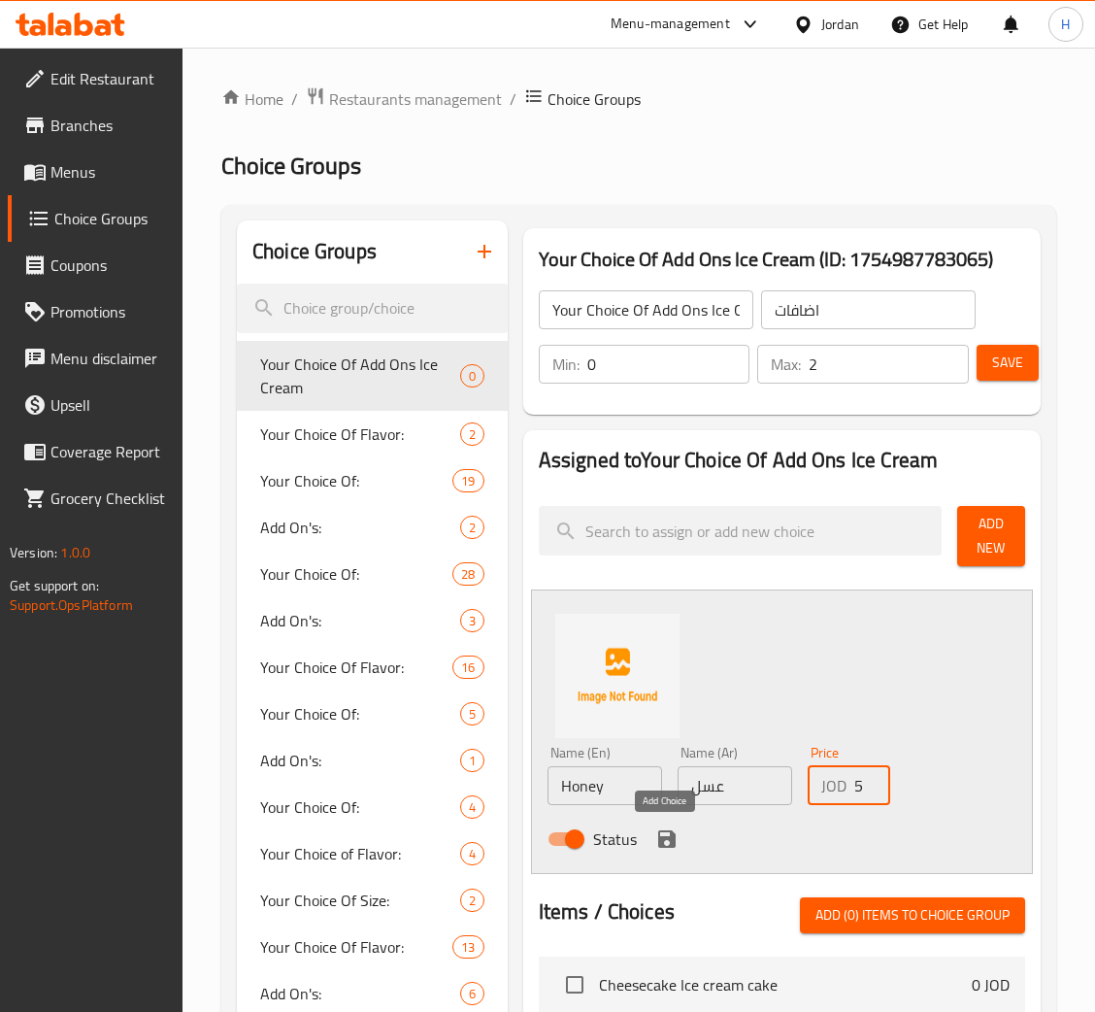
type input "0.55"
click at [666, 844] on icon "save" at bounding box center [666, 838] width 23 height 23
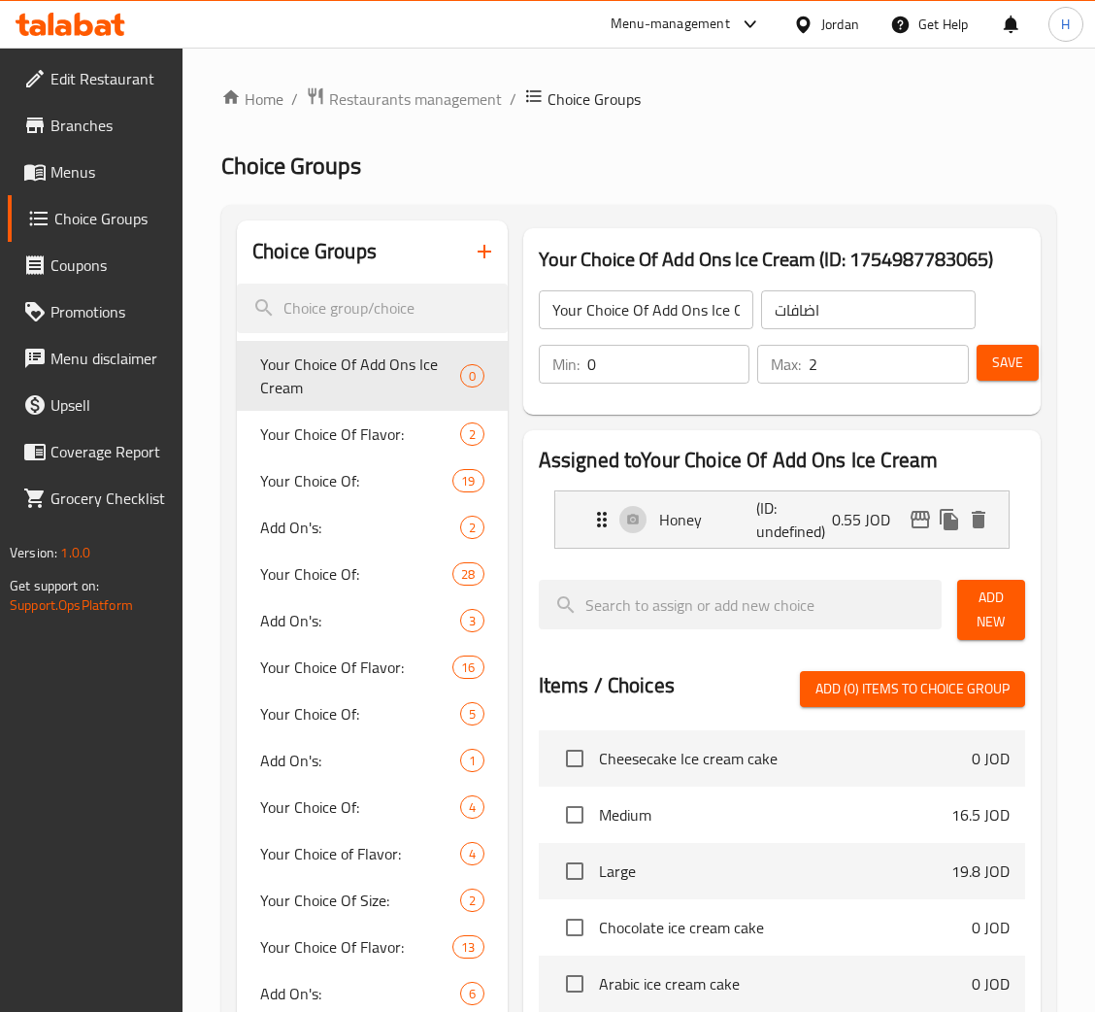
click at [945, 588] on div at bounding box center [740, 610] width 419 height 76
click at [1003, 616] on span "Add New" at bounding box center [991, 610] width 37 height 49
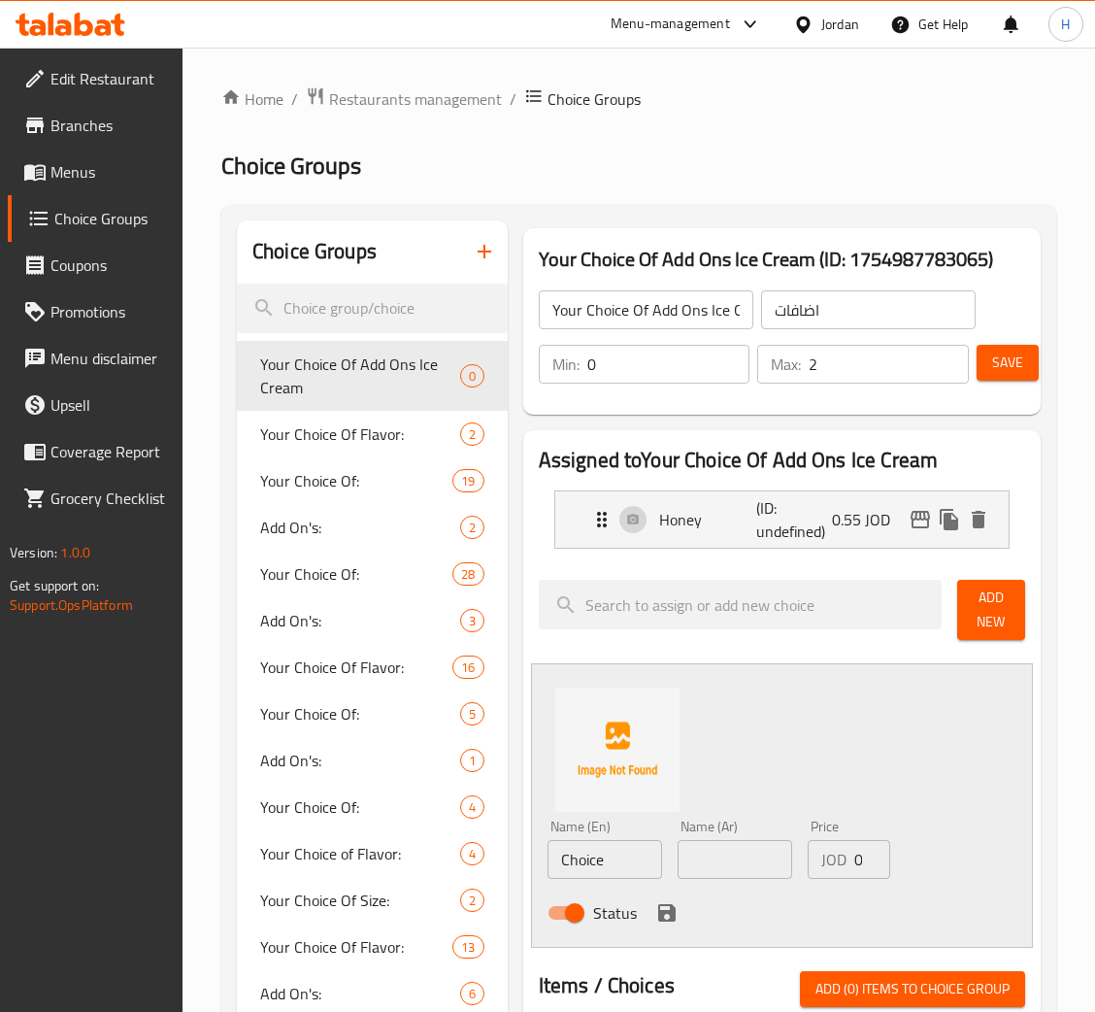
click at [626, 851] on input "Choice" at bounding box center [605, 859] width 115 height 39
type input "Pistachio"
type input "ب"
type input "الفستق"
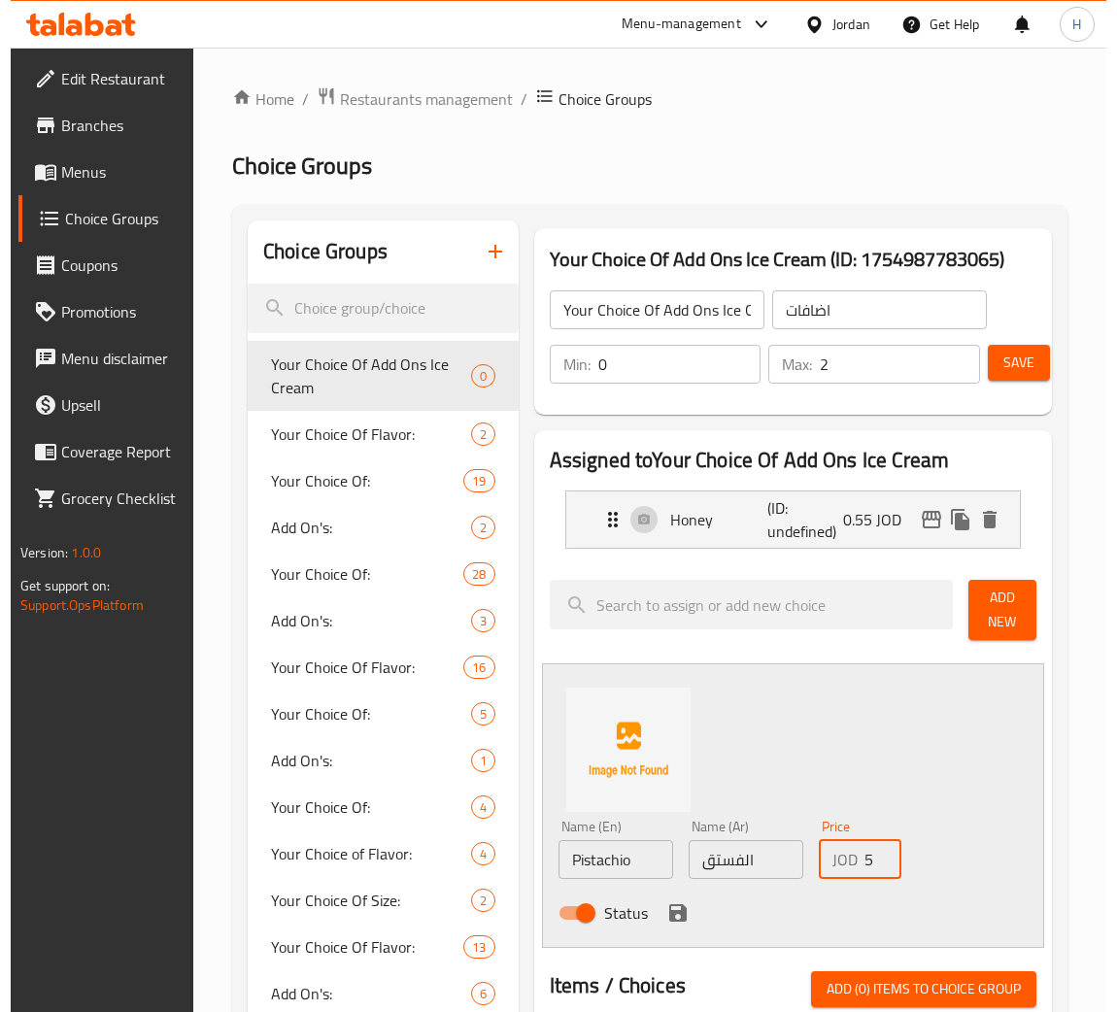
scroll to position [0, 20]
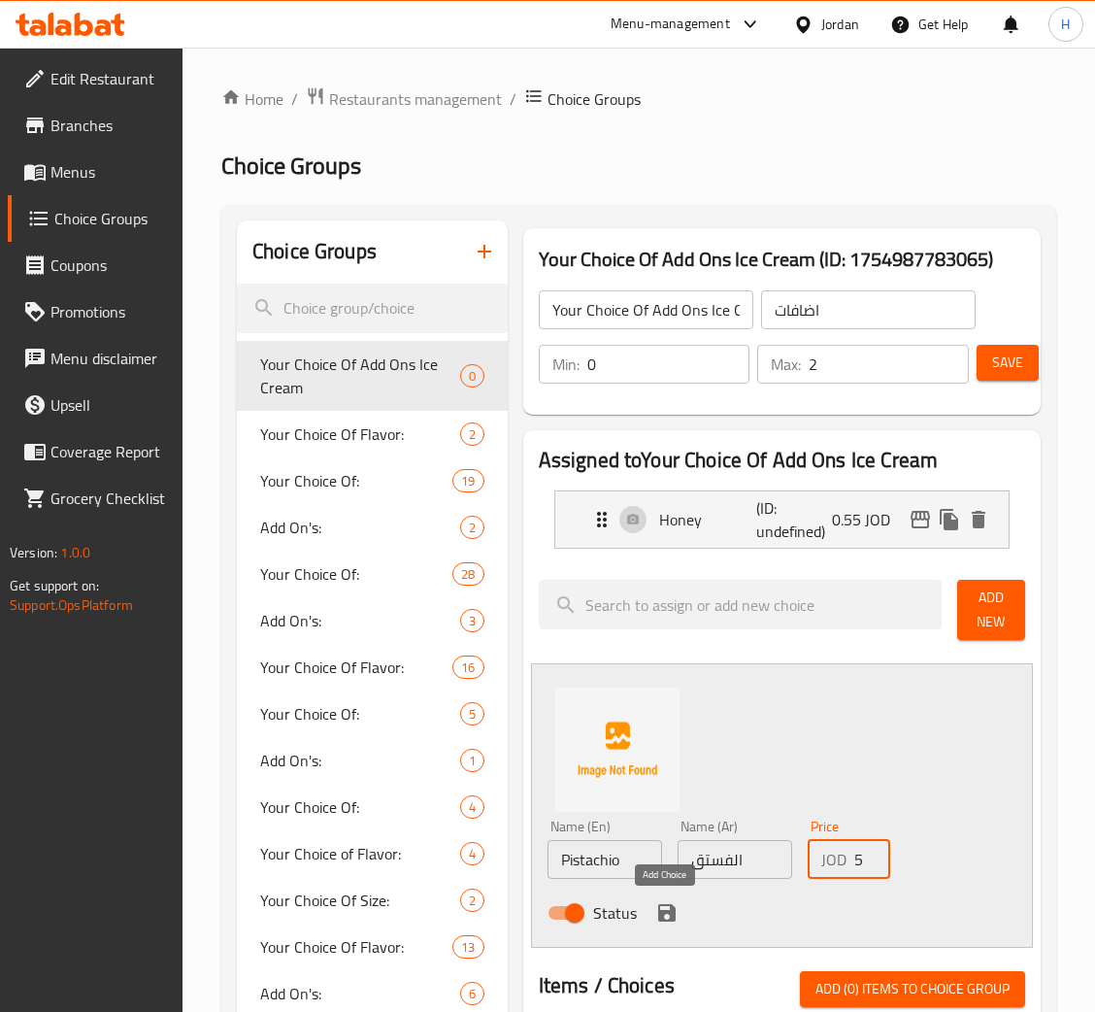
type input "0.55"
click at [665, 908] on icon "save" at bounding box center [666, 912] width 23 height 23
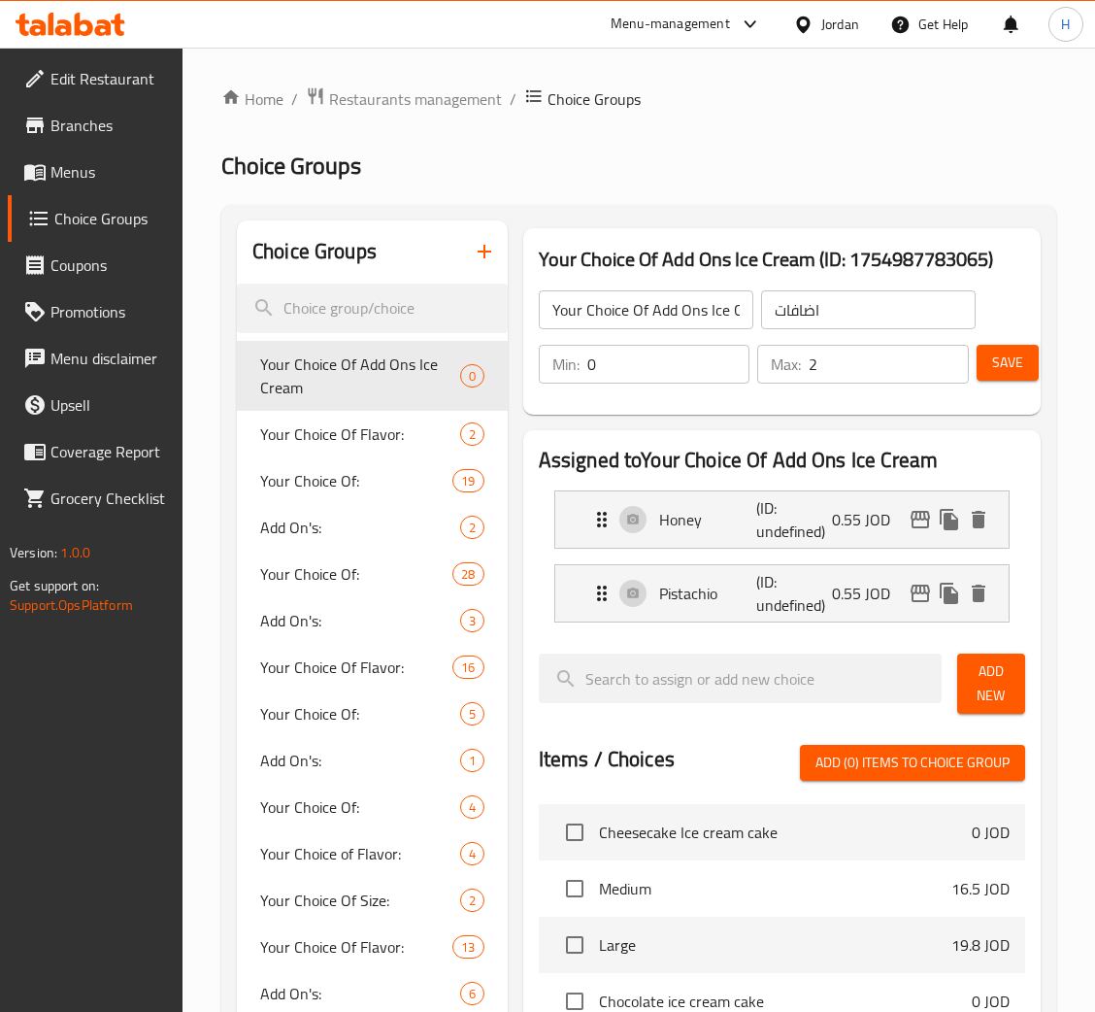
click at [1009, 371] on span "Save" at bounding box center [1007, 363] width 31 height 24
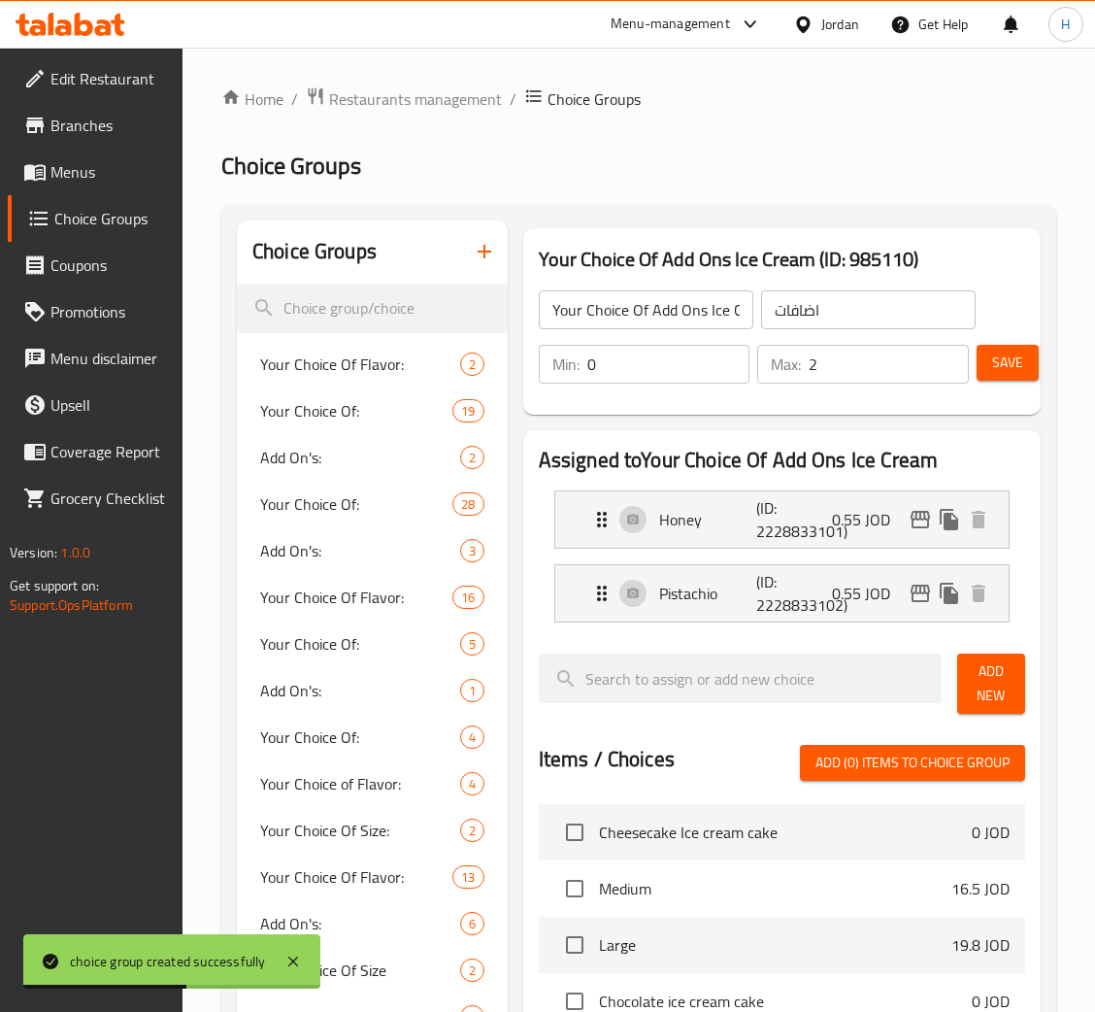
click at [69, 150] on link "Menus" at bounding box center [95, 172] width 175 height 47
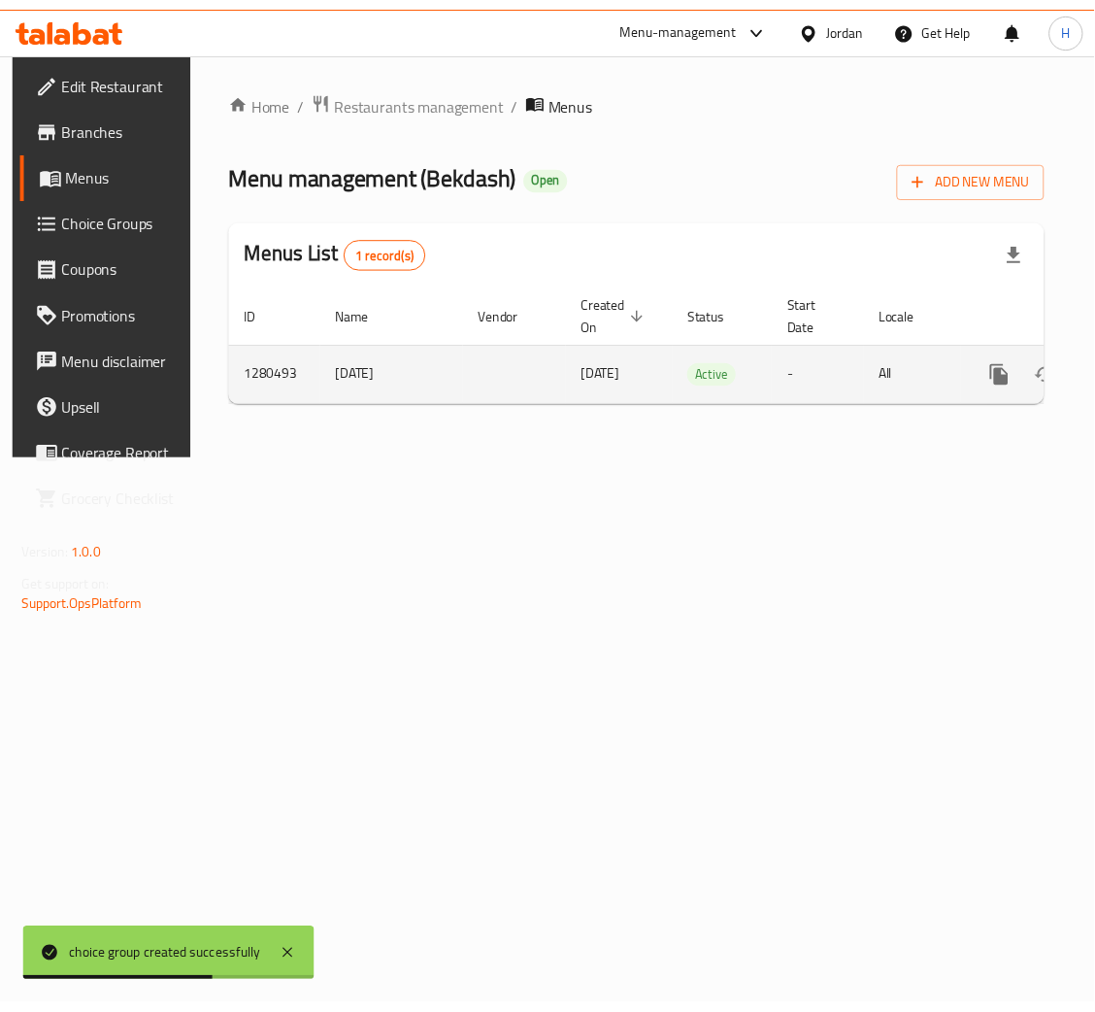
scroll to position [0, 110]
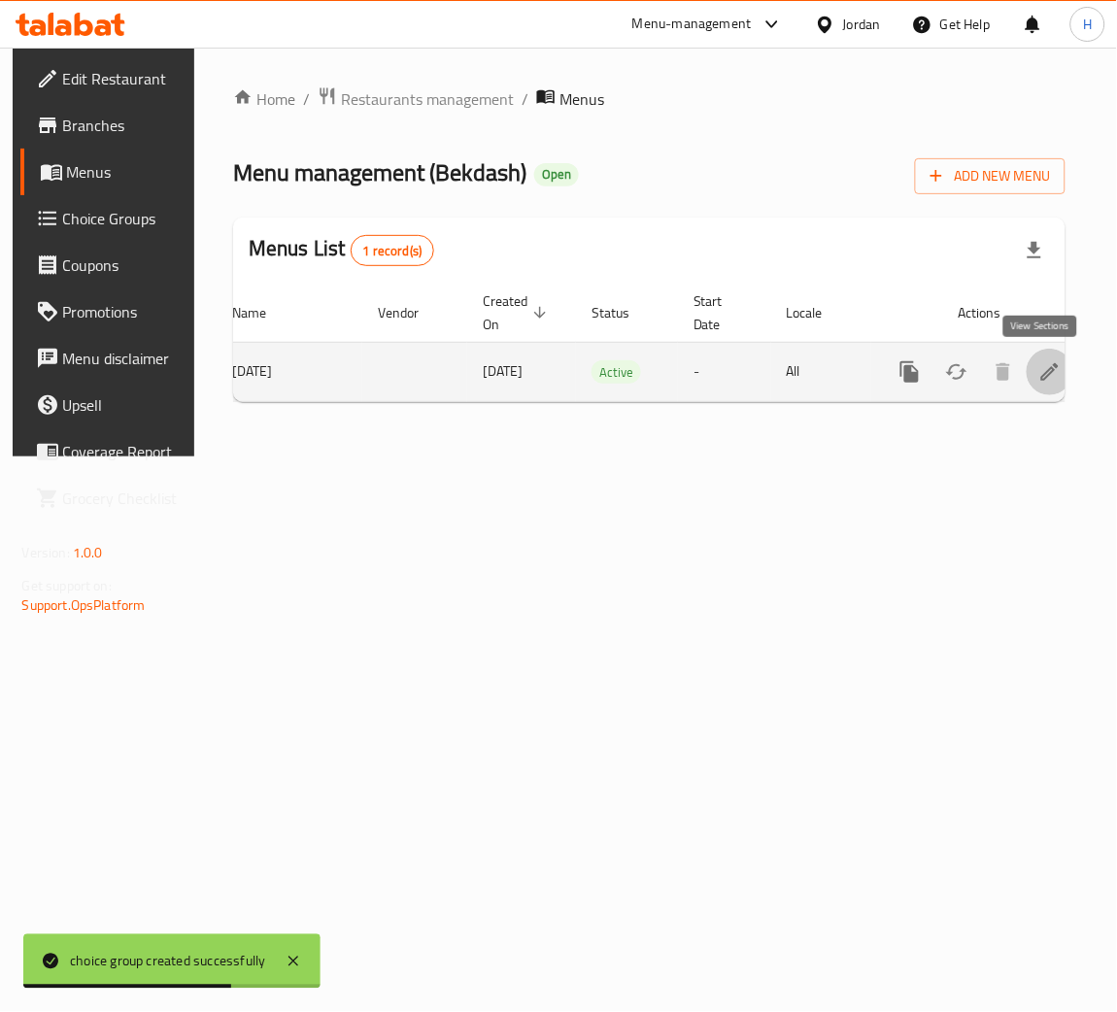
click at [1026, 383] on link "enhanced table" at bounding box center [1049, 372] width 47 height 47
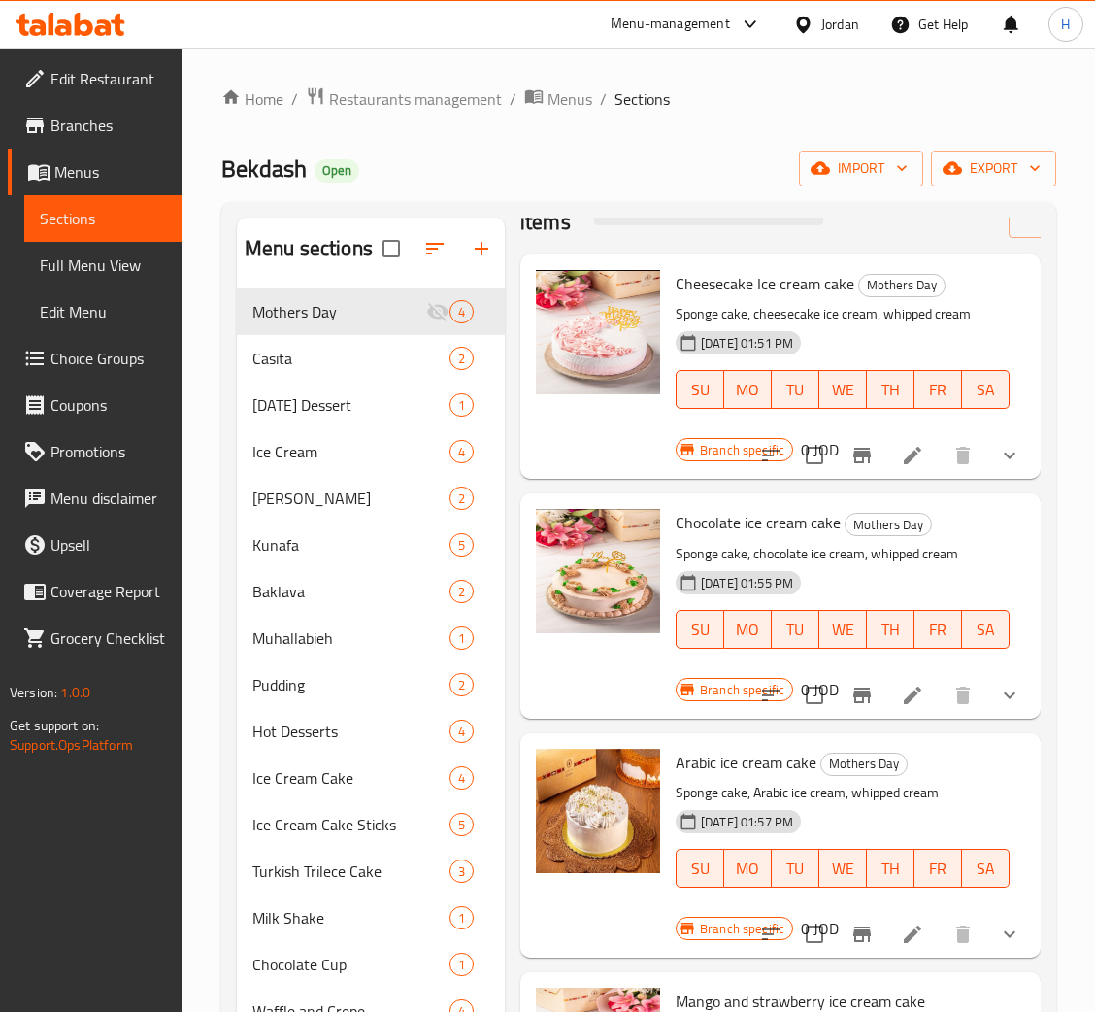
scroll to position [95, 0]
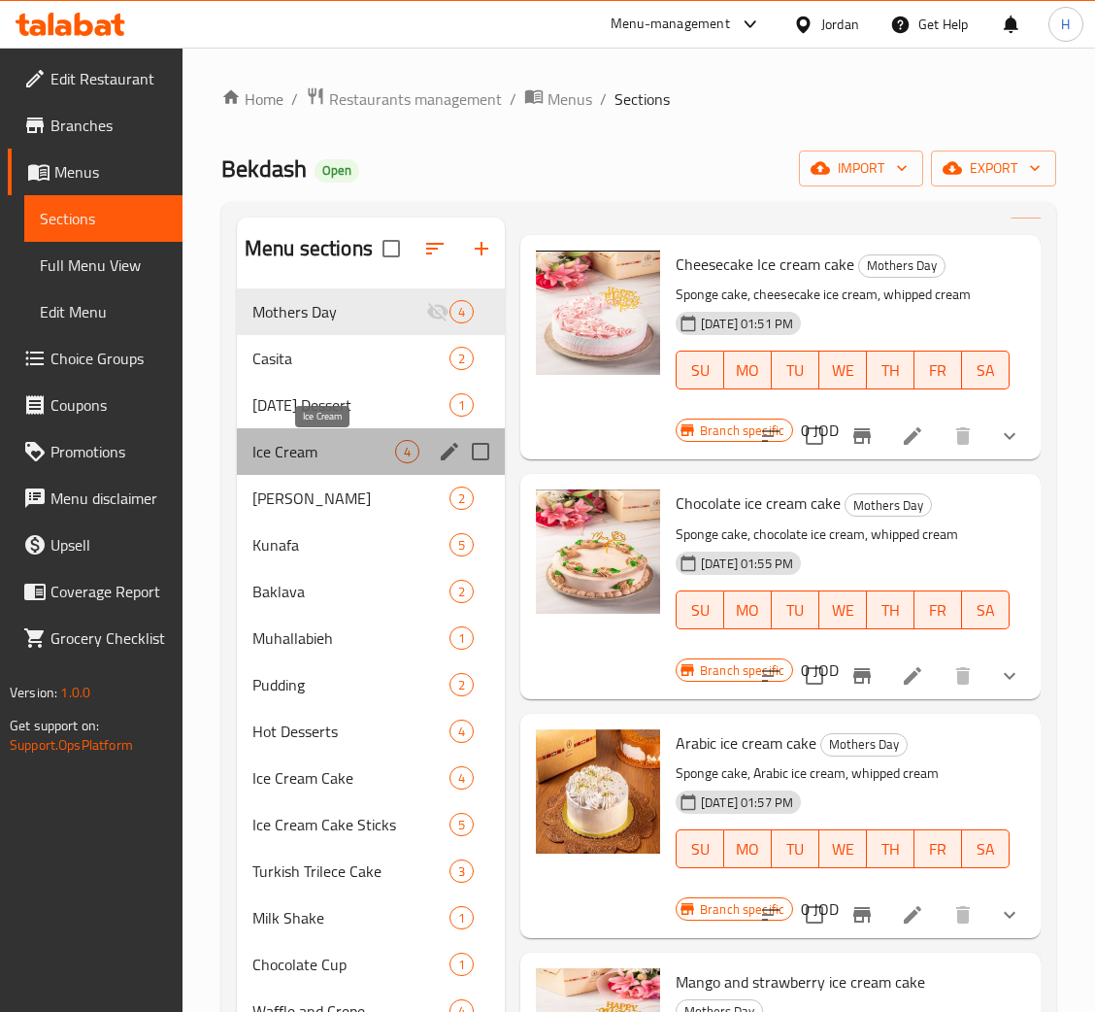
click at [335, 449] on span "Ice Cream" at bounding box center [323, 451] width 143 height 23
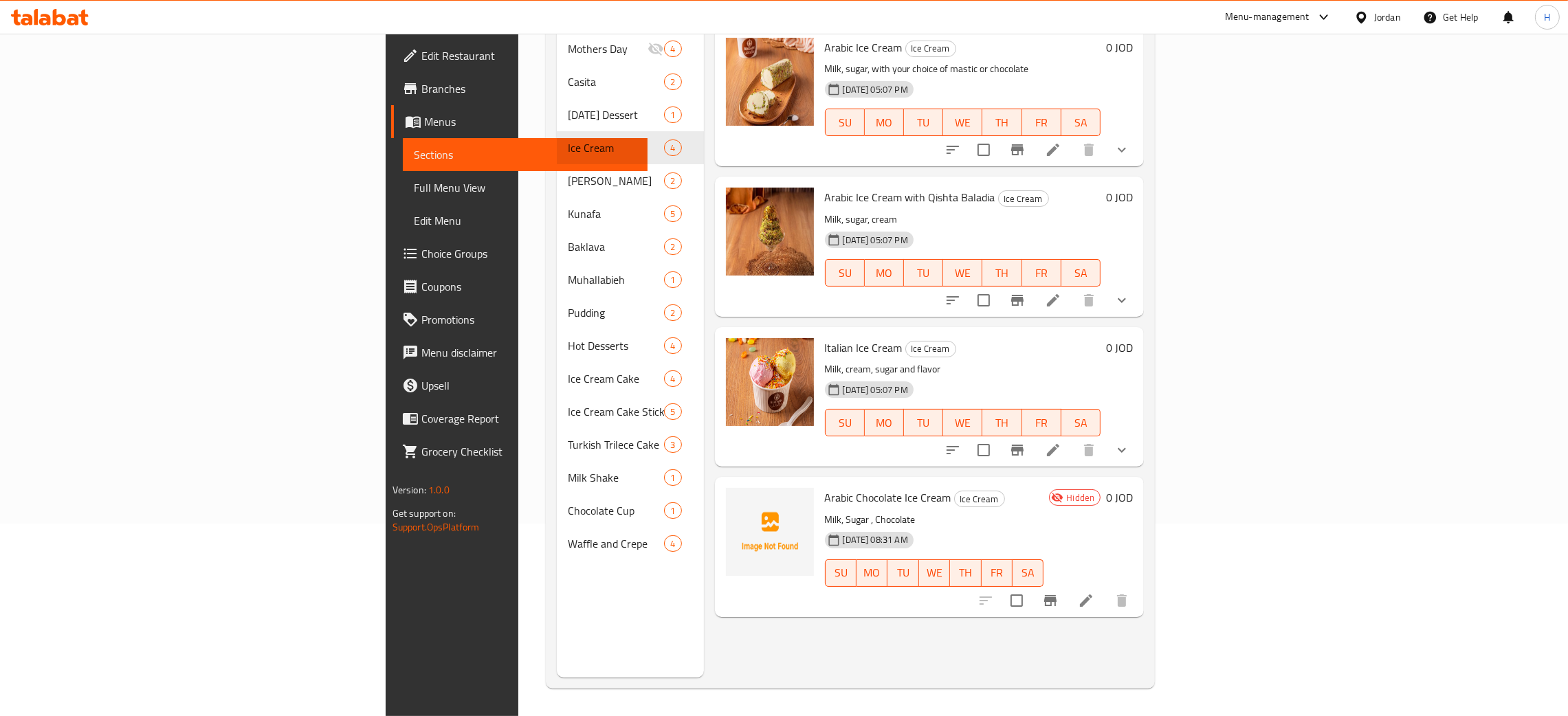
click at [1105, 588] on li at bounding box center [1086, 600] width 38 height 25
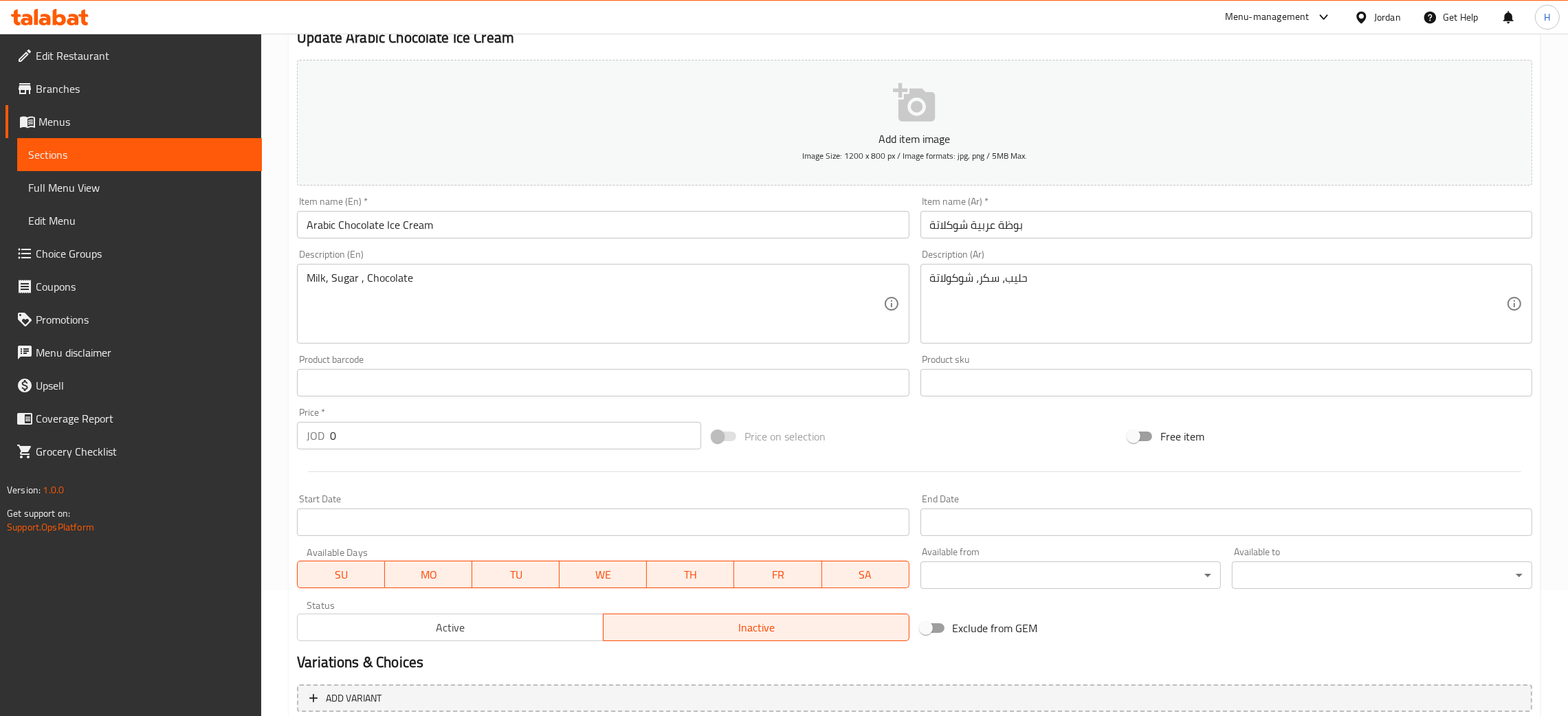
scroll to position [333, 0]
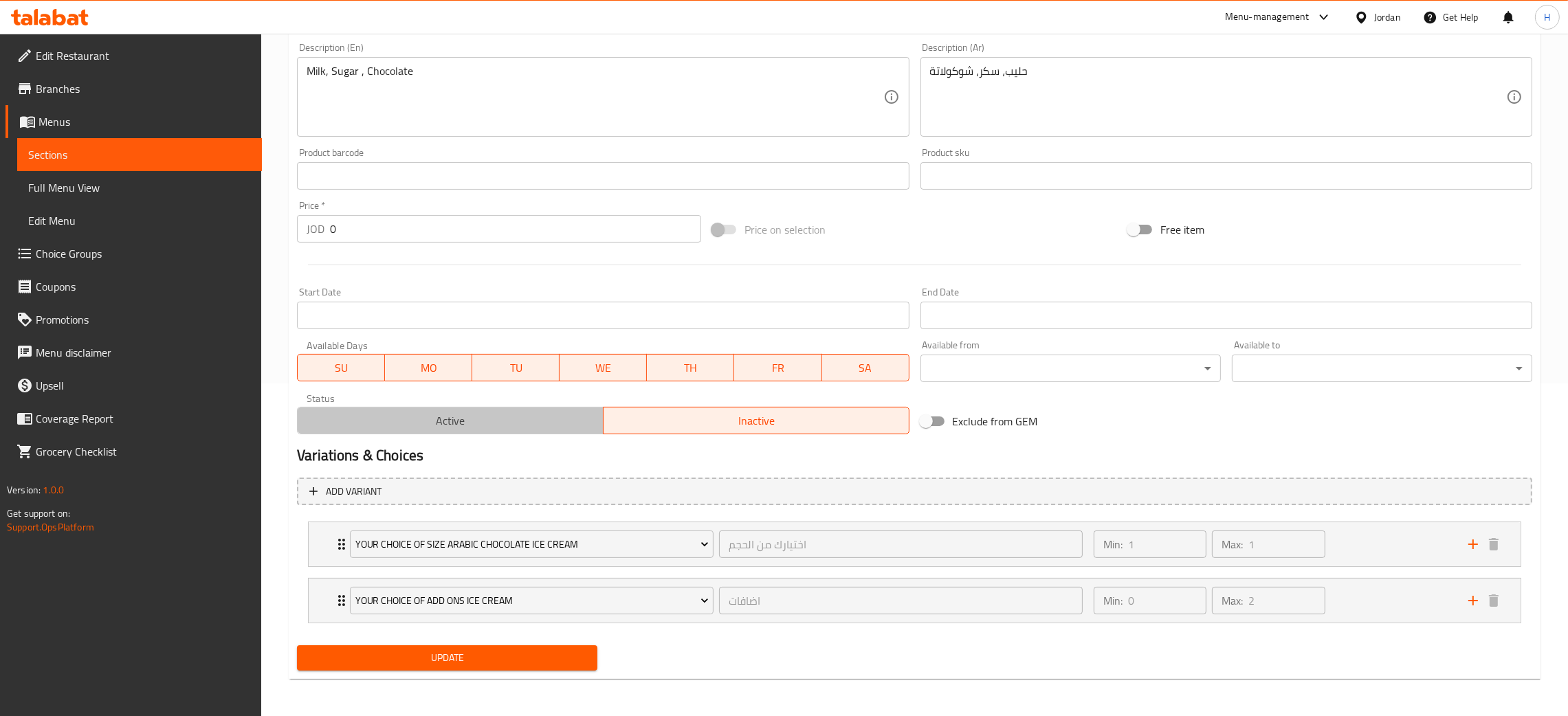
click at [527, 432] on button "Active" at bounding box center [450, 420] width 307 height 28
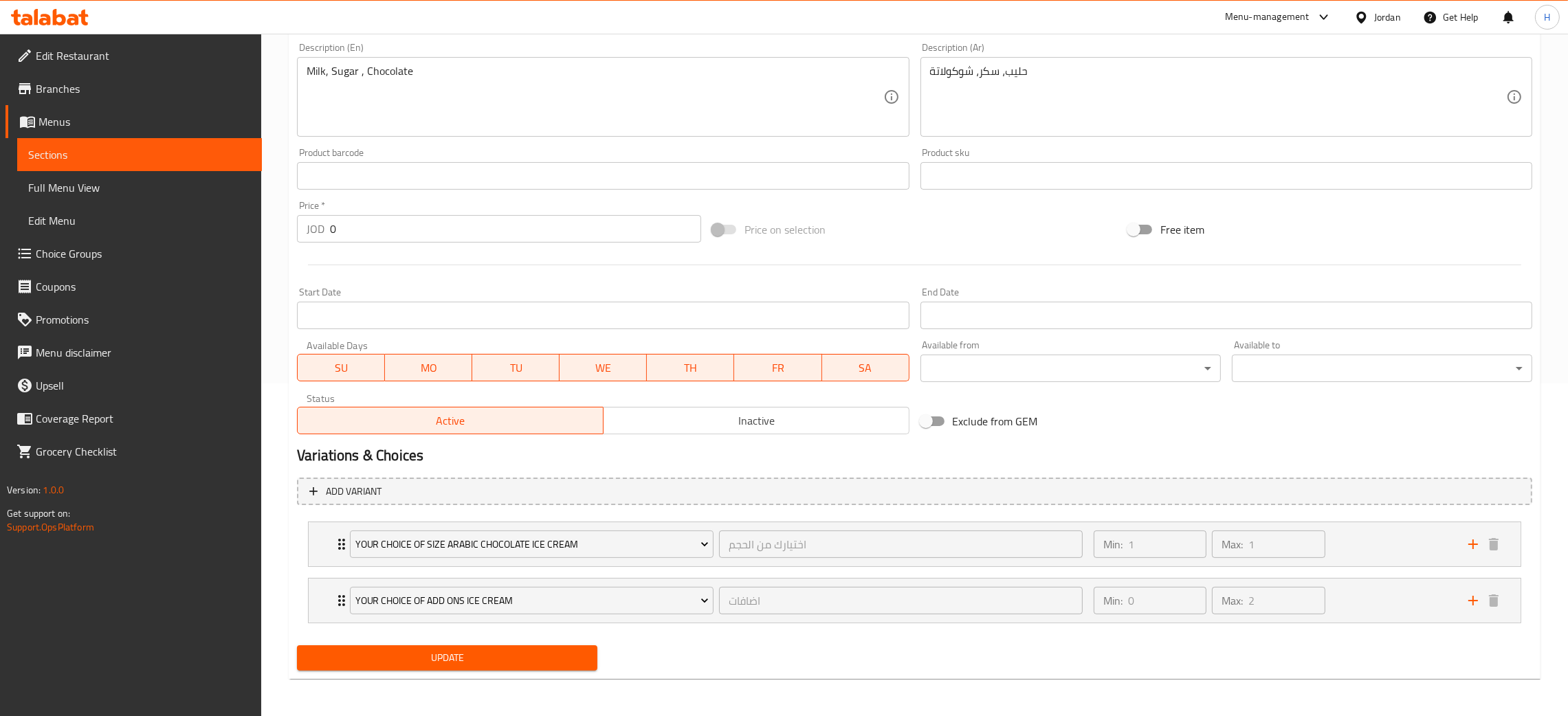
click at [490, 640] on div "Update" at bounding box center [447, 657] width 311 height 36
click at [489, 649] on span "Update" at bounding box center [447, 658] width 278 height 17
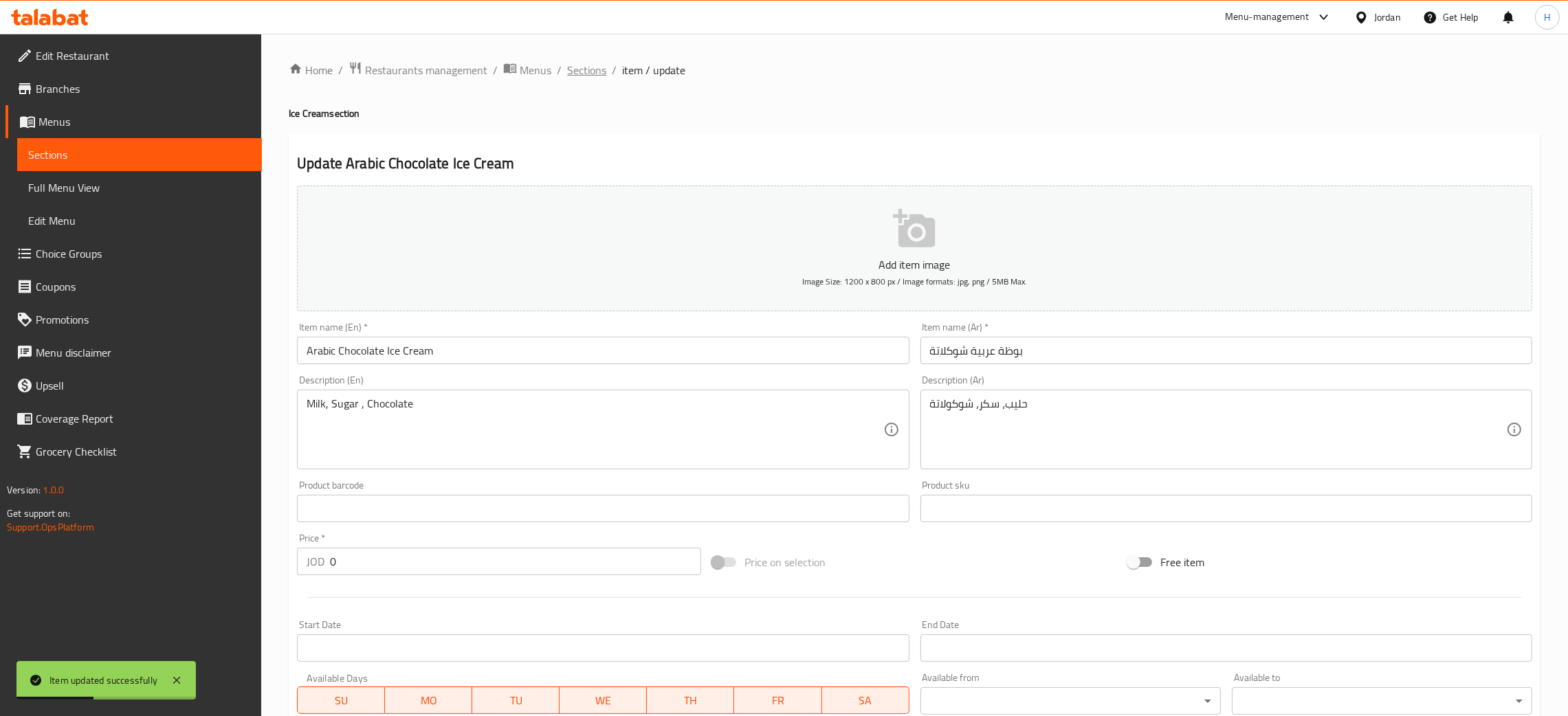
click at [583, 66] on span "Sections" at bounding box center [586, 69] width 39 height 16
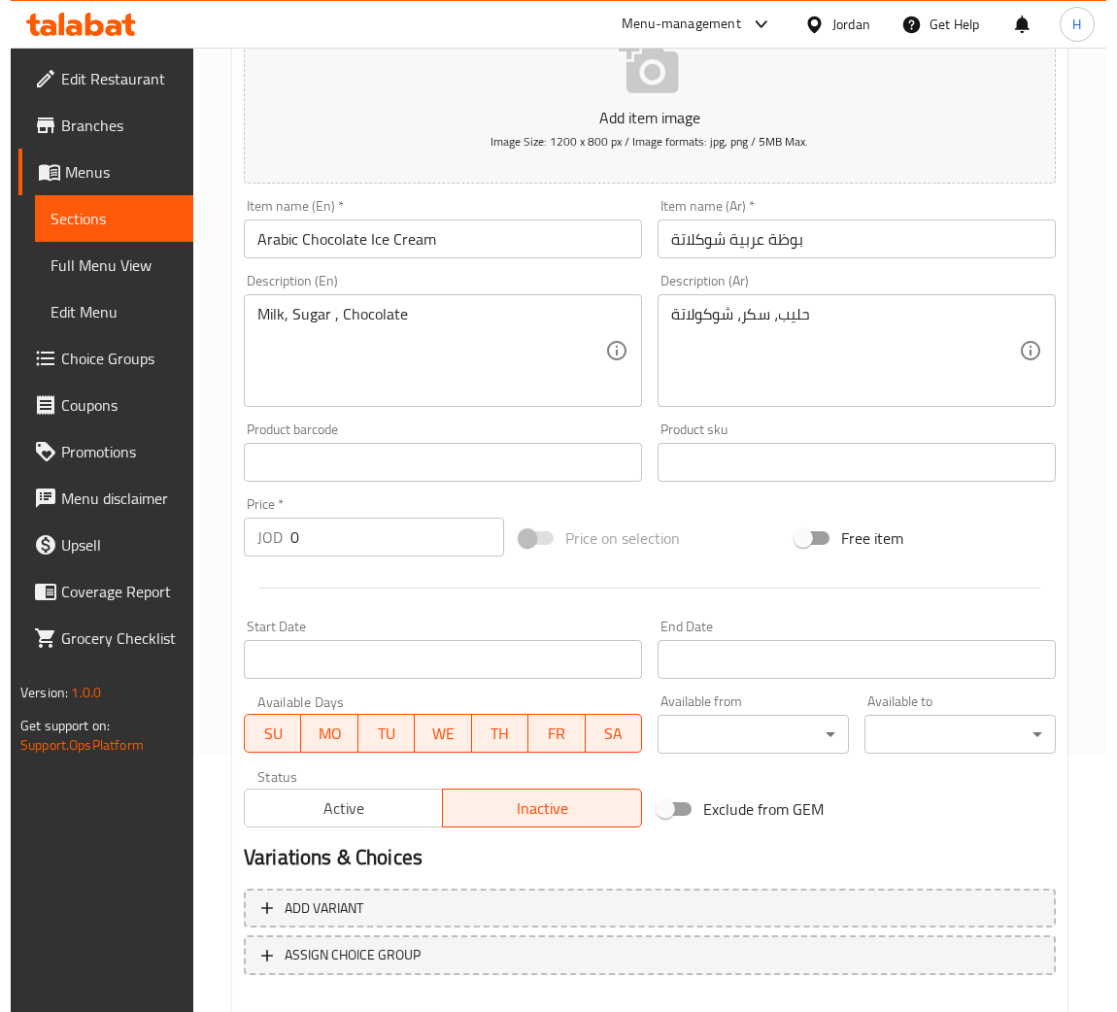
scroll to position [356, 0]
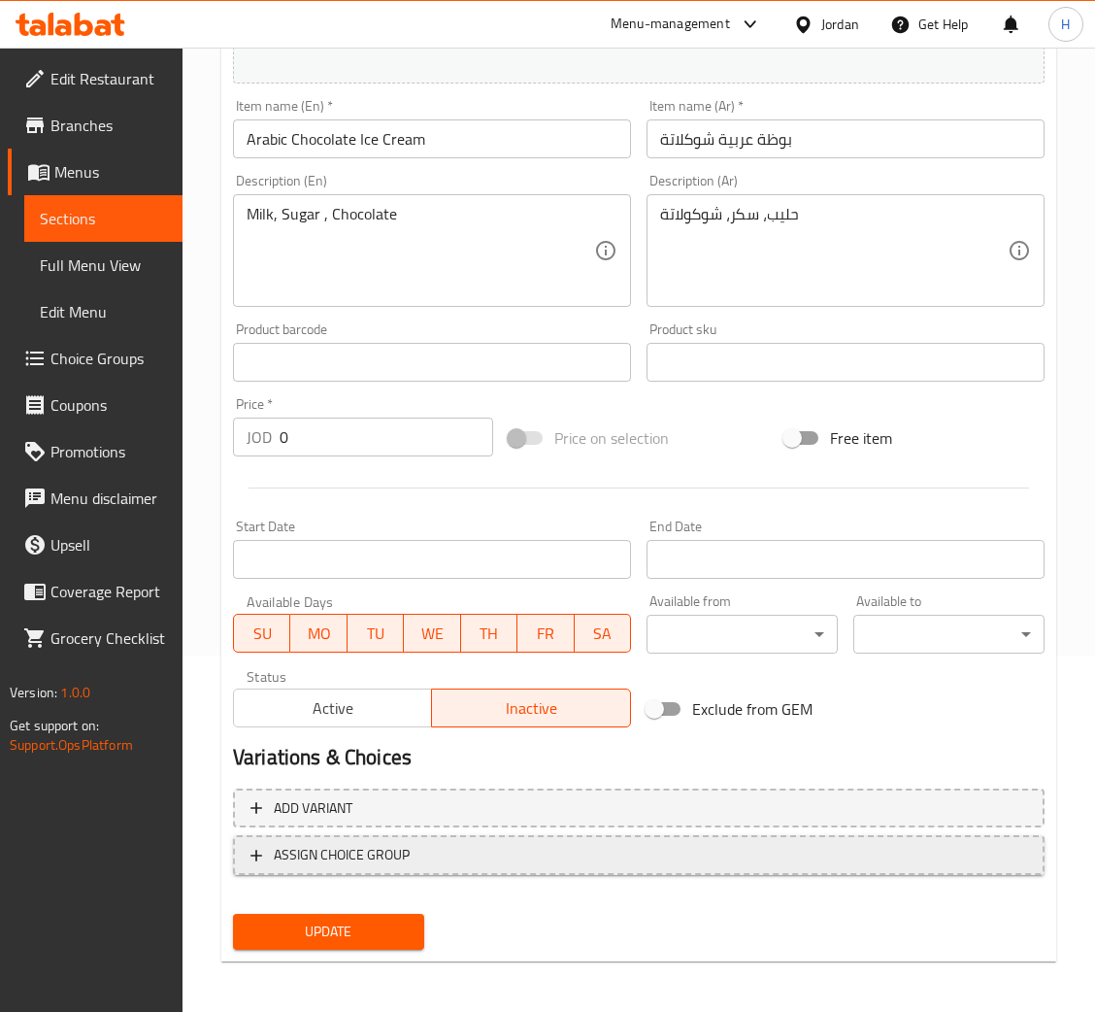
click at [335, 847] on span "ASSIGN CHOICE GROUP" at bounding box center [342, 855] width 136 height 24
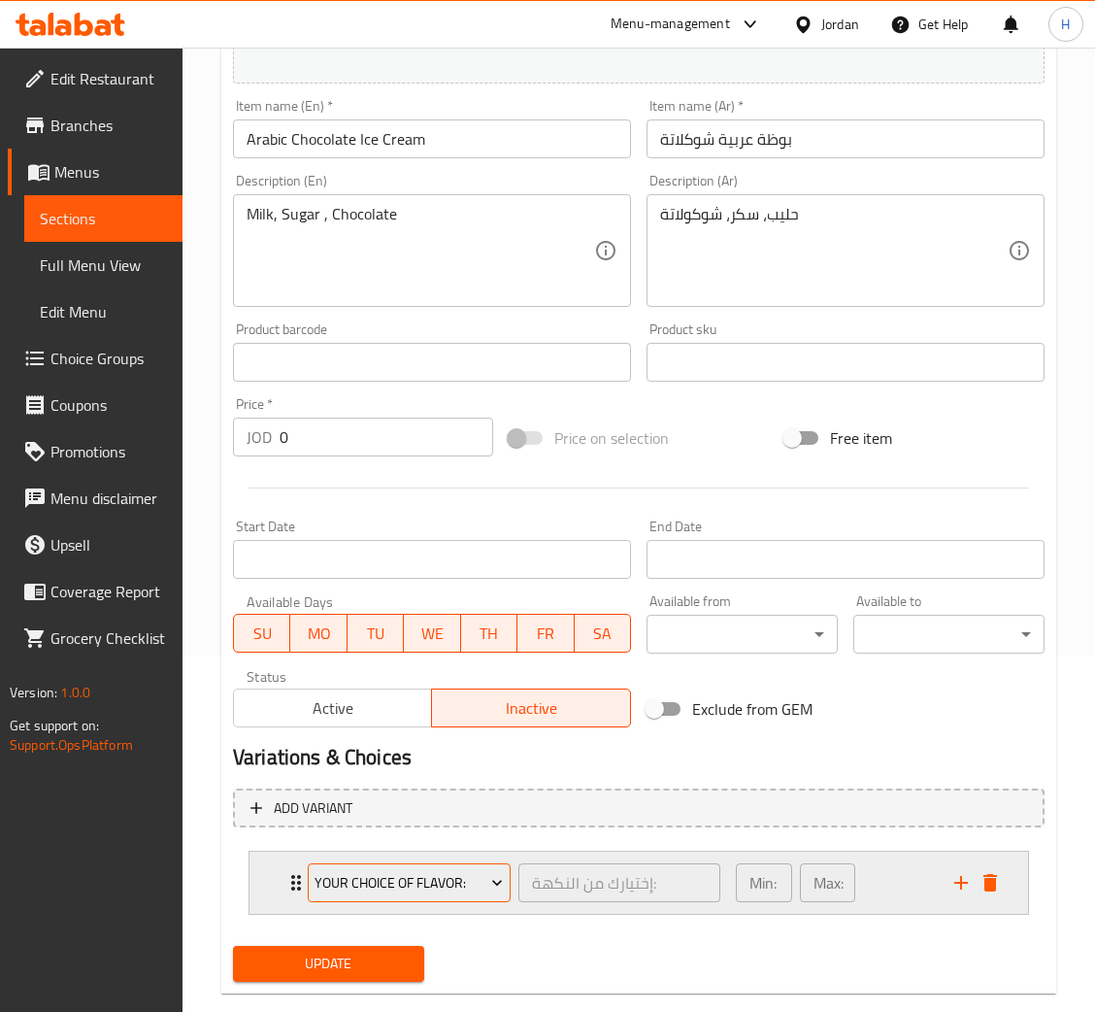
click at [341, 891] on span "Your Choice Of Flavor:" at bounding box center [409, 883] width 188 height 24
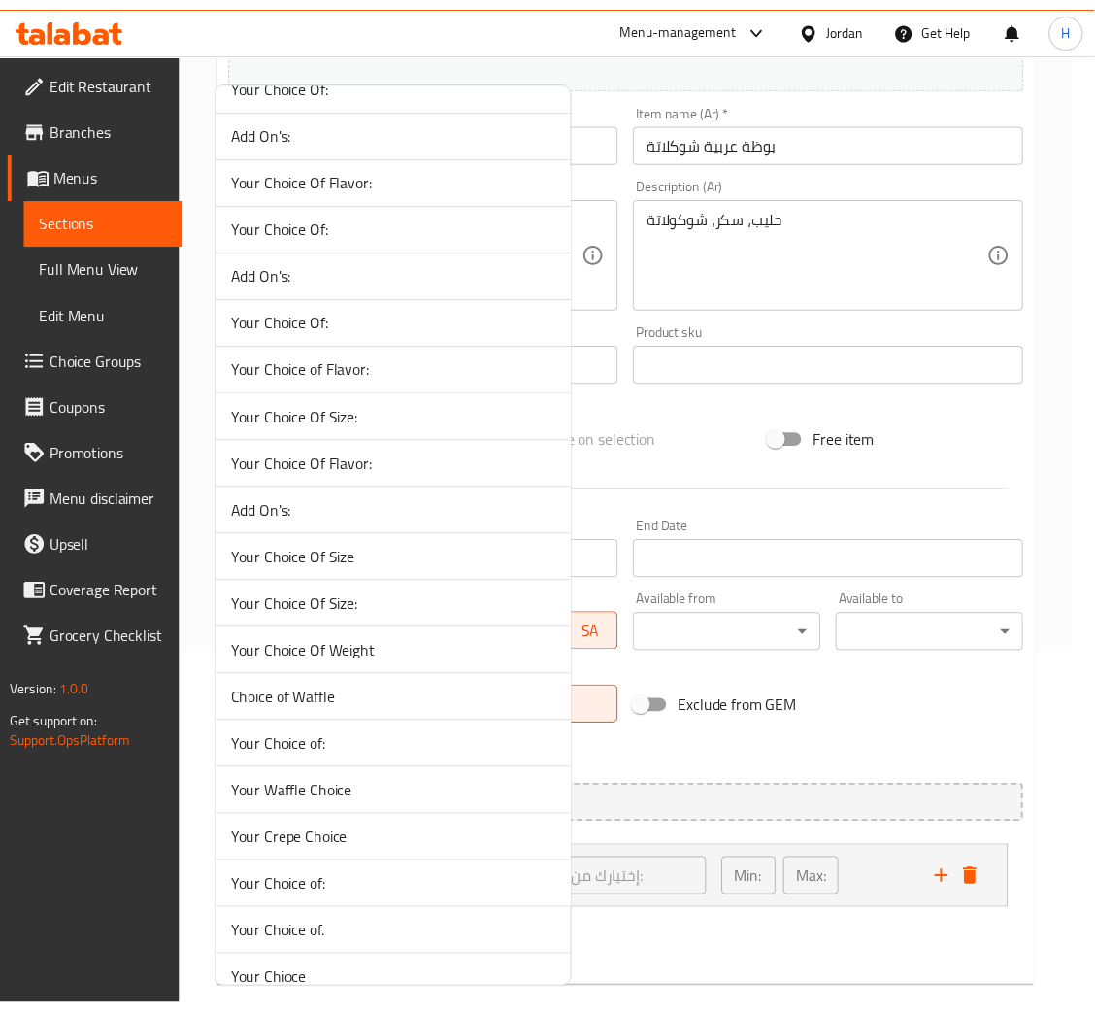
scroll to position [337, 0]
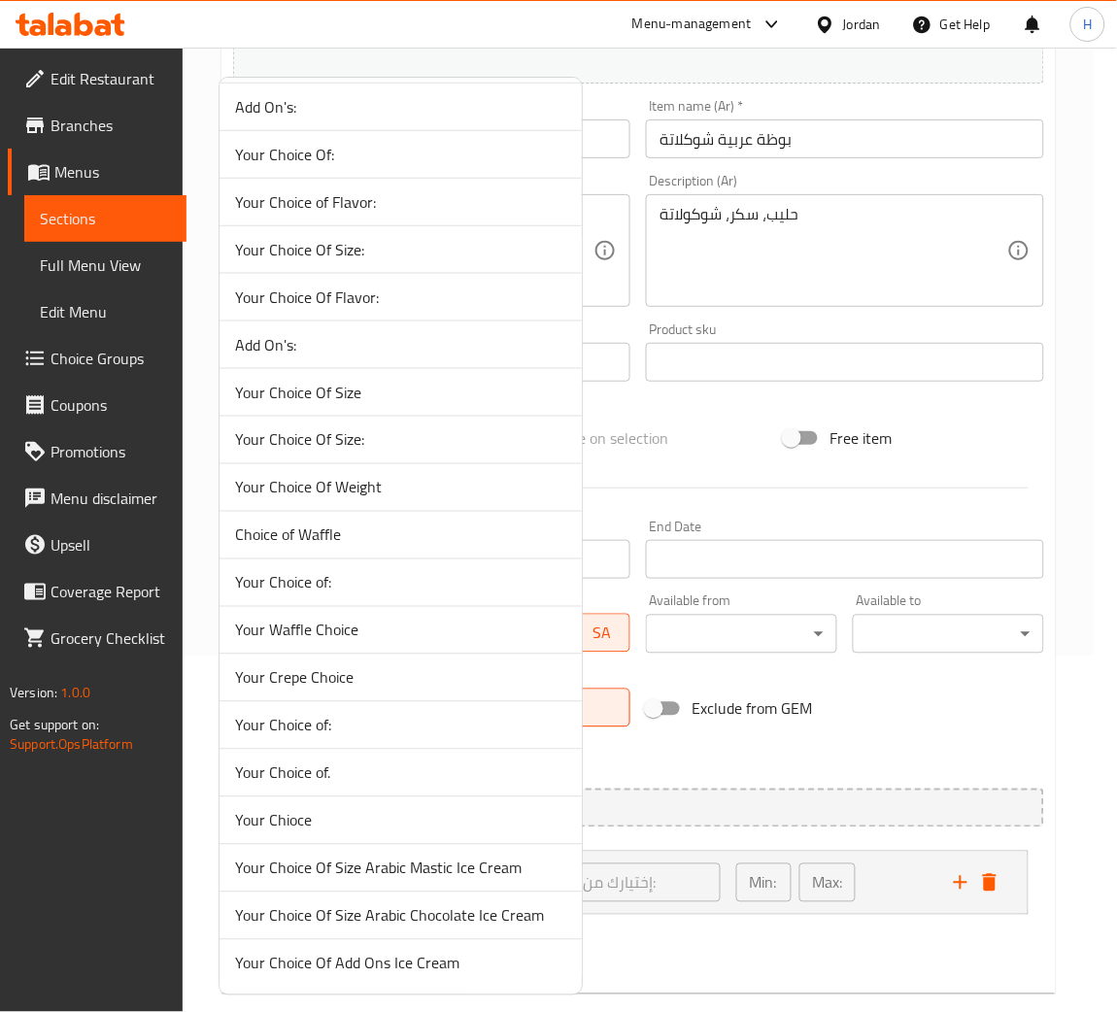
click at [467, 921] on span "Your Choice Of Size Arabic Chocolate Ice Cream" at bounding box center [400, 915] width 331 height 23
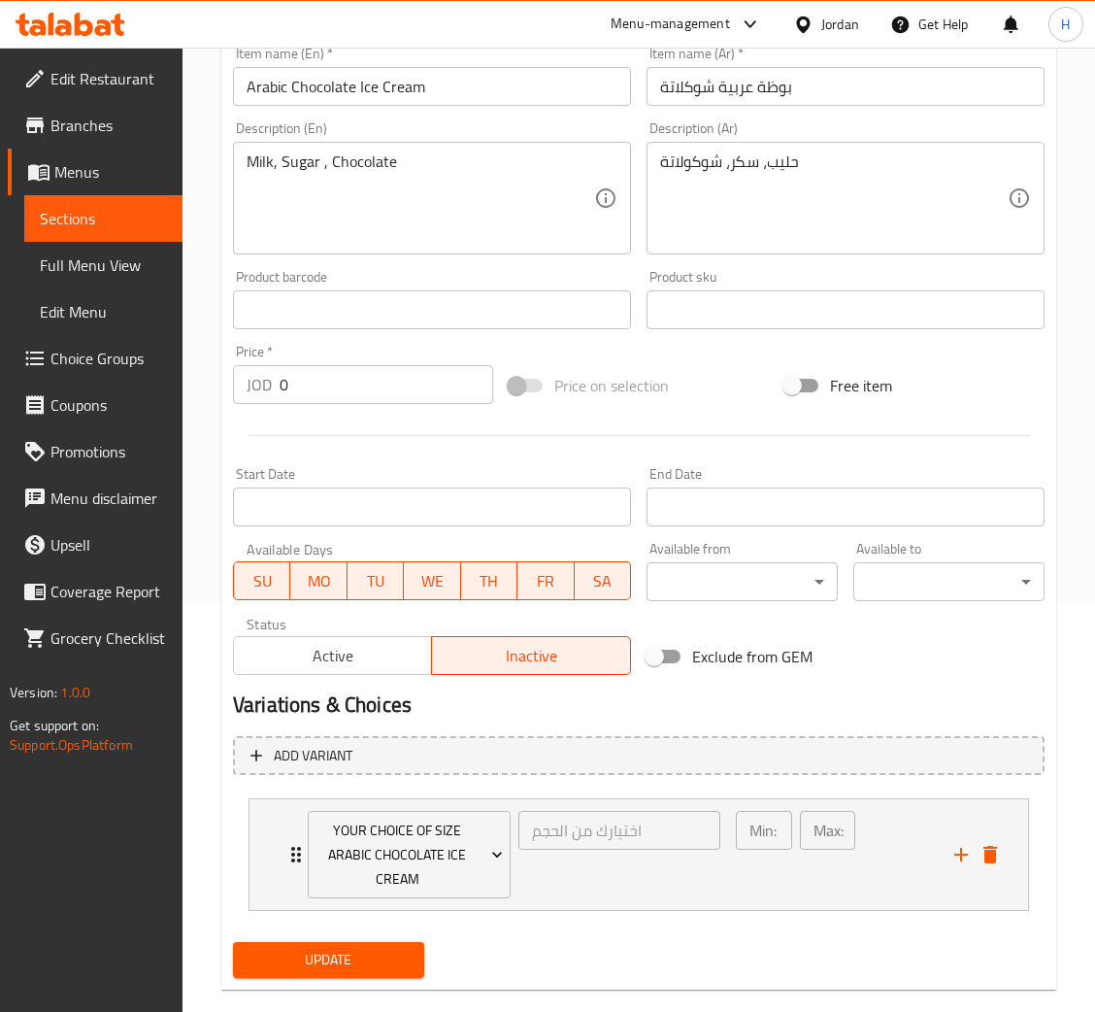
scroll to position [439, 0]
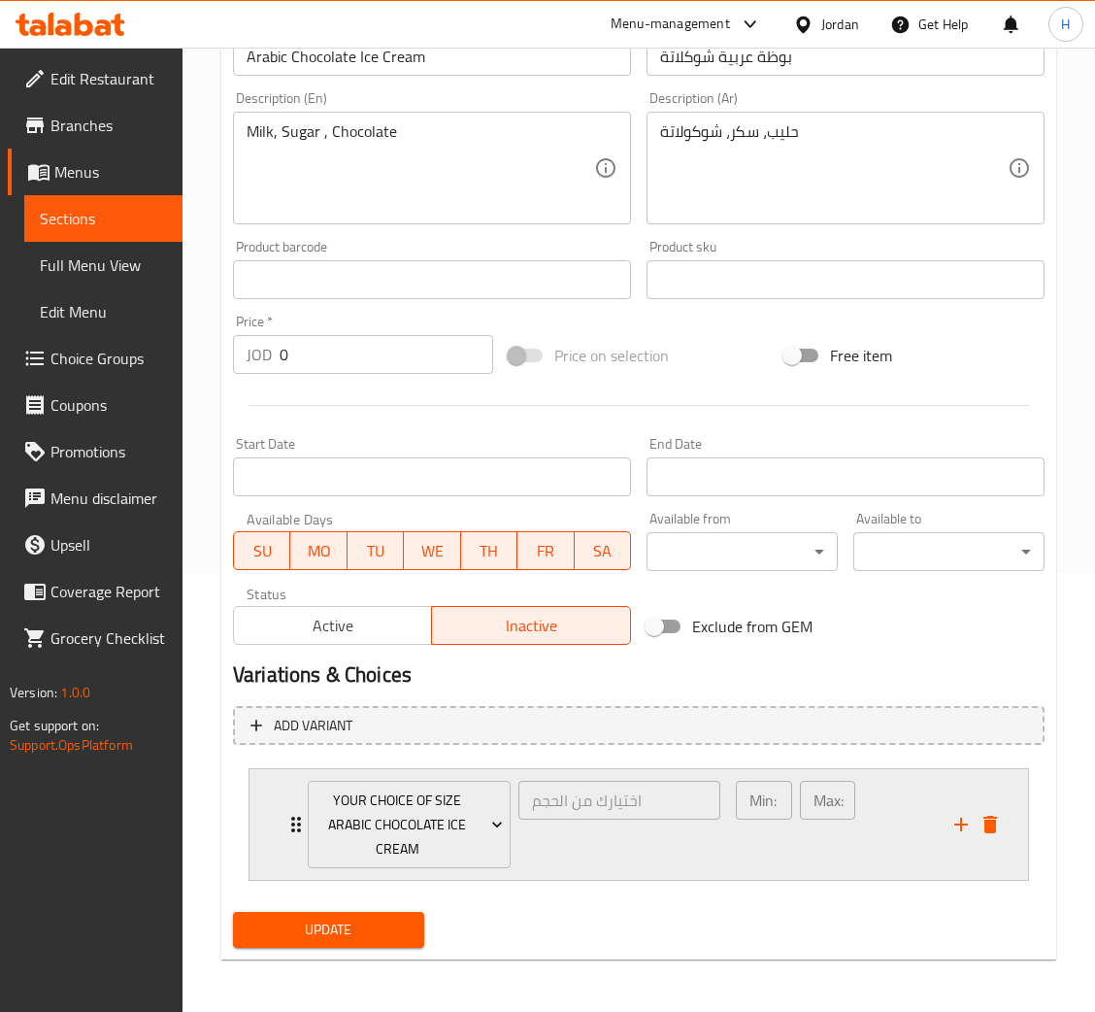
click at [957, 814] on icon "add" at bounding box center [961, 824] width 23 height 23
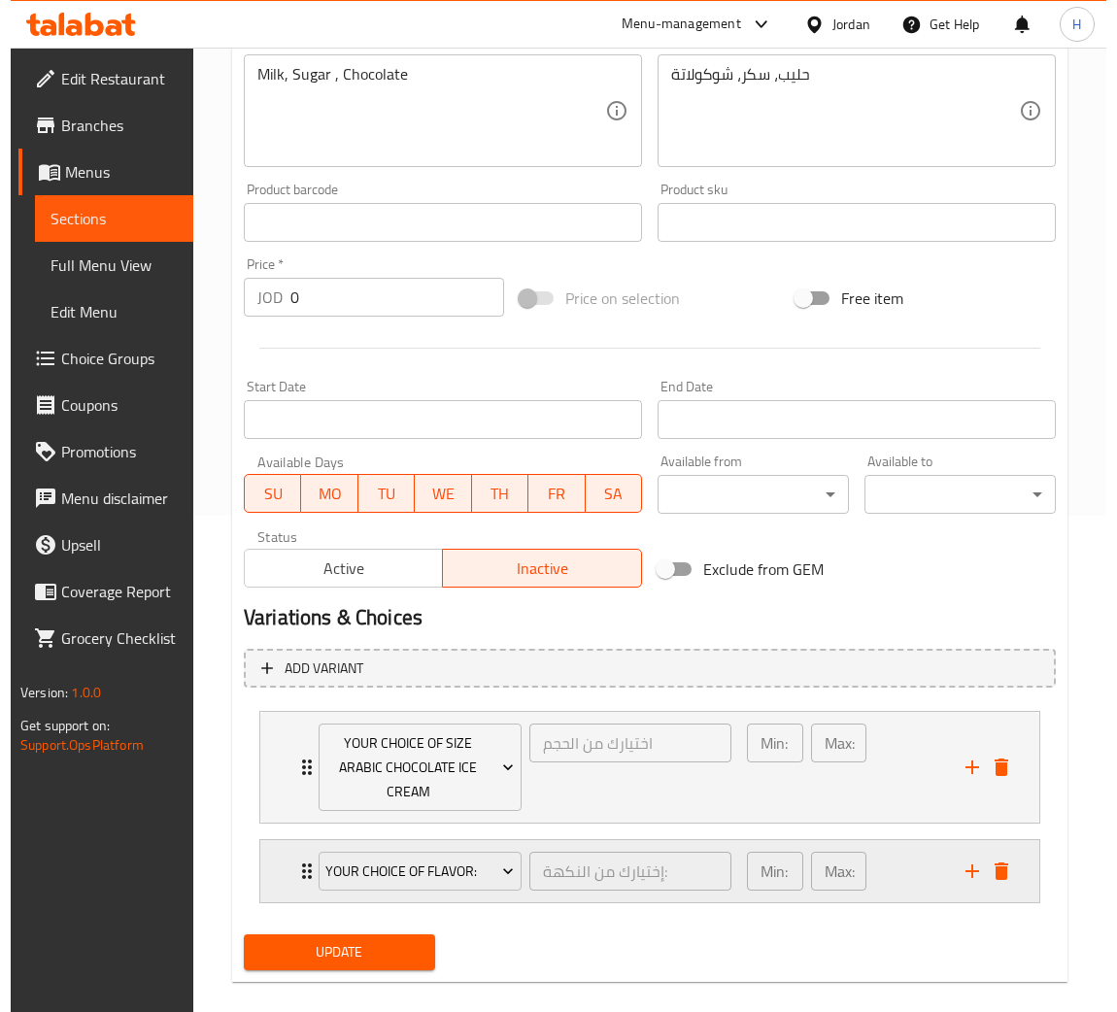
scroll to position [519, 0]
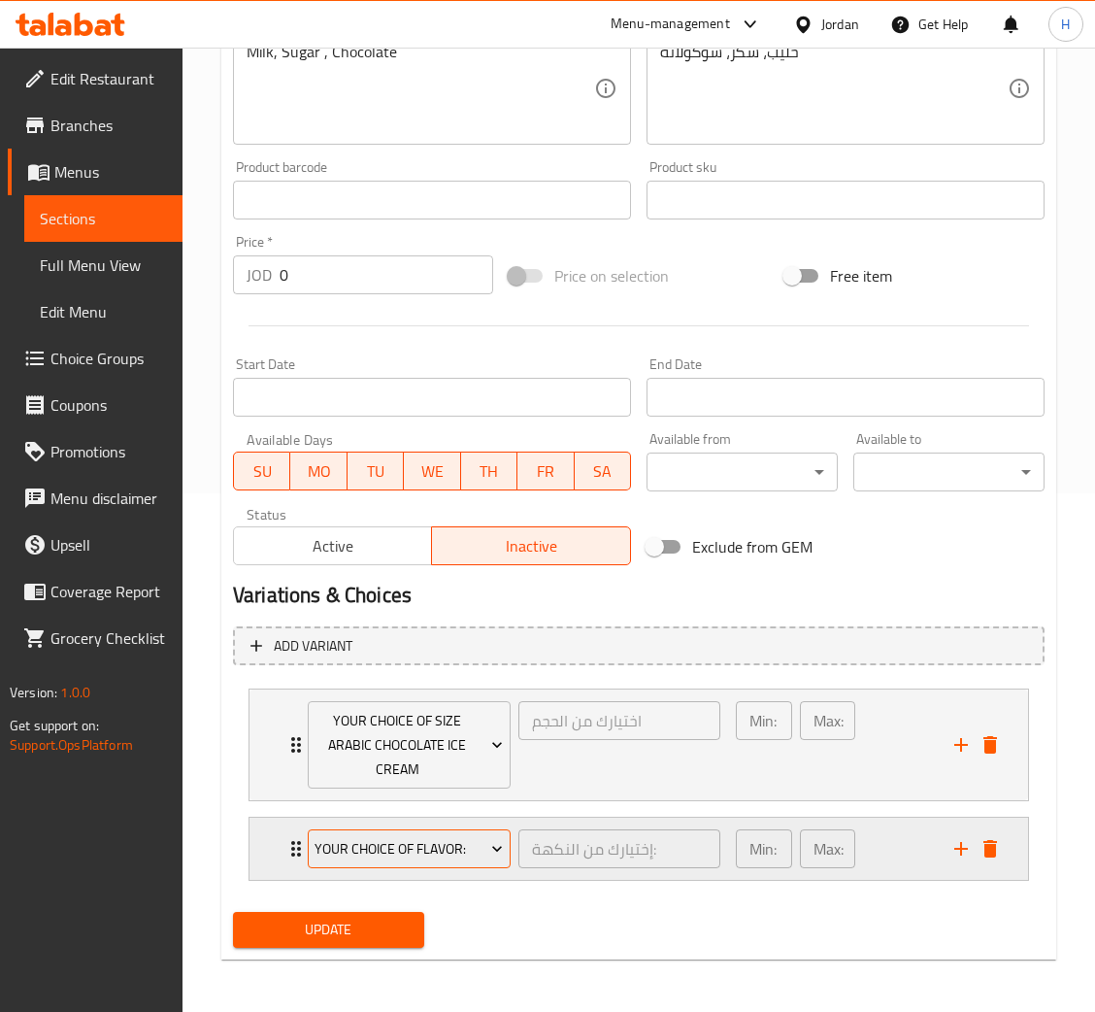
click at [413, 842] on span "Your Choice Of Flavor:" at bounding box center [409, 849] width 188 height 24
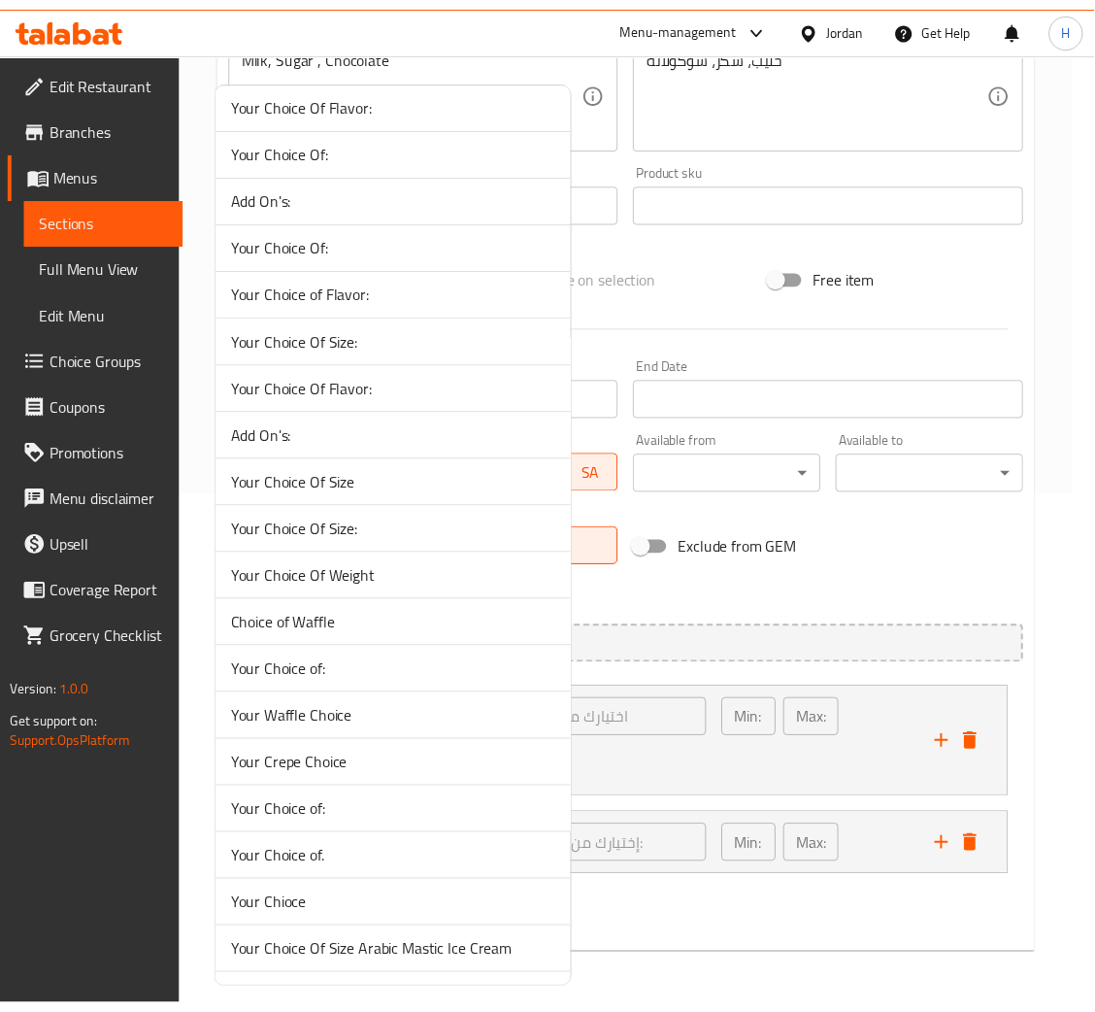
scroll to position [337, 0]
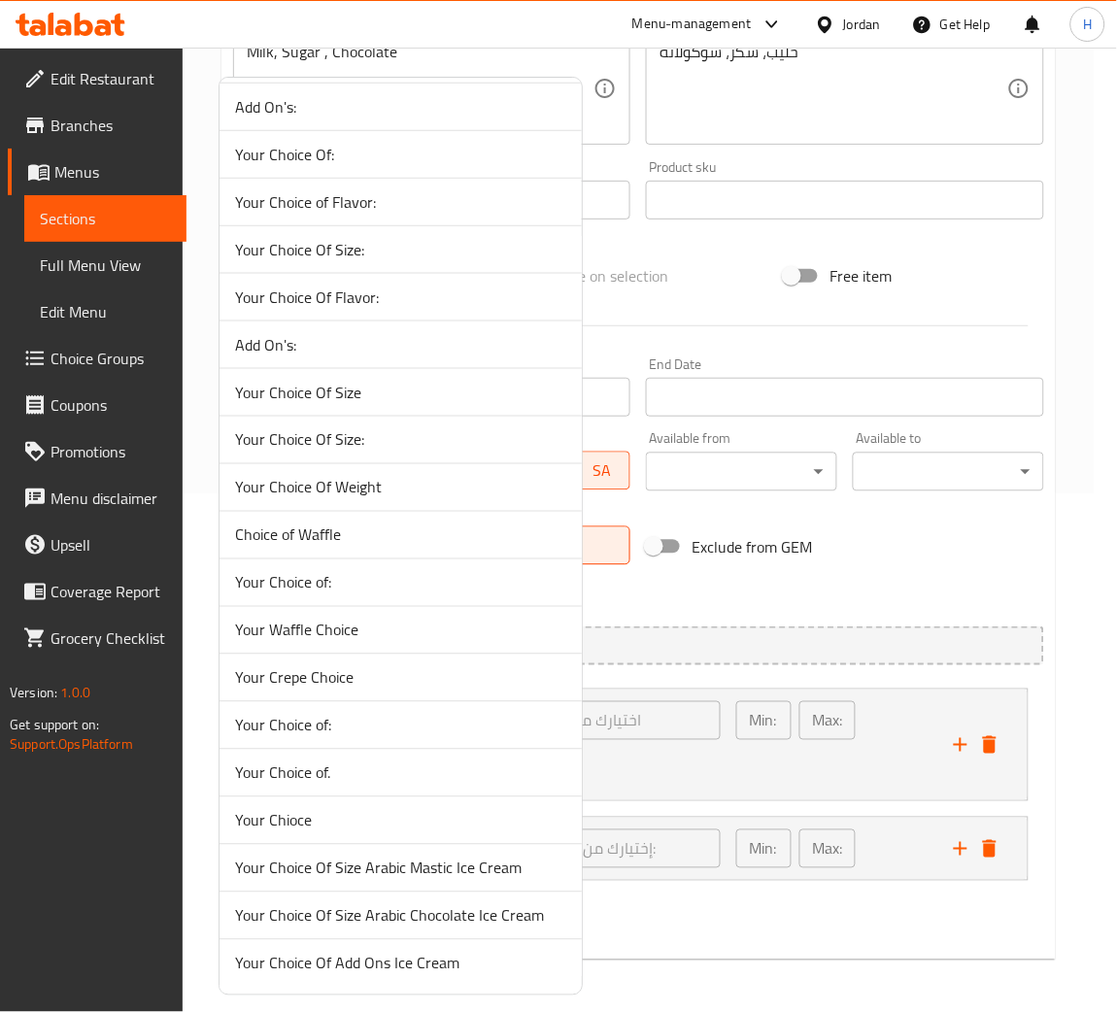
click at [365, 970] on span "Your Choice Of Add Ons Ice Cream" at bounding box center [400, 963] width 331 height 23
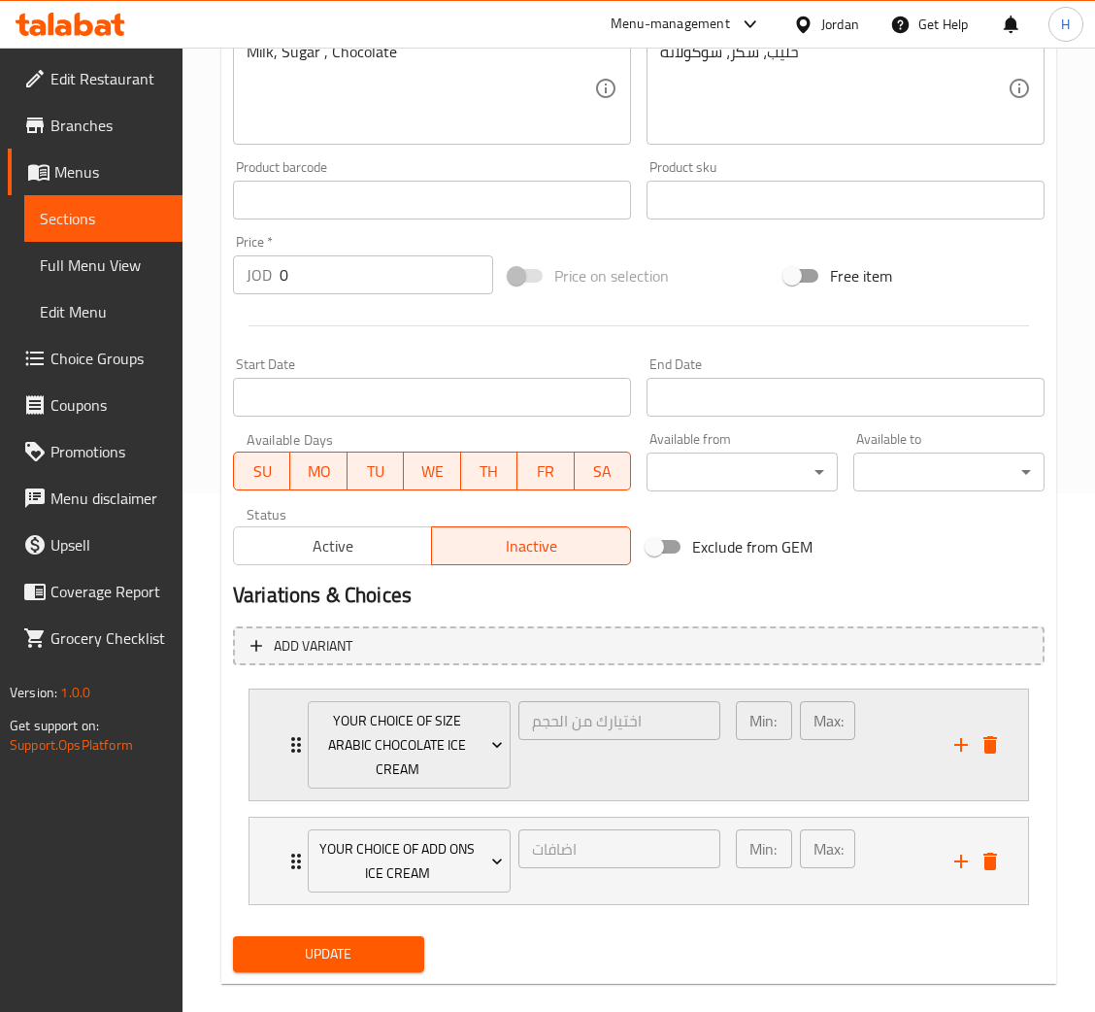
click at [293, 711] on div "Your Choice Of Size Arabic Chocolate Ice Cream اختيارك من الحجم ​ Min: 1 ​ Max:…" at bounding box center [645, 744] width 721 height 111
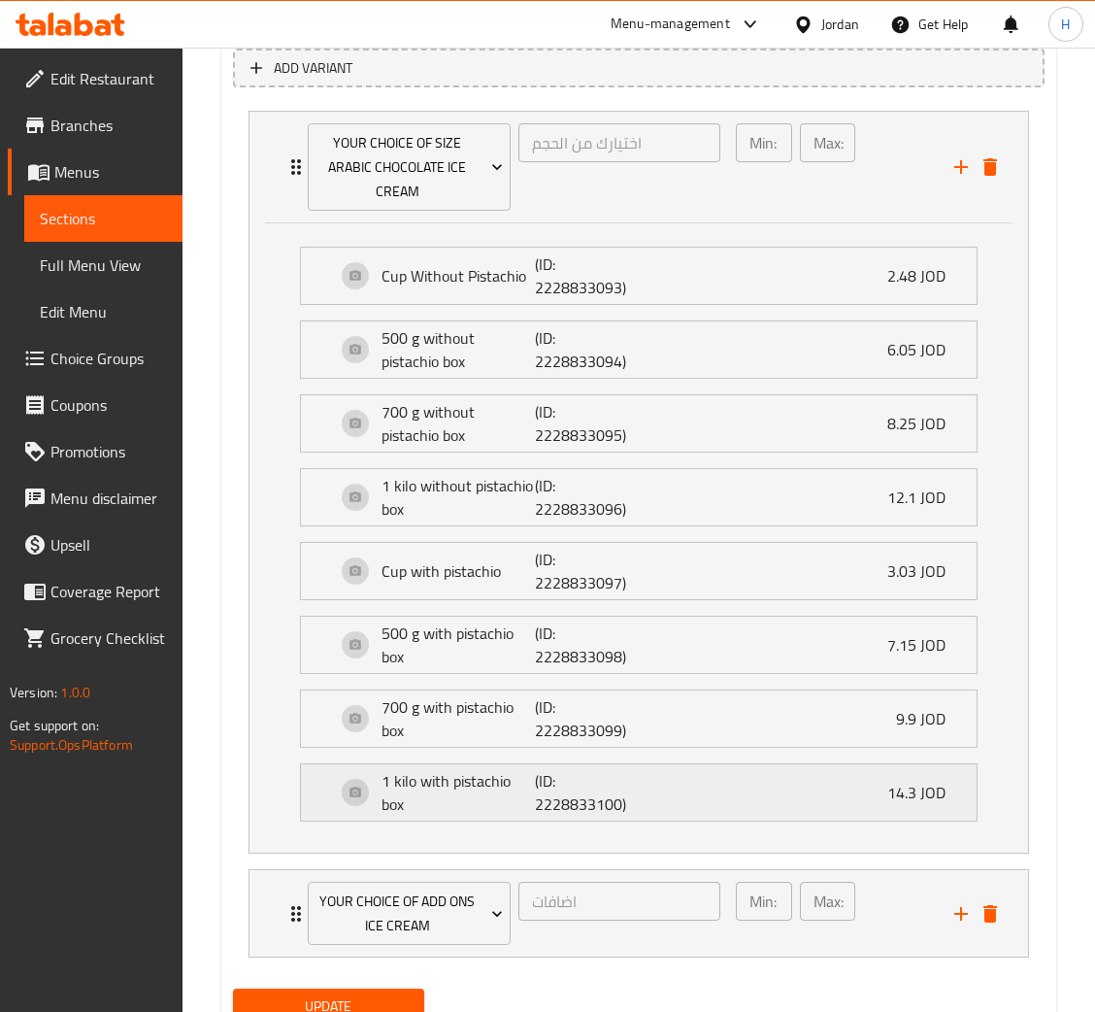
scroll to position [1175, 0]
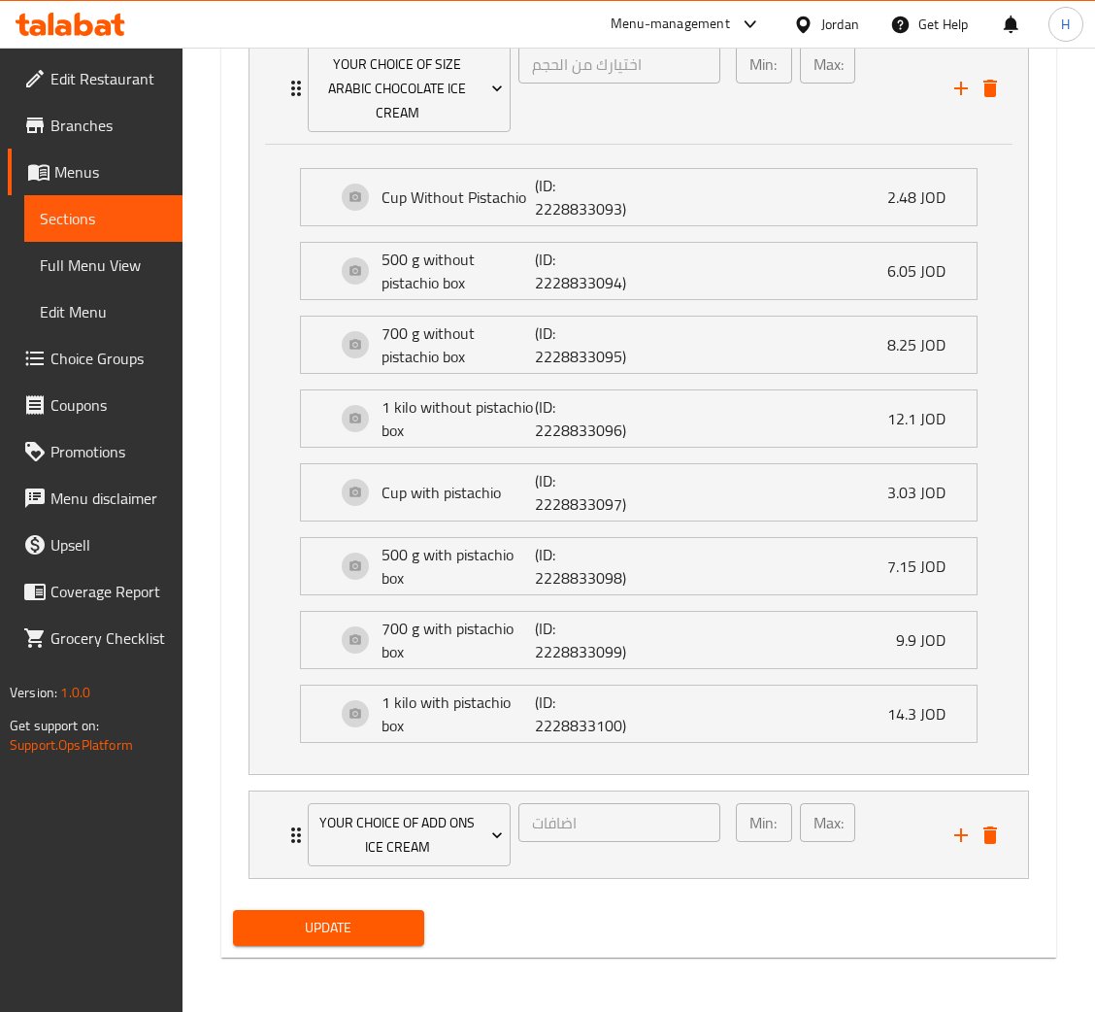
click at [381, 943] on button "Update" at bounding box center [328, 928] width 191 height 36
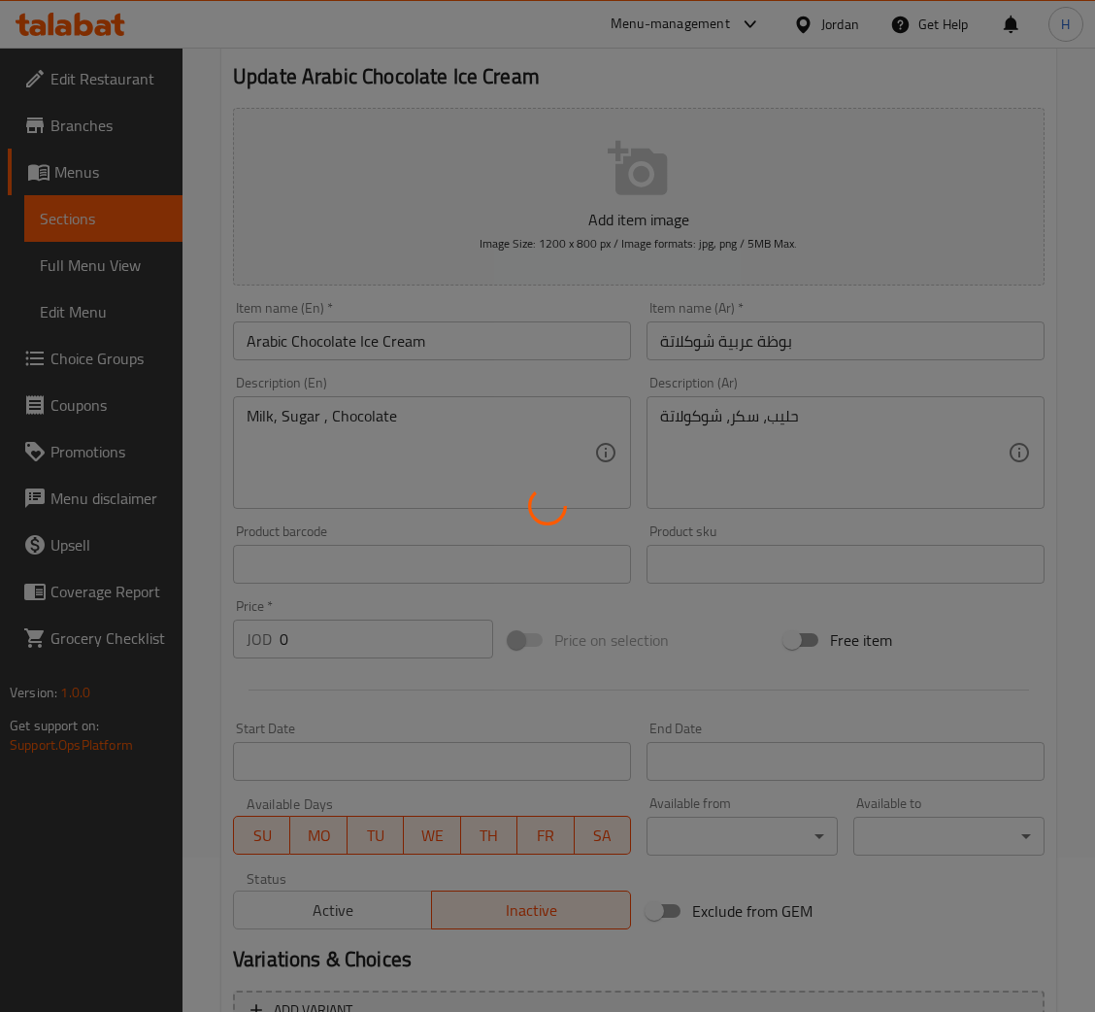
scroll to position [0, 0]
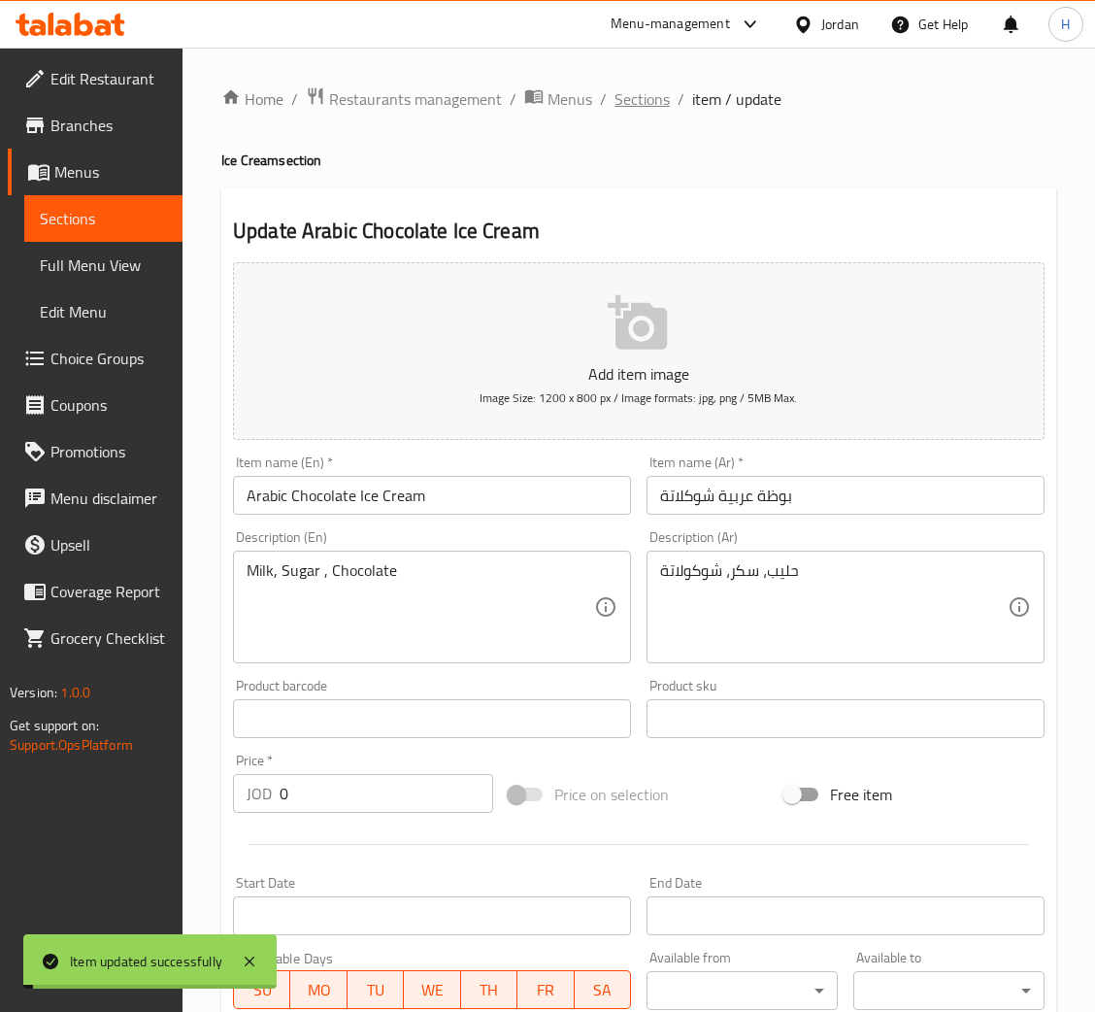
click at [639, 96] on span "Sections" at bounding box center [642, 98] width 55 height 23
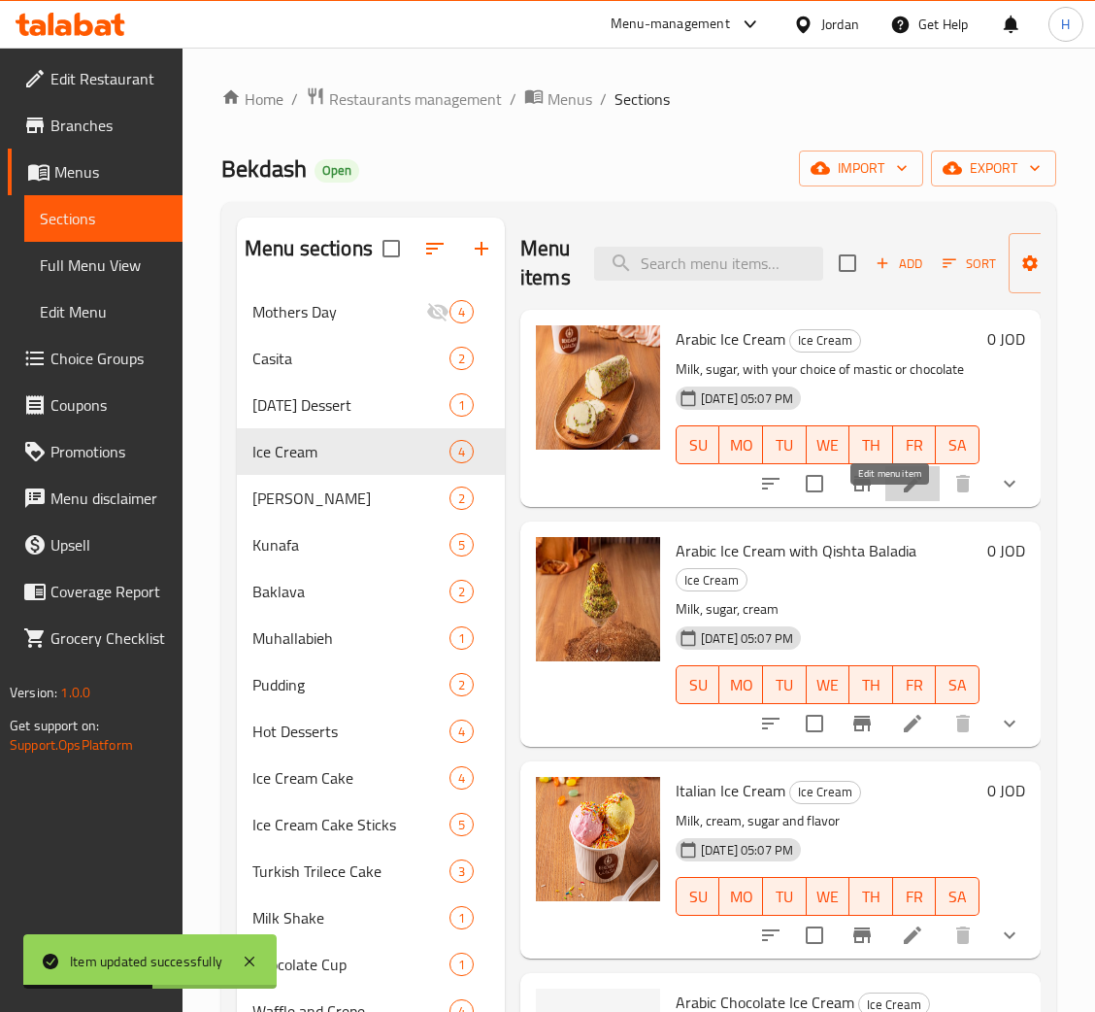
click at [901, 495] on icon at bounding box center [912, 483] width 23 height 23
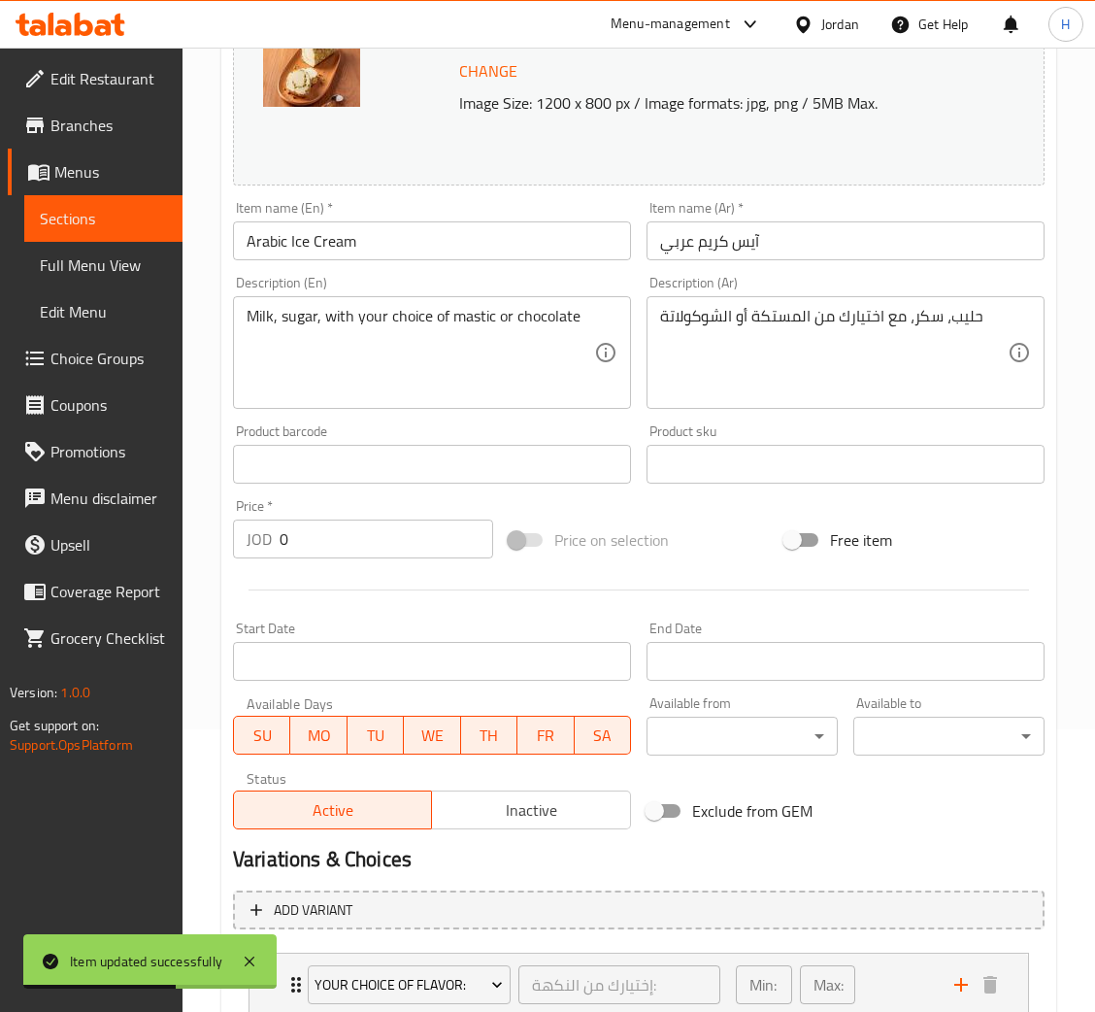
scroll to position [604, 0]
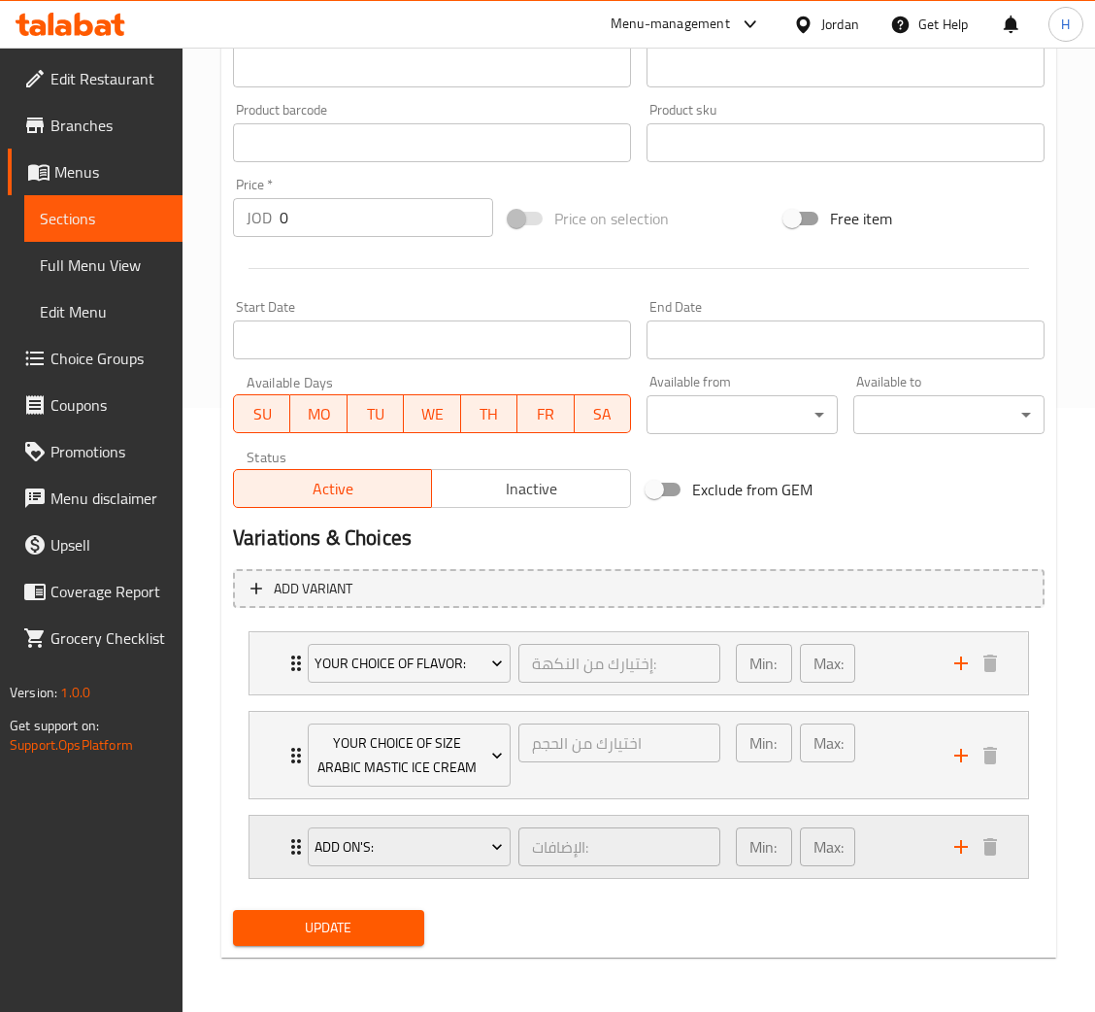
click at [285, 867] on div "Add On's: الإضافات: ​ Min: 0 ​ Max: 0 ​" at bounding box center [645, 847] width 721 height 62
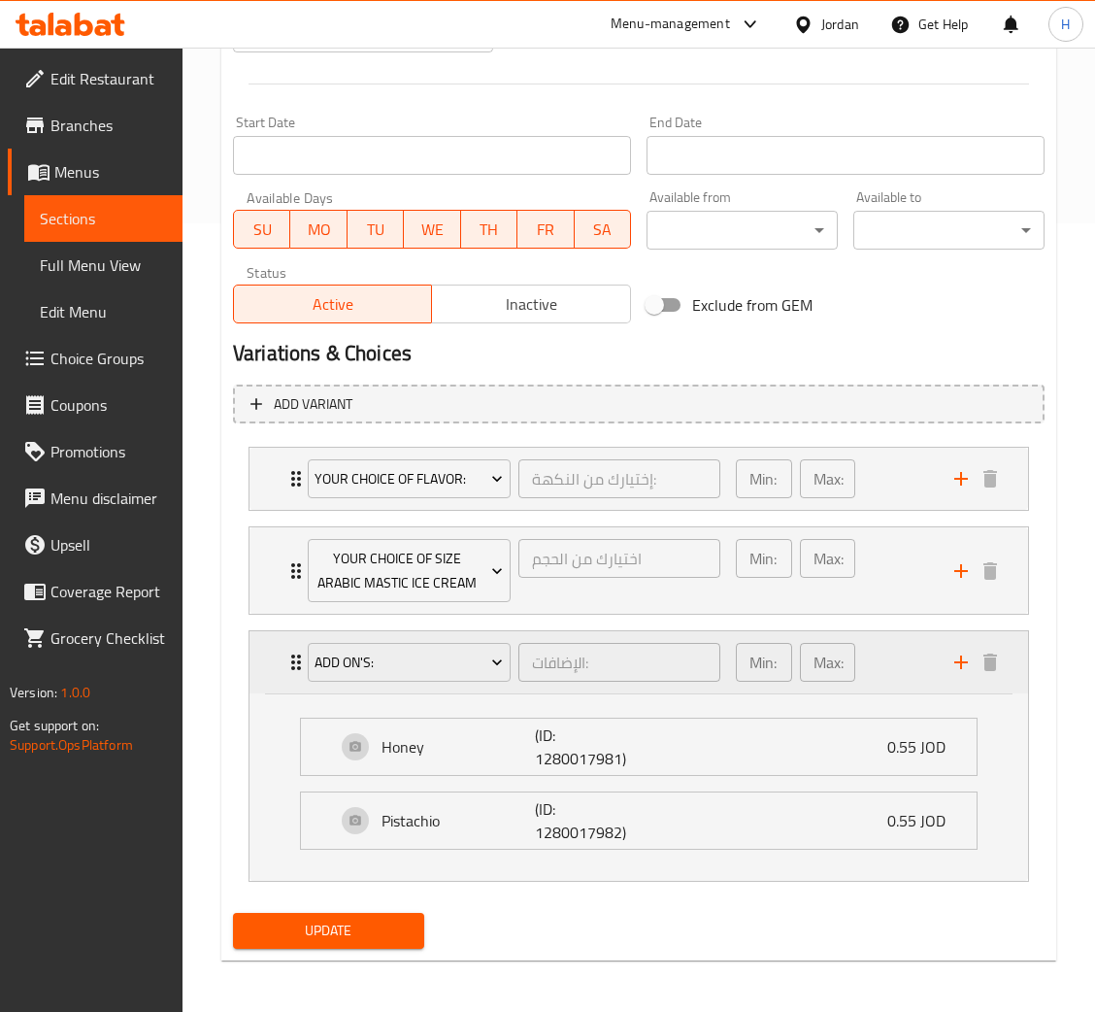
scroll to position [791, 0]
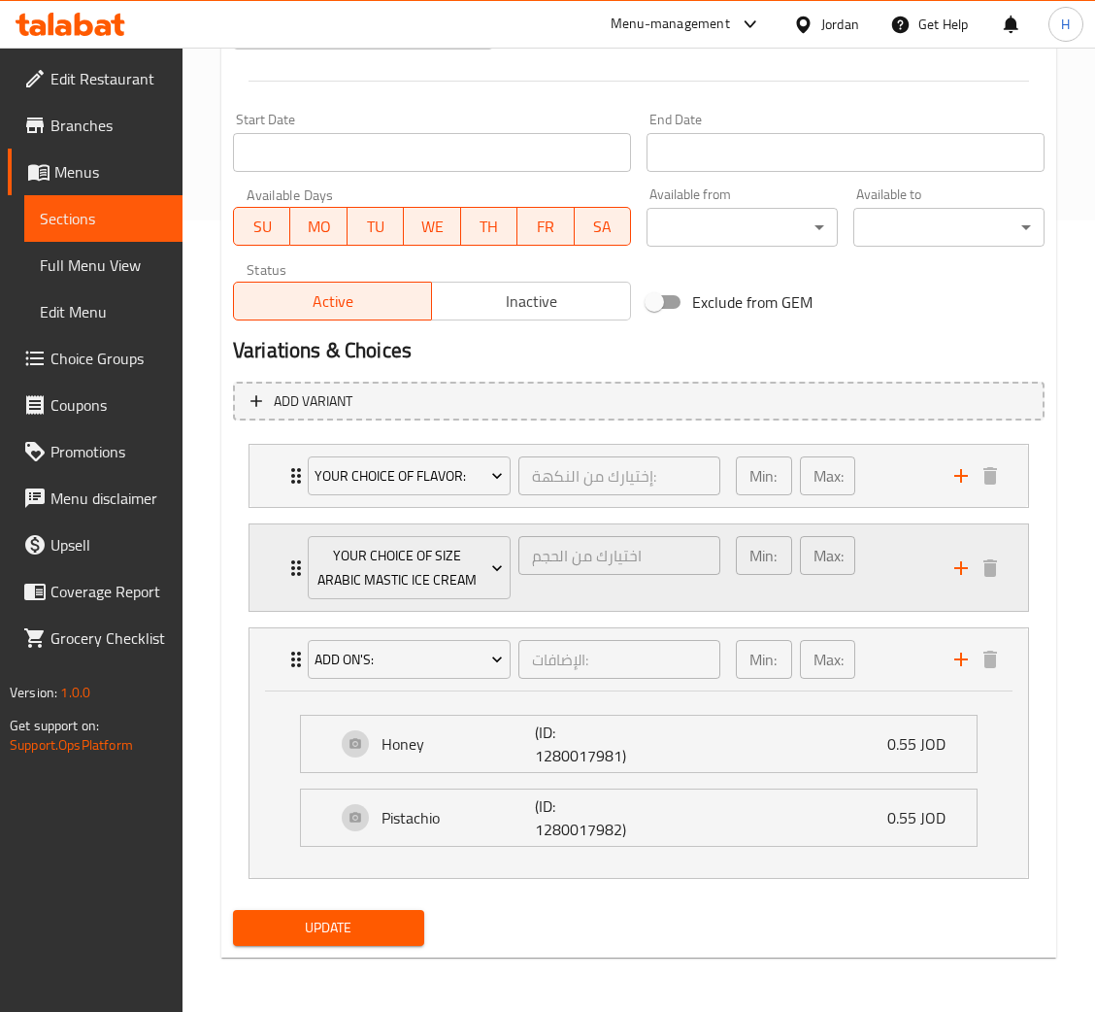
click at [270, 507] on div "Your Choice Of Size Arabic Mastic Ice Cream اختيارك من الحجم ​ Min: 1 ​ Max: 1 ​" at bounding box center [639, 476] width 779 height 62
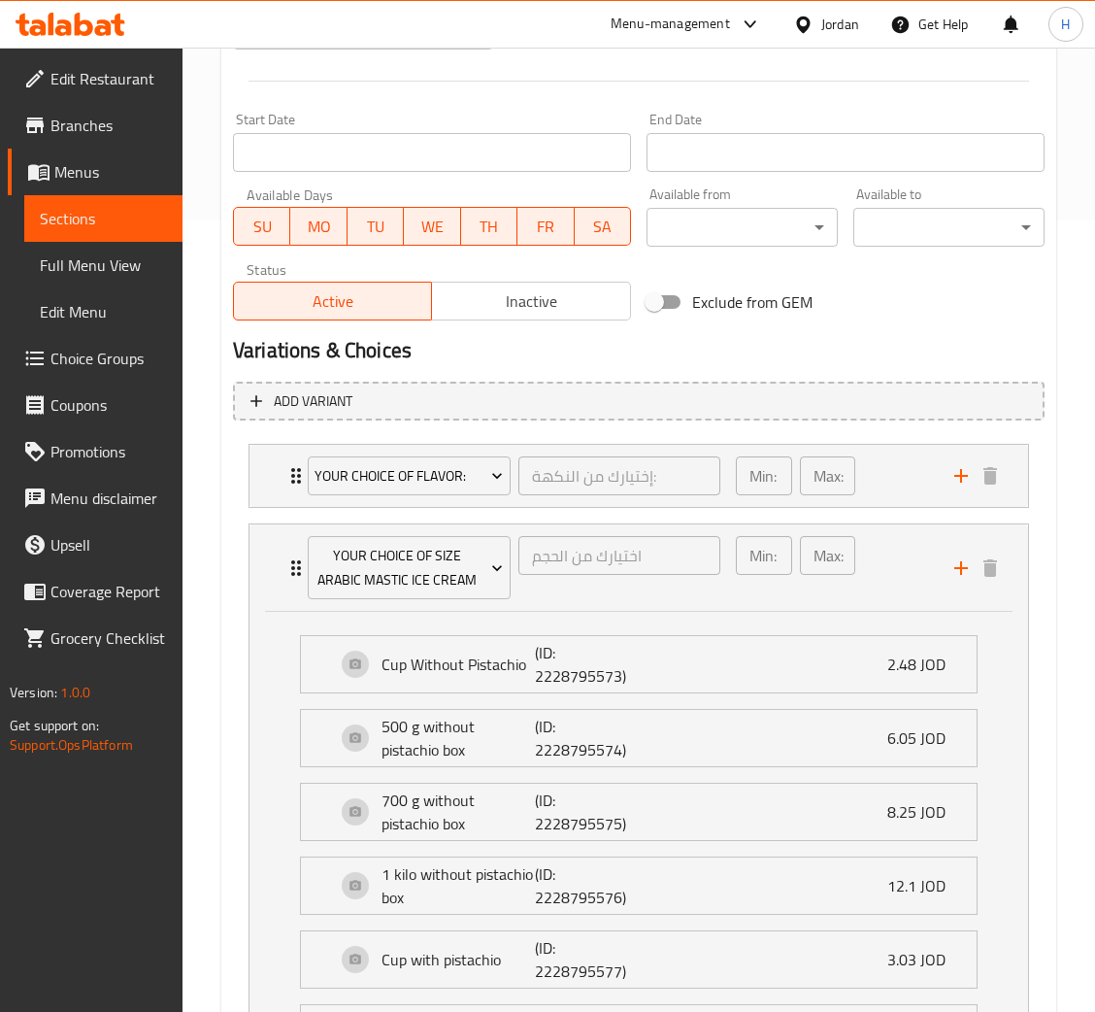
click at [244, 484] on li "Your Choice Of Flavor: إختيارك من النكهة: ​ Min: 1 ​ Max: 1 ​ Chocolate (ID: 12…" at bounding box center [639, 476] width 812 height 80
click at [266, 484] on div "Your Choice Of Flavor: إختيارك من النكهة: ​ Min: 1 ​ Max: 1 ​" at bounding box center [639, 476] width 779 height 62
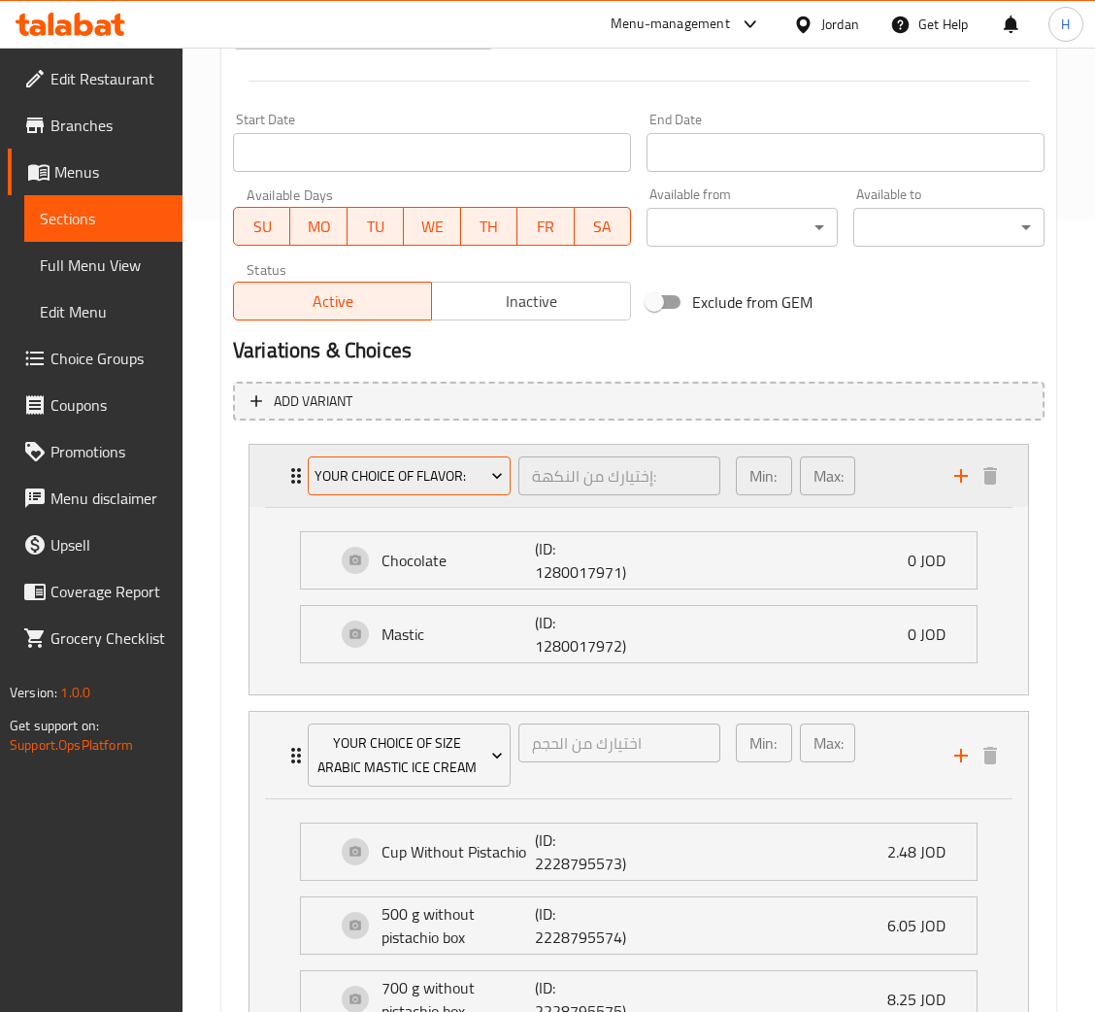
click at [450, 476] on span "Your Choice Of Flavor:" at bounding box center [409, 476] width 188 height 24
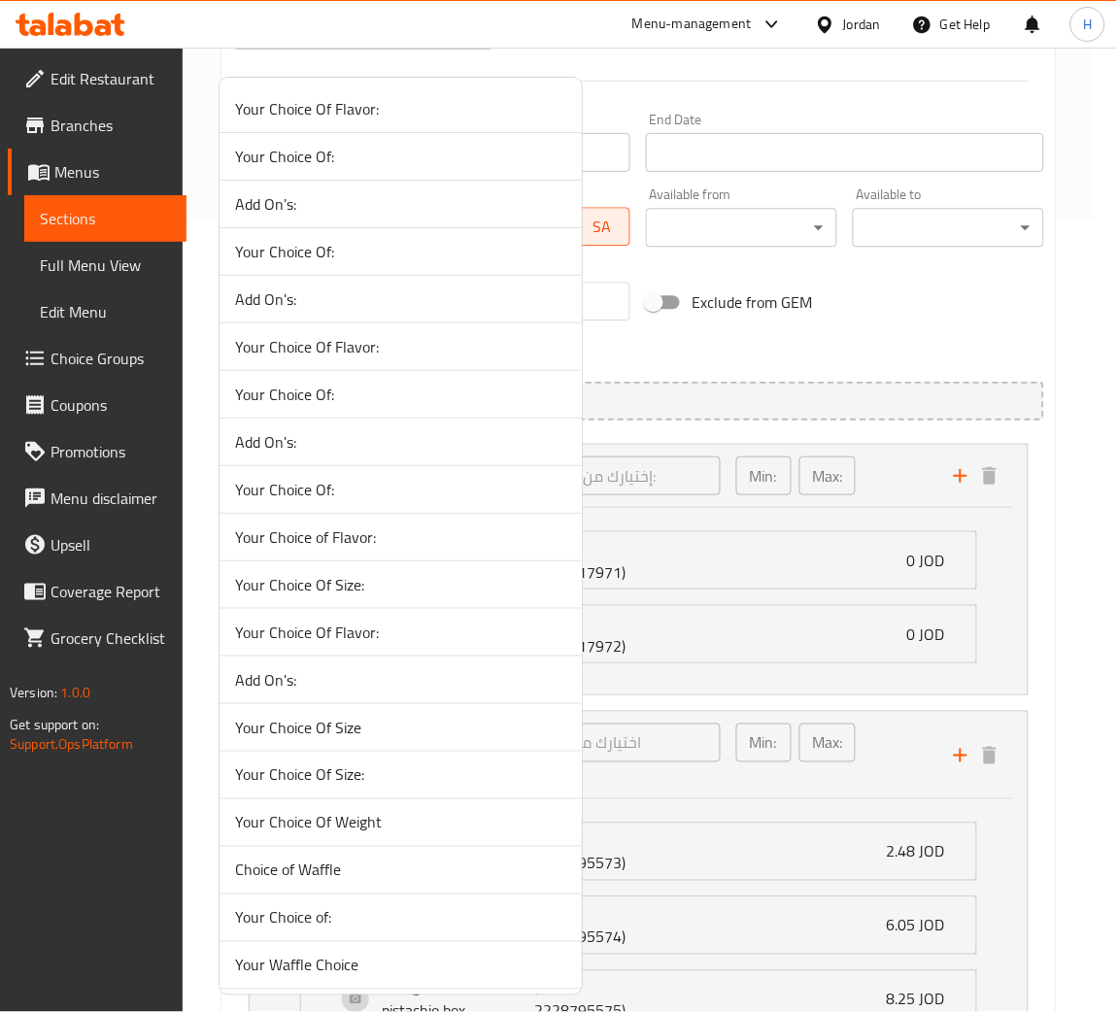
click at [447, 691] on span "Add On's:" at bounding box center [400, 679] width 331 height 23
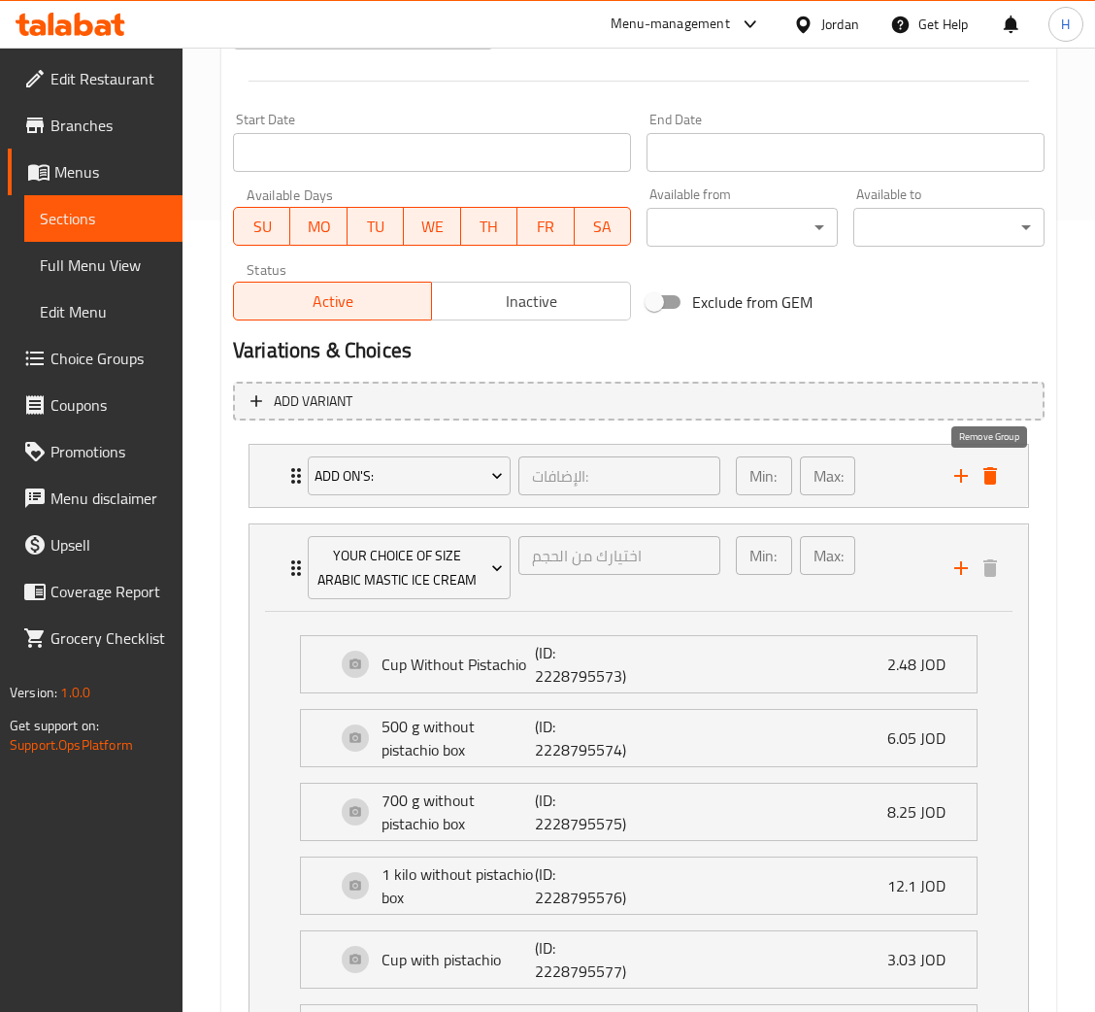
click at [995, 481] on icon "delete" at bounding box center [990, 475] width 23 height 23
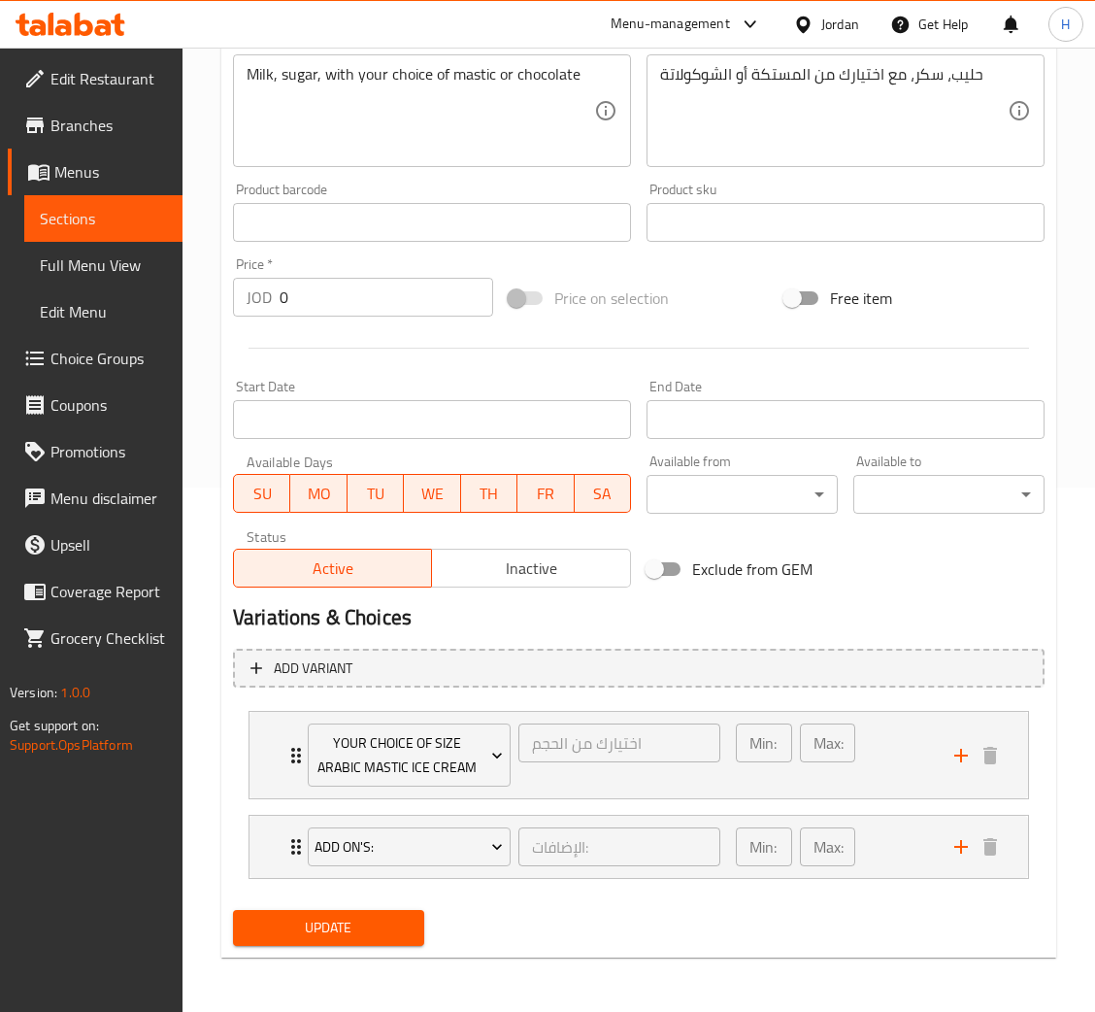
scroll to position [524, 0]
click at [384, 930] on span "Update" at bounding box center [329, 928] width 160 height 24
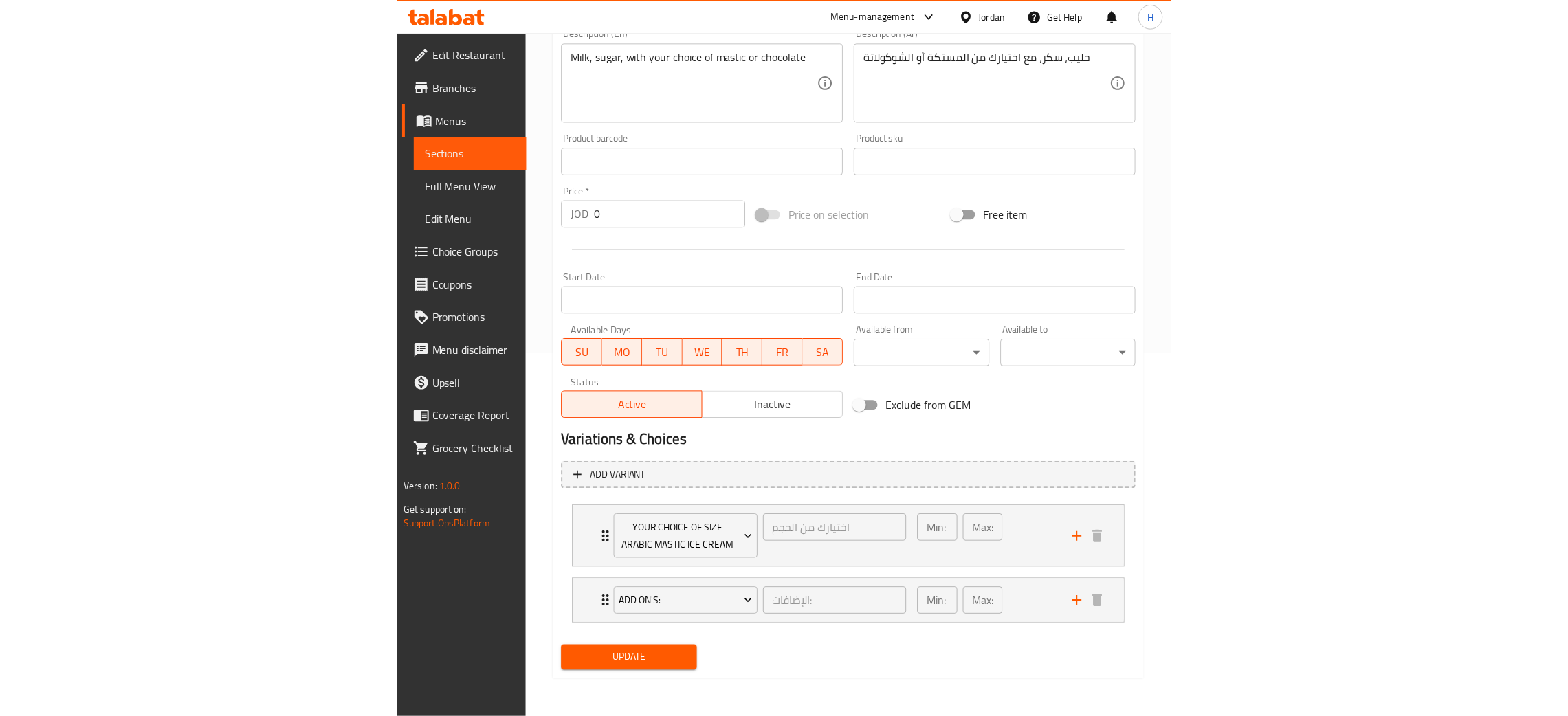
scroll to position [353, 0]
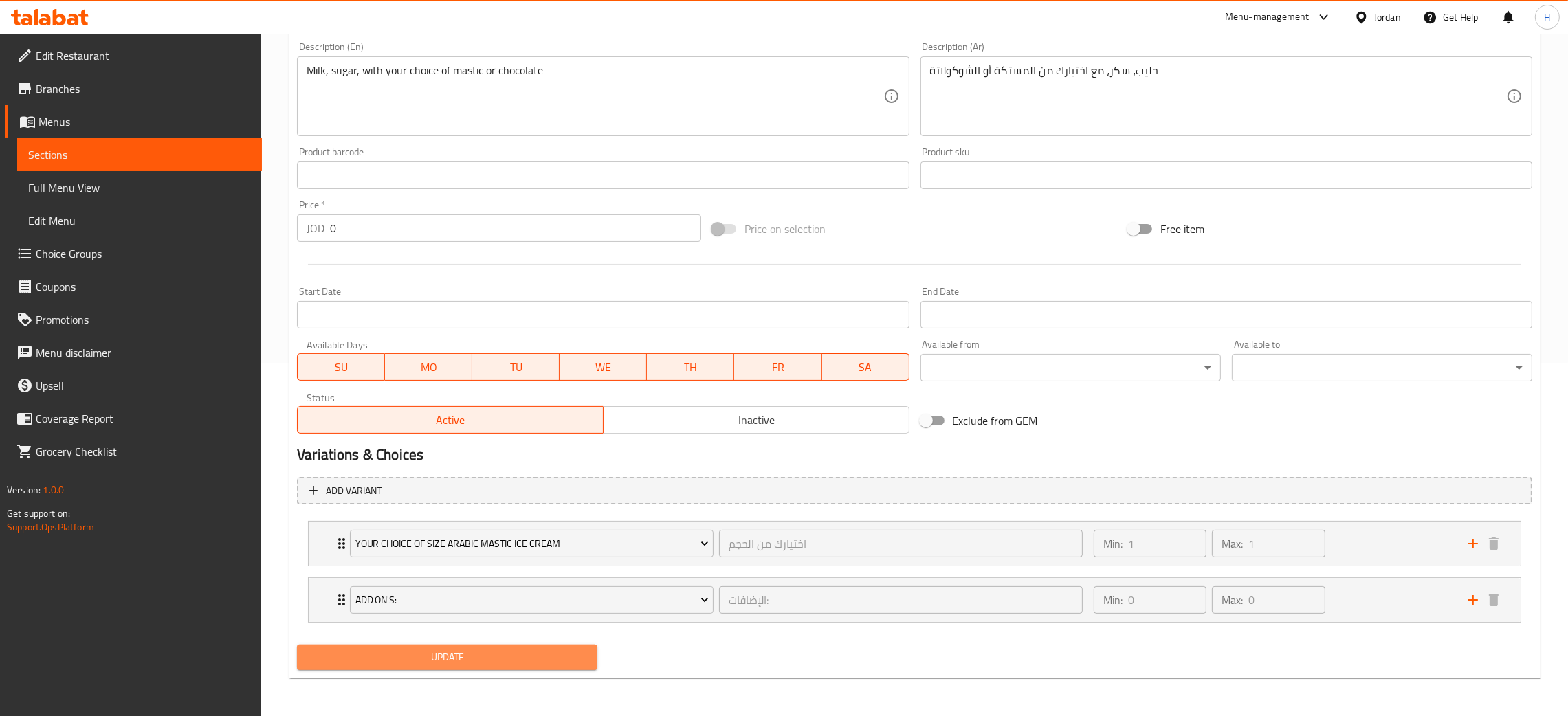
click at [487, 662] on span "Update" at bounding box center [447, 657] width 278 height 17
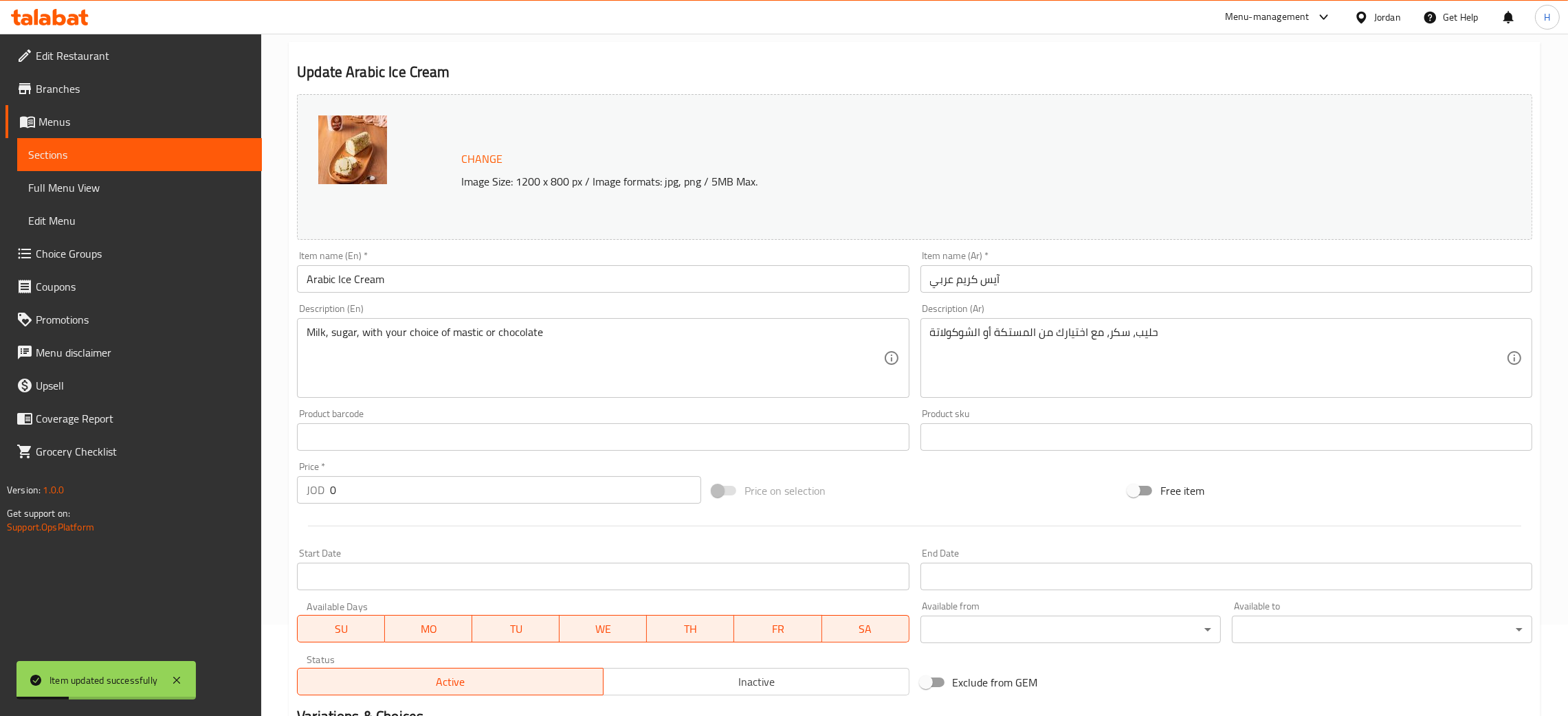
scroll to position [0, 0]
